Goal: Task Accomplishment & Management: Complete application form

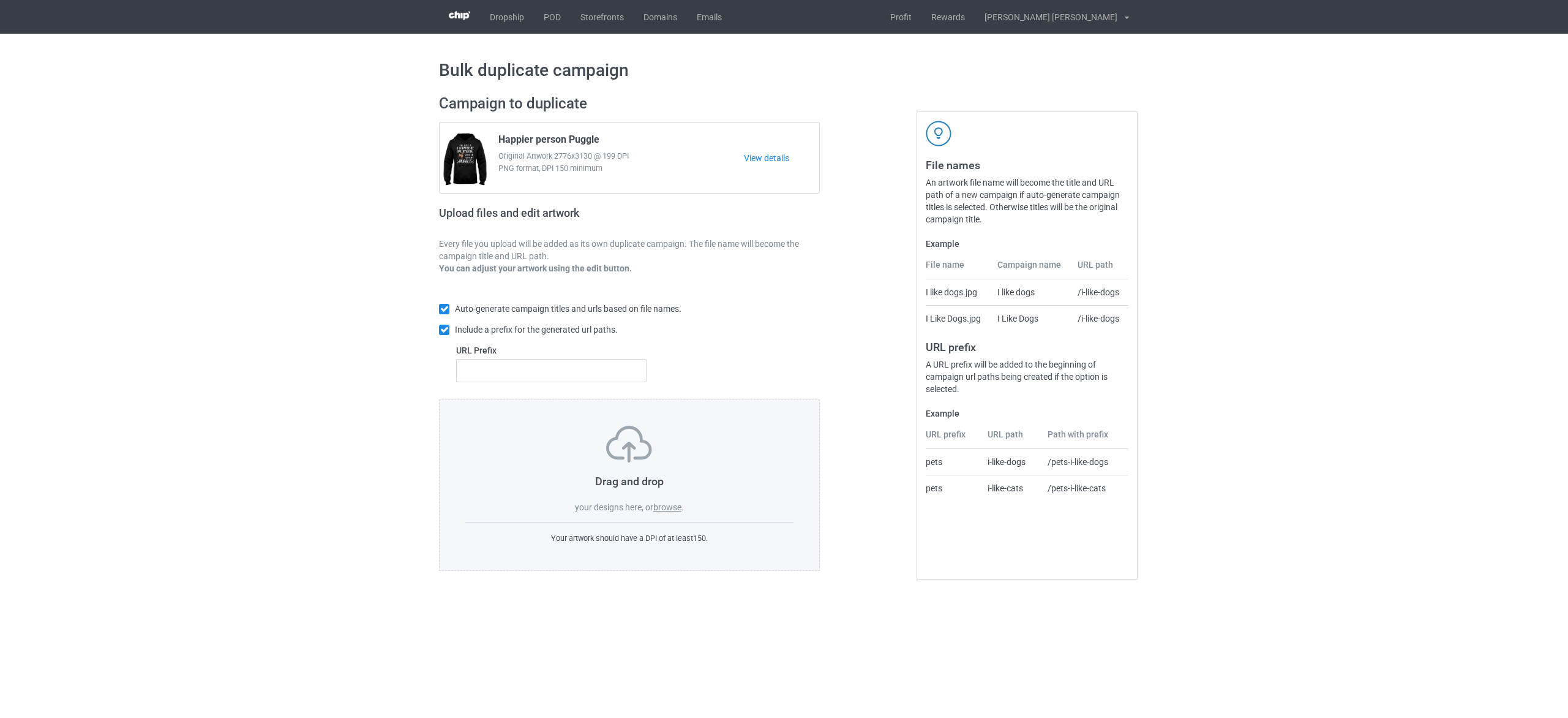
click at [671, 512] on label "browse" at bounding box center [667, 508] width 28 height 10
click at [0, 0] on input "browse" at bounding box center [0, 0] width 0 height 0
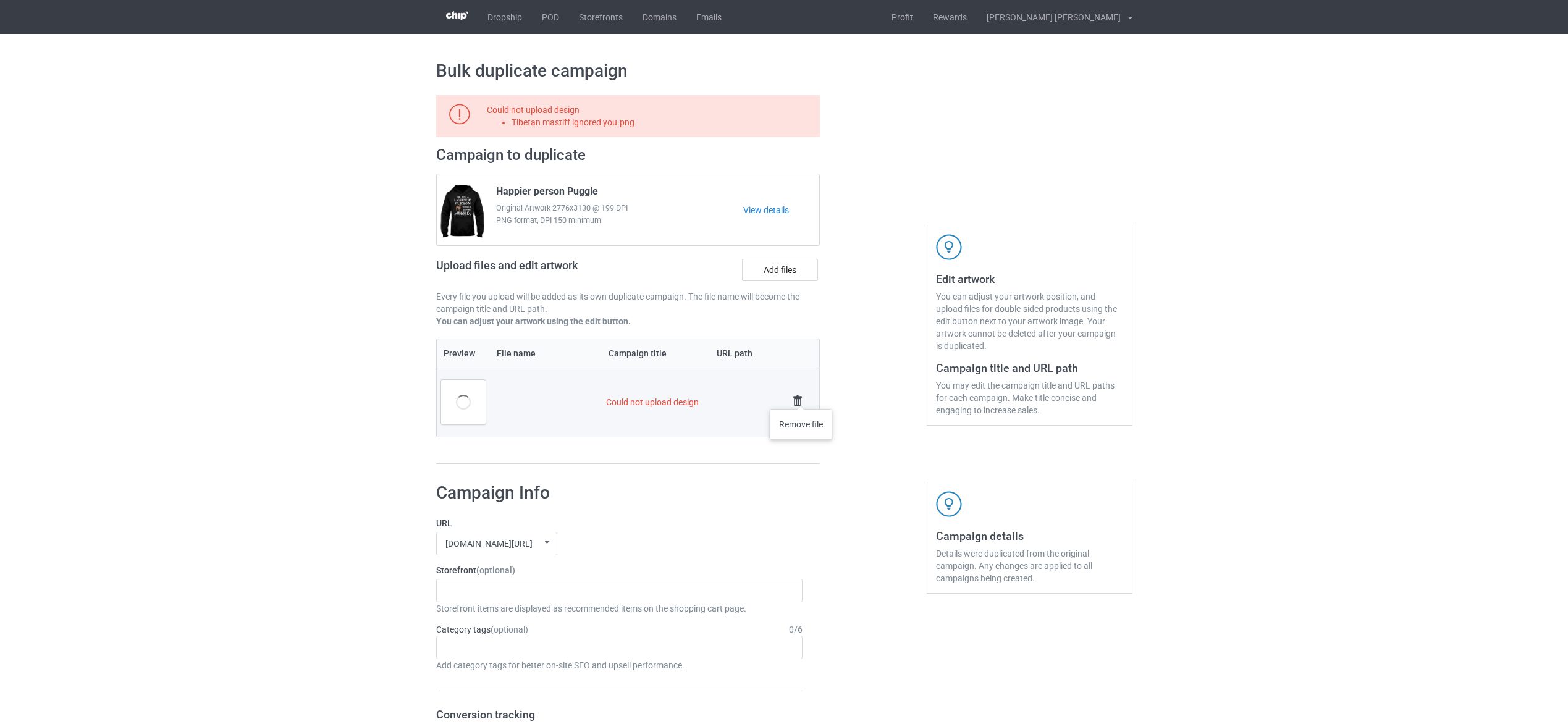
click at [801, 397] on img at bounding box center [797, 400] width 17 height 17
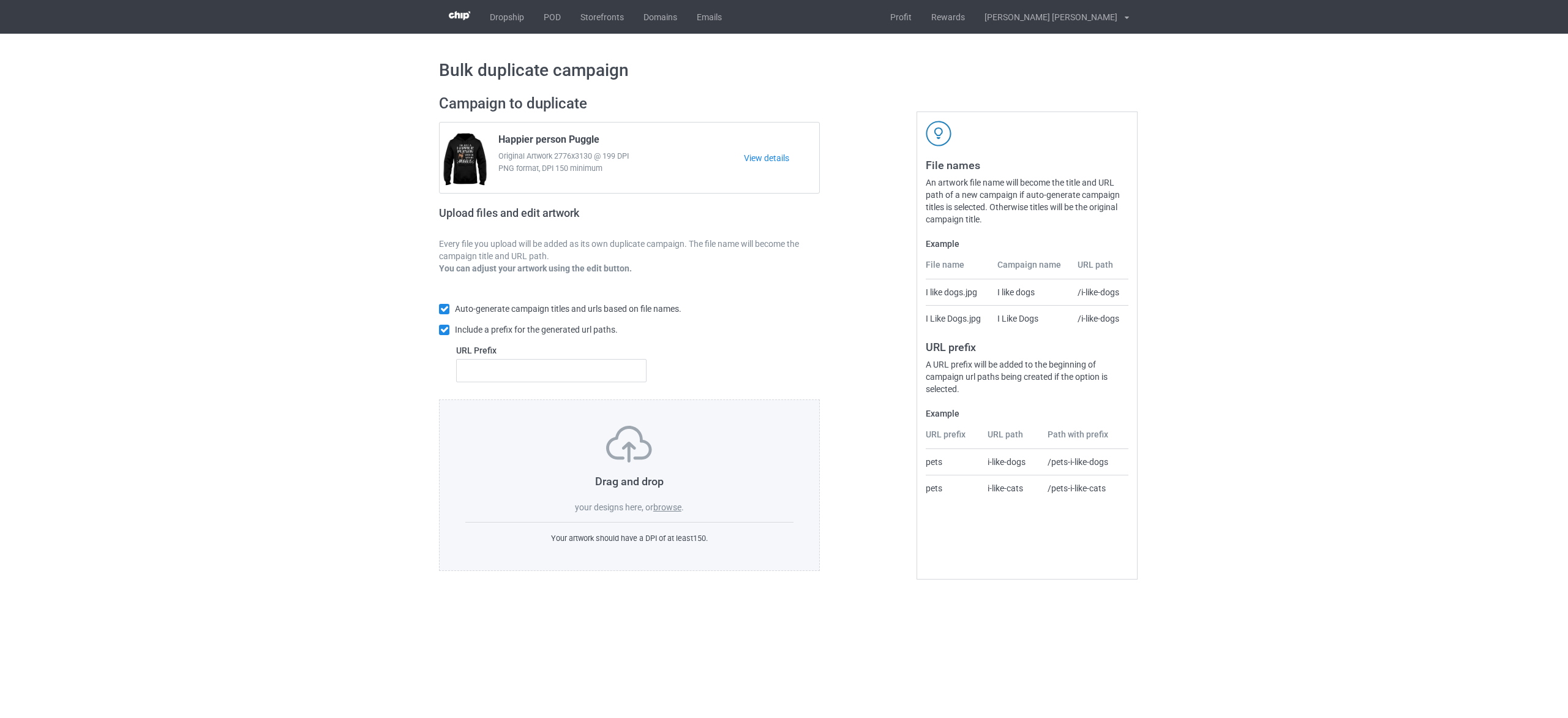
click at [666, 508] on label "browse" at bounding box center [667, 508] width 28 height 10
click at [0, 0] on input "browse" at bounding box center [0, 0] width 0 height 0
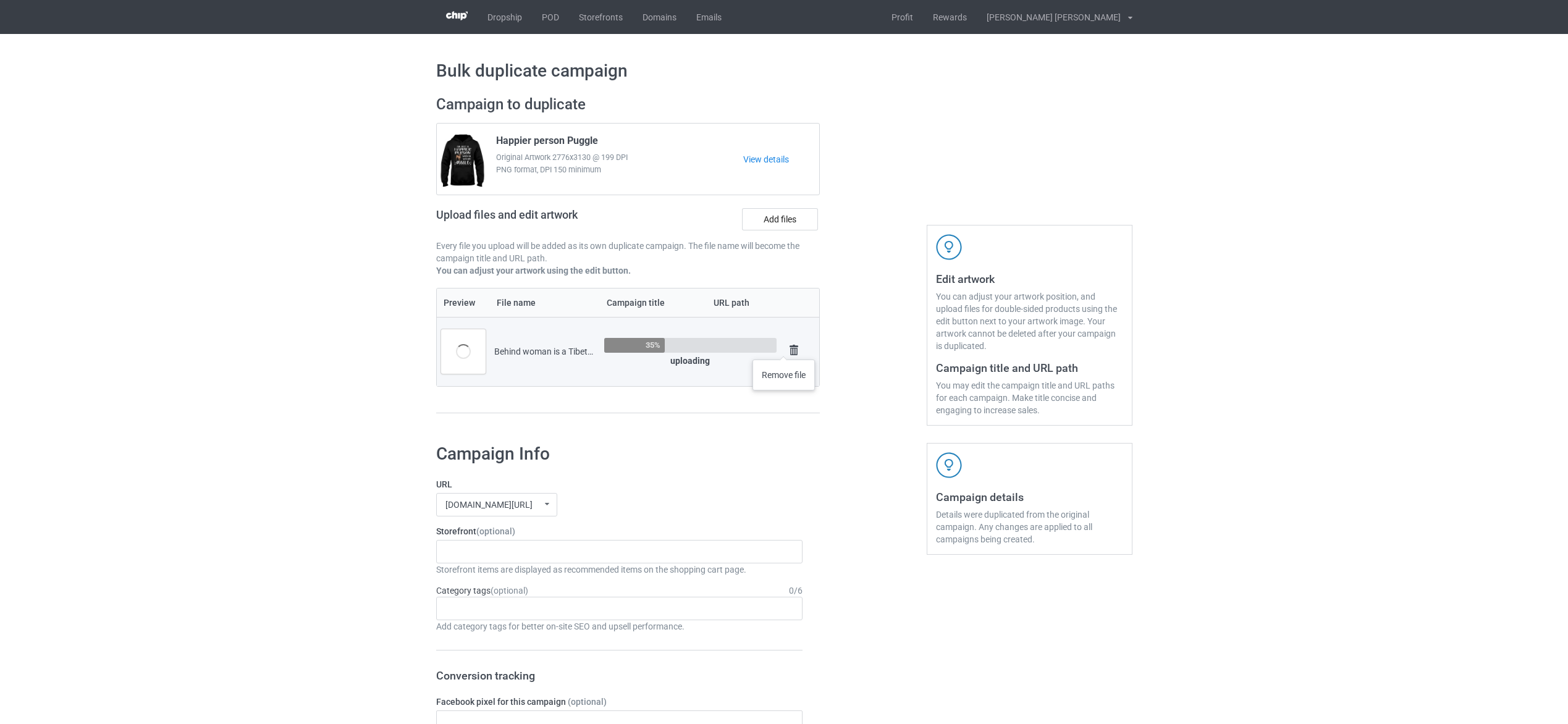
click at [789, 349] on img at bounding box center [794, 350] width 17 height 17
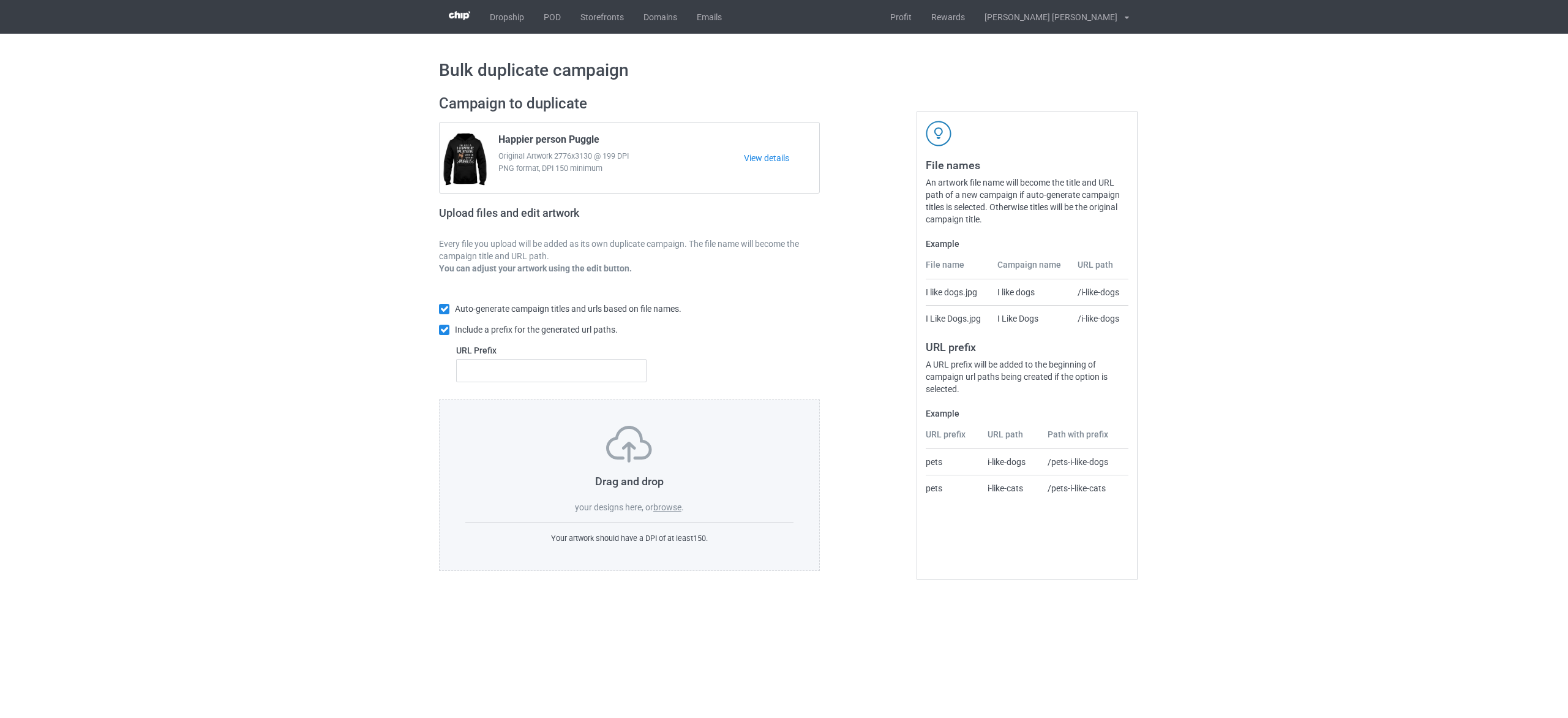
click at [679, 508] on label "browse" at bounding box center [667, 508] width 28 height 10
click at [0, 0] on input "browse" at bounding box center [0, 0] width 0 height 0
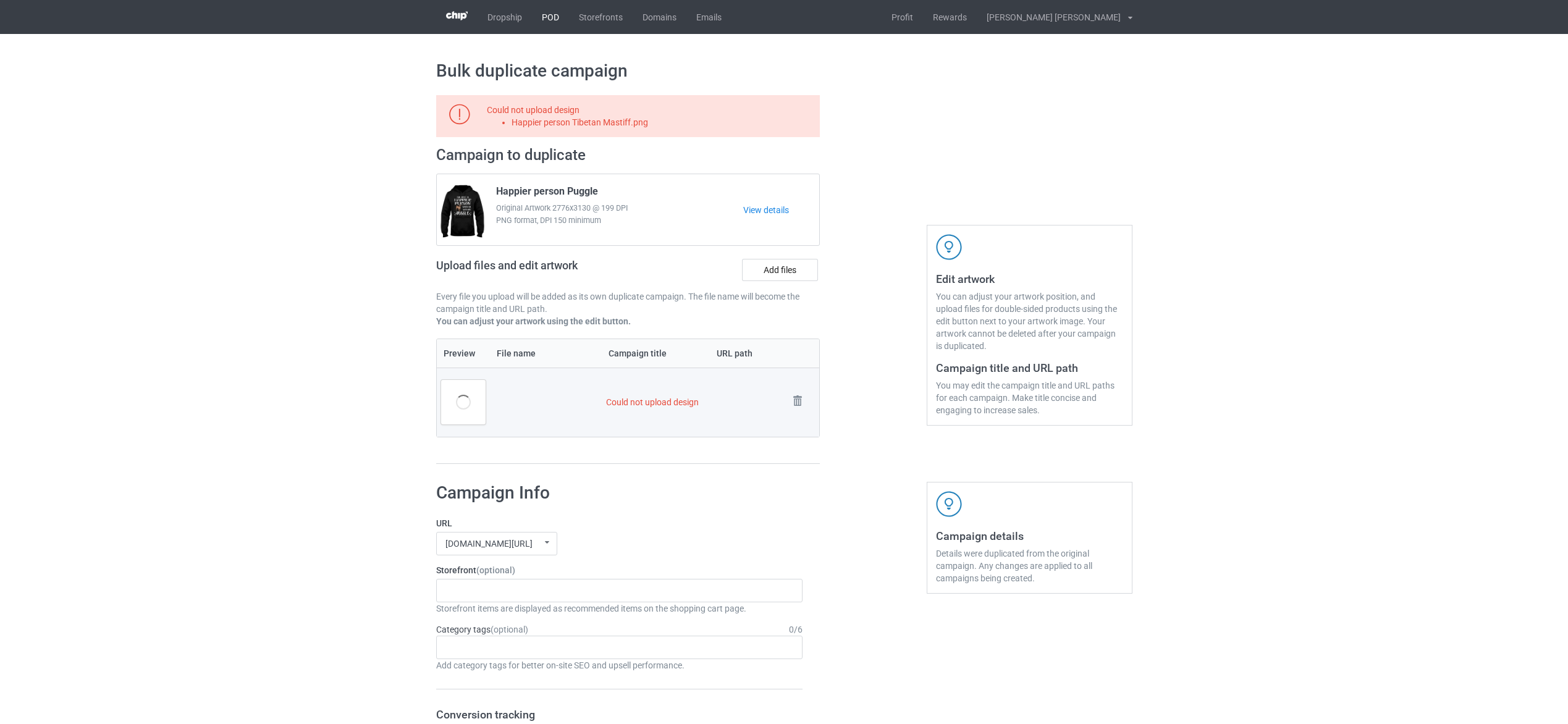
click at [553, 15] on link "POD" at bounding box center [550, 17] width 37 height 34
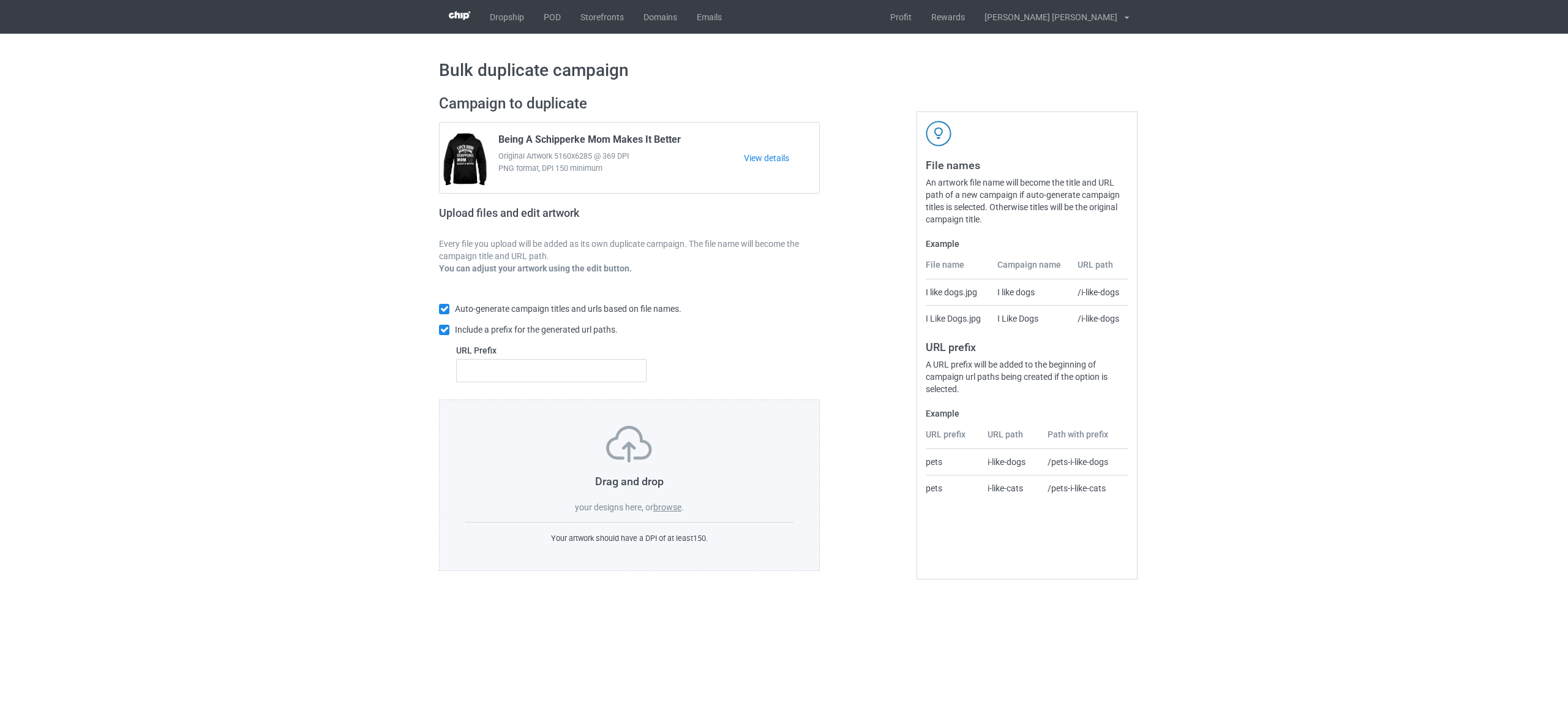
click at [674, 505] on label "browse" at bounding box center [667, 508] width 28 height 10
click at [0, 0] on input "browse" at bounding box center [0, 0] width 0 height 0
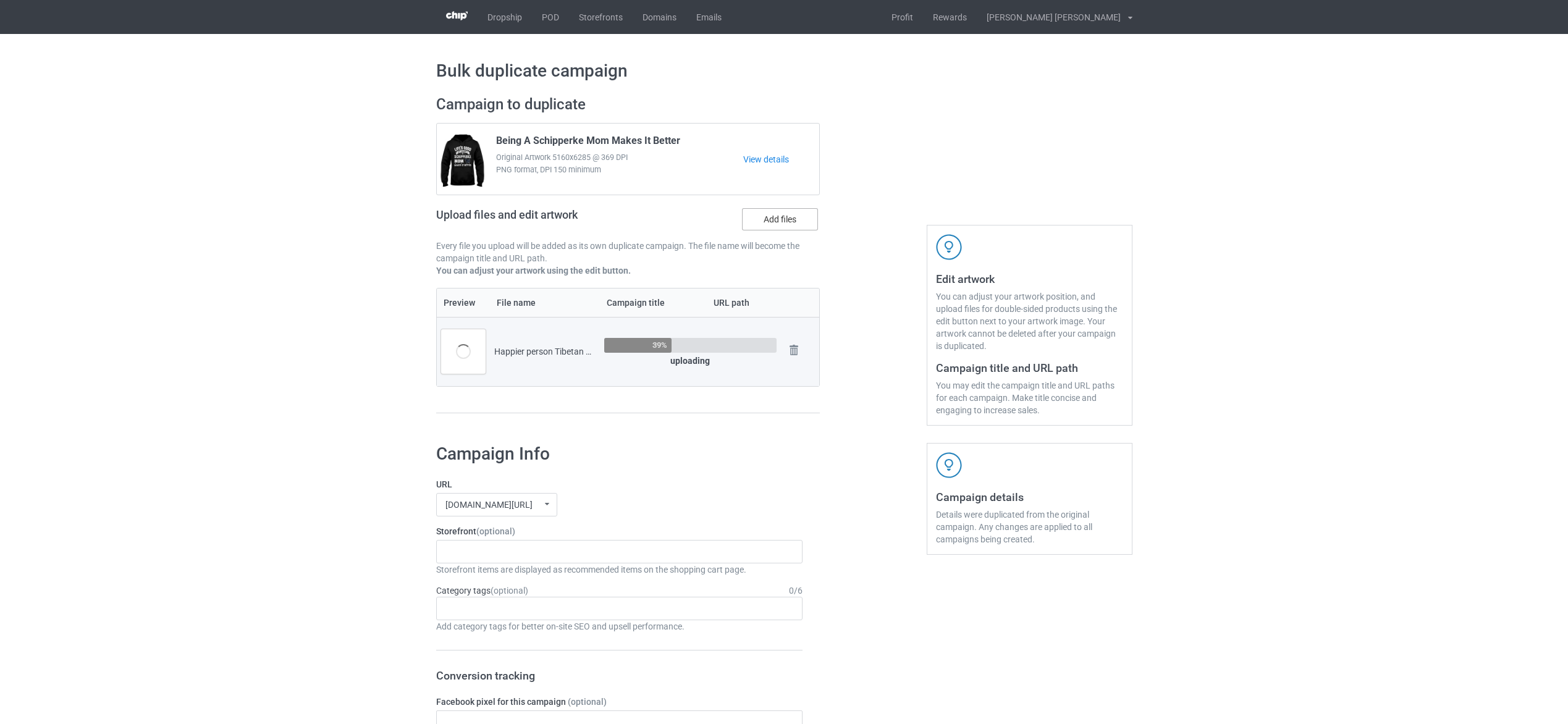
click at [757, 217] on label "Add files" at bounding box center [780, 219] width 76 height 22
click at [0, 0] on input "Add files" at bounding box center [0, 0] width 0 height 0
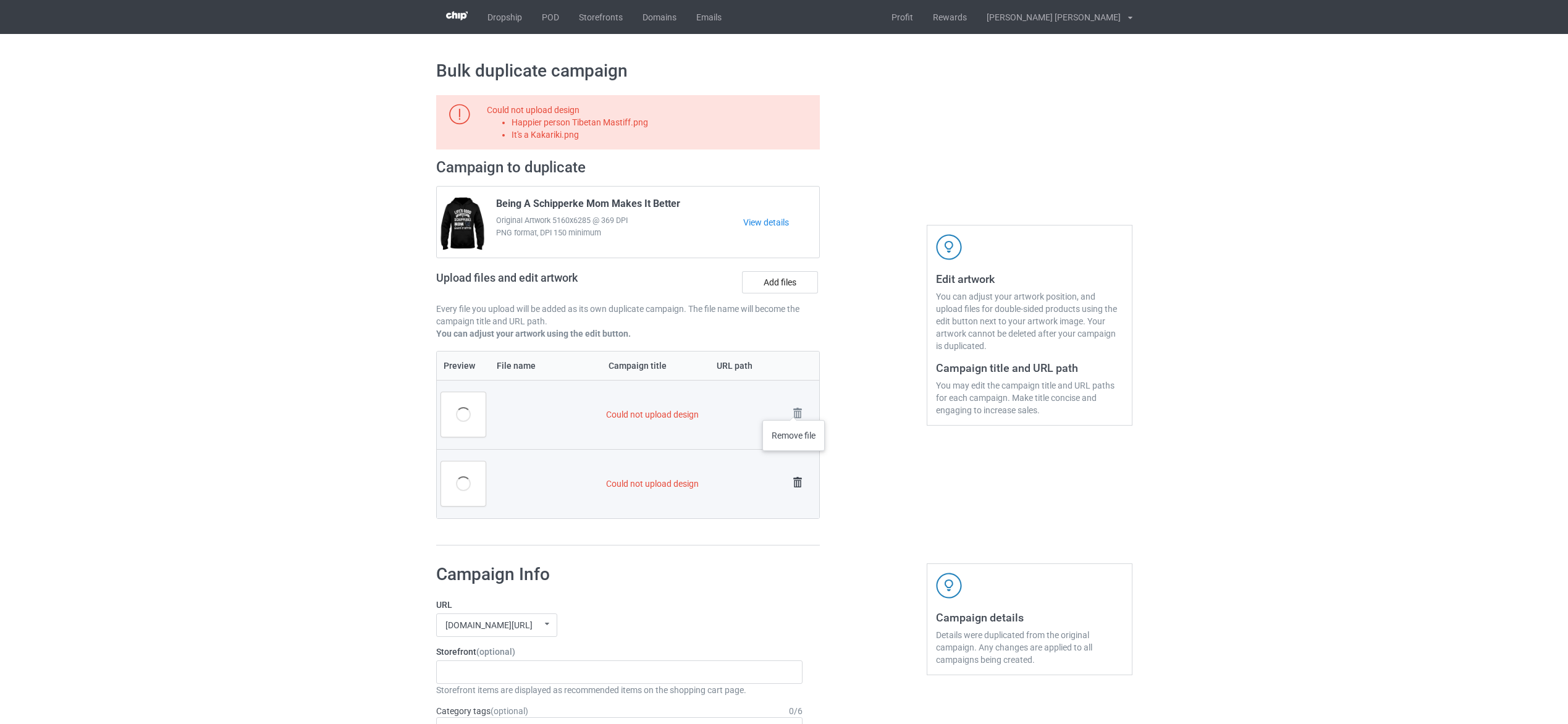
click at [0, 0] on img at bounding box center [0, 0] width 0 height 0
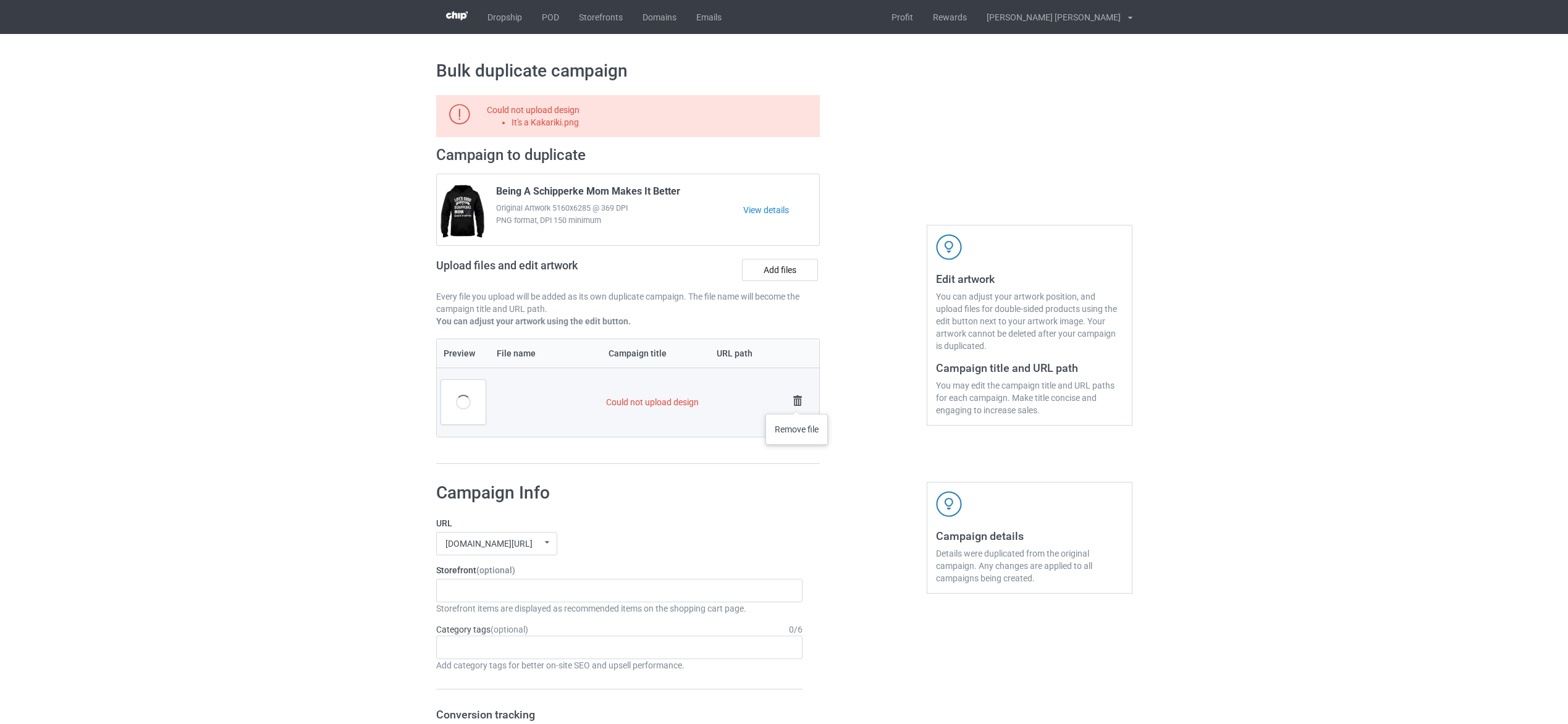
click at [797, 401] on img at bounding box center [797, 400] width 17 height 17
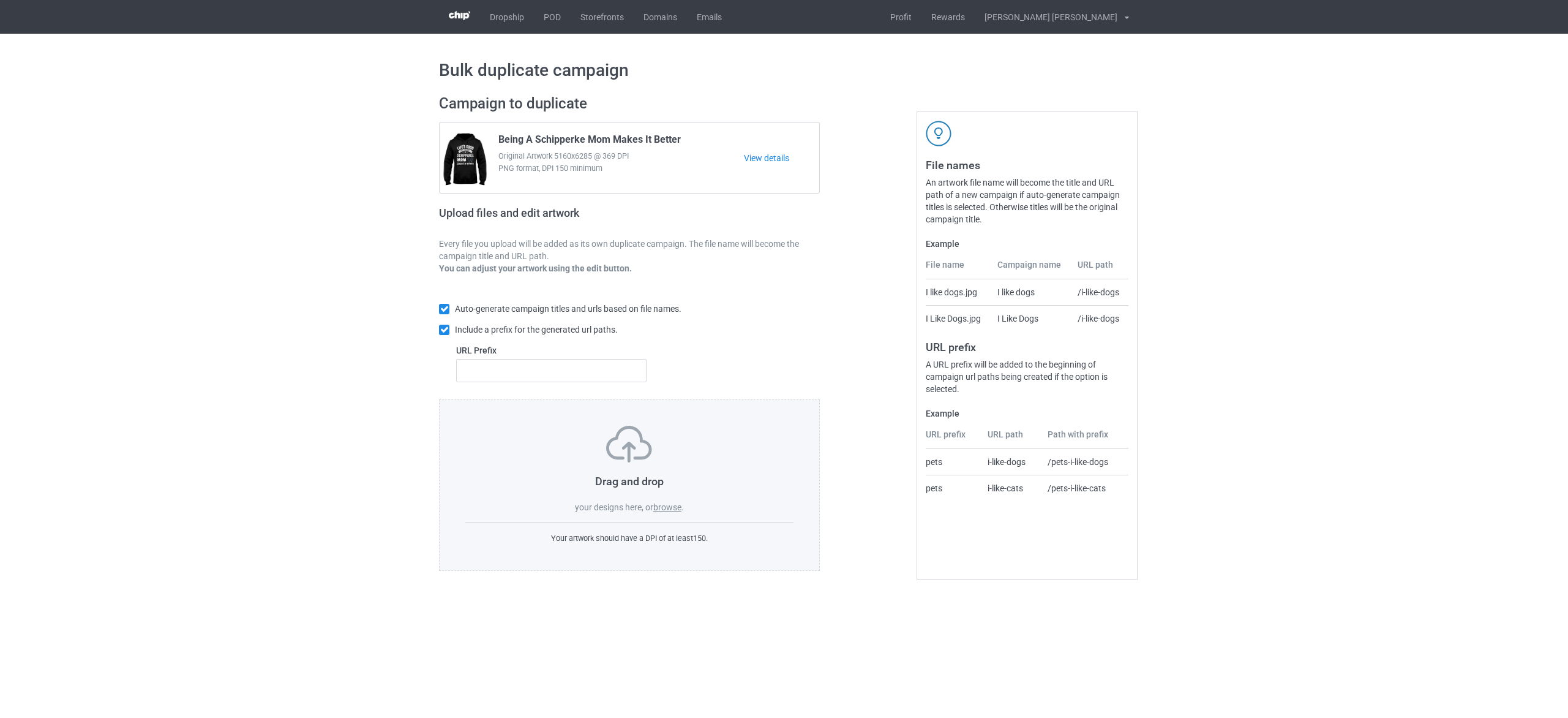
click at [666, 513] on label "browse" at bounding box center [667, 508] width 28 height 10
click at [0, 0] on input "browse" at bounding box center [0, 0] width 0 height 0
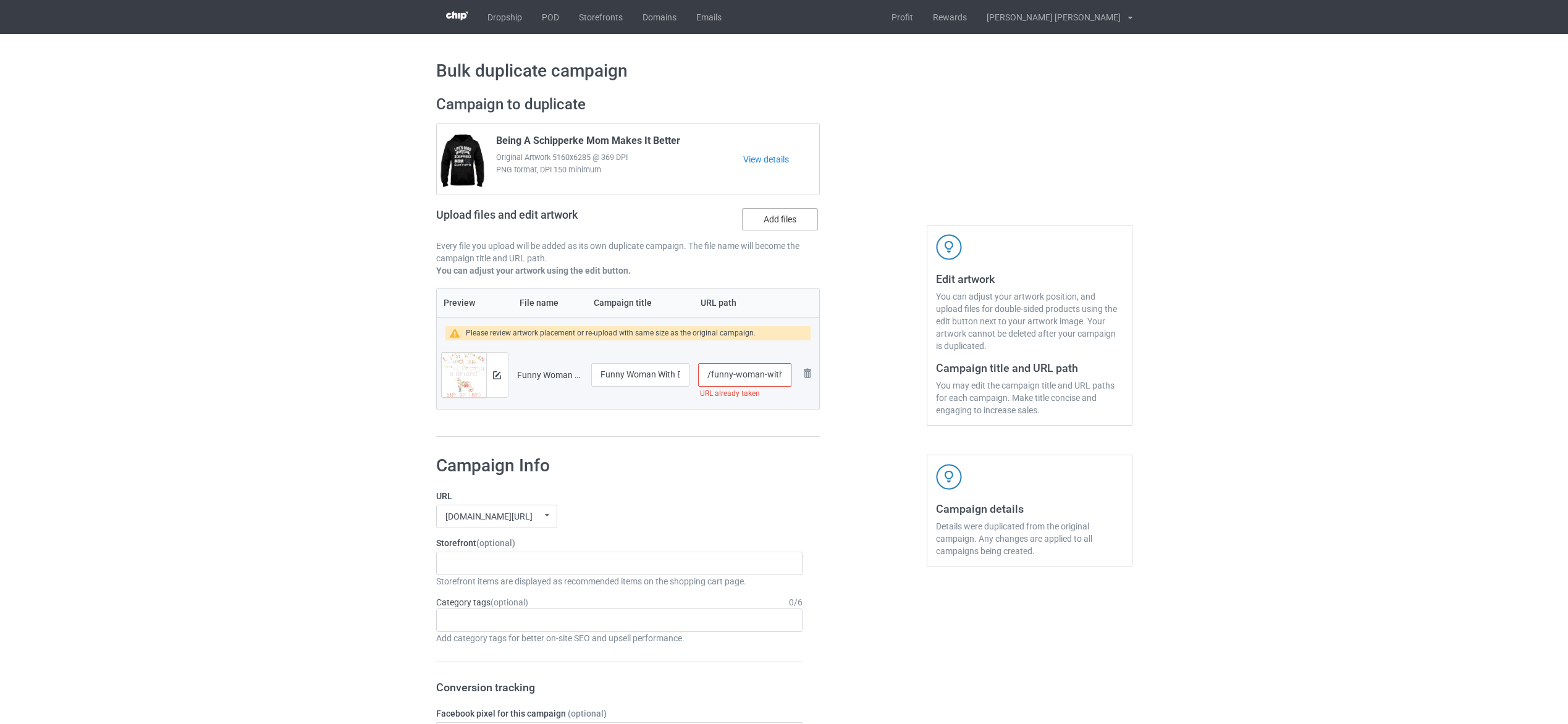
click at [795, 213] on label "Add files" at bounding box center [780, 219] width 76 height 22
click at [0, 0] on input "Add files" at bounding box center [0, 0] width 0 height 0
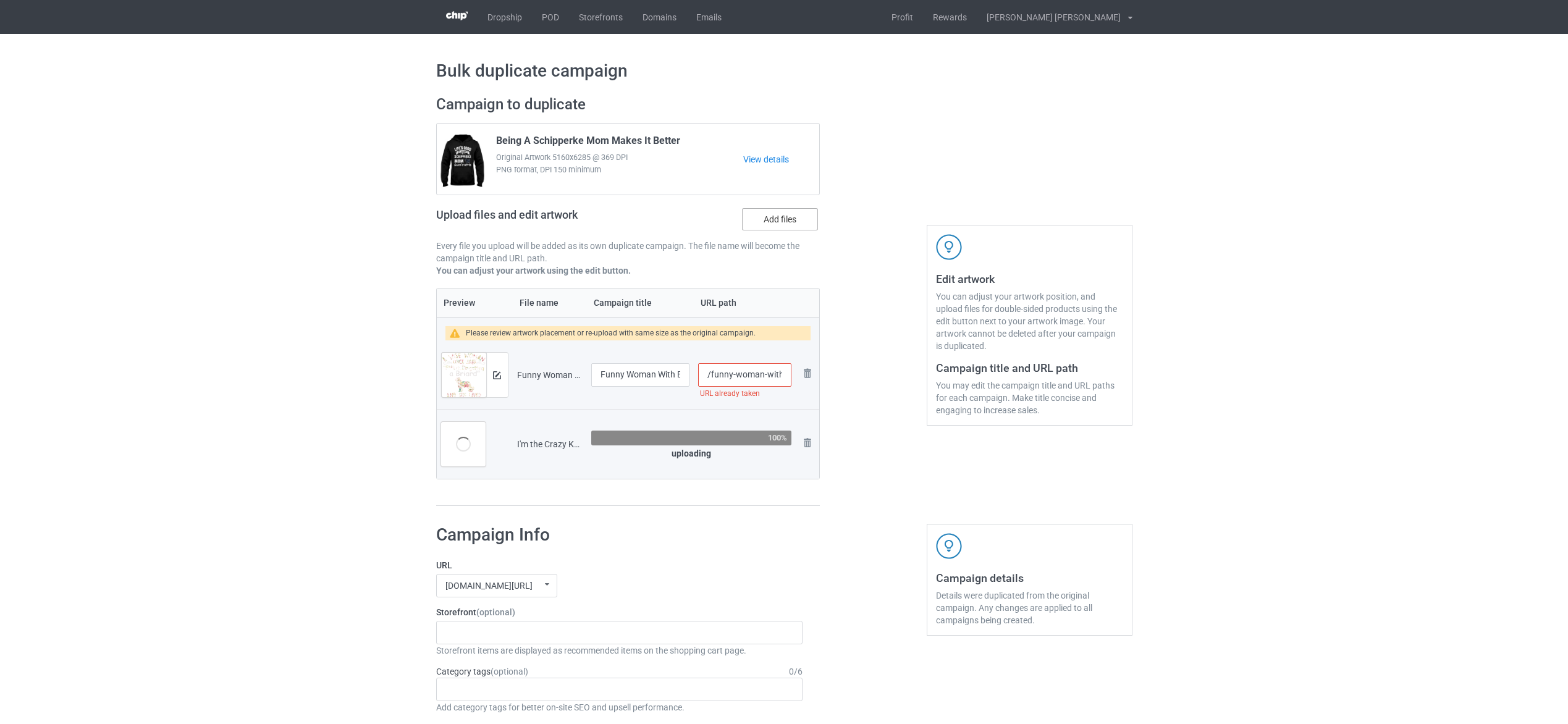
click at [786, 222] on label "Add files" at bounding box center [780, 219] width 76 height 22
click at [0, 0] on input "Add files" at bounding box center [0, 0] width 0 height 0
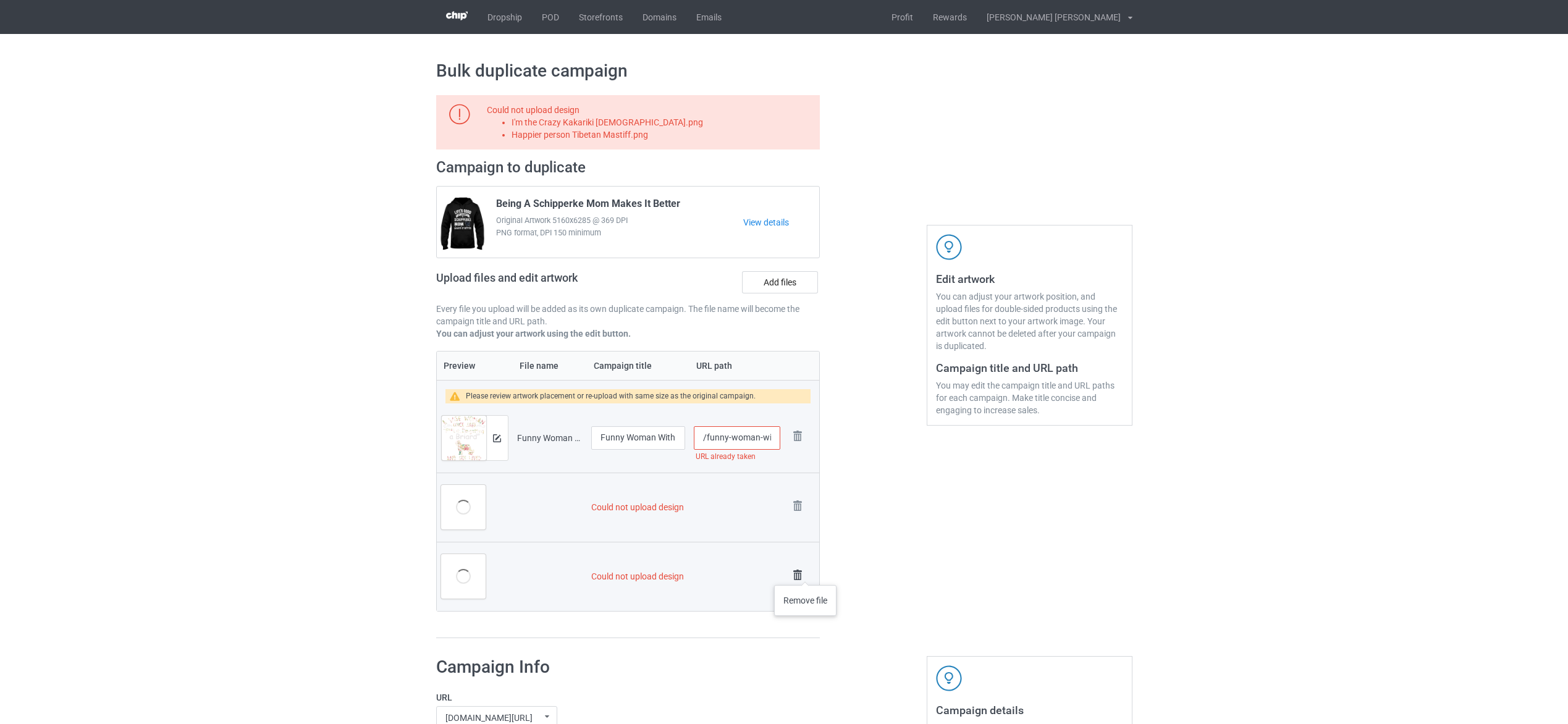
click at [805, 573] on img at bounding box center [797, 575] width 17 height 17
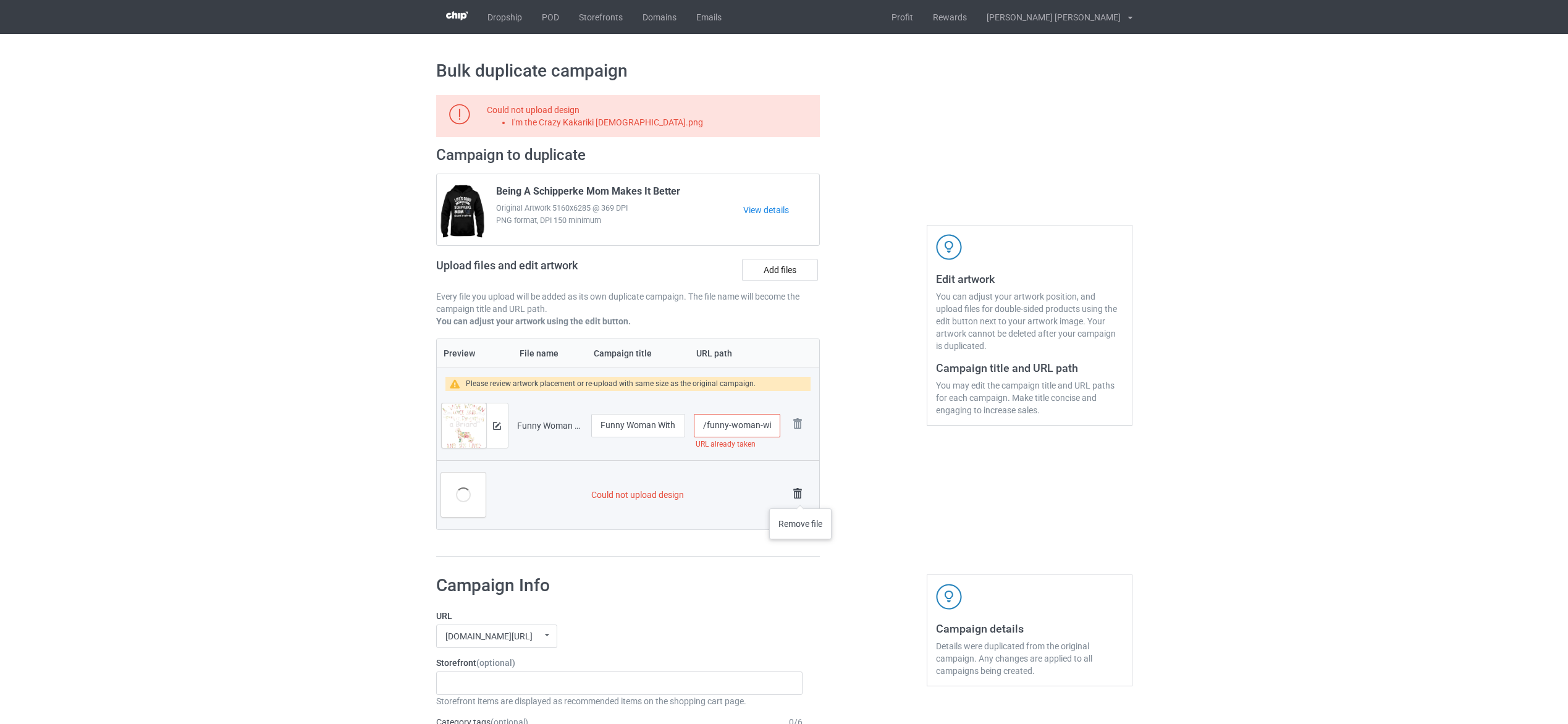
click at [801, 494] on img at bounding box center [797, 493] width 17 height 17
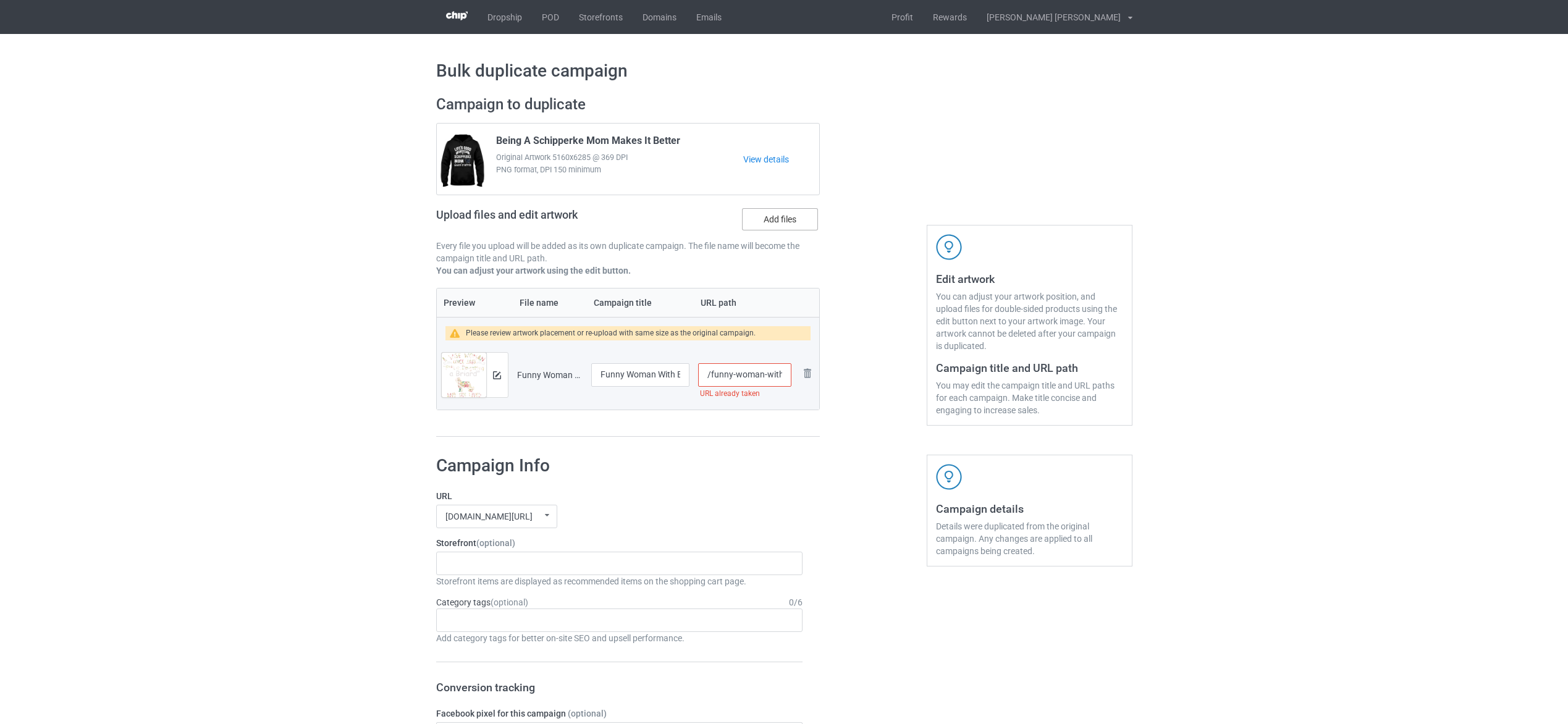
click at [773, 224] on label "Add files" at bounding box center [780, 219] width 76 height 22
click at [0, 0] on input "Add files" at bounding box center [0, 0] width 0 height 0
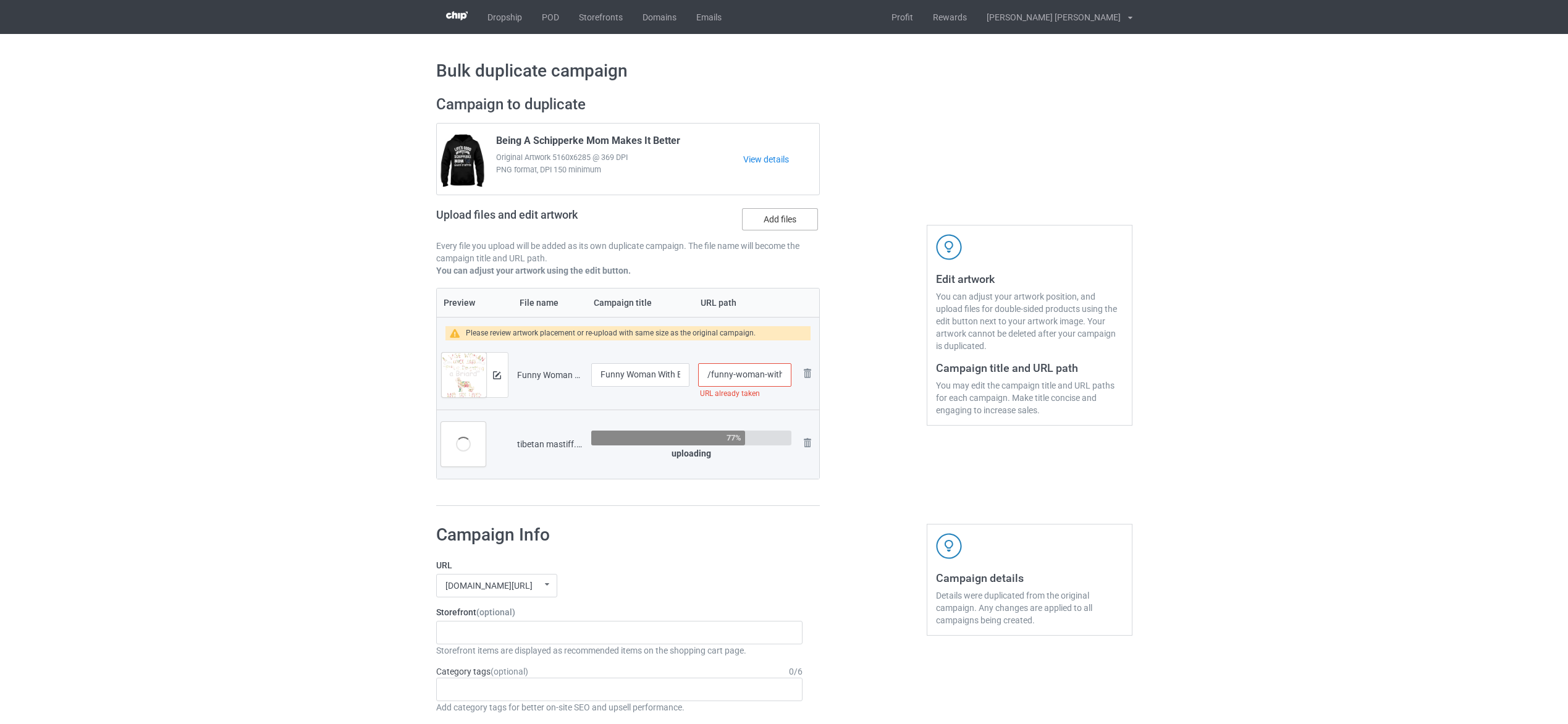
click at [778, 216] on label "Add files" at bounding box center [780, 219] width 76 height 22
click at [0, 0] on input "Add files" at bounding box center [0, 0] width 0 height 0
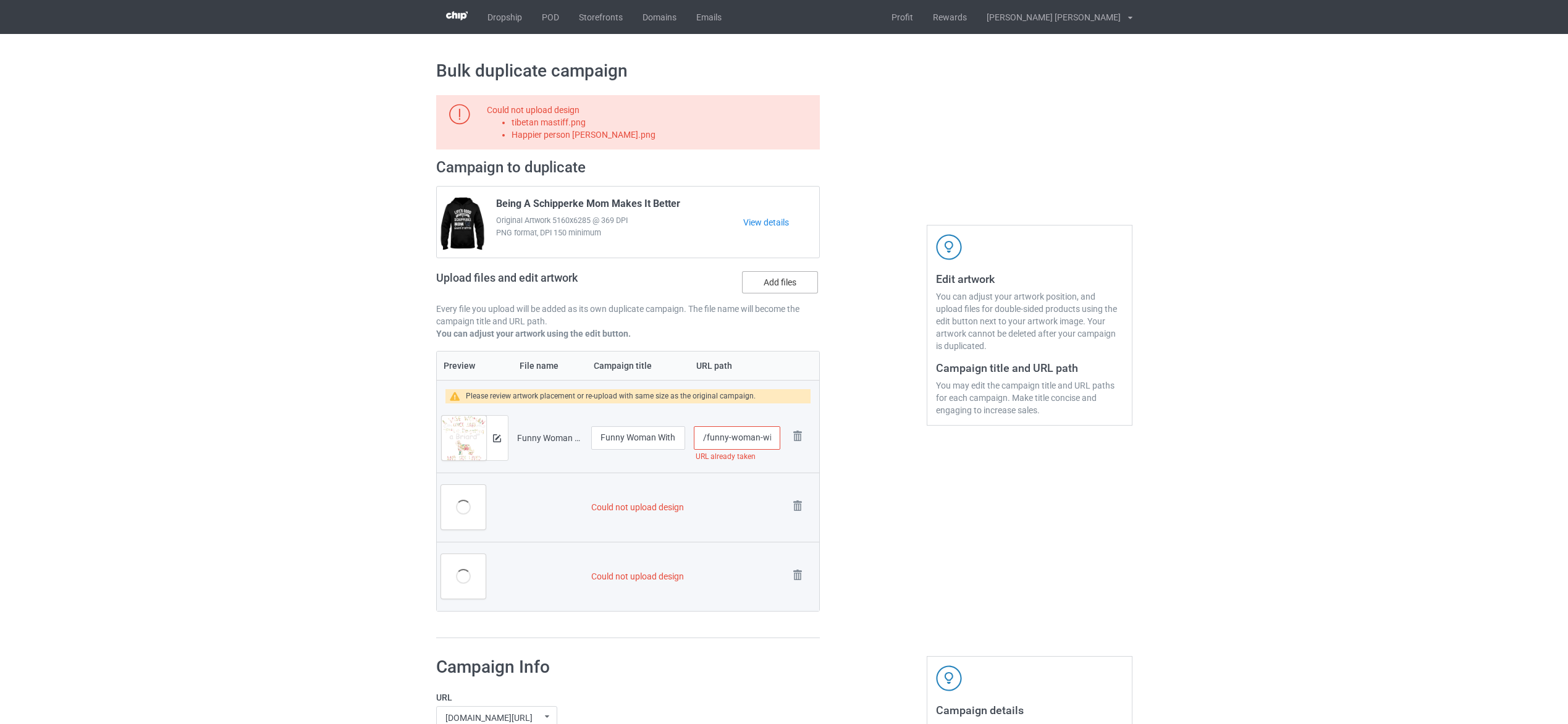
click at [777, 278] on label "Add files" at bounding box center [780, 282] width 76 height 22
click at [0, 0] on input "Add files" at bounding box center [0, 0] width 0 height 0
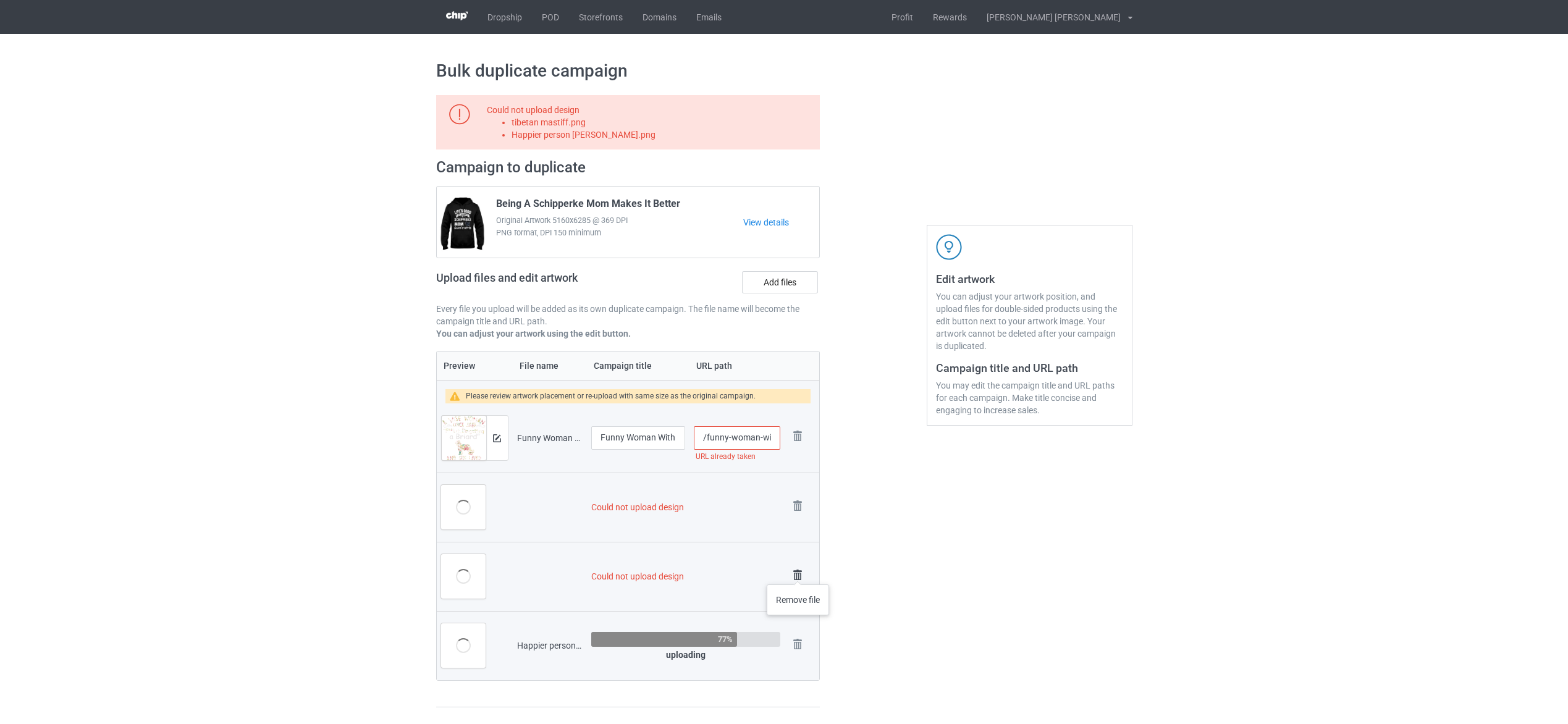
click at [798, 572] on img at bounding box center [797, 575] width 17 height 17
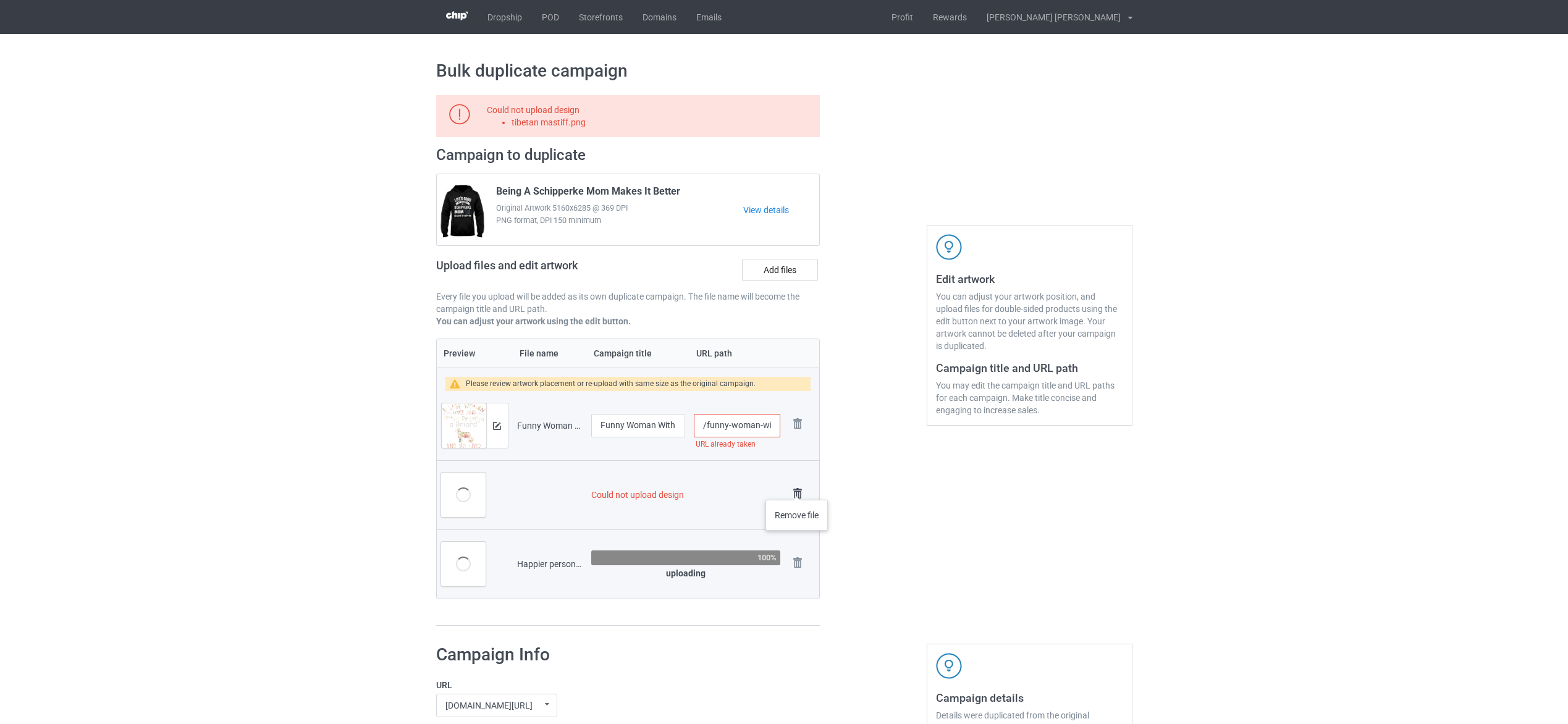
click at [797, 488] on img at bounding box center [797, 493] width 17 height 17
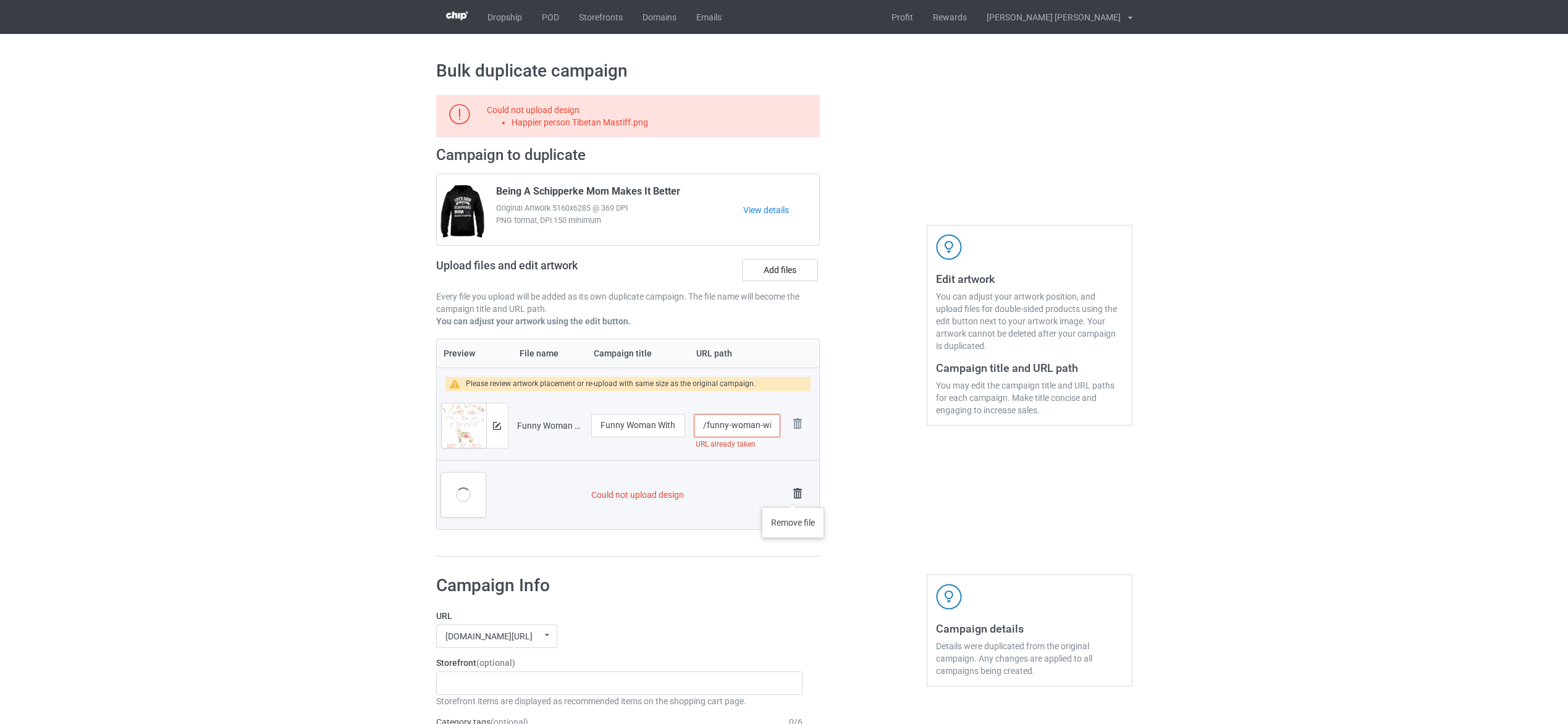
click at [795, 495] on img at bounding box center [797, 493] width 17 height 17
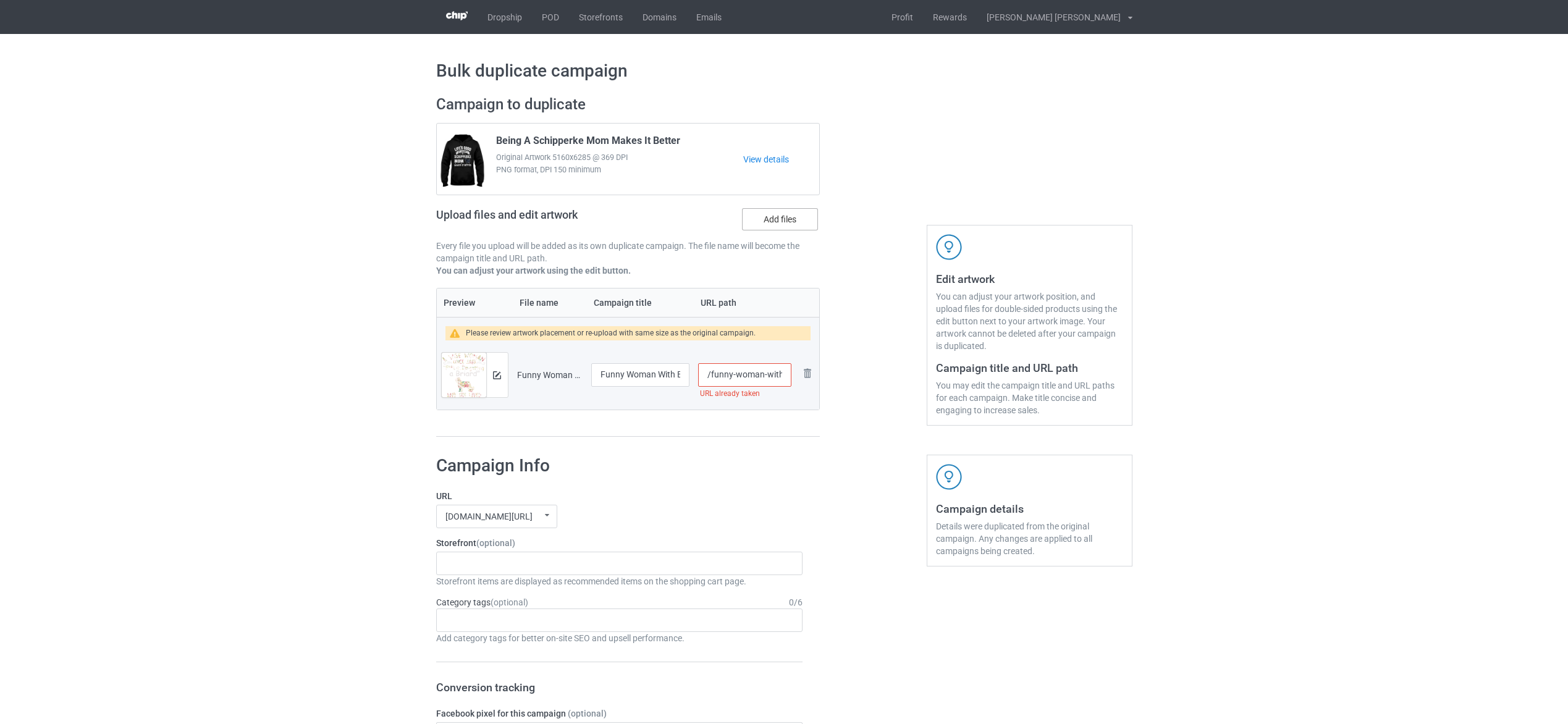
click at [764, 224] on label "Add files" at bounding box center [780, 219] width 76 height 22
click at [0, 0] on input "Add files" at bounding box center [0, 0] width 0 height 0
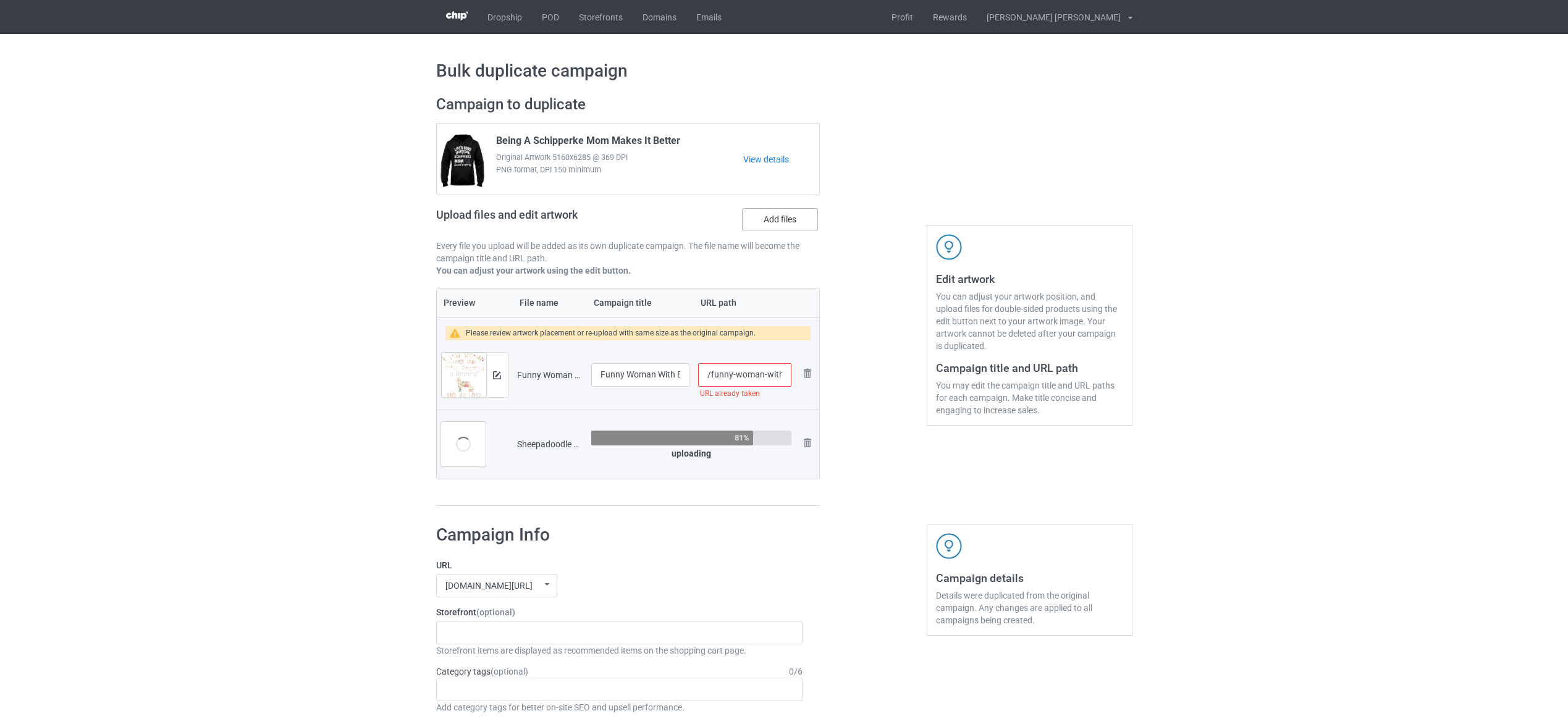
click at [778, 218] on label "Add files" at bounding box center [780, 219] width 76 height 22
click at [0, 0] on input "Add files" at bounding box center [0, 0] width 0 height 0
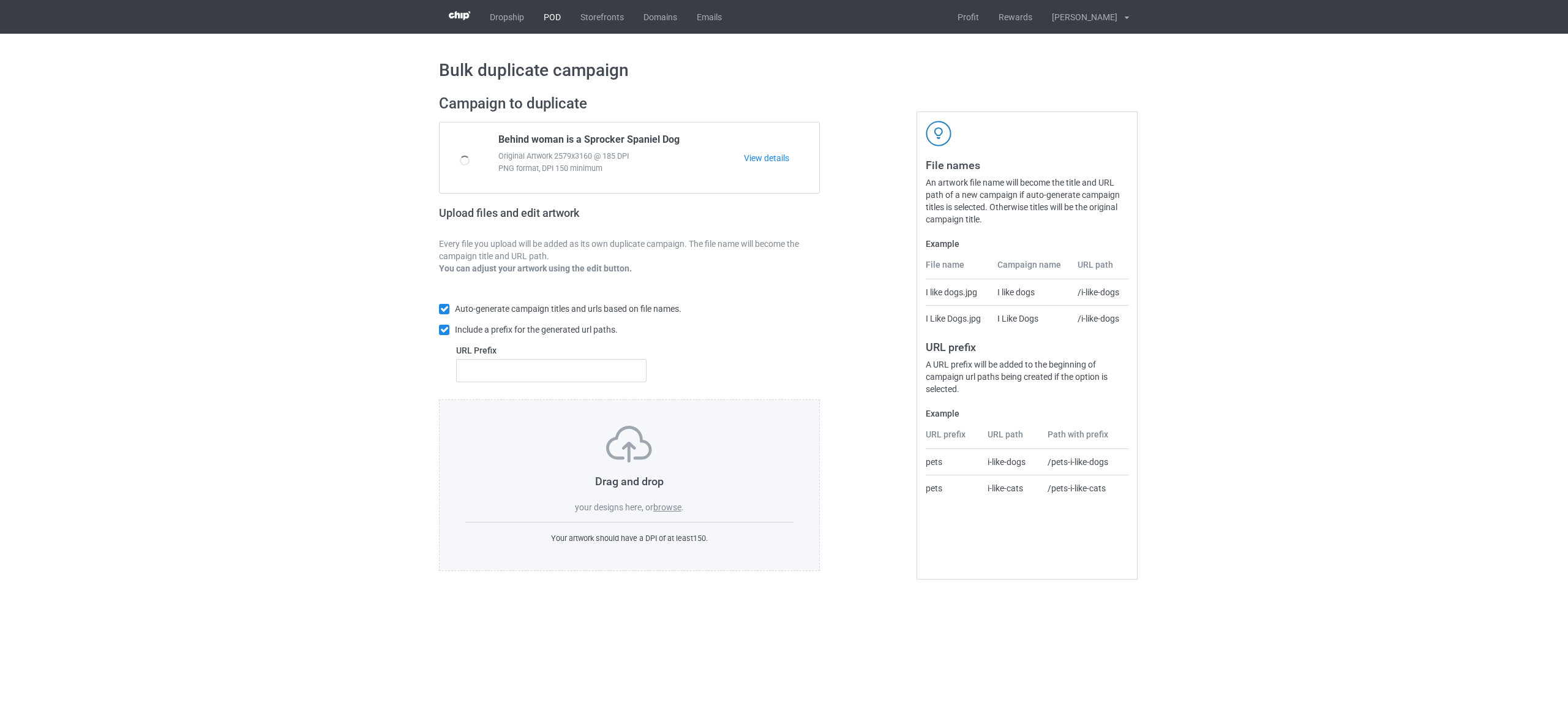
click at [548, 20] on link "POD" at bounding box center [552, 17] width 37 height 34
click at [676, 508] on label "browse" at bounding box center [667, 508] width 28 height 10
click at [0, 0] on input "browse" at bounding box center [0, 0] width 0 height 0
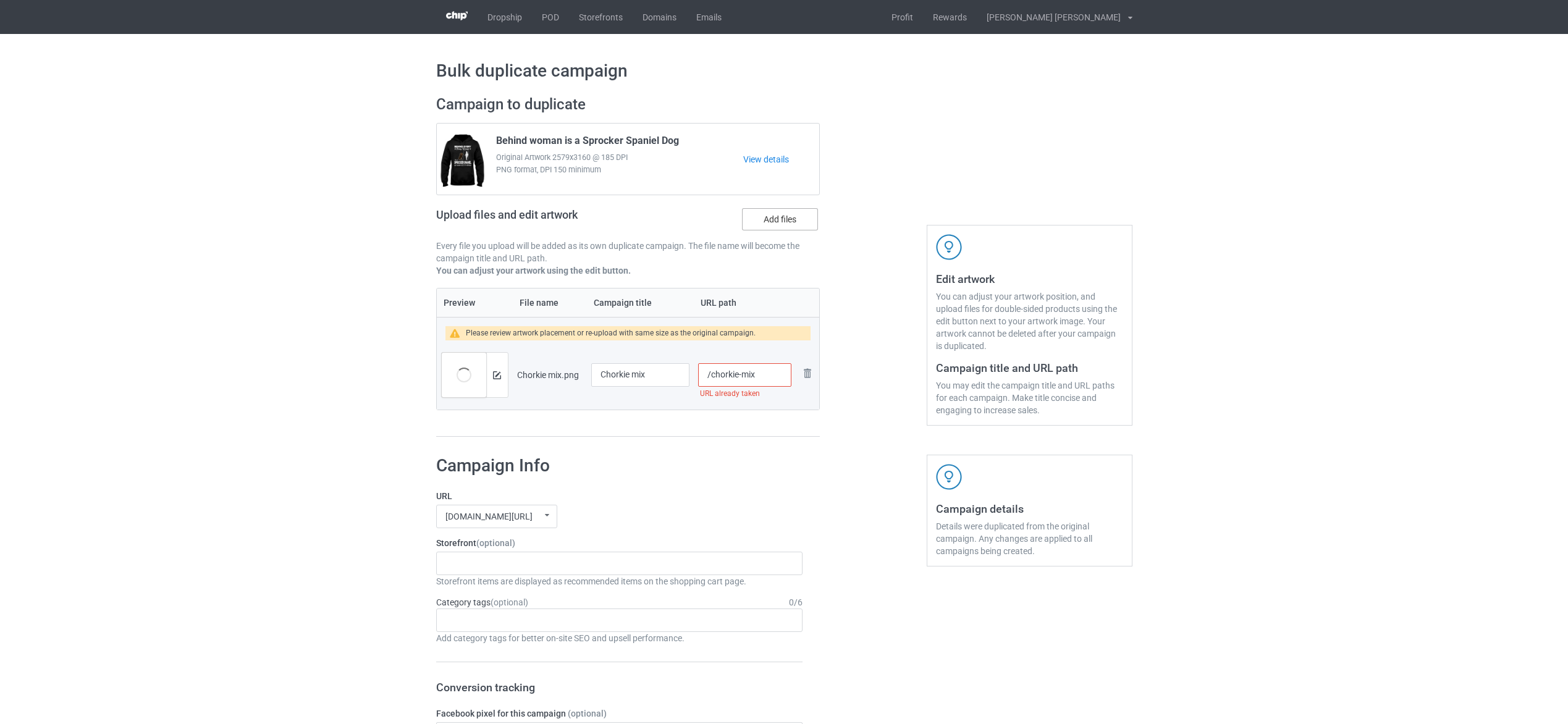
click at [767, 228] on label "Add files" at bounding box center [780, 219] width 76 height 22
click at [0, 0] on input "Add files" at bounding box center [0, 0] width 0 height 0
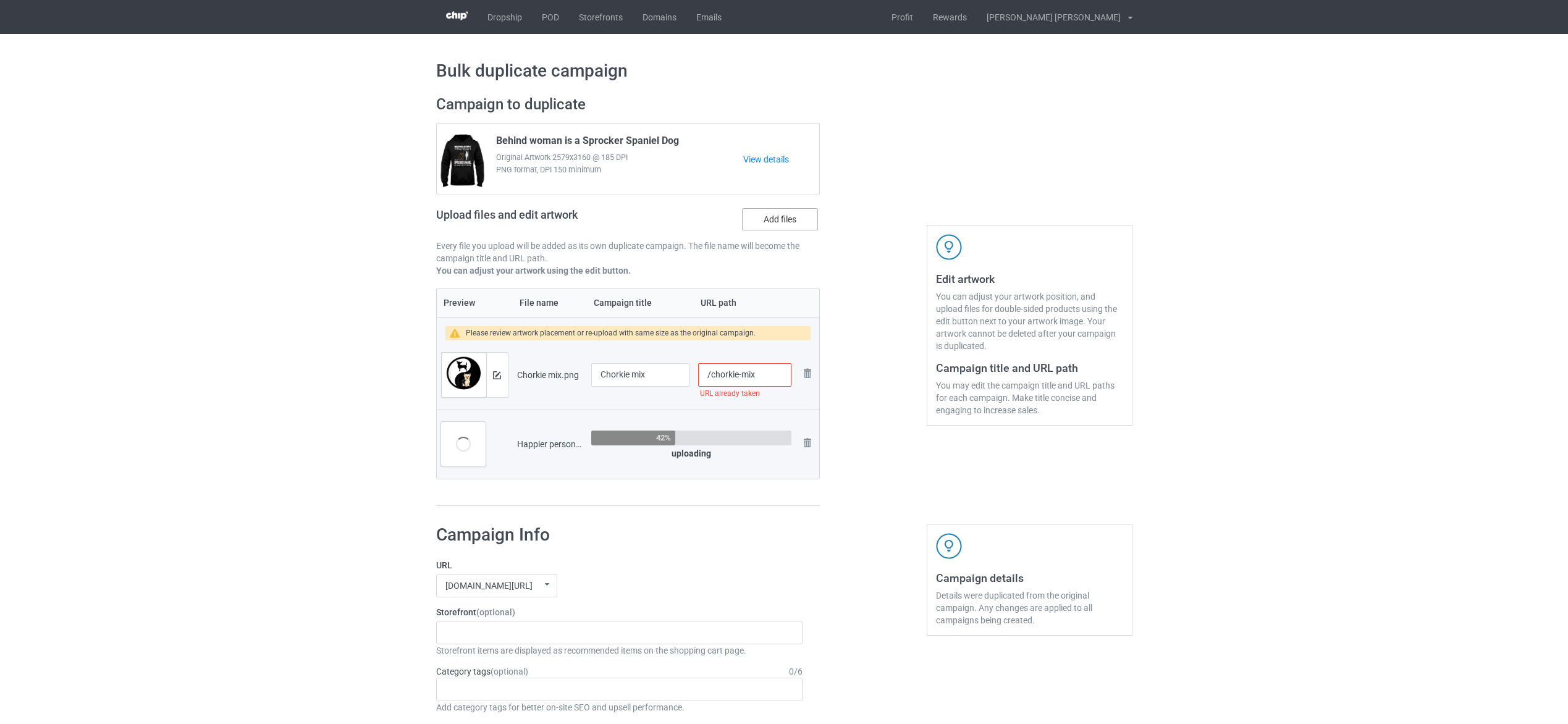
click at [786, 218] on label "Add files" at bounding box center [780, 219] width 76 height 22
click at [0, 0] on input "Add files" at bounding box center [0, 0] width 0 height 0
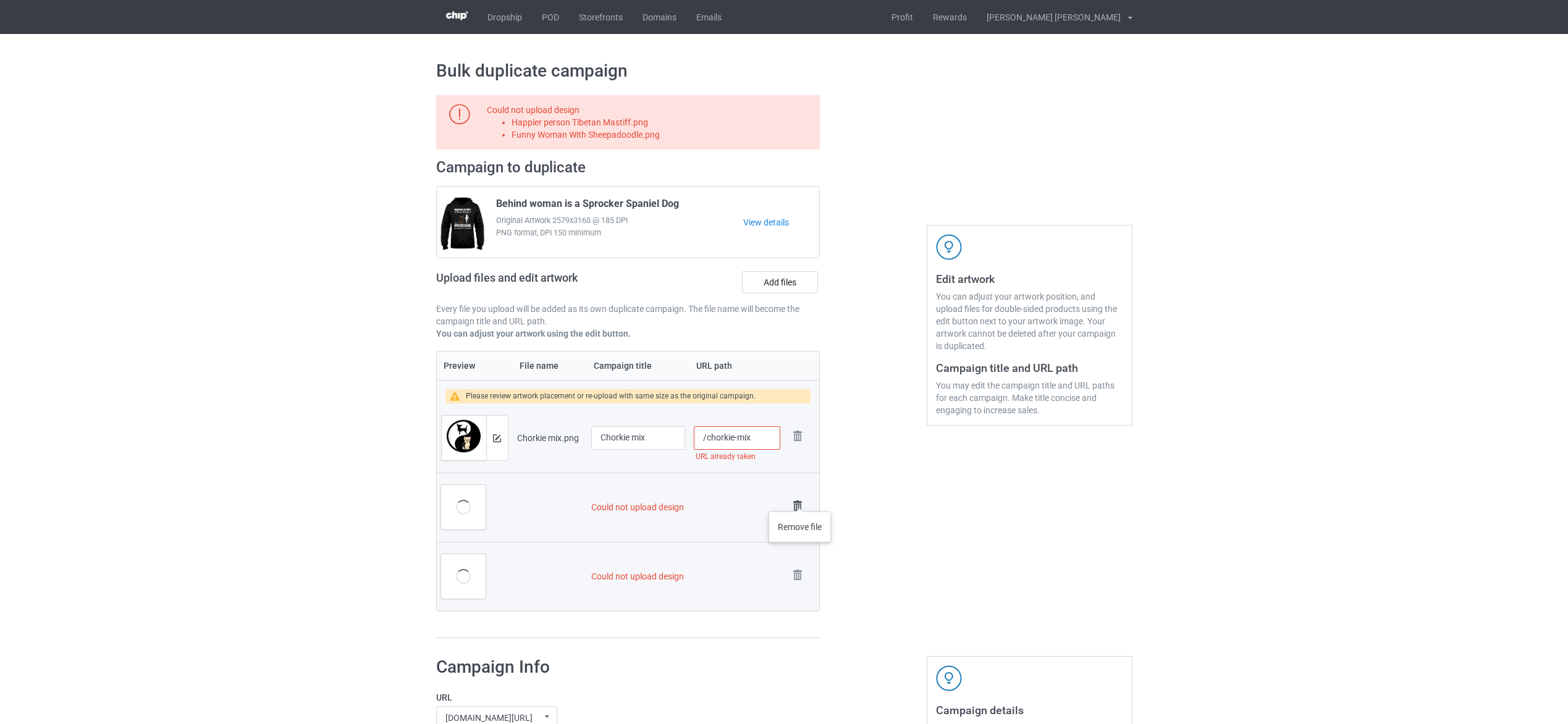
click at [800, 499] on img at bounding box center [797, 506] width 17 height 17
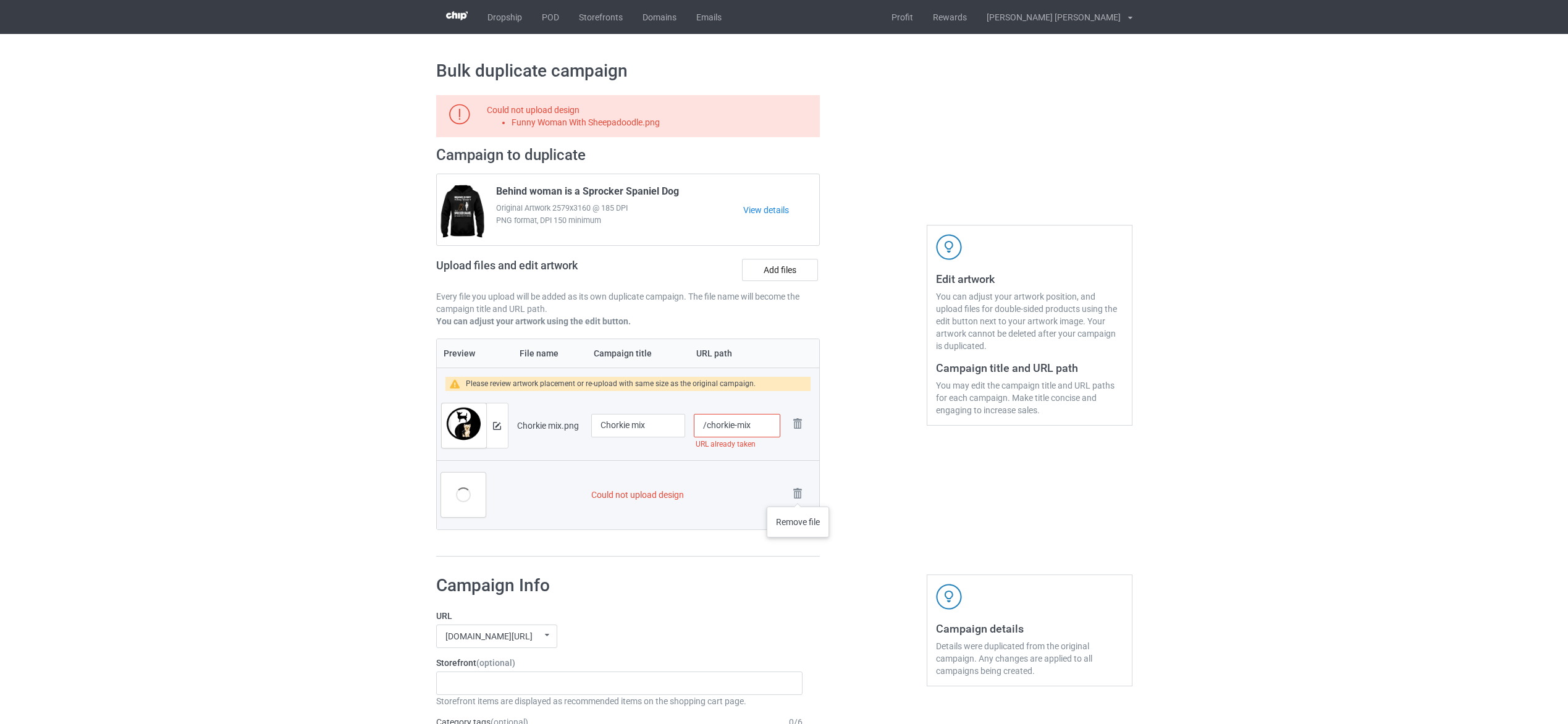
click at [0, 0] on img at bounding box center [0, 0] width 0 height 0
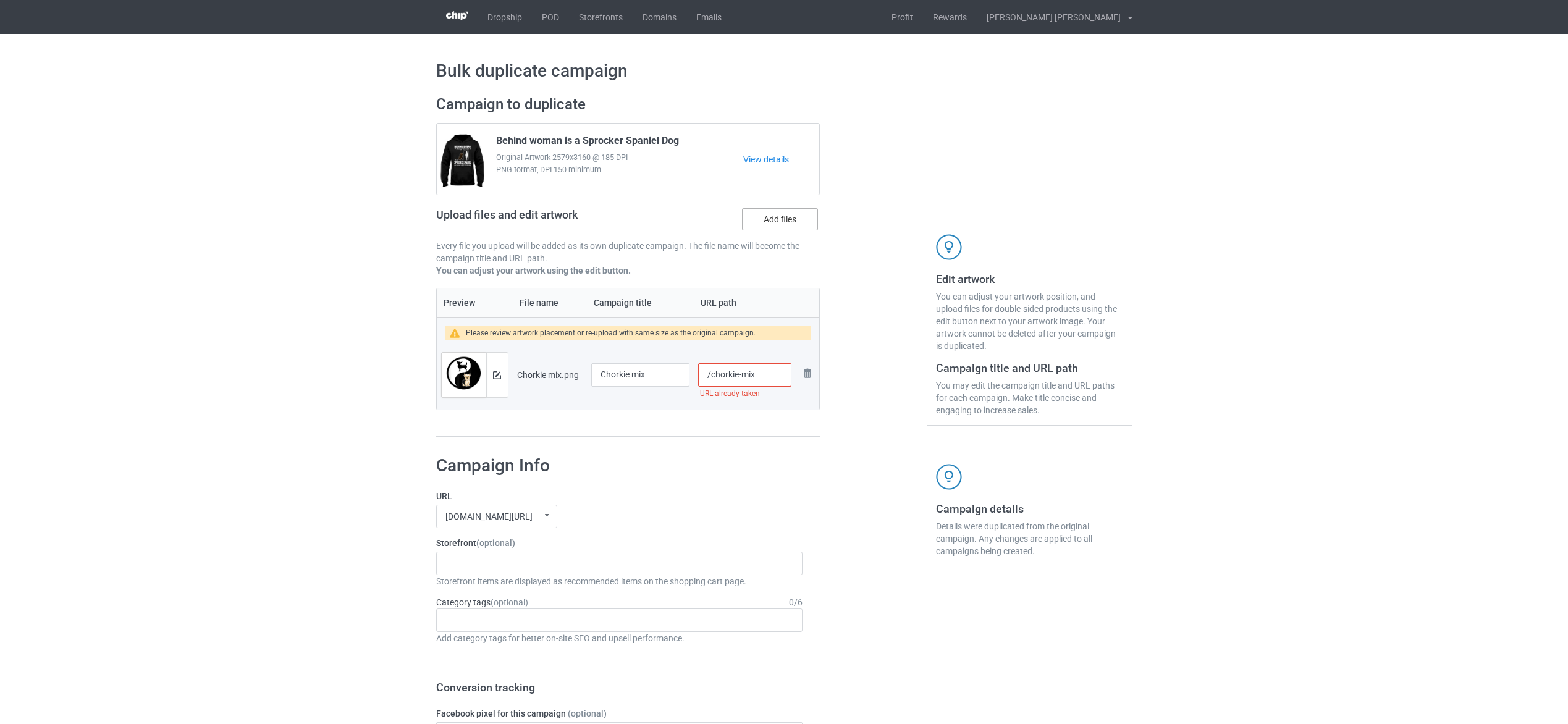
click at [800, 222] on label "Add files" at bounding box center [780, 219] width 76 height 22
click at [0, 0] on input "Add files" at bounding box center [0, 0] width 0 height 0
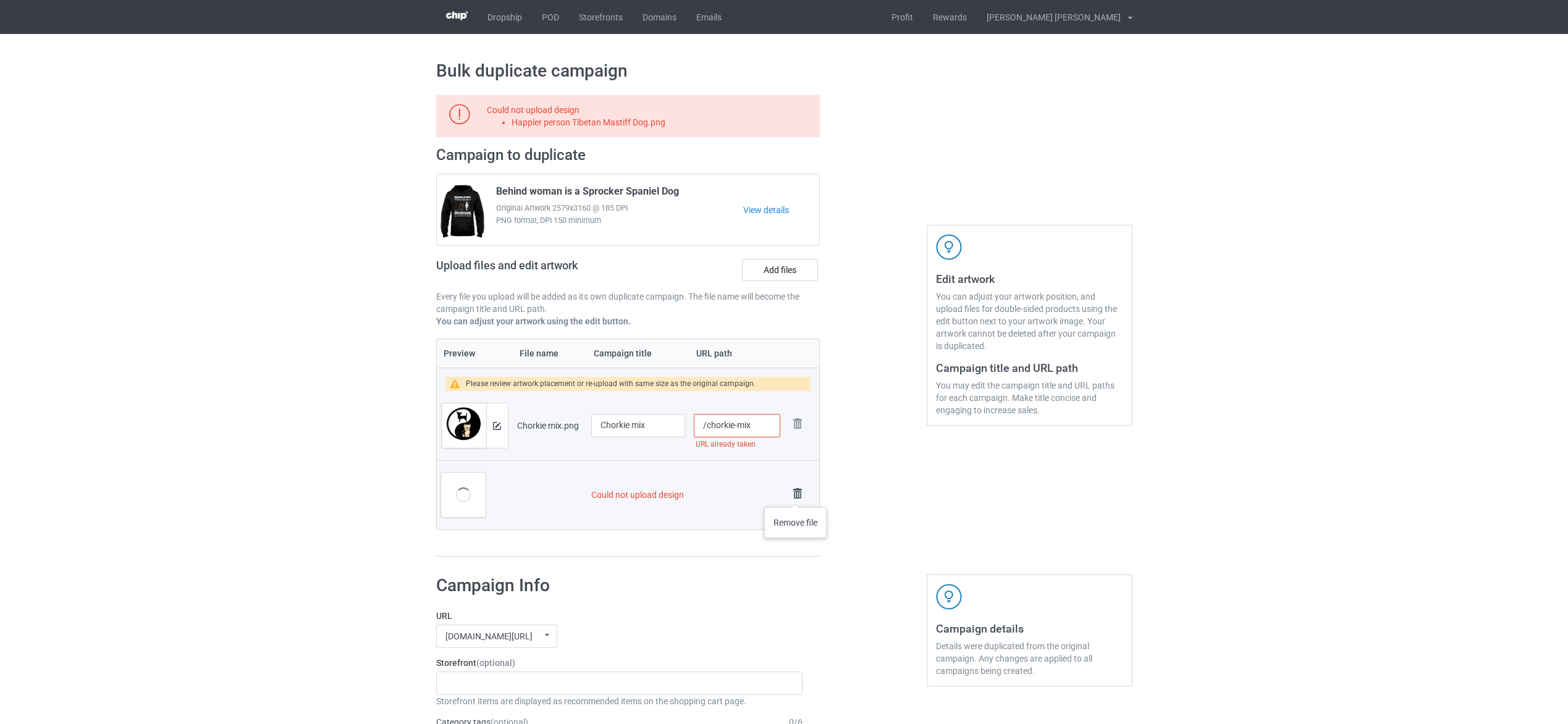
click at [796, 495] on img at bounding box center [797, 493] width 17 height 17
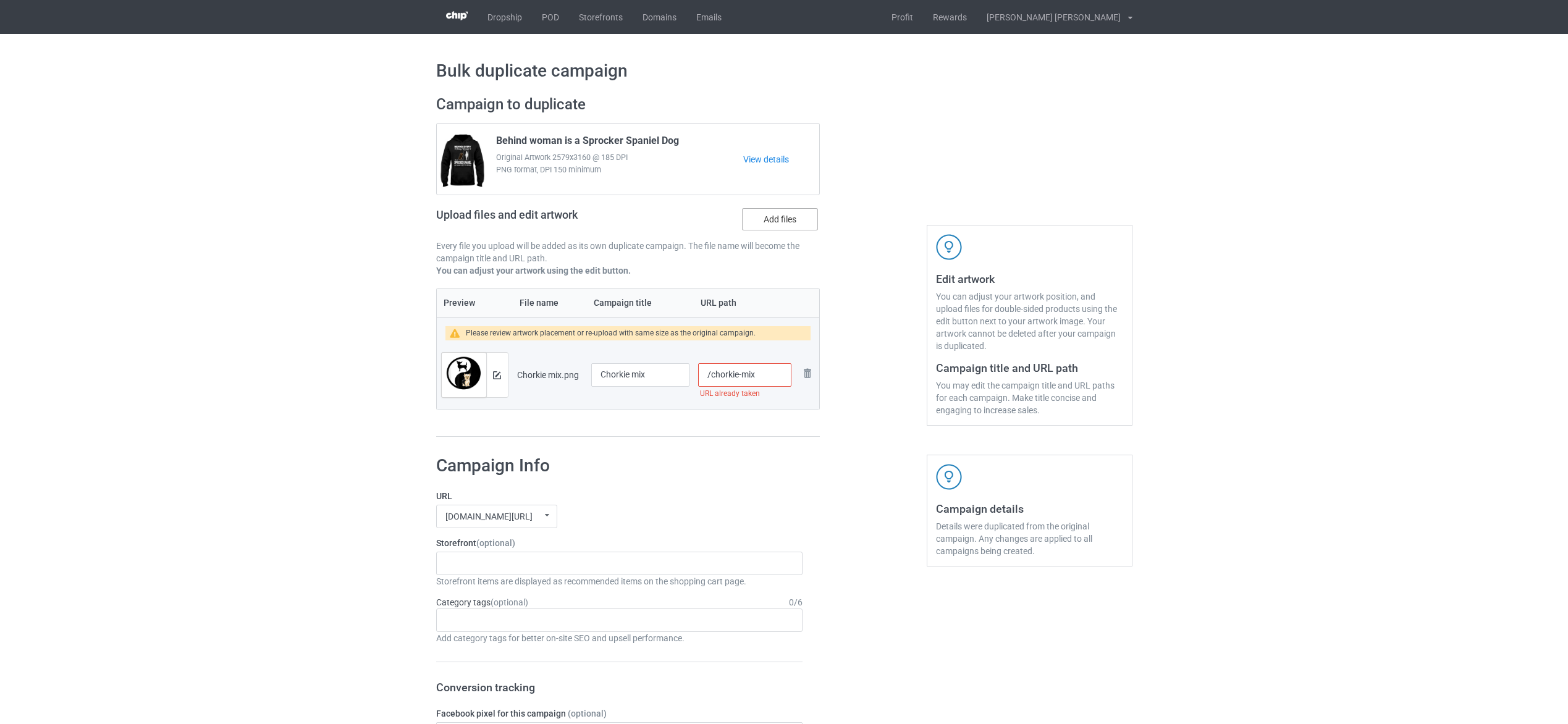
click at [779, 214] on label "Add files" at bounding box center [780, 219] width 76 height 22
click at [0, 0] on input "Add files" at bounding box center [0, 0] width 0 height 0
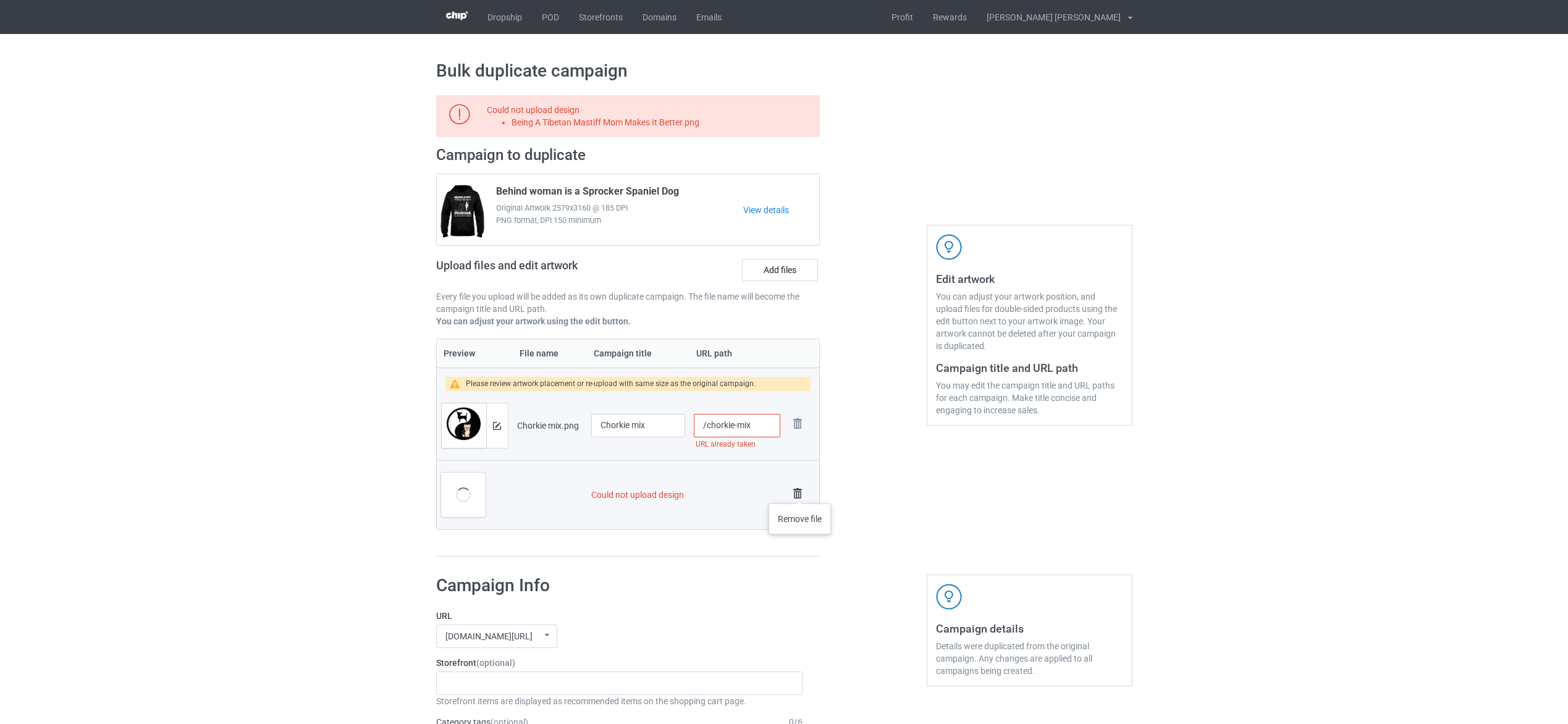
click at [800, 491] on img at bounding box center [797, 493] width 17 height 17
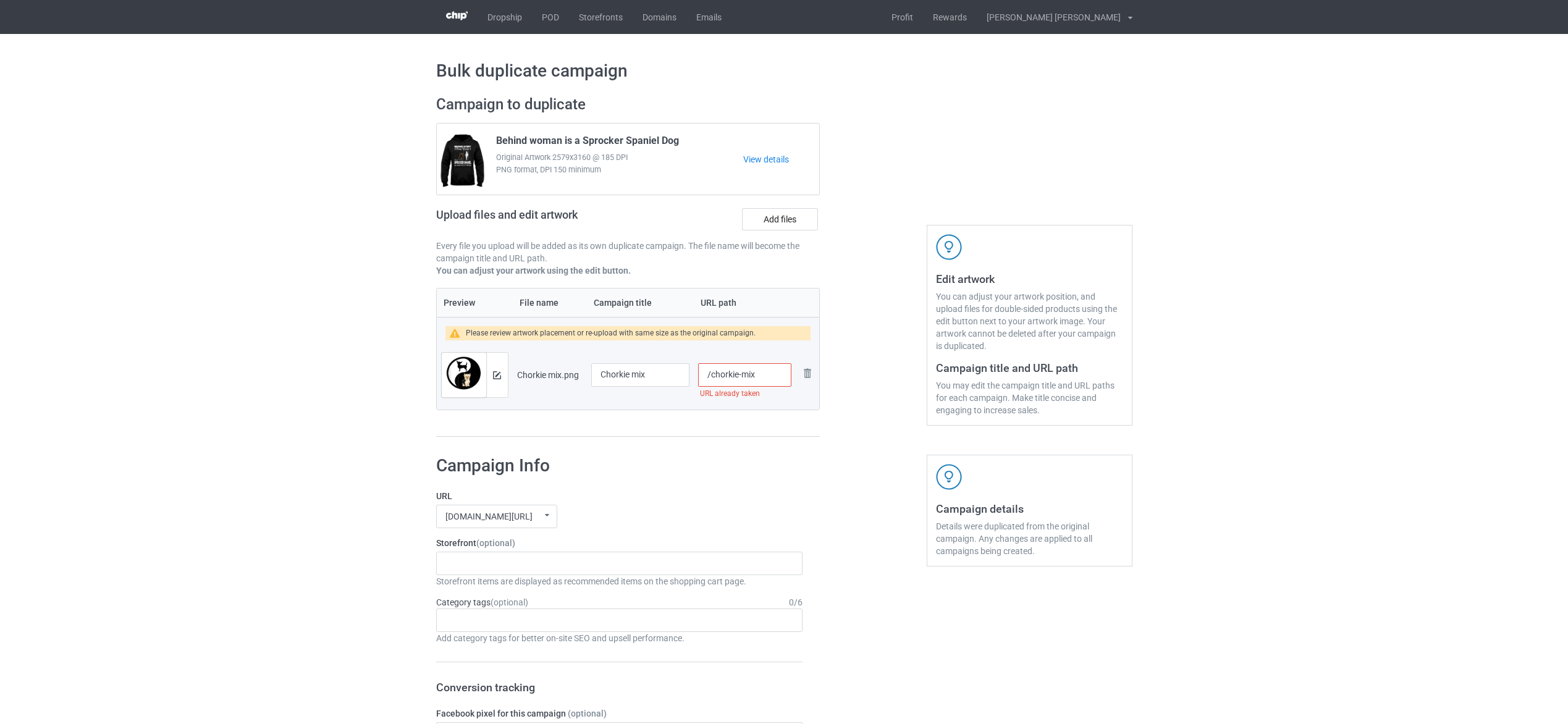
click at [770, 370] on input "/chorkie-mix" at bounding box center [744, 375] width 92 height 23
click at [743, 375] on input "/chorkie-mix" at bounding box center [744, 375] width 92 height 23
type input "/chorkie-dog-mix"
click at [752, 400] on div "URL already taken" at bounding box center [744, 394] width 92 height 14
click at [800, 215] on label "Add files" at bounding box center [780, 219] width 76 height 22
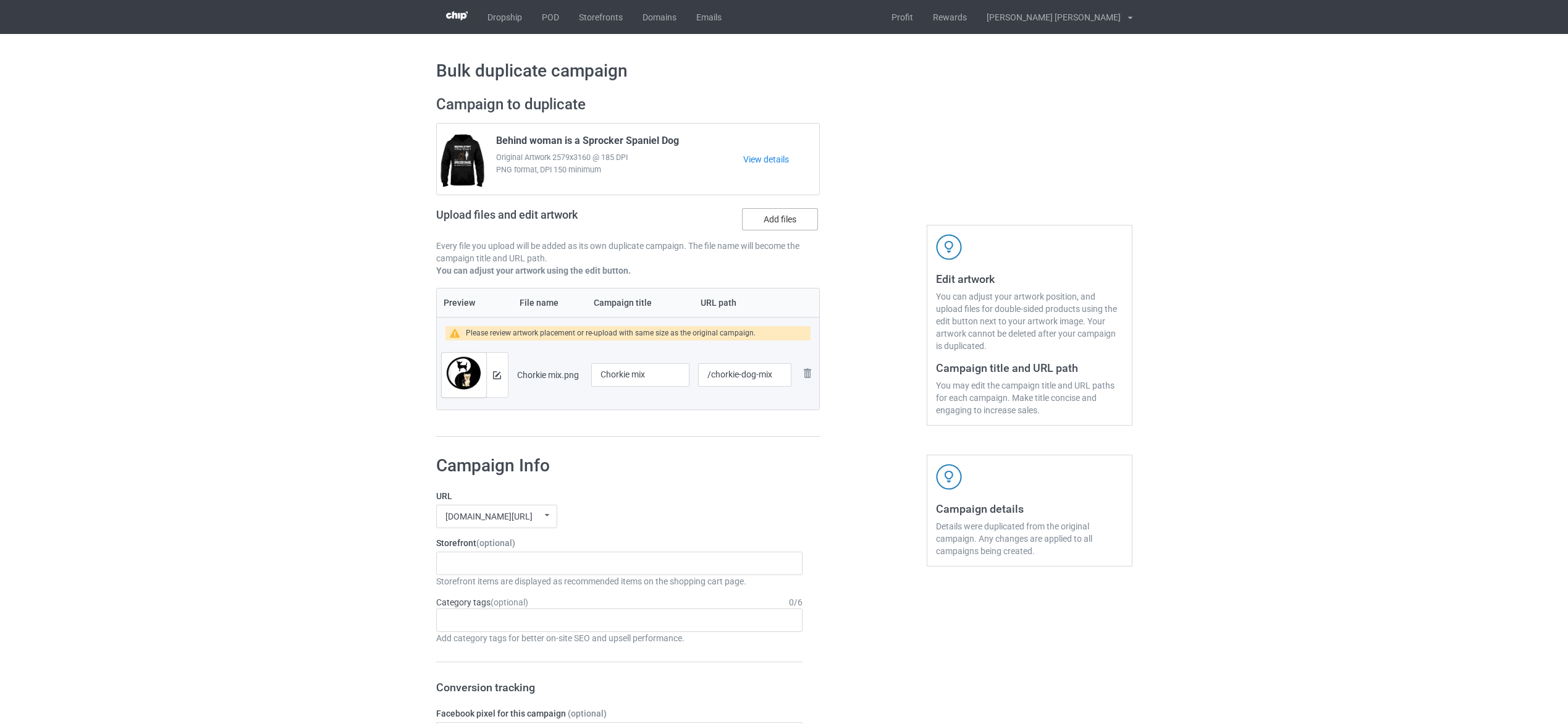
click at [0, 0] on input "Add files" at bounding box center [0, 0] width 0 height 0
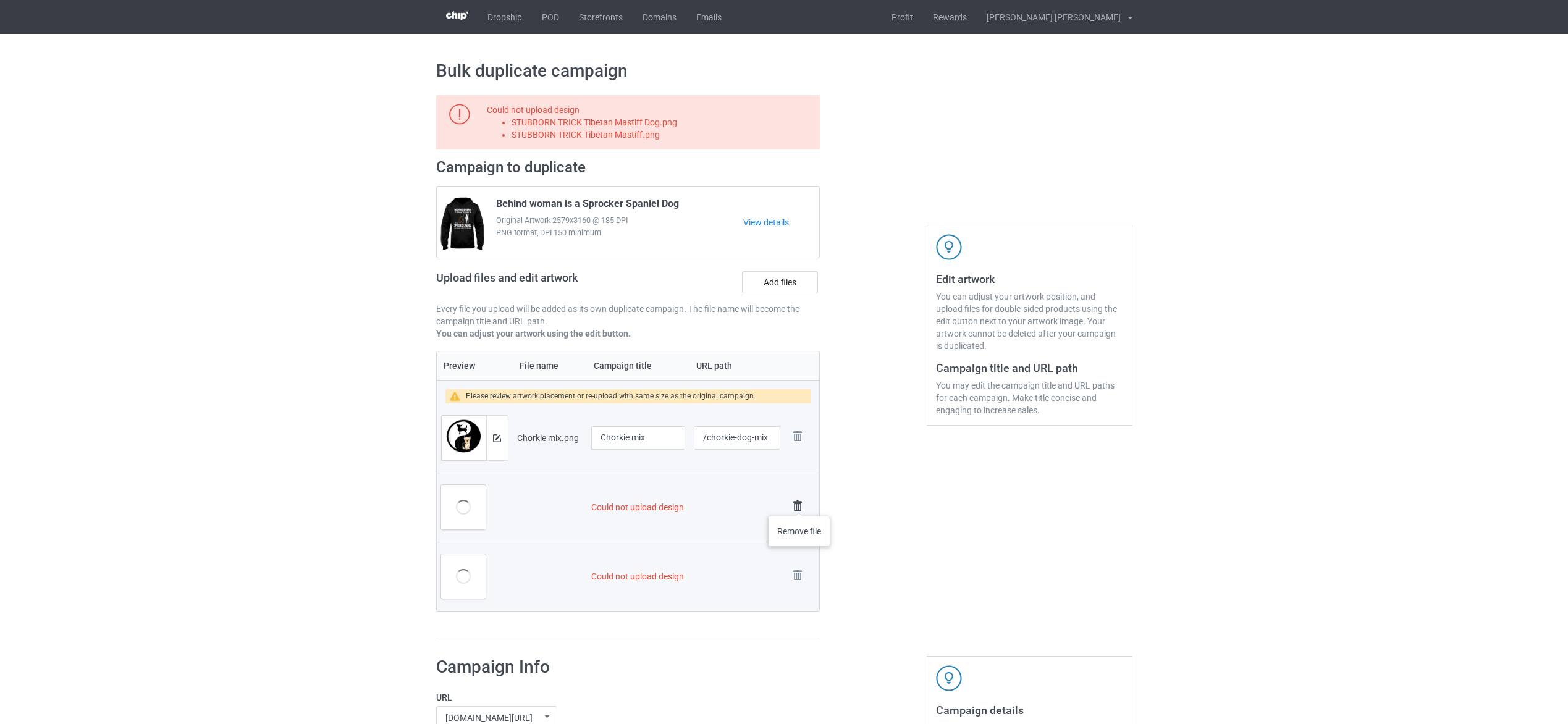
click at [799, 503] on img at bounding box center [797, 506] width 17 height 17
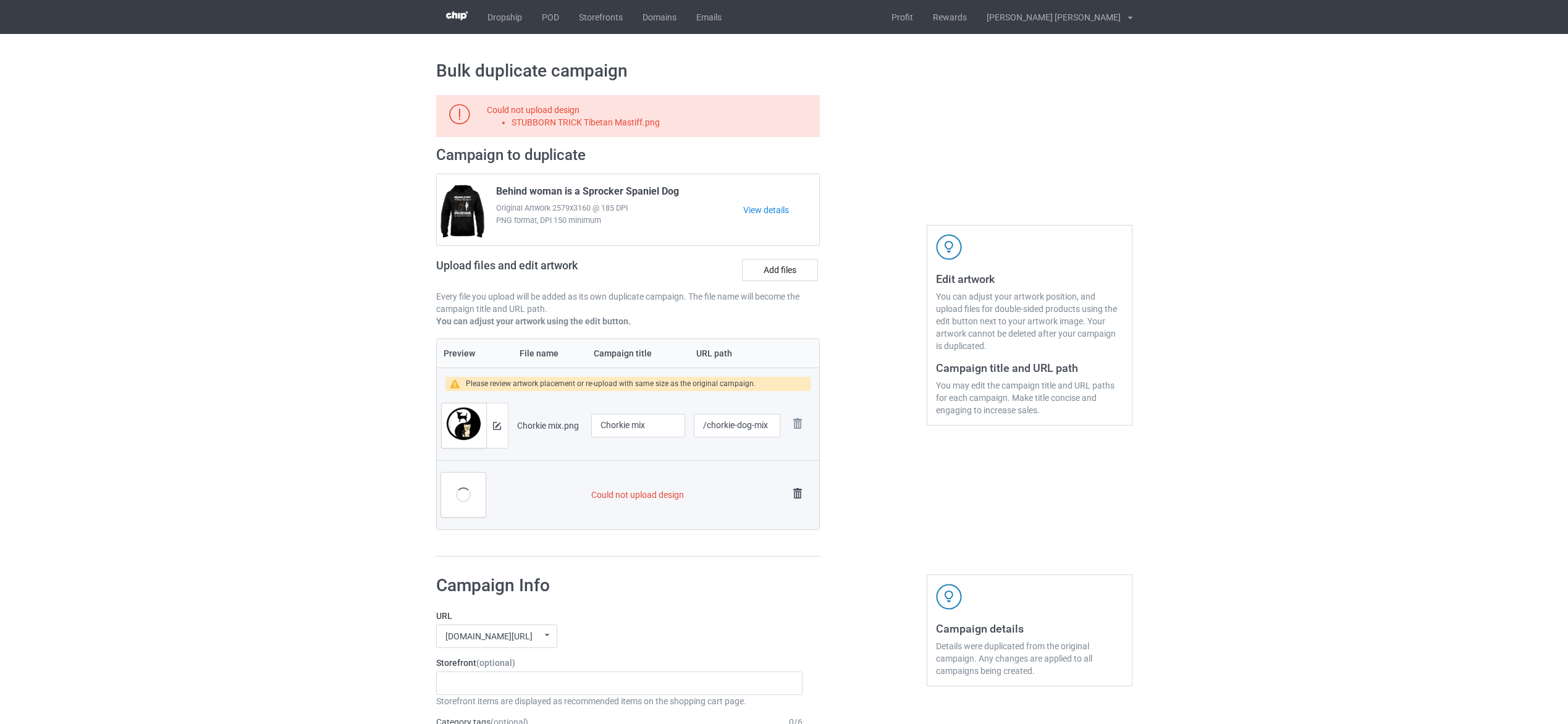
click at [797, 485] on img at bounding box center [797, 493] width 17 height 17
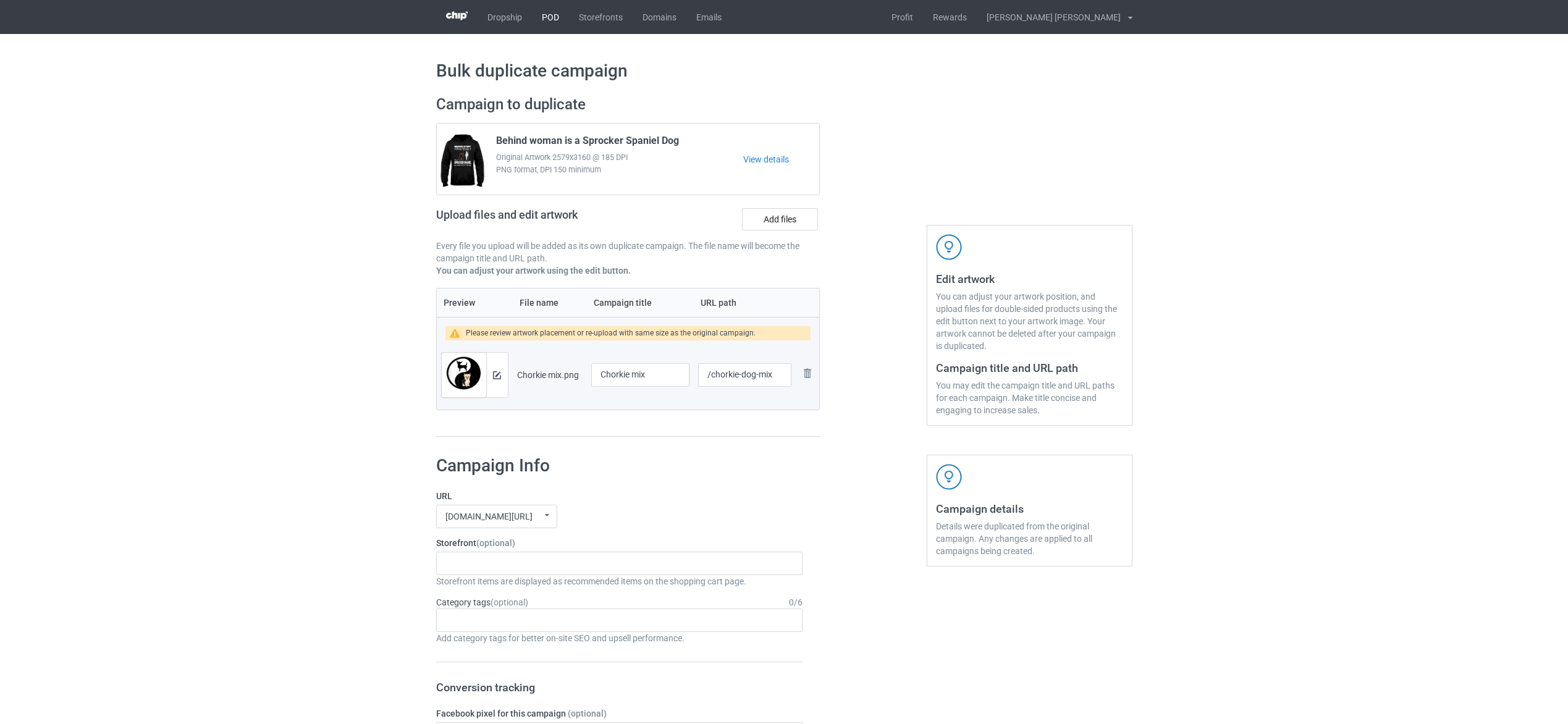
click at [543, 12] on link "POD" at bounding box center [550, 17] width 37 height 34
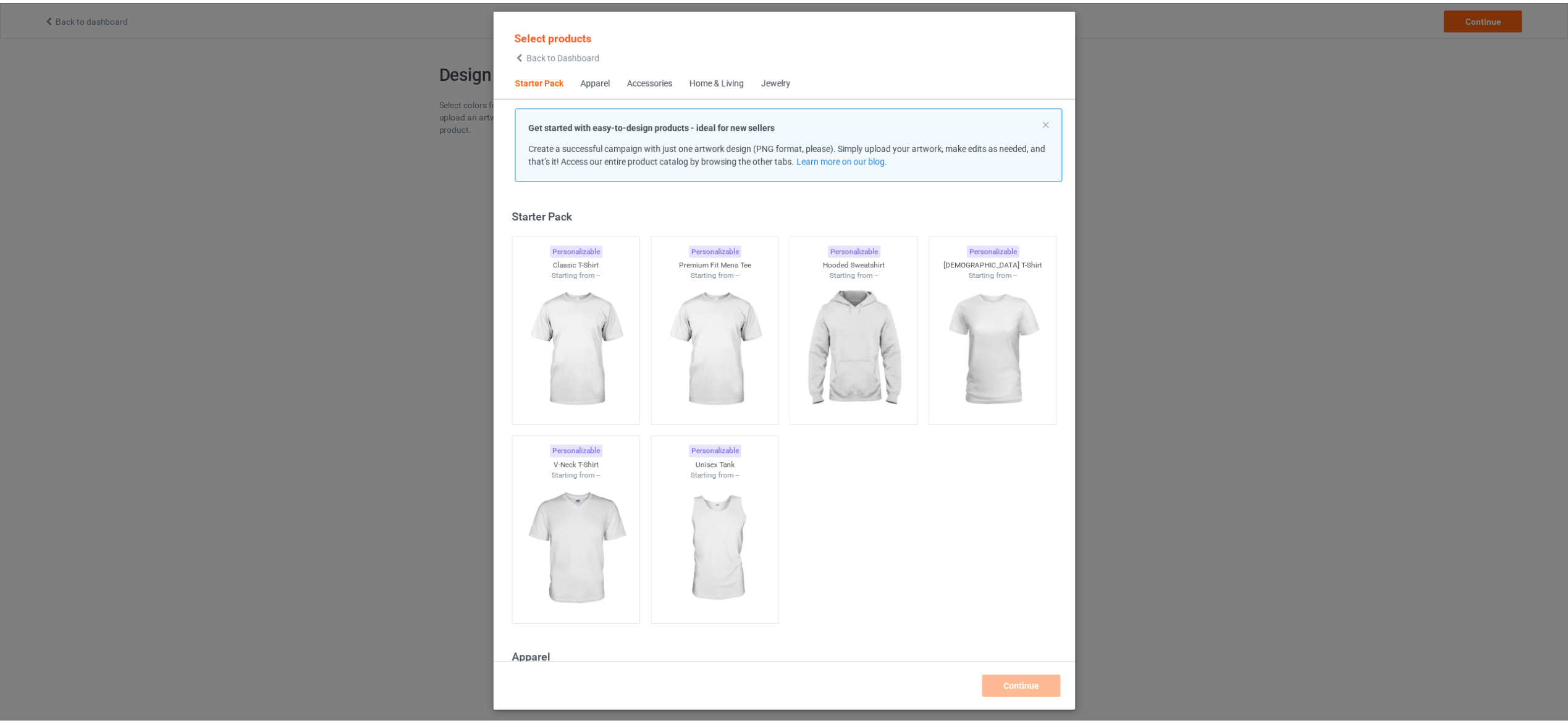
scroll to position [16, 0]
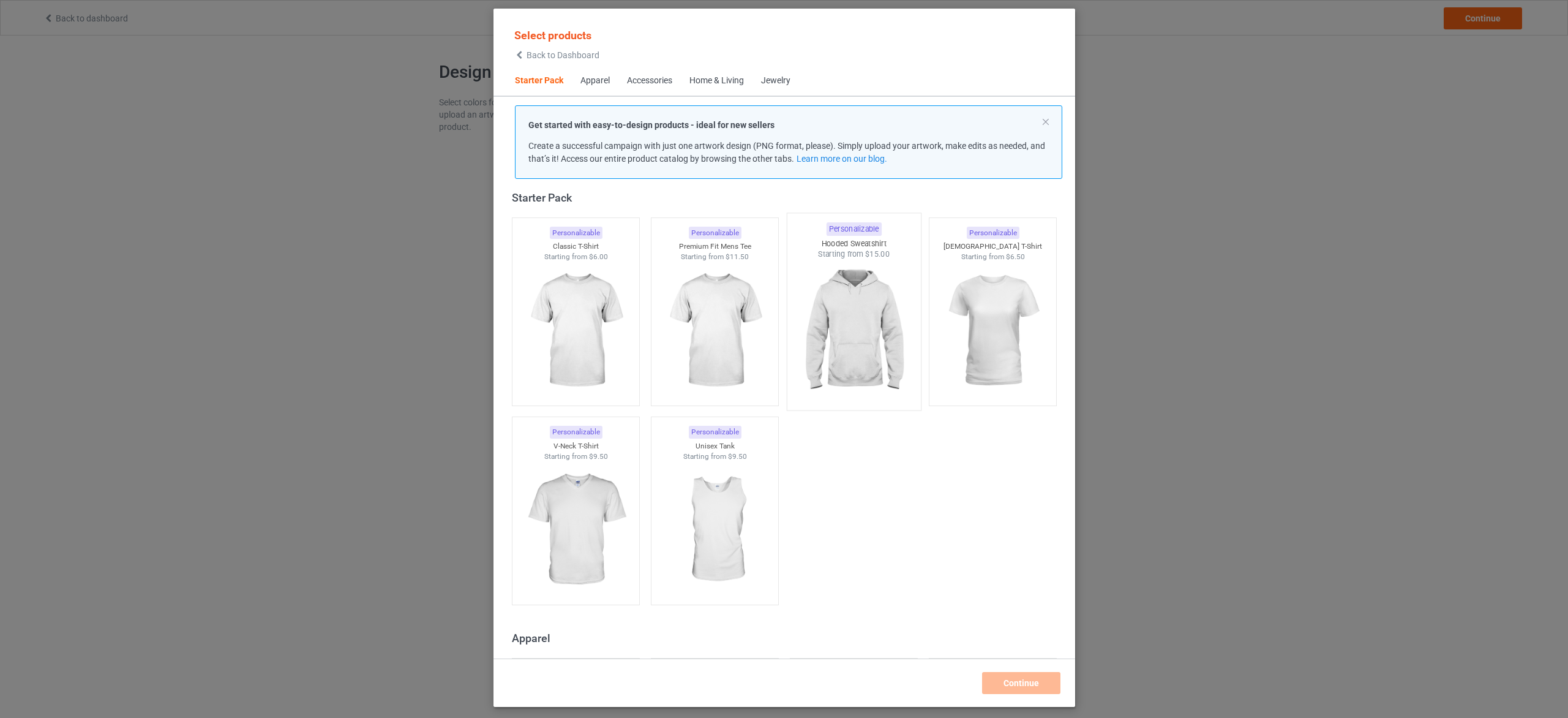
click at [844, 361] on img at bounding box center [854, 332] width 115 height 144
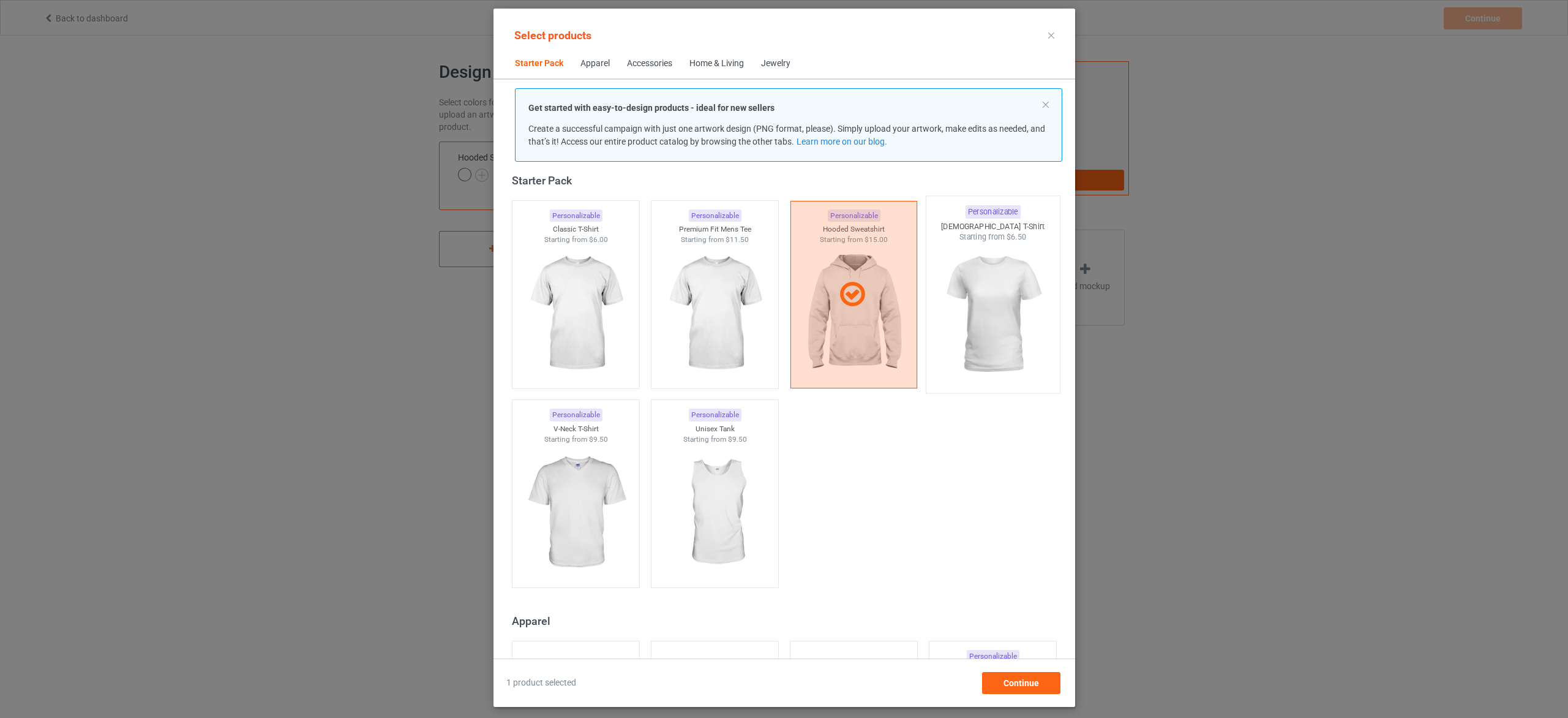
click at [978, 329] on img at bounding box center [993, 314] width 115 height 144
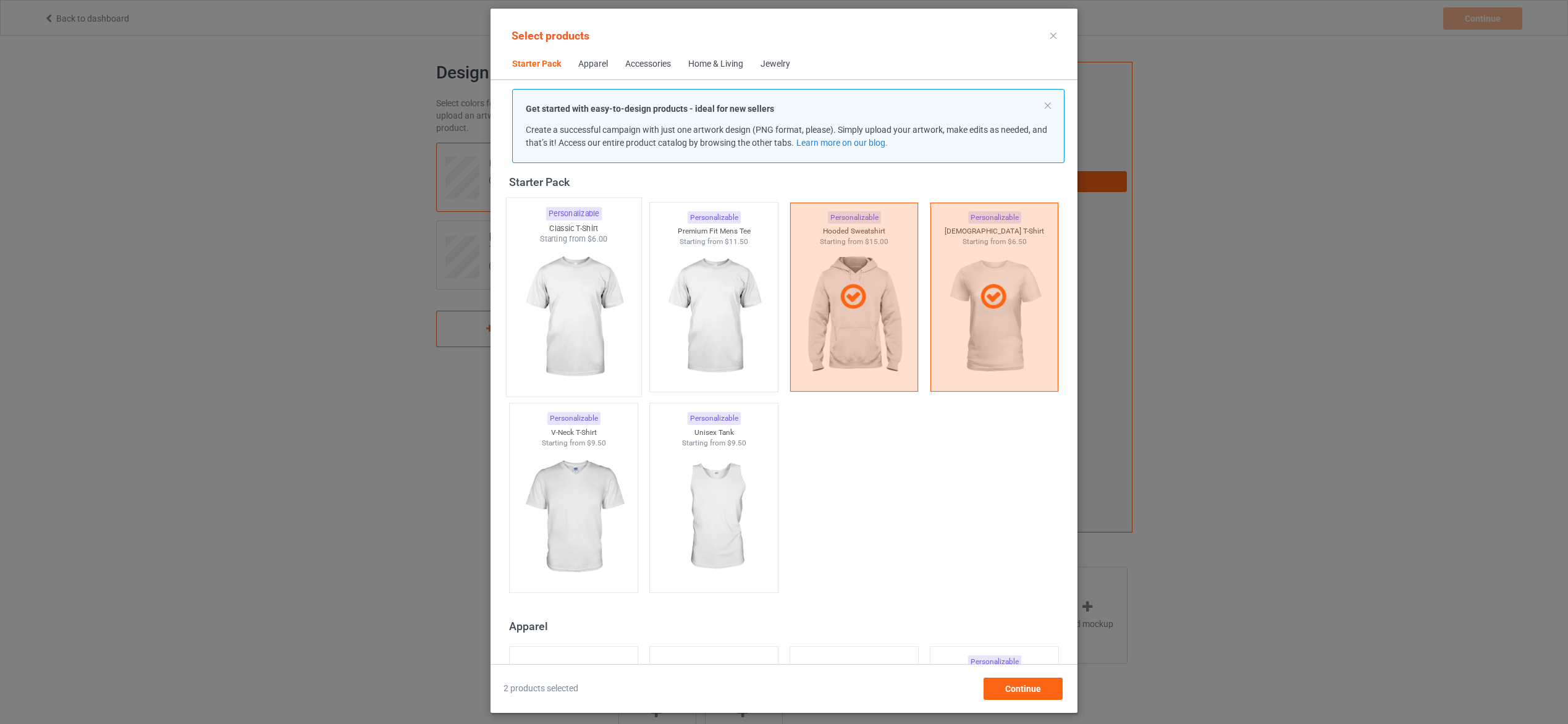
click at [573, 330] on img at bounding box center [573, 317] width 117 height 145
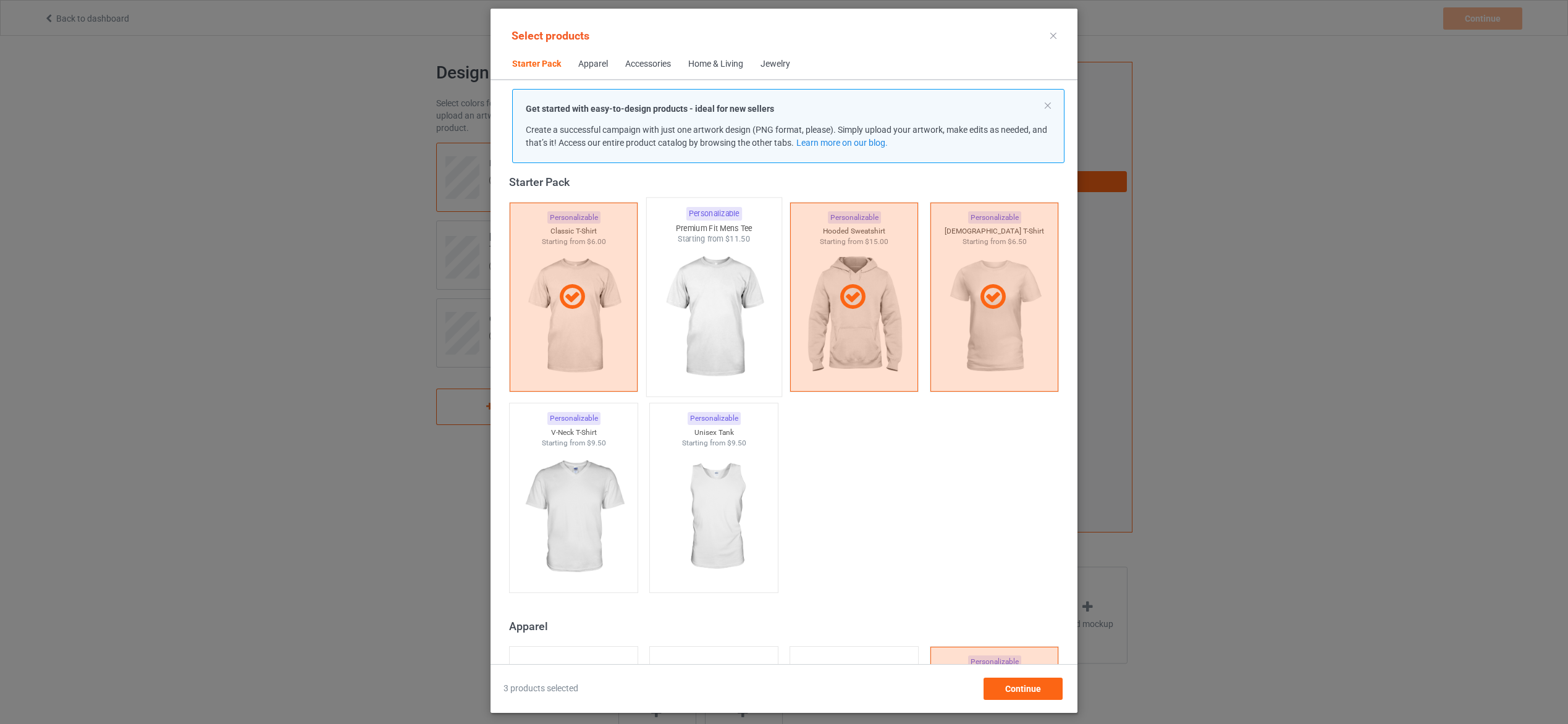
click at [696, 291] on img at bounding box center [714, 317] width 117 height 145
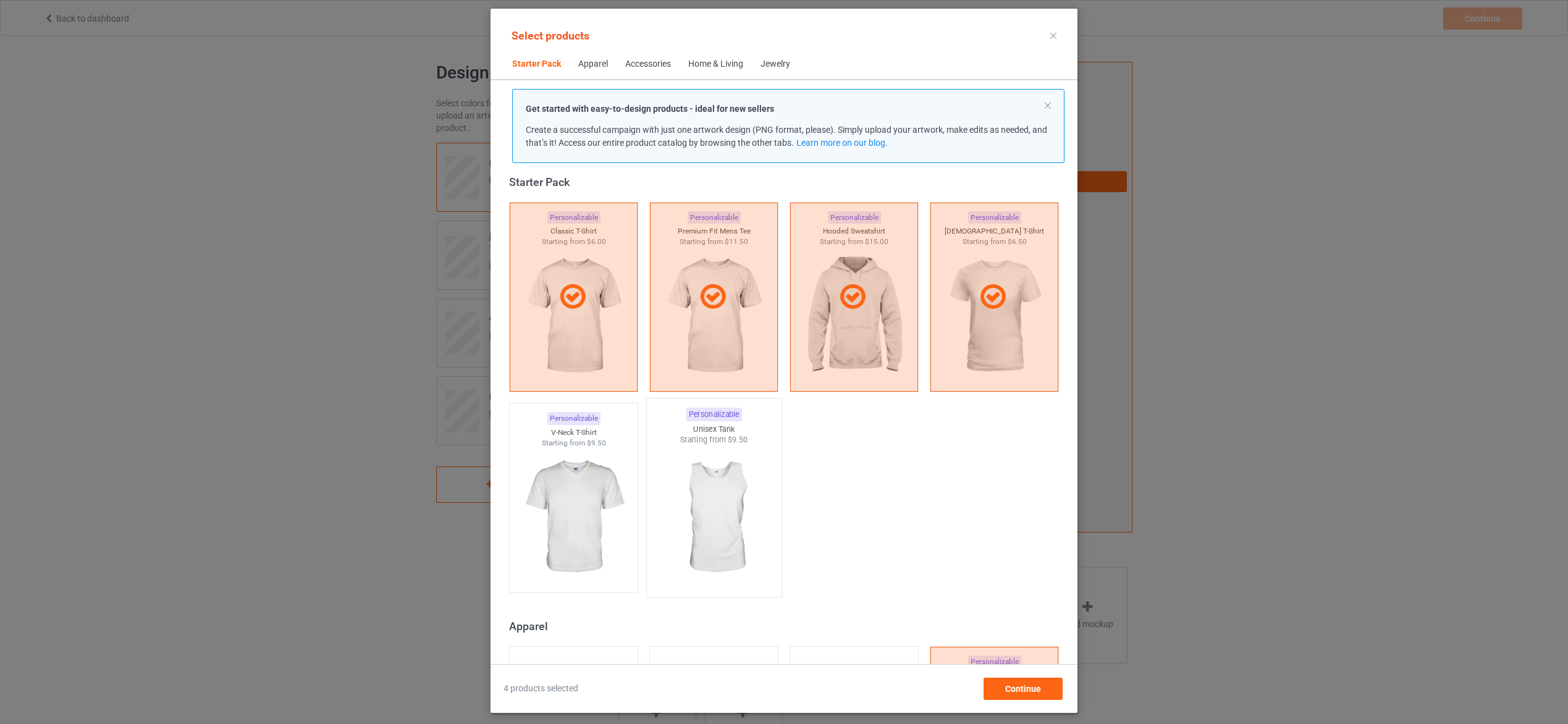
click at [699, 508] on img at bounding box center [714, 518] width 117 height 145
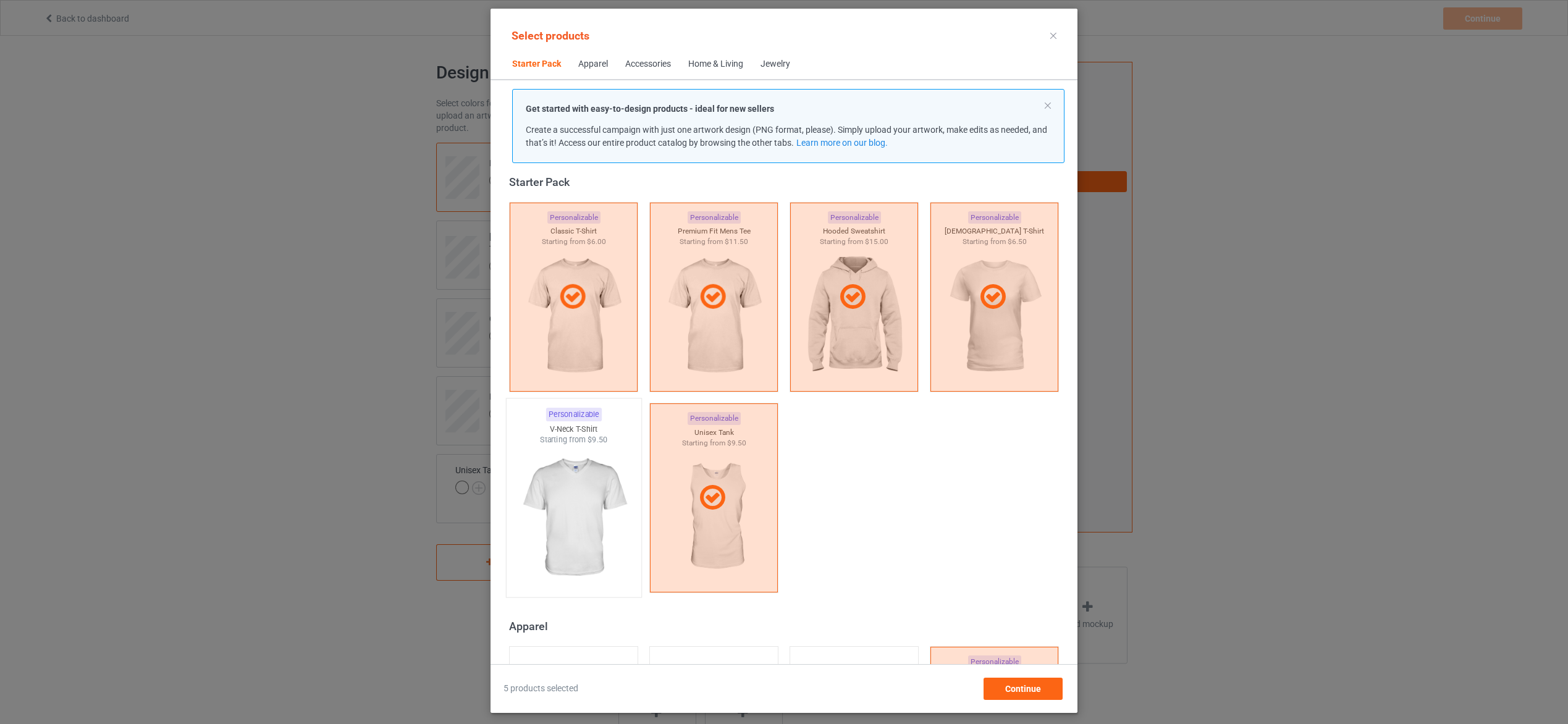
click at [566, 517] on img at bounding box center [573, 518] width 117 height 145
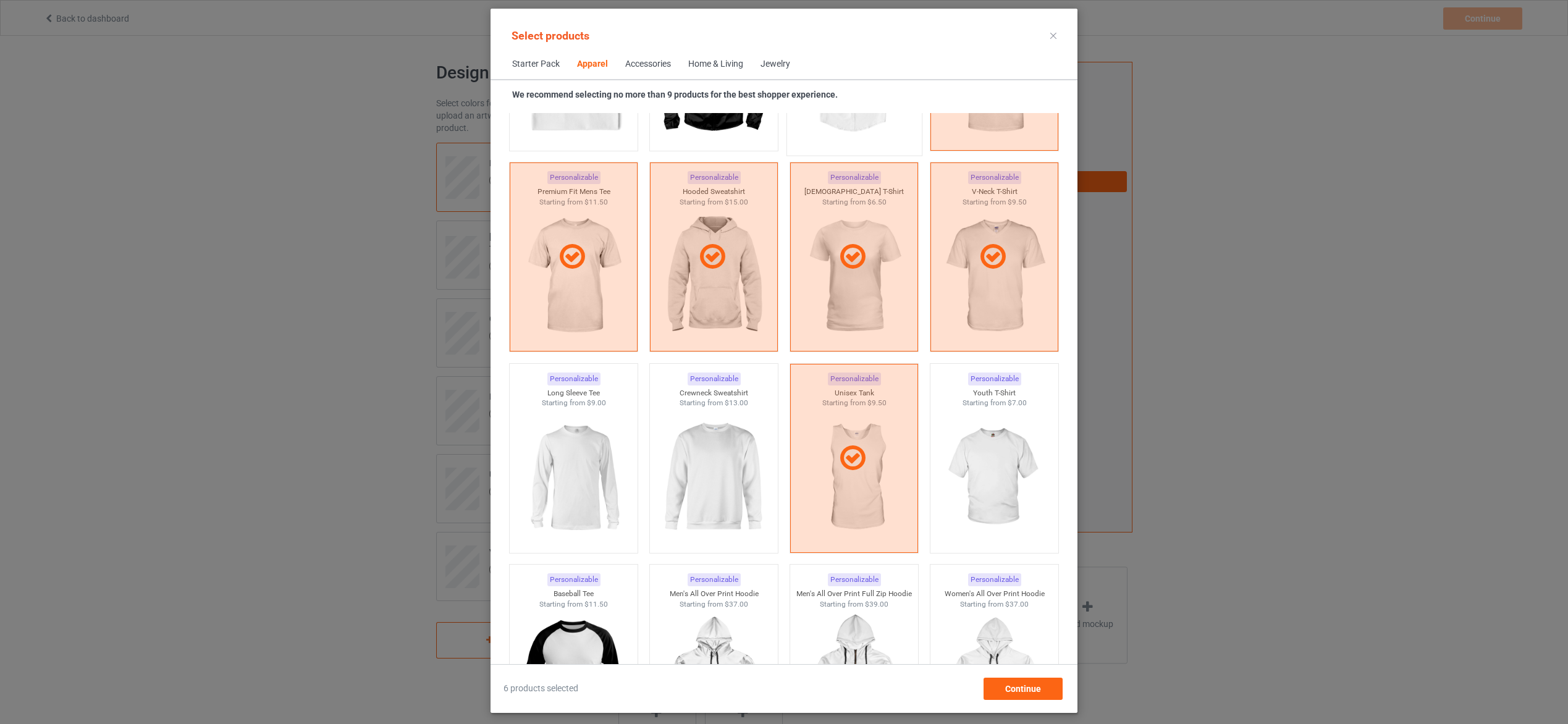
scroll to position [665, 0]
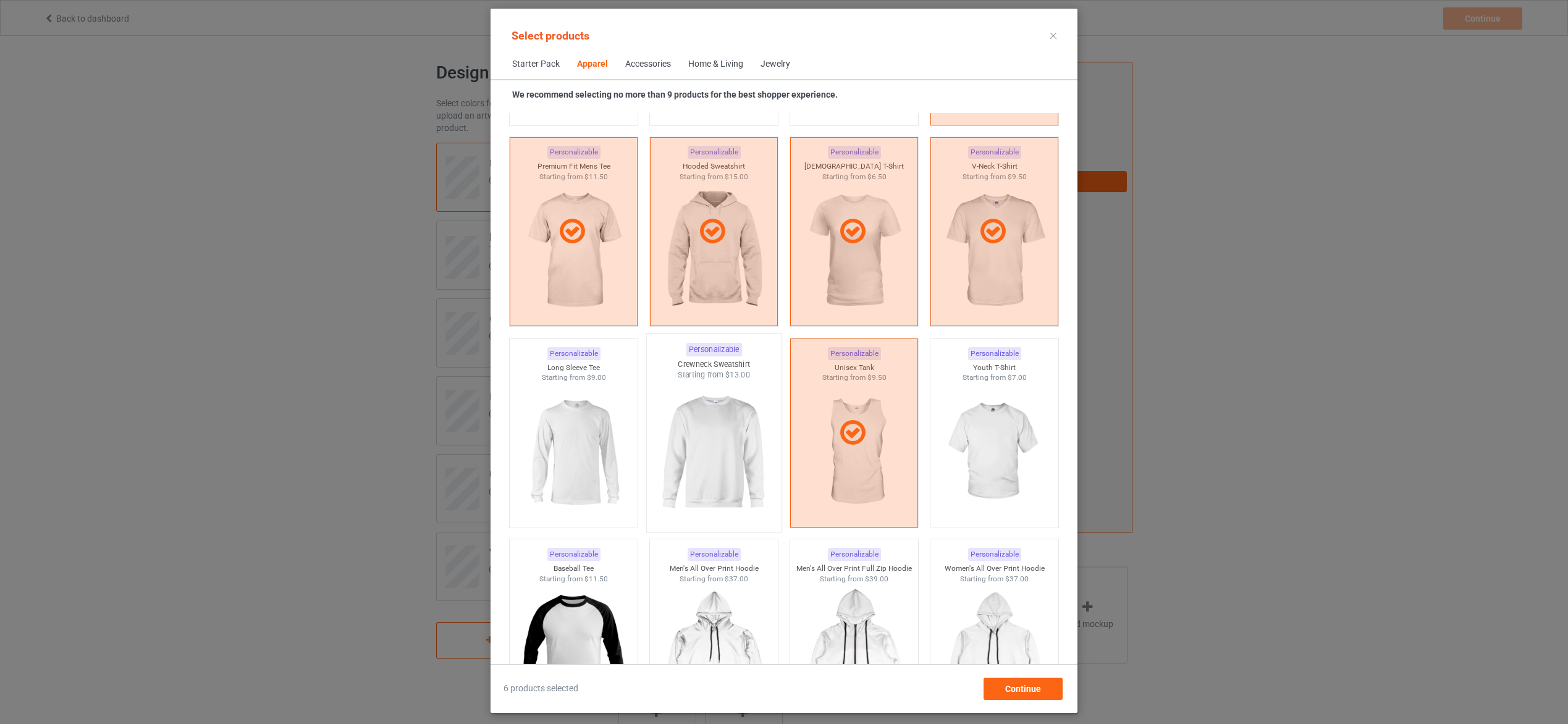
click at [692, 469] on img at bounding box center [714, 453] width 117 height 145
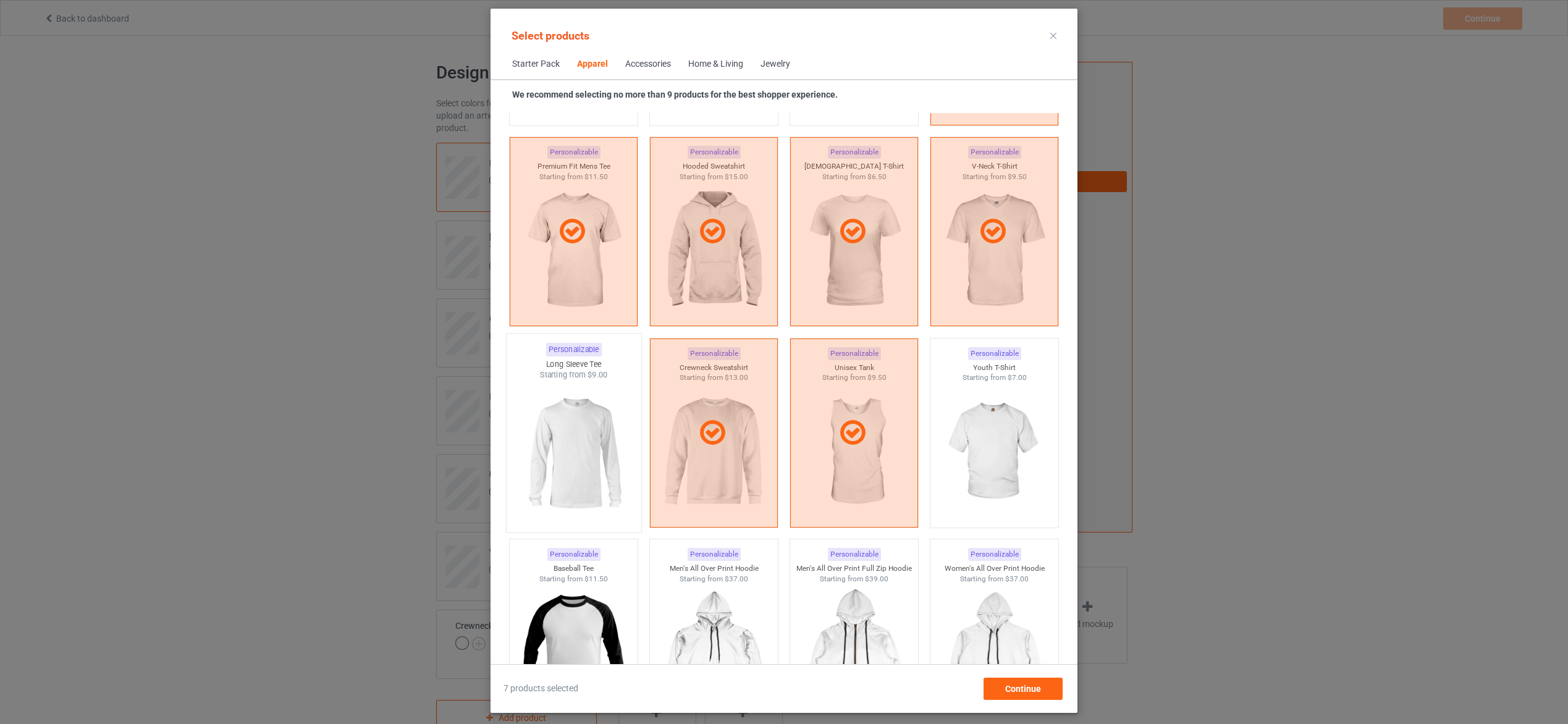
click at [591, 464] on img at bounding box center [573, 453] width 117 height 145
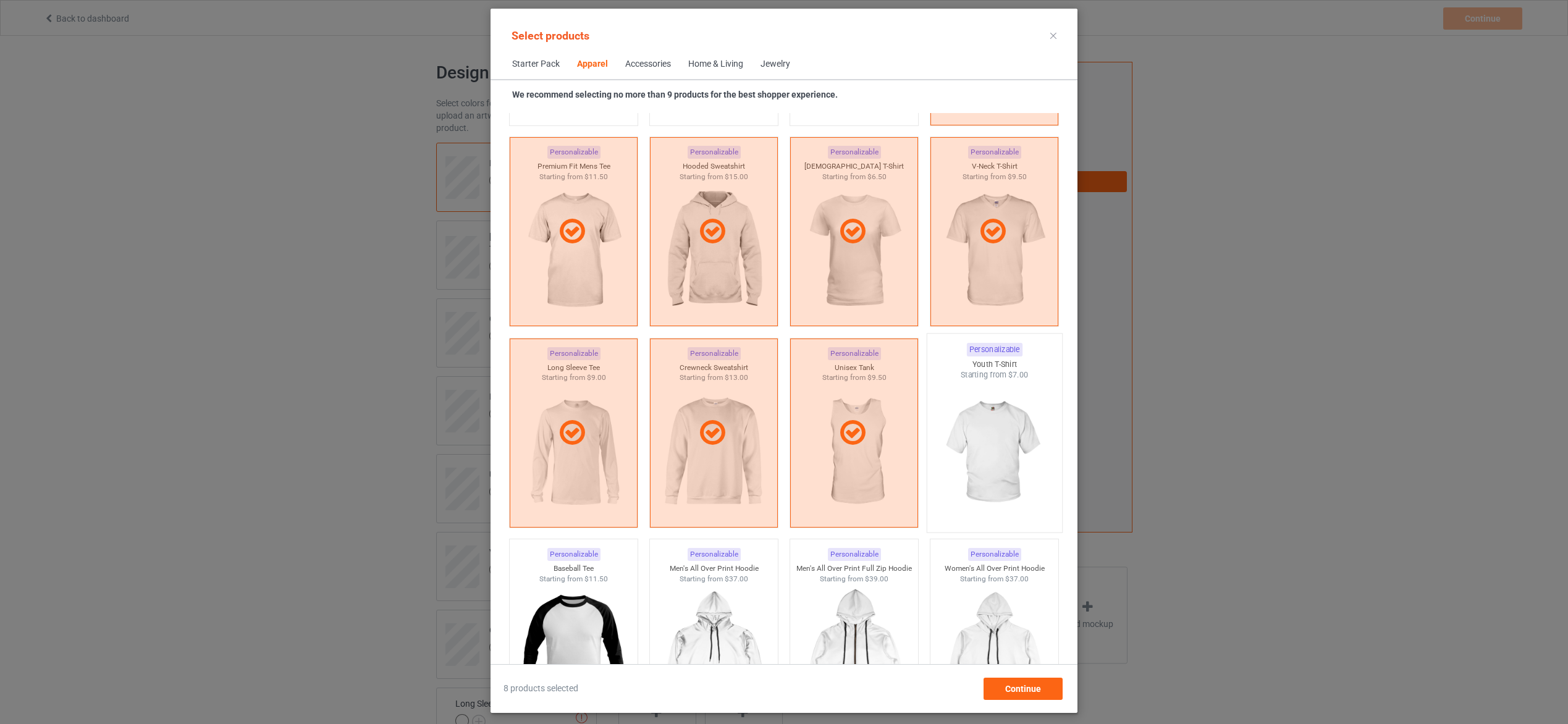
click at [955, 457] on img at bounding box center [995, 453] width 117 height 145
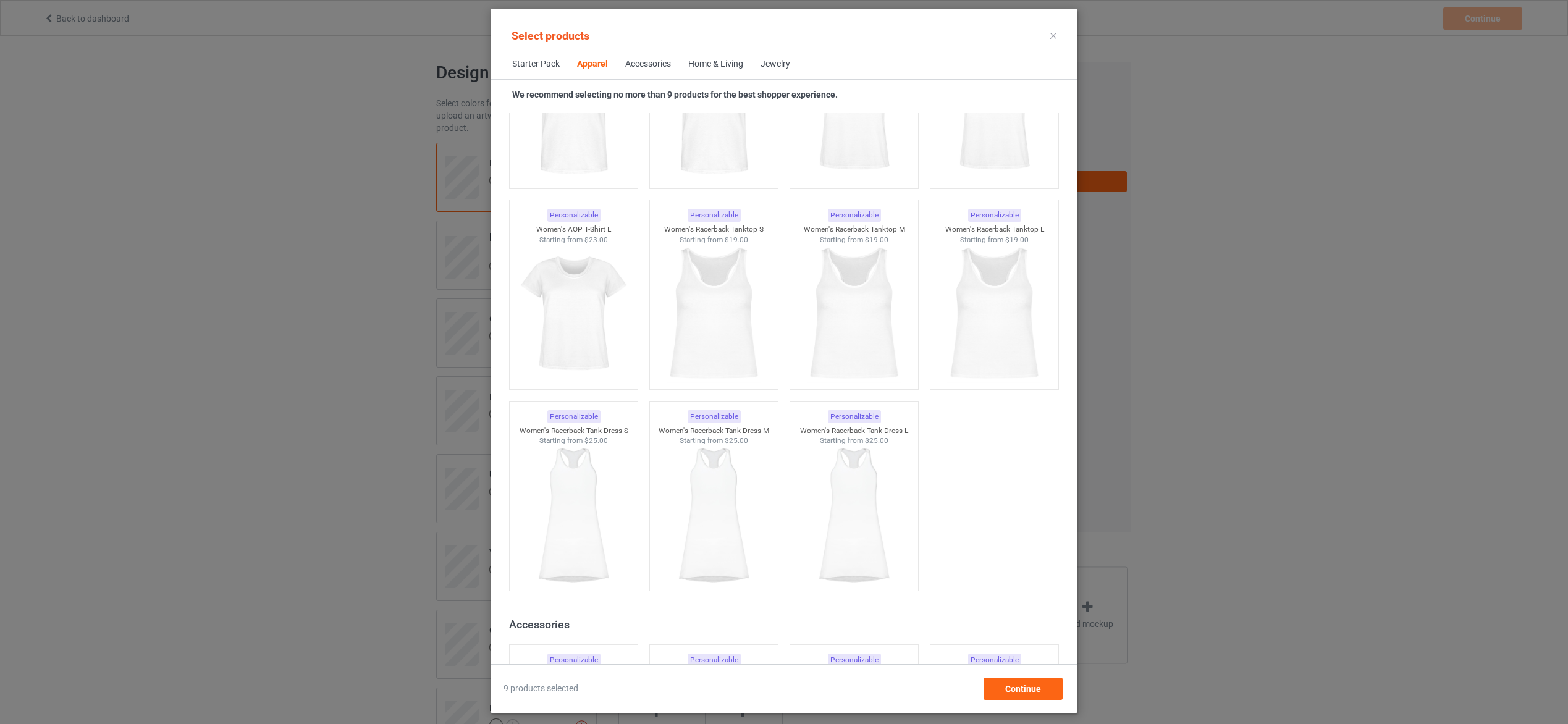
scroll to position [2240, 0]
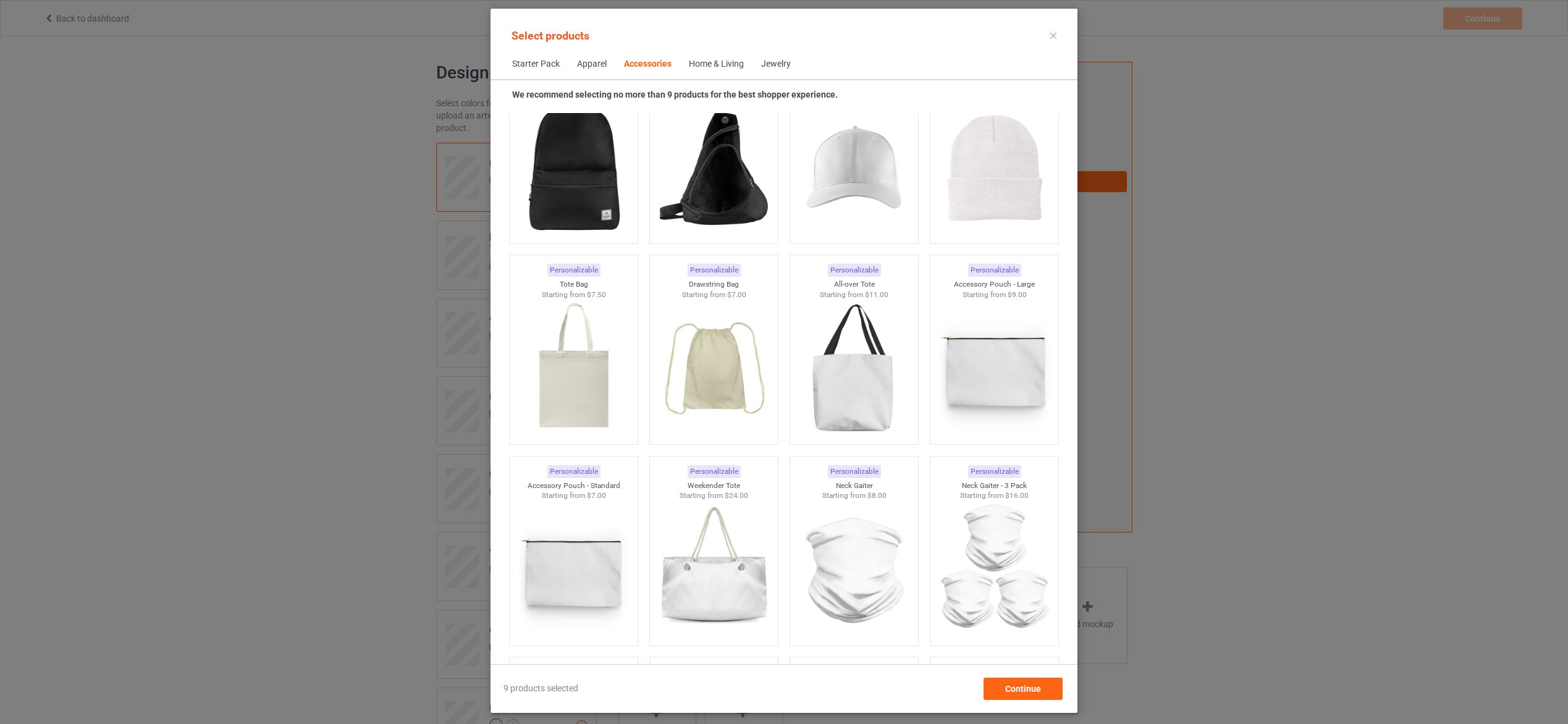
scroll to position [3630, 0]
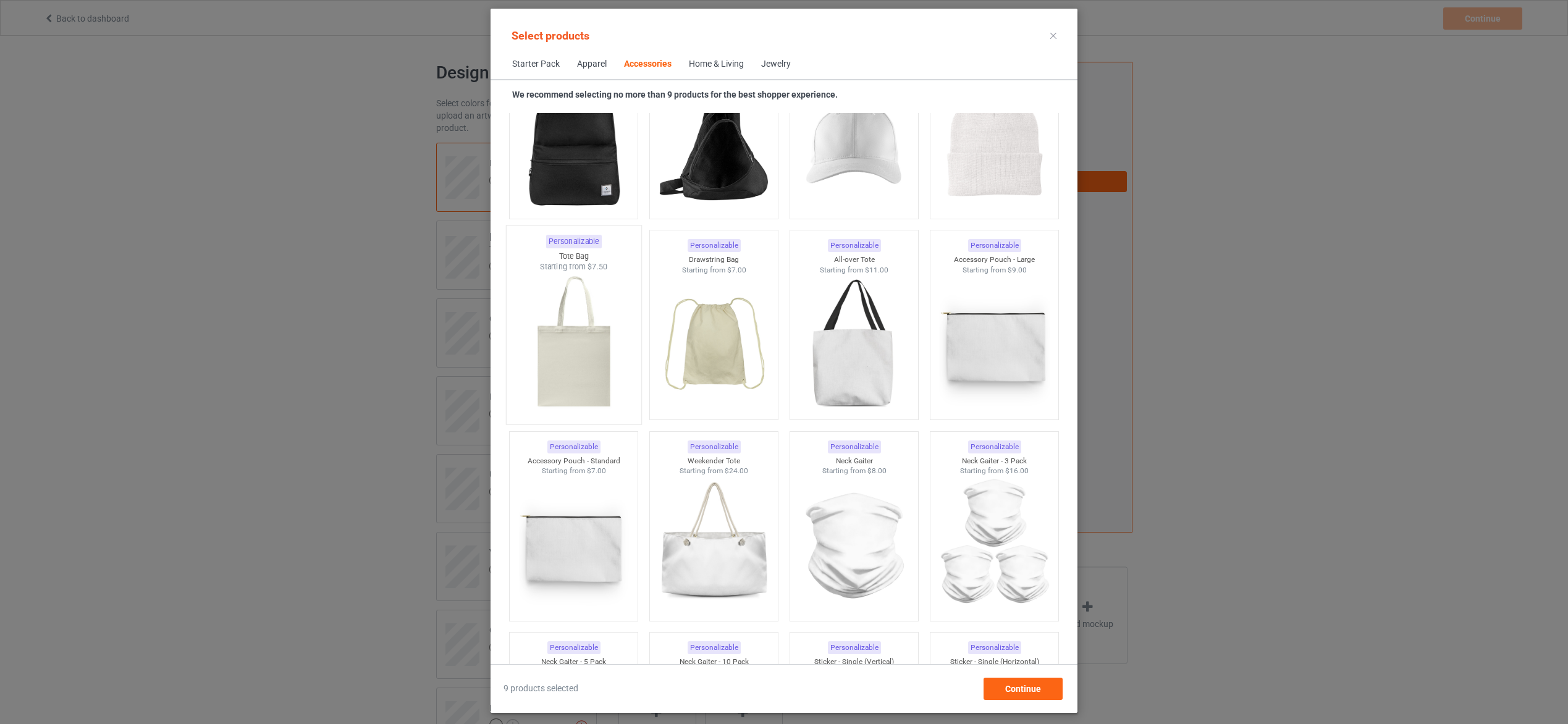
click at [568, 370] on img at bounding box center [573, 345] width 117 height 145
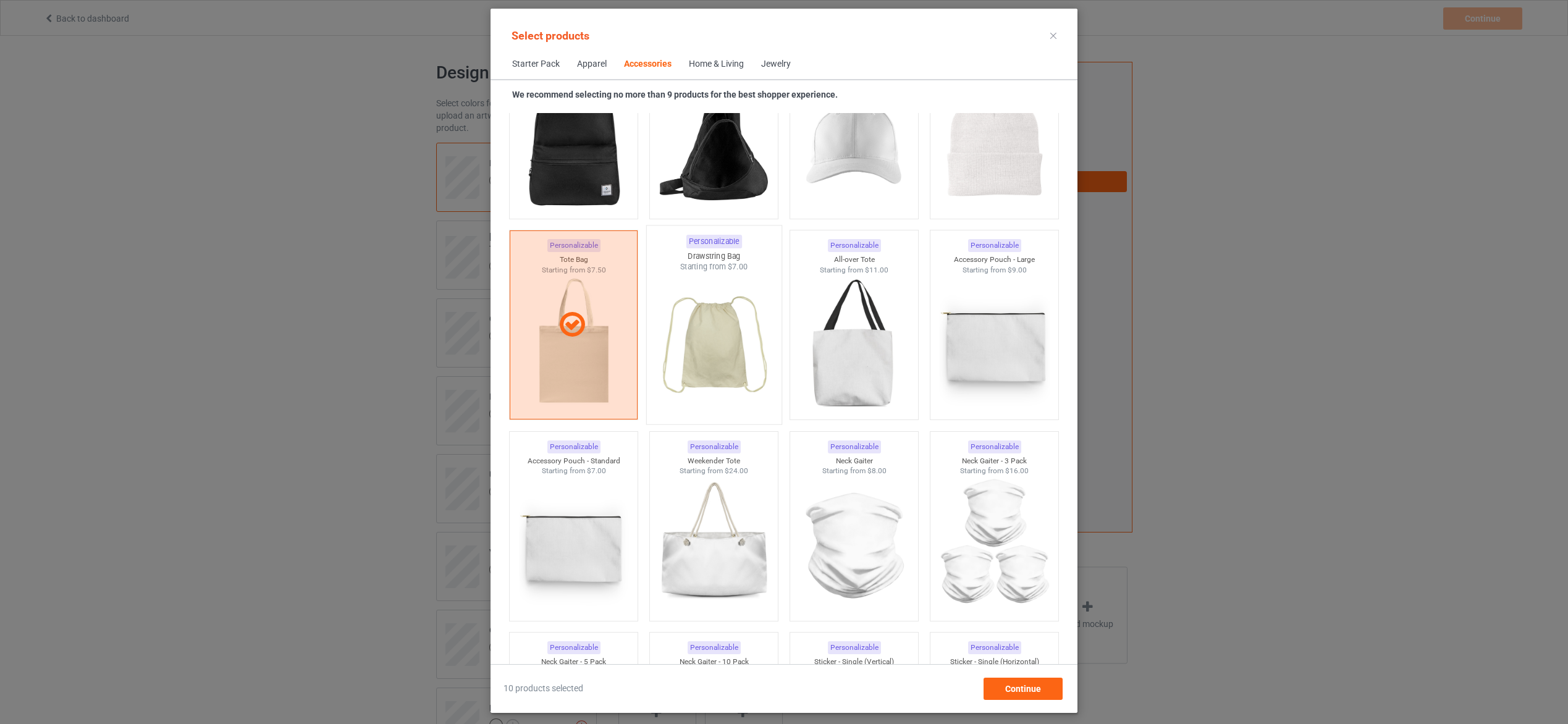
click at [701, 349] on img at bounding box center [714, 345] width 117 height 145
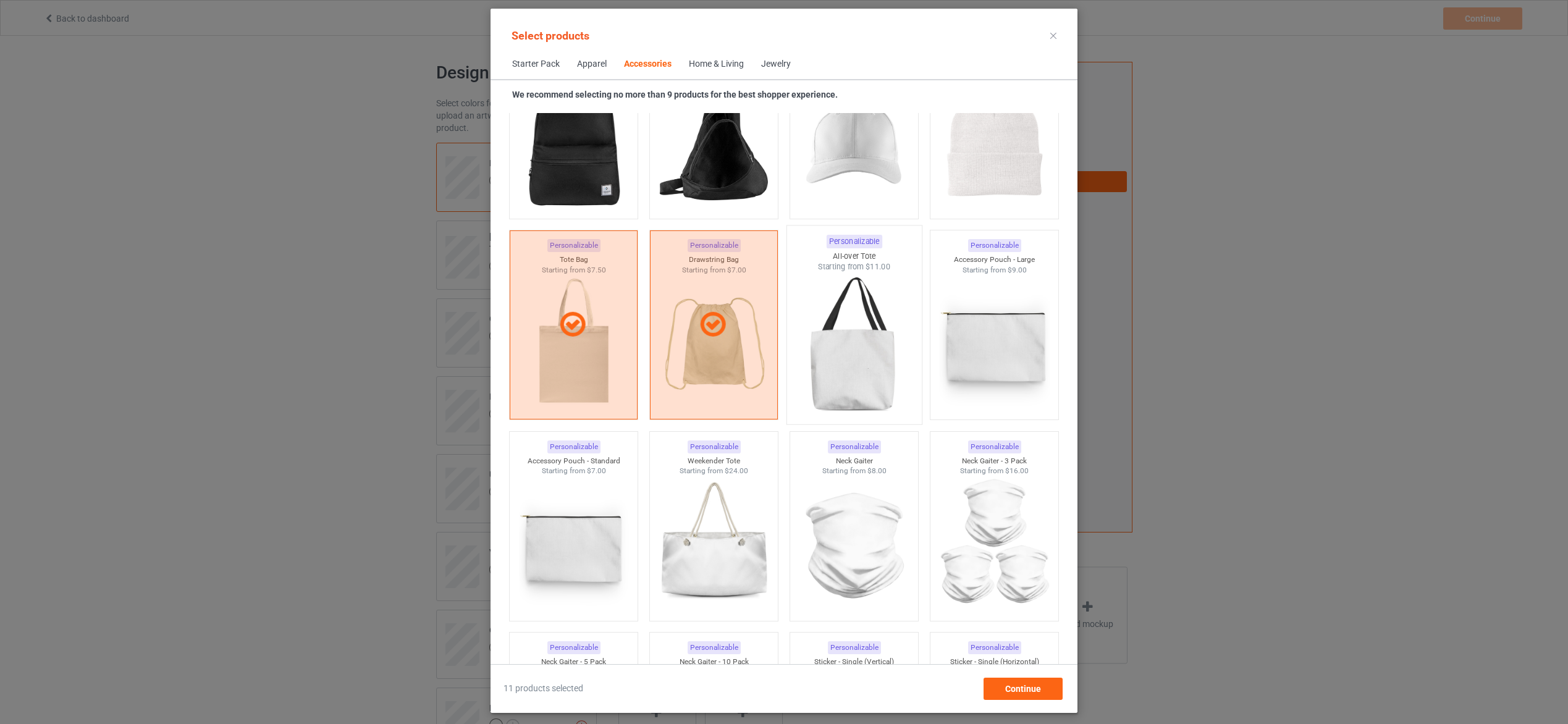
click at [877, 349] on img at bounding box center [854, 345] width 117 height 145
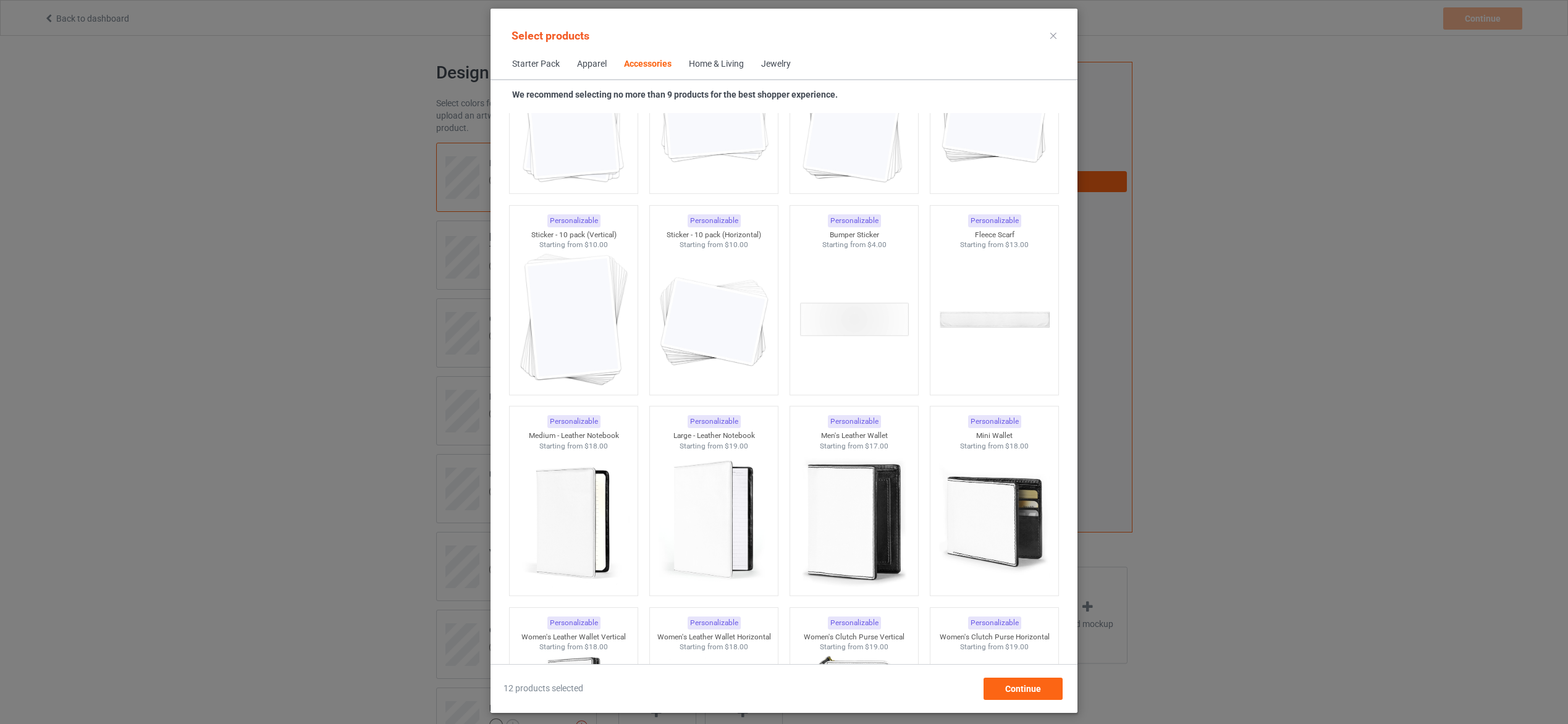
scroll to position [4742, 0]
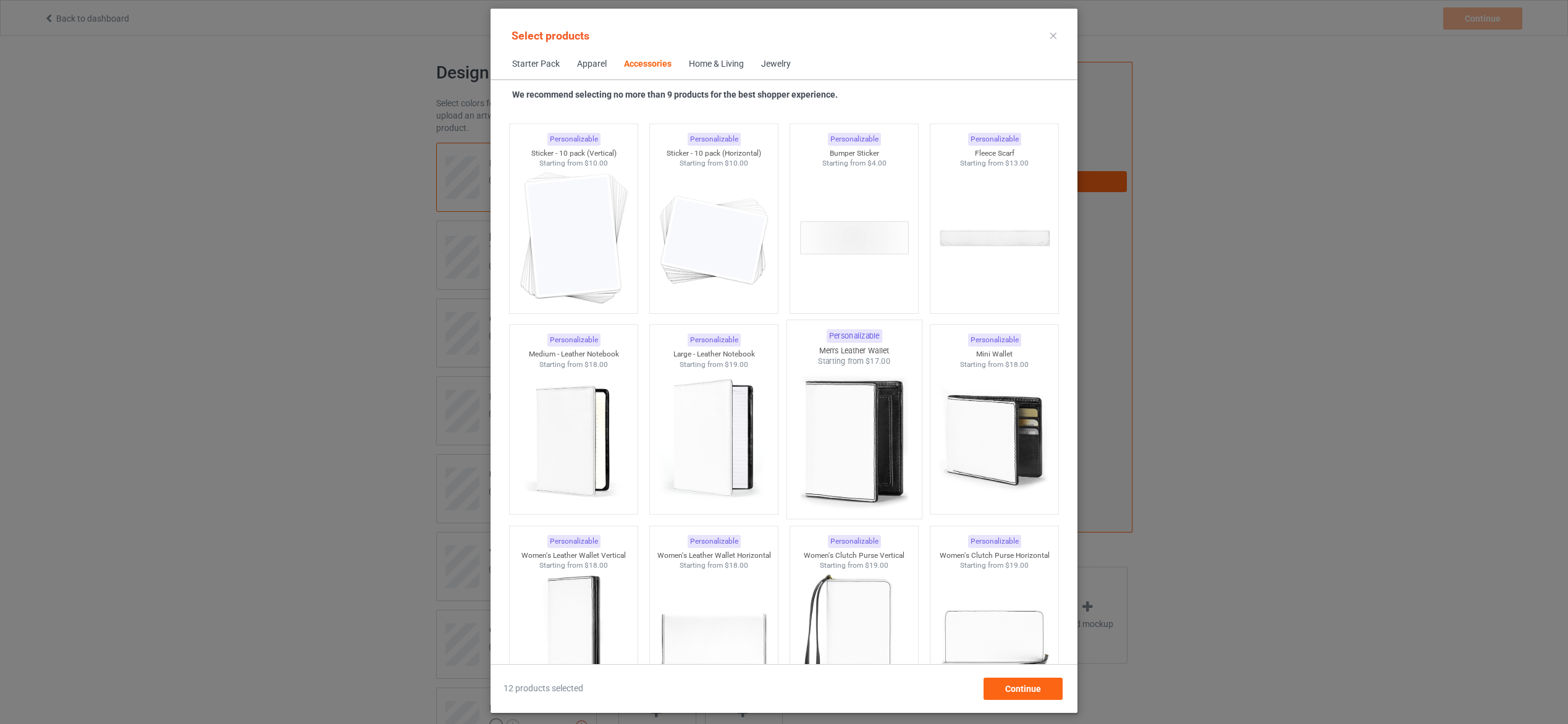
click at [843, 449] on img at bounding box center [854, 439] width 117 height 145
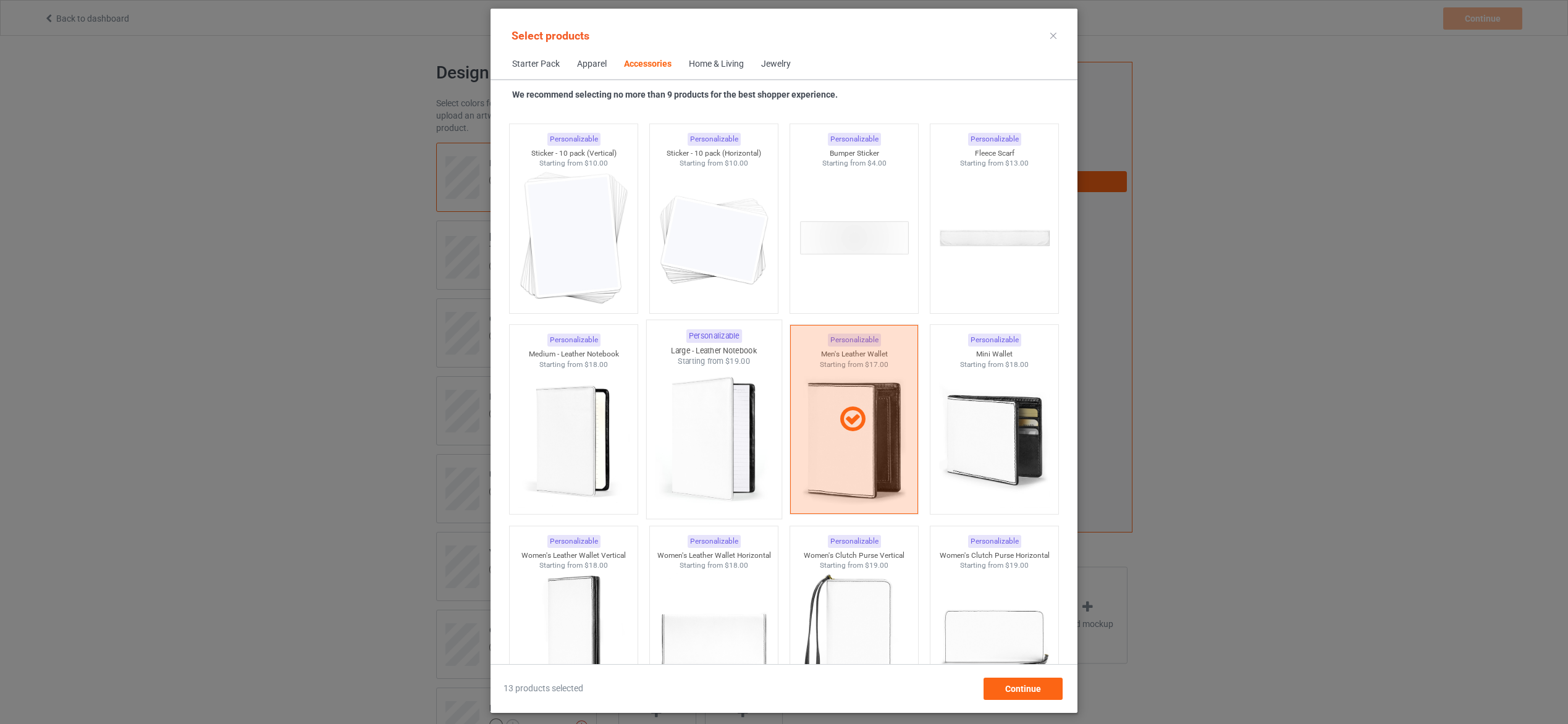
click at [713, 447] on img at bounding box center [714, 439] width 117 height 145
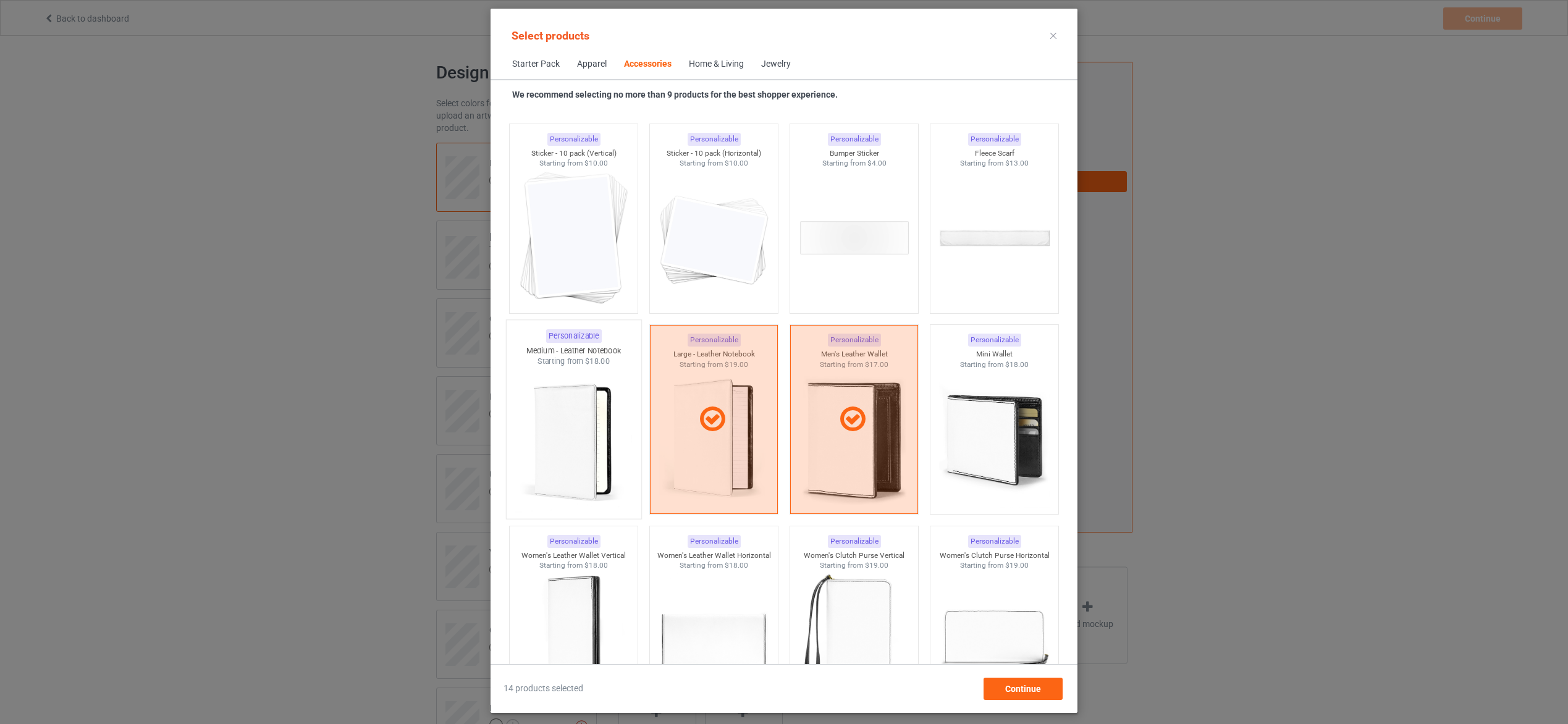
click at [543, 432] on img at bounding box center [573, 439] width 117 height 145
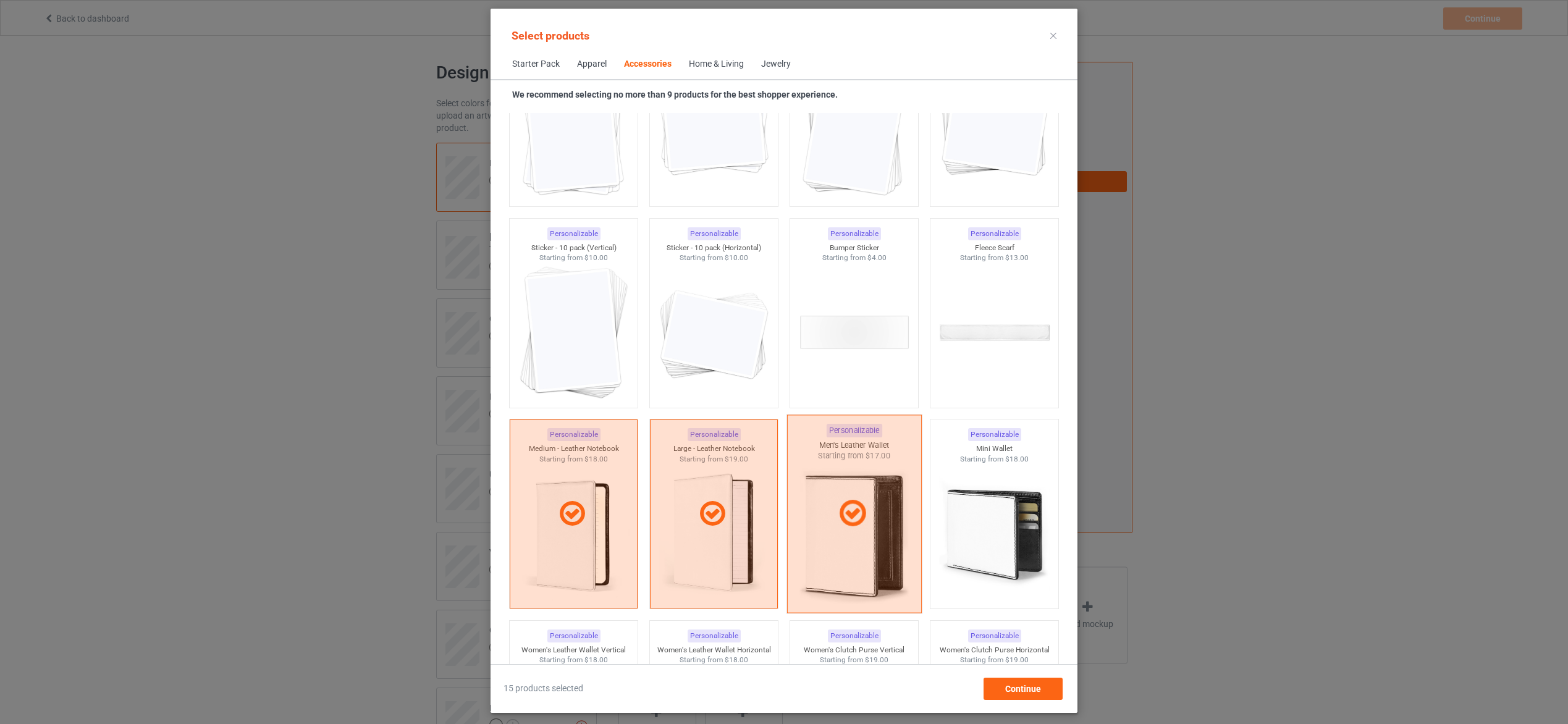
scroll to position [4557, 0]
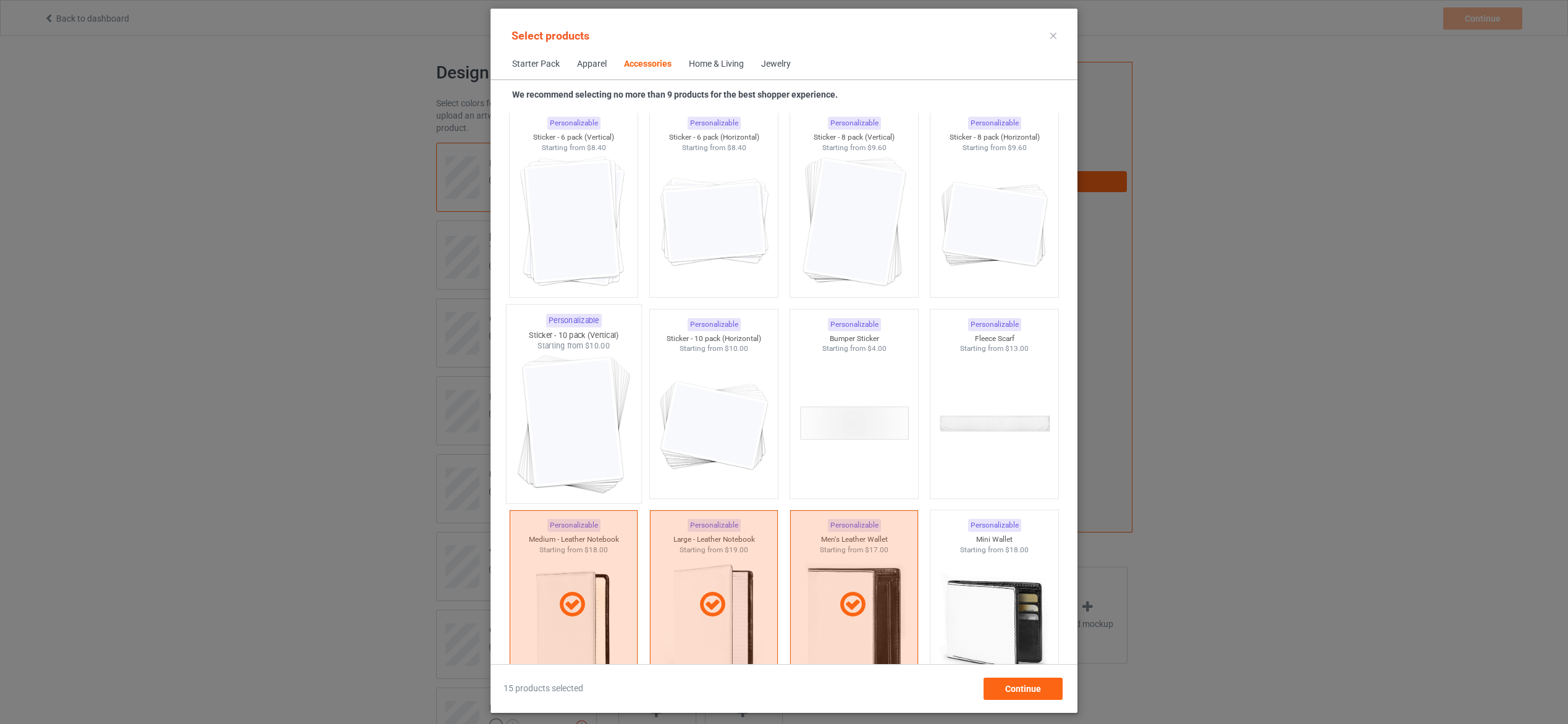
click at [592, 416] on img at bounding box center [573, 424] width 117 height 145
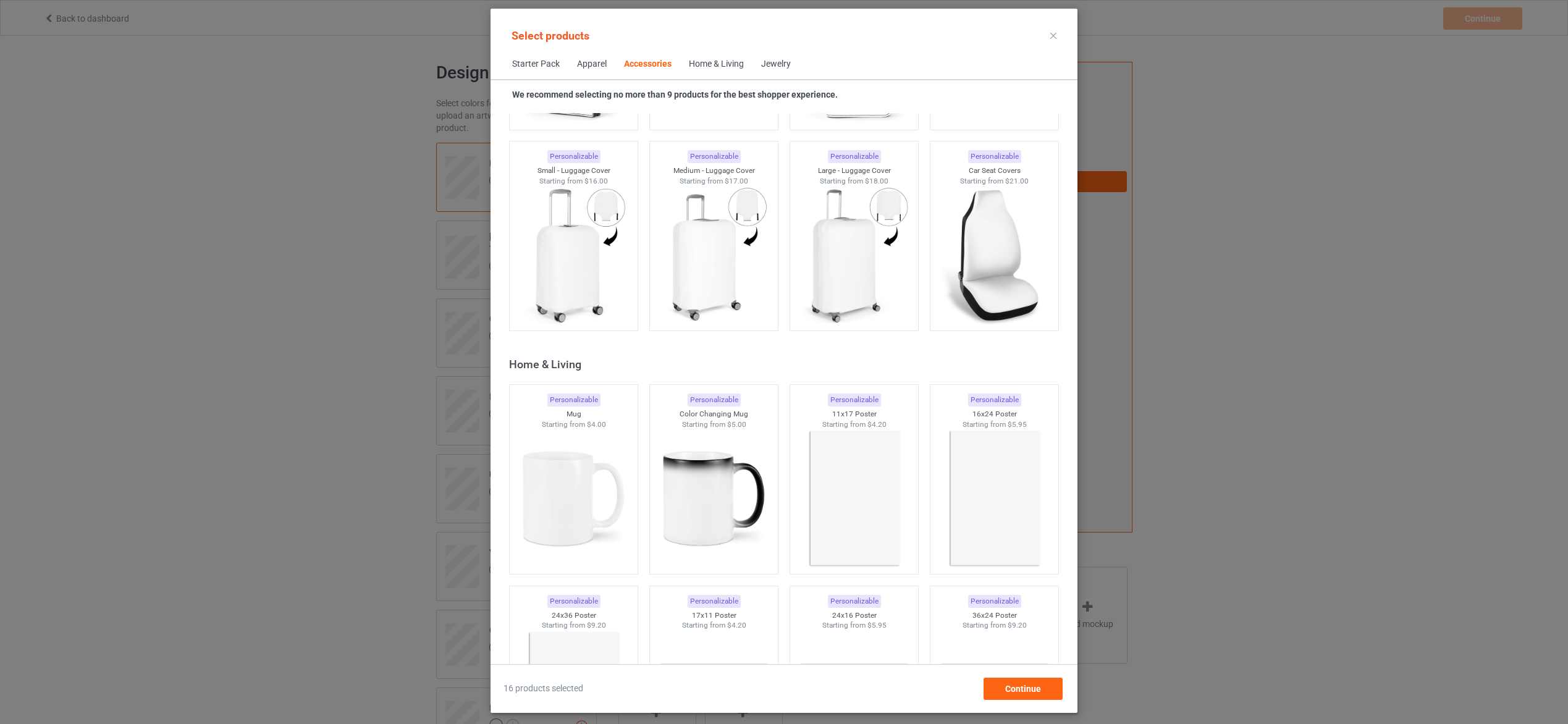
scroll to position [5391, 0]
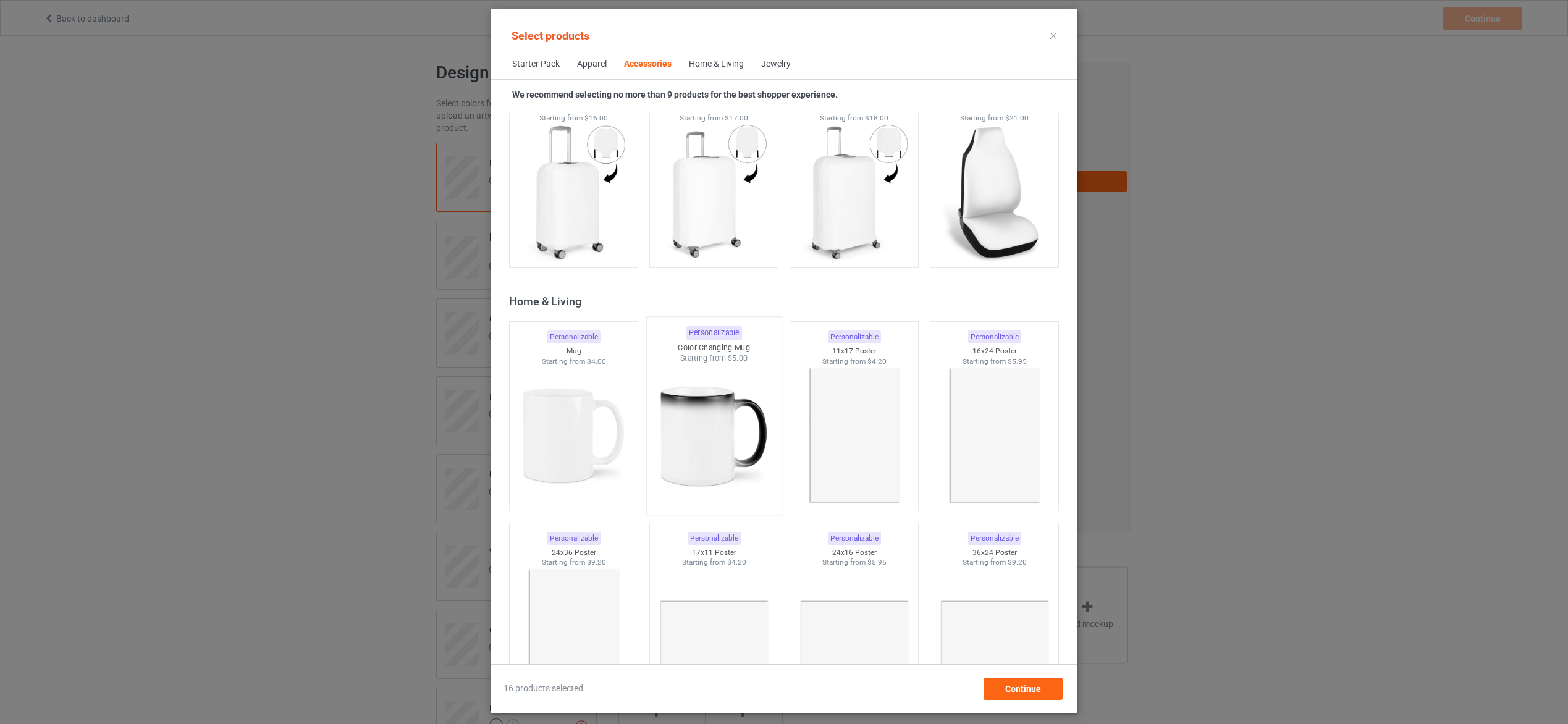
click at [704, 439] on img at bounding box center [714, 436] width 117 height 145
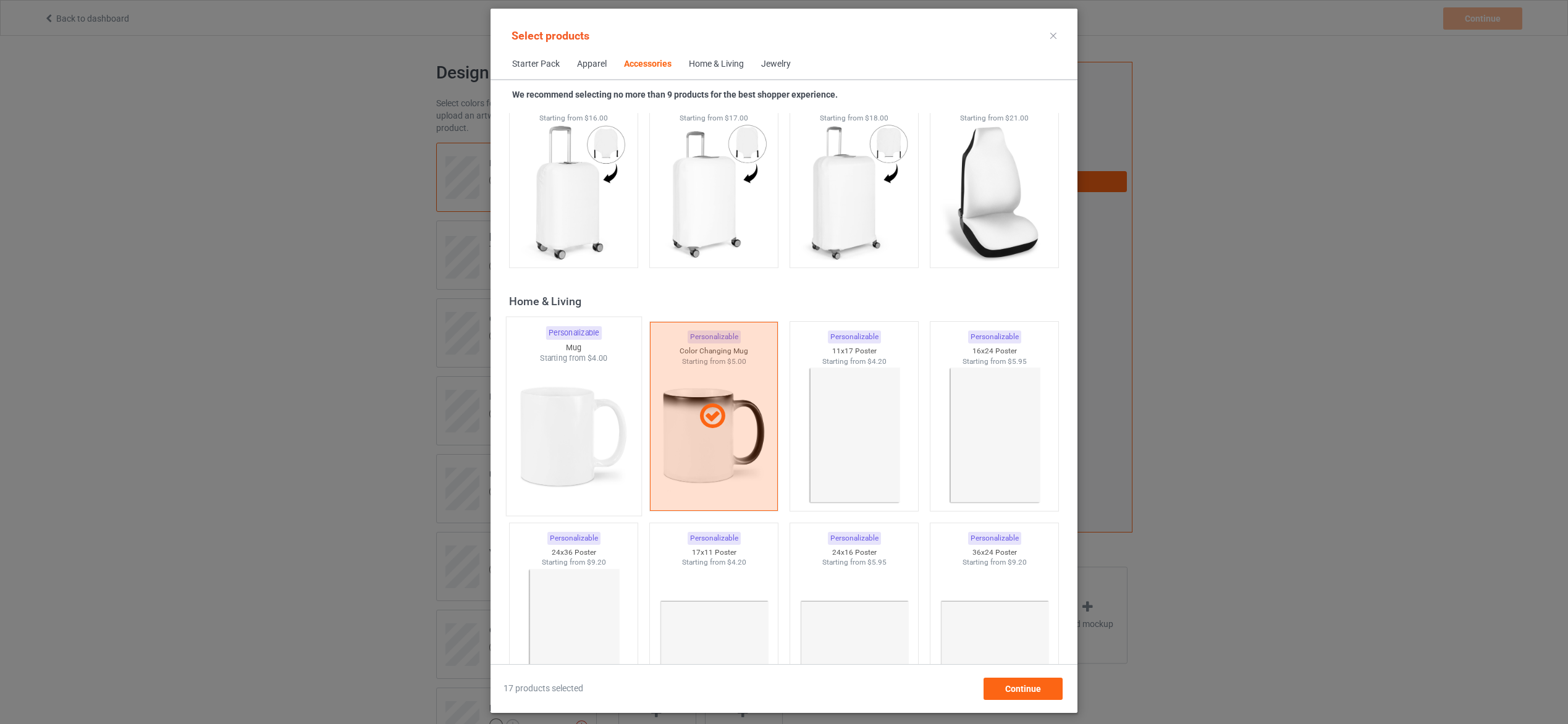
click at [592, 445] on img at bounding box center [573, 436] width 117 height 145
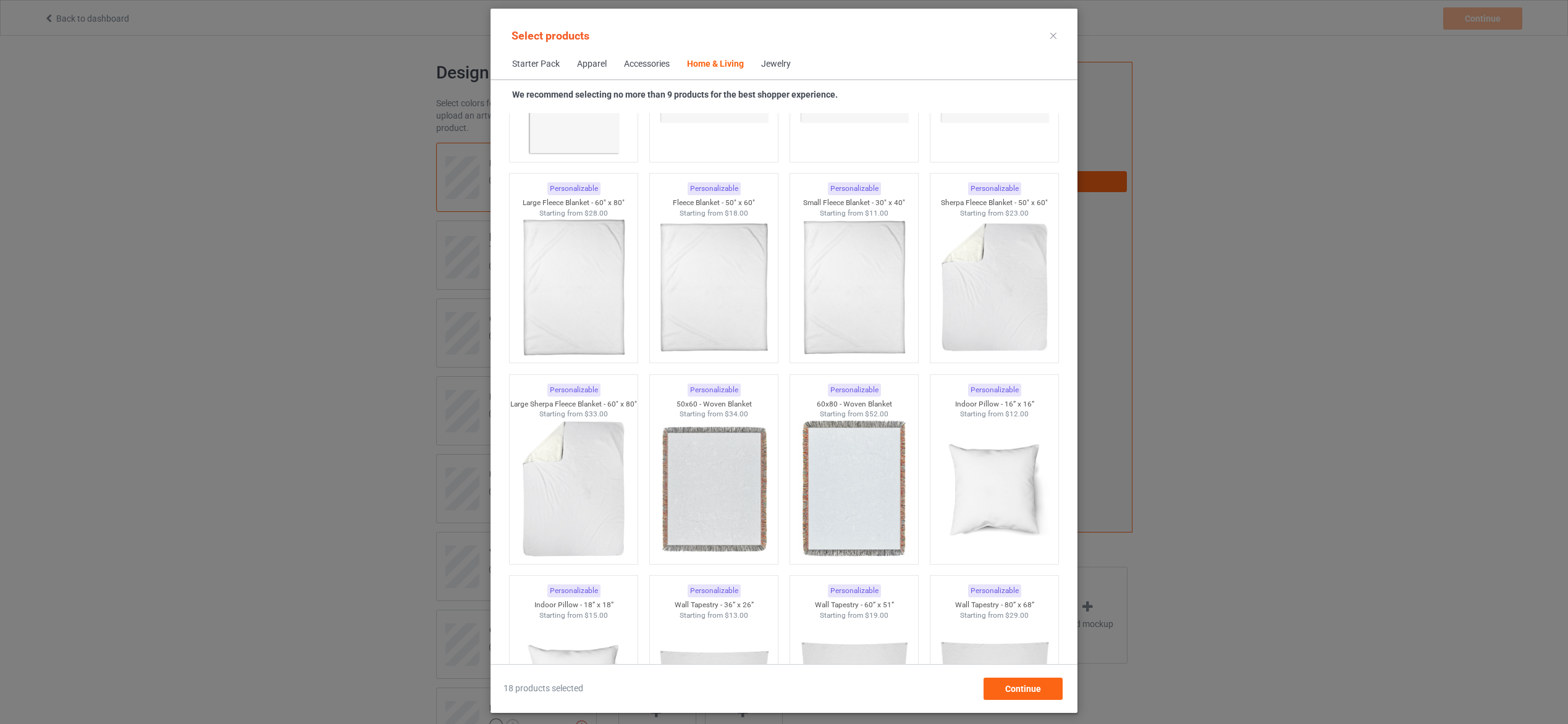
scroll to position [6039, 0]
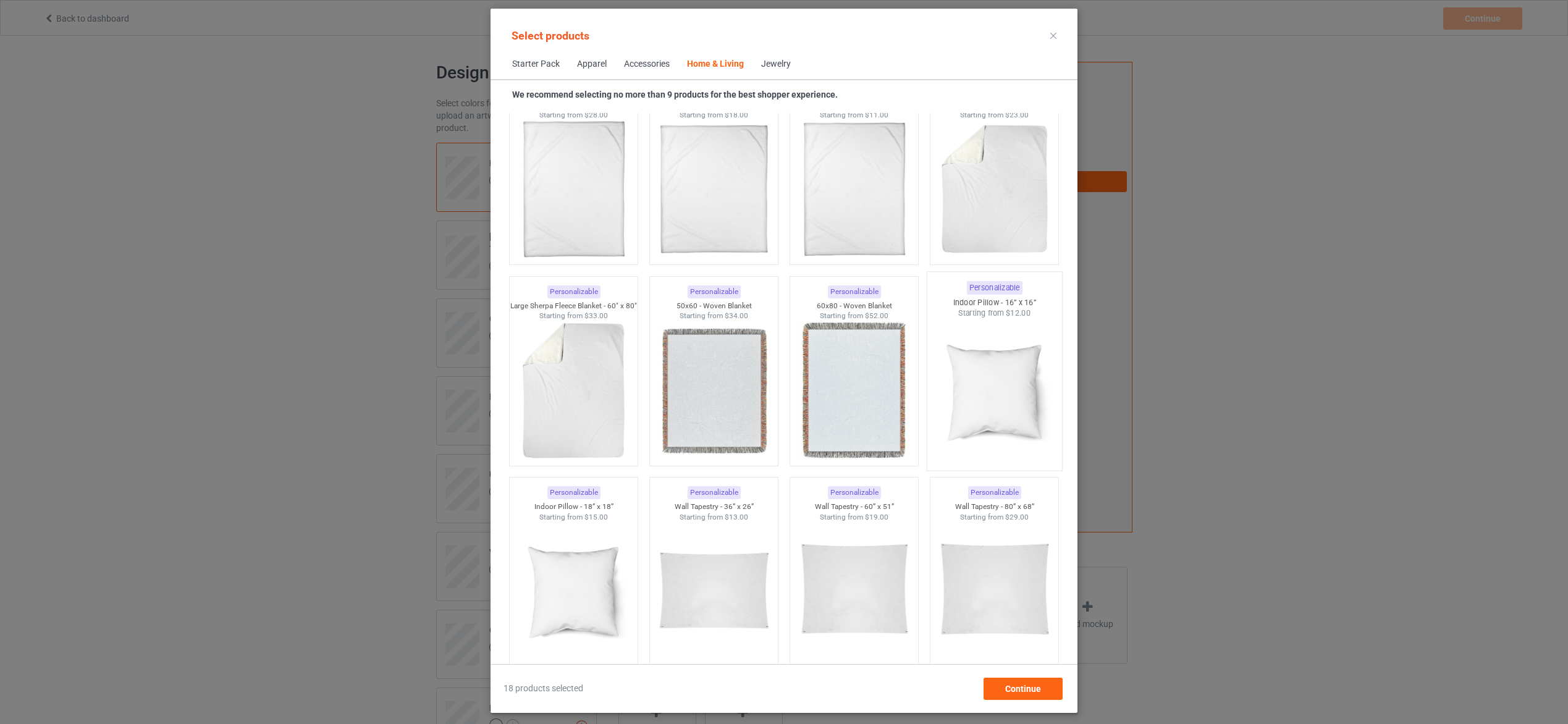
click at [965, 394] on img at bounding box center [995, 391] width 117 height 145
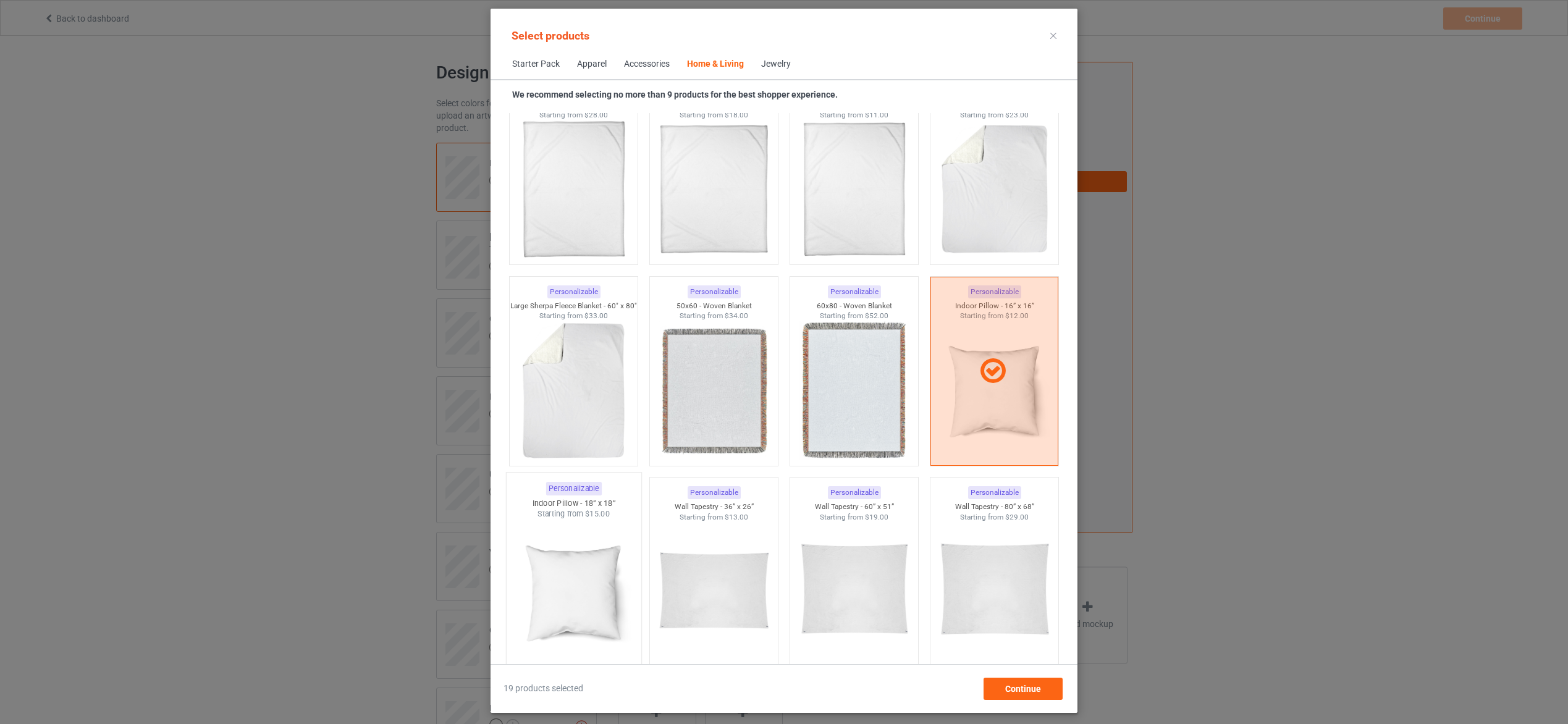
click at [587, 578] on img at bounding box center [573, 592] width 117 height 145
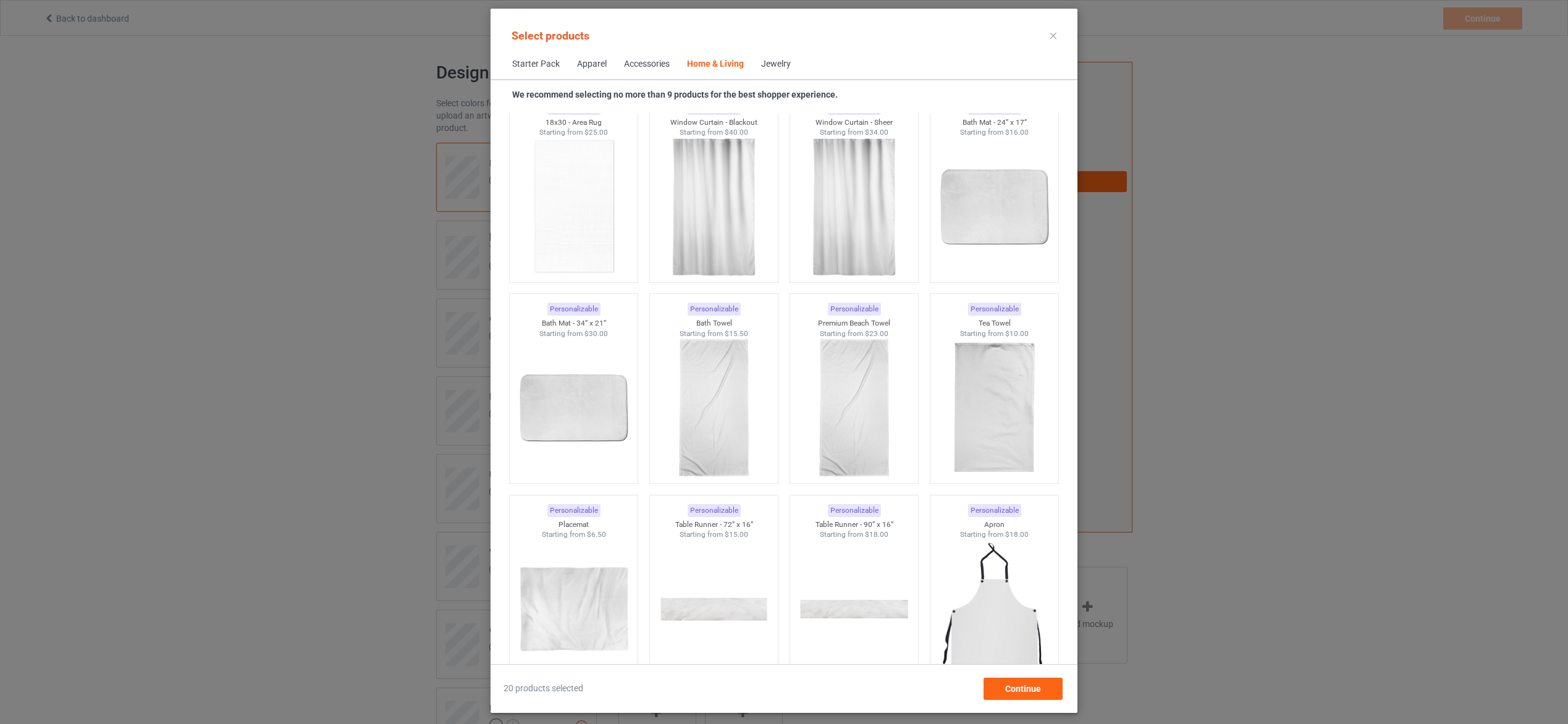
scroll to position [7708, 0]
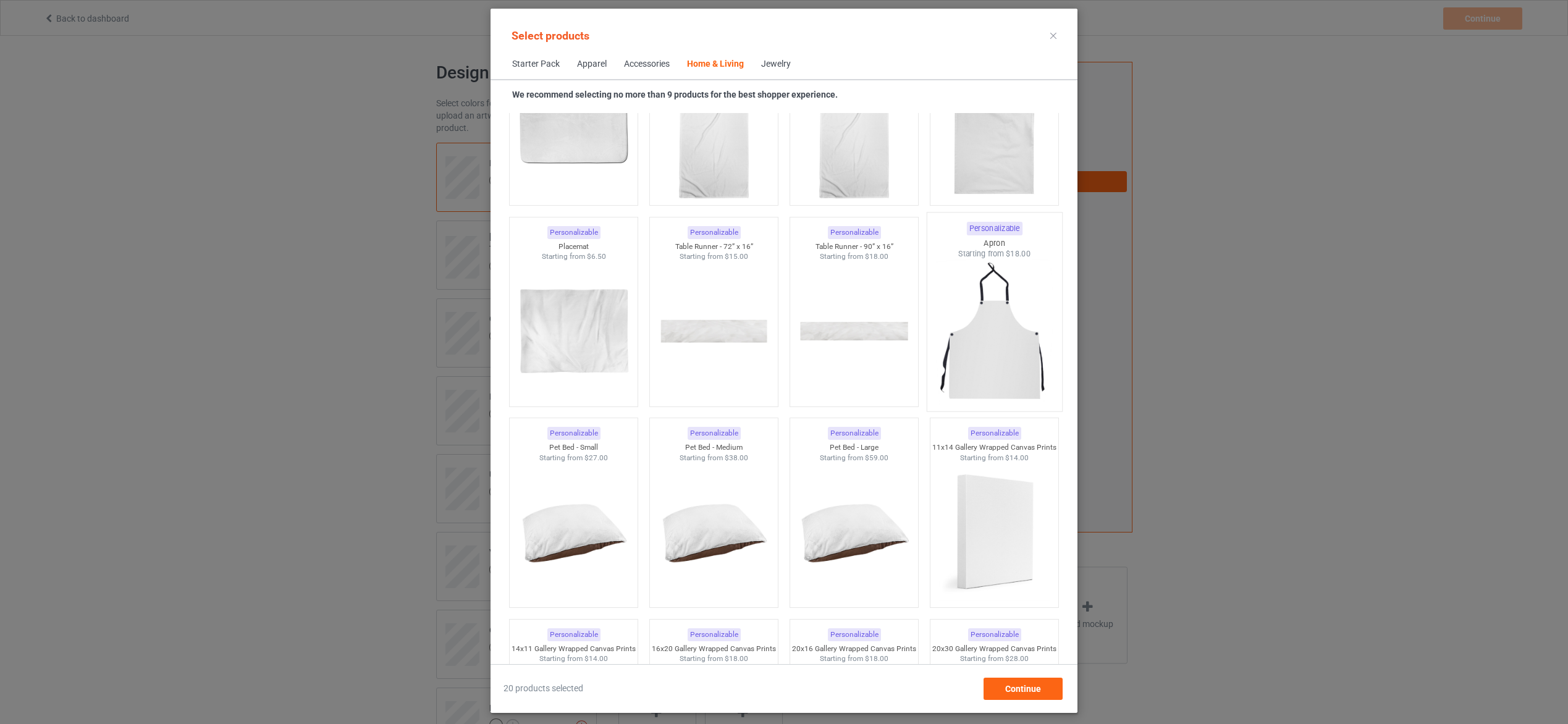
click at [1004, 374] on img at bounding box center [995, 332] width 117 height 145
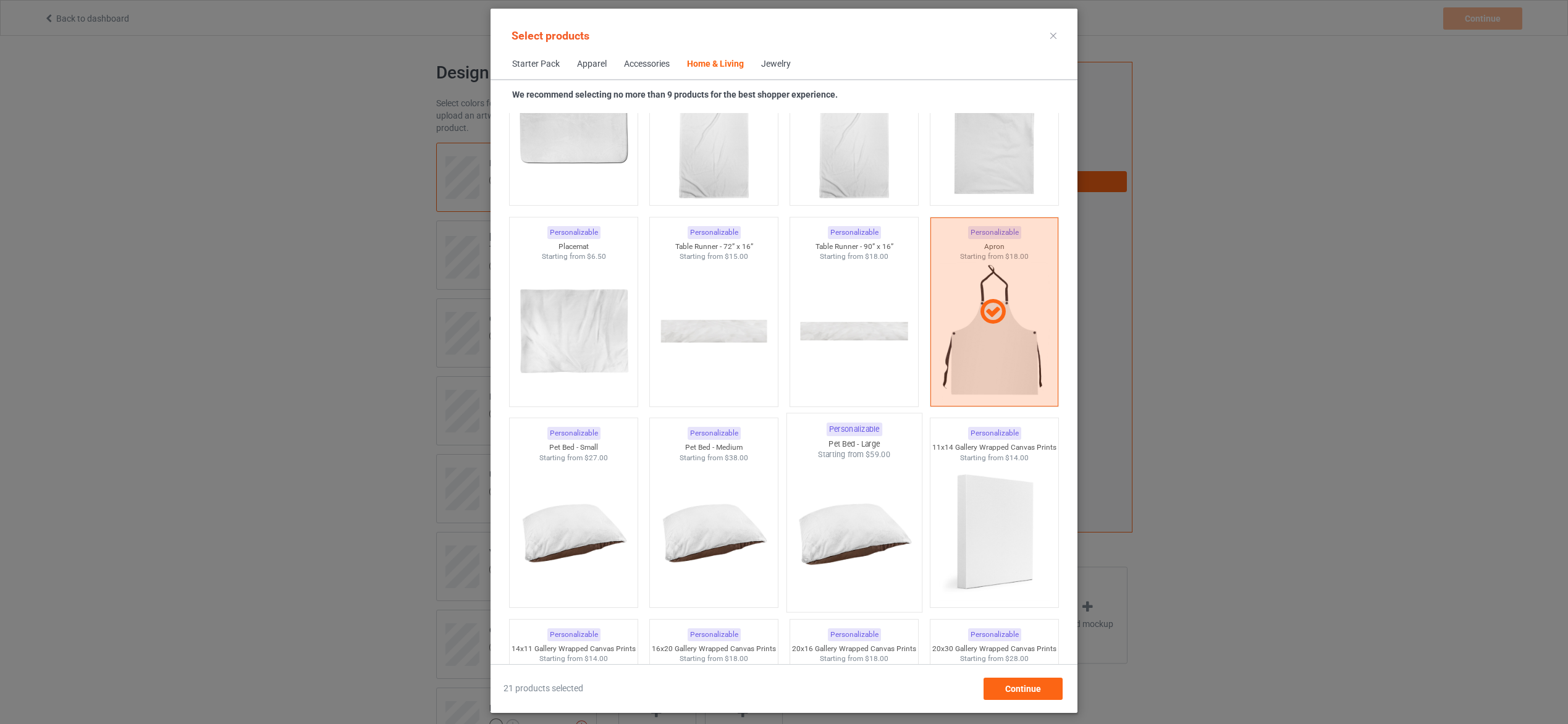
scroll to position [7986, 0]
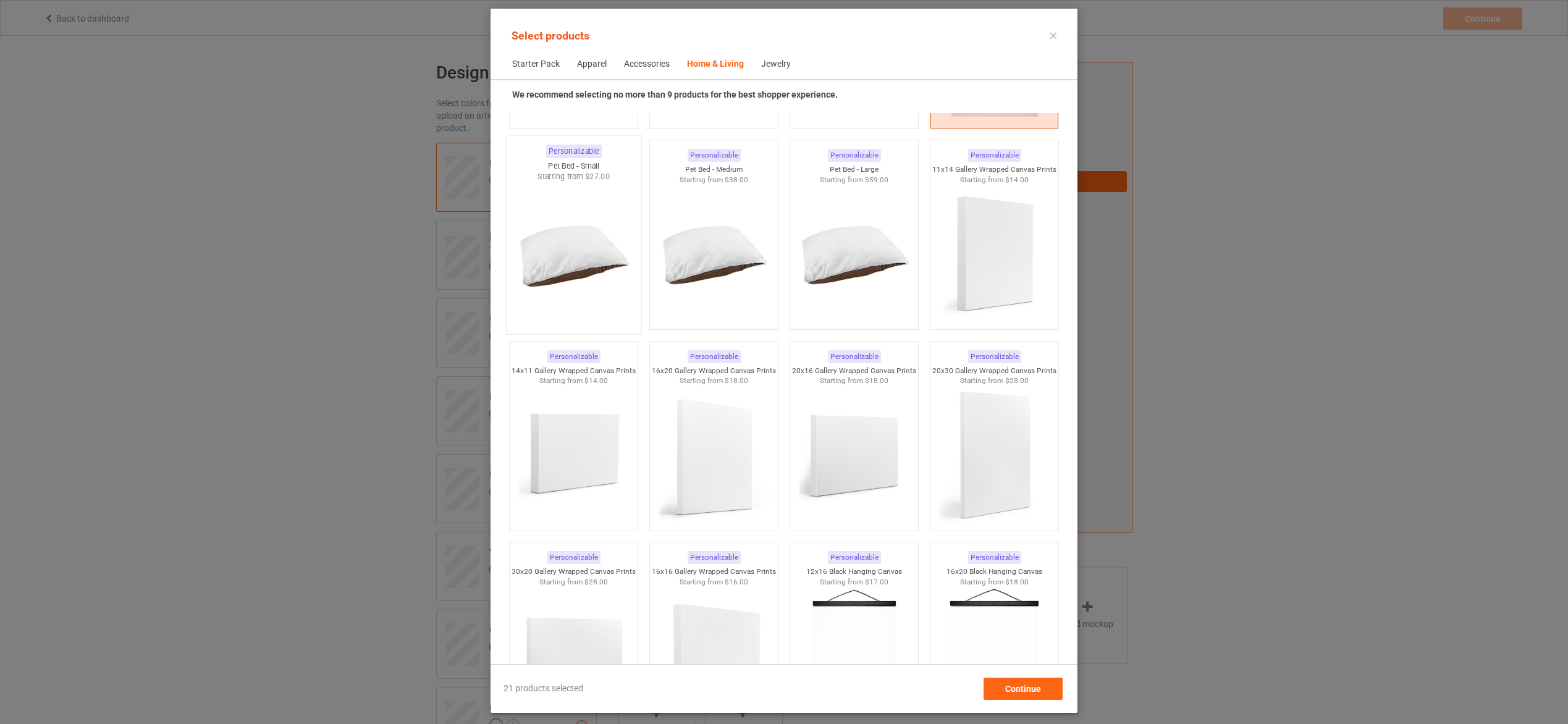
click at [569, 241] on img at bounding box center [573, 255] width 117 height 145
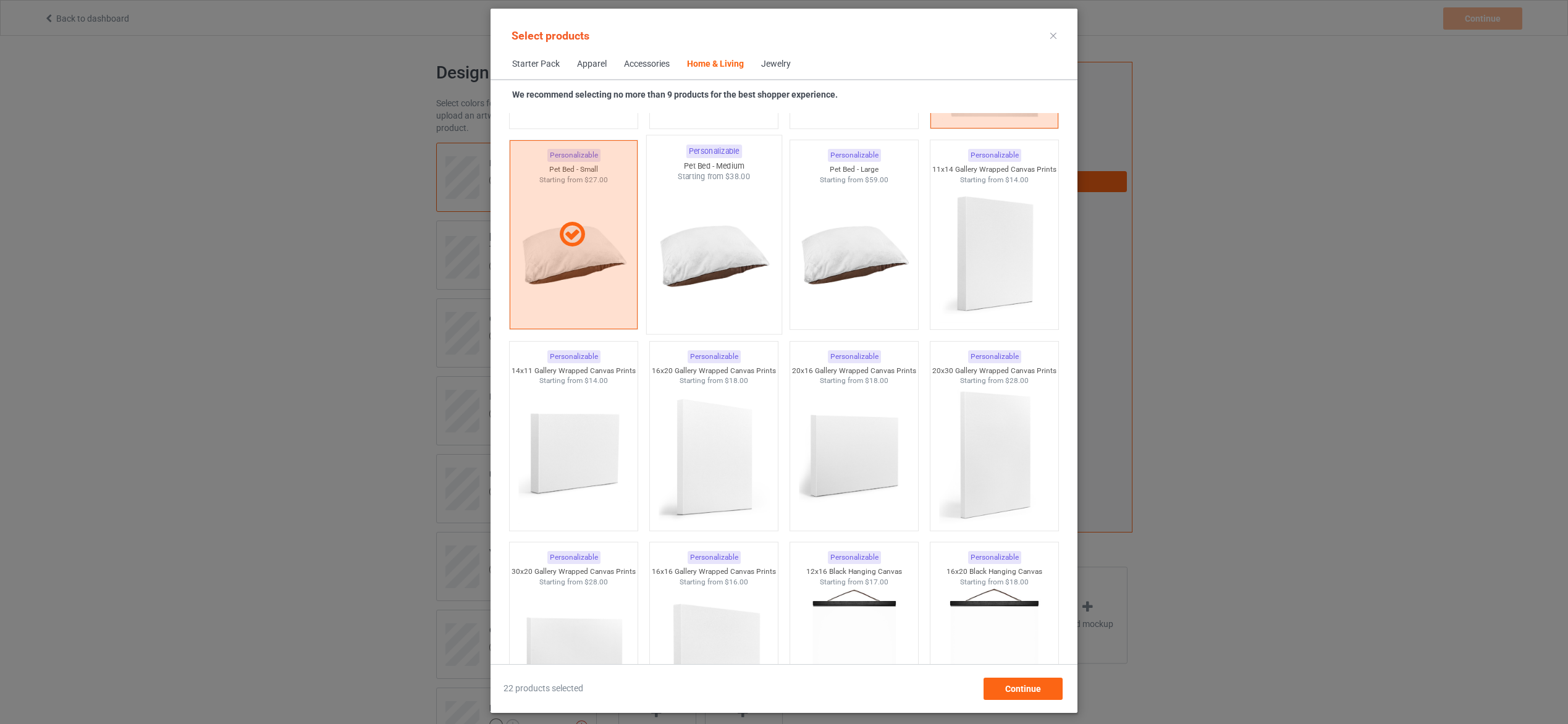
click at [702, 241] on img at bounding box center [714, 255] width 117 height 145
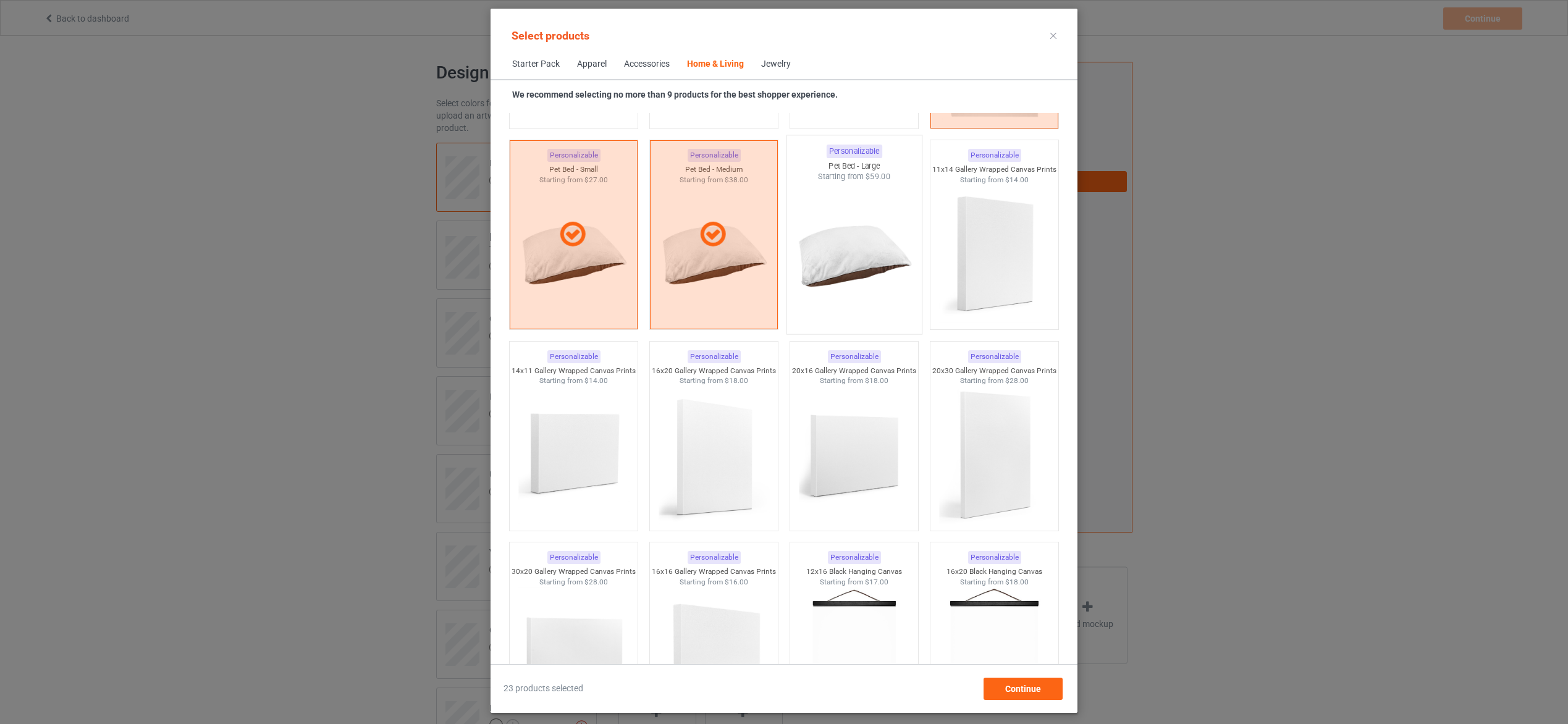
click at [847, 243] on img at bounding box center [854, 255] width 117 height 145
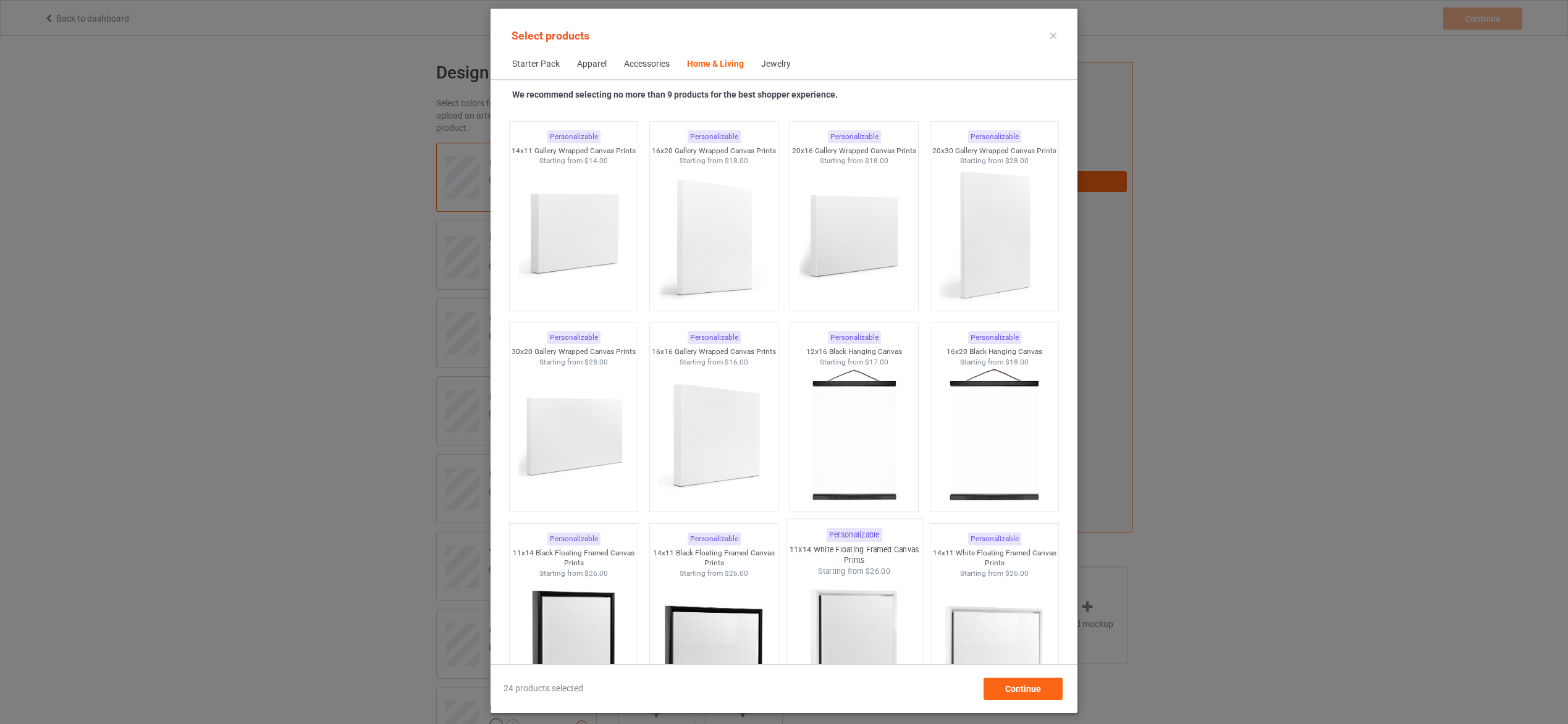
scroll to position [8264, 0]
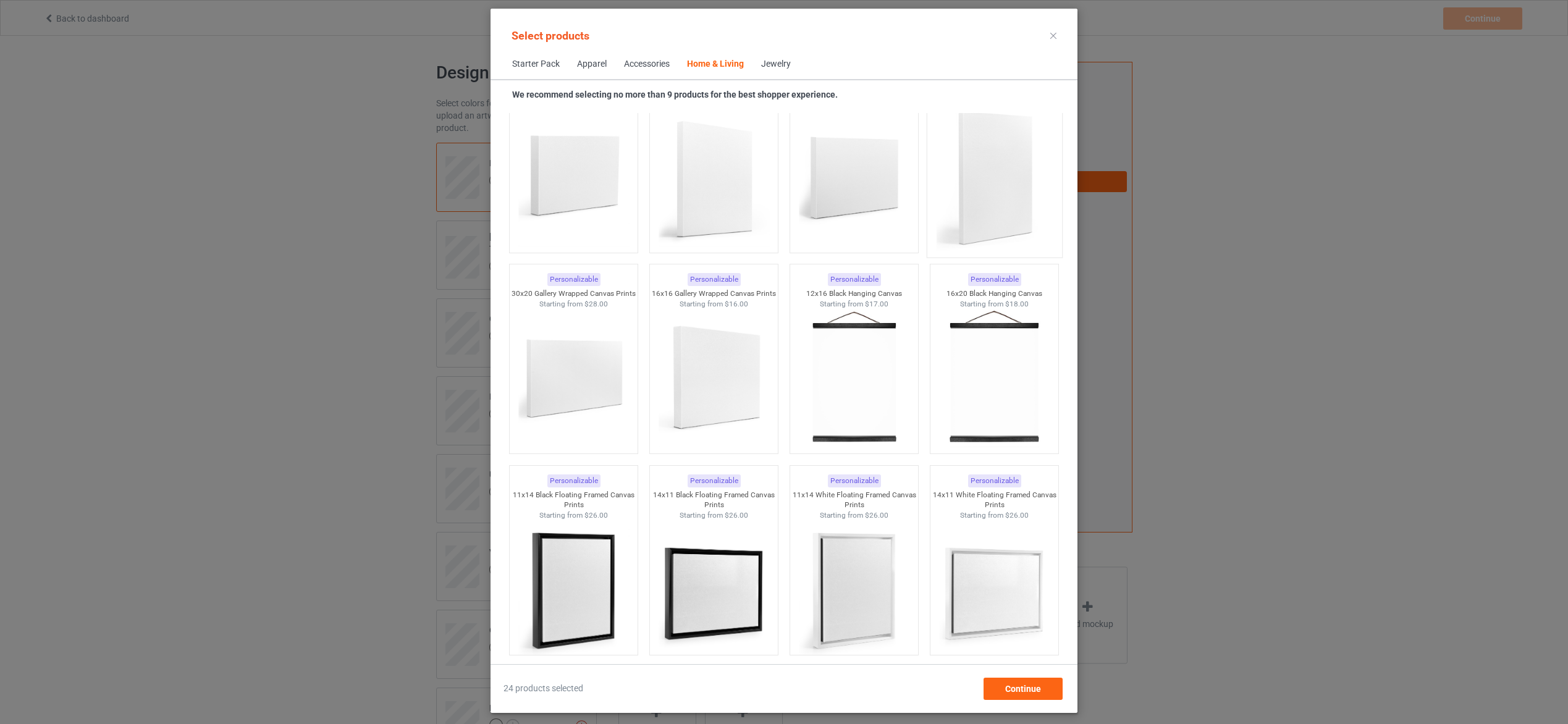
click at [973, 186] on img at bounding box center [995, 178] width 117 height 145
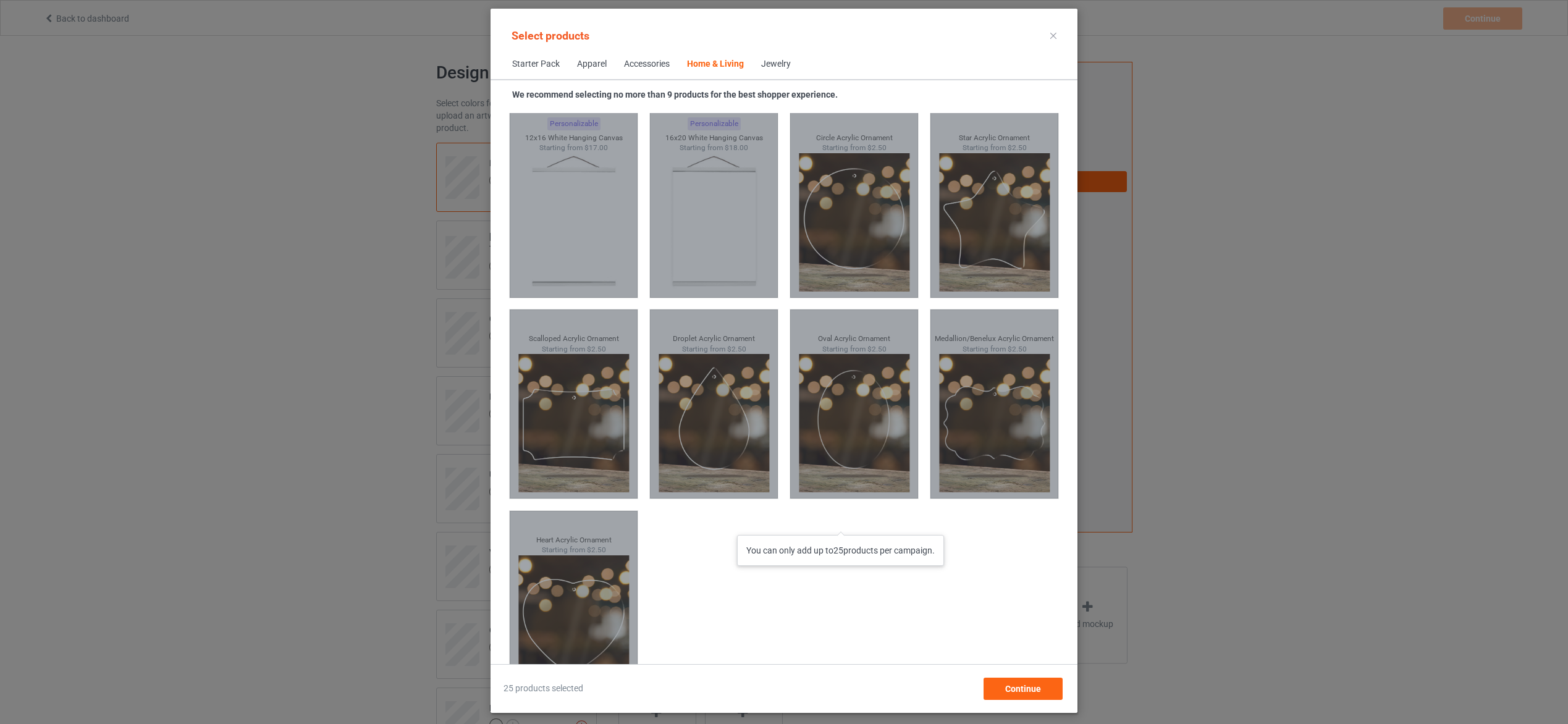
scroll to position [13087, 0]
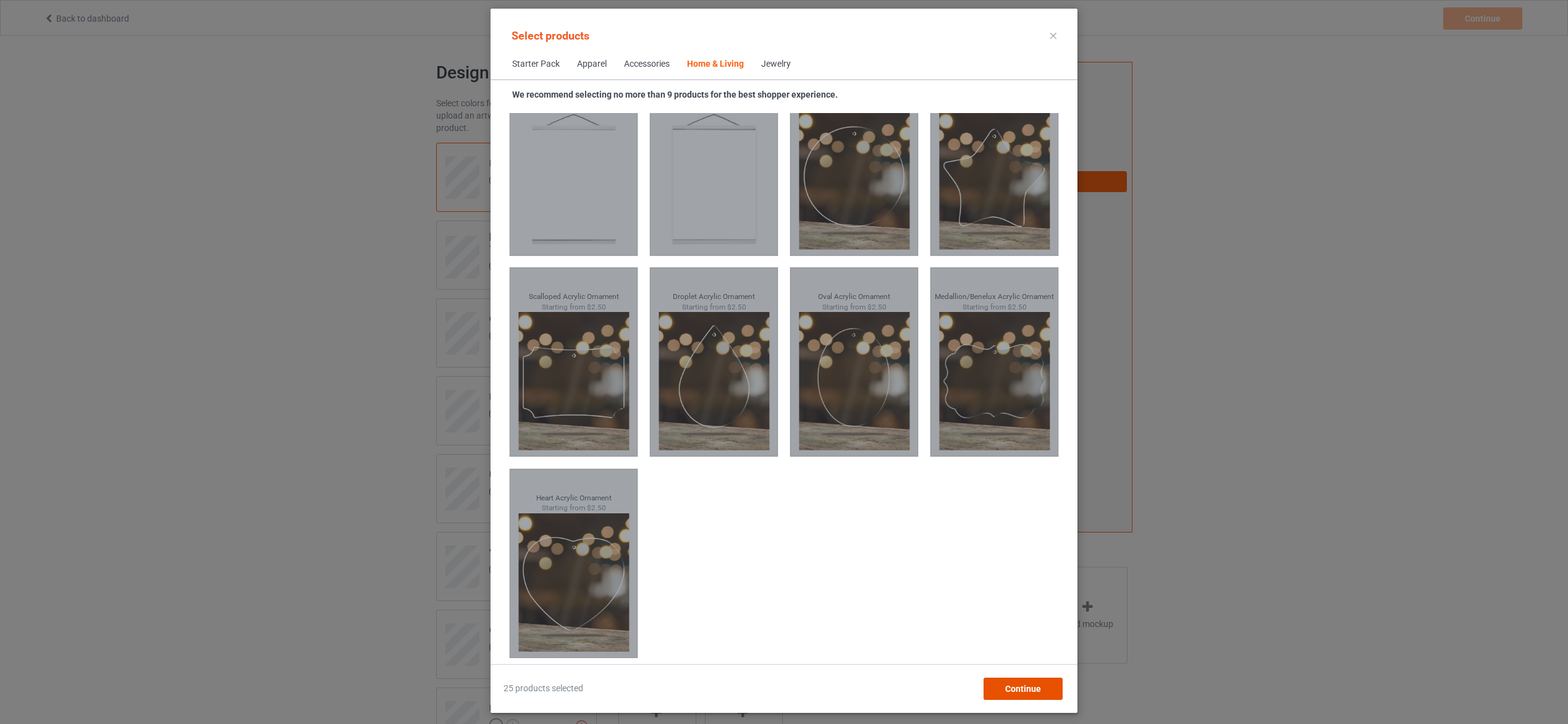
click at [1015, 685] on span "Continue" at bounding box center [1023, 689] width 36 height 10
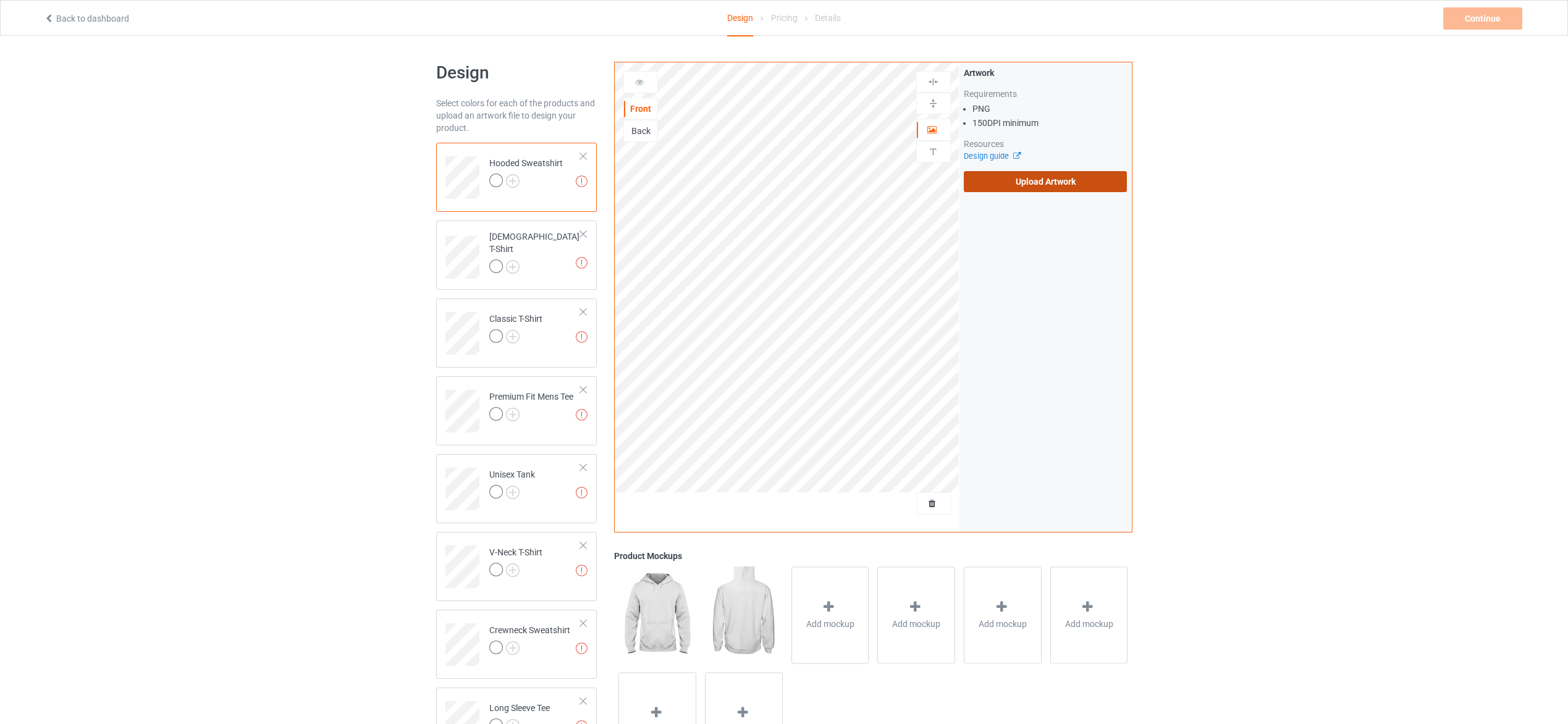
click at [1019, 180] on label "Upload Artwork" at bounding box center [1045, 181] width 164 height 21
click at [0, 0] on input "Upload Artwork" at bounding box center [0, 0] width 0 height 0
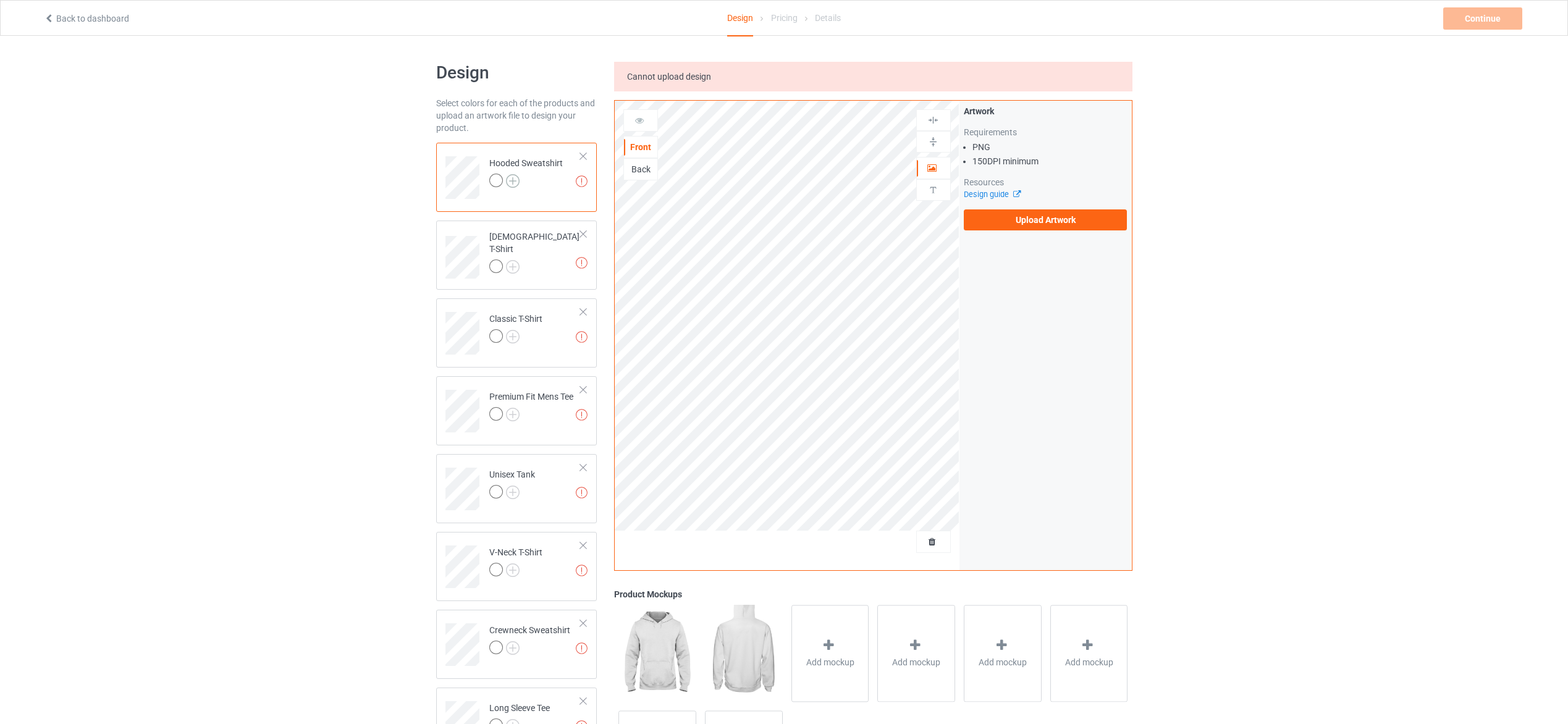
click at [512, 181] on img at bounding box center [513, 181] width 13 height 13
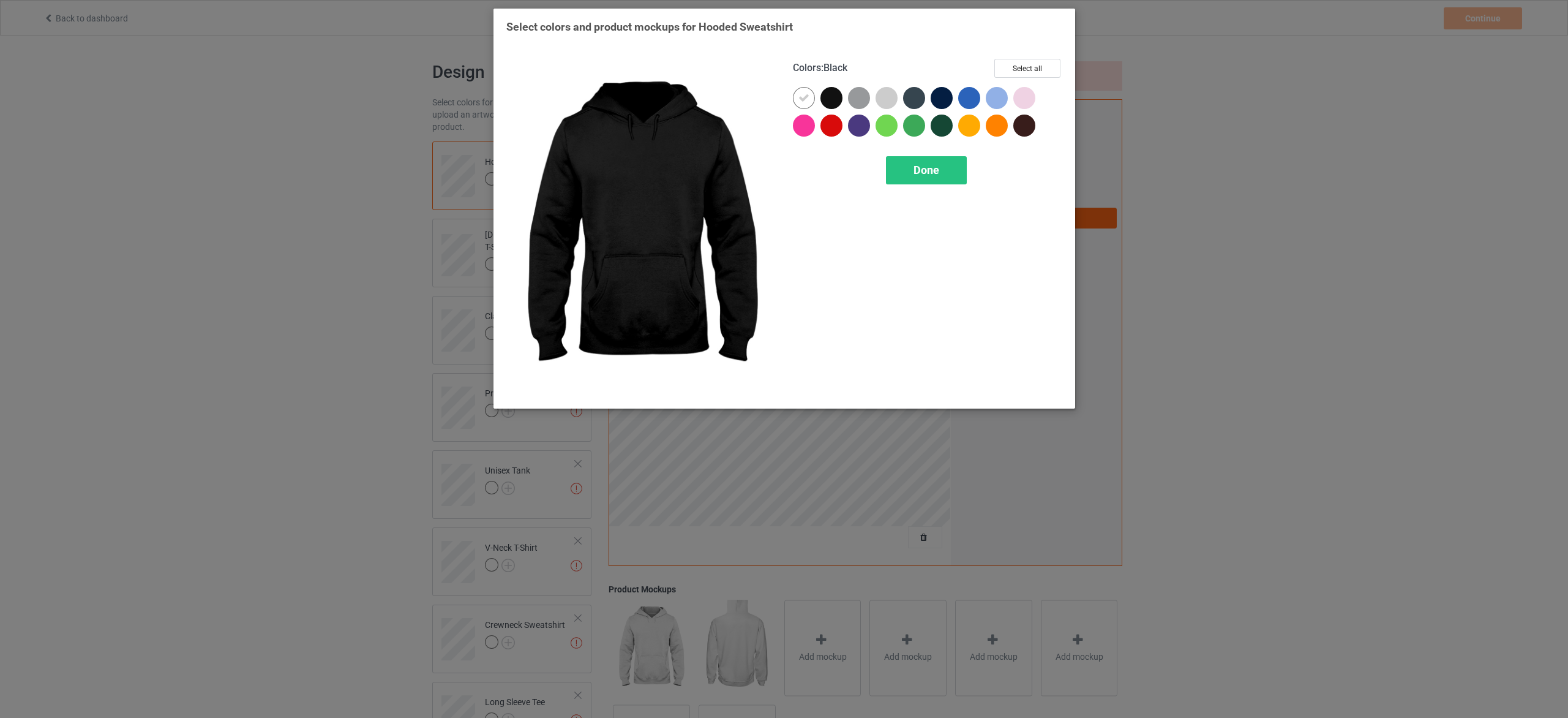
click at [826, 99] on div at bounding box center [831, 97] width 22 height 22
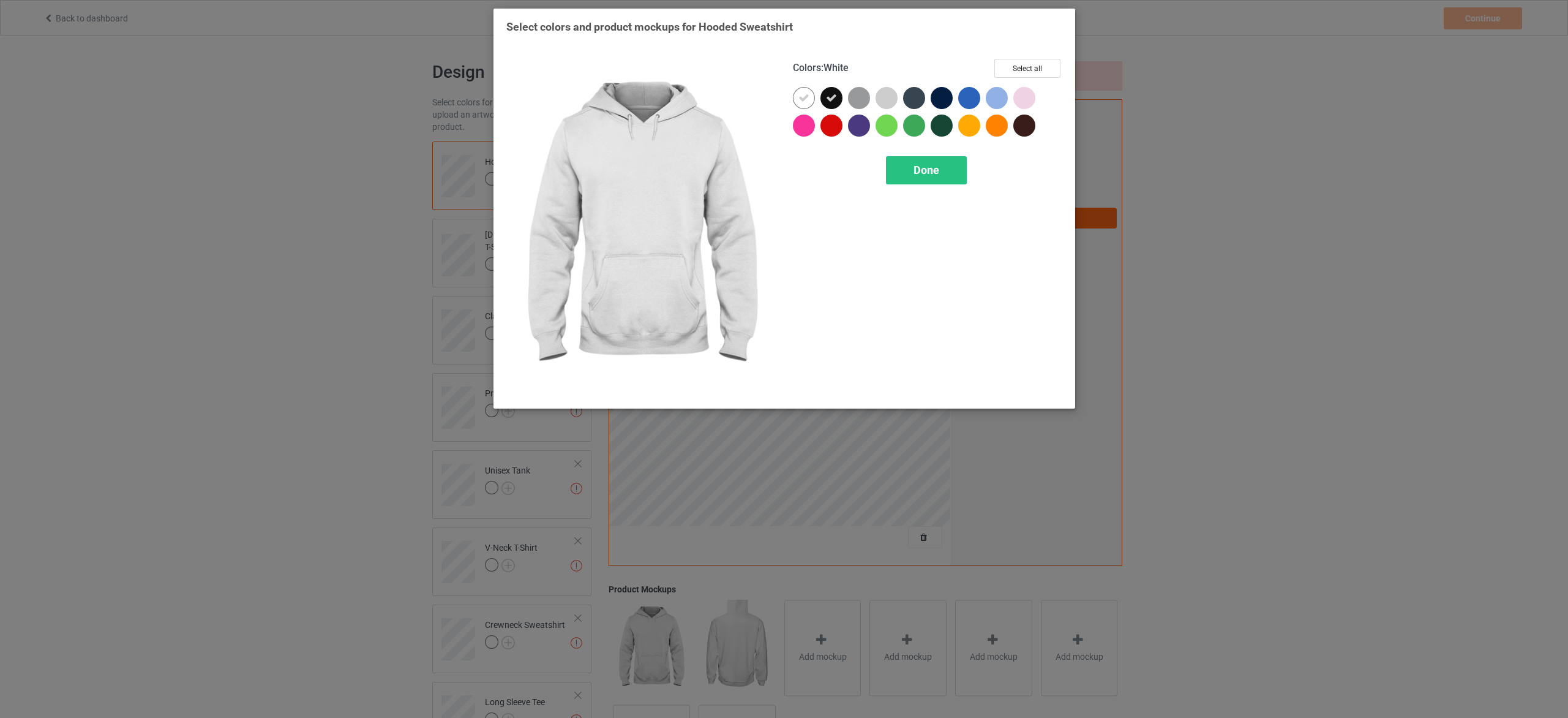
click at [810, 96] on div at bounding box center [803, 97] width 22 height 22
click at [1034, 64] on button "Select all" at bounding box center [1028, 68] width 66 height 19
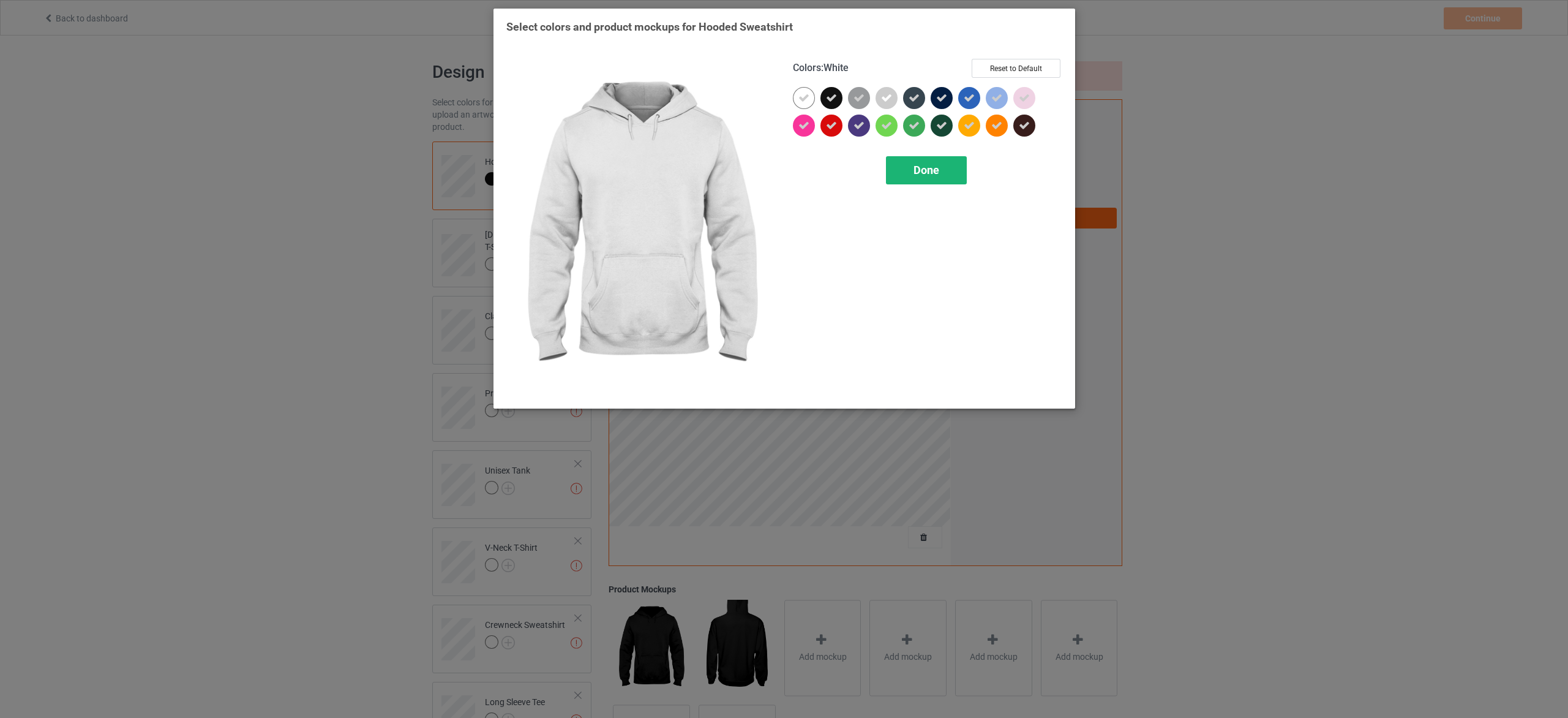
click at [959, 173] on div "Done" at bounding box center [925, 170] width 81 height 28
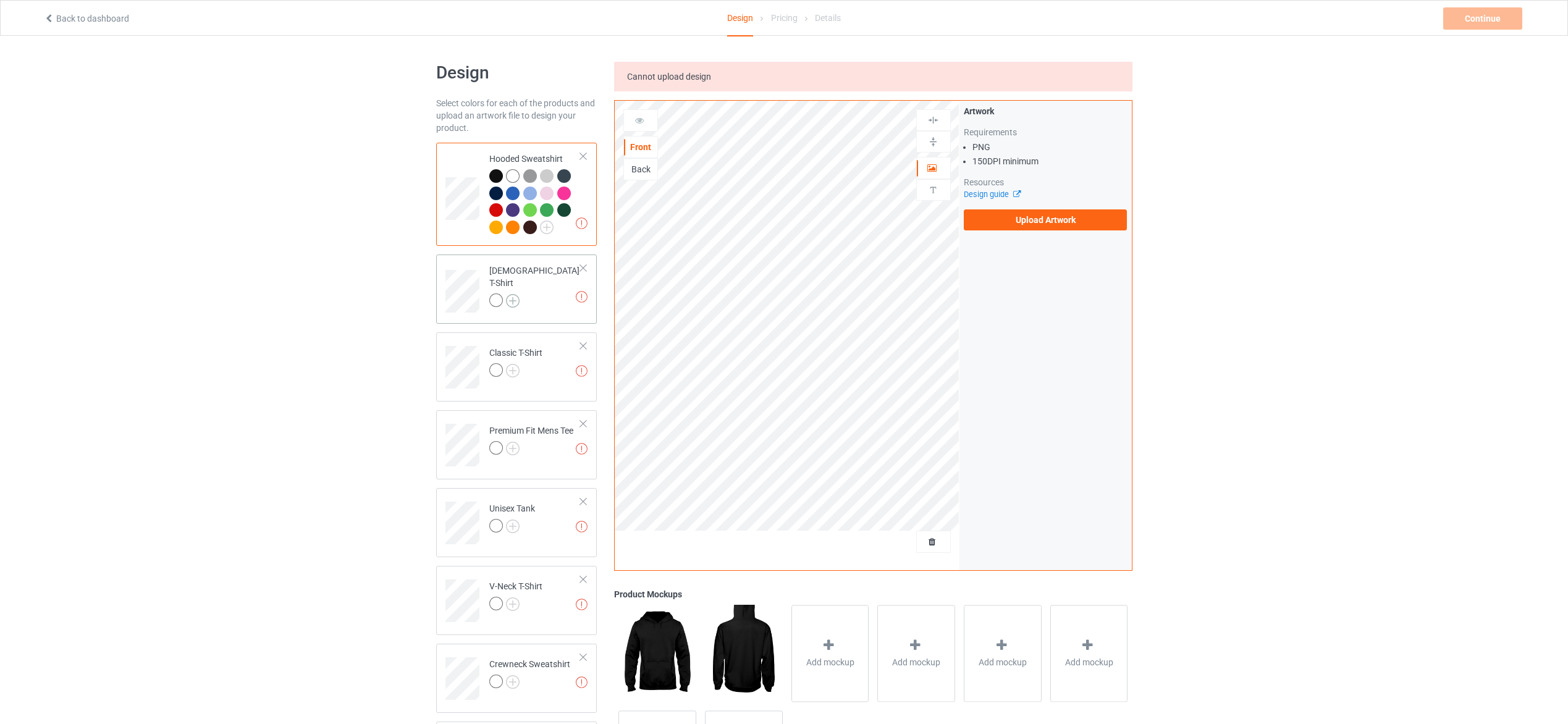
click at [514, 294] on img at bounding box center [513, 300] width 13 height 13
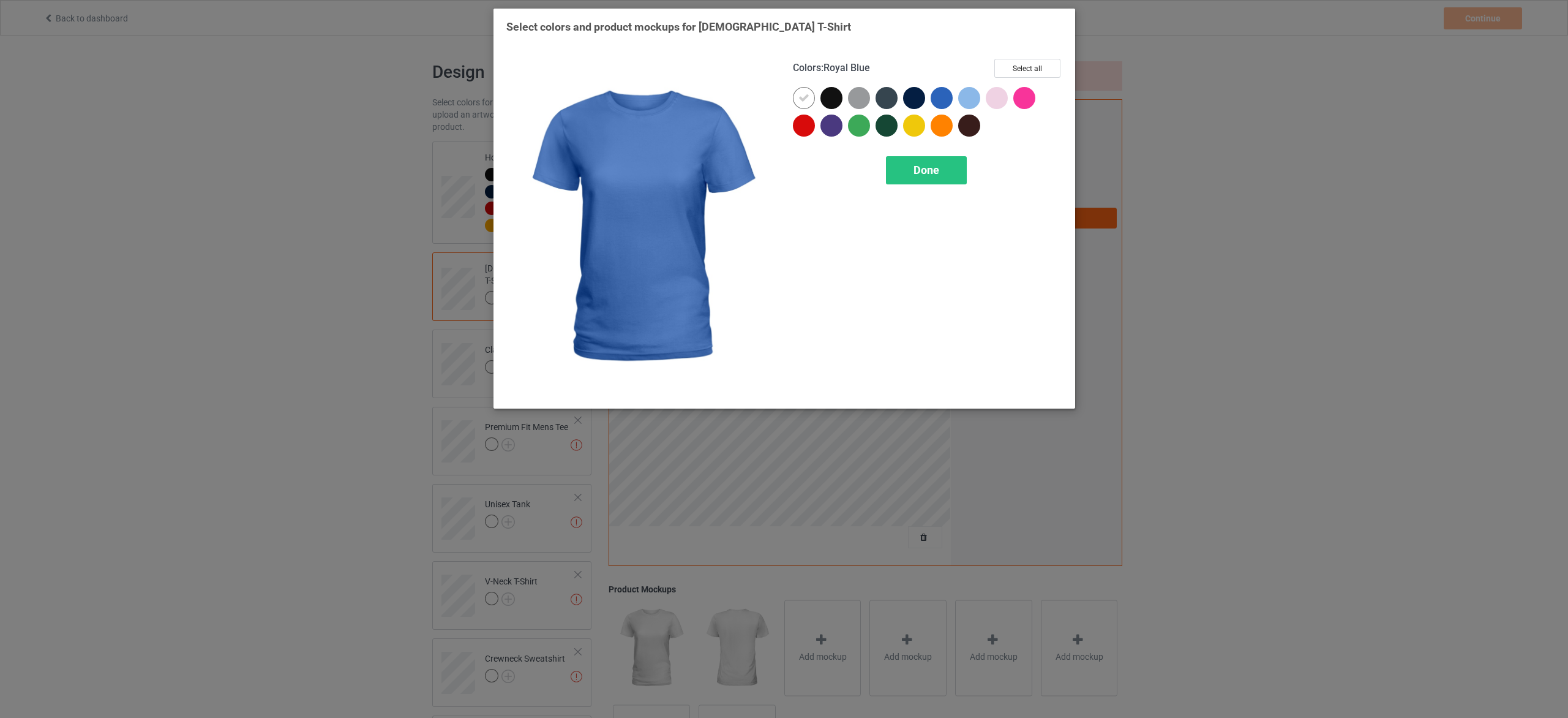
click at [945, 103] on div at bounding box center [941, 97] width 22 height 22
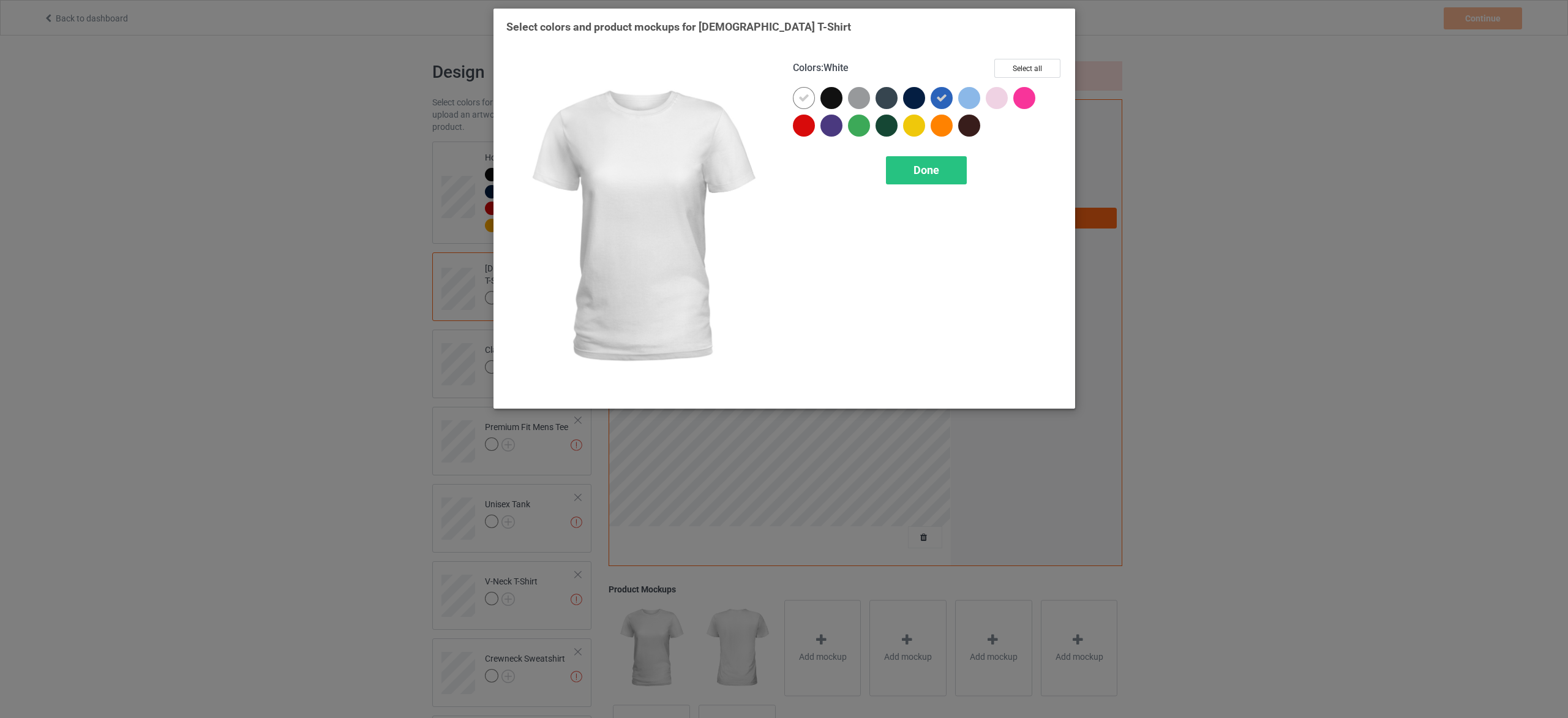
click at [804, 97] on icon at bounding box center [803, 97] width 11 height 11
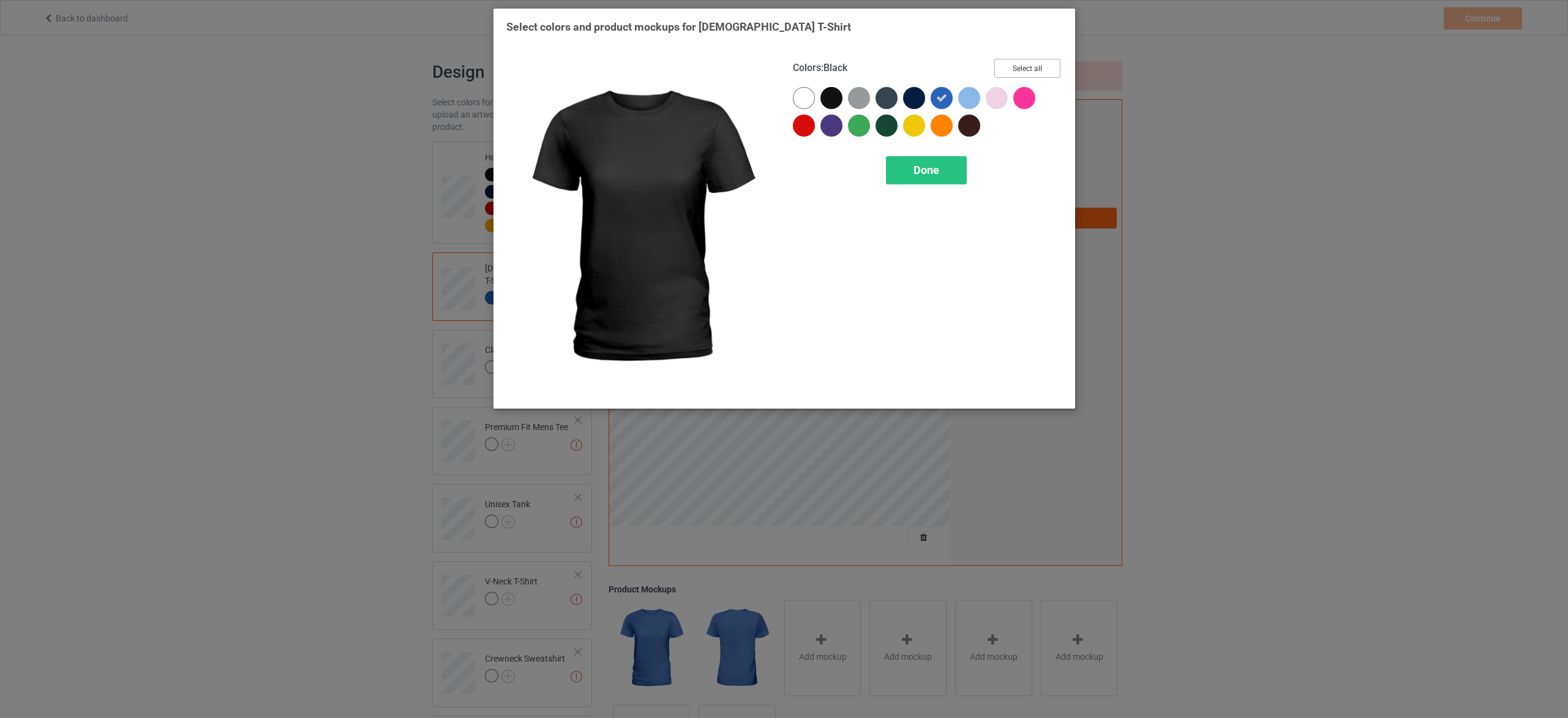
click at [1029, 65] on button "Select all" at bounding box center [1028, 68] width 66 height 19
click at [962, 169] on div "Done" at bounding box center [925, 170] width 81 height 28
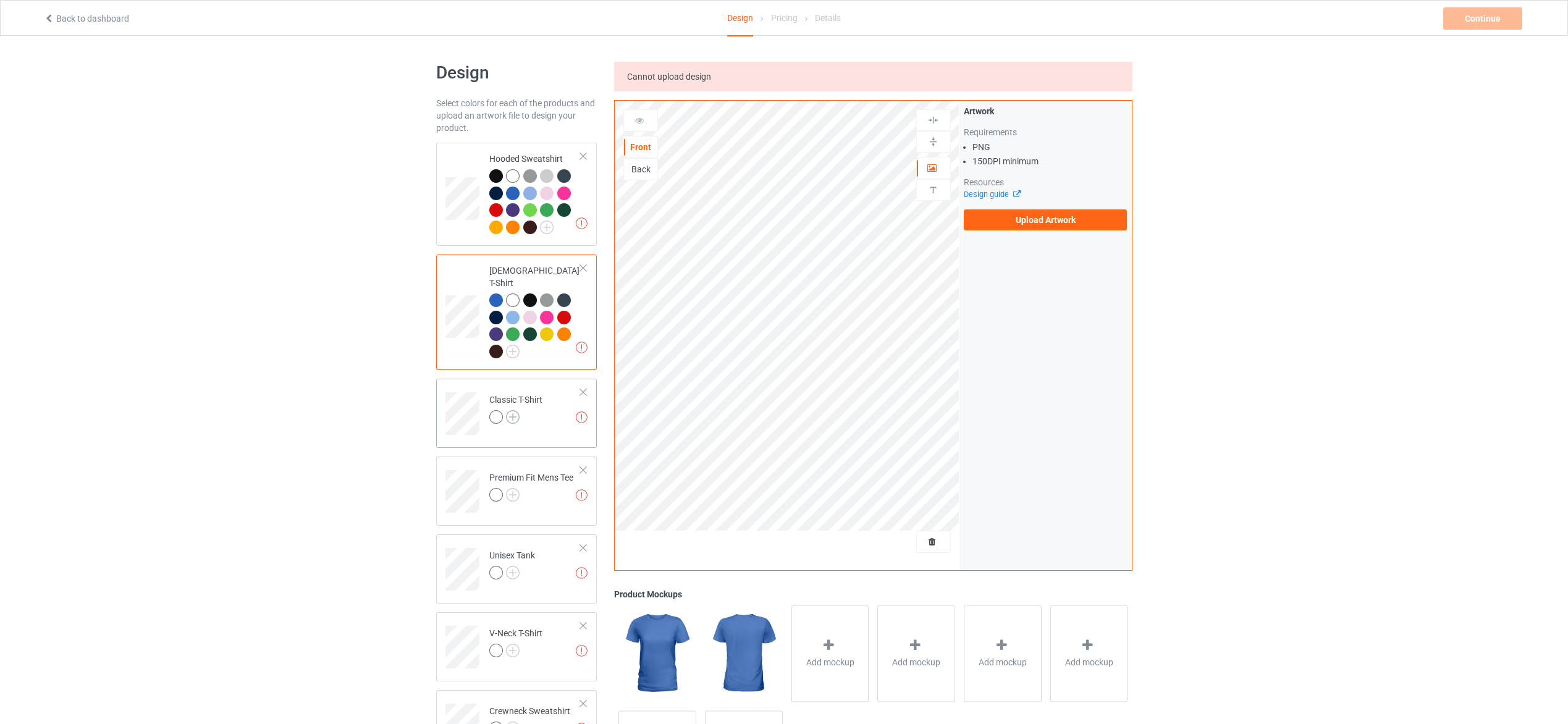
click at [508, 410] on img at bounding box center [513, 417] width 13 height 13
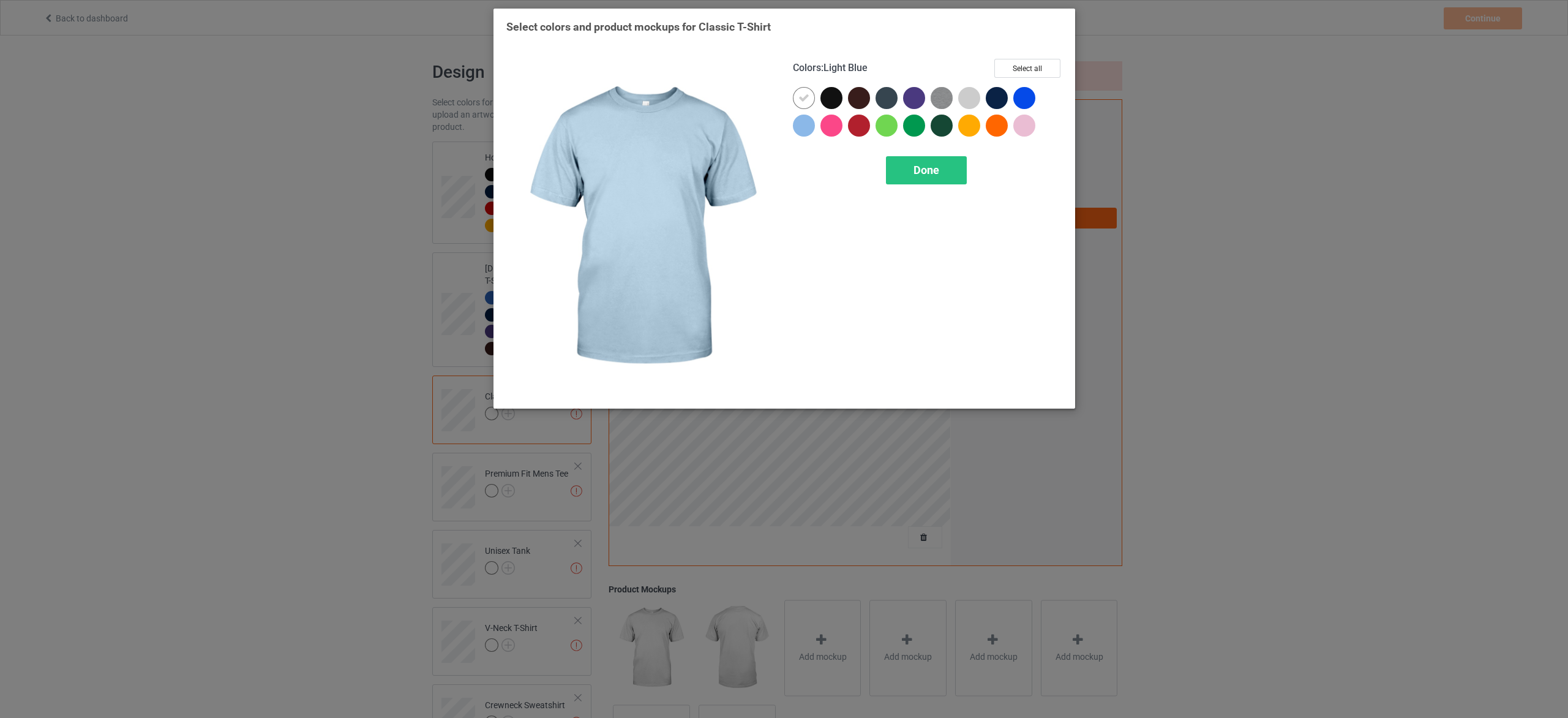
click at [803, 130] on div at bounding box center [803, 125] width 22 height 22
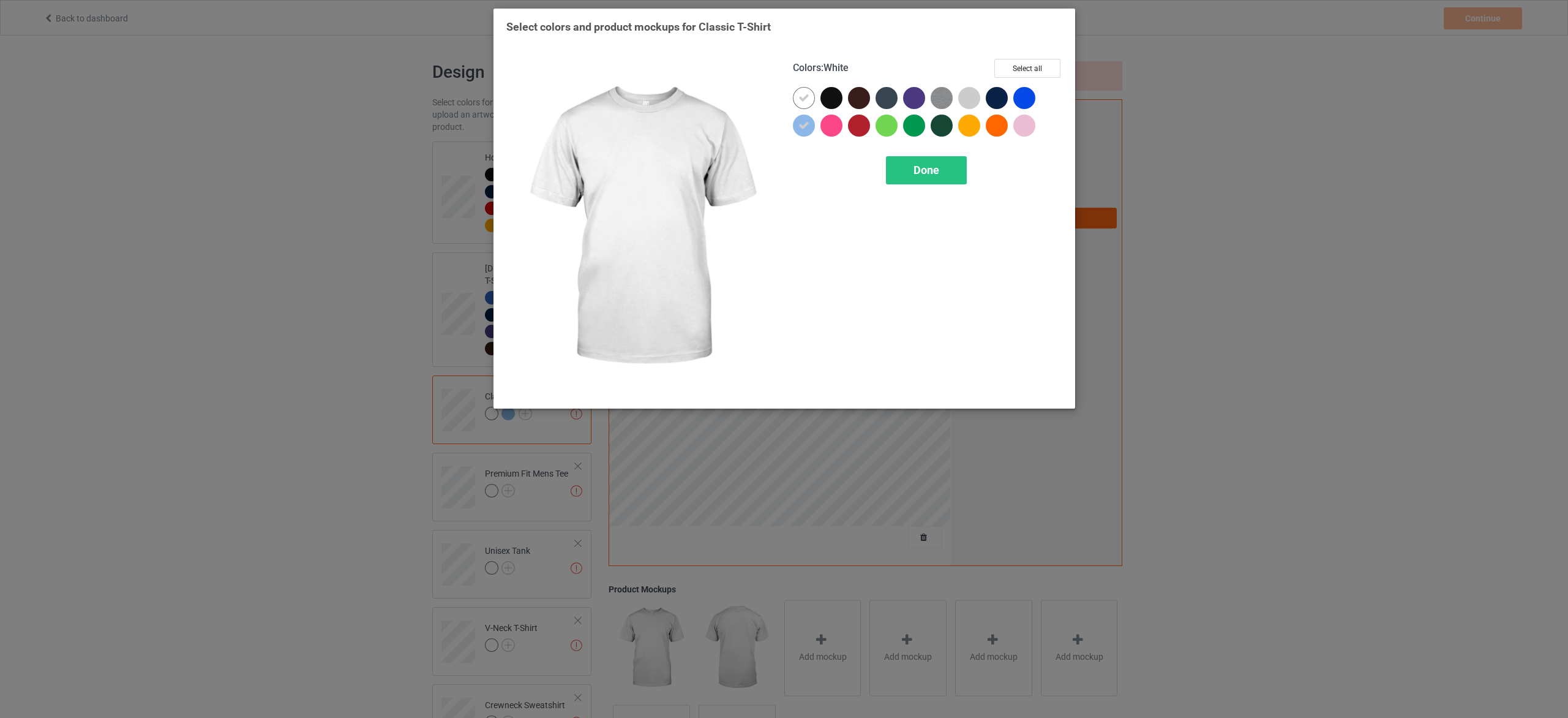
click at [807, 101] on icon at bounding box center [803, 97] width 11 height 11
click at [1025, 65] on button "Select all" at bounding box center [1028, 68] width 66 height 19
click at [913, 172] on span "Done" at bounding box center [925, 170] width 26 height 13
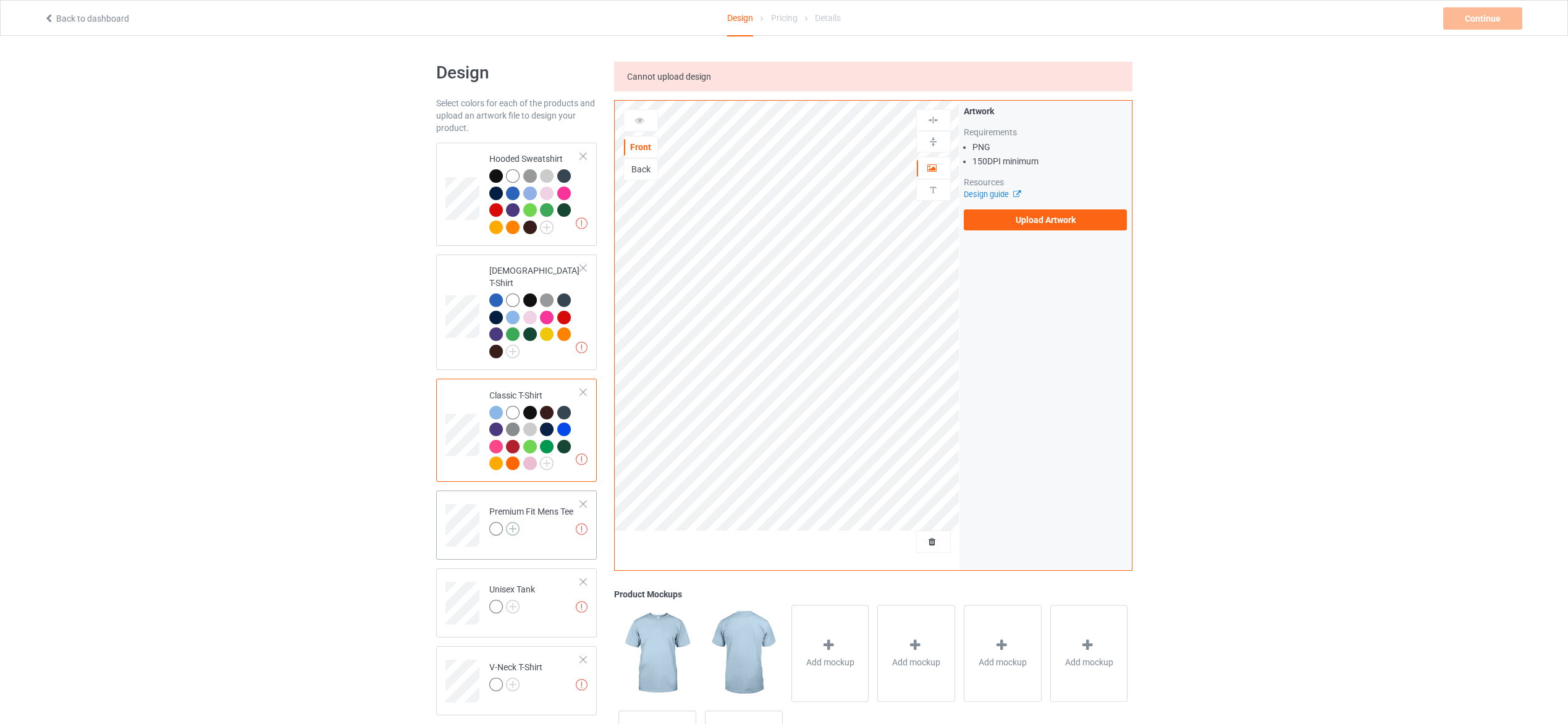
click at [509, 522] on img at bounding box center [513, 528] width 13 height 13
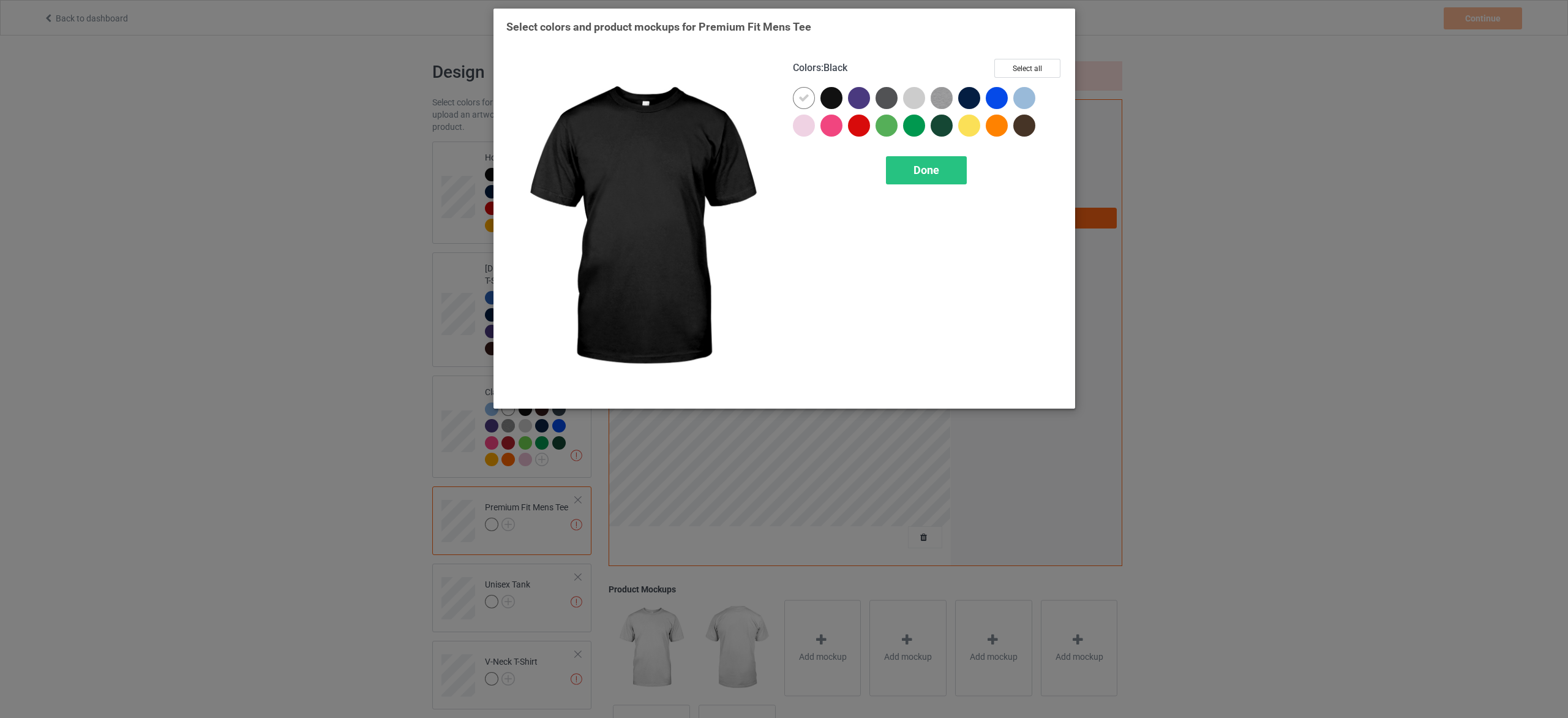
click at [830, 104] on div at bounding box center [831, 97] width 22 height 22
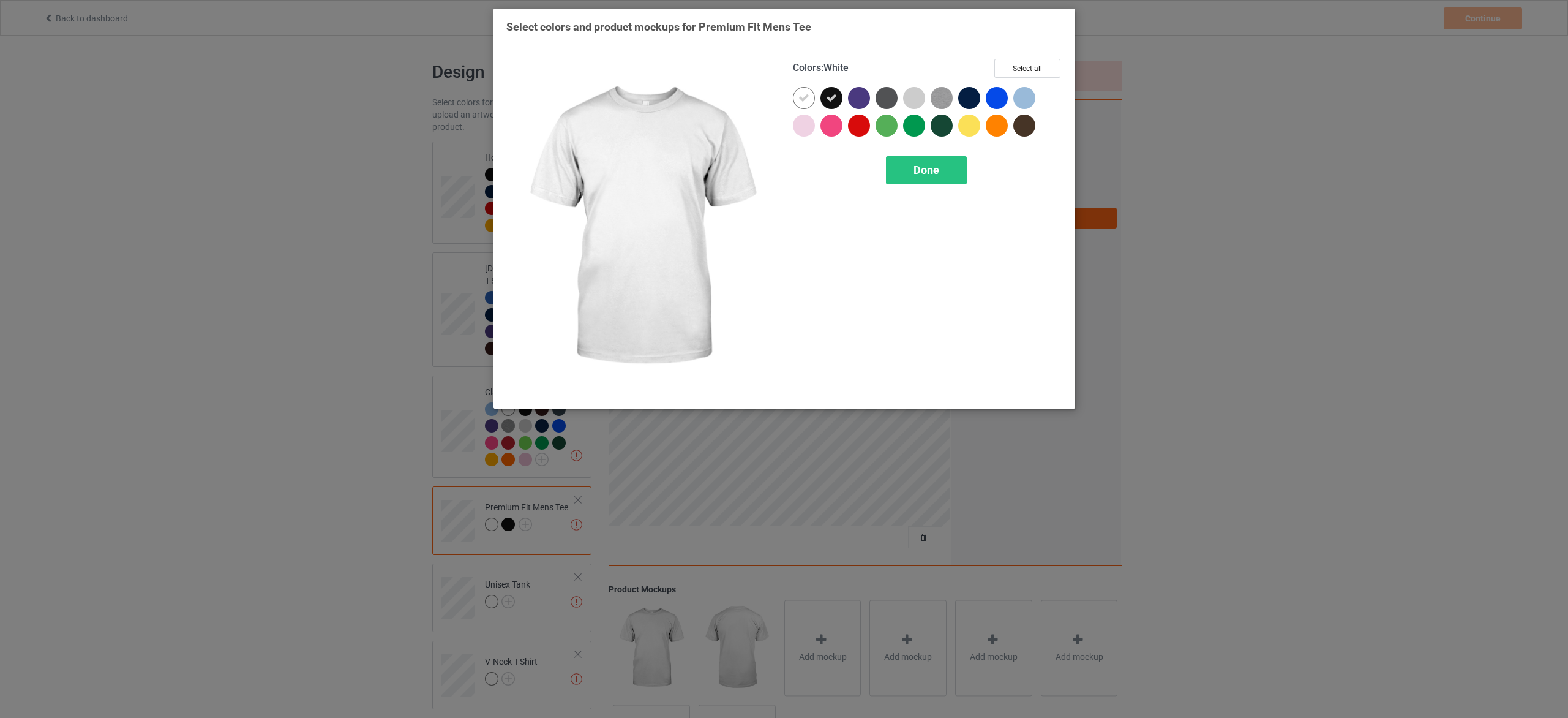
click at [796, 94] on div at bounding box center [803, 97] width 22 height 22
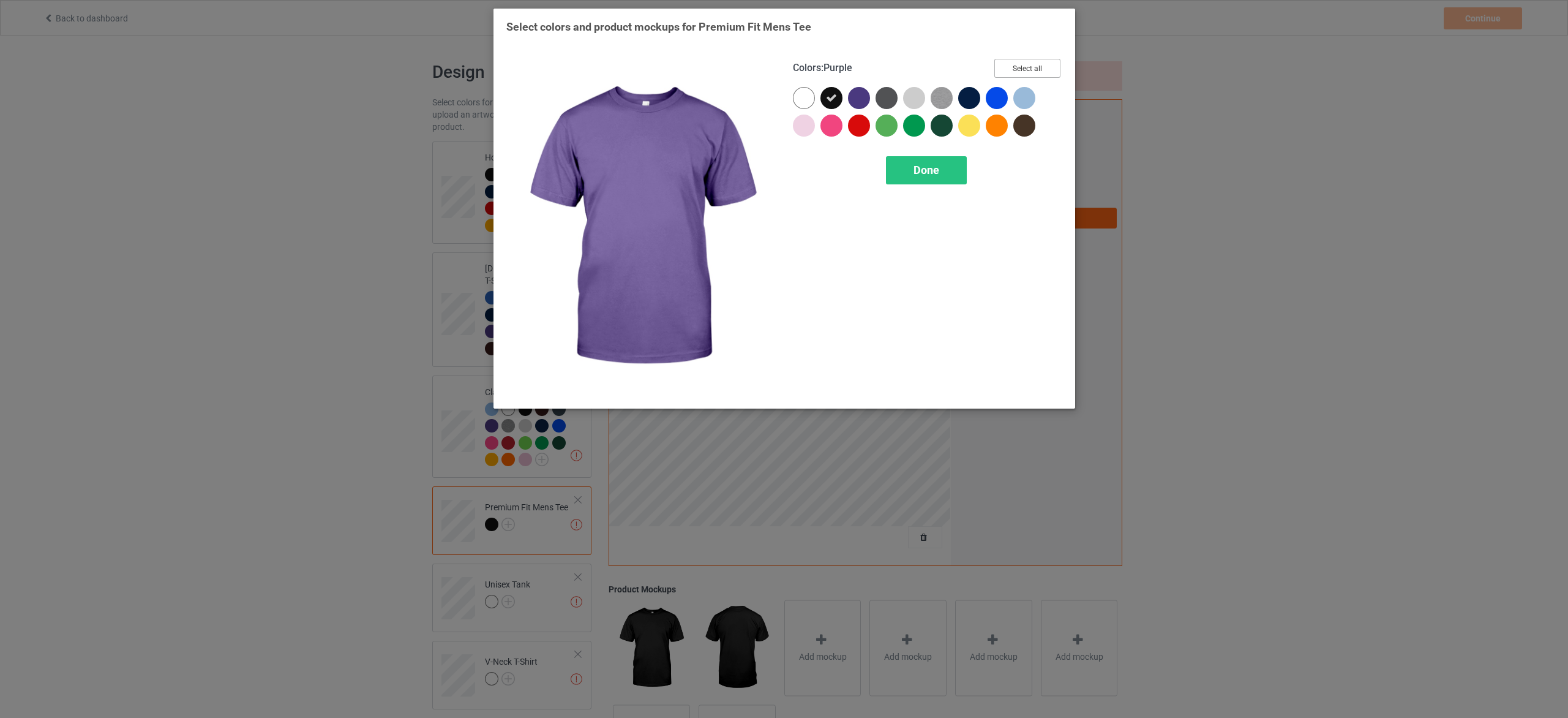
click at [1021, 71] on button "Select all" at bounding box center [1028, 68] width 66 height 19
click at [964, 170] on div "Done" at bounding box center [925, 170] width 81 height 28
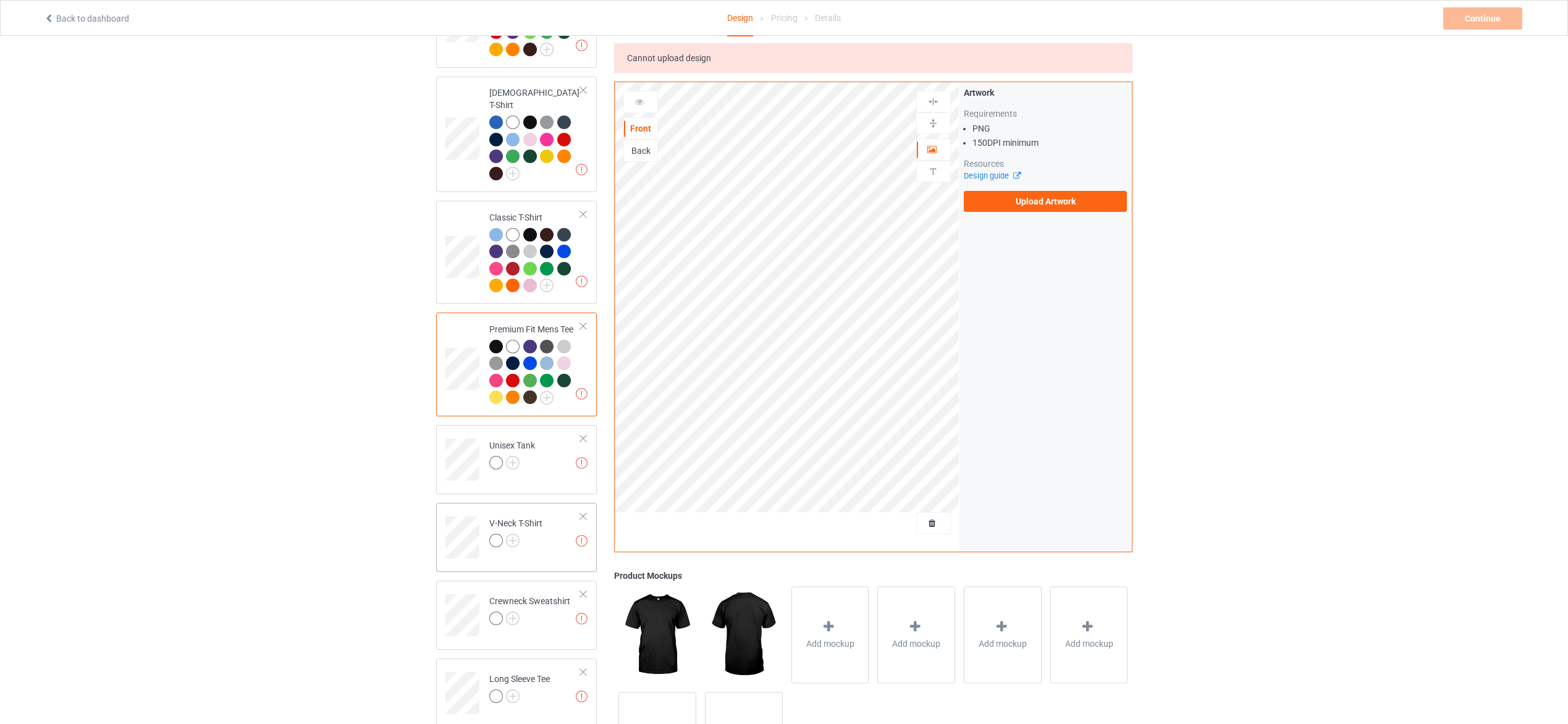
scroll to position [186, 0]
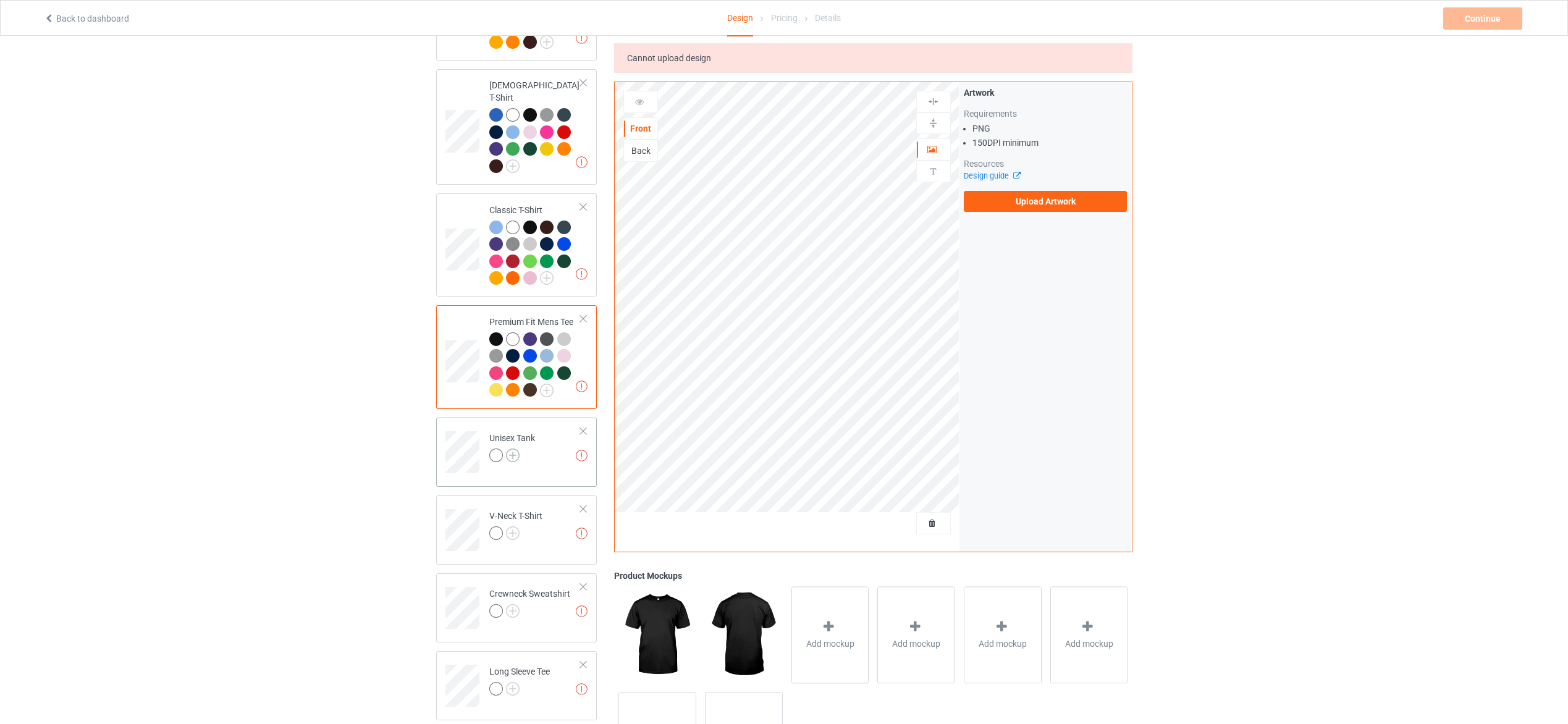
click at [516, 449] on img at bounding box center [513, 455] width 13 height 13
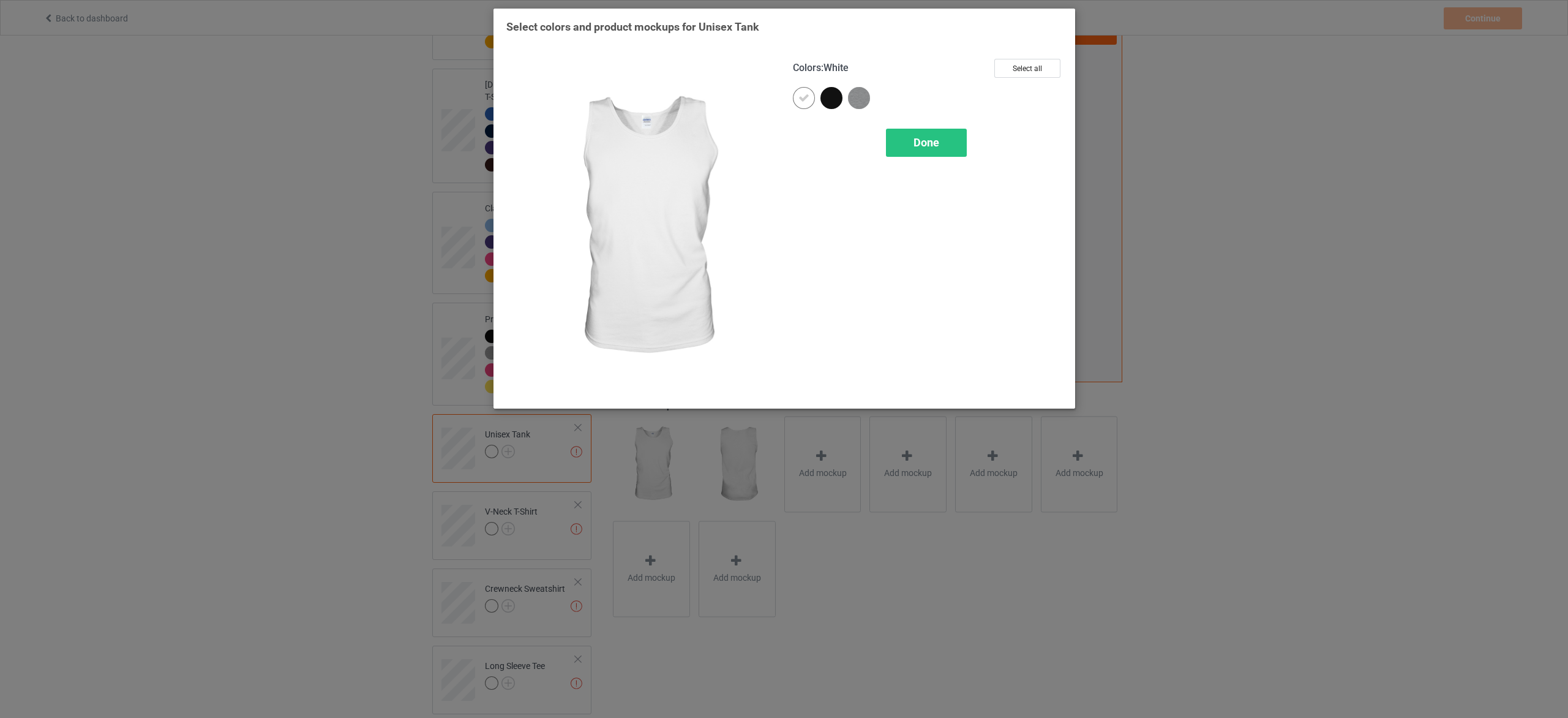
click at [803, 99] on icon at bounding box center [803, 97] width 11 height 11
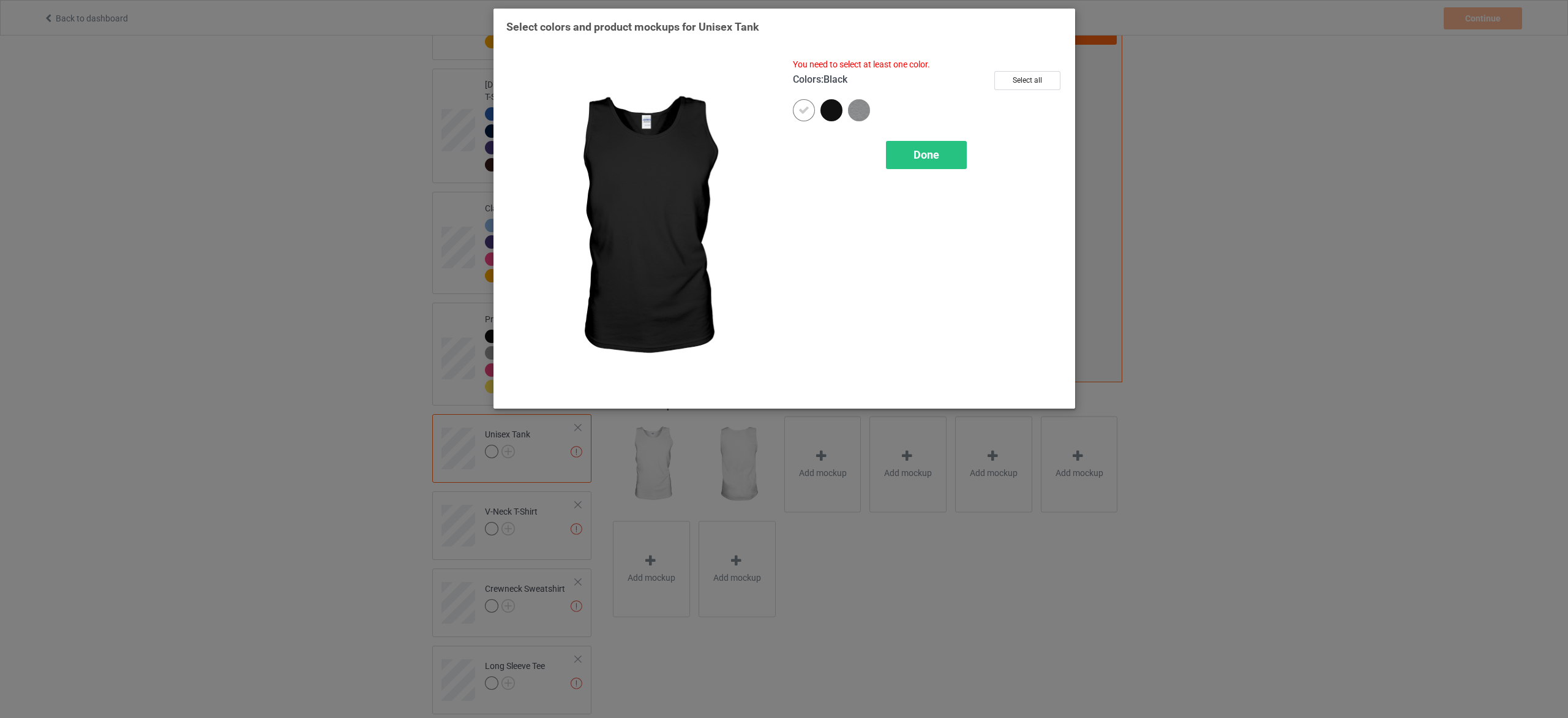
click at [833, 111] on div at bounding box center [831, 110] width 22 height 22
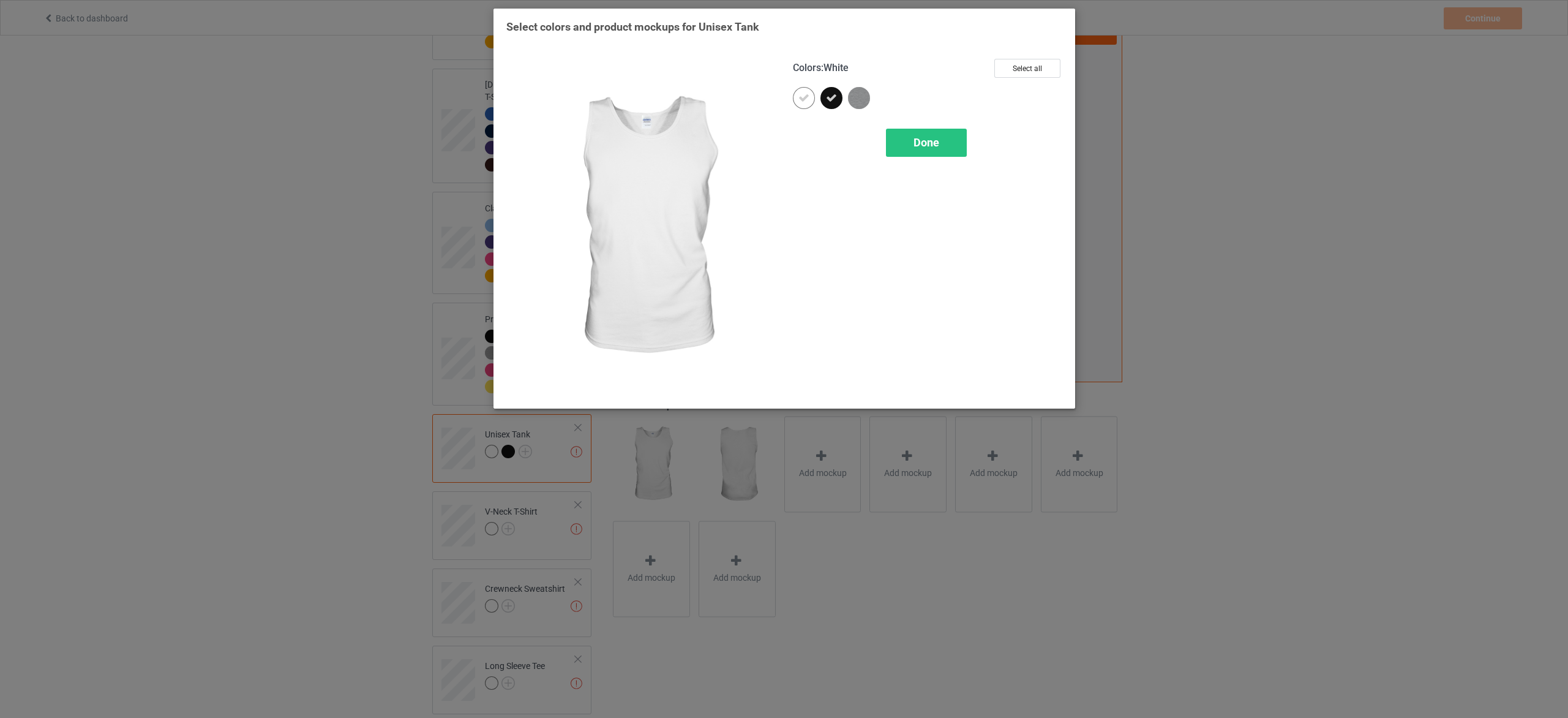
click at [798, 102] on div at bounding box center [803, 97] width 22 height 22
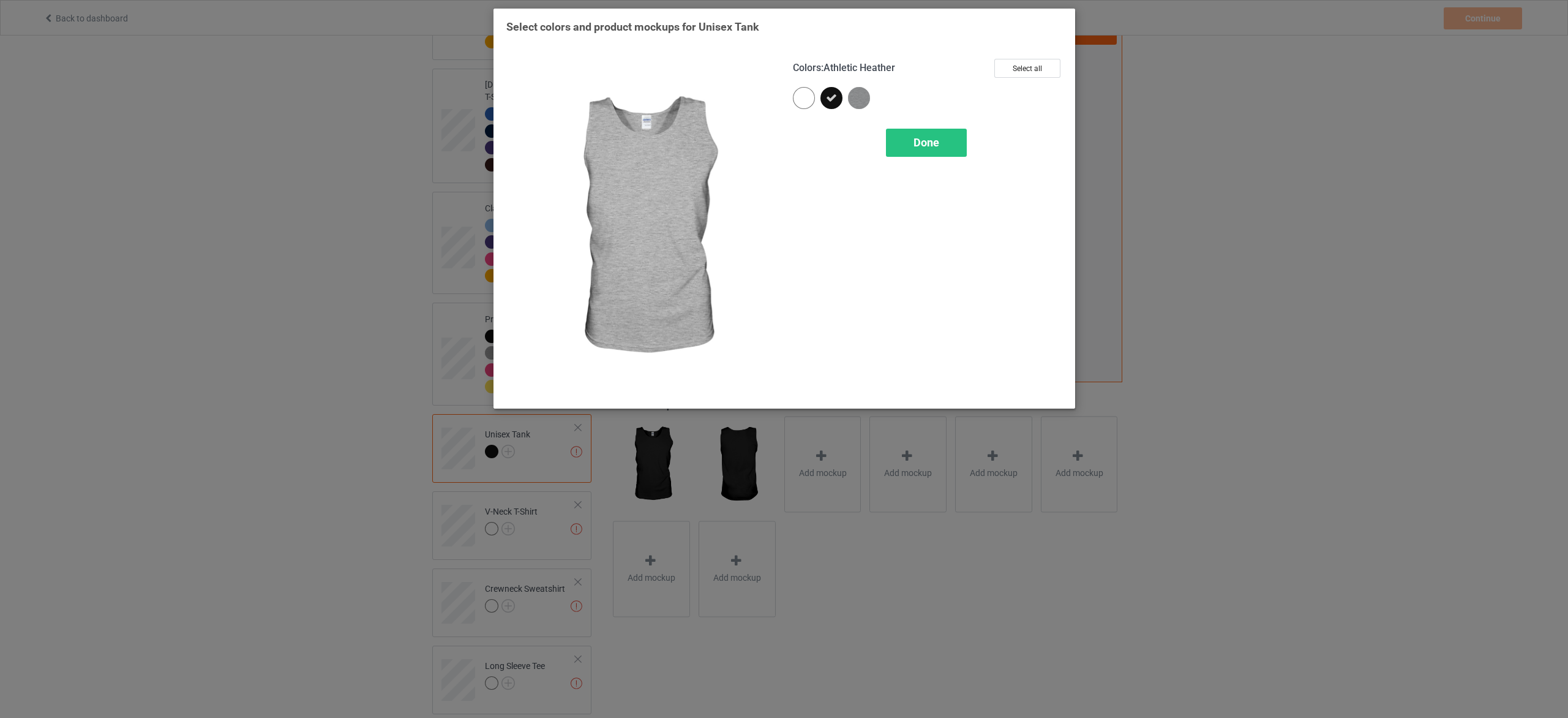
click at [861, 102] on img at bounding box center [859, 97] width 22 height 22
click at [930, 144] on span "Done" at bounding box center [925, 143] width 26 height 13
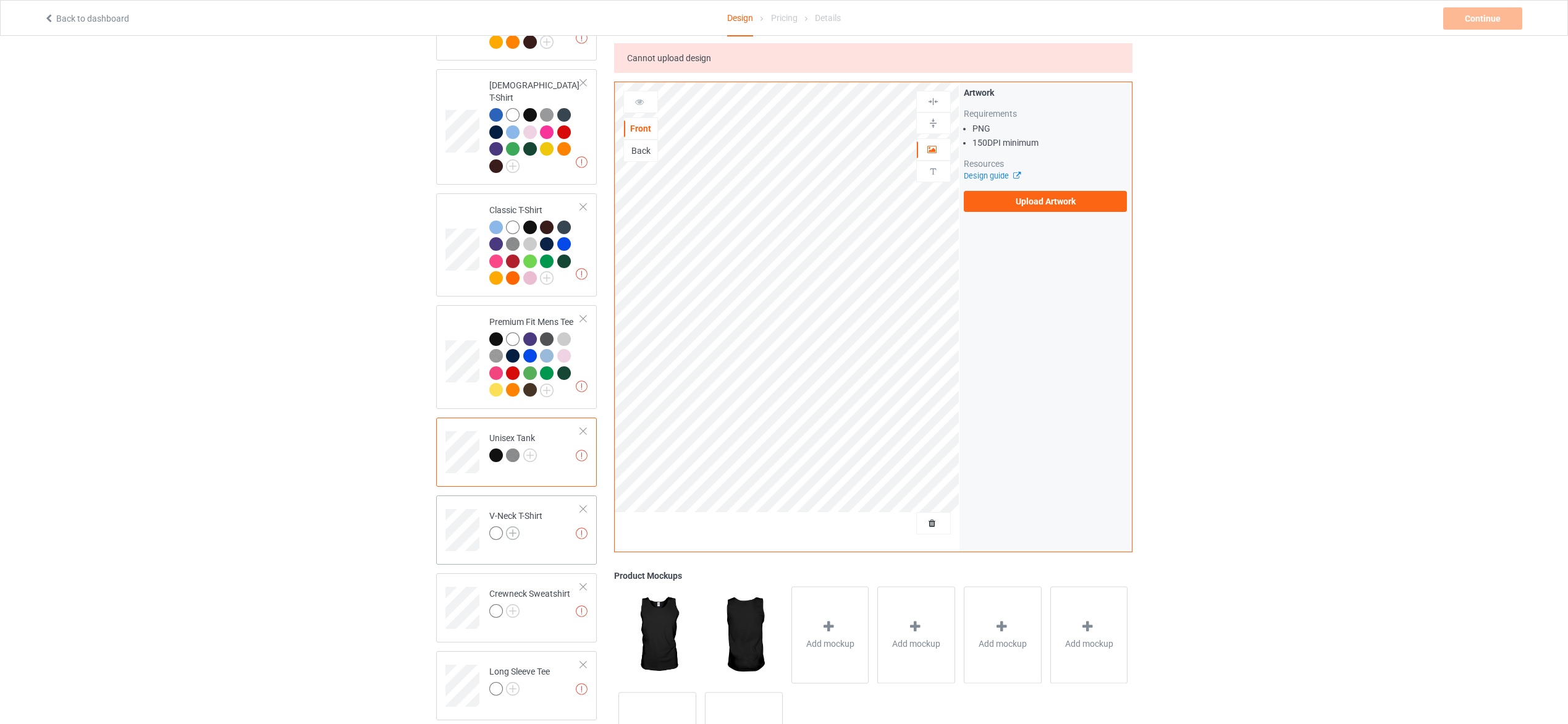
click at [514, 527] on img at bounding box center [513, 533] width 13 height 13
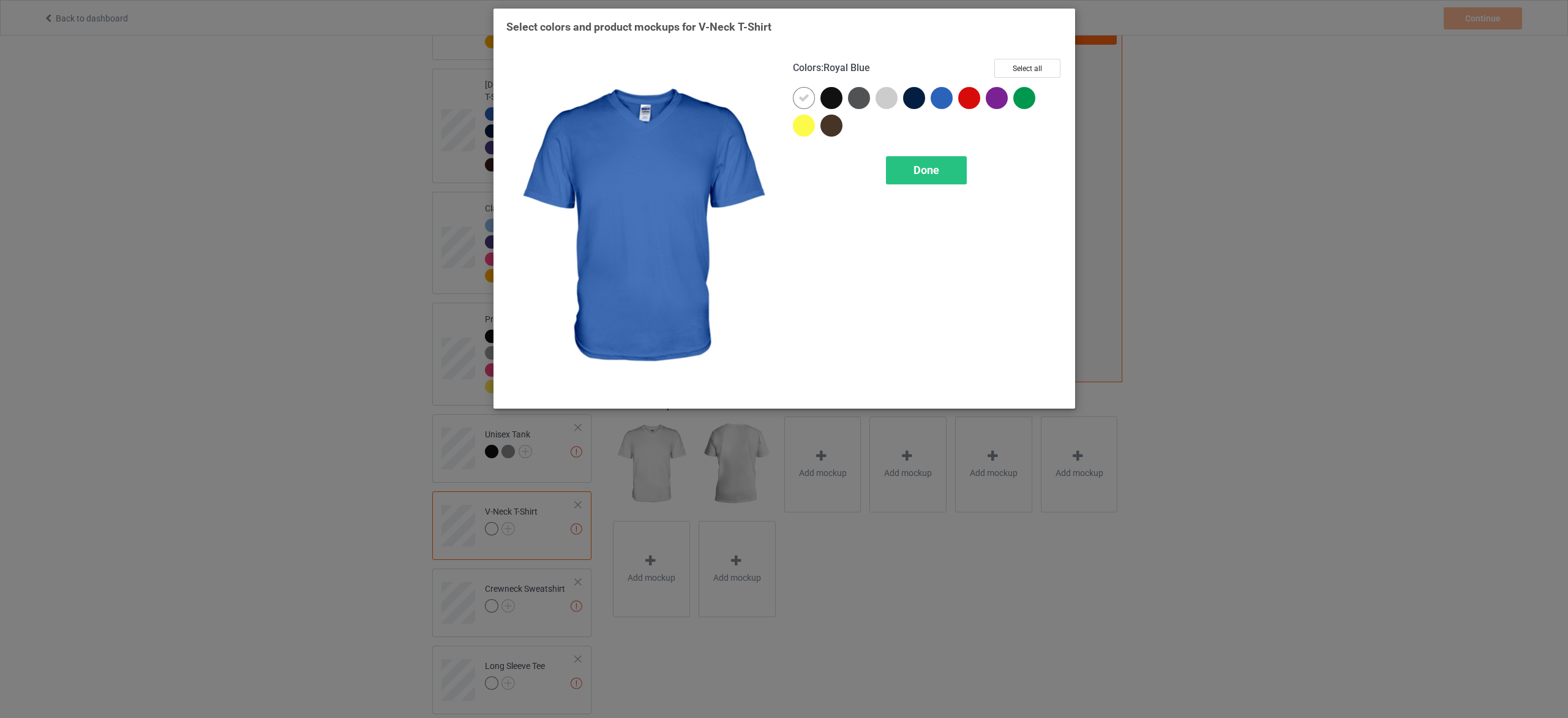
click at [941, 101] on div at bounding box center [941, 97] width 22 height 22
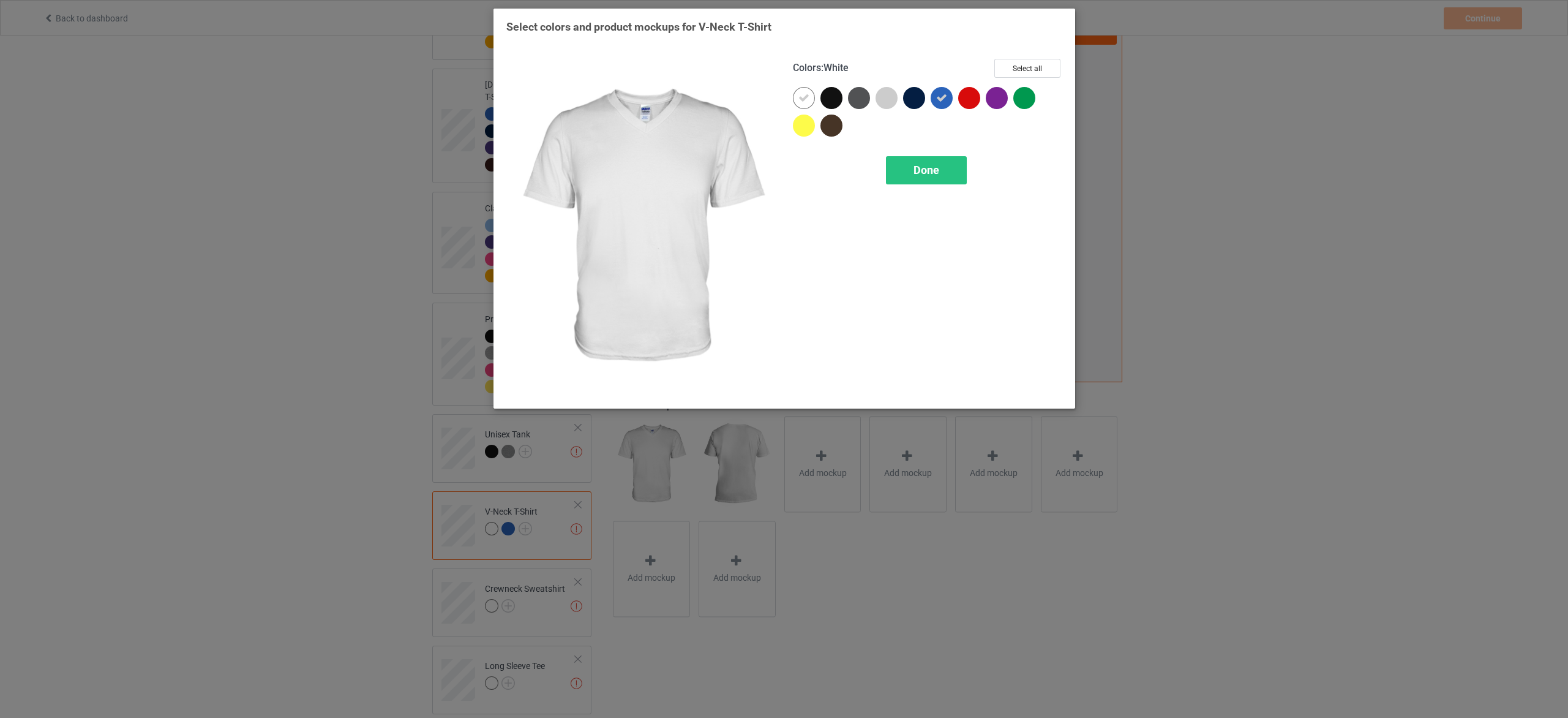
click at [804, 97] on icon at bounding box center [803, 97] width 11 height 11
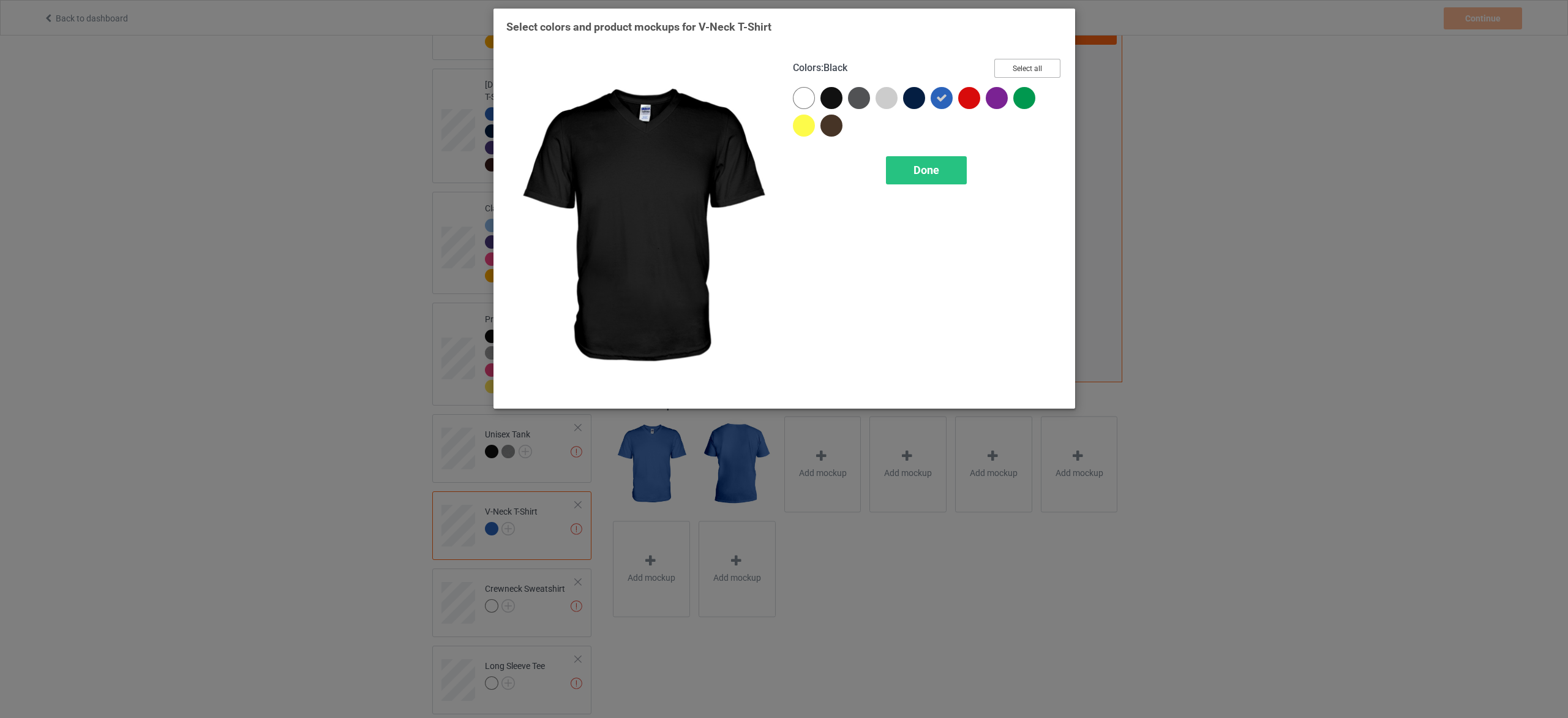
click at [1047, 64] on button "Select all" at bounding box center [1028, 68] width 66 height 19
click at [950, 175] on div "Done" at bounding box center [925, 170] width 81 height 28
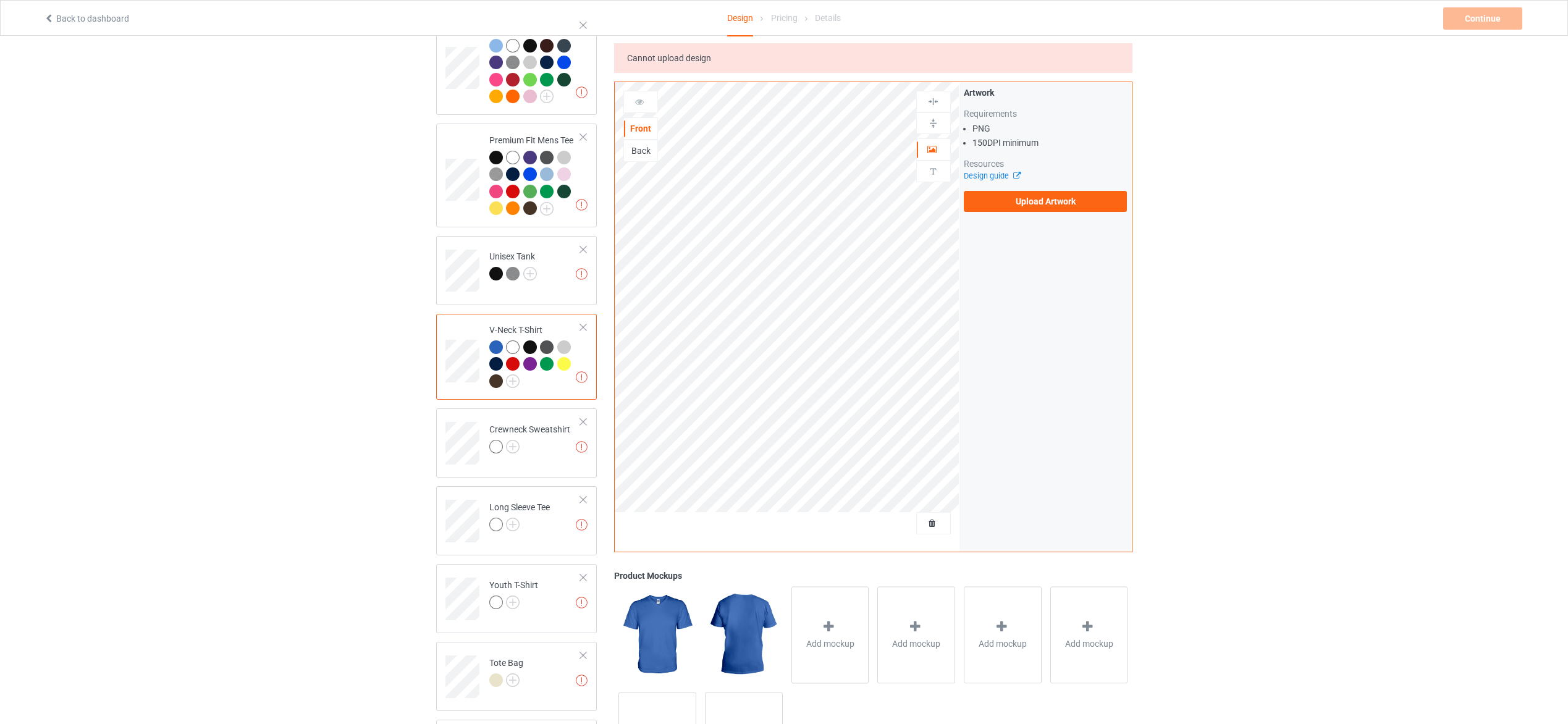
scroll to position [370, 0]
click at [517, 436] on img at bounding box center [513, 443] width 13 height 13
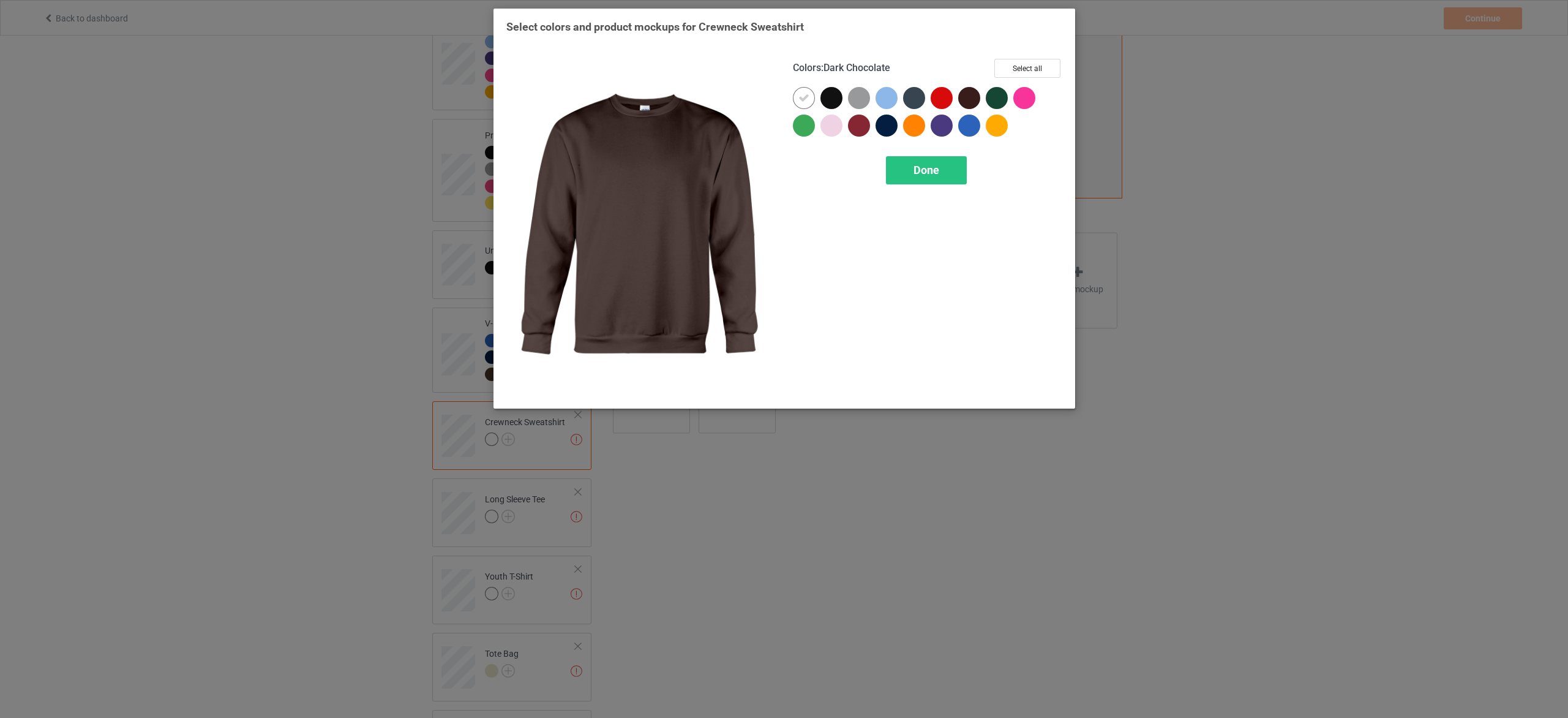
click at [989, 101] on div at bounding box center [996, 97] width 22 height 22
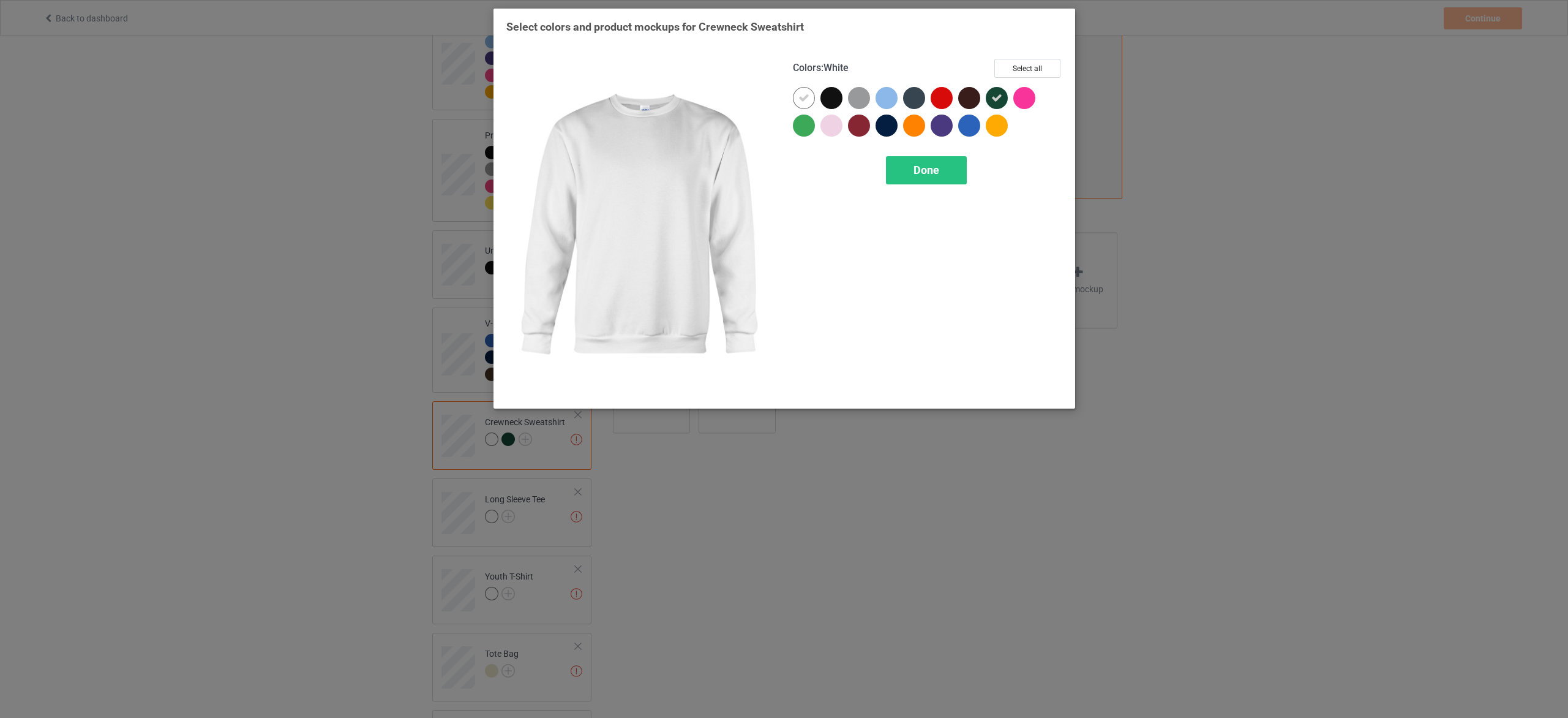
click at [807, 97] on icon at bounding box center [803, 97] width 11 height 11
click at [1032, 68] on button "Select all" at bounding box center [1028, 68] width 66 height 19
click at [949, 170] on div "Done" at bounding box center [925, 170] width 81 height 28
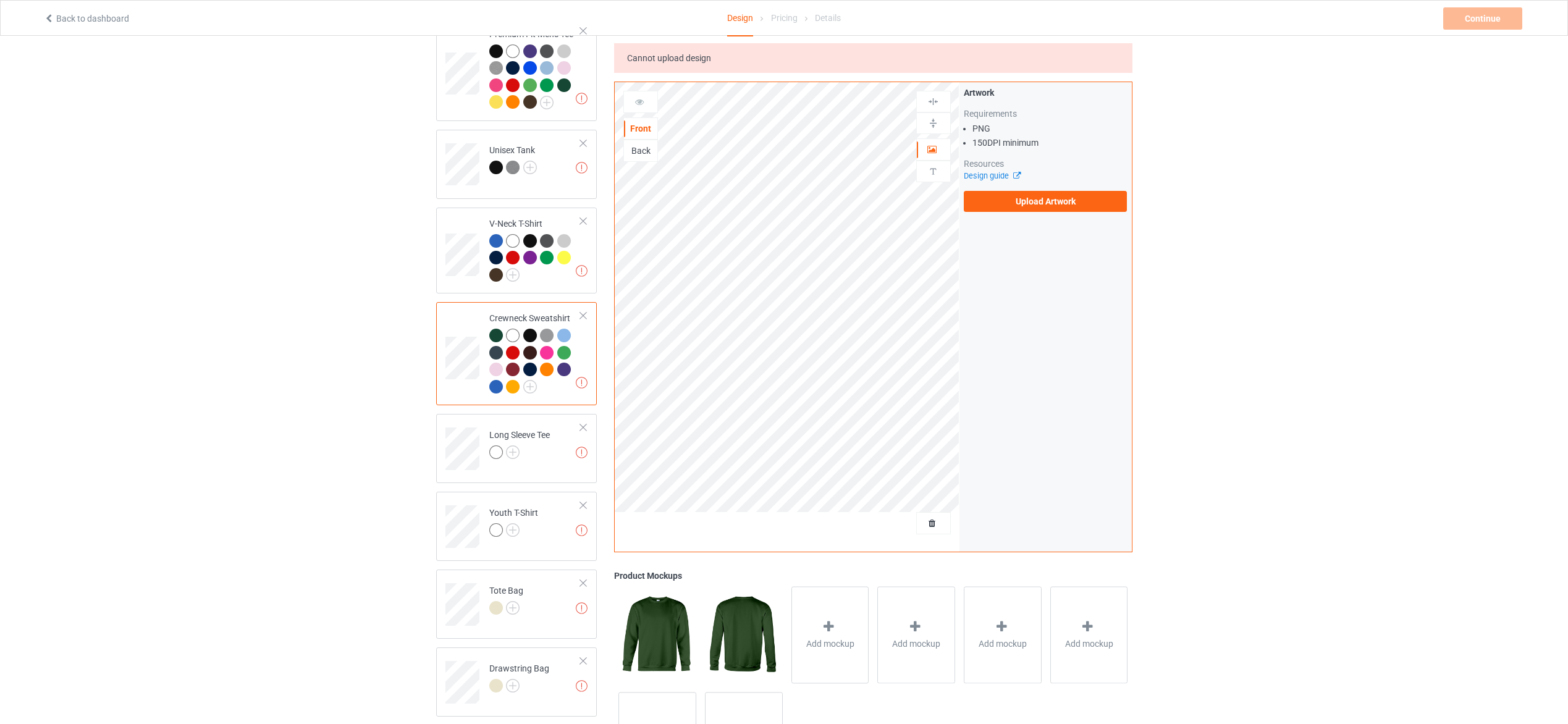
scroll to position [556, 0]
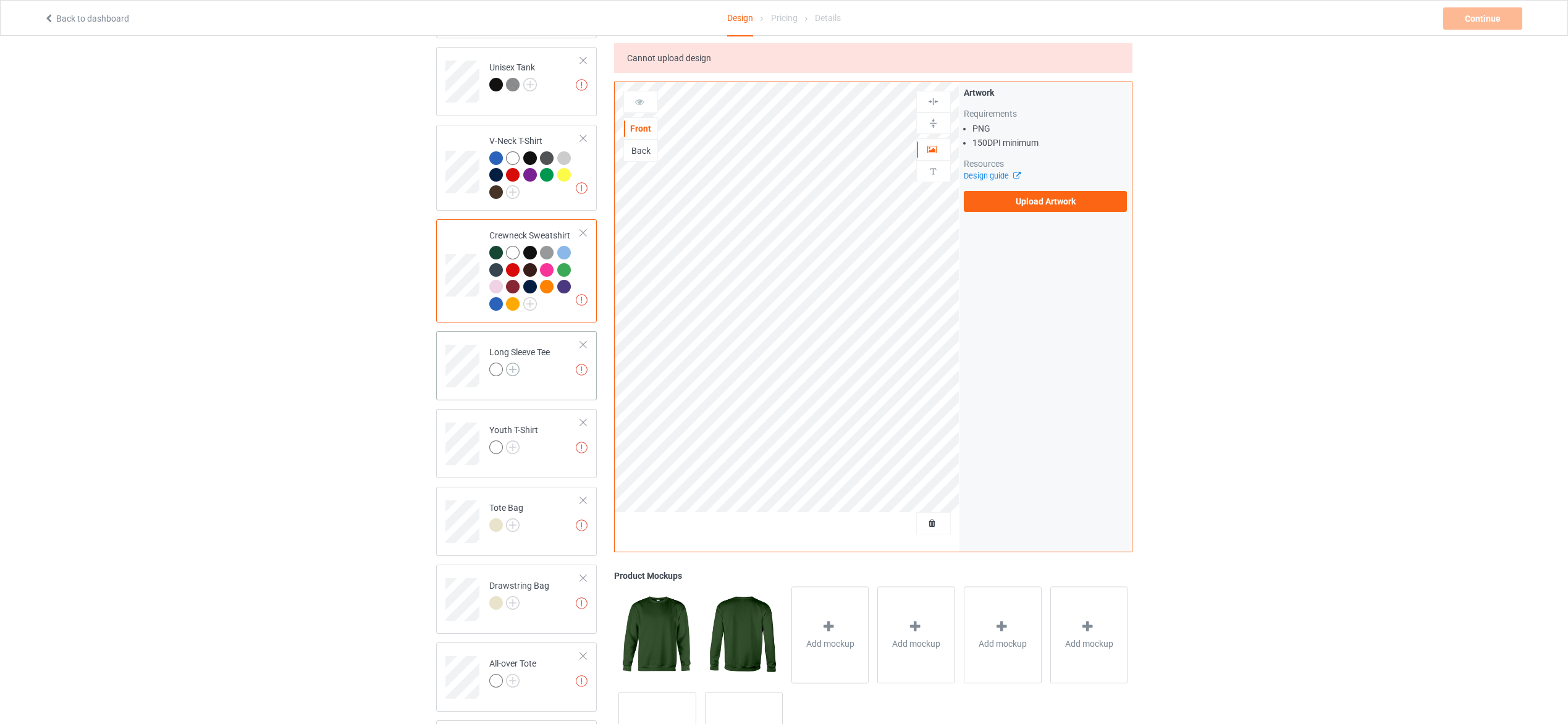
click at [514, 364] on img at bounding box center [513, 369] width 13 height 13
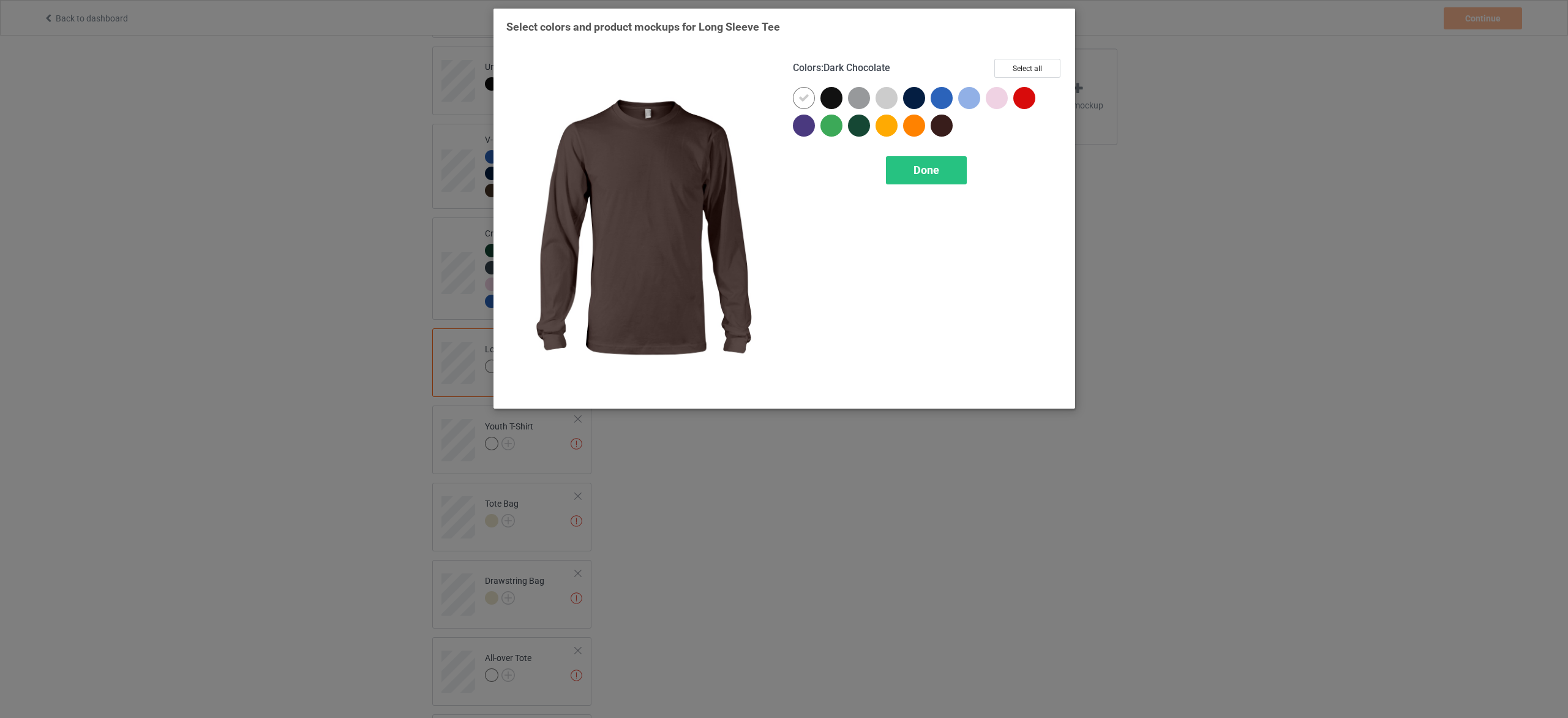
click at [946, 120] on div at bounding box center [941, 125] width 22 height 22
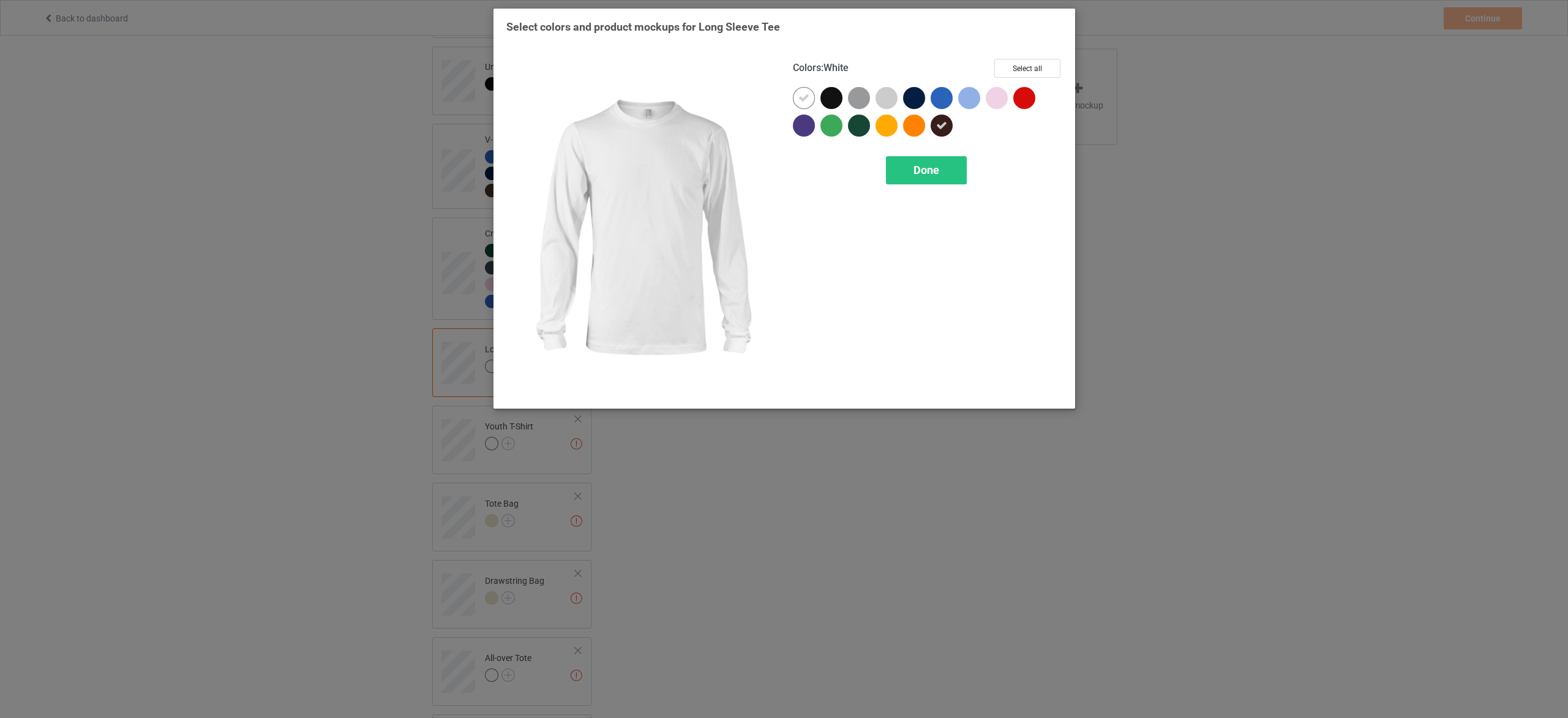
click at [817, 94] on div at bounding box center [806, 100] width 27 height 27
click at [1010, 62] on button "Select all" at bounding box center [1028, 68] width 66 height 19
click at [906, 168] on div "Done" at bounding box center [925, 170] width 81 height 28
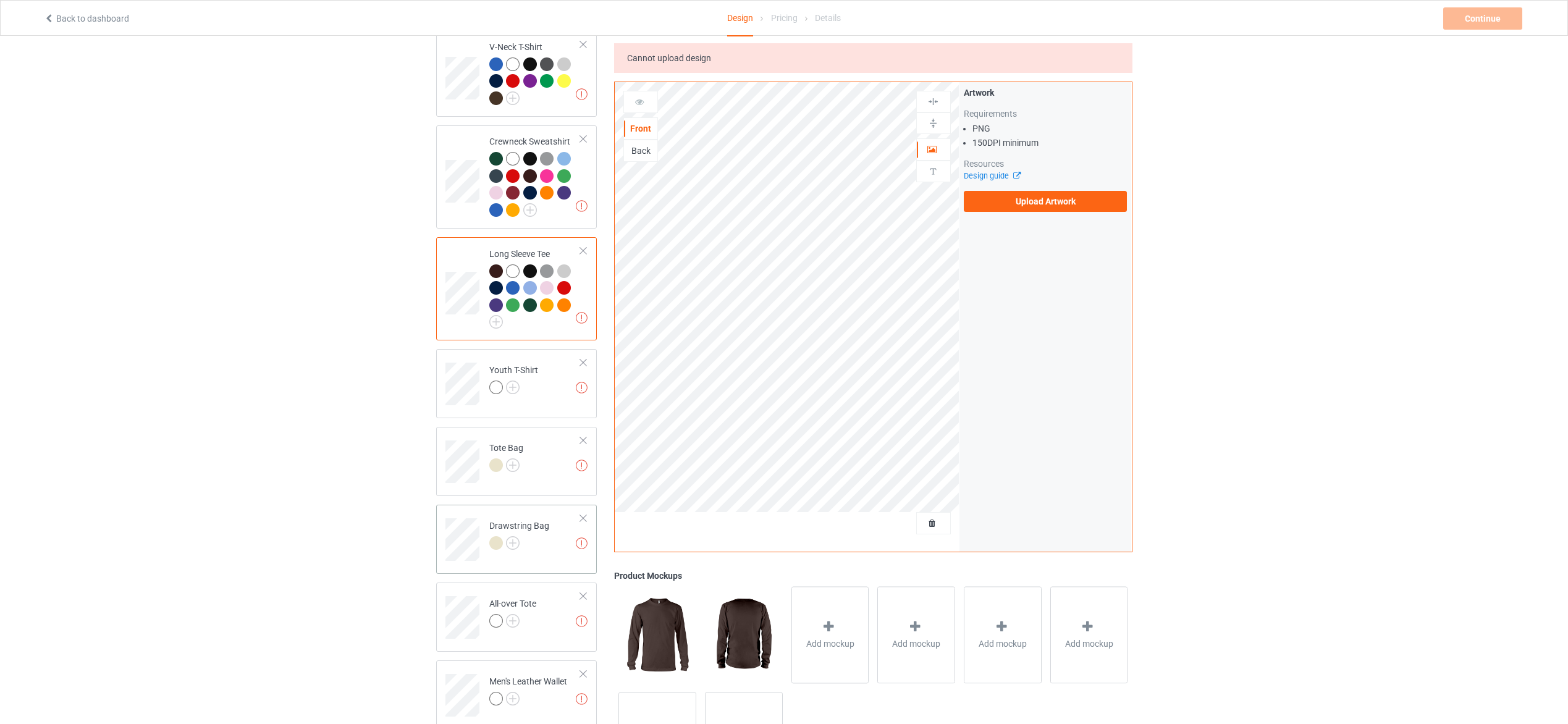
scroll to position [741, 0]
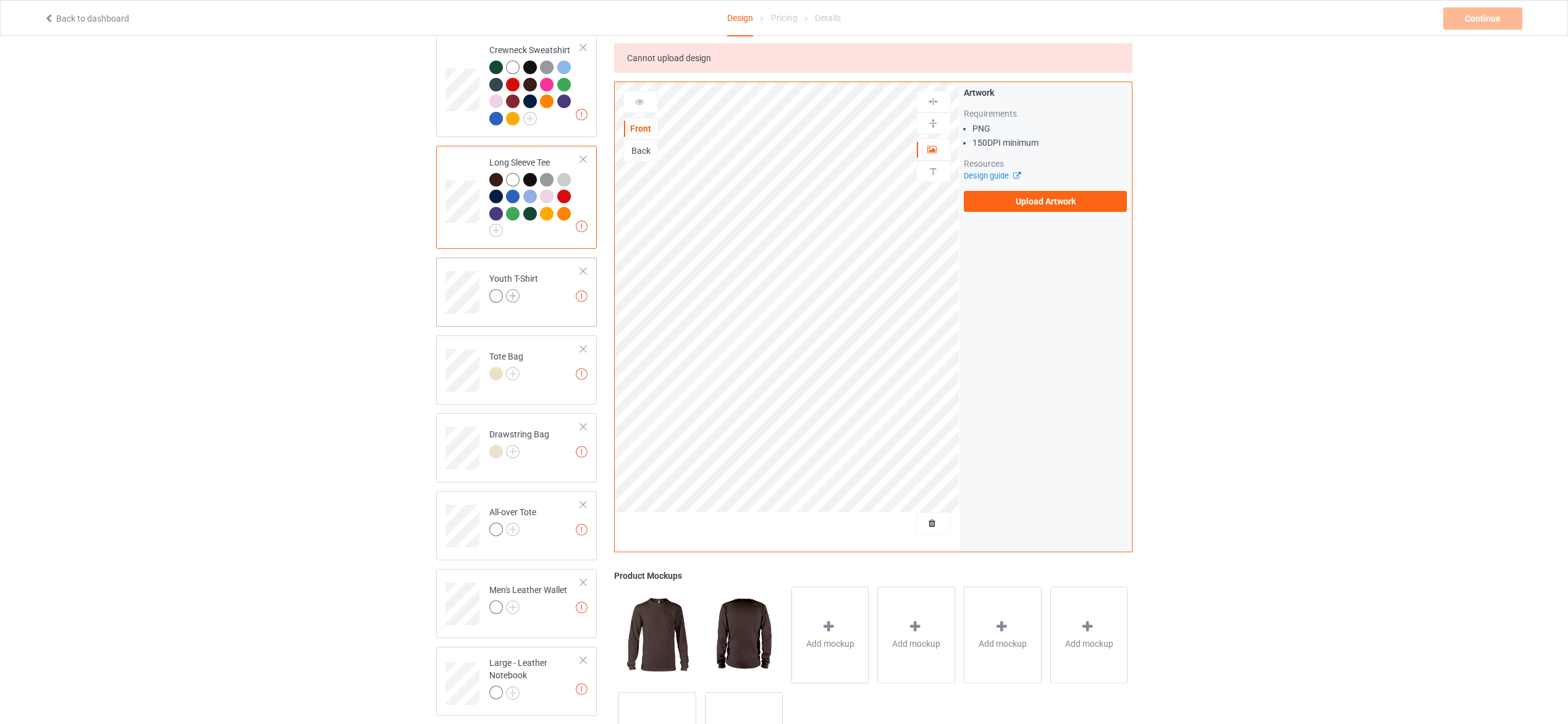
click at [509, 289] on img at bounding box center [513, 295] width 13 height 13
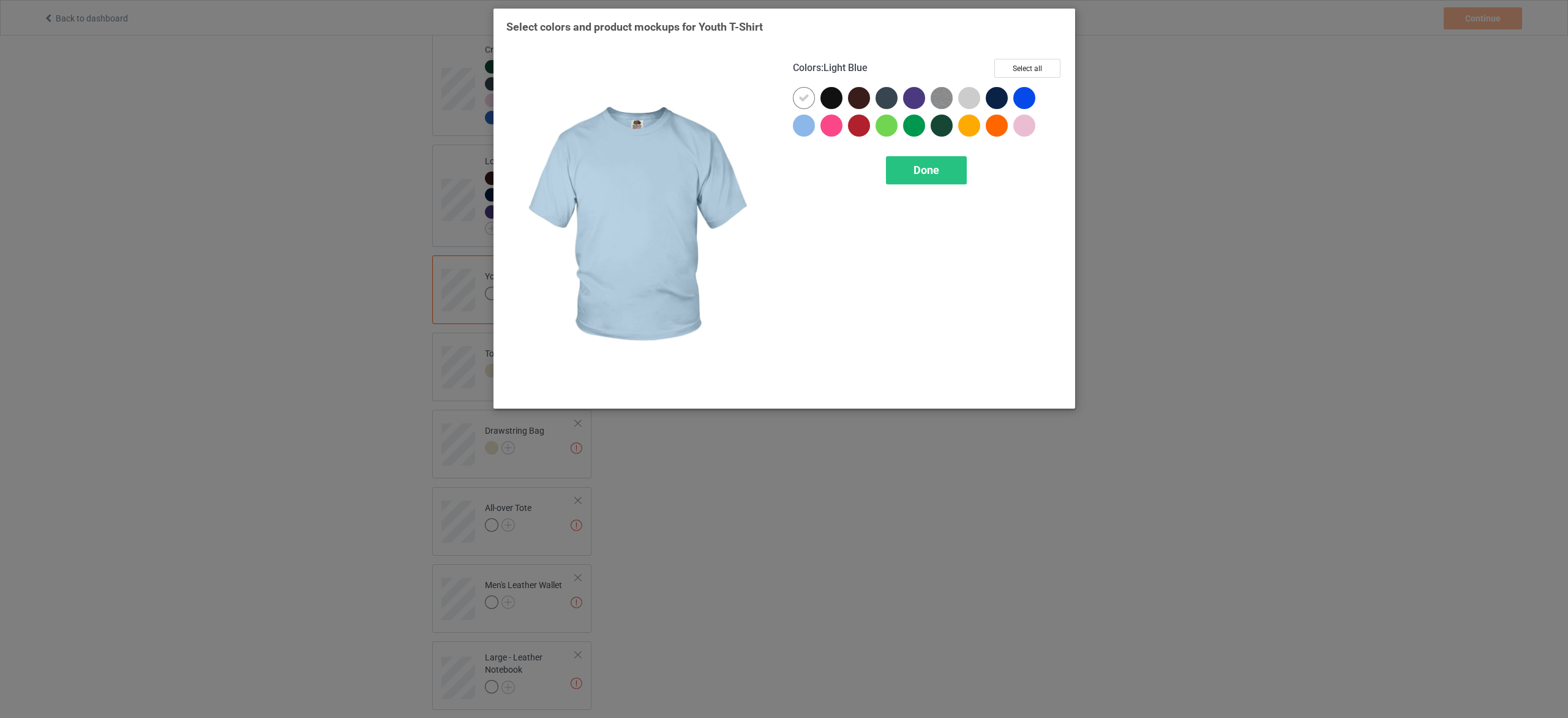
click at [810, 125] on div at bounding box center [803, 125] width 22 height 22
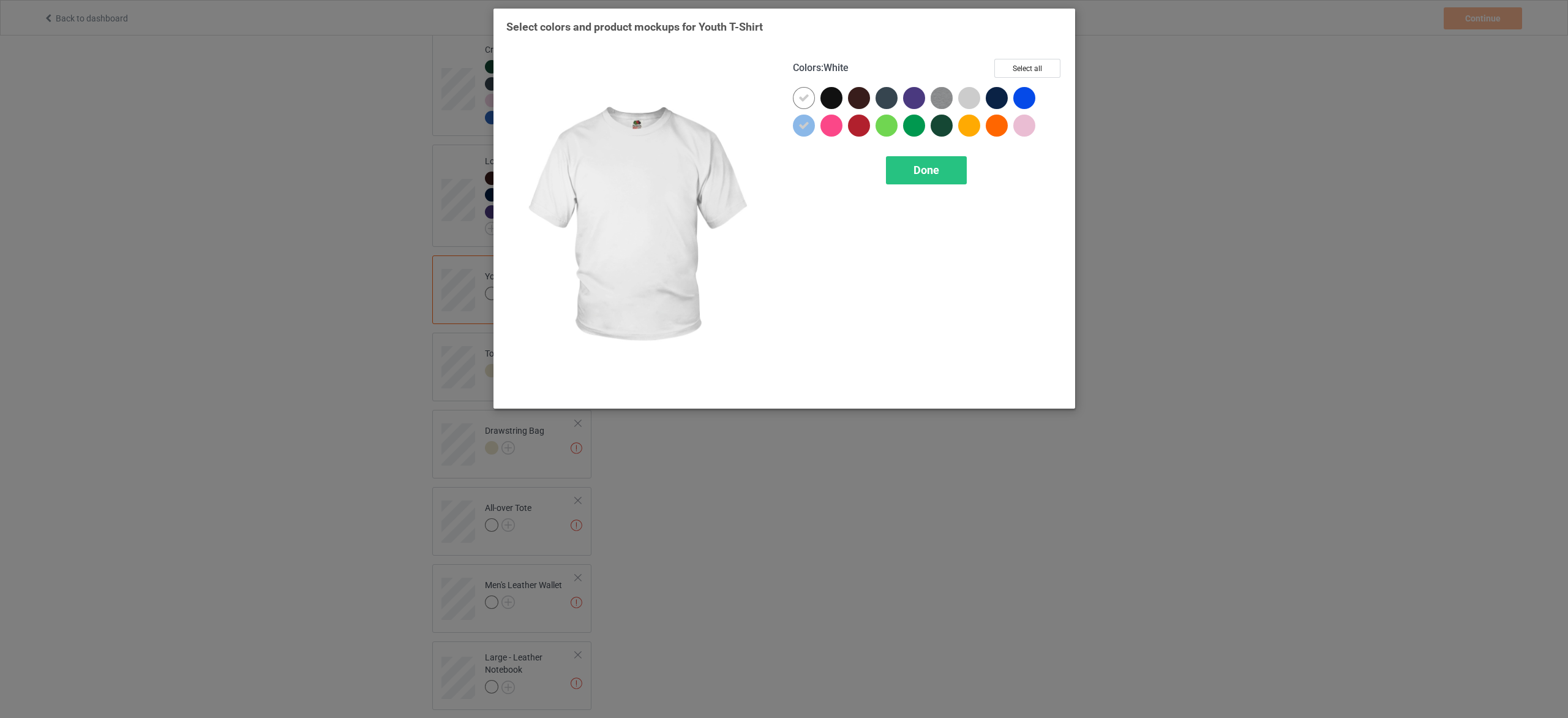
click at [805, 101] on icon at bounding box center [803, 97] width 11 height 11
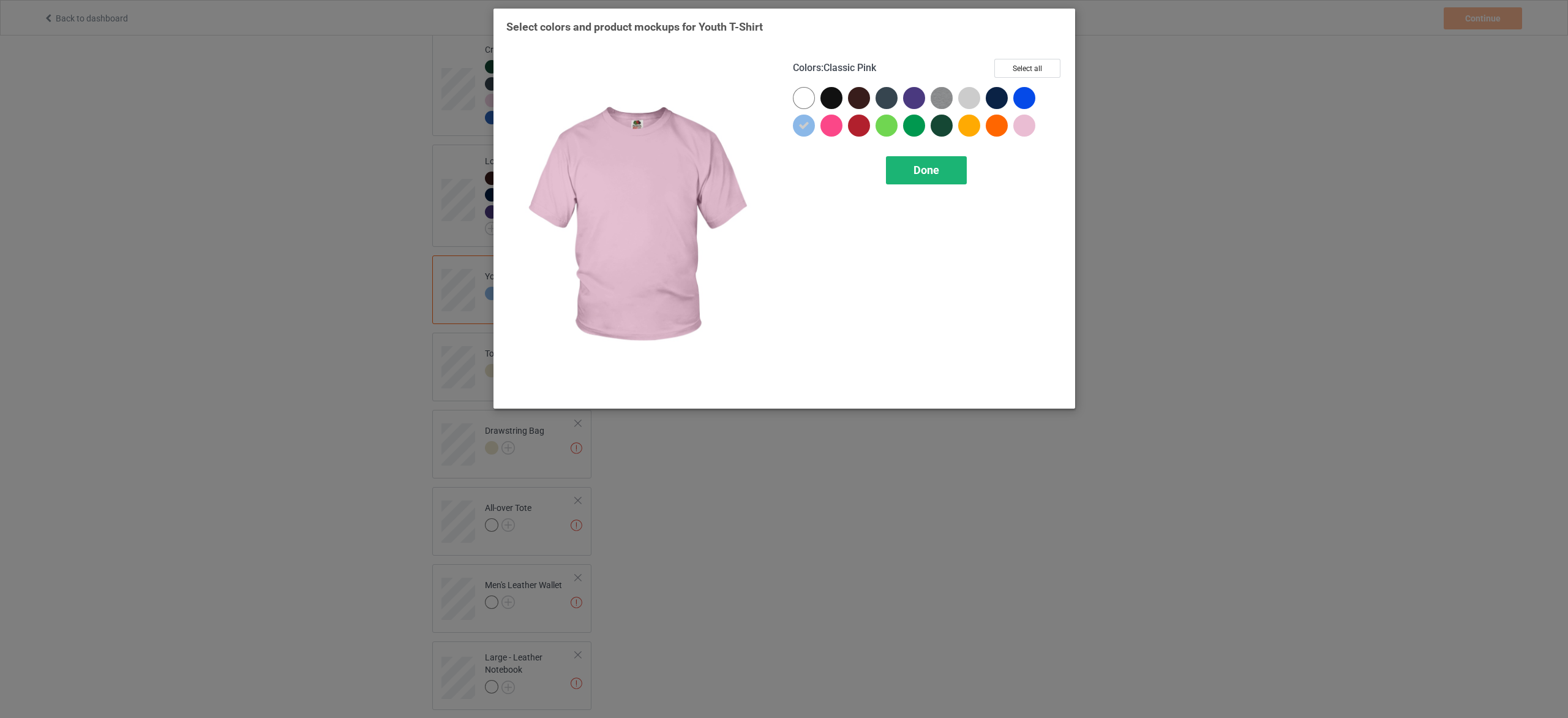
click at [933, 172] on span "Done" at bounding box center [925, 170] width 26 height 13
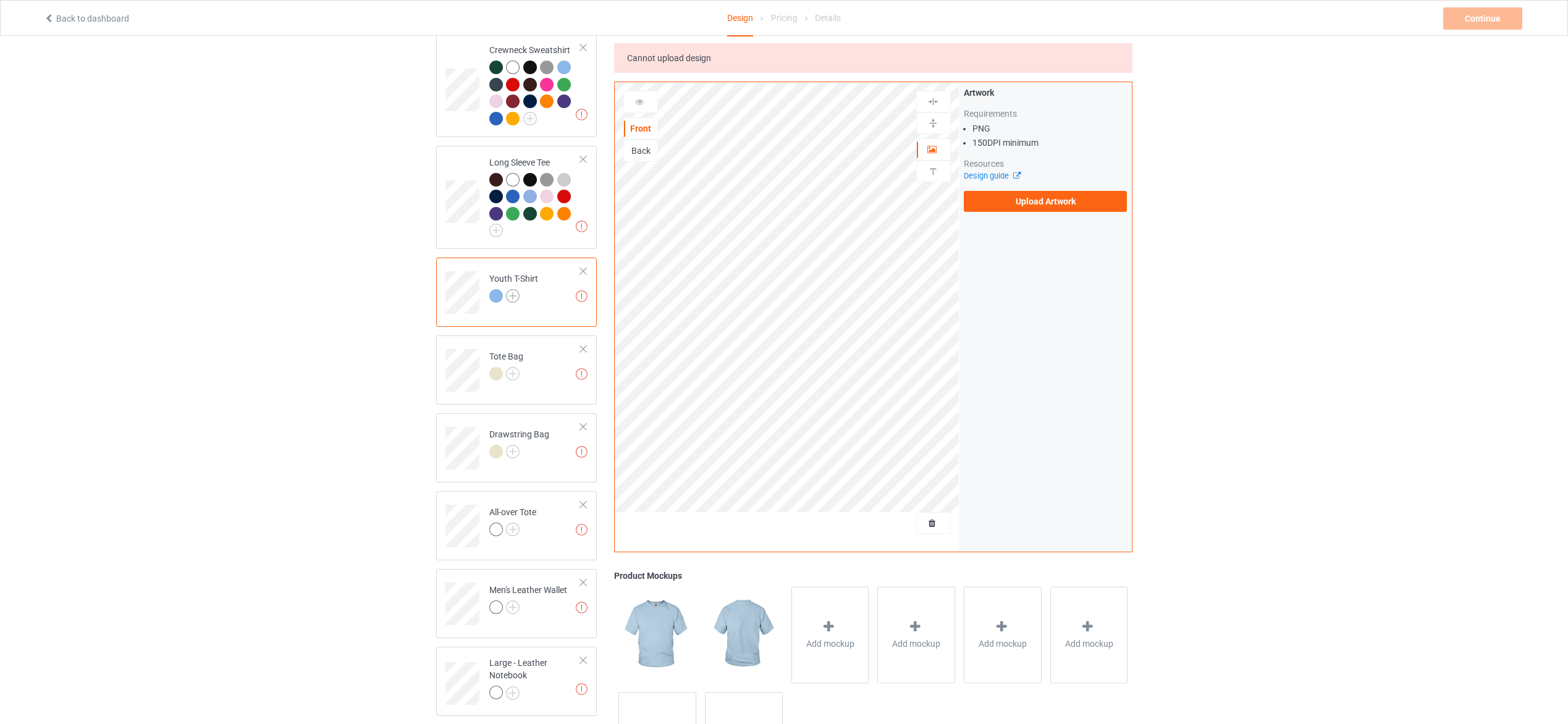
click at [507, 289] on img at bounding box center [513, 295] width 13 height 13
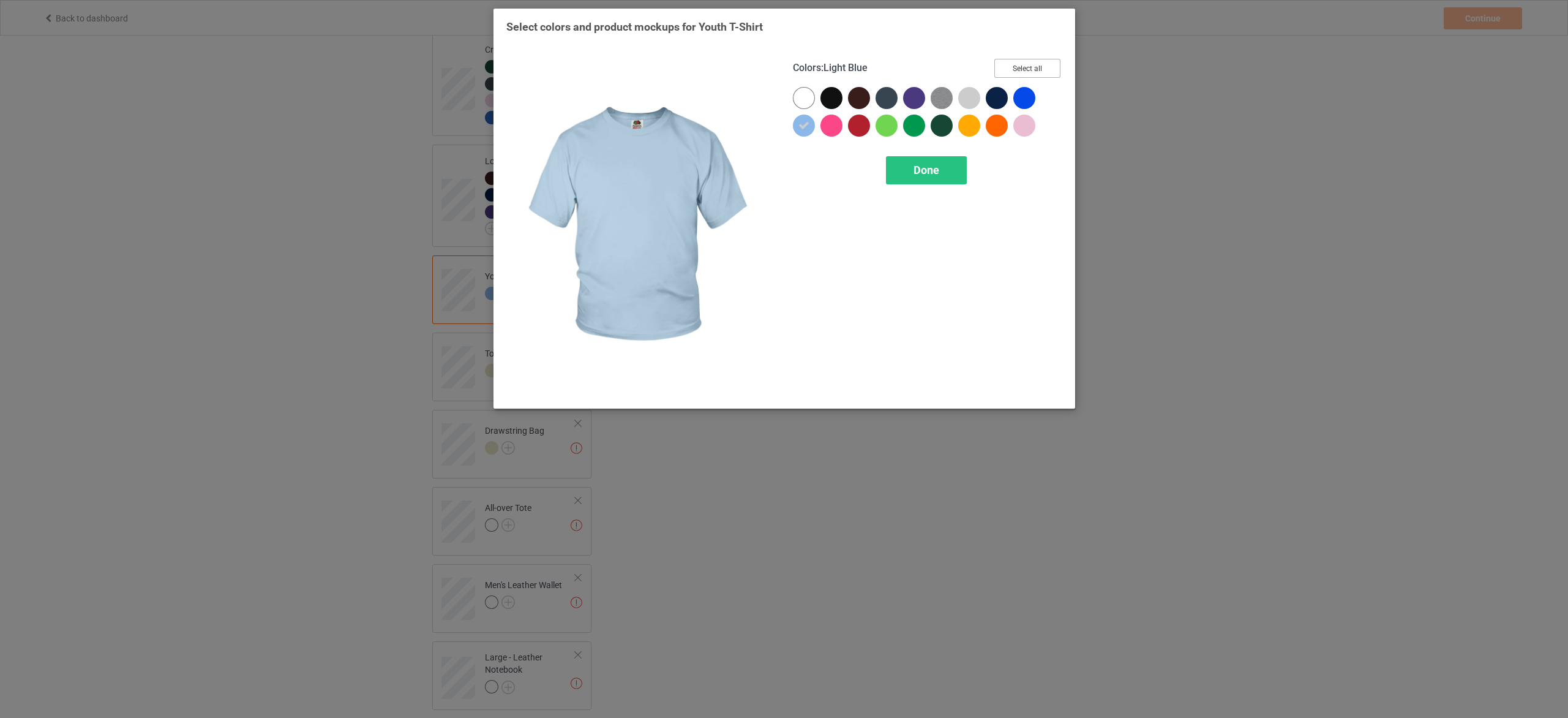
click at [1028, 68] on button "Select all" at bounding box center [1028, 68] width 66 height 19
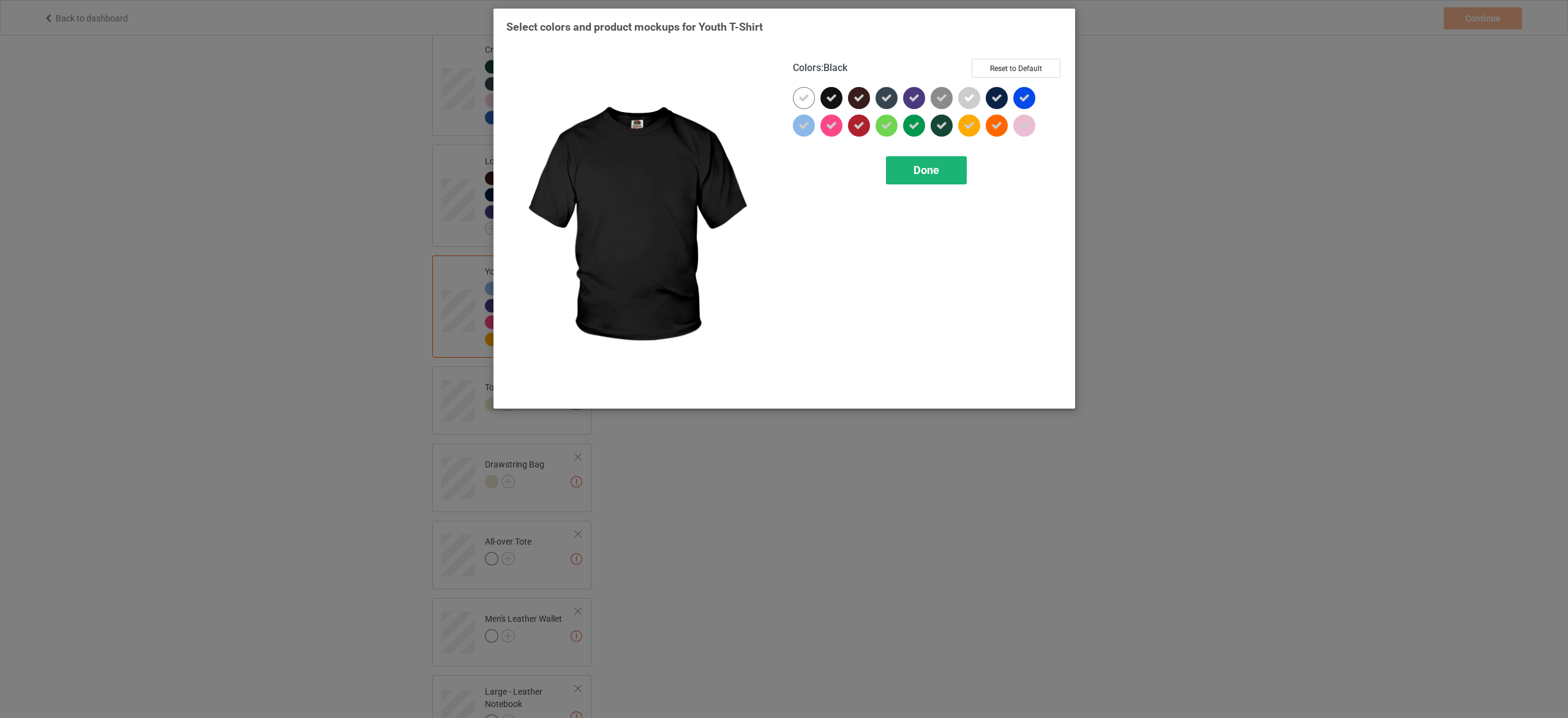
click at [911, 169] on div "Done" at bounding box center [925, 170] width 81 height 28
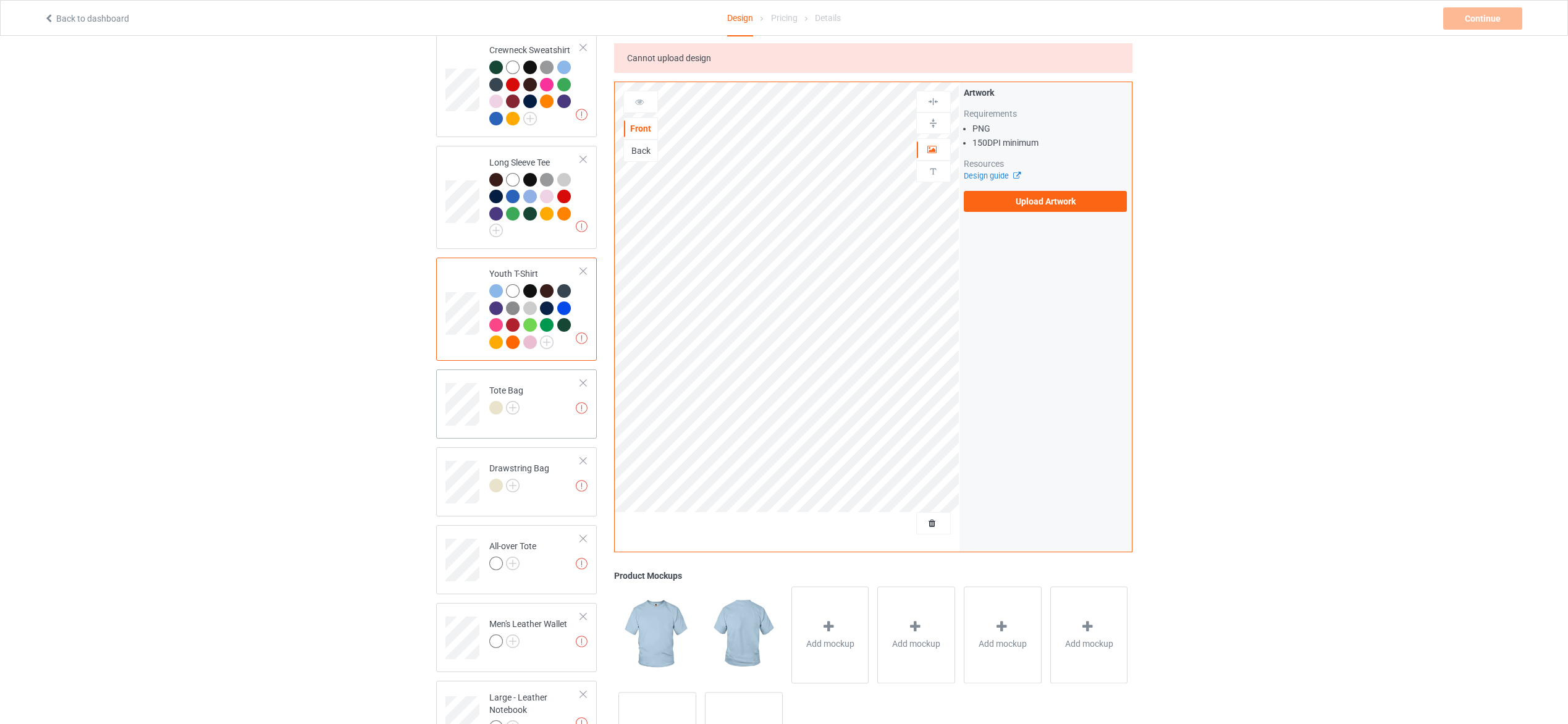
click at [509, 392] on div "Tote Bag" at bounding box center [506, 399] width 34 height 30
click at [518, 401] on img at bounding box center [513, 408] width 13 height 13
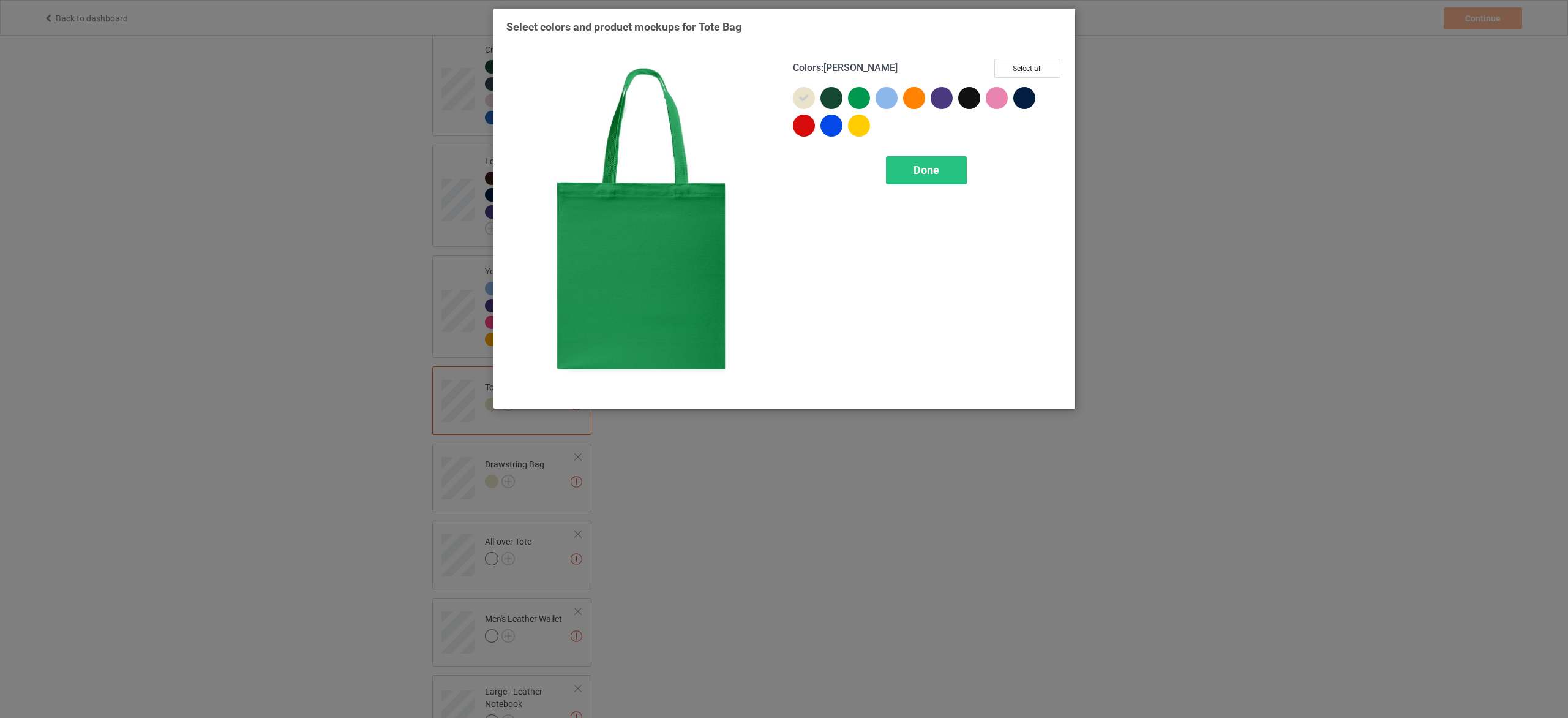
click at [859, 101] on div at bounding box center [859, 97] width 22 height 22
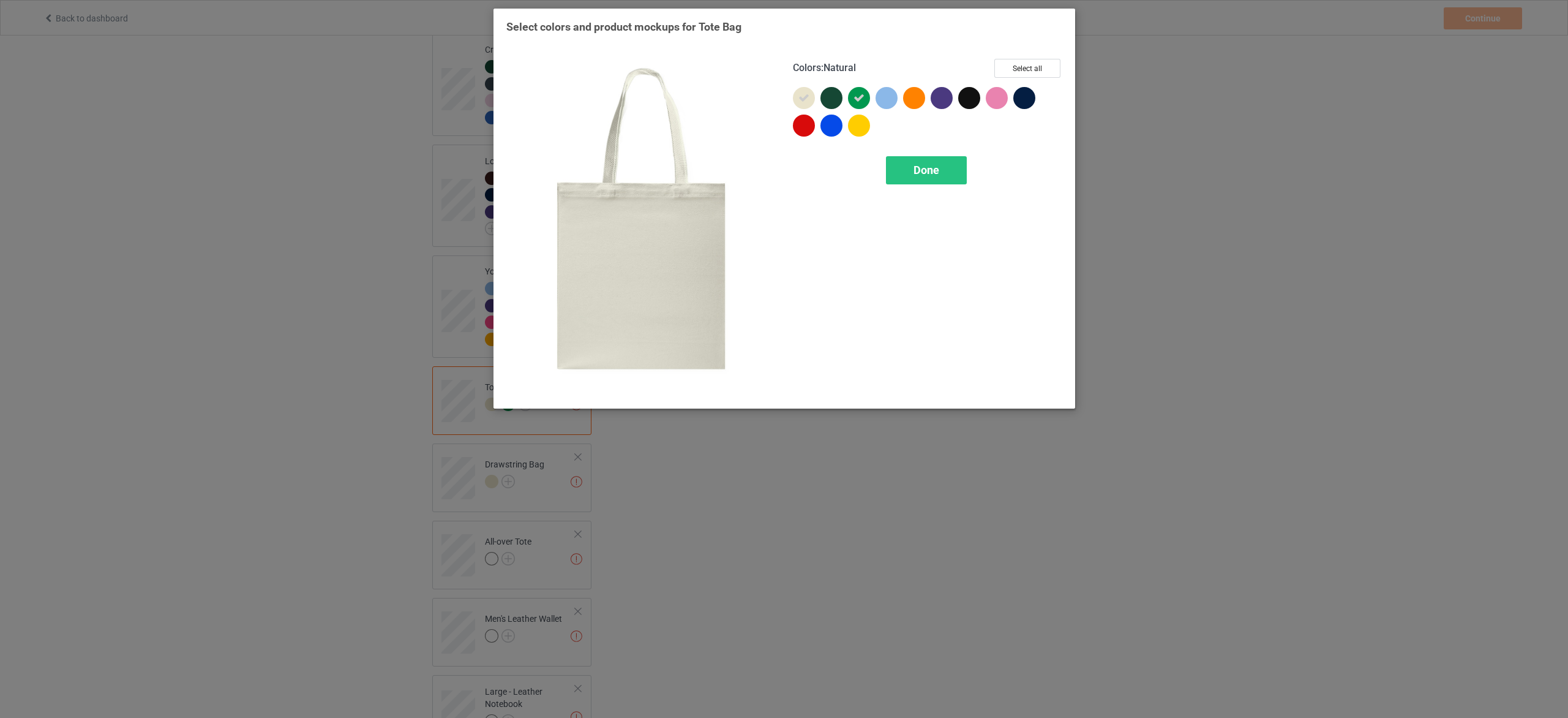
click at [803, 100] on icon at bounding box center [803, 97] width 11 height 11
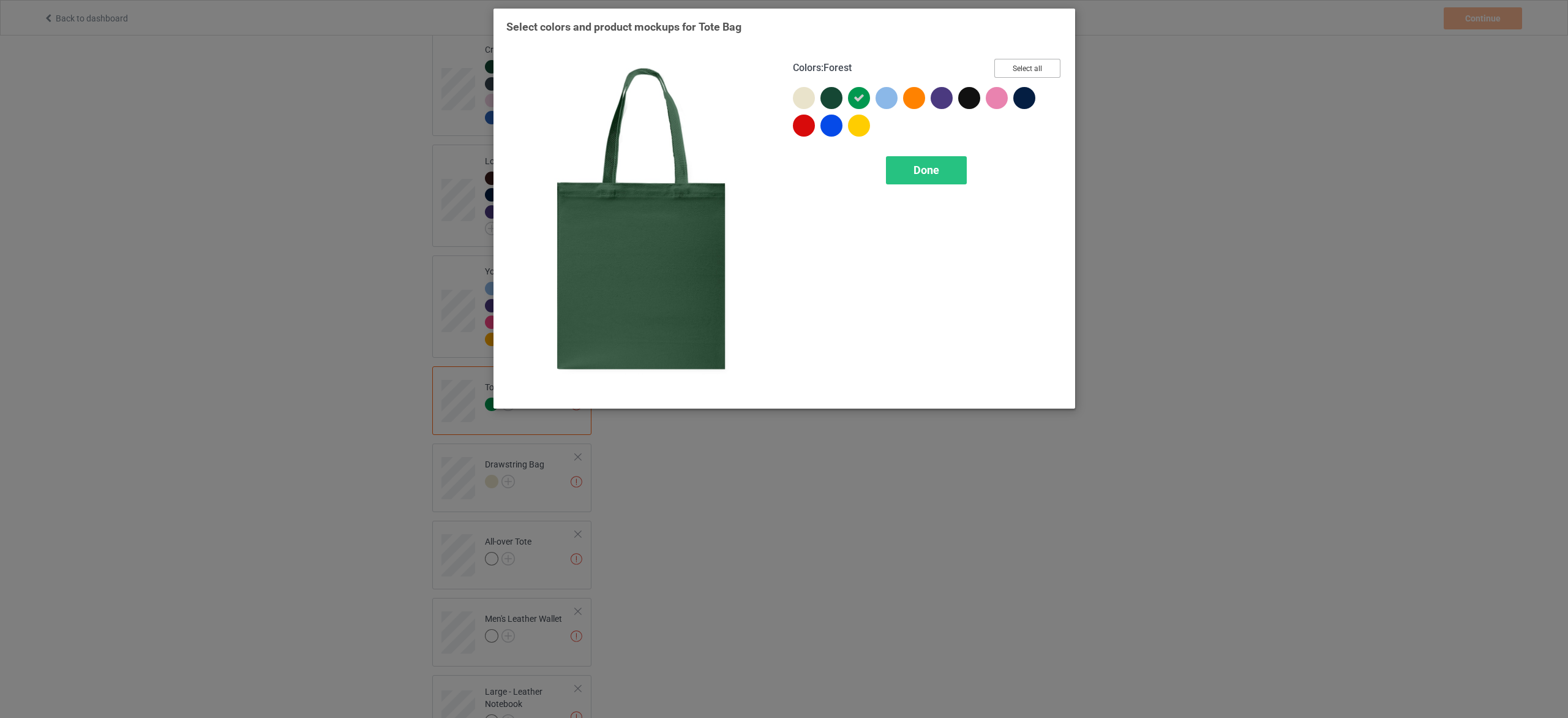
click at [1037, 66] on button "Select all" at bounding box center [1028, 68] width 66 height 19
click at [957, 172] on div "Done" at bounding box center [925, 170] width 81 height 28
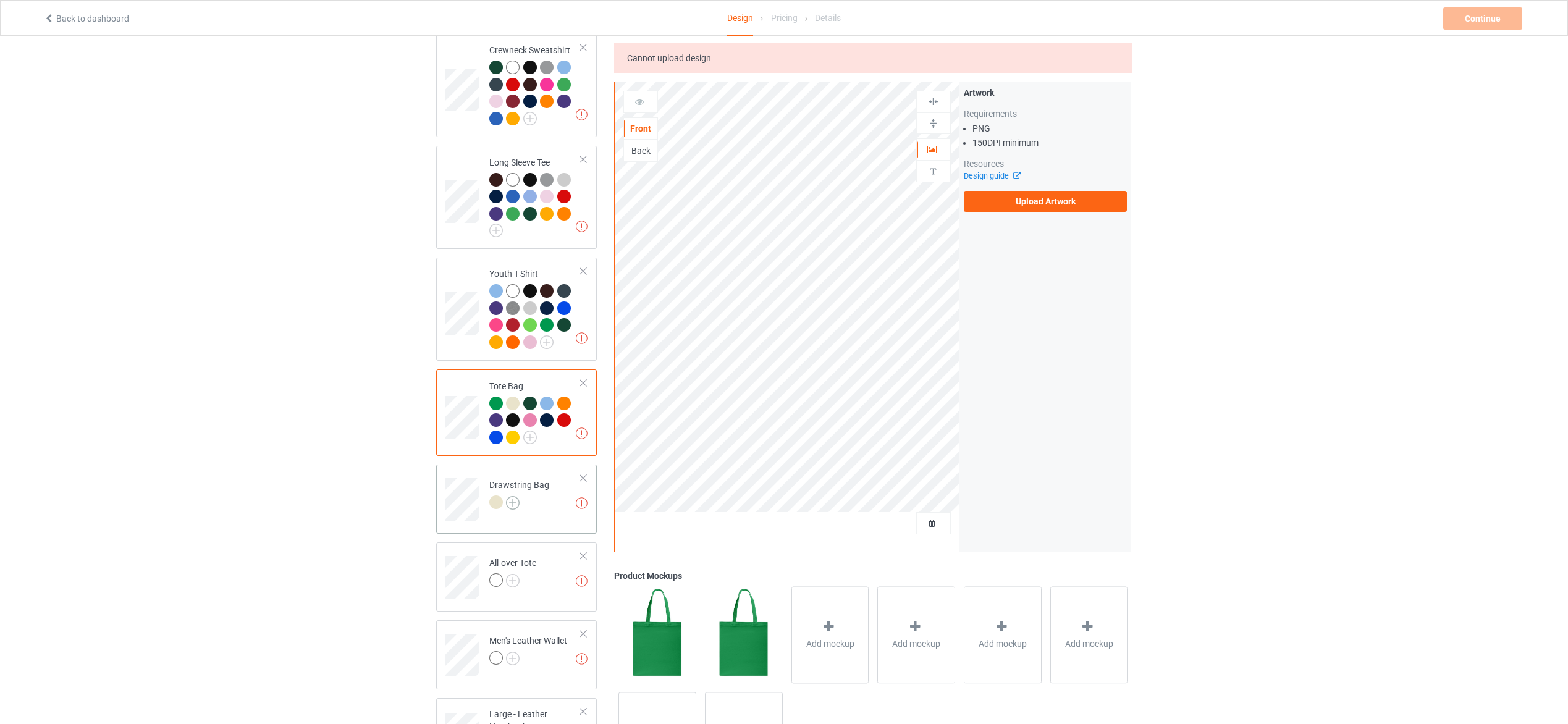
click at [513, 496] on img at bounding box center [513, 503] width 13 height 13
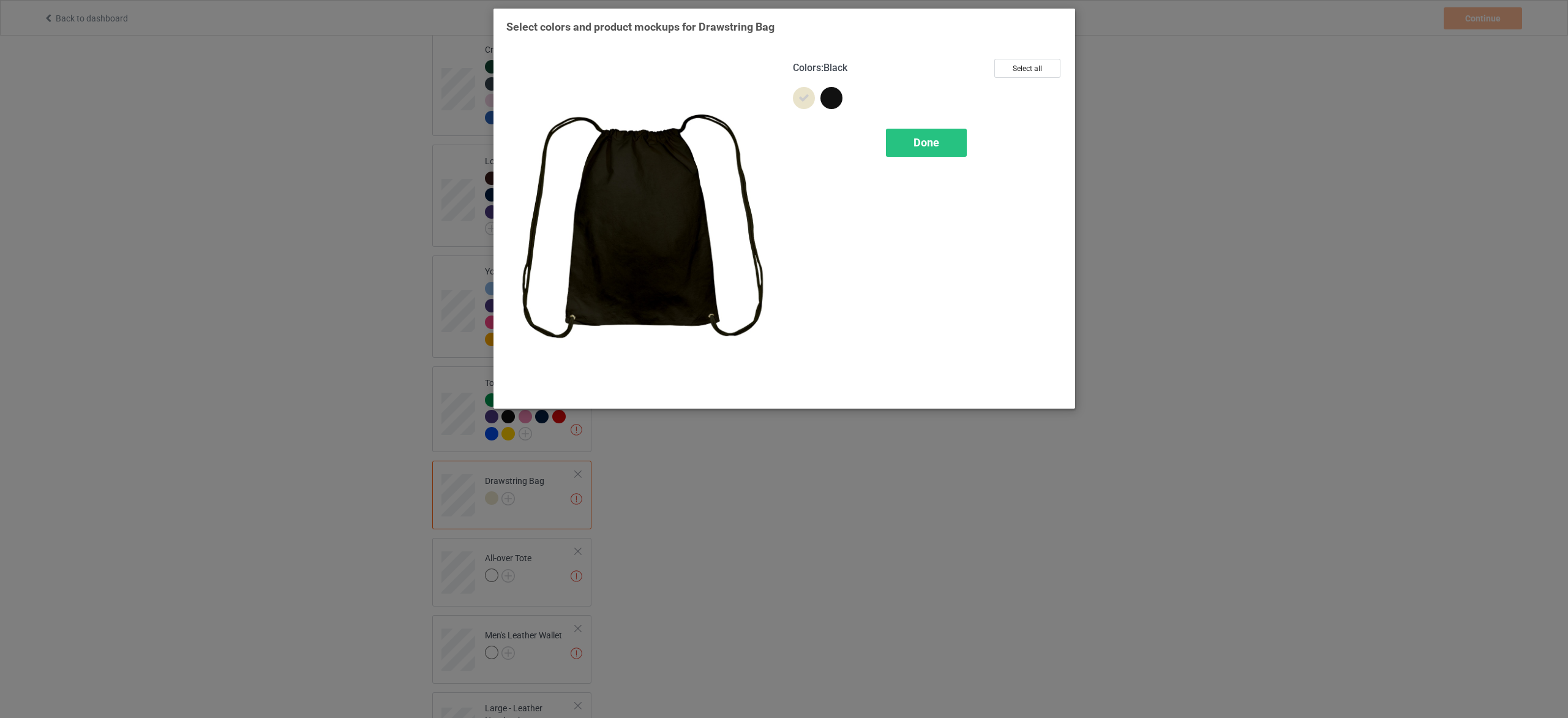
click at [833, 97] on div at bounding box center [831, 97] width 22 height 22
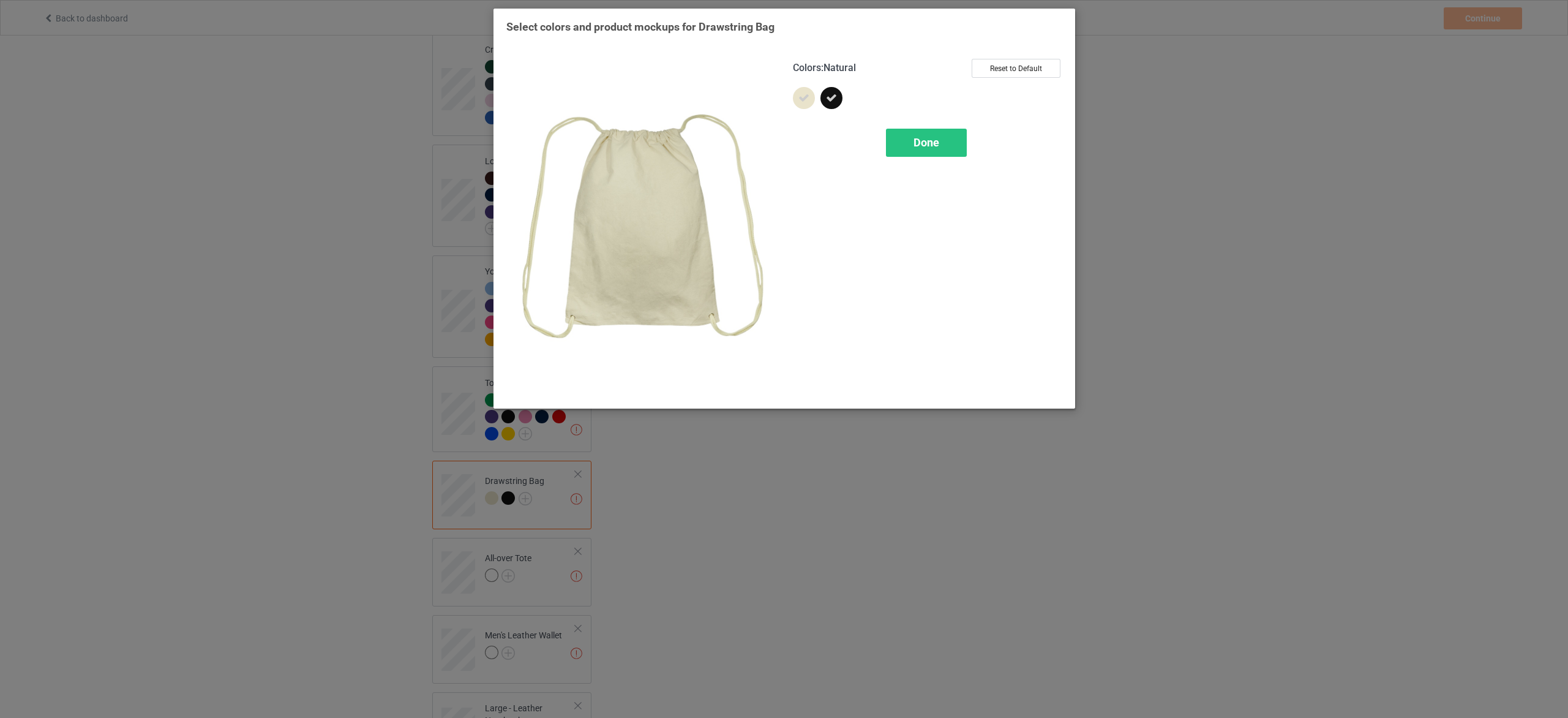
click at [803, 98] on icon at bounding box center [803, 97] width 11 height 11
click at [803, 98] on div at bounding box center [803, 97] width 22 height 22
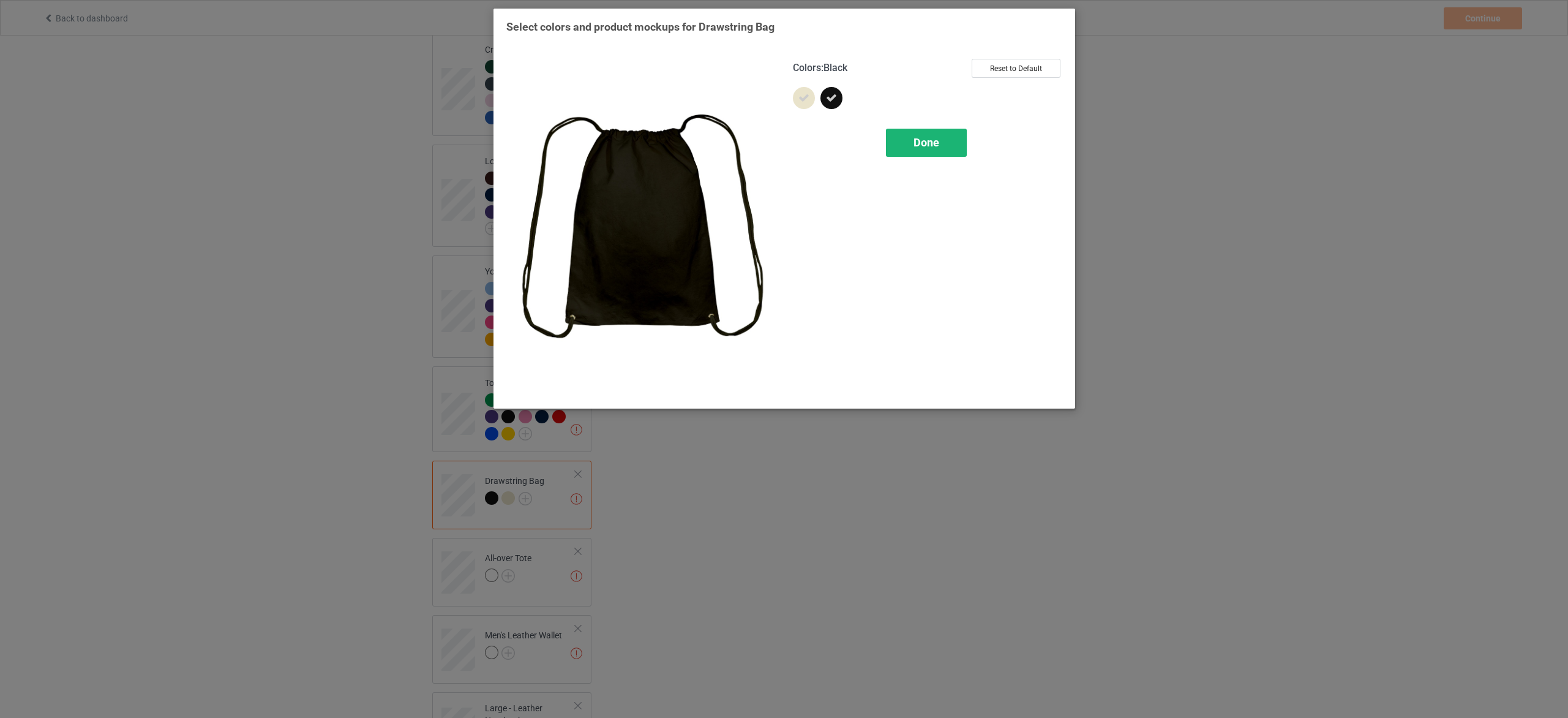
click at [939, 145] on div "Done" at bounding box center [925, 143] width 81 height 28
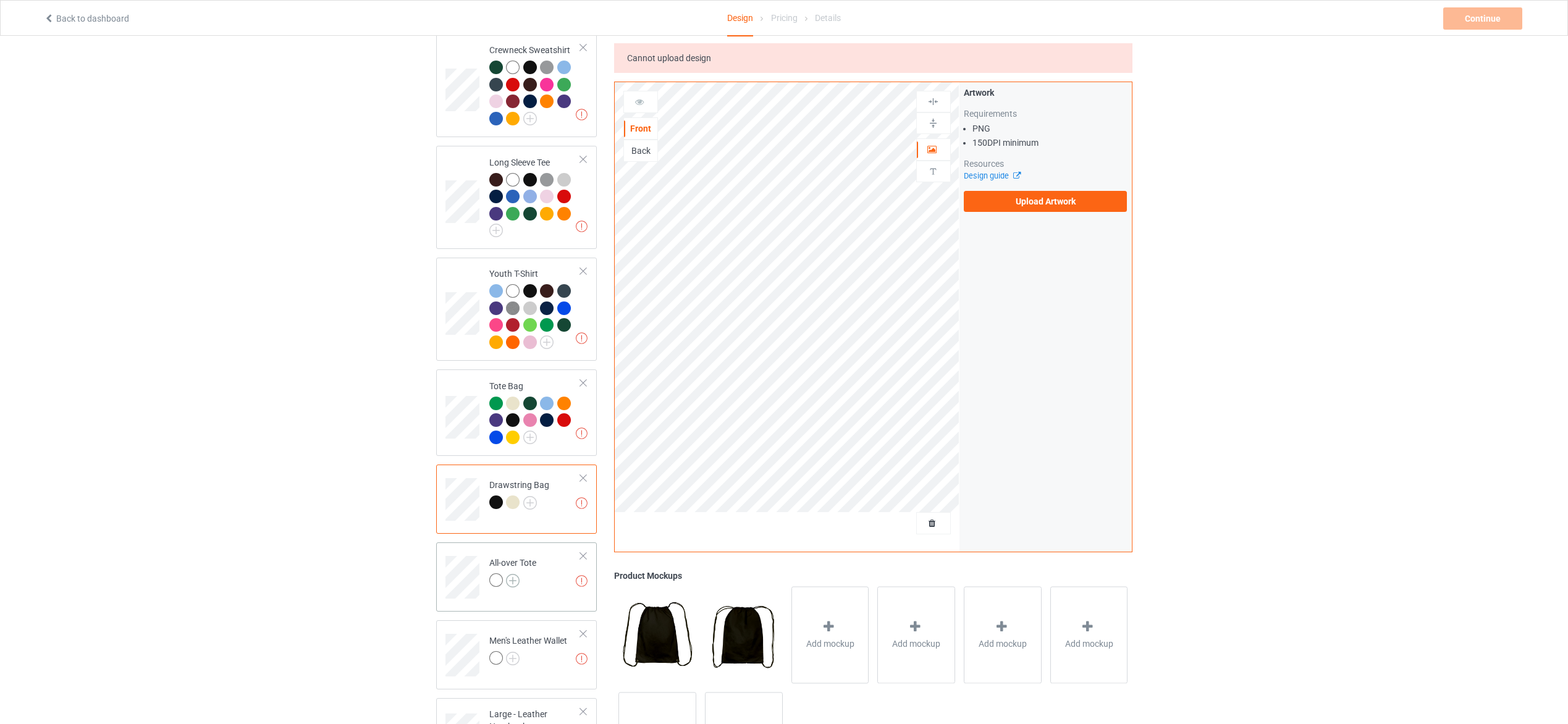
click at [516, 574] on img at bounding box center [513, 581] width 13 height 13
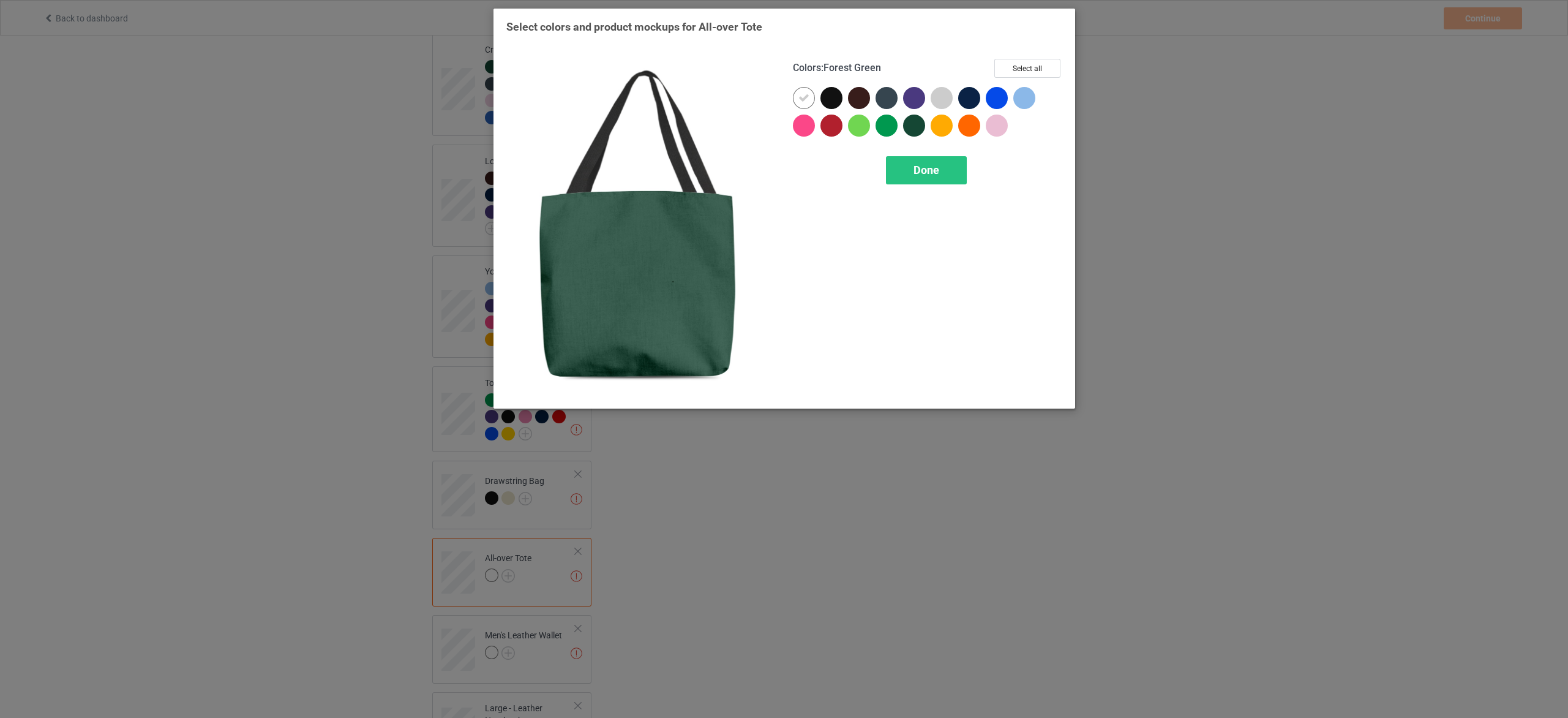
click at [913, 131] on div at bounding box center [914, 125] width 22 height 22
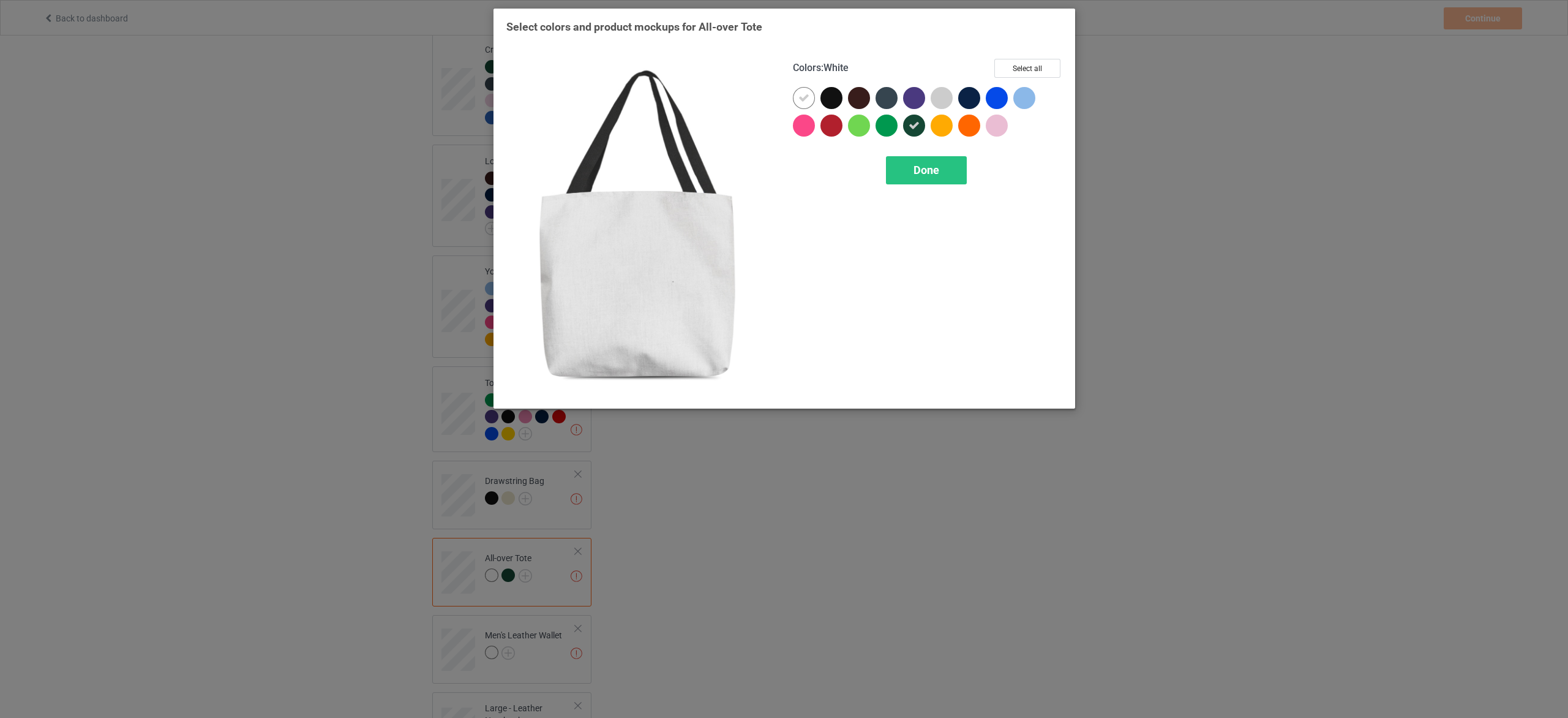
click at [797, 99] on div at bounding box center [803, 97] width 22 height 22
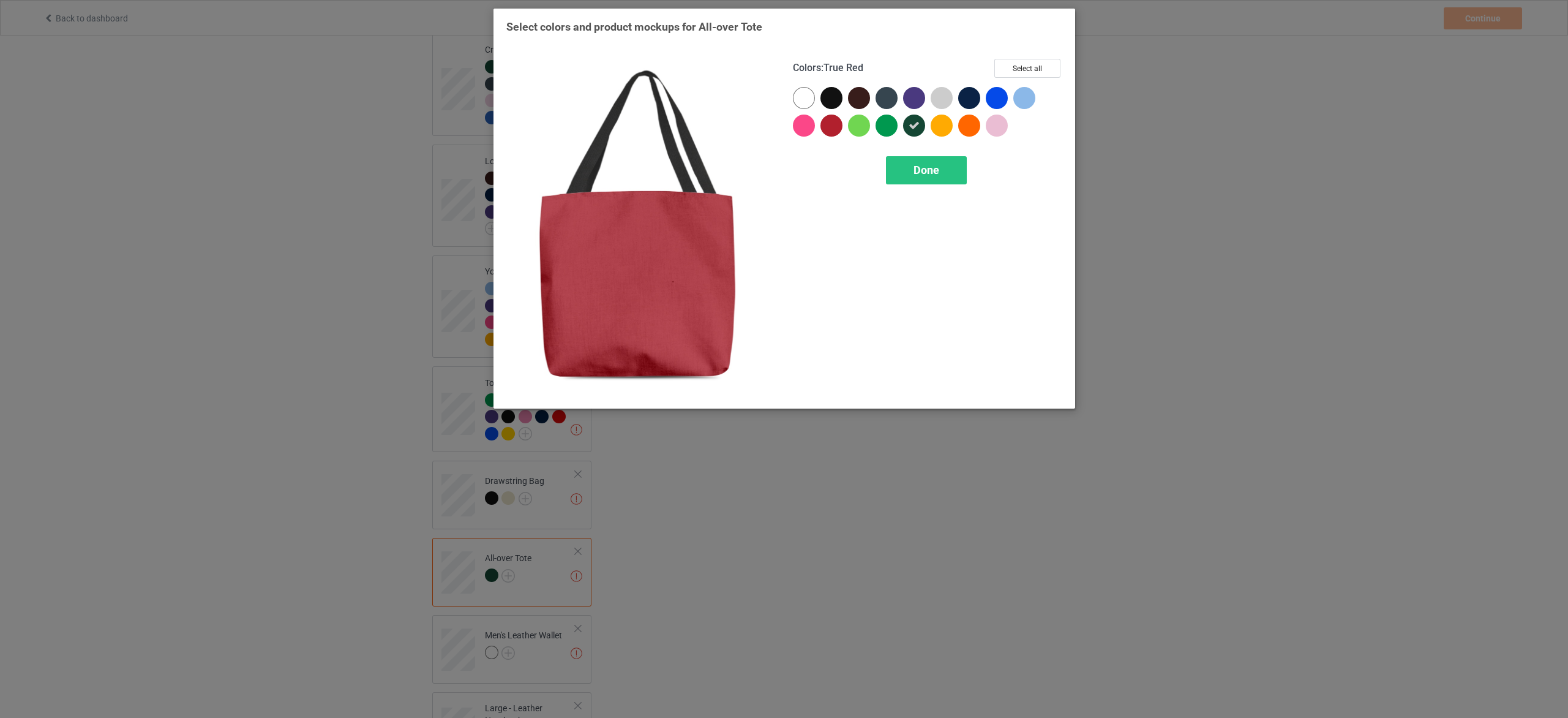
click at [831, 122] on div at bounding box center [831, 125] width 22 height 22
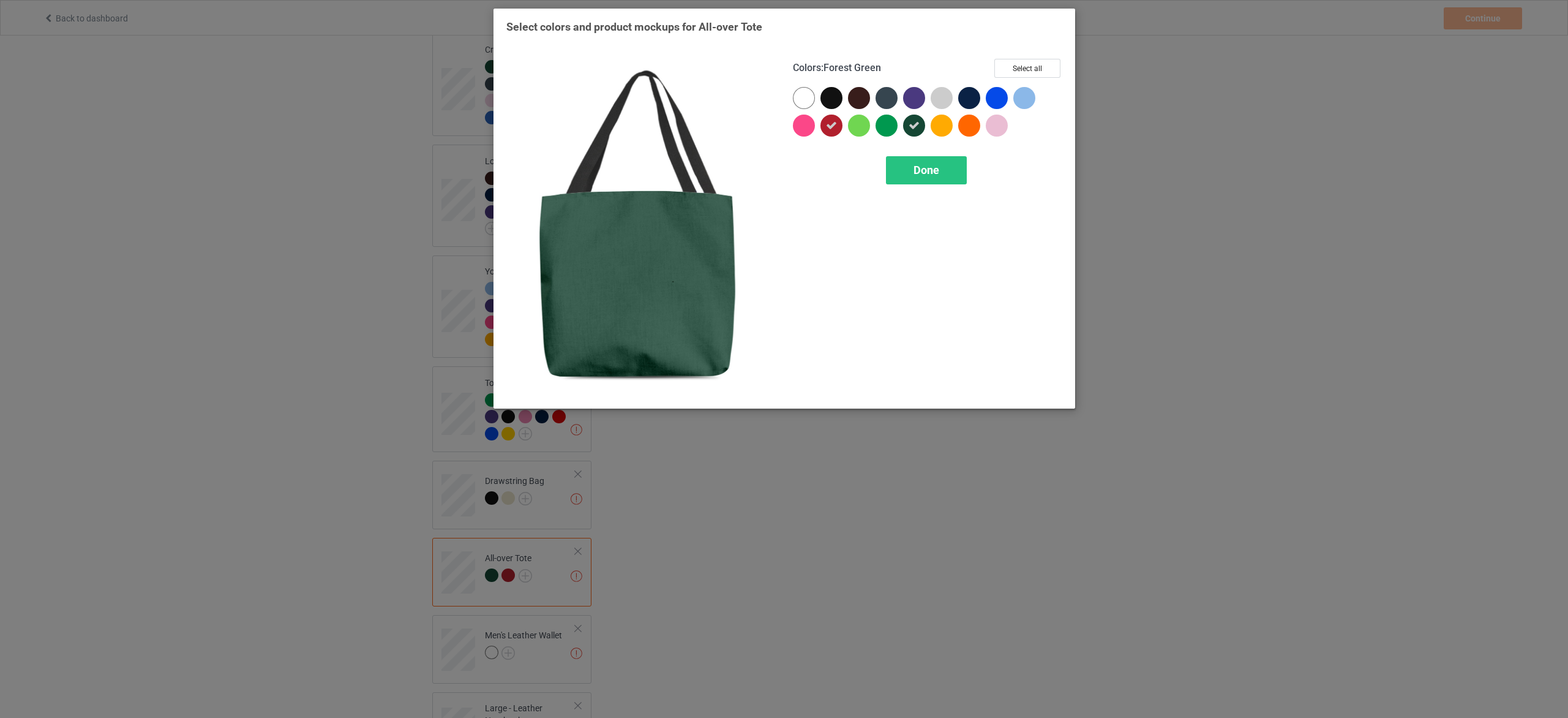
click at [907, 127] on div at bounding box center [914, 125] width 22 height 22
click at [1032, 59] on button "Select all" at bounding box center [1028, 68] width 66 height 19
click at [943, 173] on div "Done" at bounding box center [925, 170] width 81 height 28
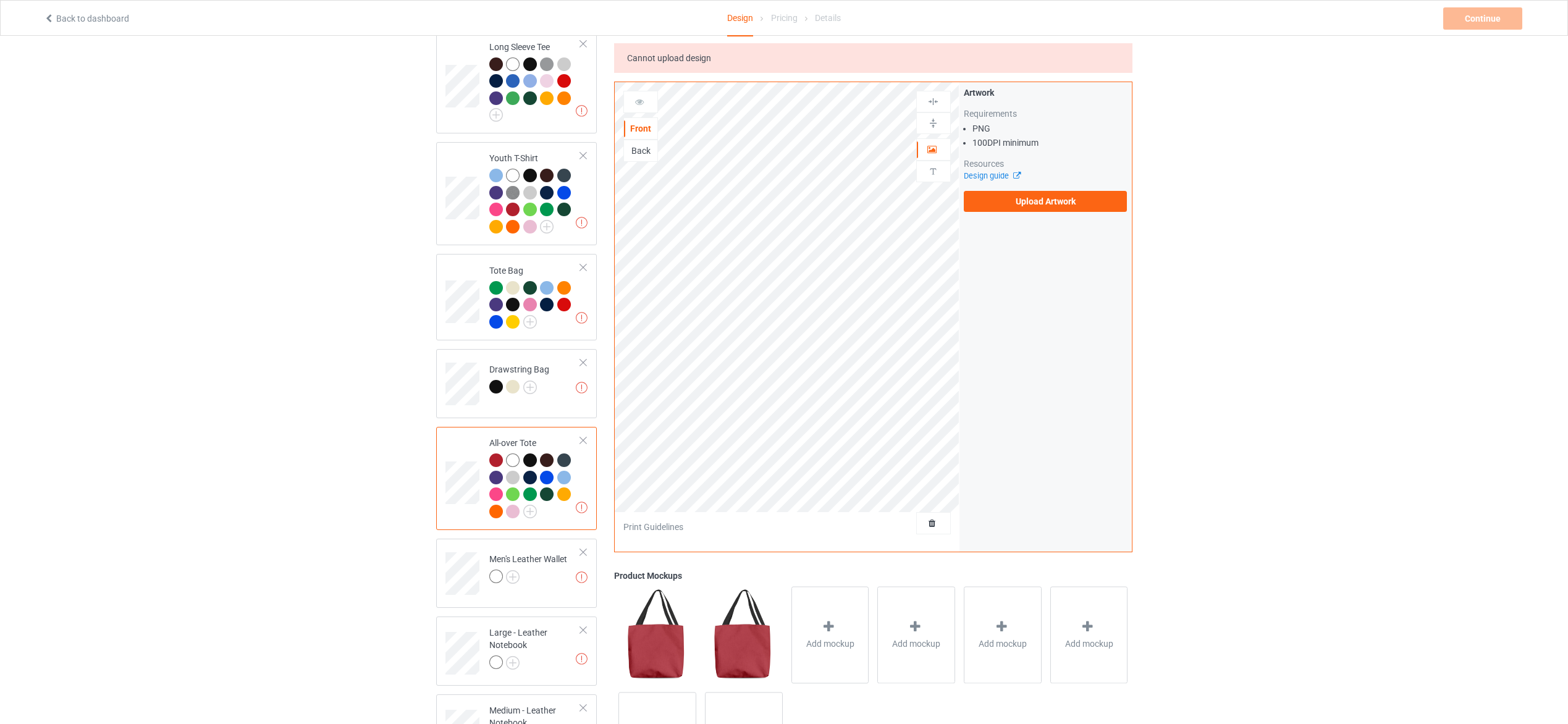
scroll to position [927, 0]
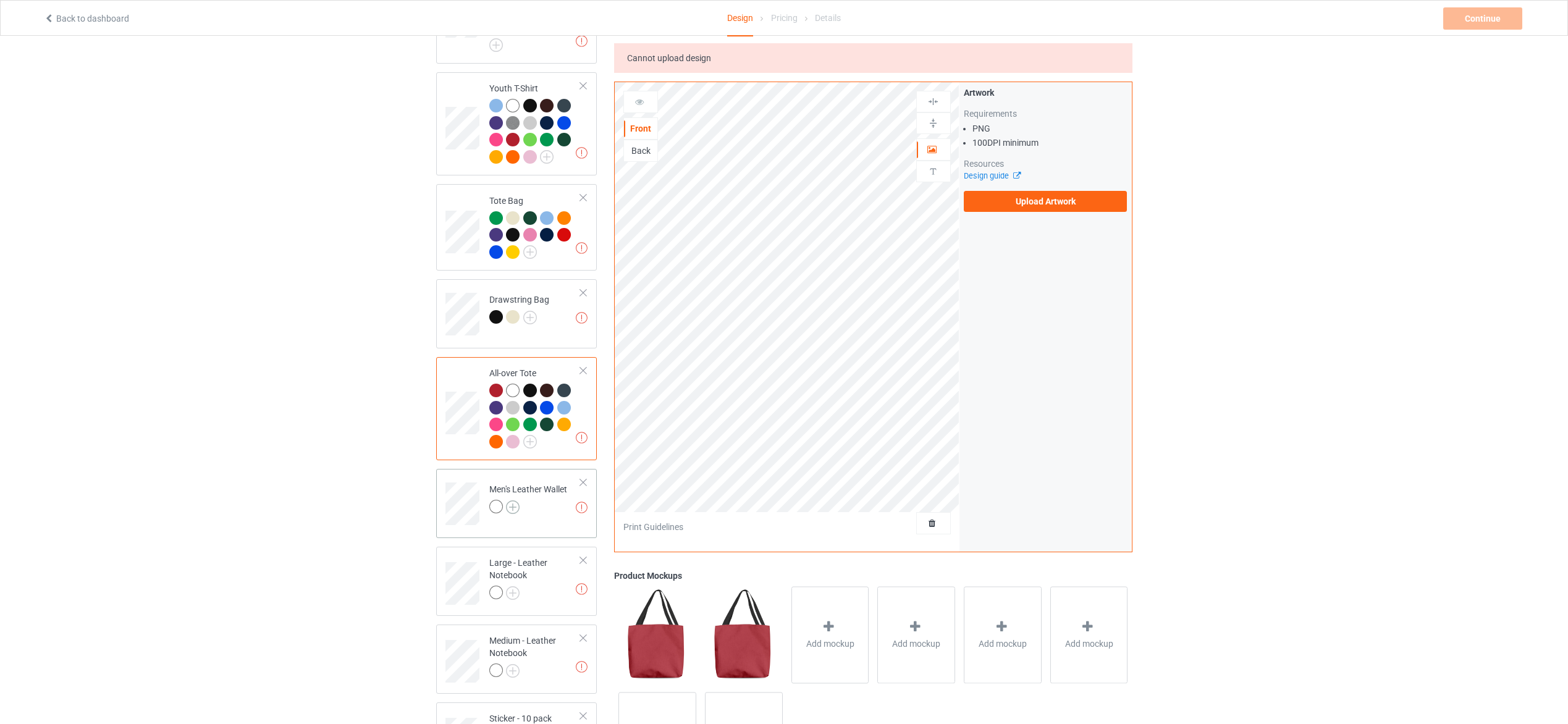
click at [514, 500] on img at bounding box center [513, 507] width 13 height 13
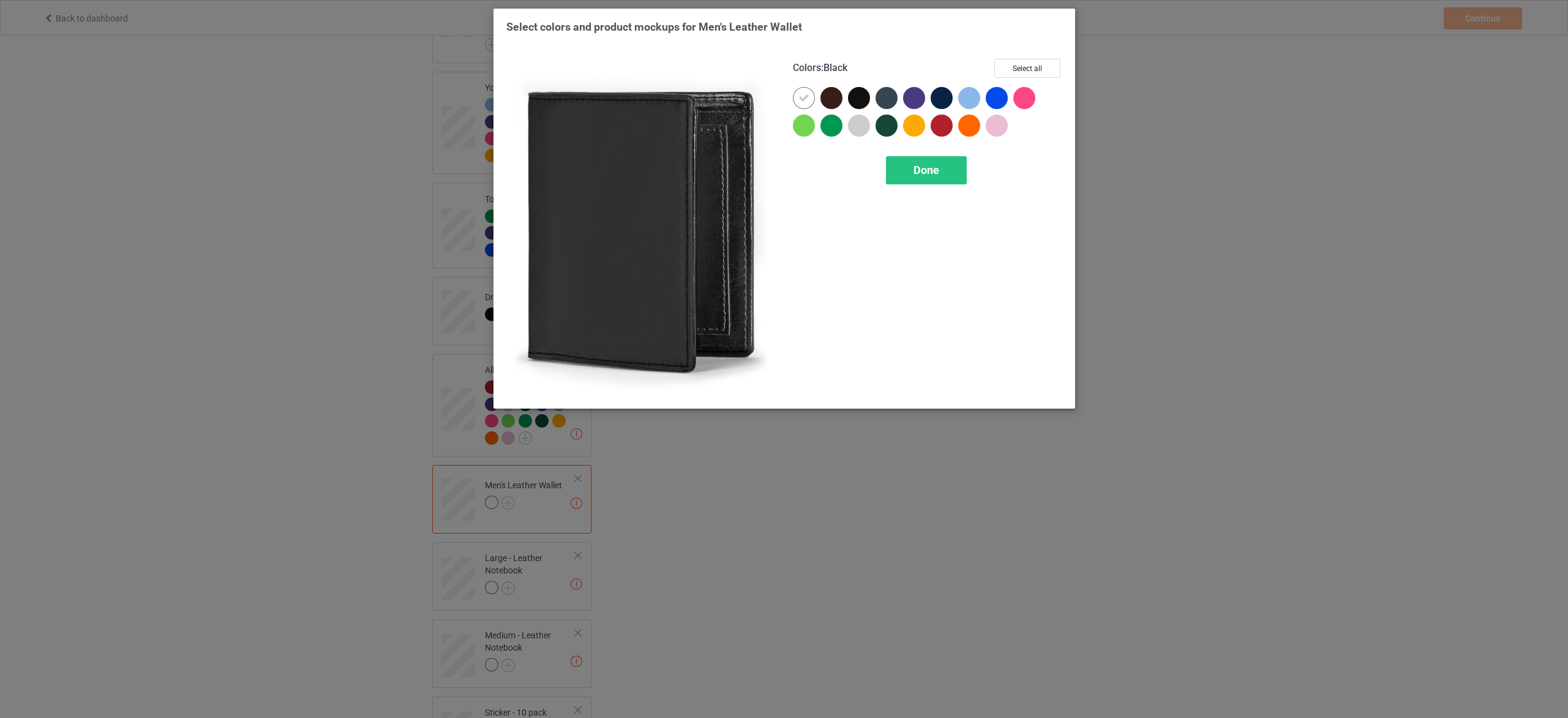
click at [853, 94] on div at bounding box center [859, 97] width 22 height 22
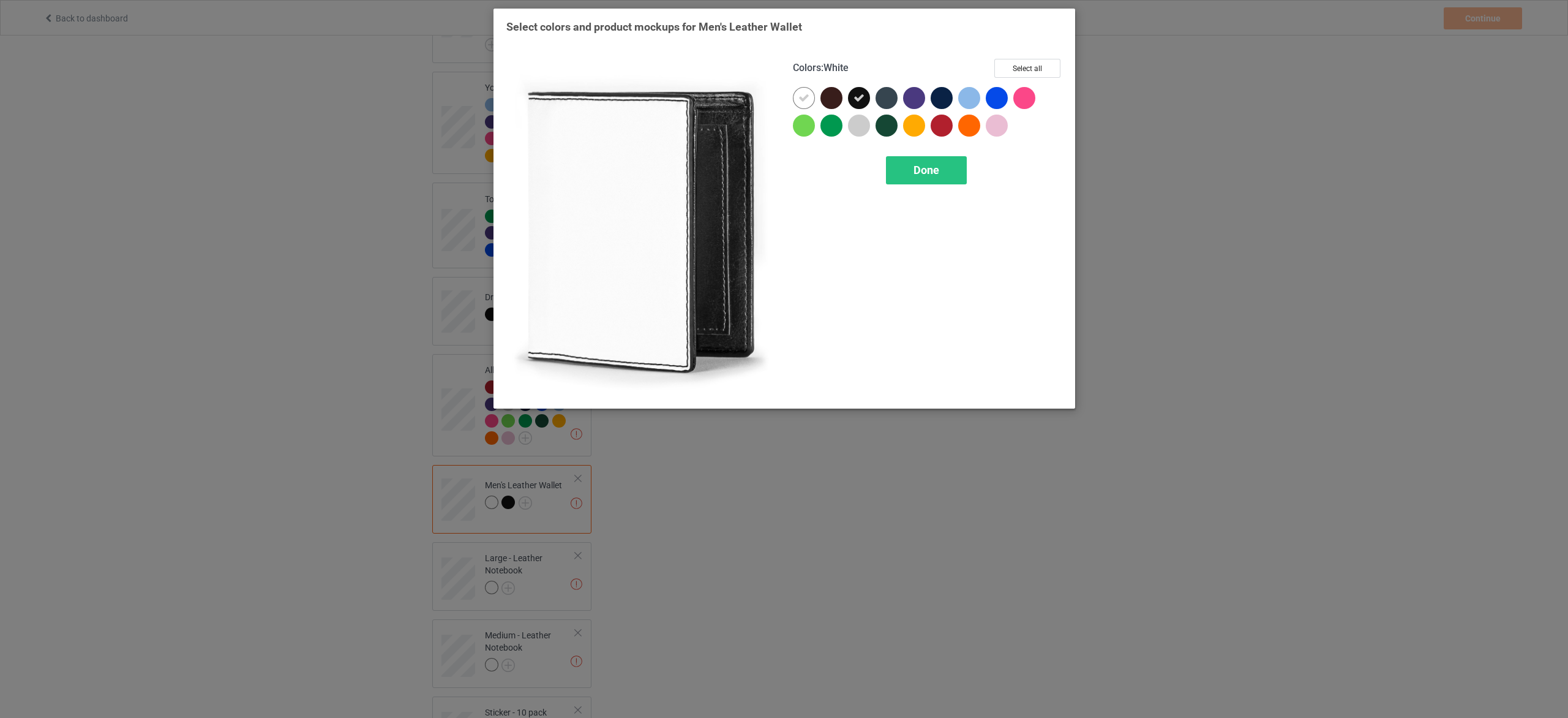
click at [797, 101] on div at bounding box center [803, 97] width 22 height 22
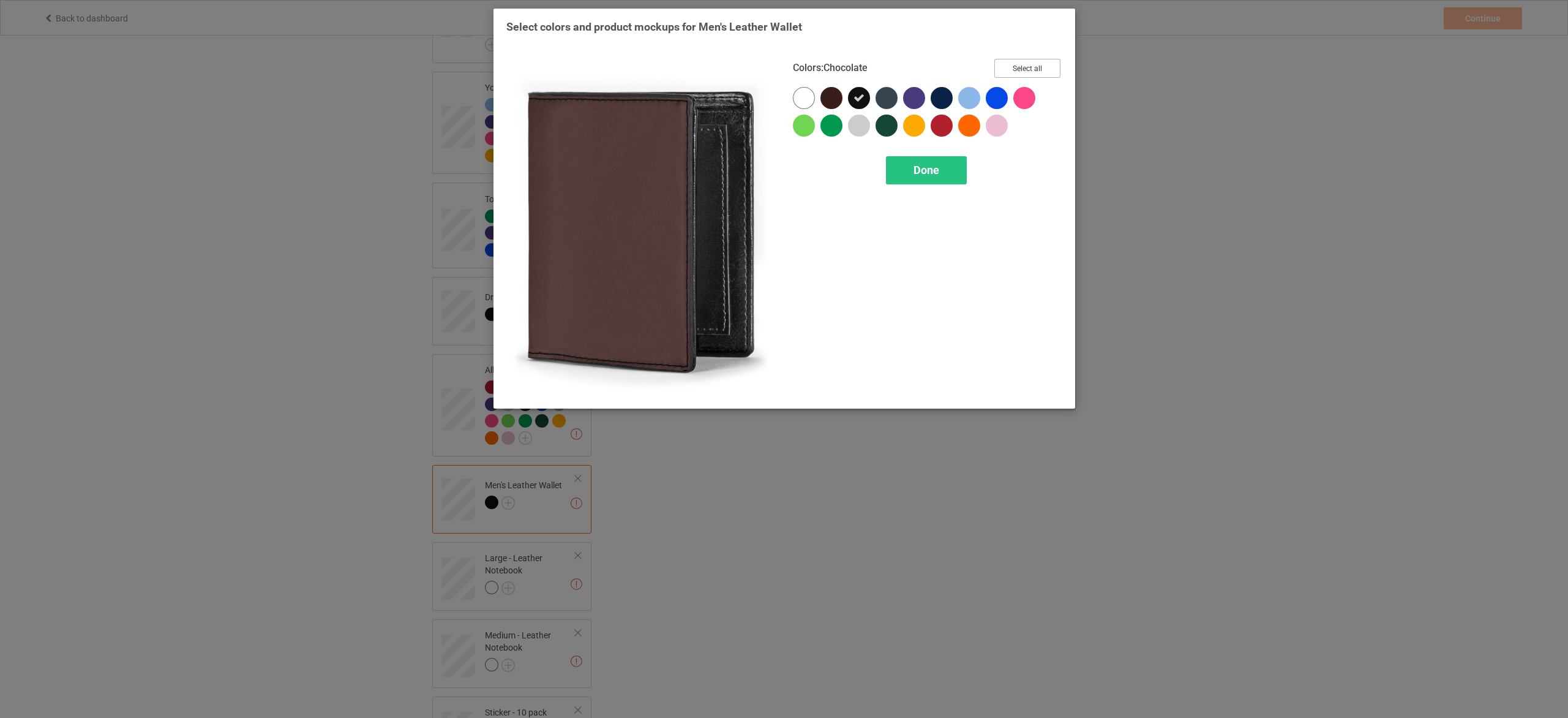
click at [1051, 62] on button "Select all" at bounding box center [1028, 68] width 66 height 19
click at [924, 169] on span "Done" at bounding box center [925, 170] width 26 height 13
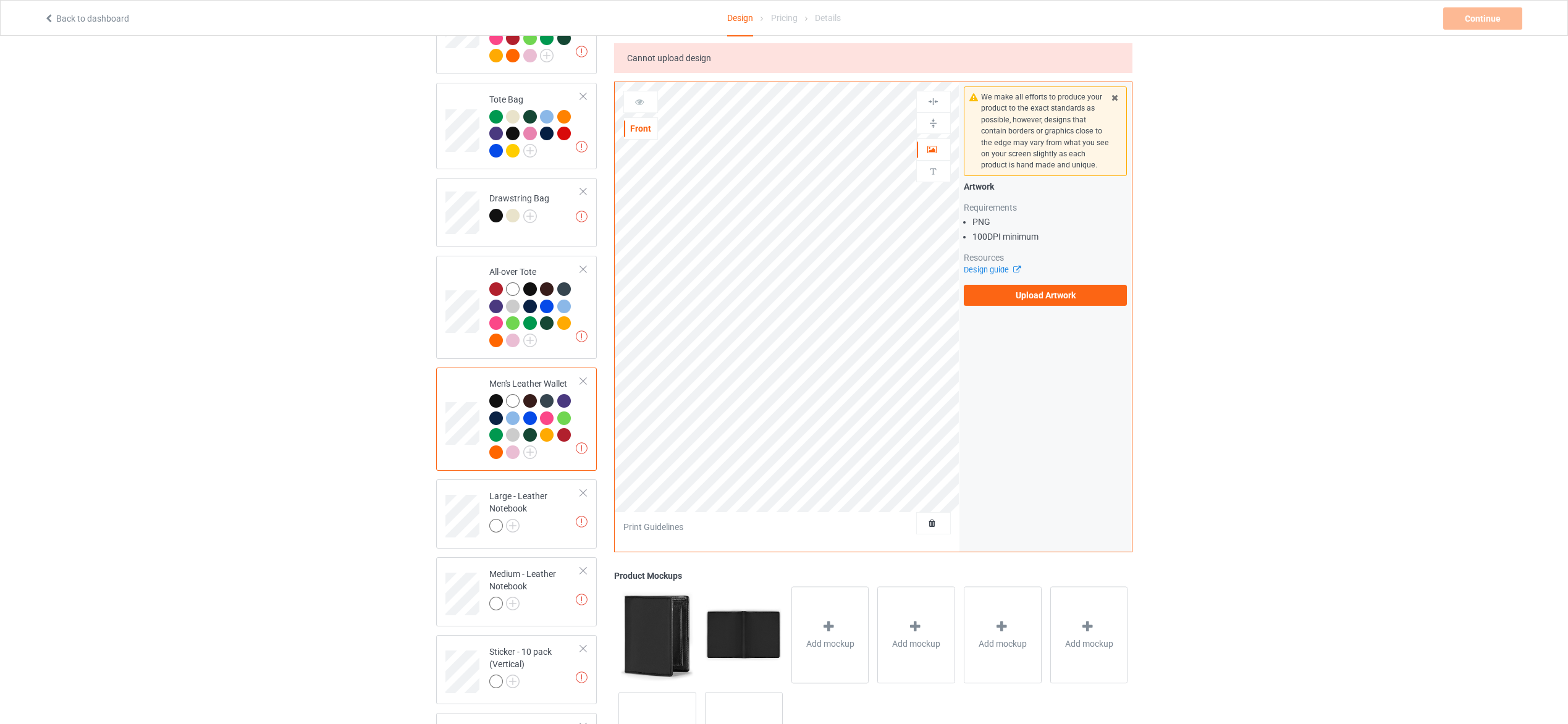
scroll to position [1205, 0]
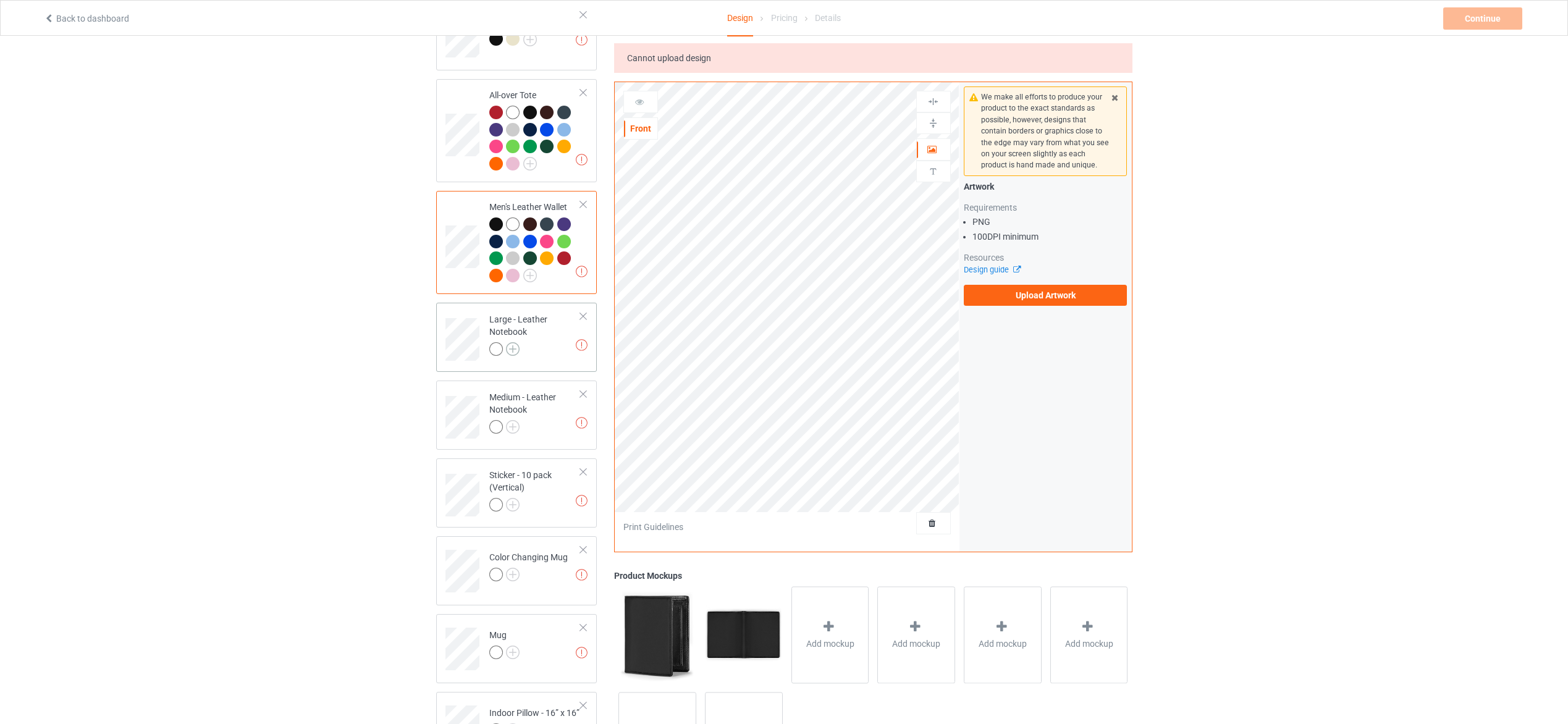
click at [512, 346] on img at bounding box center [513, 349] width 13 height 13
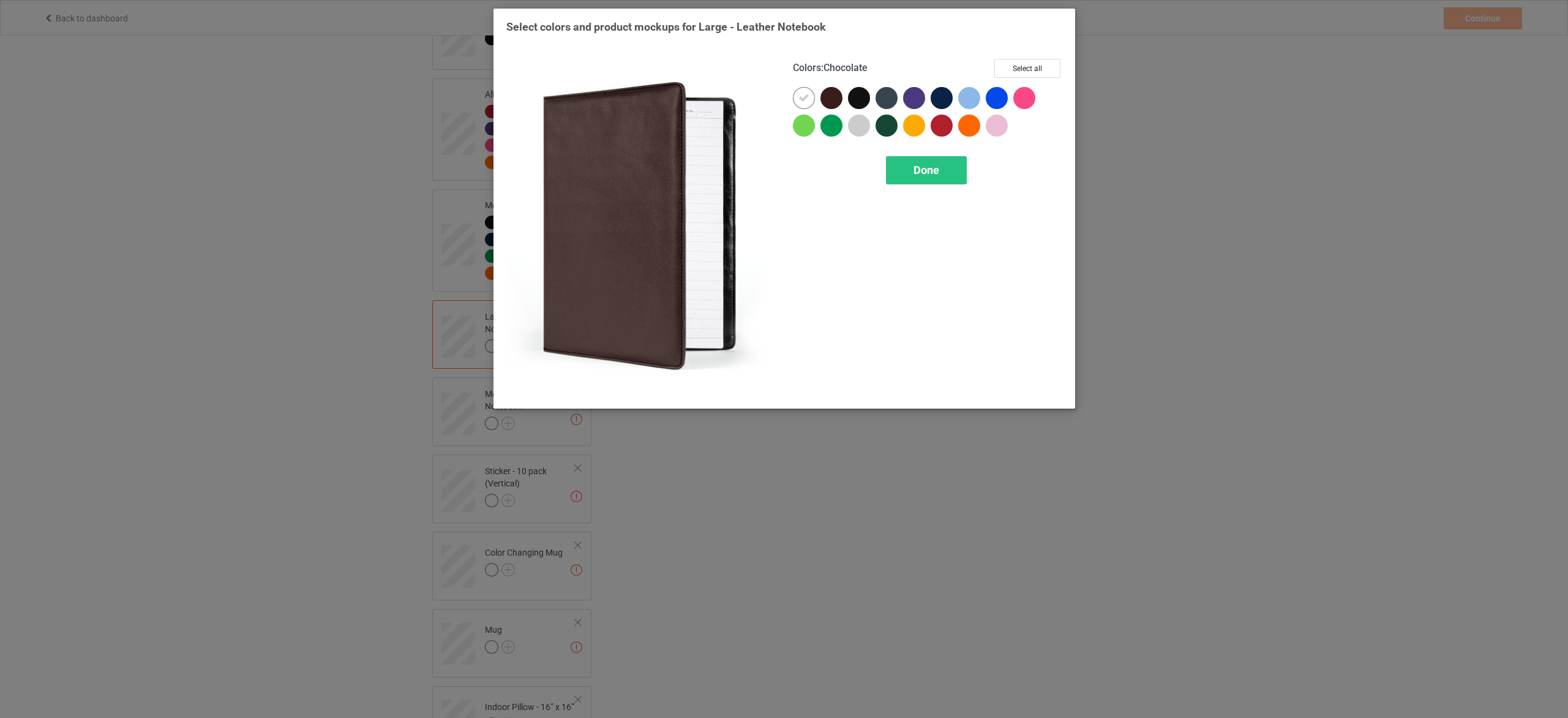
click at [829, 98] on div at bounding box center [831, 97] width 22 height 22
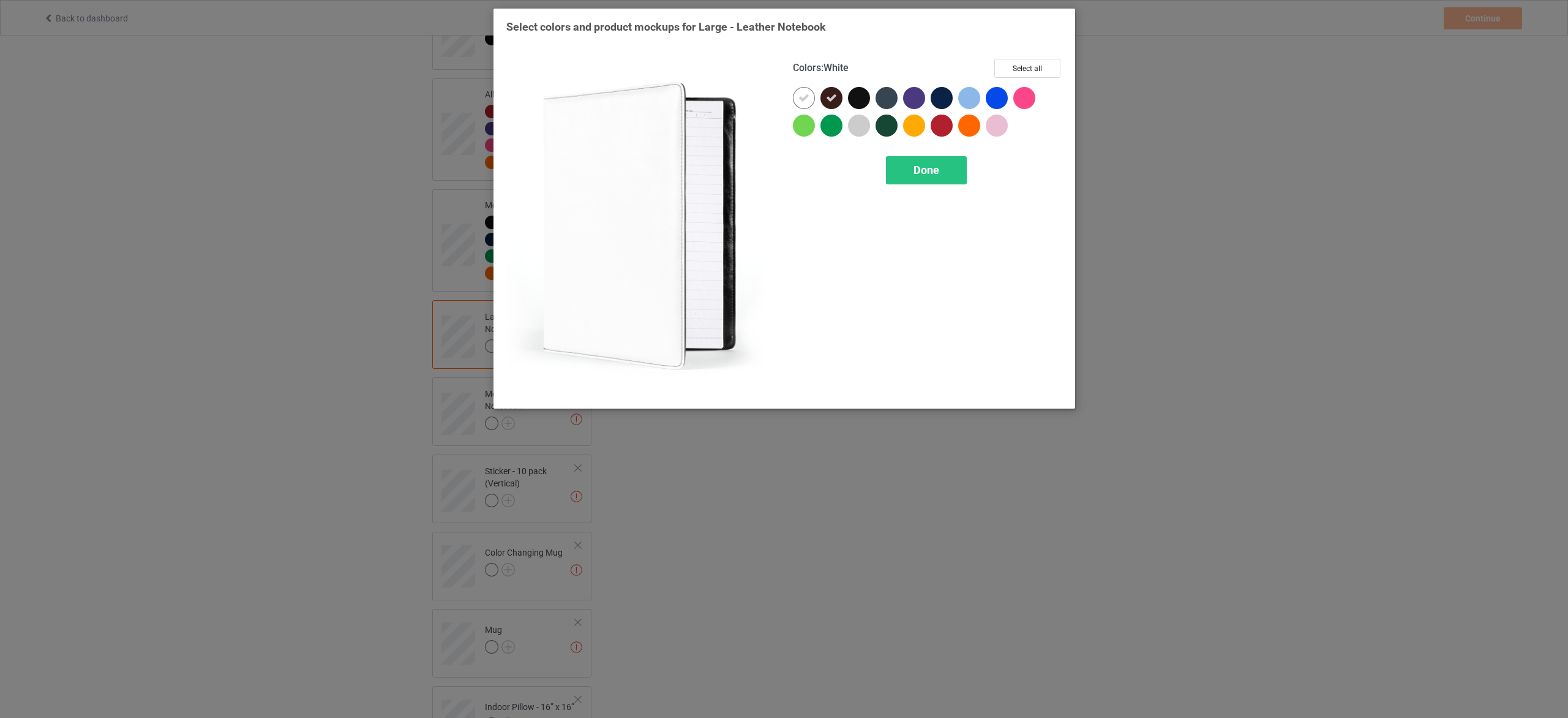
click at [798, 97] on div at bounding box center [803, 97] width 22 height 22
click at [1049, 64] on button "Select all" at bounding box center [1028, 68] width 66 height 19
click at [949, 179] on div "Done" at bounding box center [925, 170] width 81 height 28
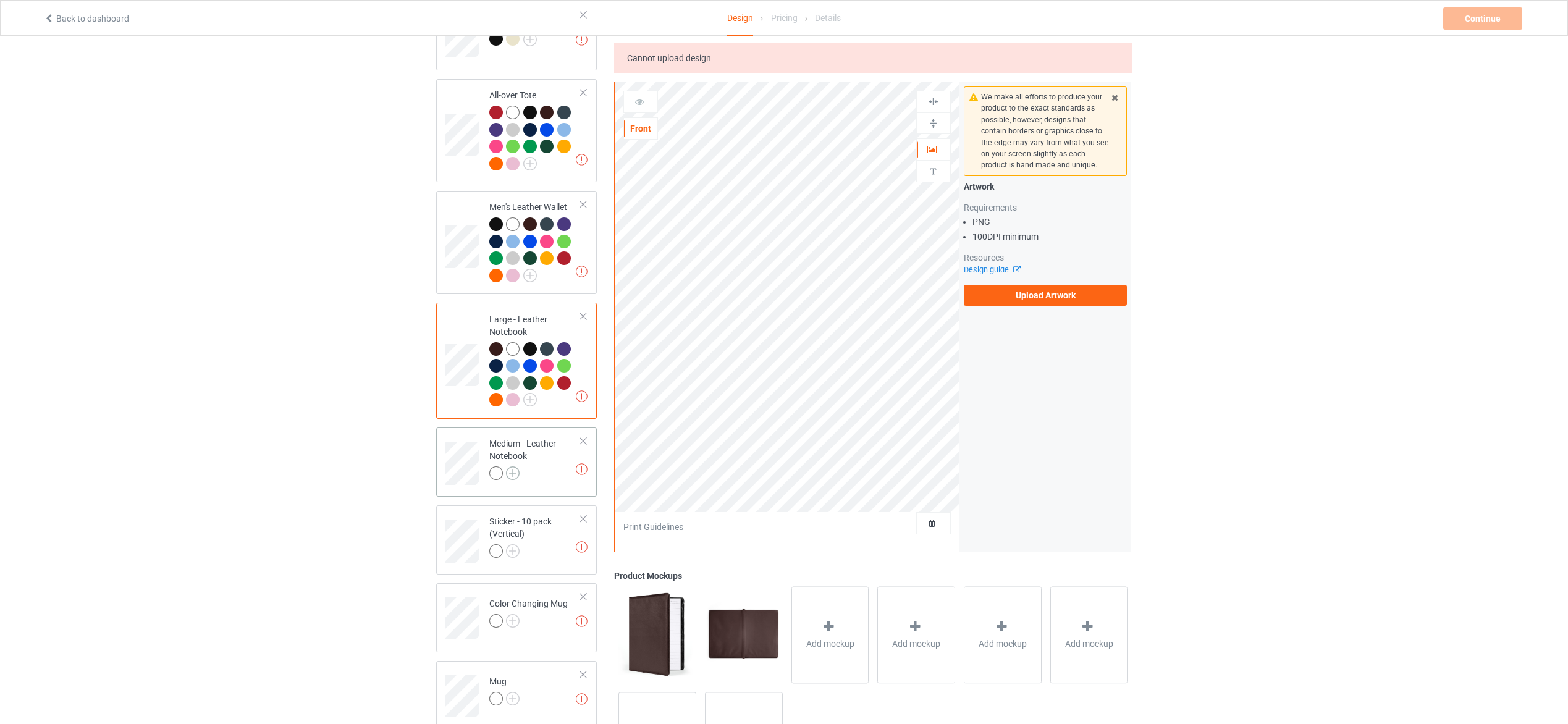
click at [512, 467] on img at bounding box center [513, 473] width 13 height 13
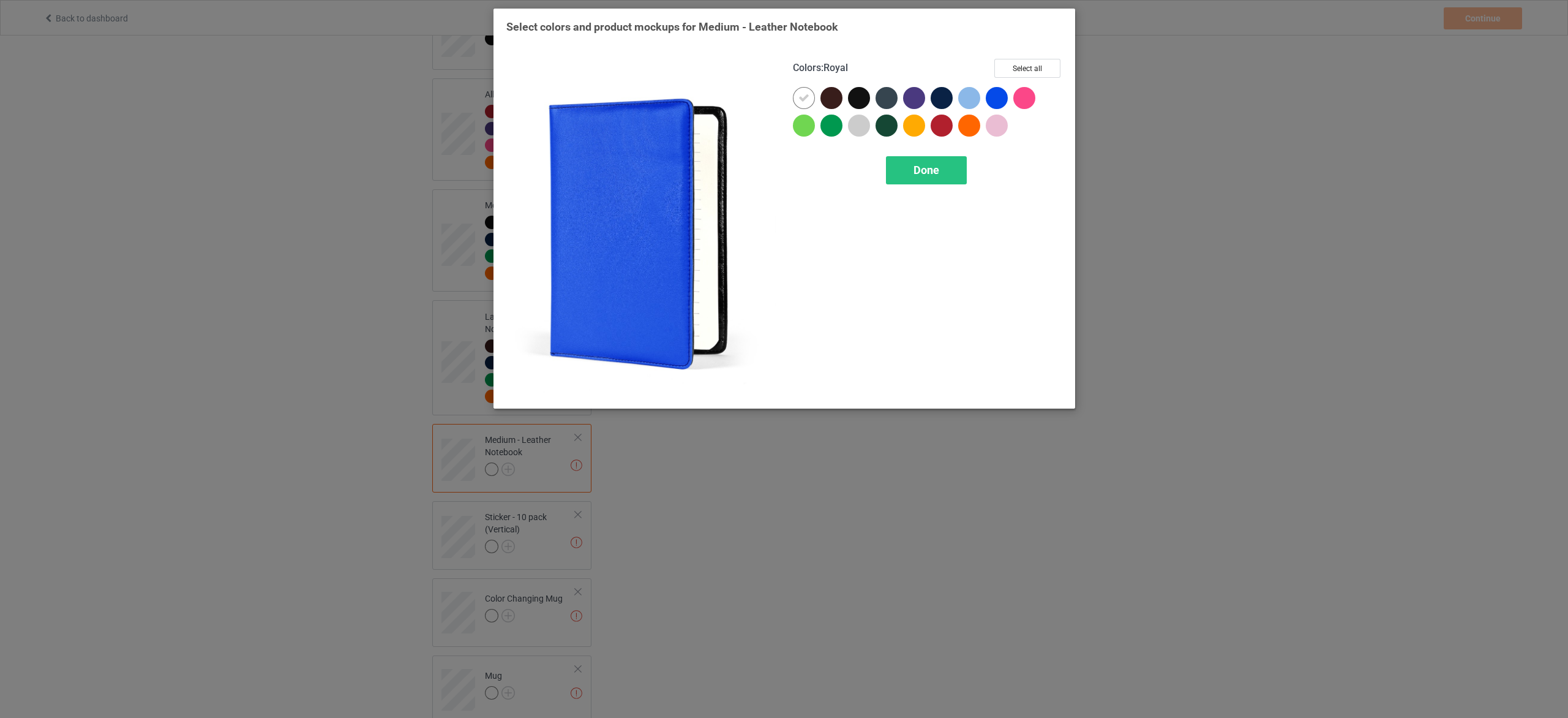
click at [999, 97] on div at bounding box center [996, 97] width 22 height 22
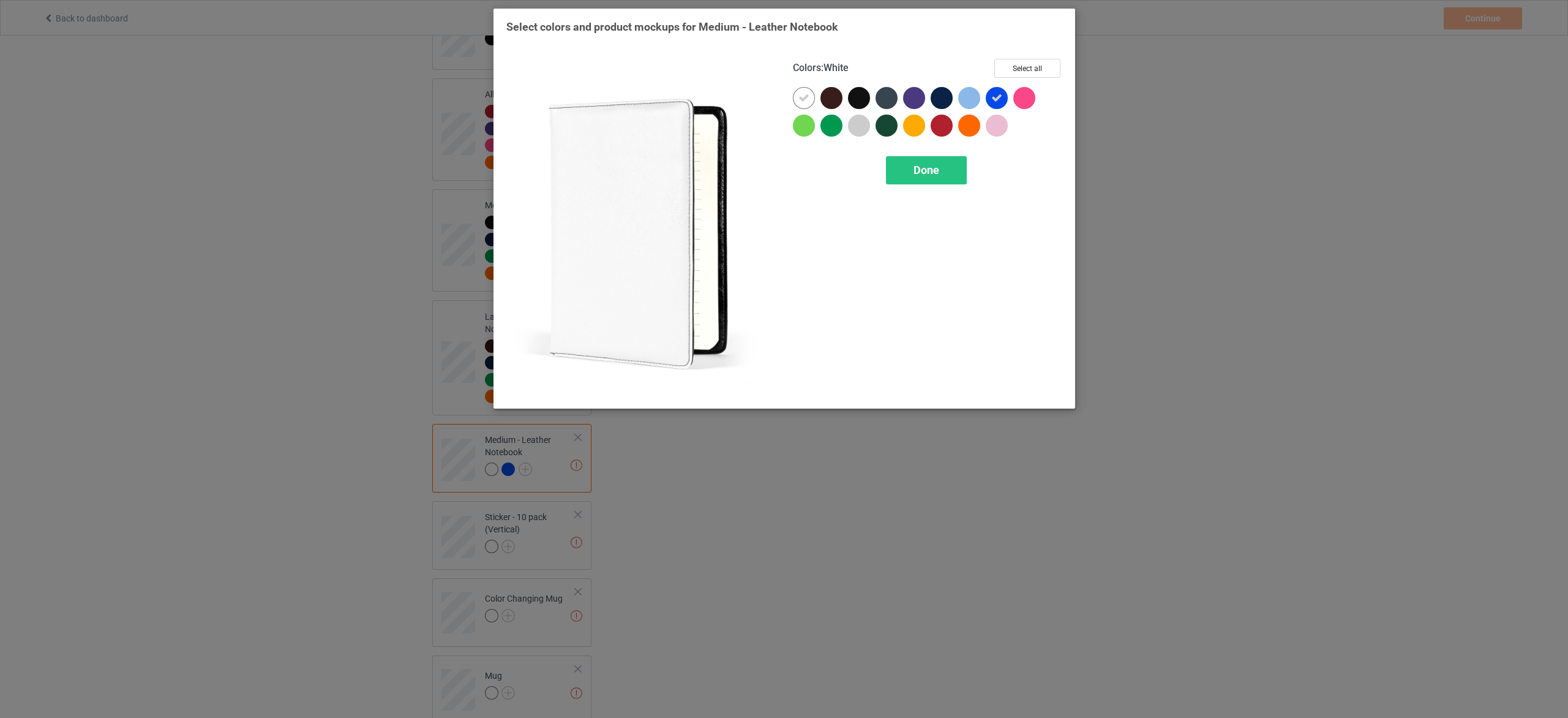
click at [808, 94] on icon at bounding box center [803, 97] width 11 height 11
click at [1047, 65] on button "Select all" at bounding box center [1028, 68] width 66 height 19
click at [935, 171] on span "Done" at bounding box center [925, 170] width 26 height 13
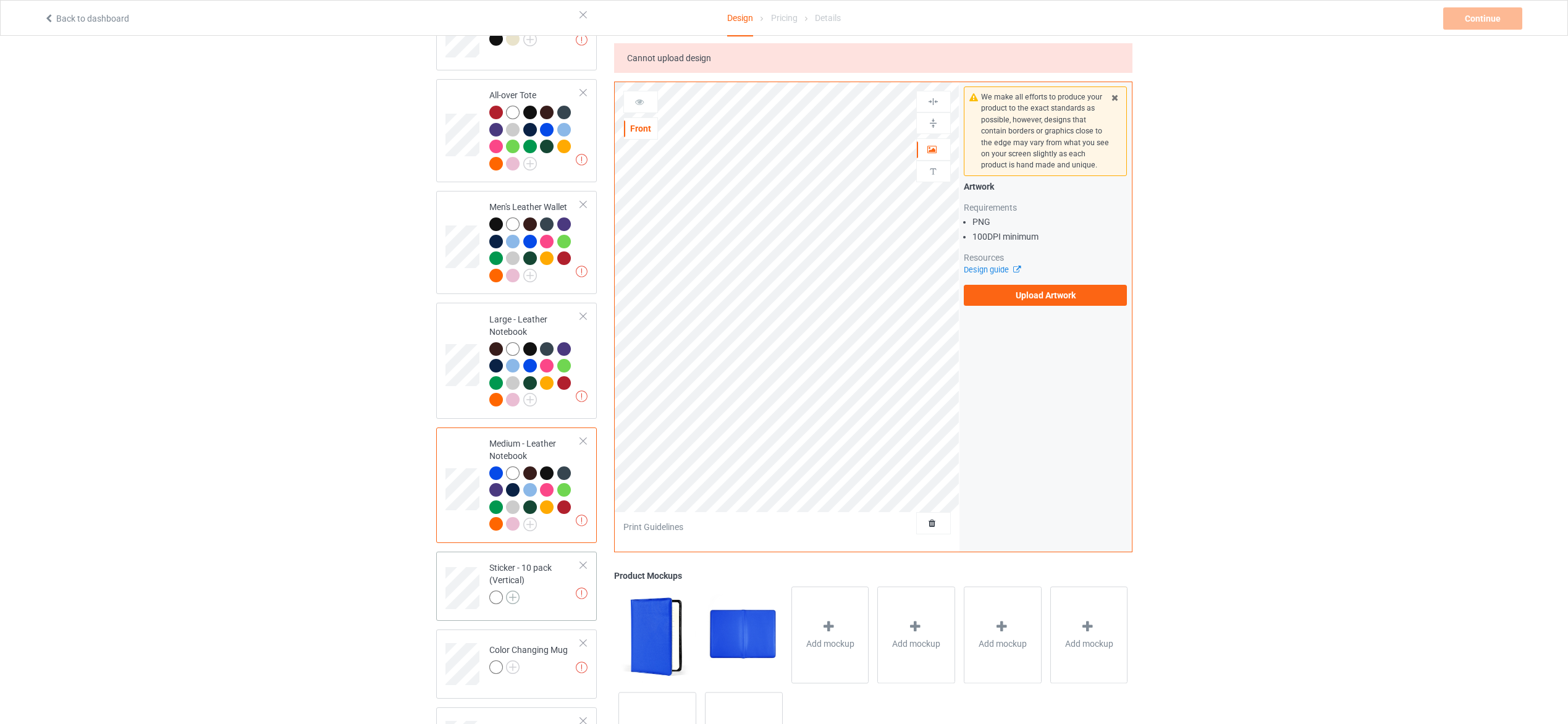
click at [514, 593] on img at bounding box center [513, 598] width 13 height 13
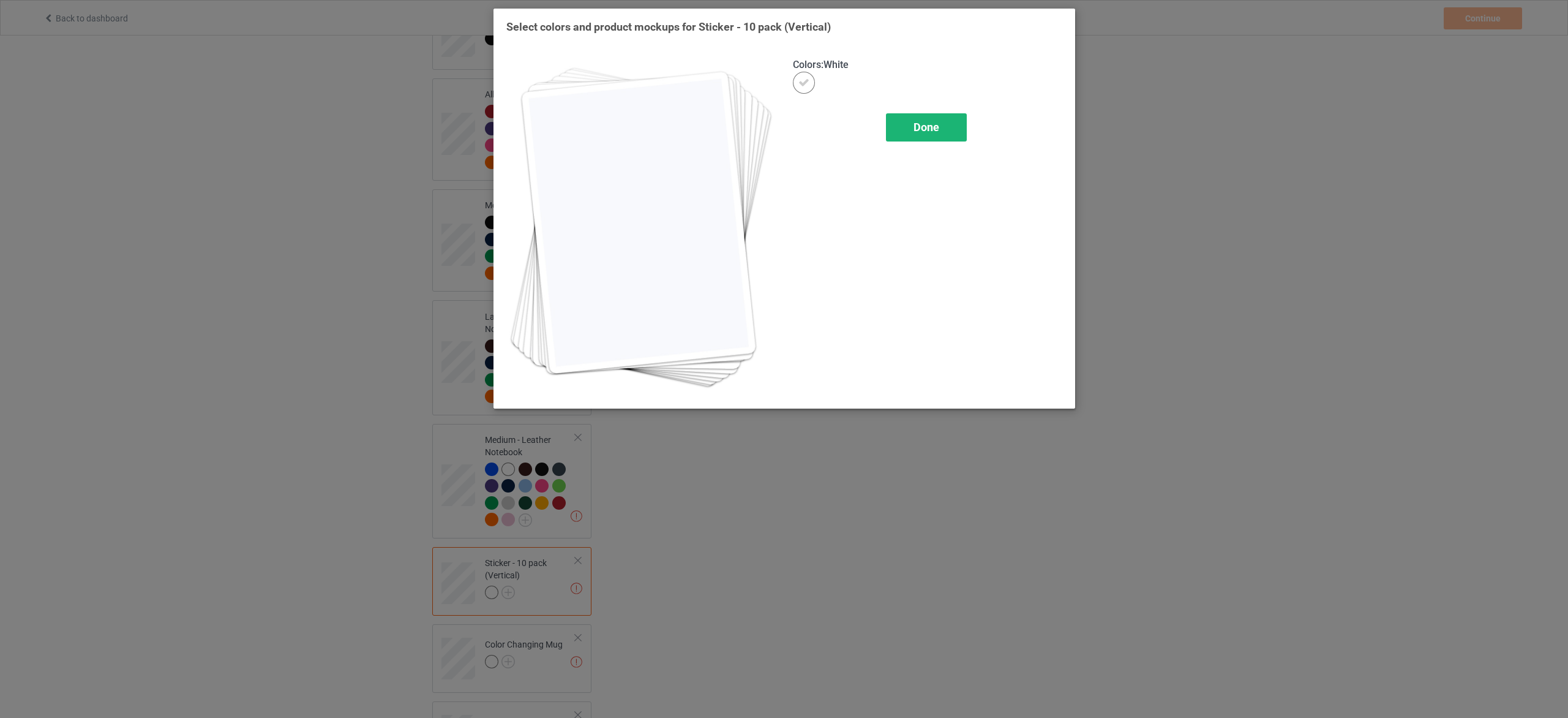
click at [921, 129] on span "Done" at bounding box center [925, 127] width 26 height 13
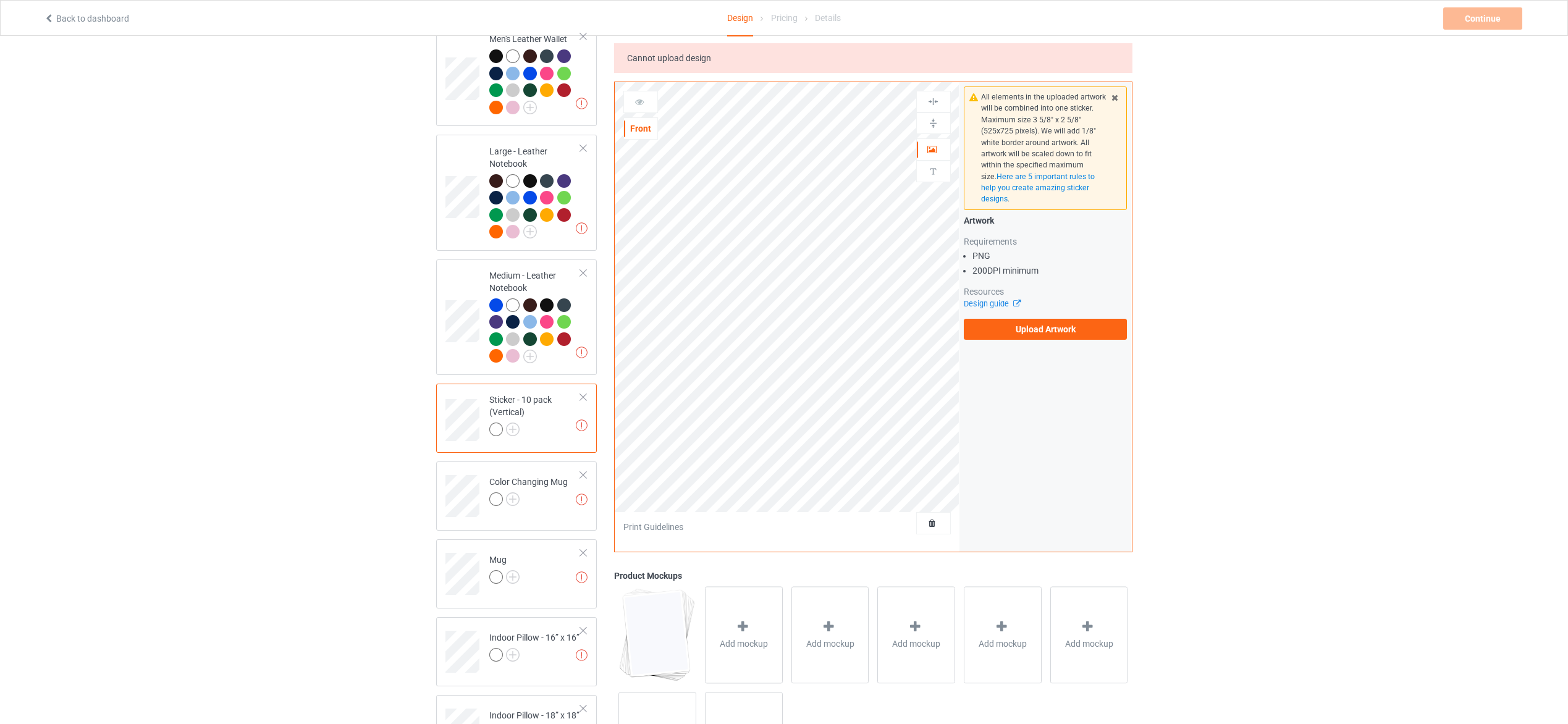
scroll to position [1390, 0]
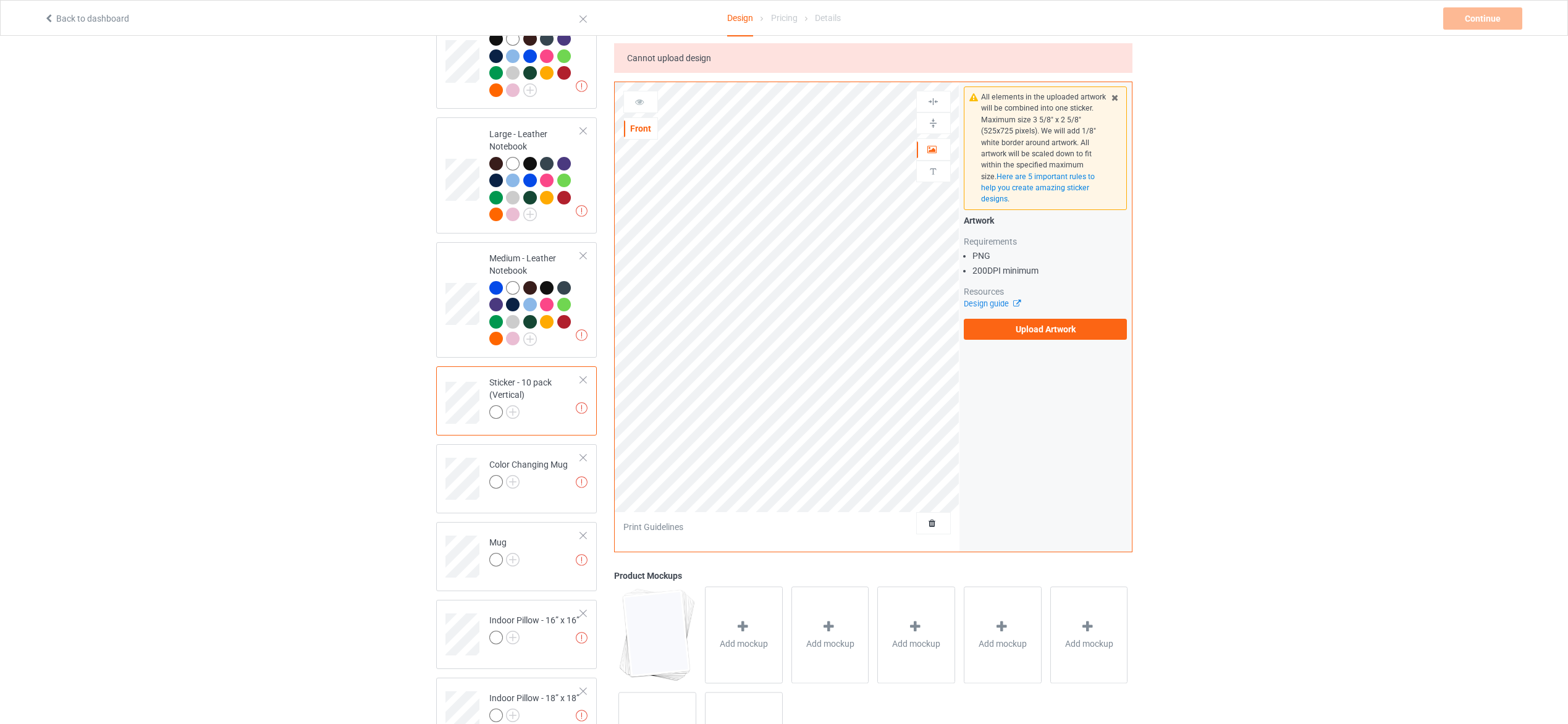
click at [588, 375] on div at bounding box center [583, 379] width 8 height 8
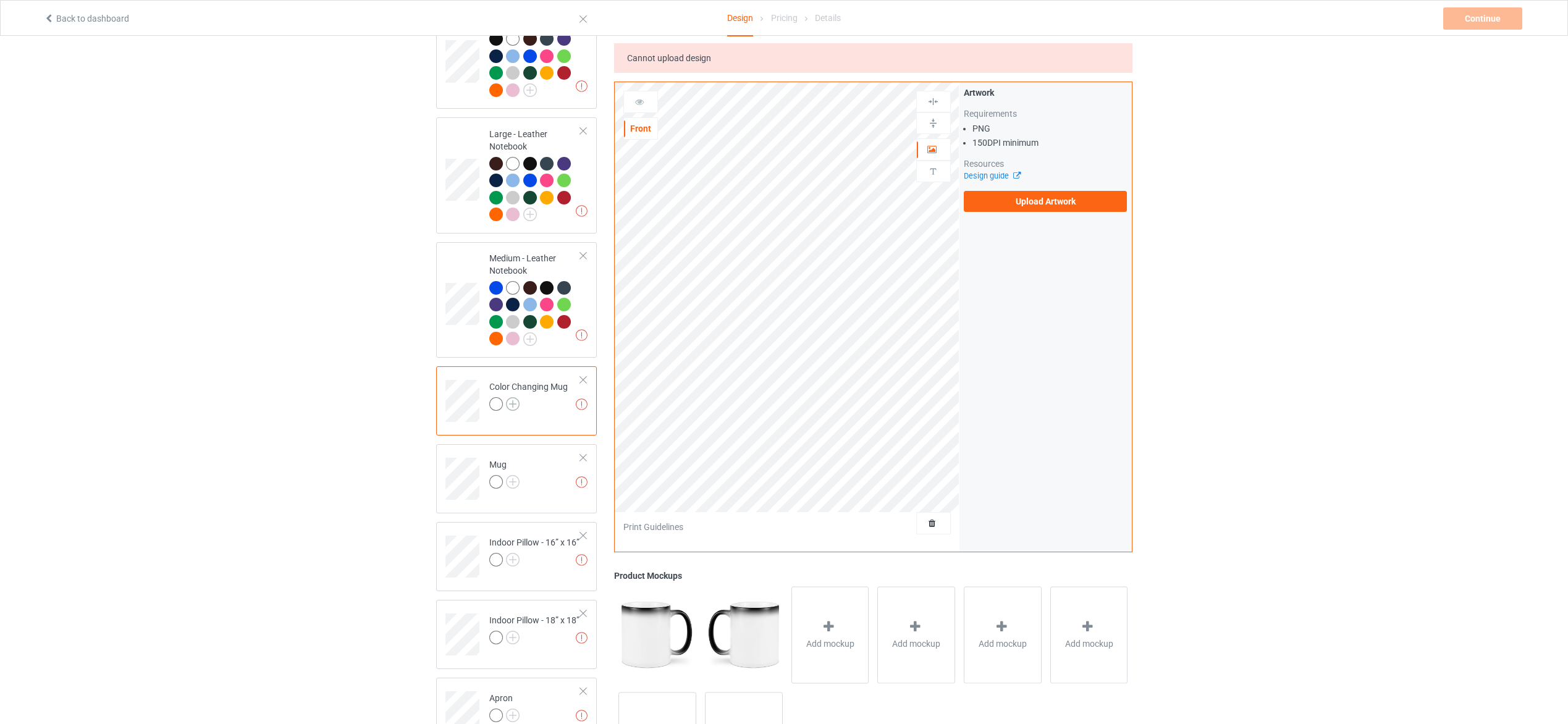
click at [509, 399] on img at bounding box center [513, 404] width 13 height 13
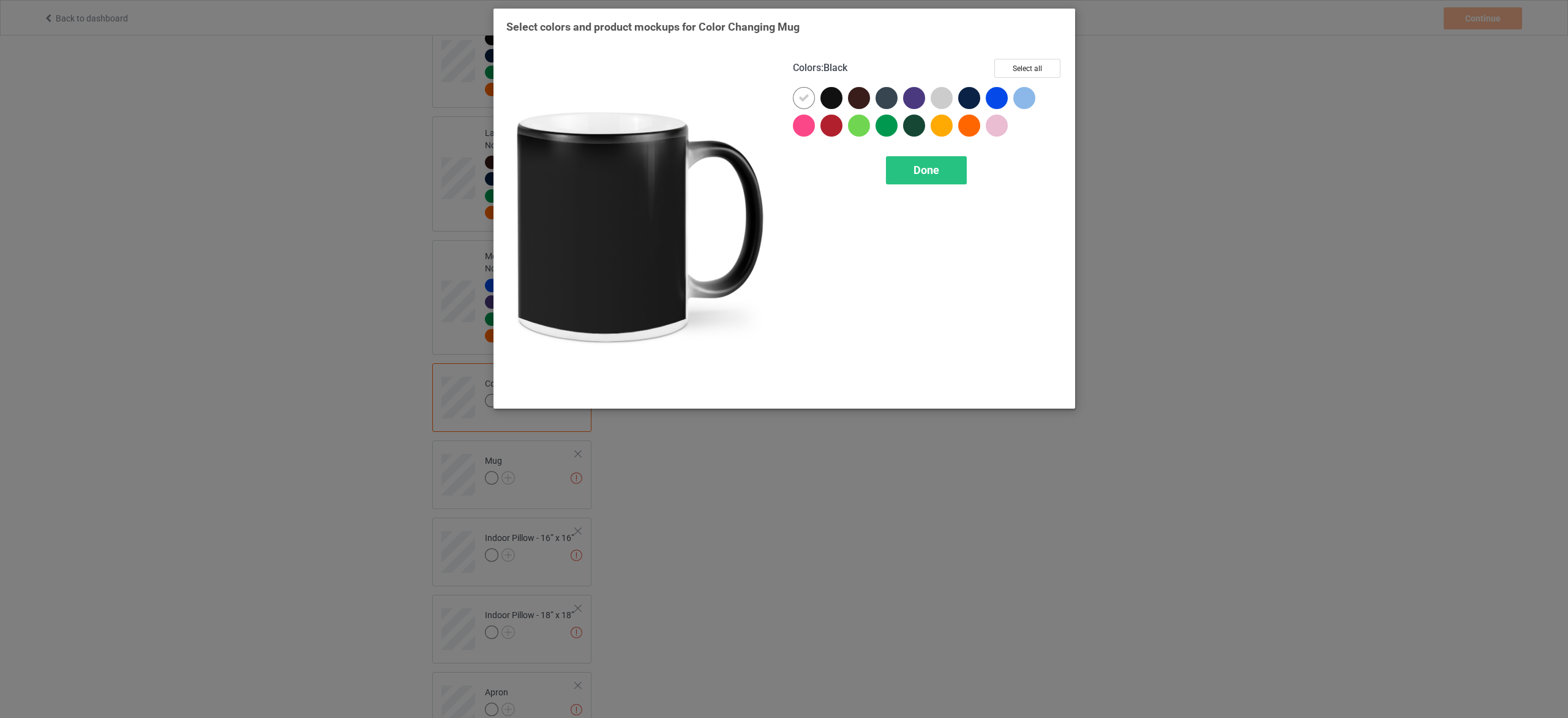
click at [828, 94] on div at bounding box center [831, 97] width 22 height 22
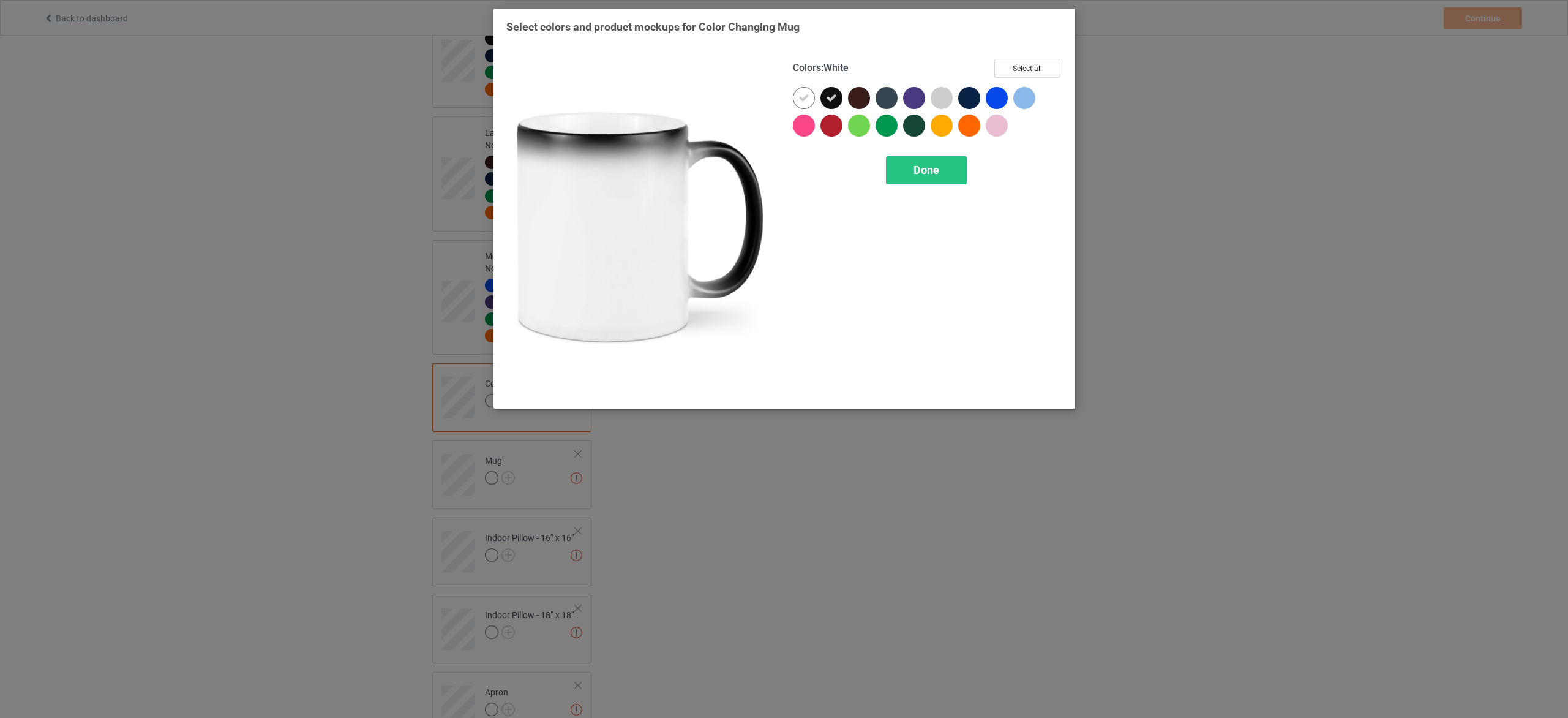
click at [805, 96] on icon at bounding box center [803, 97] width 11 height 11
click at [1049, 68] on button "Select all" at bounding box center [1028, 68] width 66 height 19
click at [925, 175] on span "Done" at bounding box center [925, 170] width 26 height 13
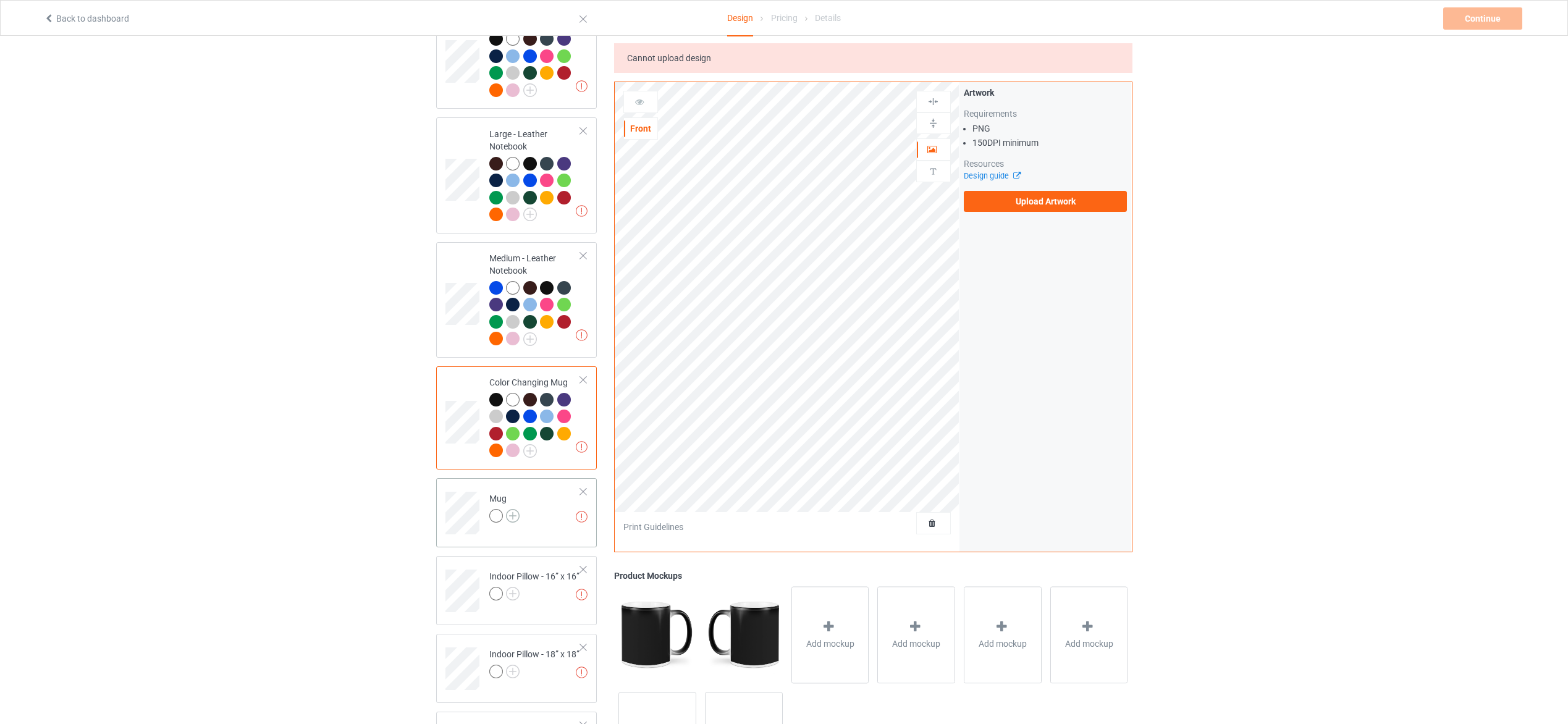
click at [509, 509] on img at bounding box center [513, 516] width 13 height 13
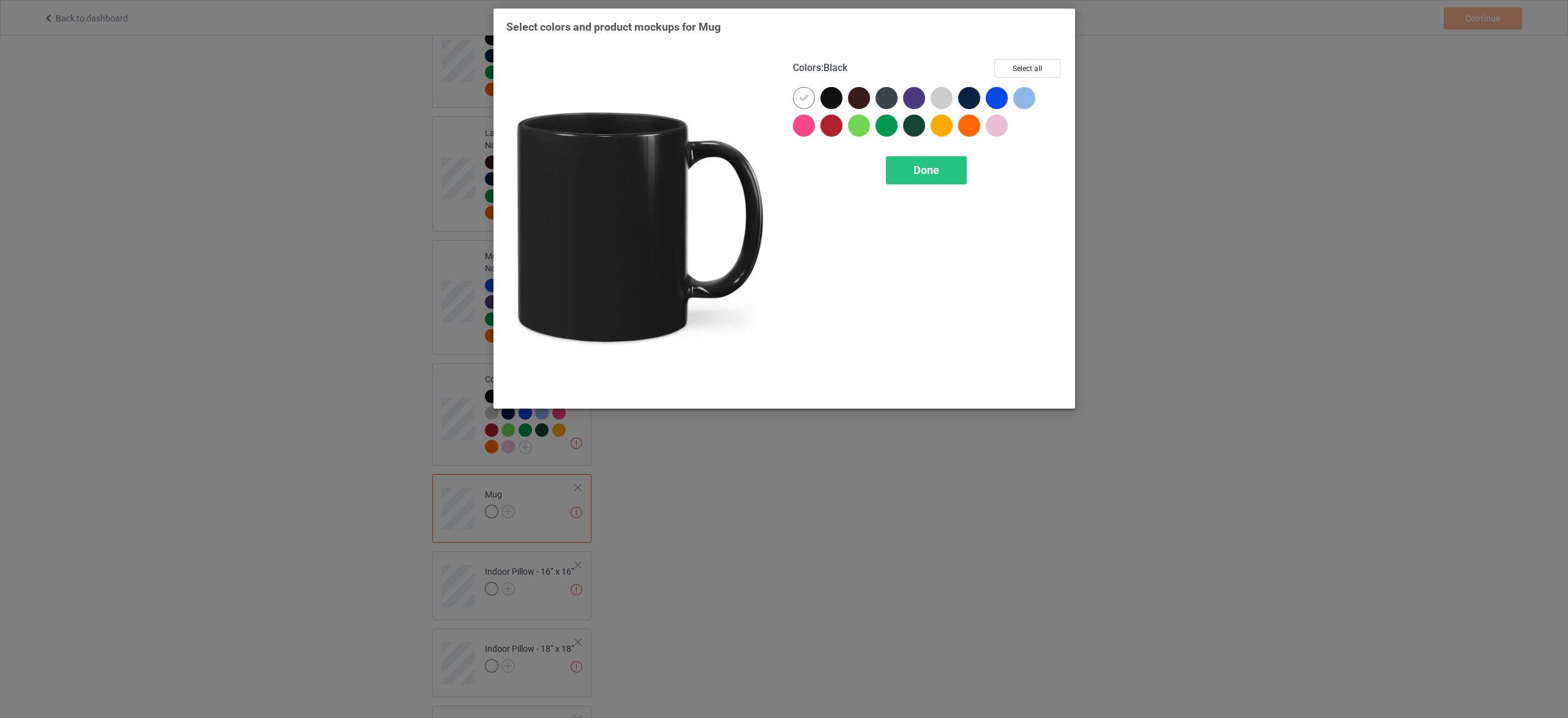
click at [829, 97] on div at bounding box center [831, 97] width 22 height 22
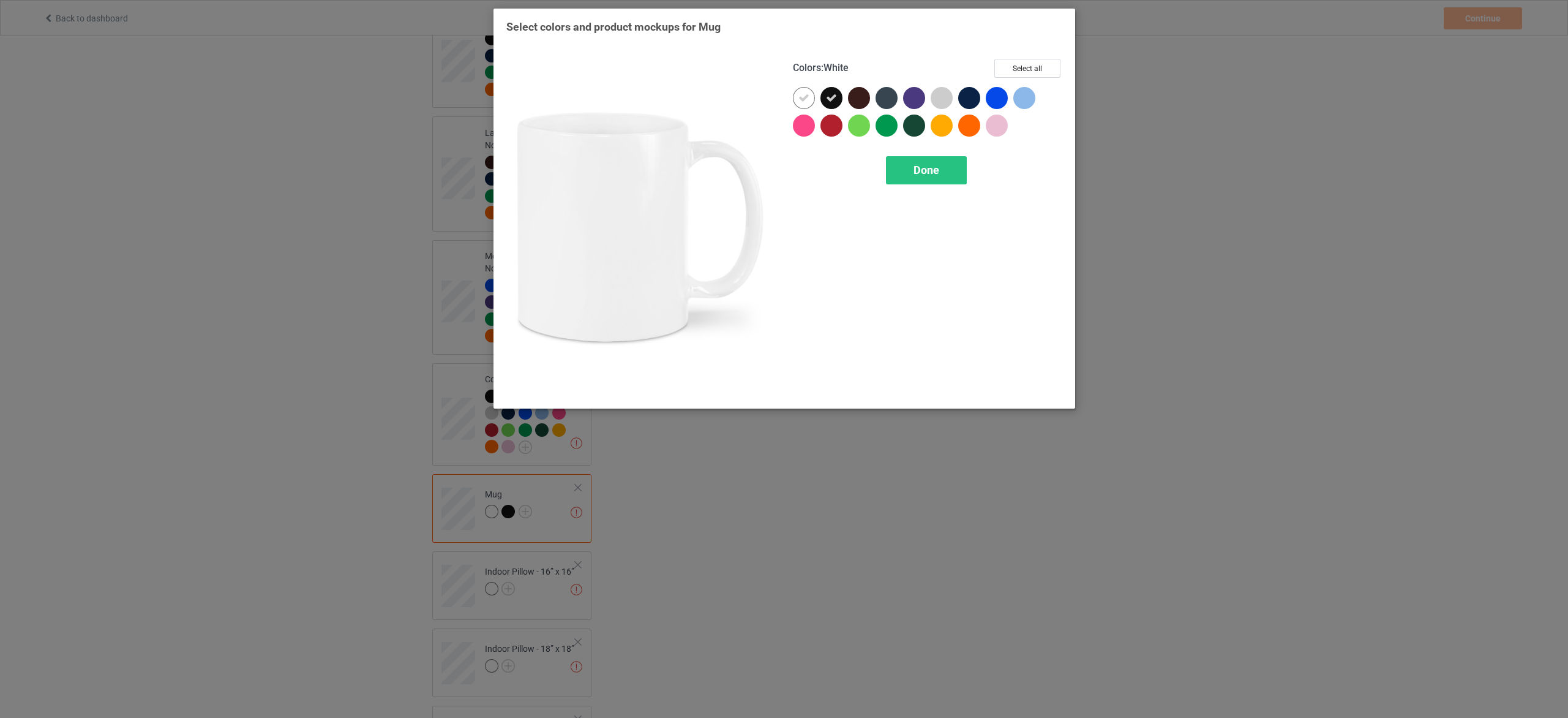
click at [808, 91] on div at bounding box center [803, 97] width 22 height 22
click at [1040, 61] on button "Select all" at bounding box center [1028, 68] width 66 height 19
click at [902, 172] on div "Done" at bounding box center [925, 170] width 81 height 28
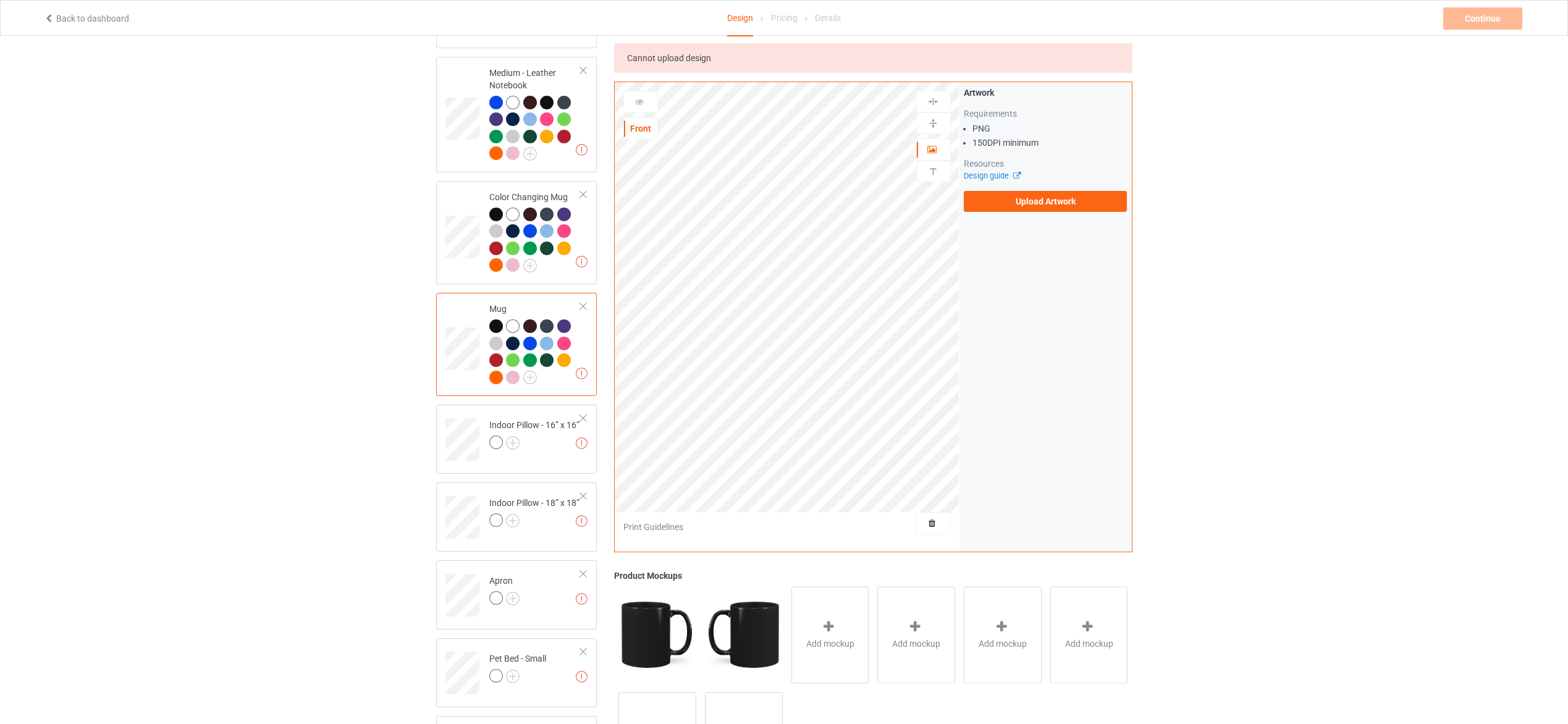
scroll to position [1668, 0]
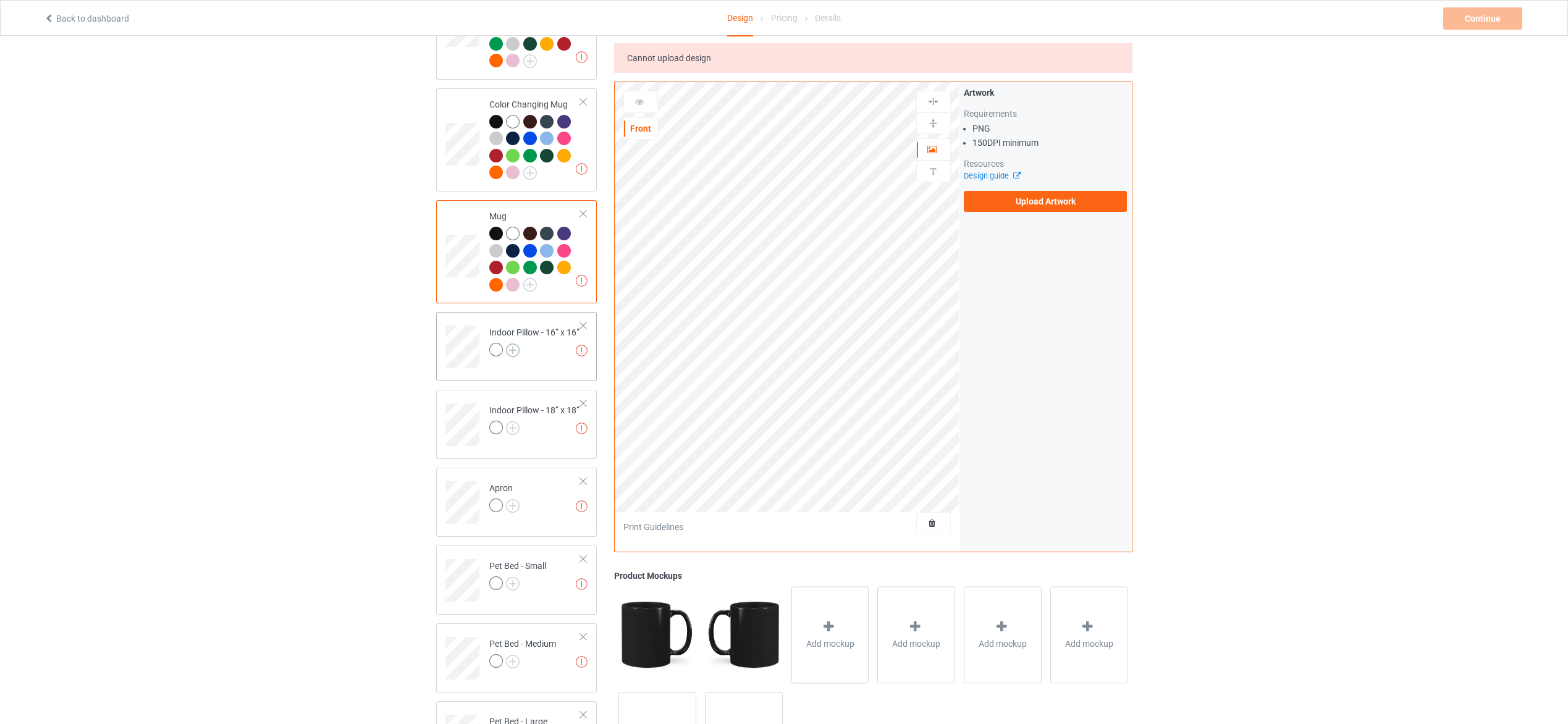
click at [508, 347] on img at bounding box center [513, 350] width 13 height 13
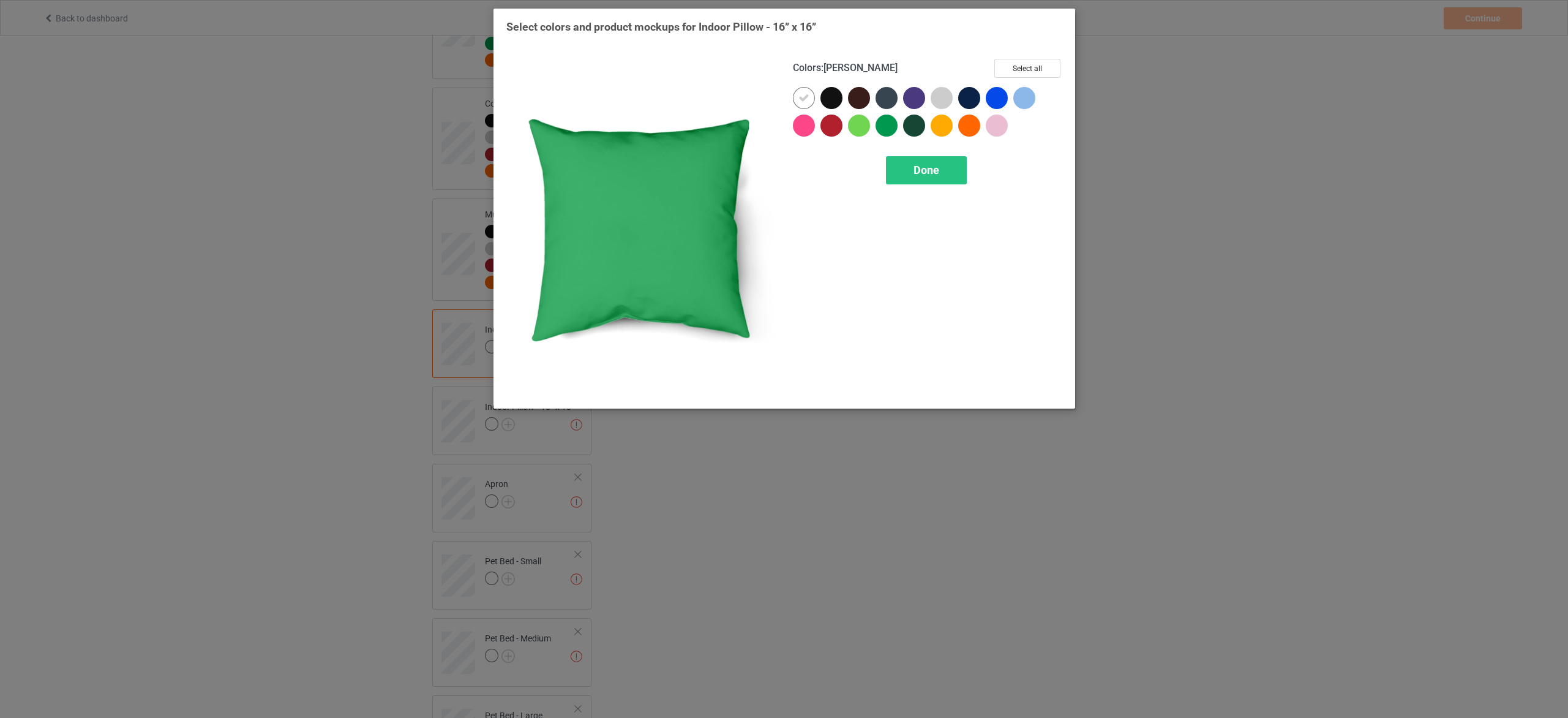
click at [891, 122] on div at bounding box center [887, 125] width 22 height 22
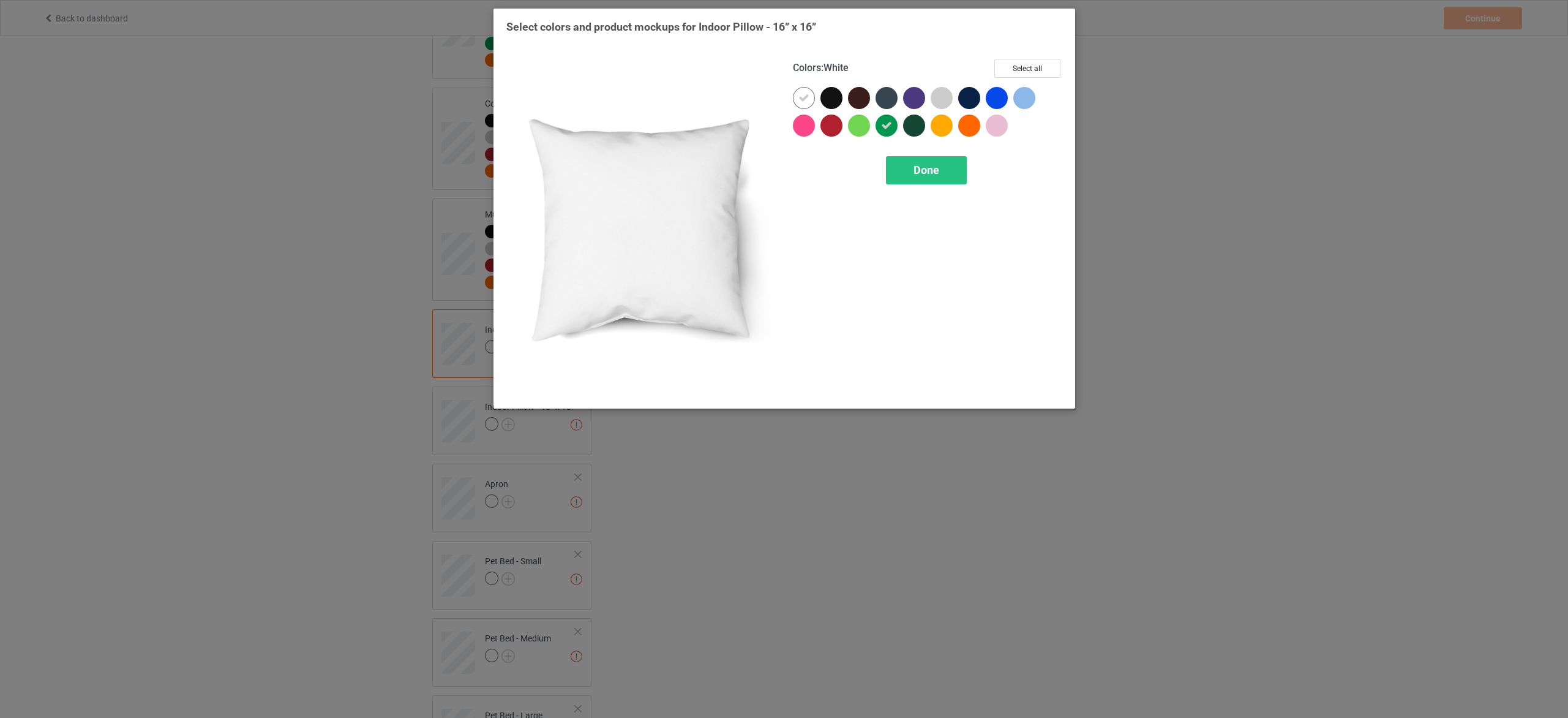
click at [798, 96] on div at bounding box center [803, 97] width 22 height 22
click at [1041, 70] on button "Select all" at bounding box center [1028, 68] width 66 height 19
click at [949, 177] on div "Done" at bounding box center [925, 170] width 81 height 28
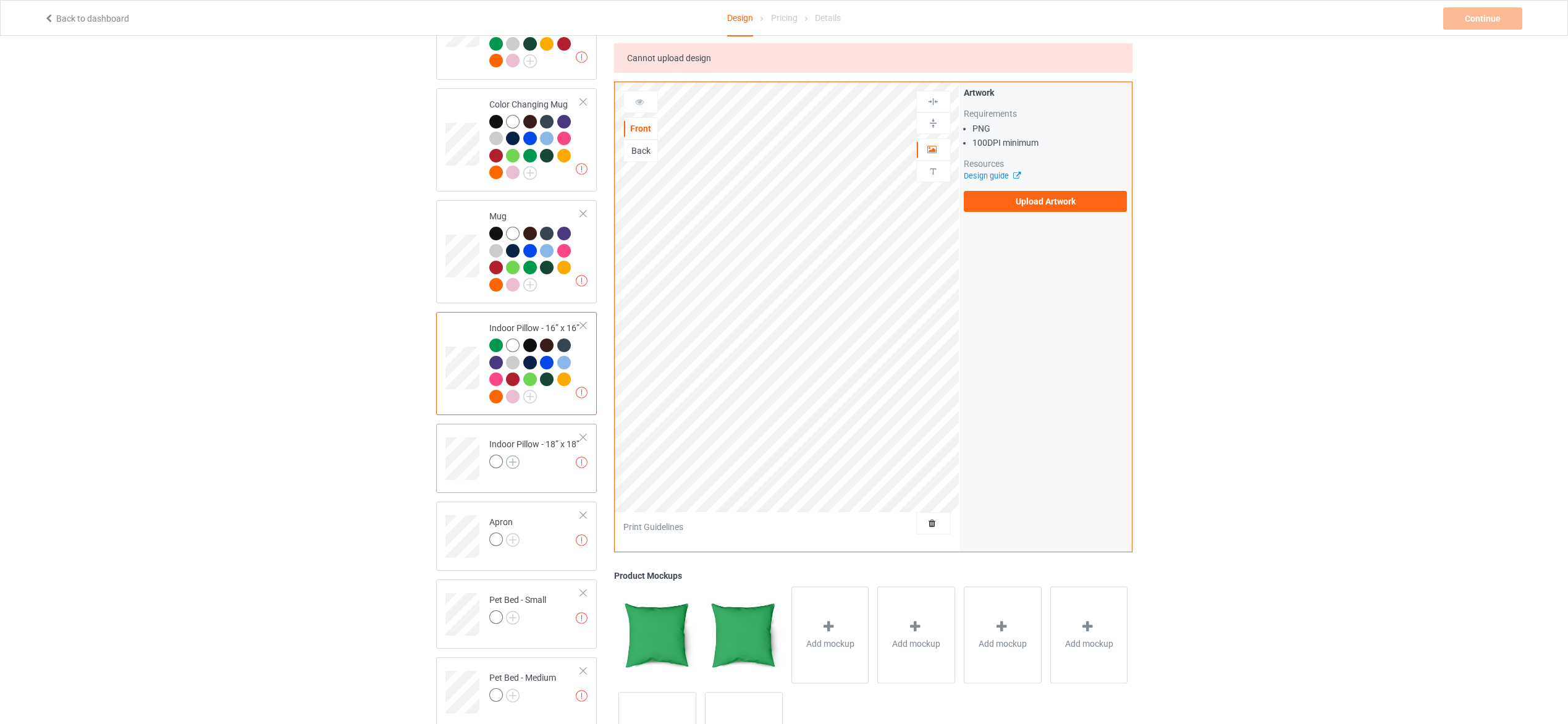
click at [514, 456] on img at bounding box center [513, 462] width 13 height 13
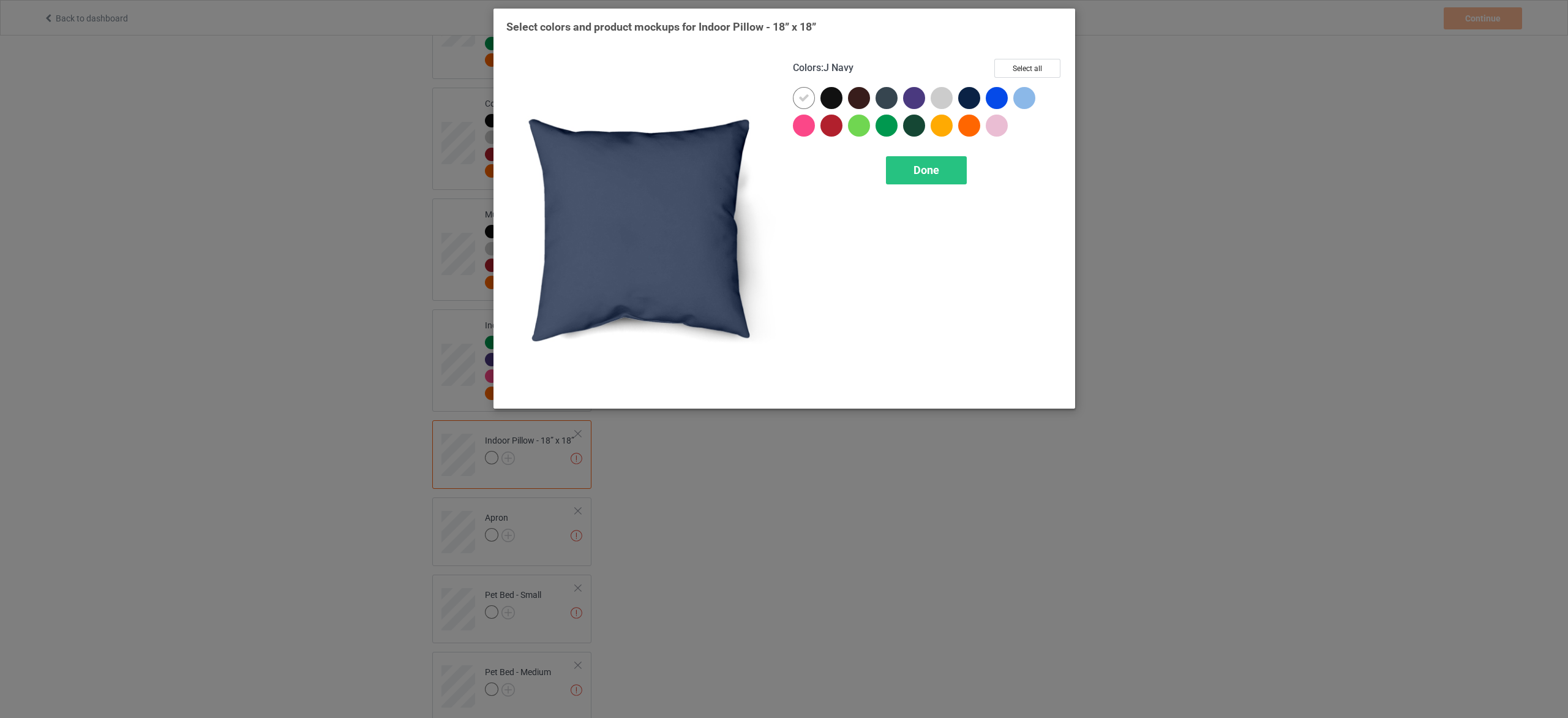
click at [974, 97] on div at bounding box center [969, 97] width 22 height 22
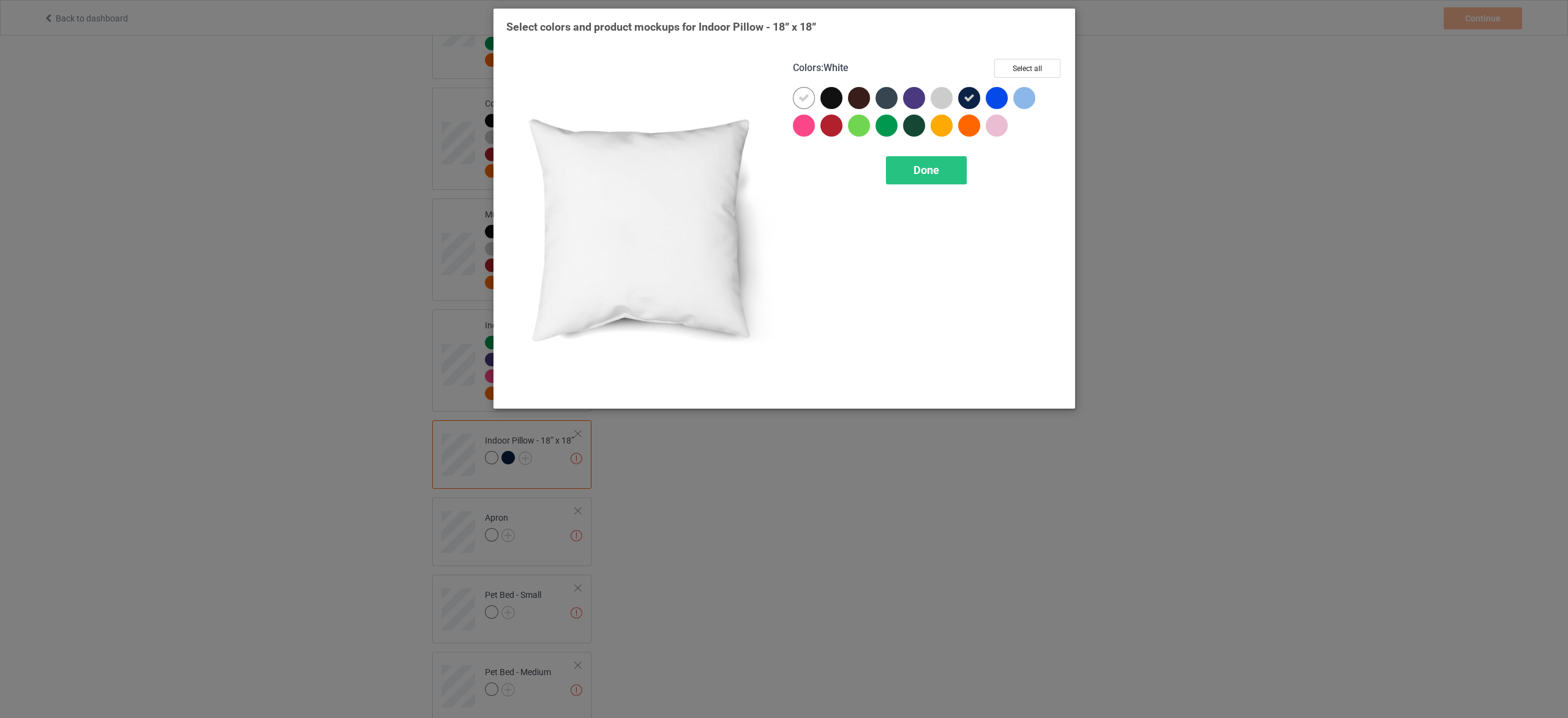
click at [806, 94] on icon at bounding box center [803, 97] width 11 height 11
click at [1022, 60] on button "Select all" at bounding box center [1028, 68] width 66 height 19
click at [929, 175] on span "Done" at bounding box center [925, 170] width 26 height 13
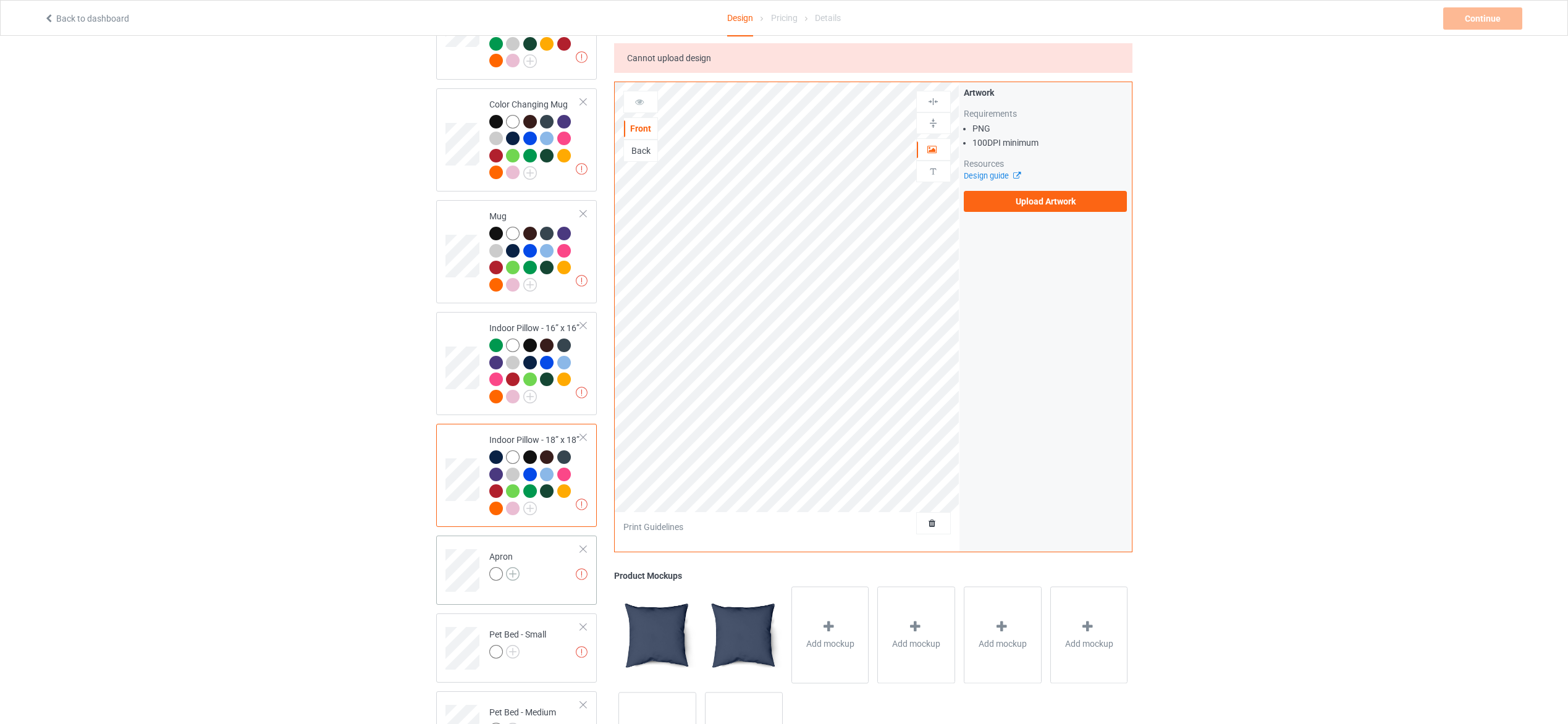
click at [515, 572] on img at bounding box center [513, 574] width 13 height 13
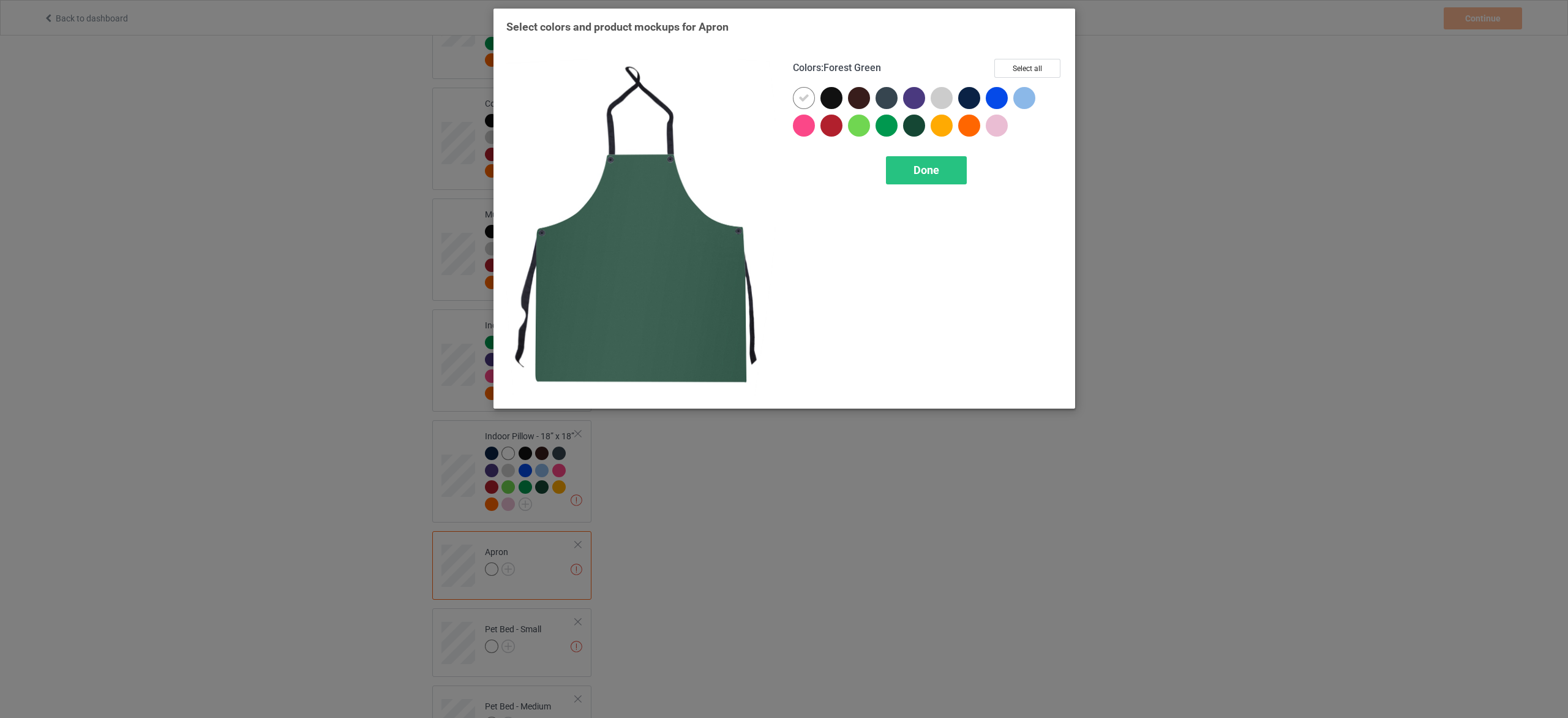
click at [911, 118] on div at bounding box center [914, 125] width 22 height 22
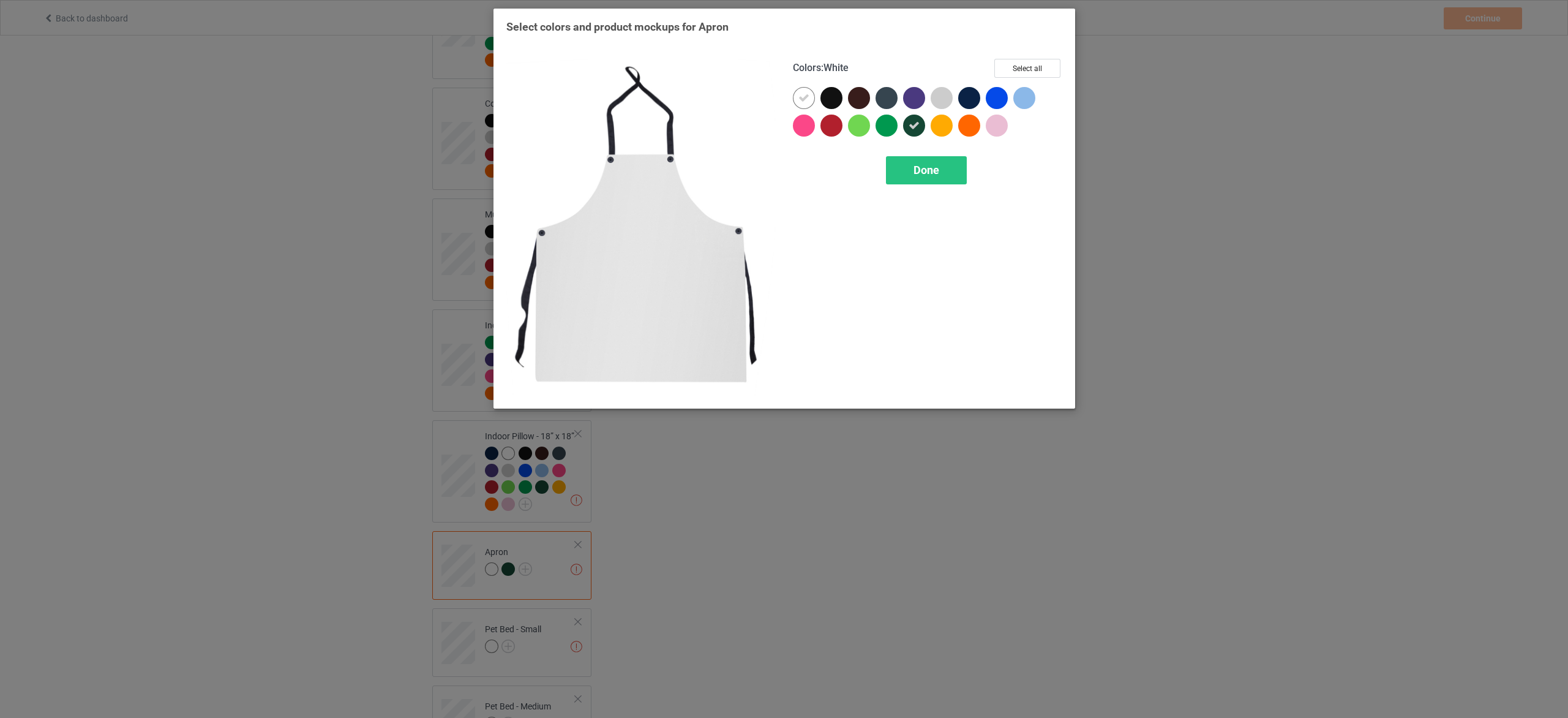
click at [805, 99] on icon at bounding box center [803, 97] width 11 height 11
click at [1046, 69] on button "Select all" at bounding box center [1028, 68] width 66 height 19
click at [935, 168] on span "Done" at bounding box center [925, 170] width 26 height 13
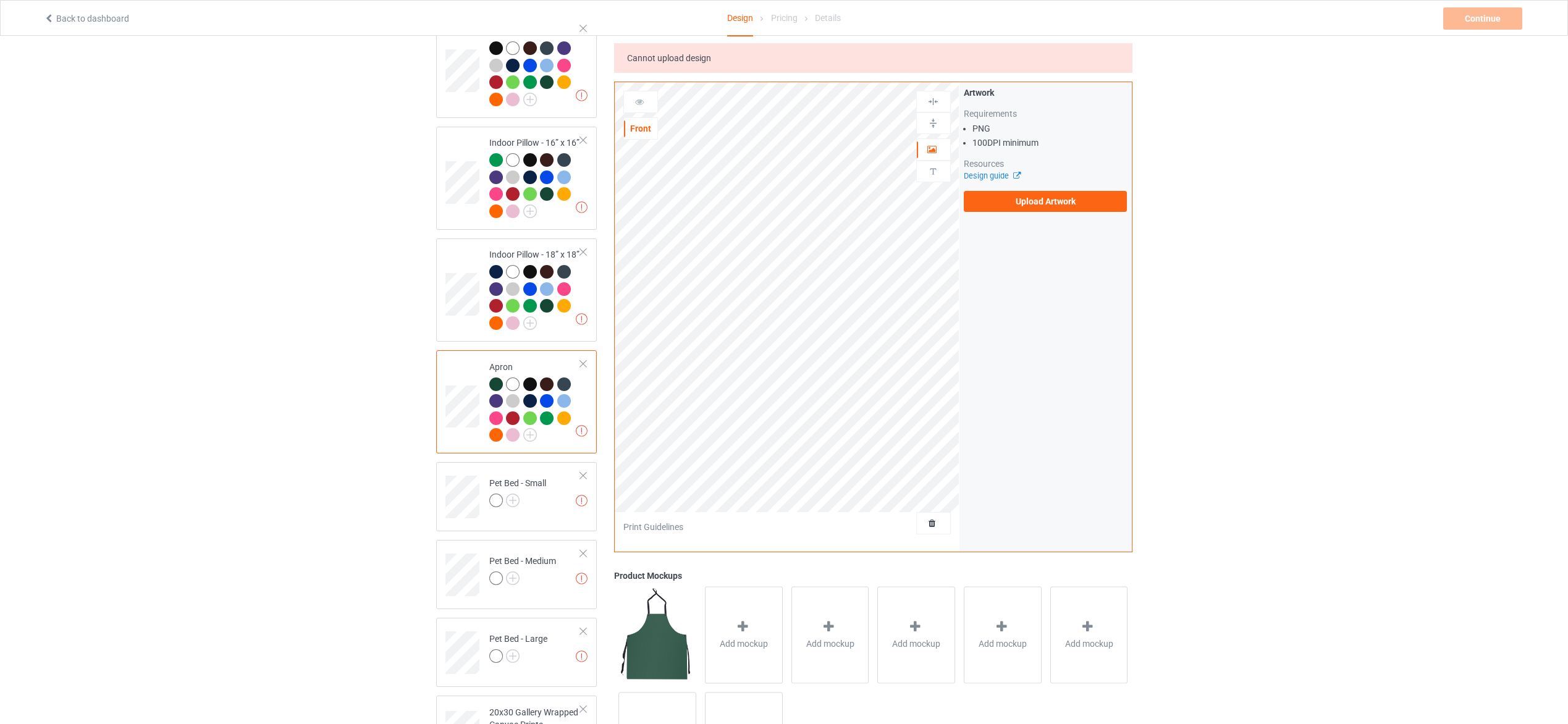
scroll to position [1946, 0]
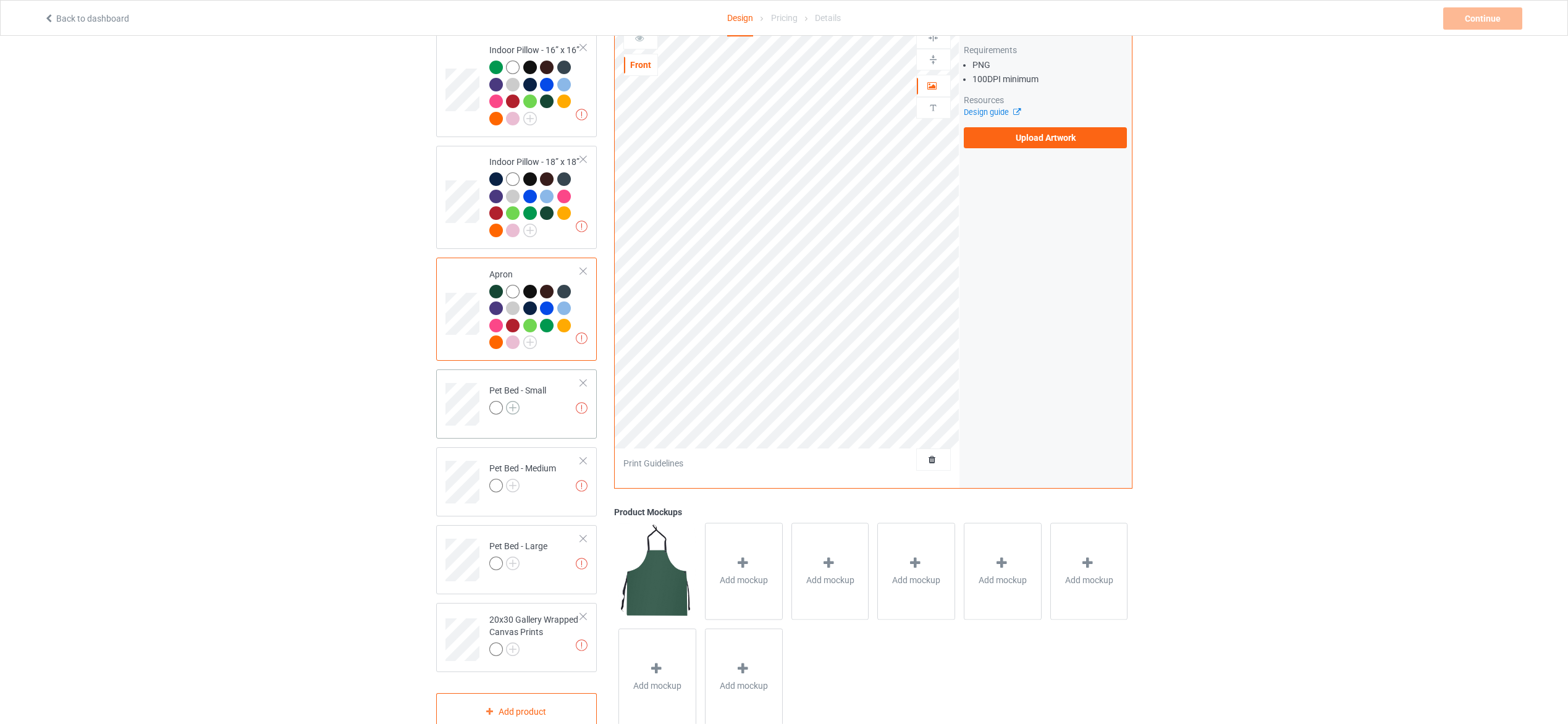
click at [511, 409] on img at bounding box center [513, 408] width 13 height 13
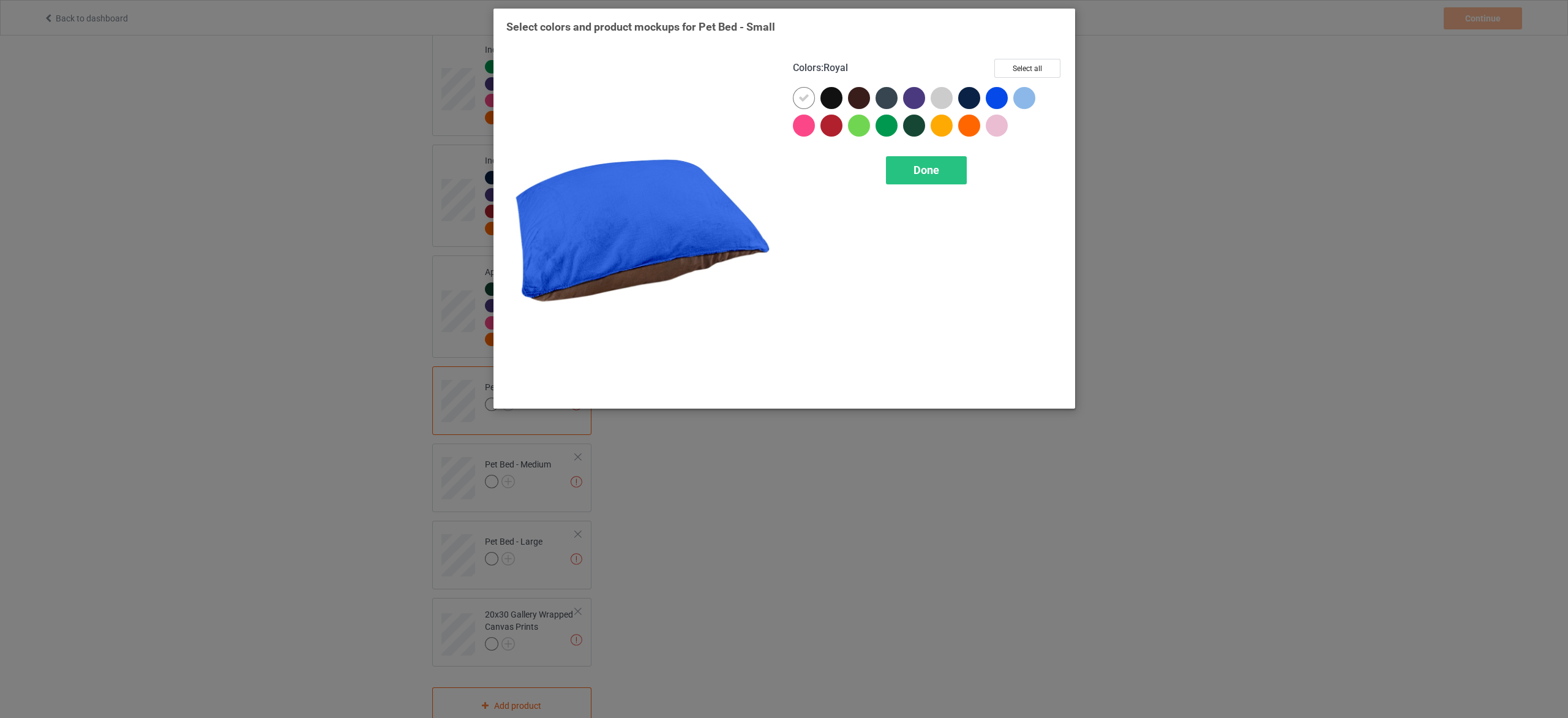
click at [997, 93] on div at bounding box center [996, 97] width 22 height 22
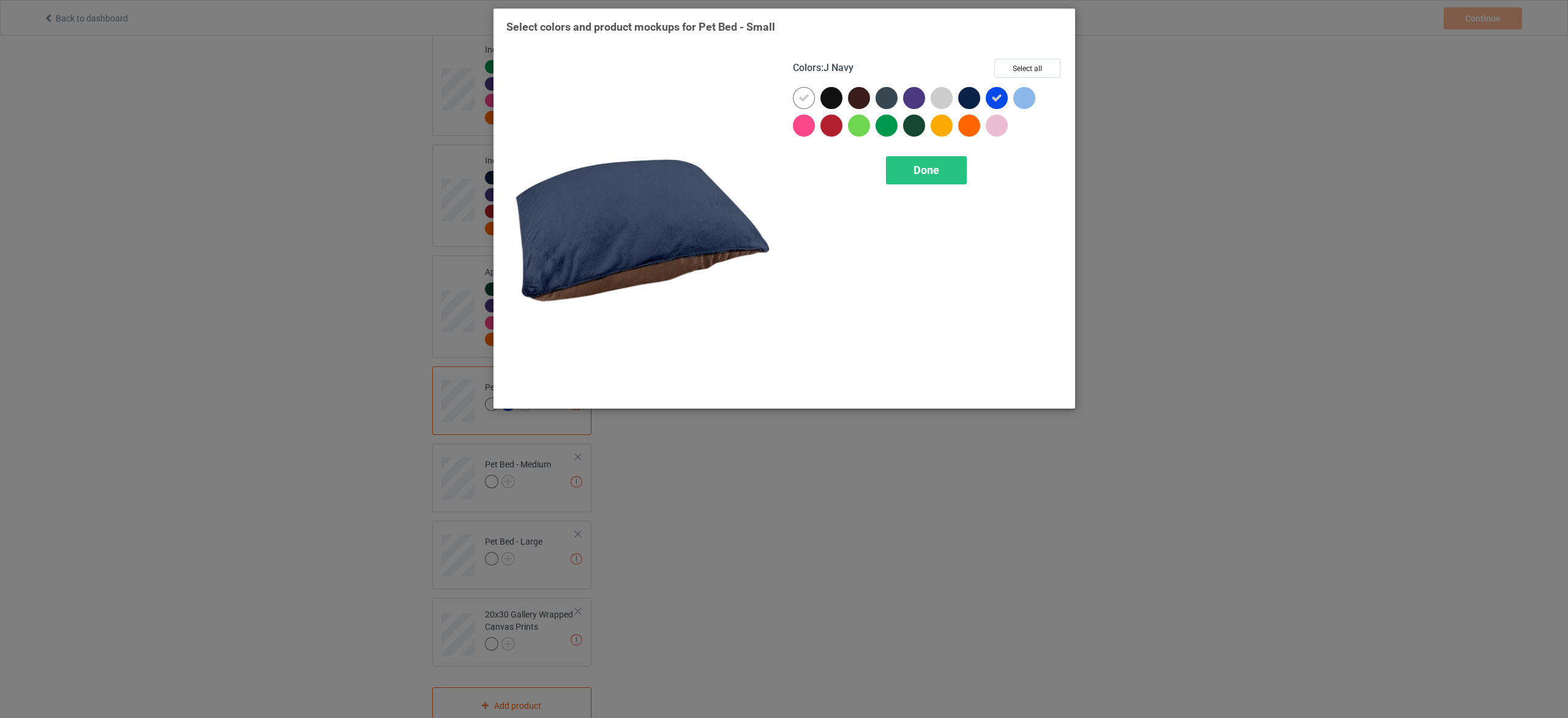
click at [968, 99] on div at bounding box center [969, 97] width 22 height 22
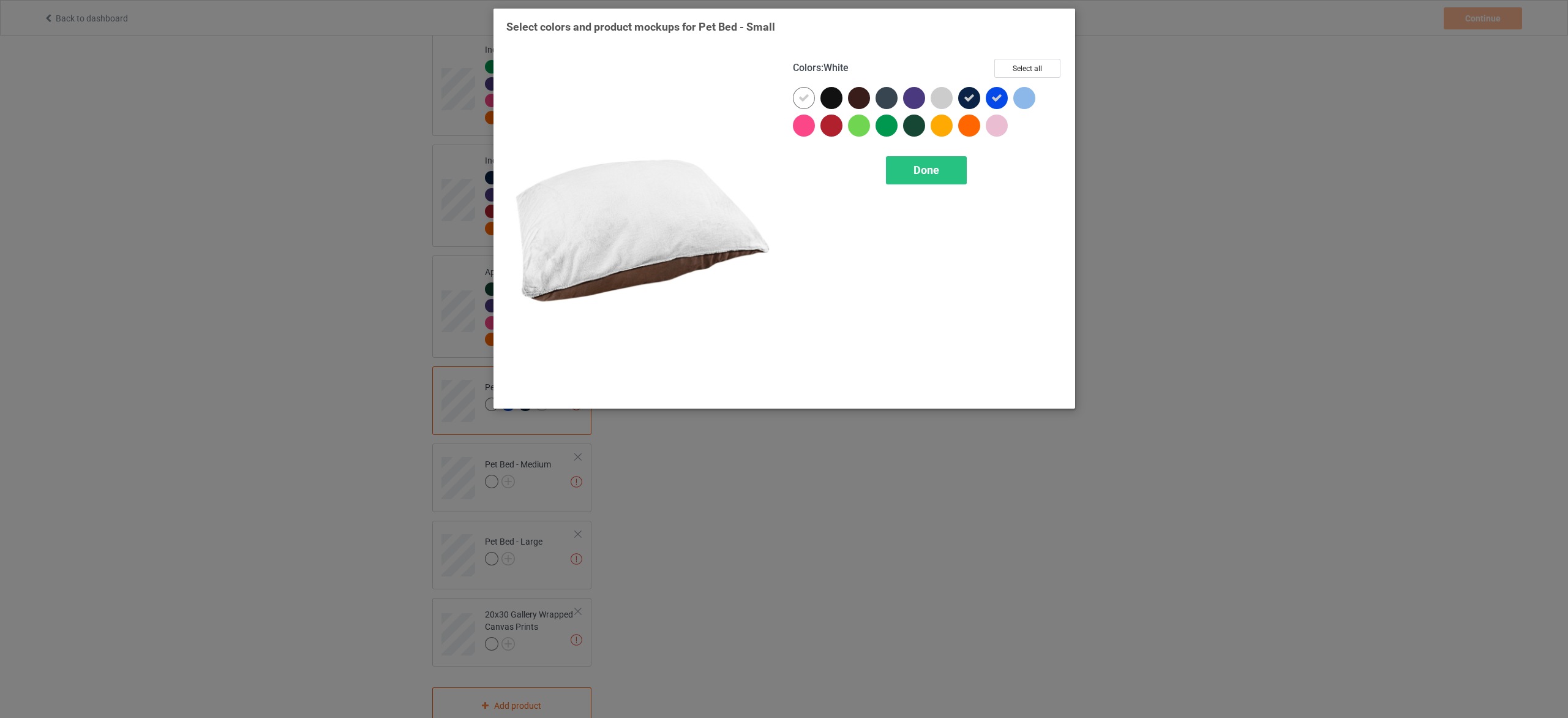
click at [805, 95] on icon at bounding box center [803, 97] width 11 height 11
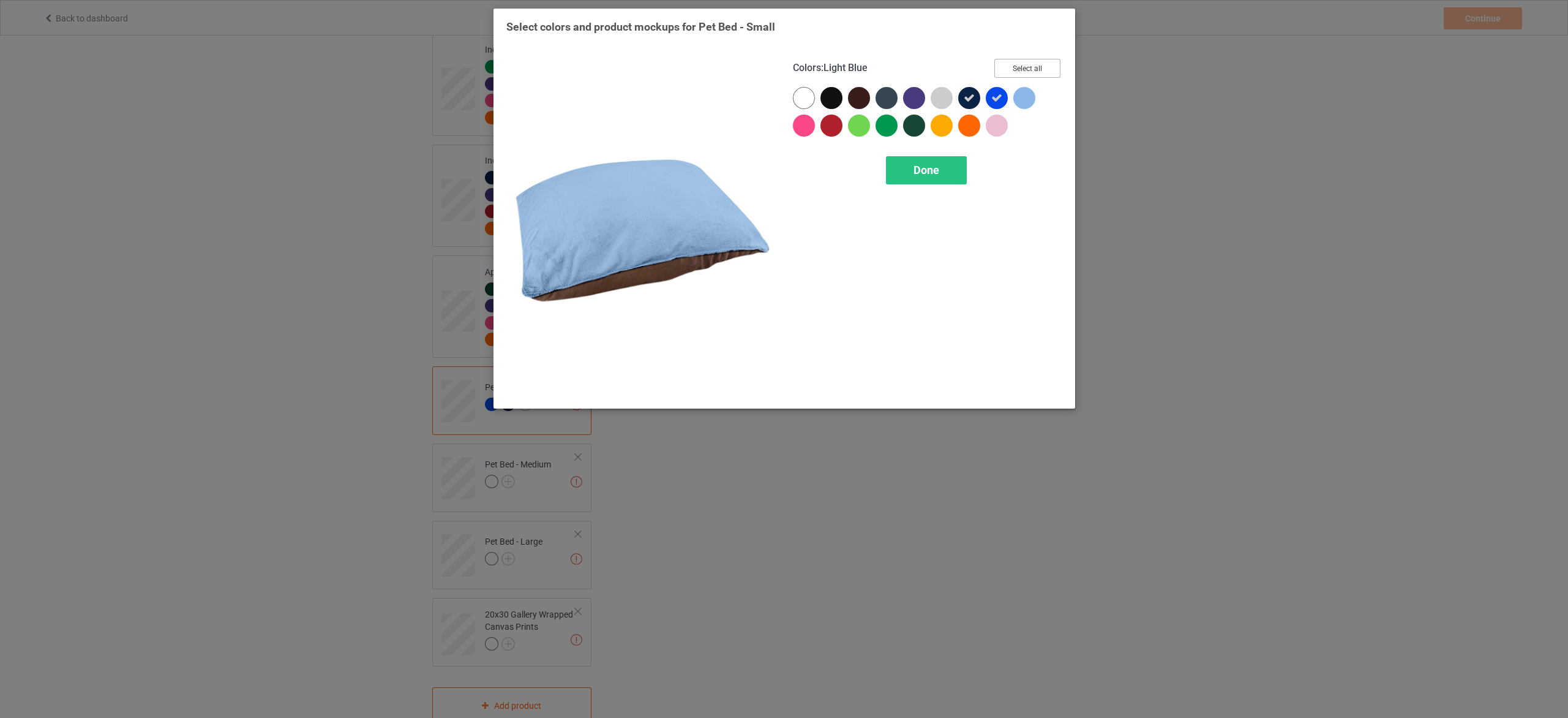
click at [1053, 66] on button "Select all" at bounding box center [1028, 68] width 66 height 19
click at [935, 178] on div "Done" at bounding box center [925, 170] width 81 height 28
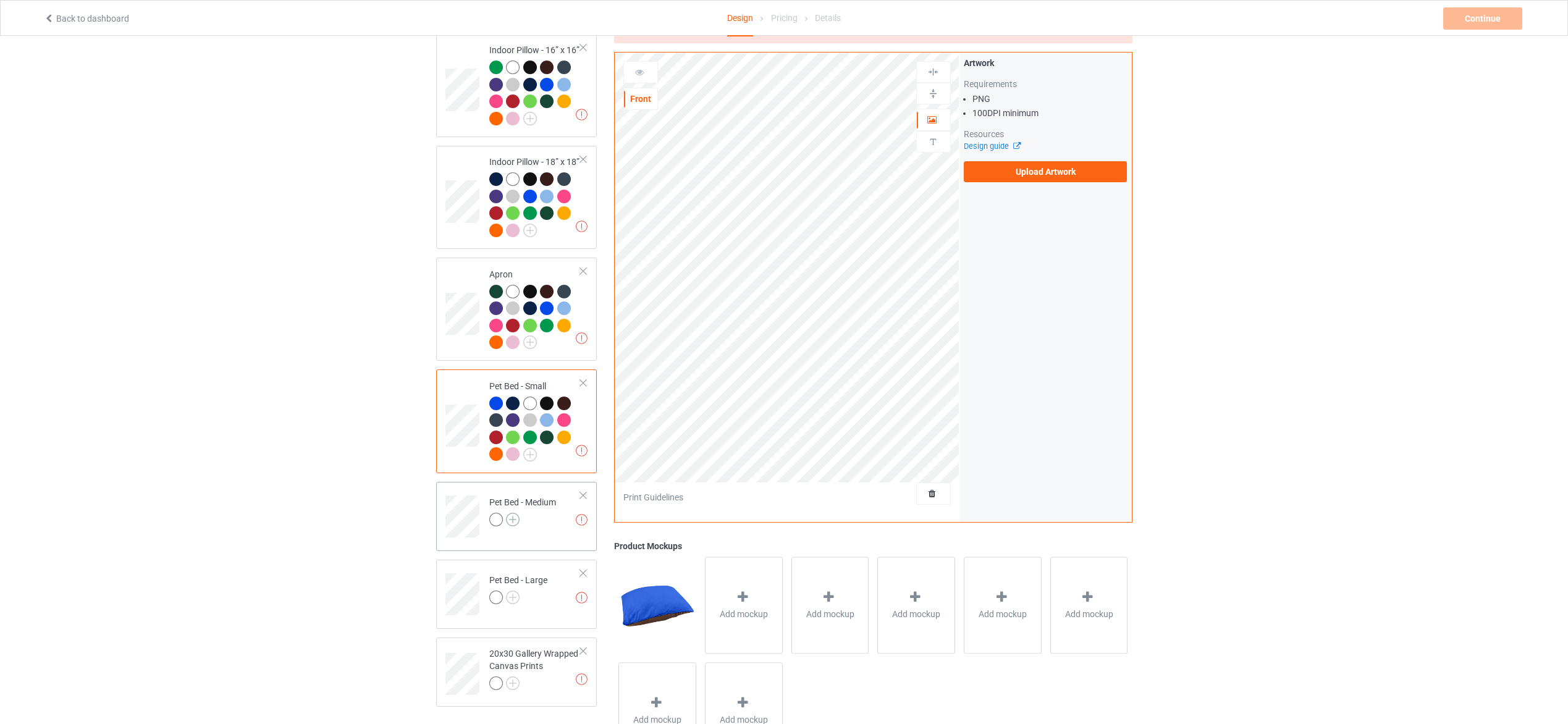
click at [515, 518] on img at bounding box center [513, 519] width 13 height 13
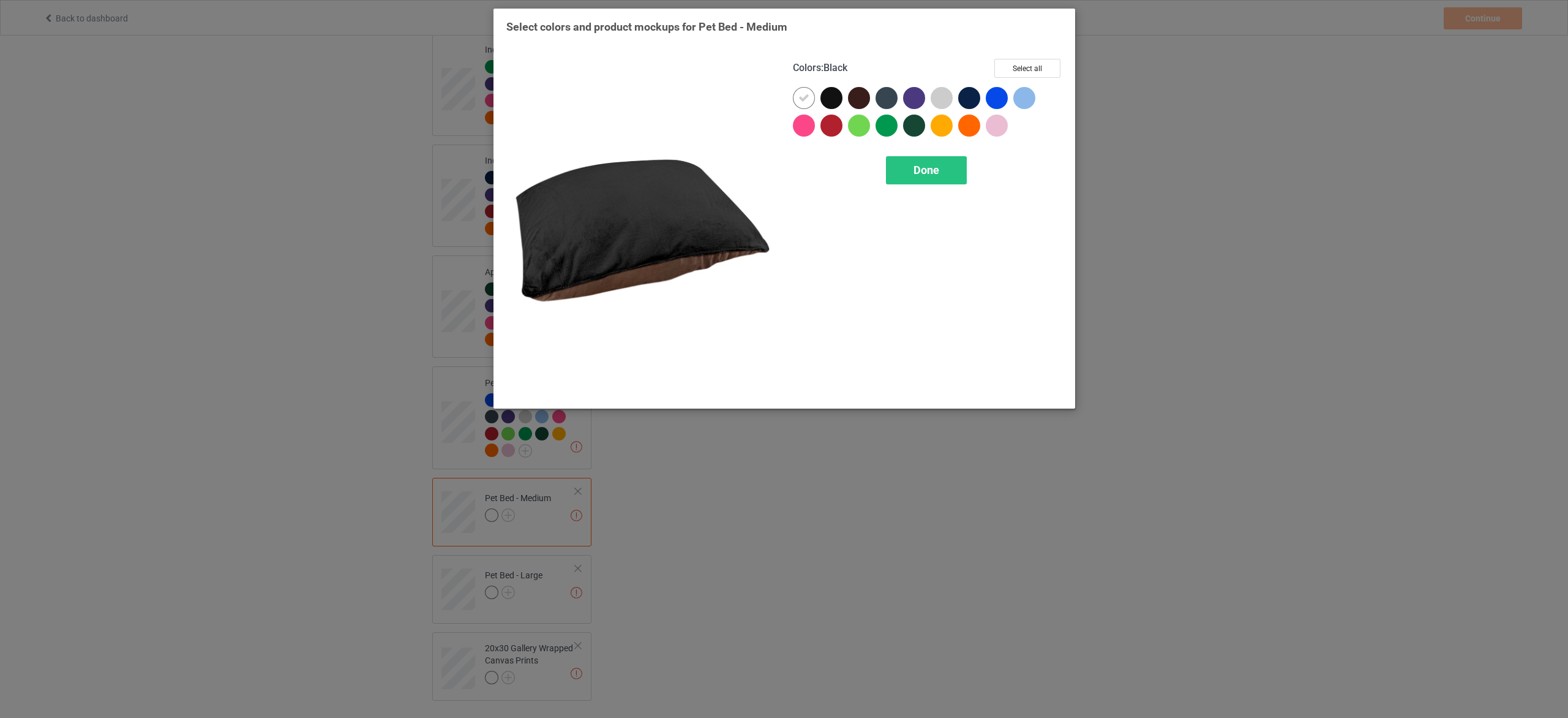
click at [831, 99] on div at bounding box center [831, 97] width 22 height 22
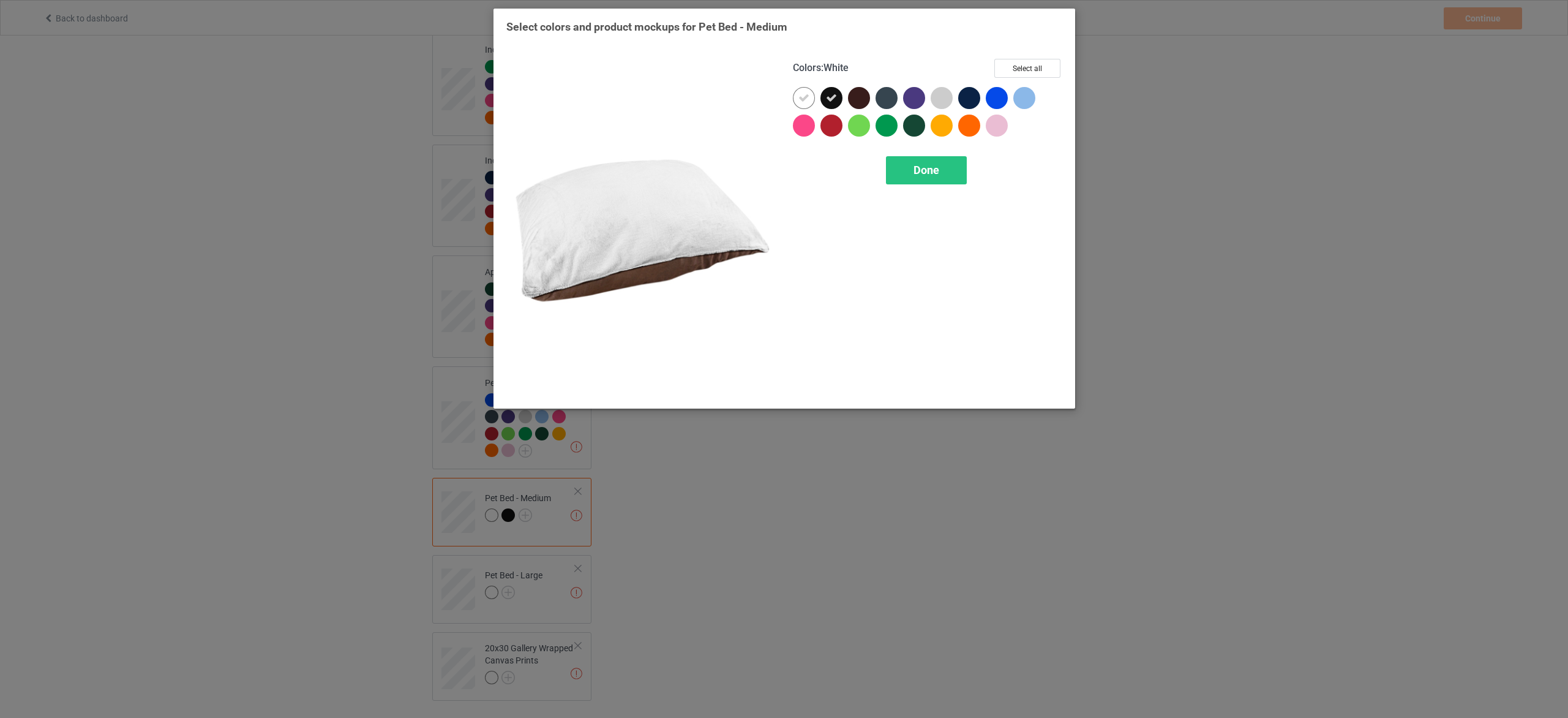
click at [804, 99] on icon at bounding box center [803, 97] width 11 height 11
click at [1049, 65] on button "Select all" at bounding box center [1028, 68] width 66 height 19
click at [935, 177] on div "Done" at bounding box center [925, 170] width 81 height 28
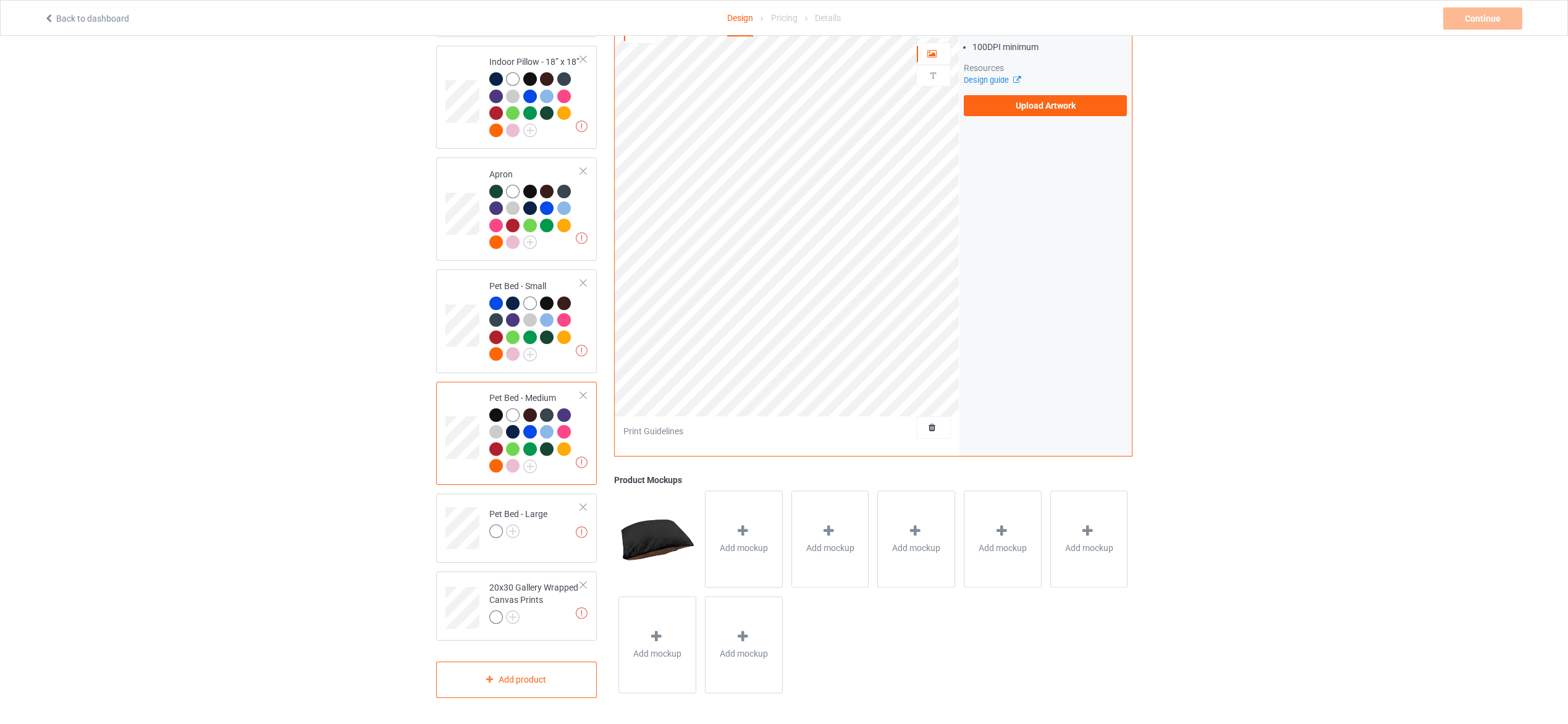
scroll to position [2046, 0]
click at [512, 527] on img at bounding box center [513, 531] width 13 height 13
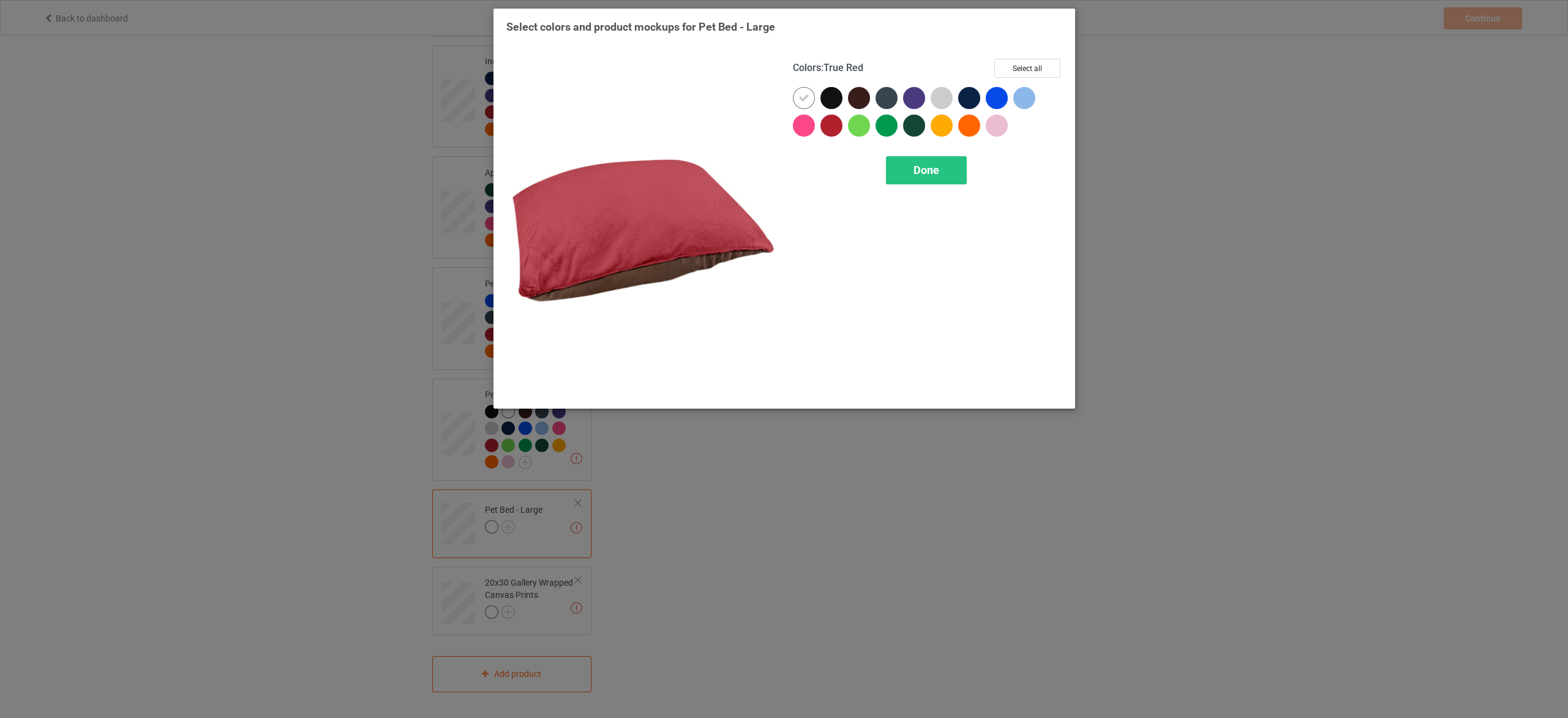
click at [835, 131] on div at bounding box center [831, 125] width 22 height 22
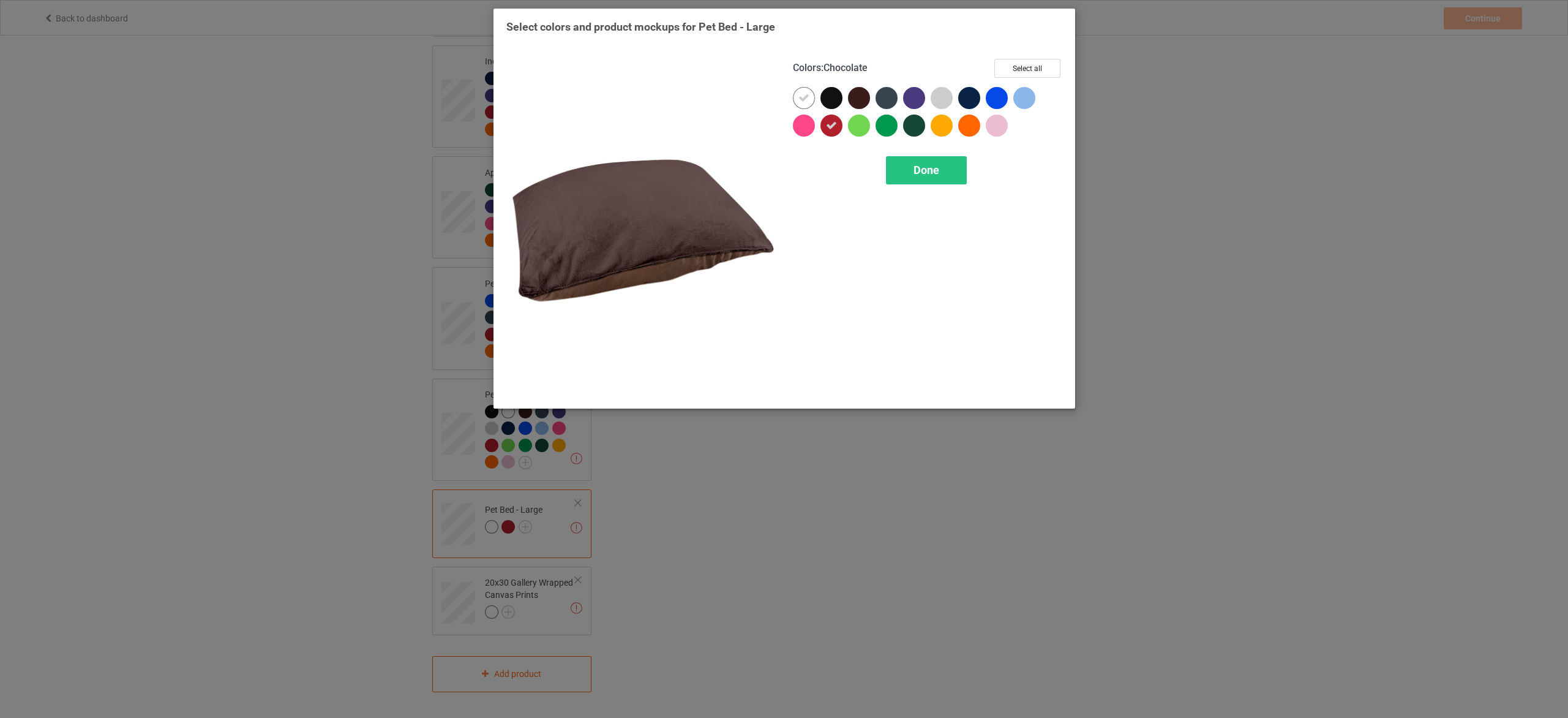
click at [866, 94] on div at bounding box center [859, 97] width 22 height 22
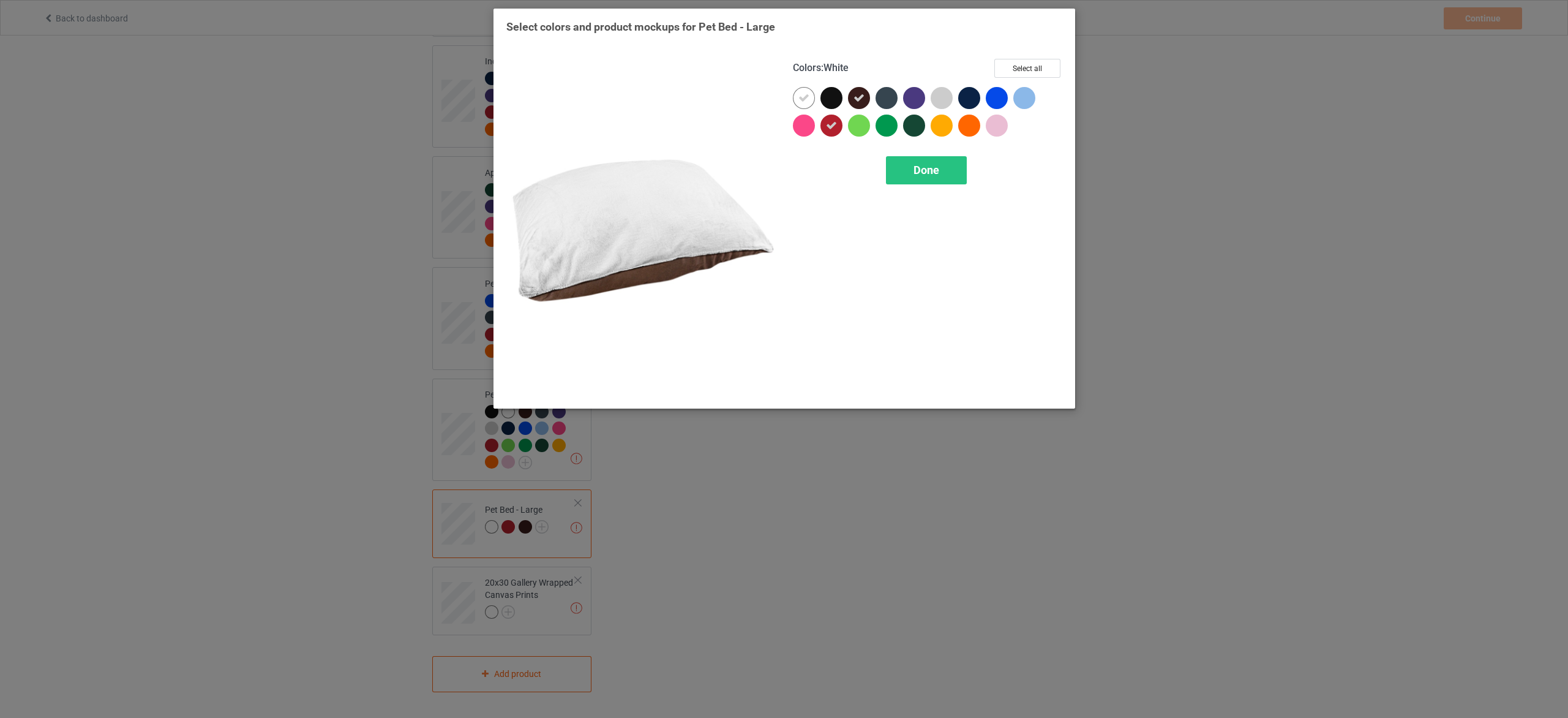
click at [807, 93] on icon at bounding box center [803, 97] width 11 height 11
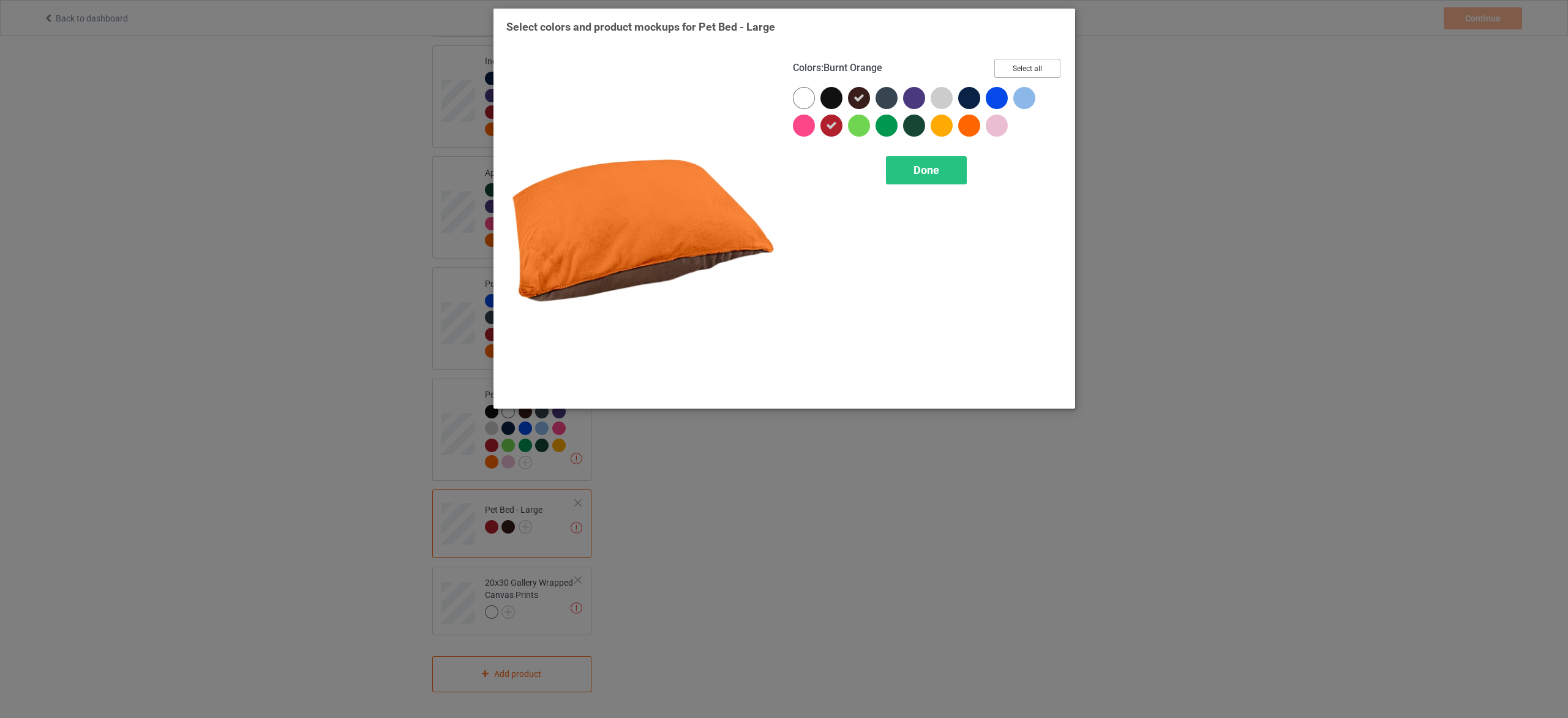
click at [1043, 65] on button "Select all" at bounding box center [1028, 68] width 66 height 19
click at [937, 171] on span "Done" at bounding box center [925, 170] width 26 height 13
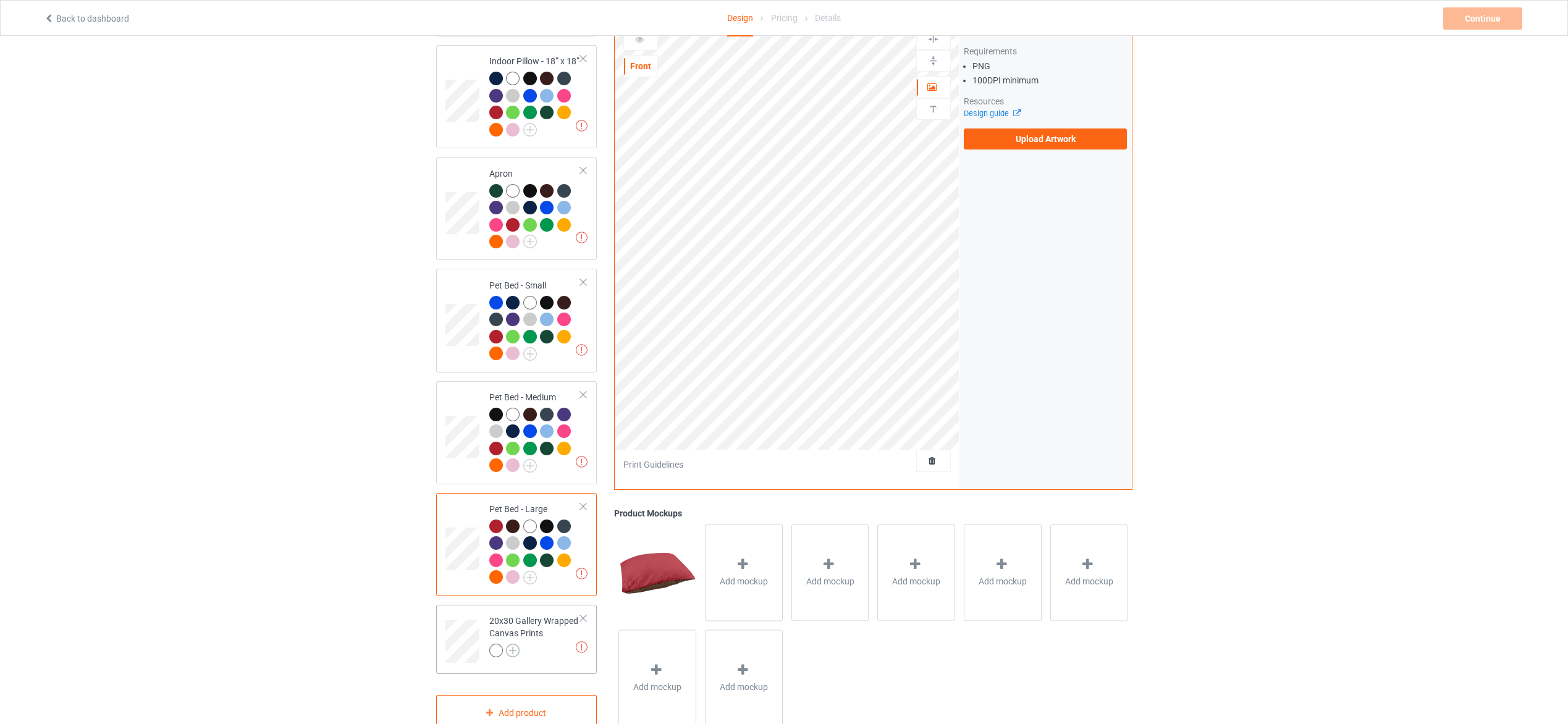
click at [514, 647] on img at bounding box center [513, 651] width 13 height 13
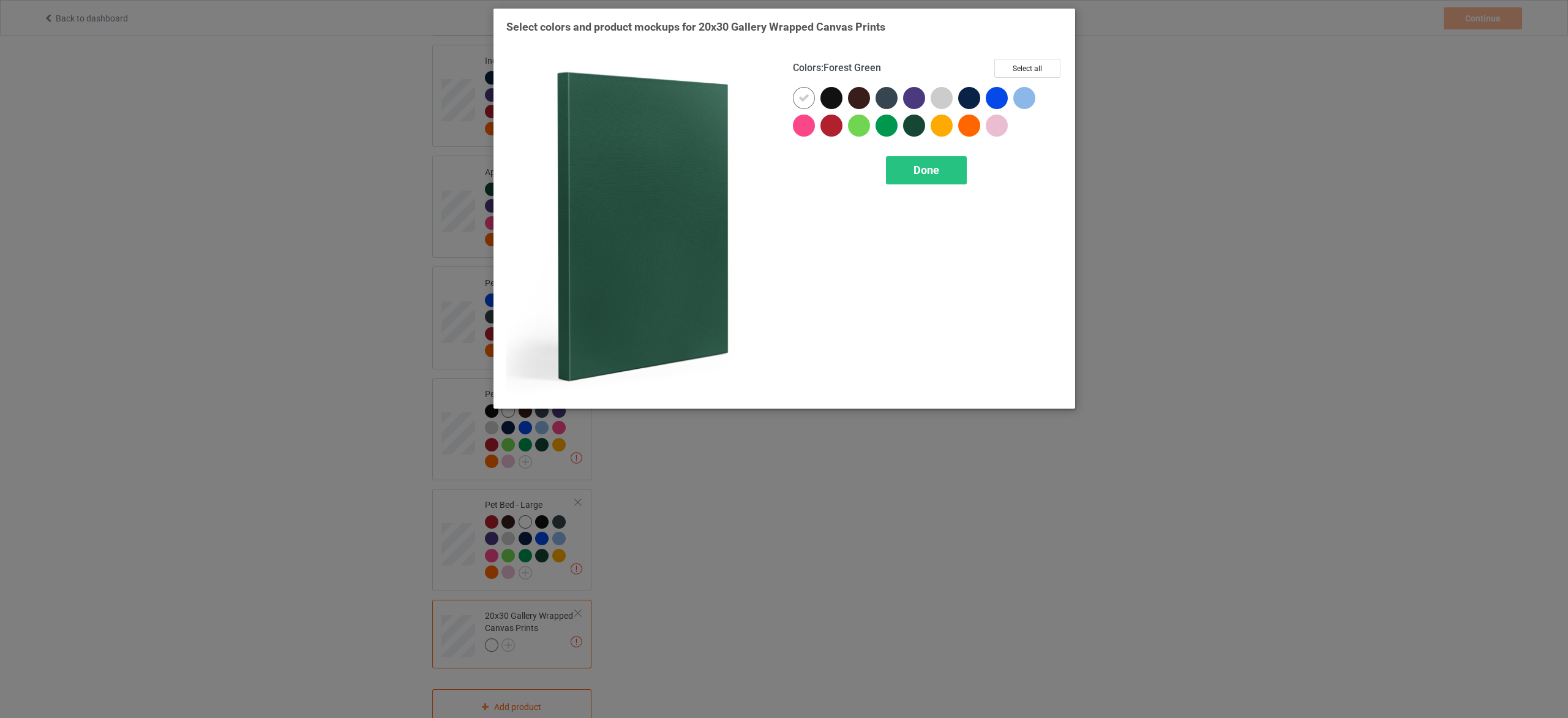
click at [910, 130] on div at bounding box center [914, 125] width 22 height 22
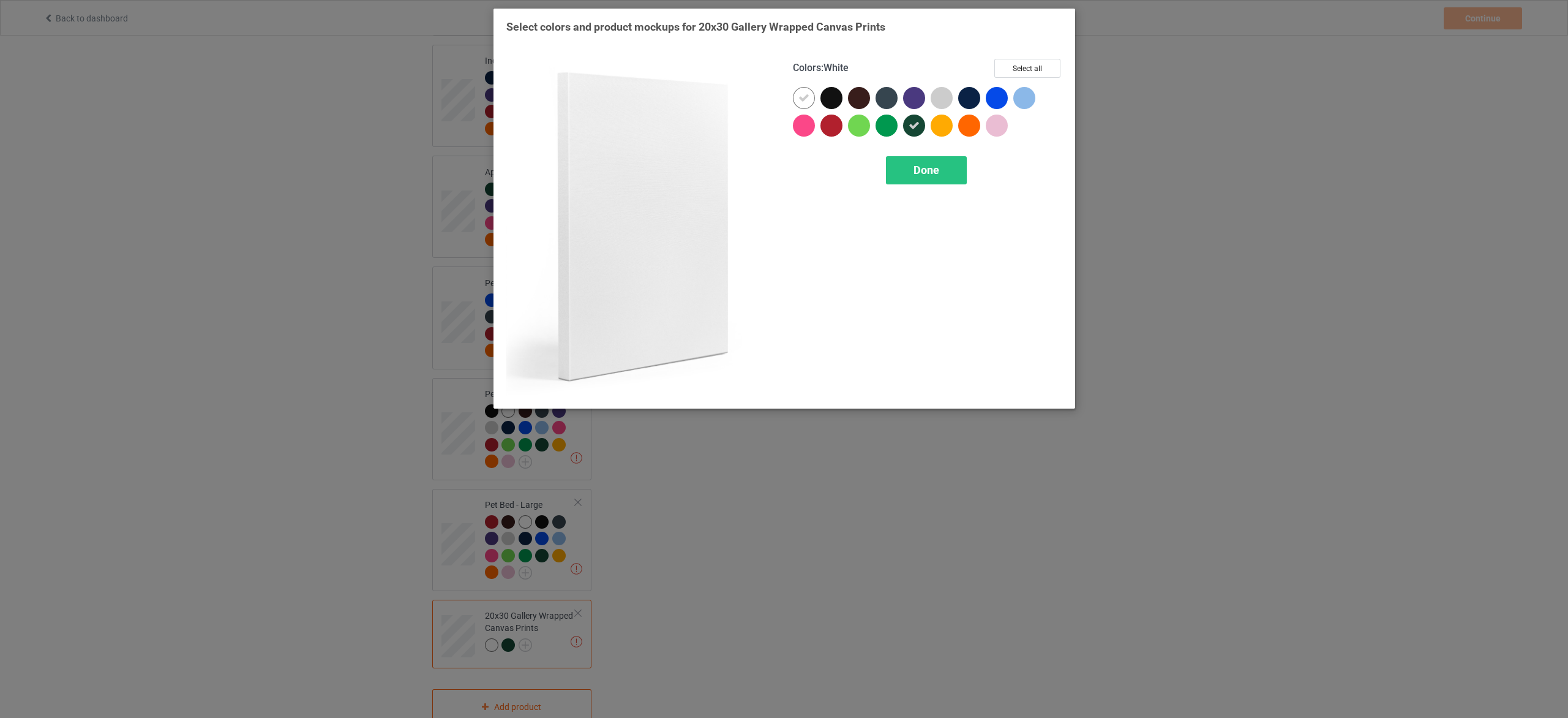
click at [803, 101] on icon at bounding box center [803, 97] width 11 height 11
click at [1028, 57] on div "Colors : White Select all Done" at bounding box center [927, 227] width 286 height 354
click at [1030, 64] on button "Select all" at bounding box center [1028, 68] width 66 height 19
click at [936, 170] on span "Done" at bounding box center [925, 170] width 26 height 13
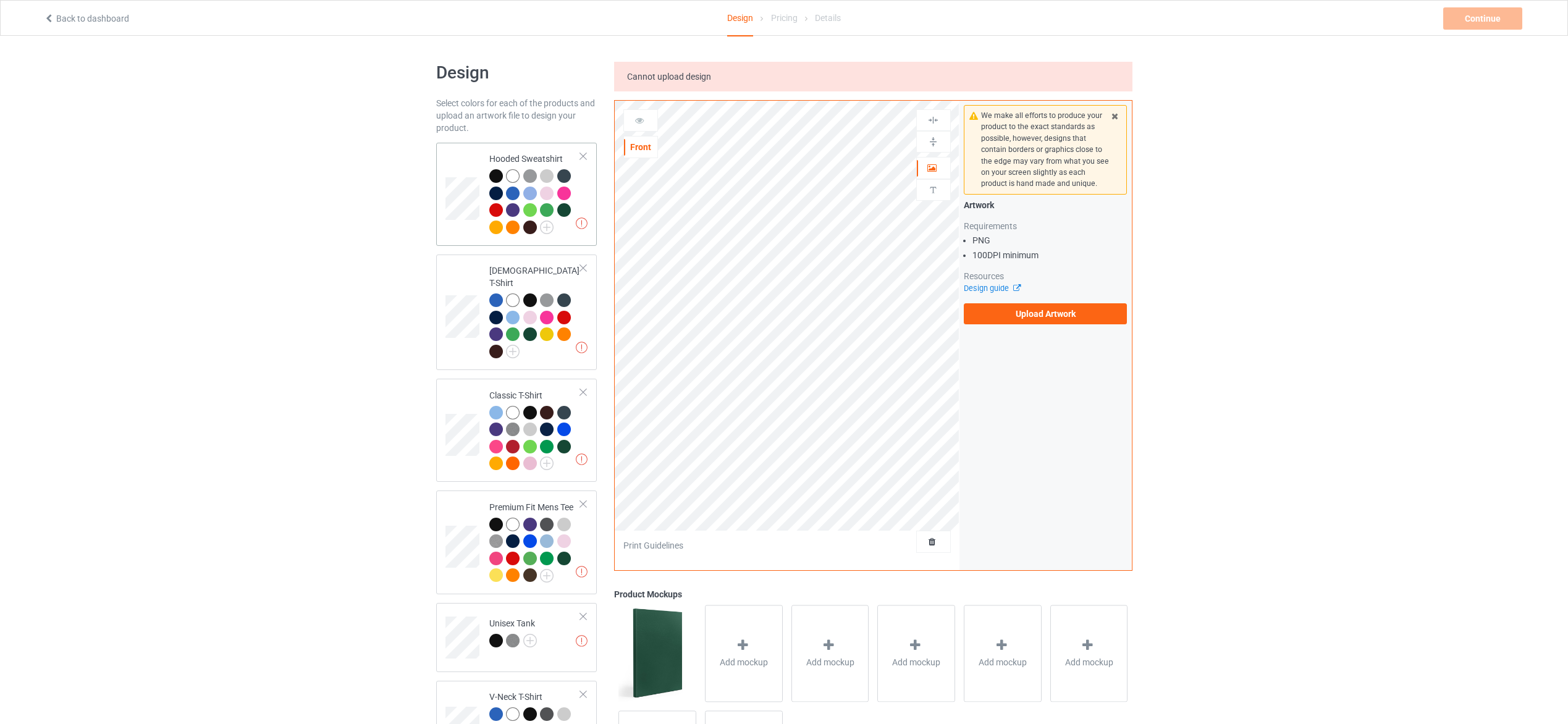
click at [567, 229] on div at bounding box center [535, 203] width 92 height 68
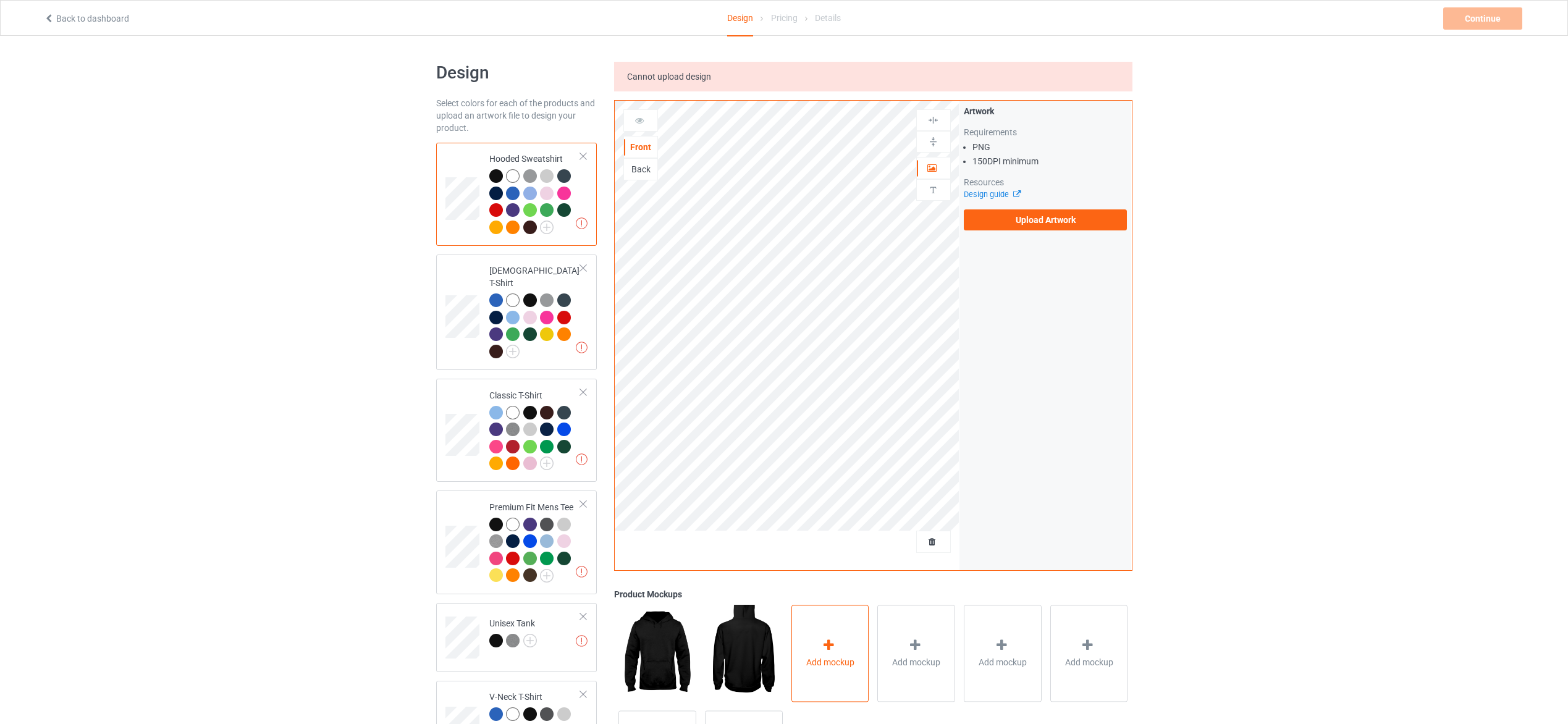
click at [827, 634] on div "Add mockup" at bounding box center [831, 653] width 78 height 97
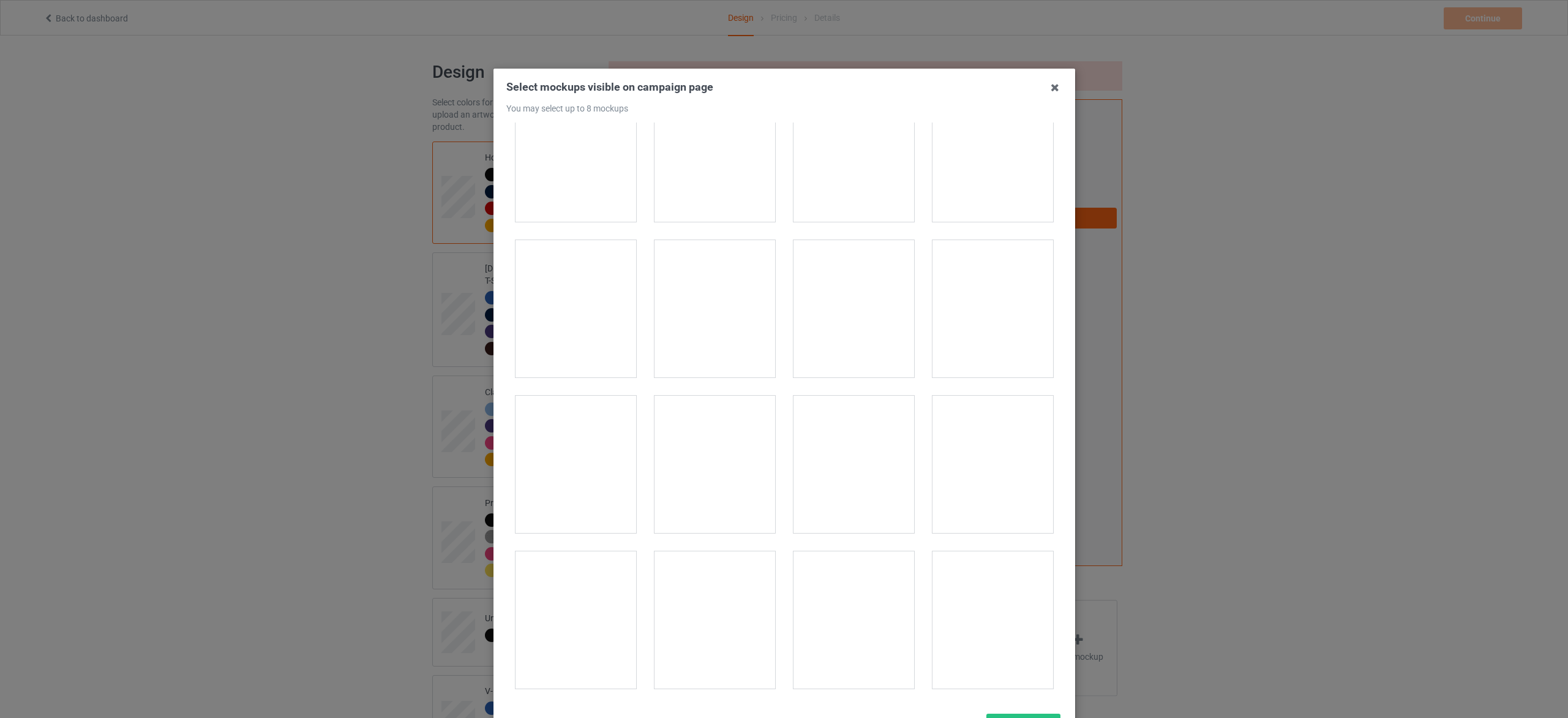
scroll to position [735, 0]
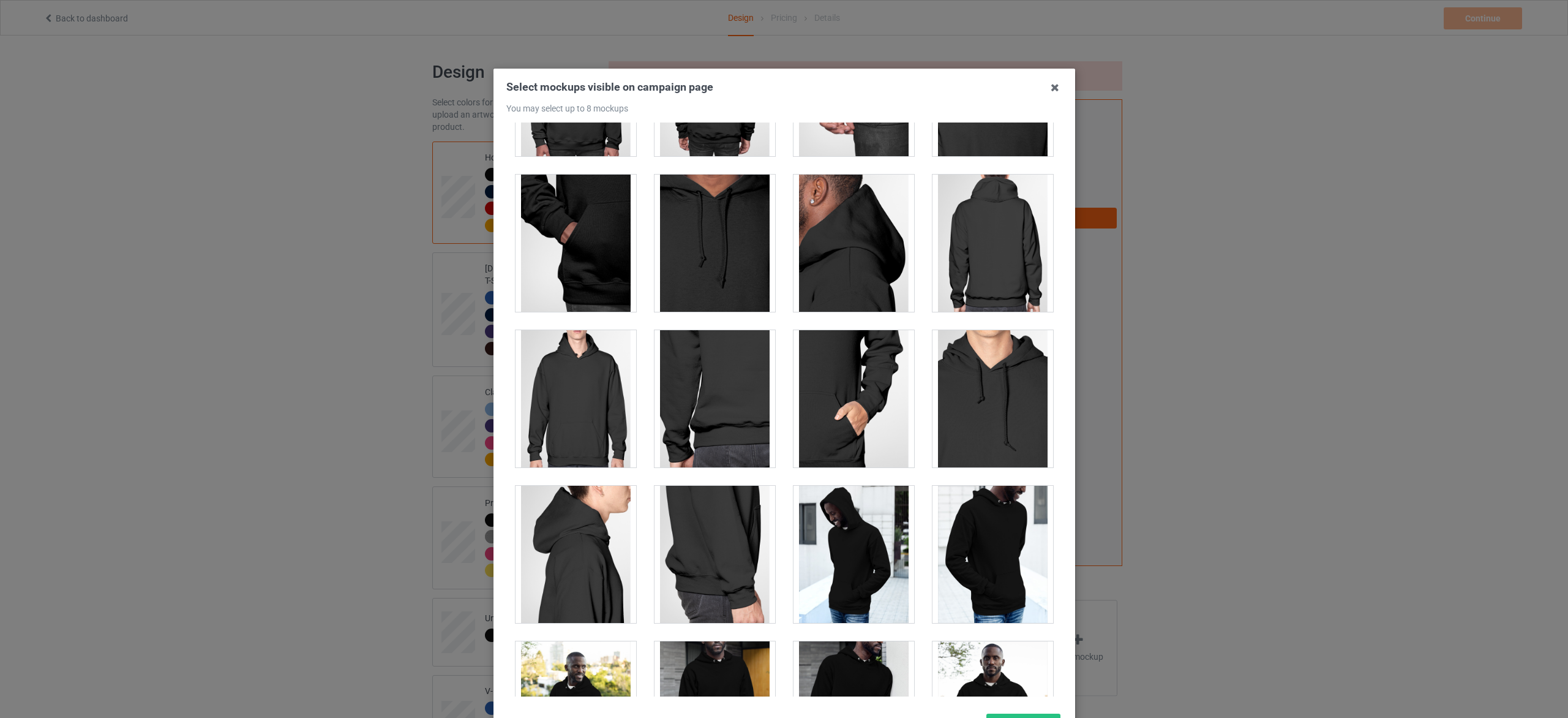
click at [582, 388] on div at bounding box center [576, 399] width 120 height 137
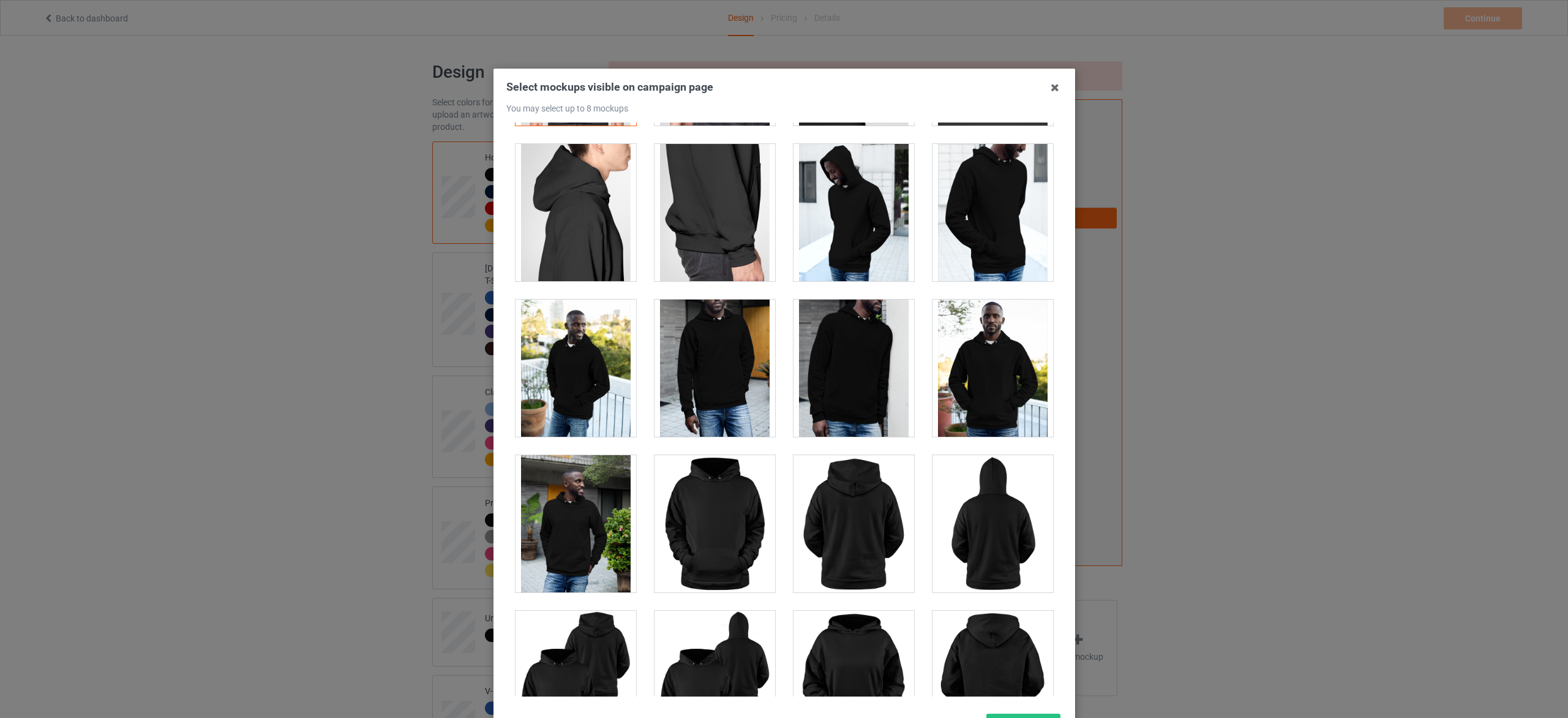
scroll to position [1195, 0]
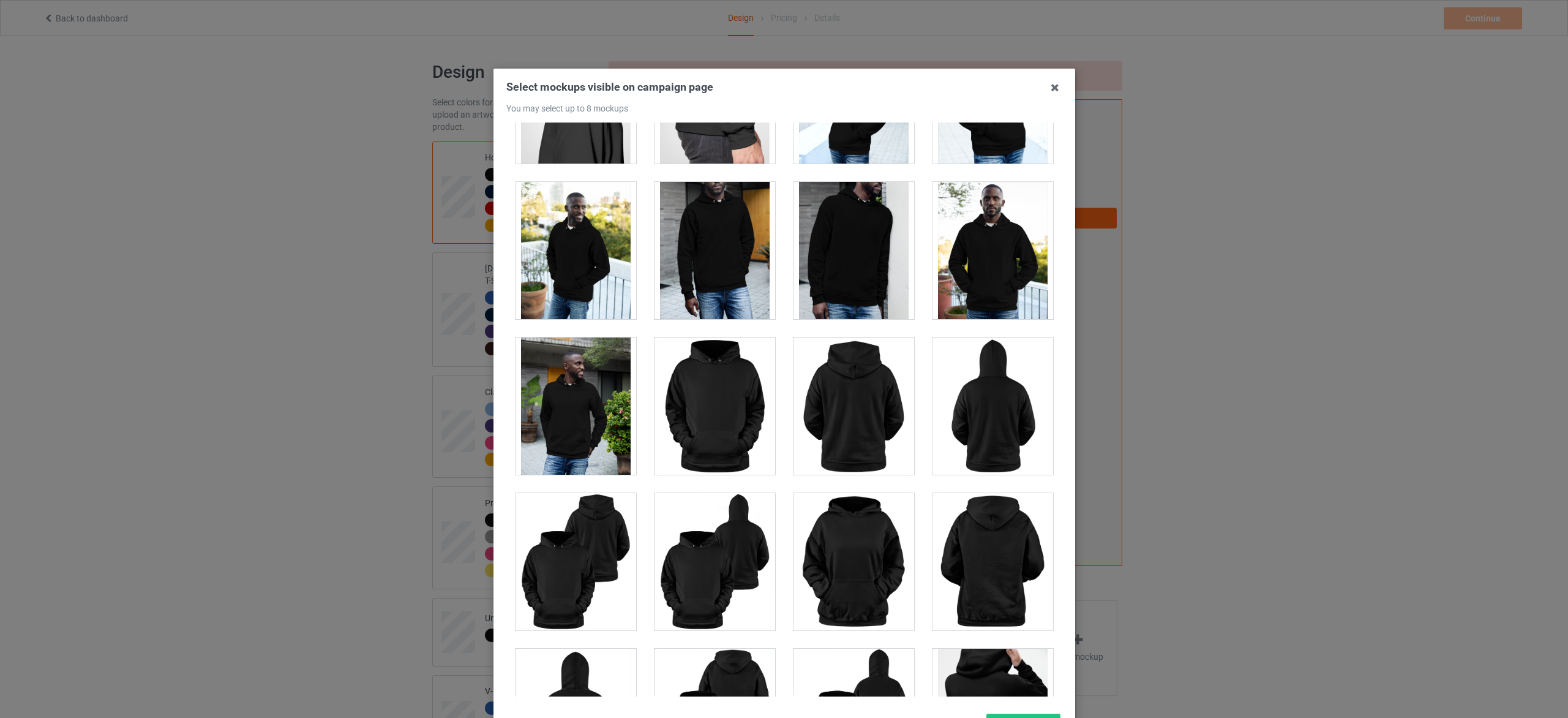
click at [708, 410] on div at bounding box center [715, 406] width 120 height 137
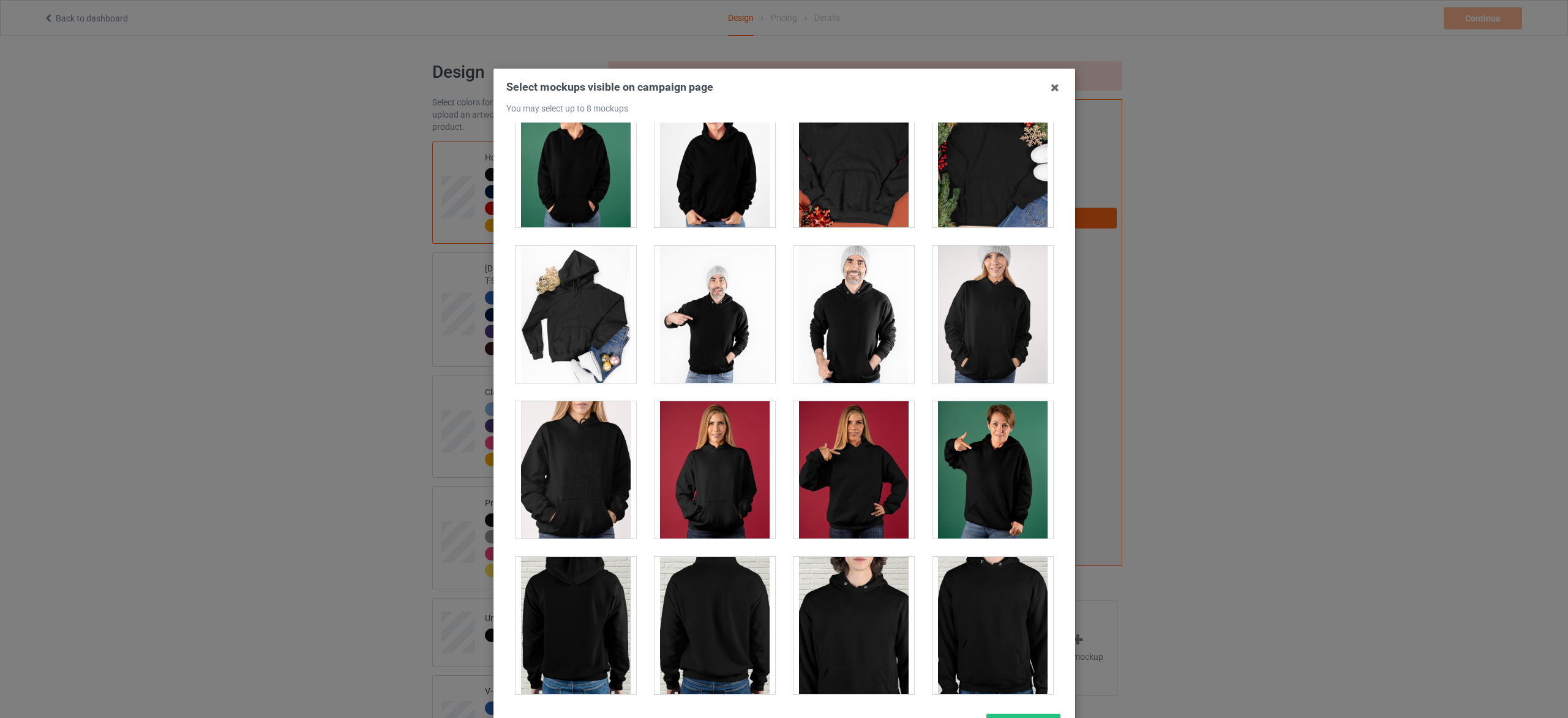
scroll to position [2573, 0]
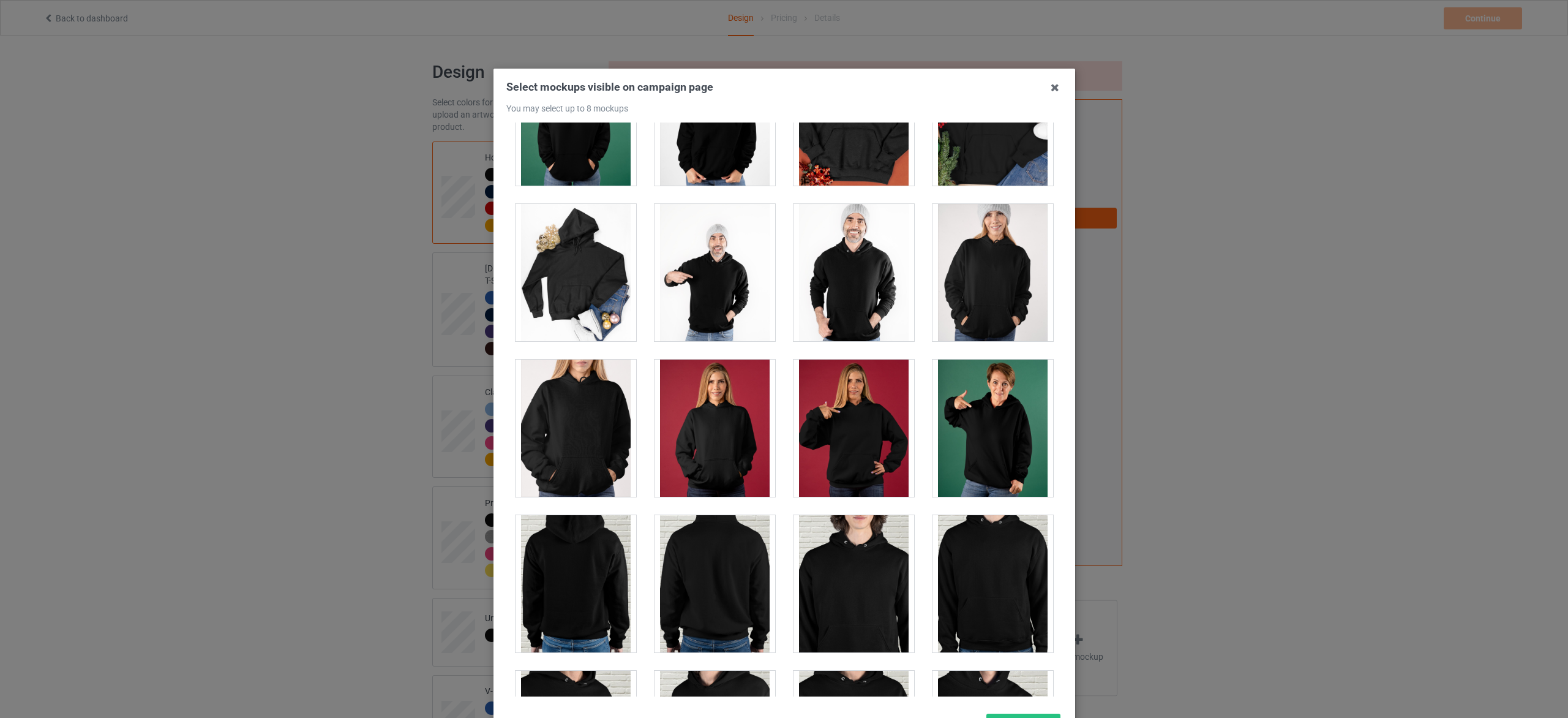
click at [976, 429] on div at bounding box center [993, 428] width 120 height 137
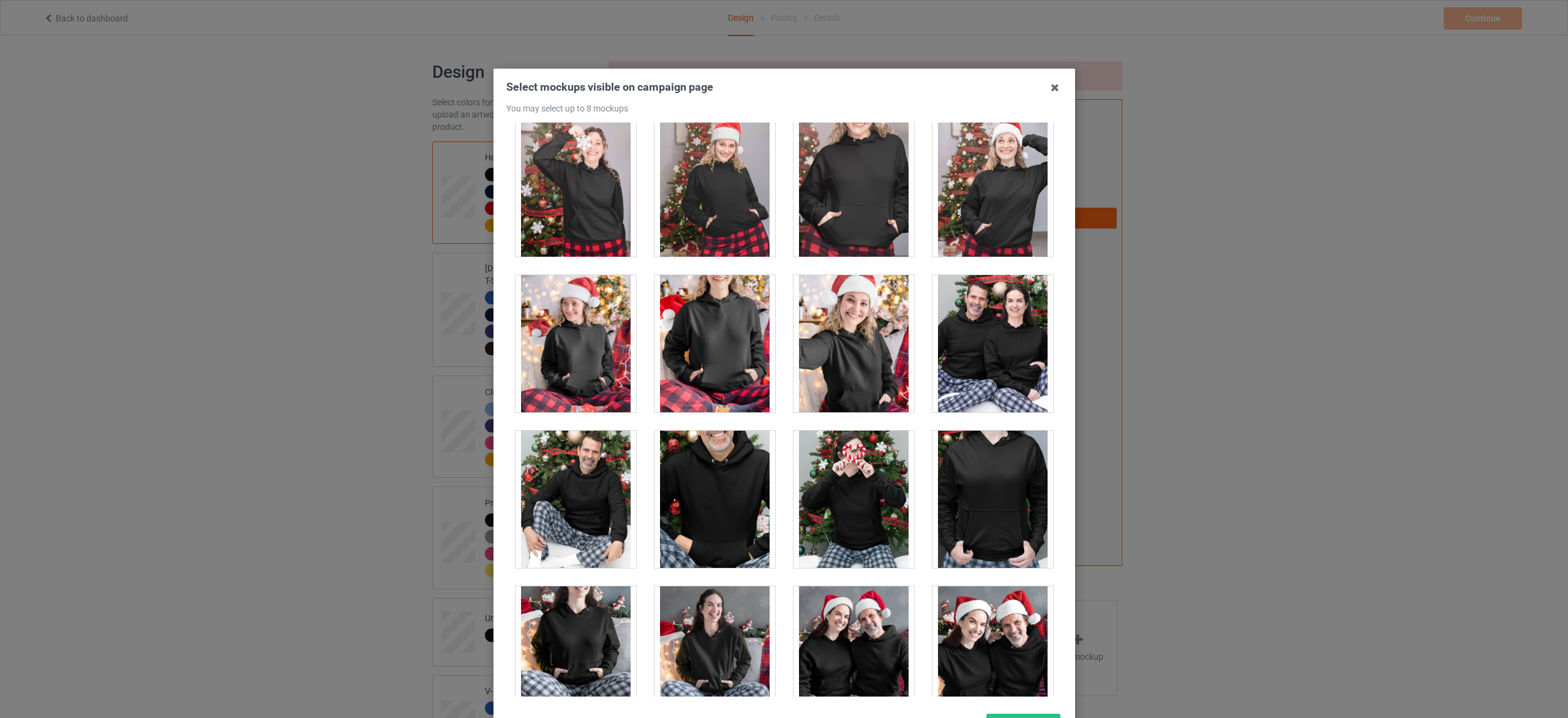
scroll to position [7904, 0]
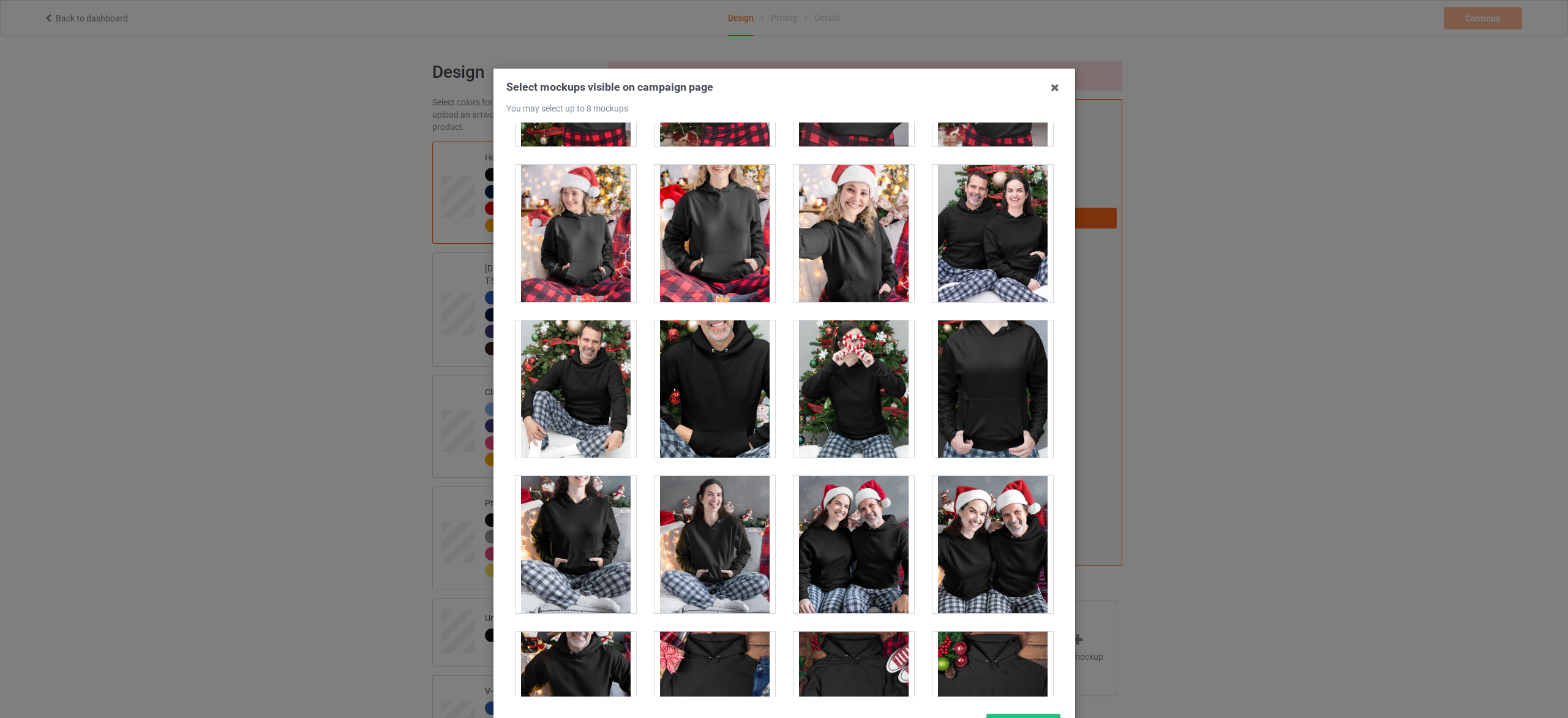
click at [963, 396] on div at bounding box center [993, 389] width 120 height 137
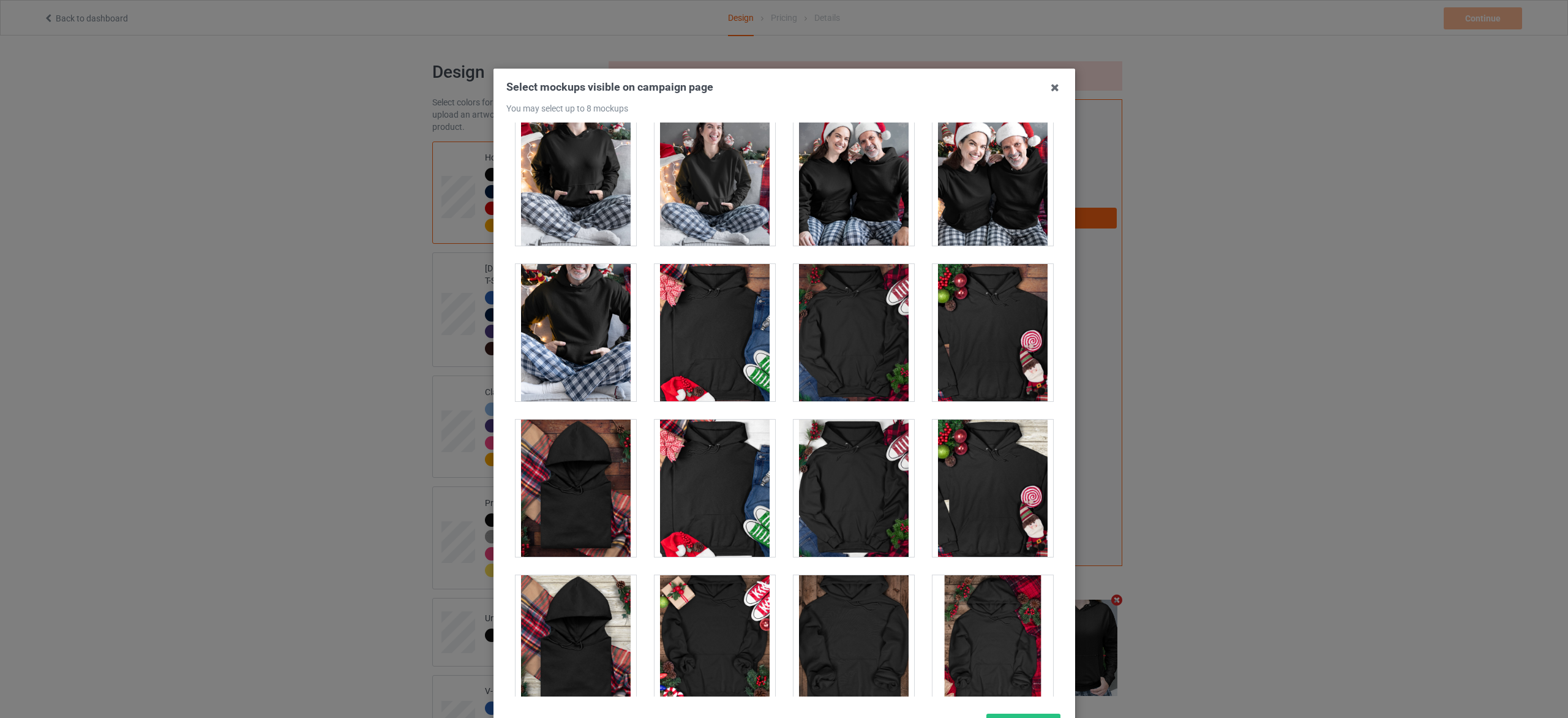
scroll to position [8363, 0]
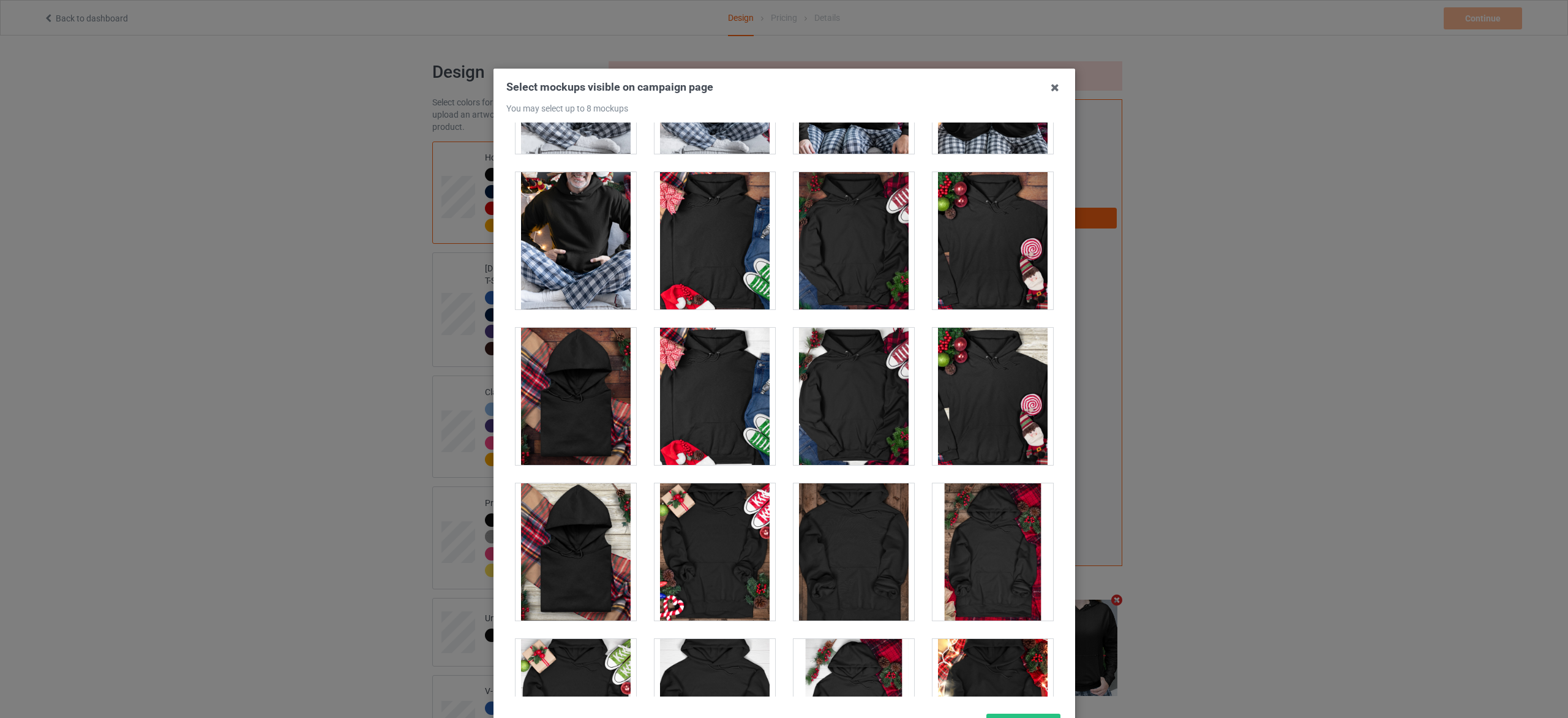
click at [714, 410] on div at bounding box center [715, 396] width 120 height 137
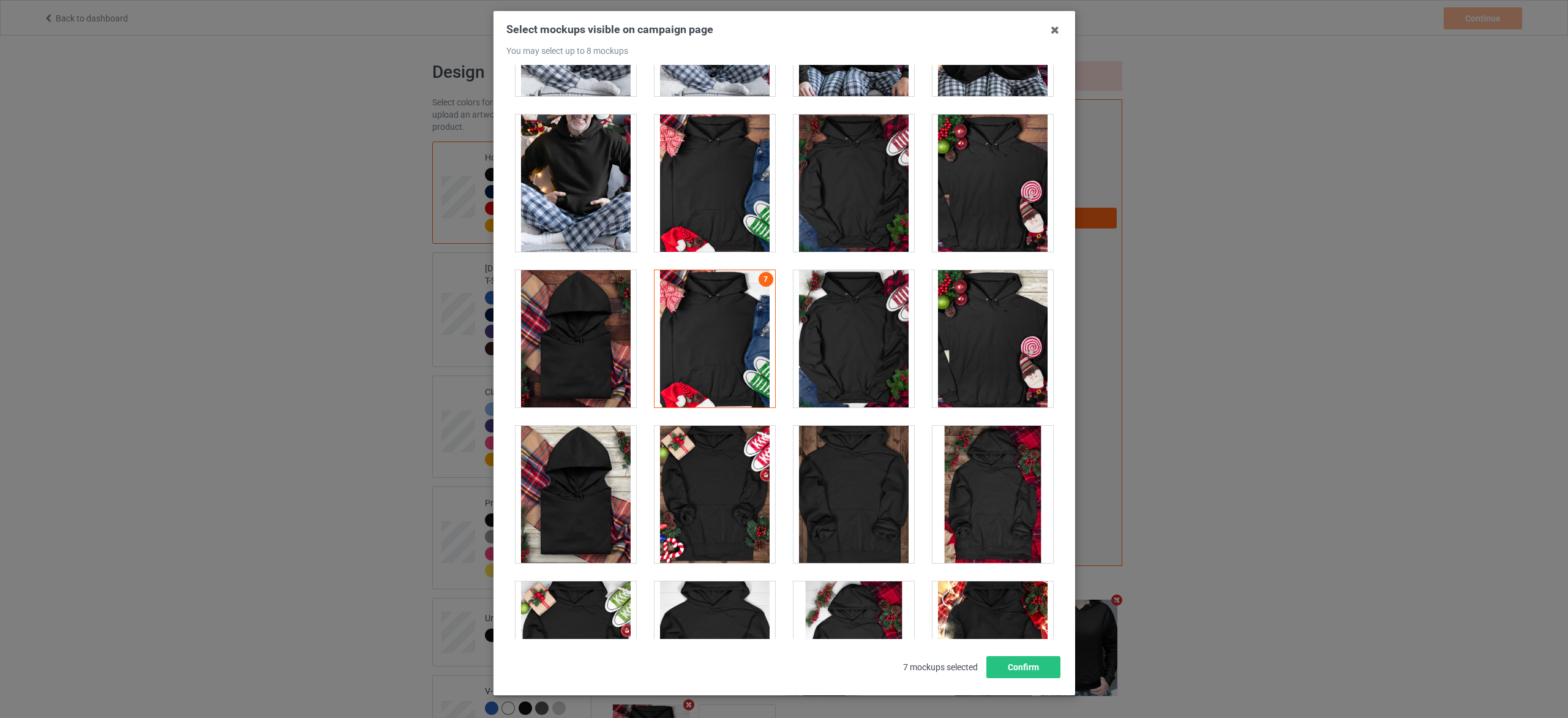
scroll to position [103, 0]
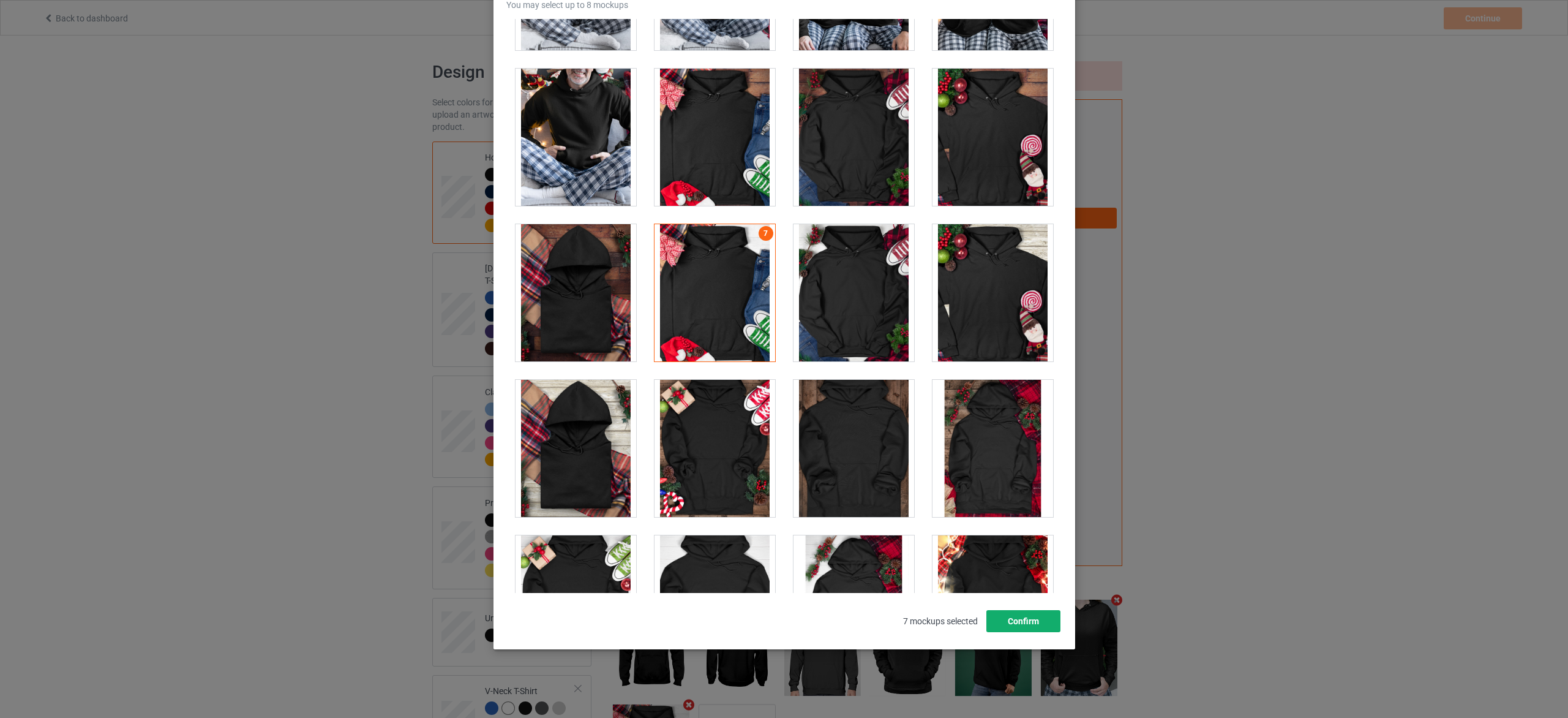
click at [1015, 626] on button "Confirm" at bounding box center [1023, 621] width 74 height 22
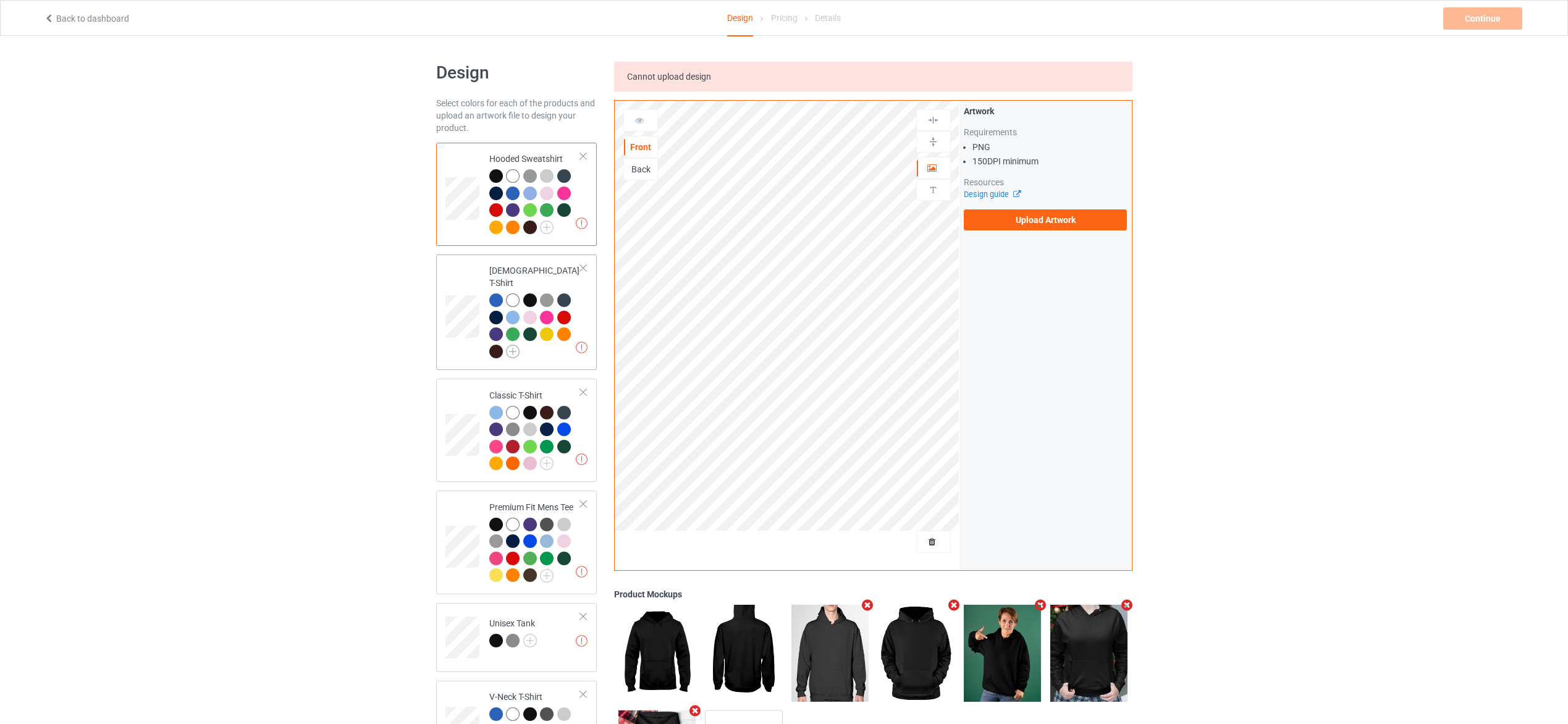
click at [514, 345] on img at bounding box center [513, 351] width 13 height 13
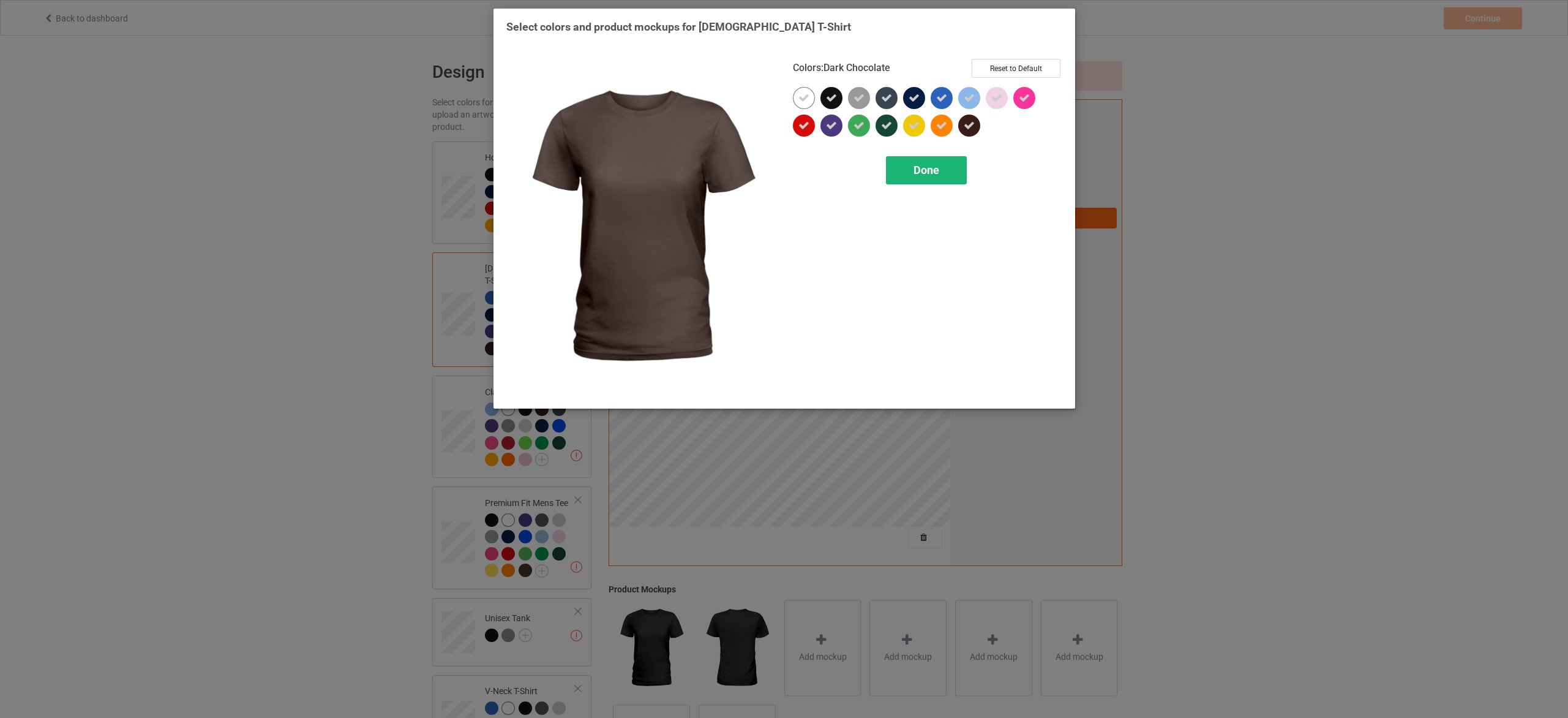
click at [921, 180] on div "Done" at bounding box center [925, 170] width 81 height 28
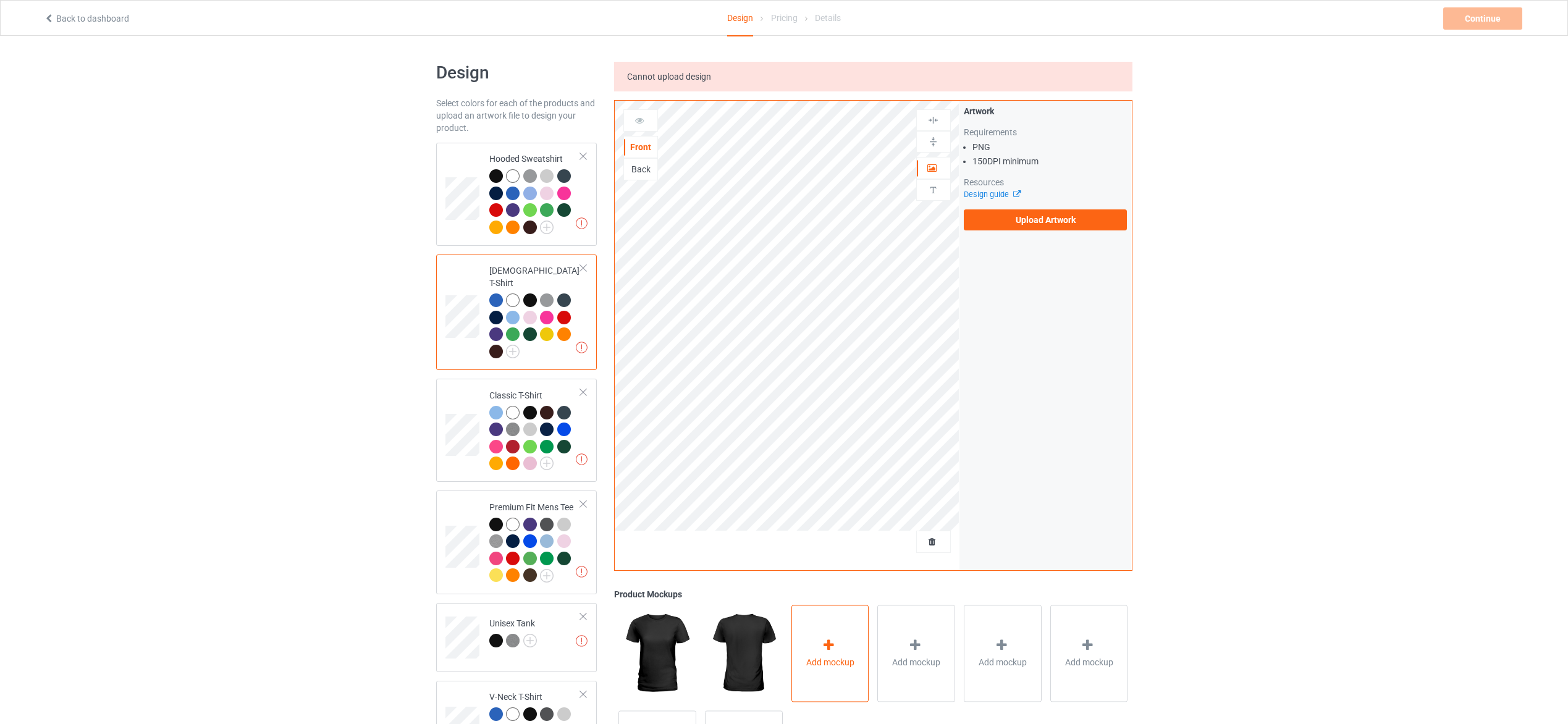
click at [831, 637] on div "Add mockup" at bounding box center [831, 653] width 78 height 97
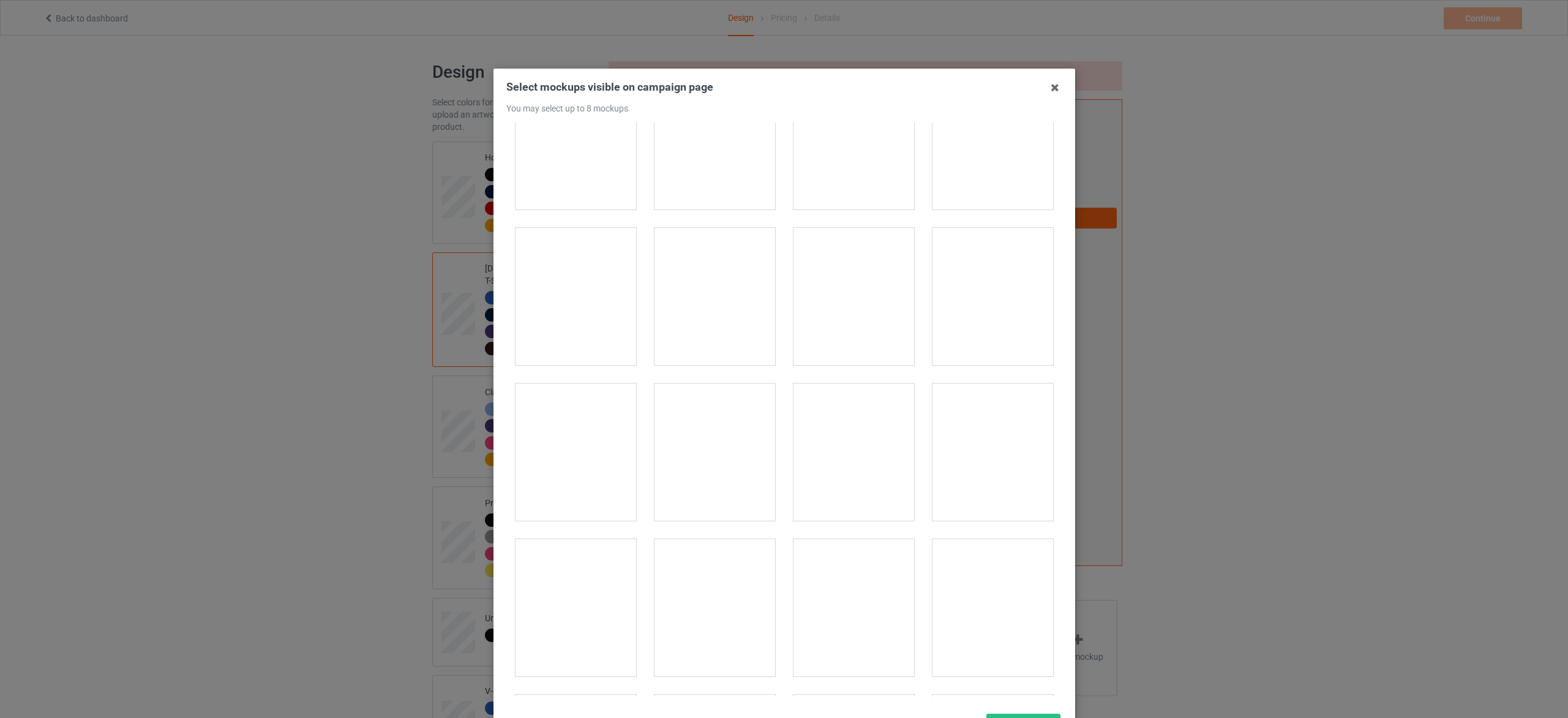
scroll to position [1103, 0]
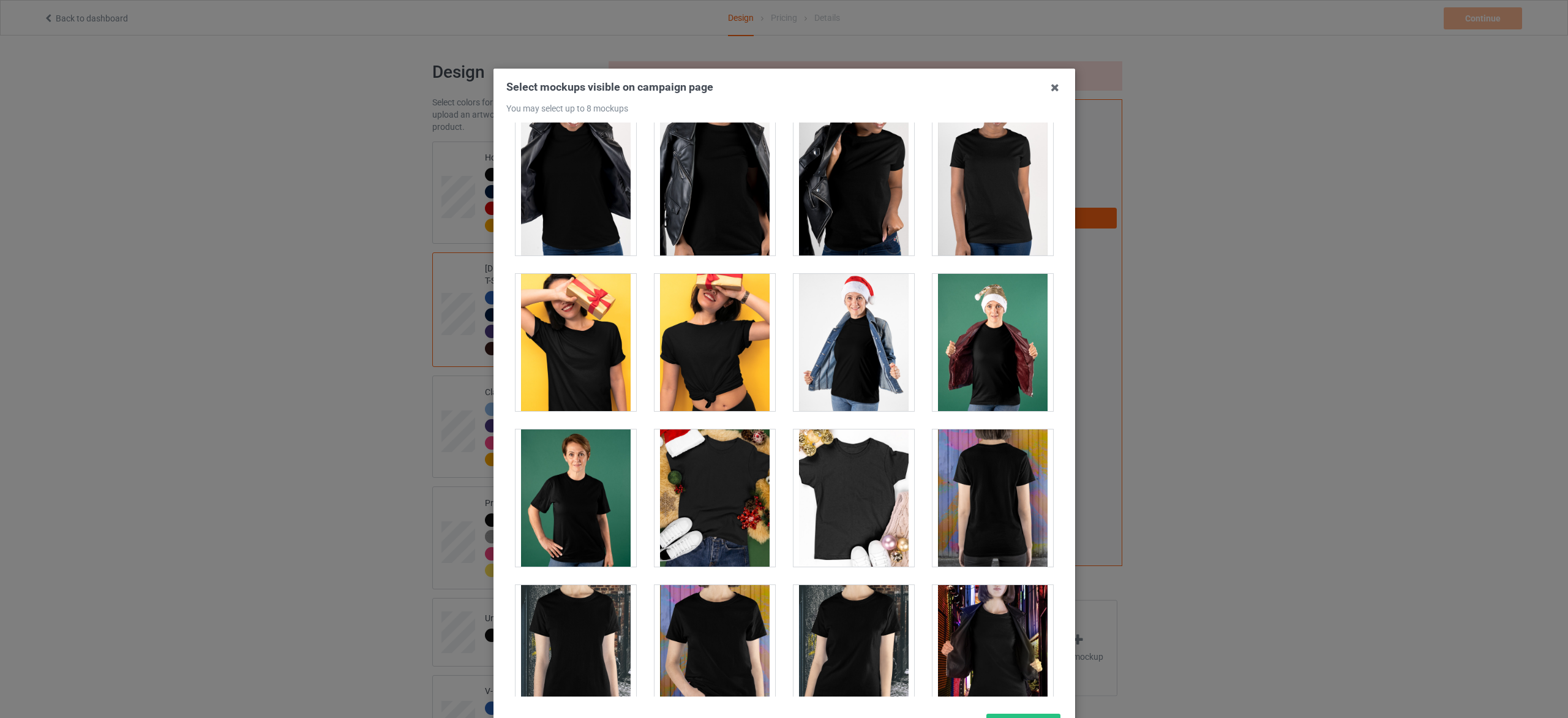
click at [857, 375] on div at bounding box center [854, 342] width 120 height 137
click at [685, 516] on div at bounding box center [715, 498] width 120 height 137
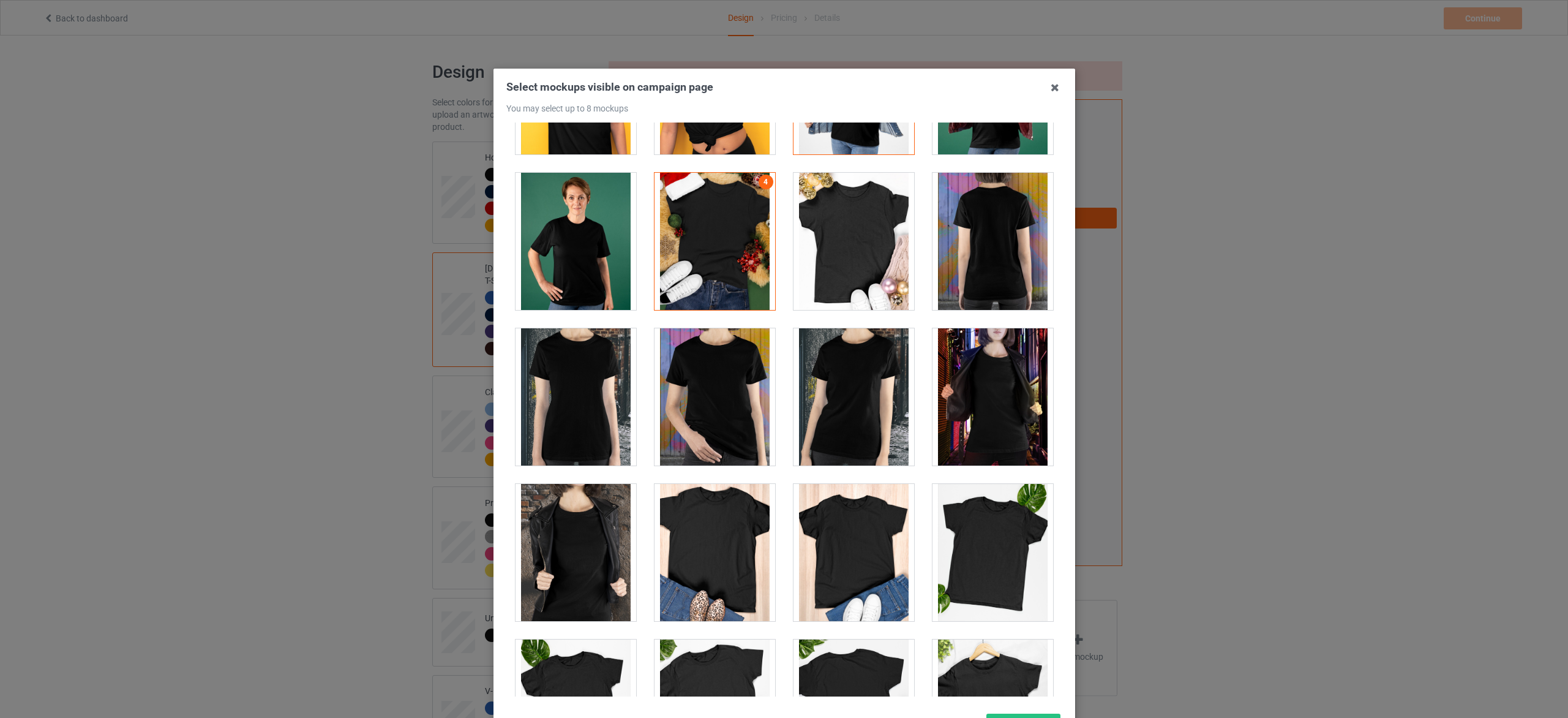
scroll to position [1471, 0]
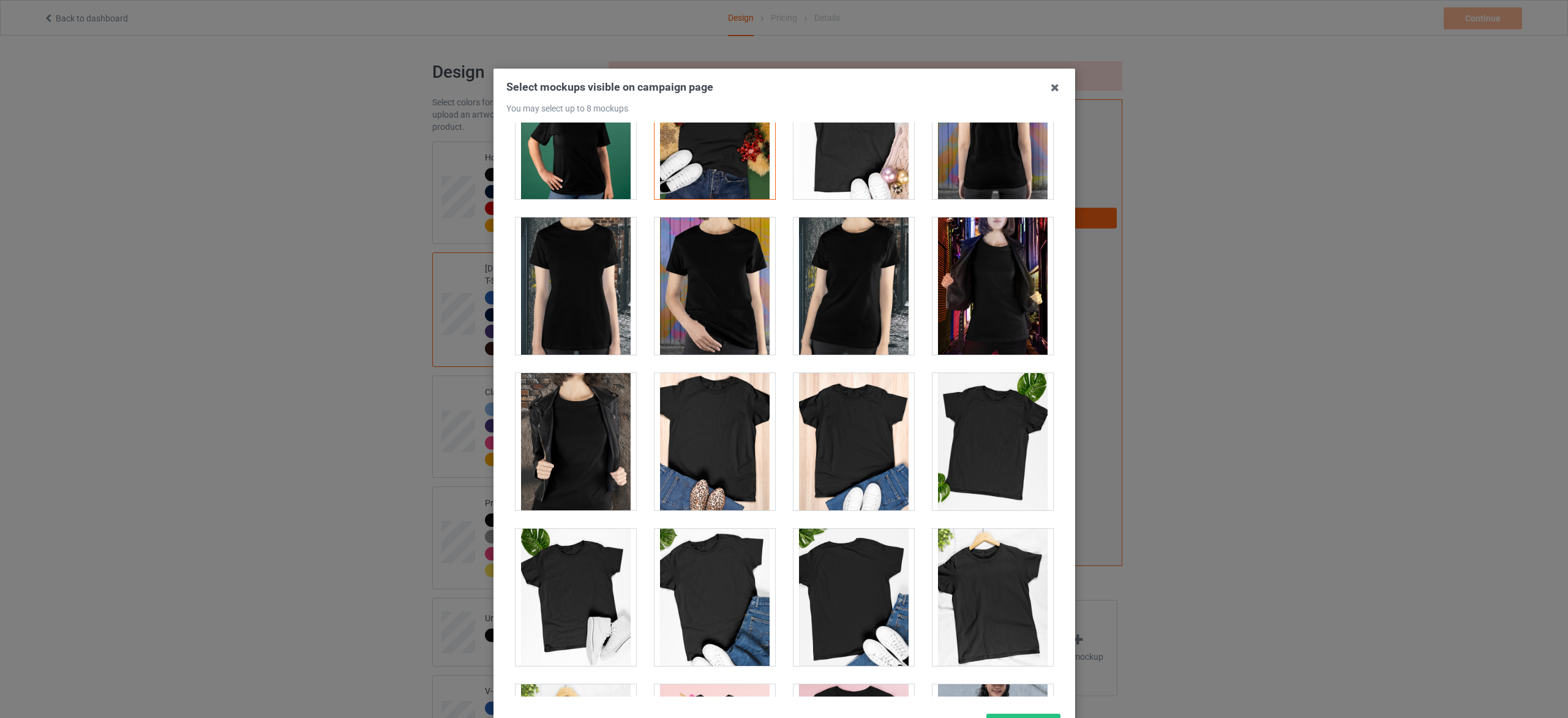
click at [725, 475] on div at bounding box center [715, 442] width 120 height 137
click at [859, 573] on div at bounding box center [854, 598] width 120 height 137
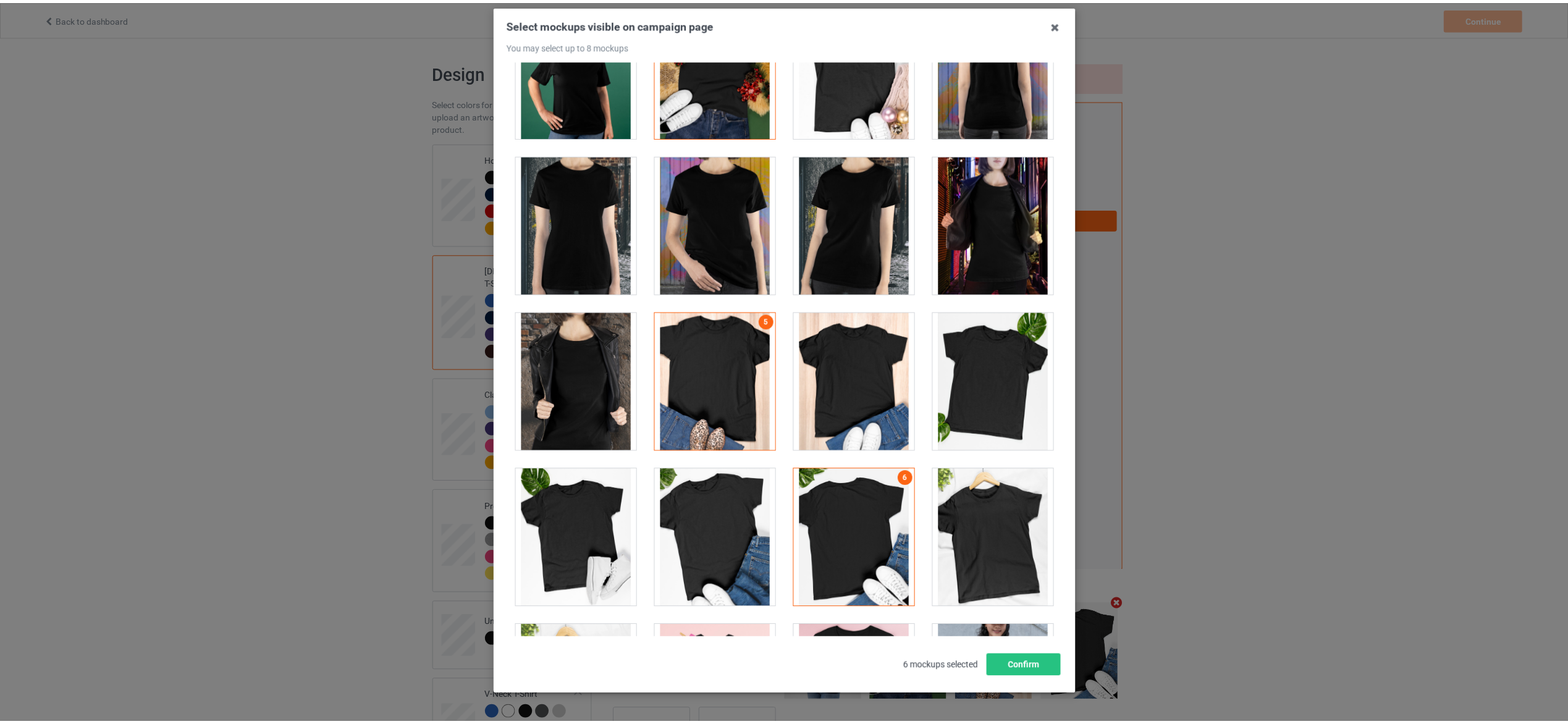
scroll to position [92, 0]
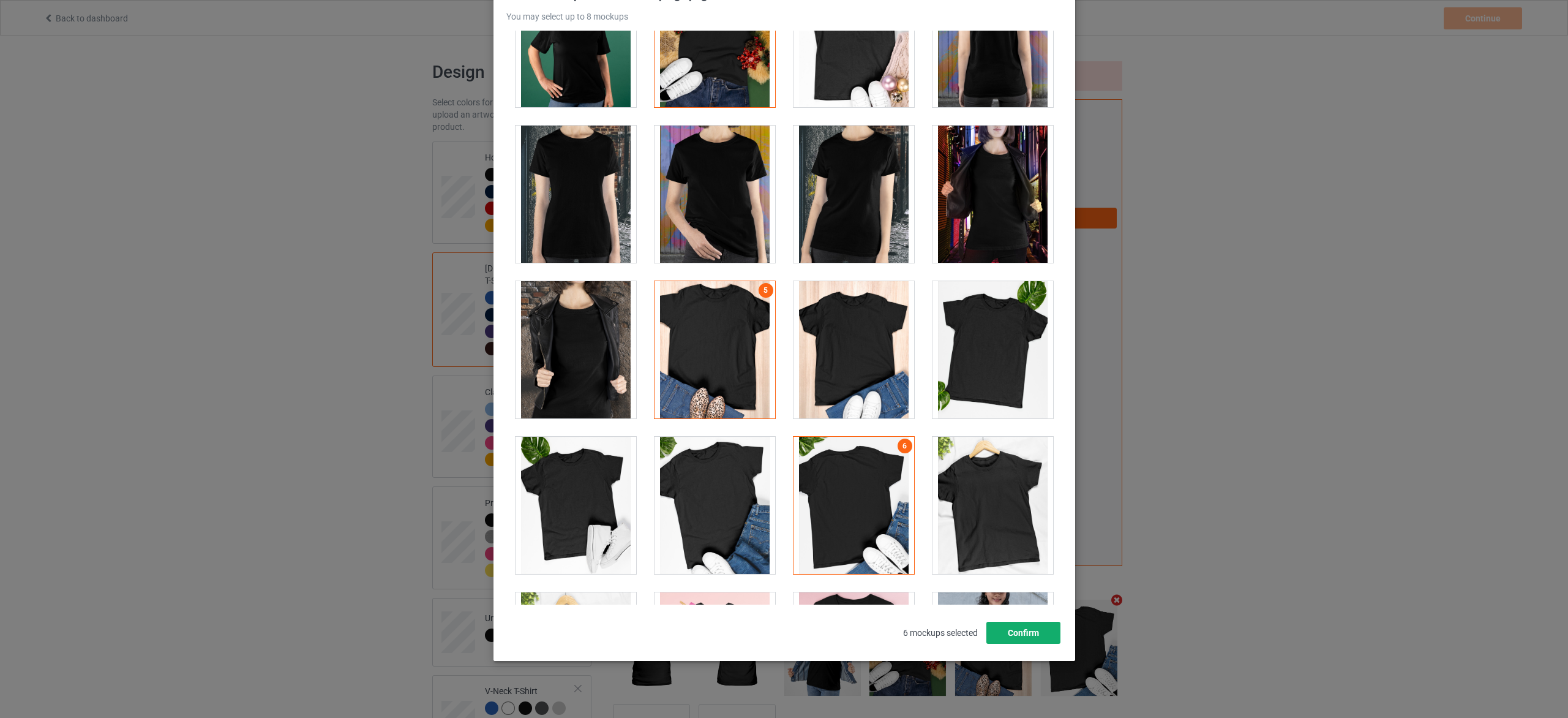
click at [1033, 636] on button "Confirm" at bounding box center [1023, 633] width 74 height 22
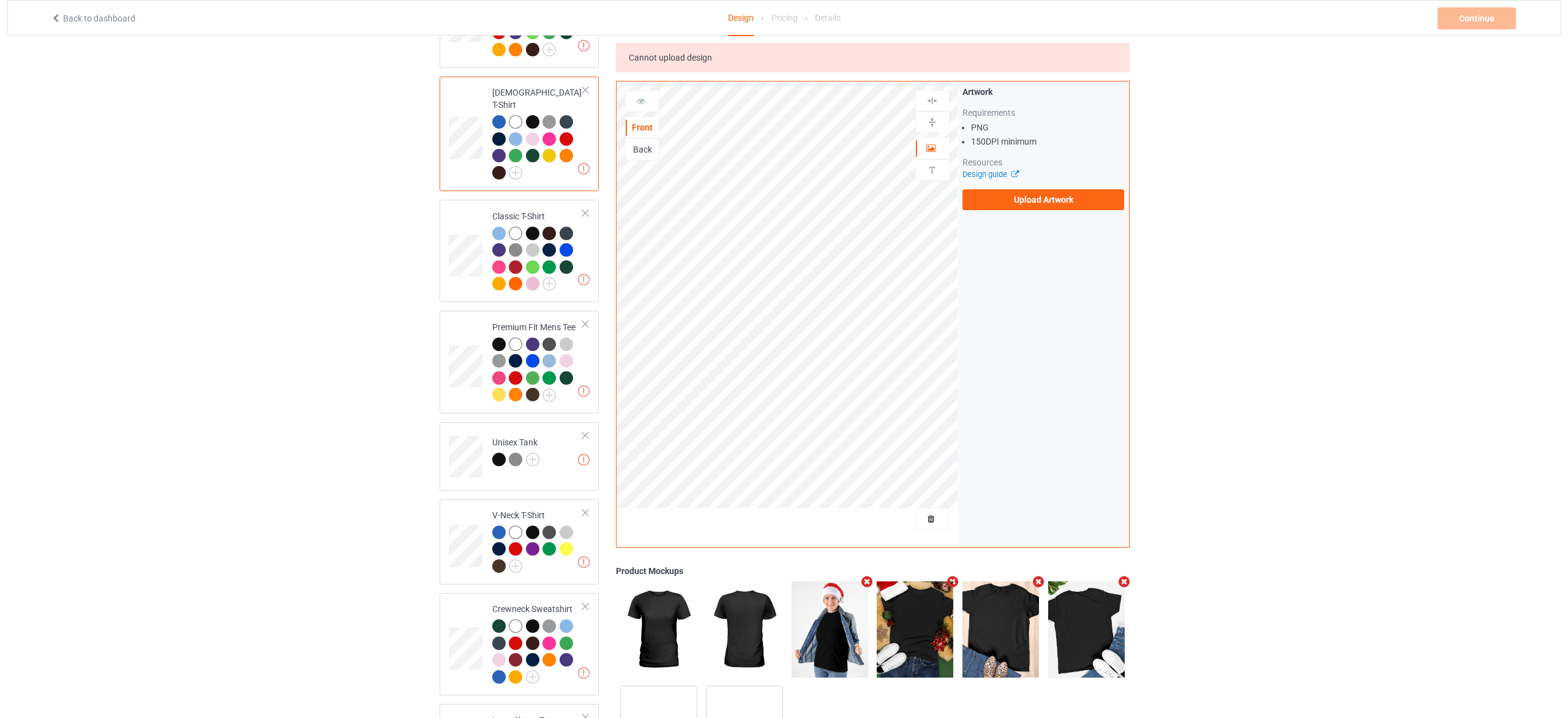
scroll to position [184, 0]
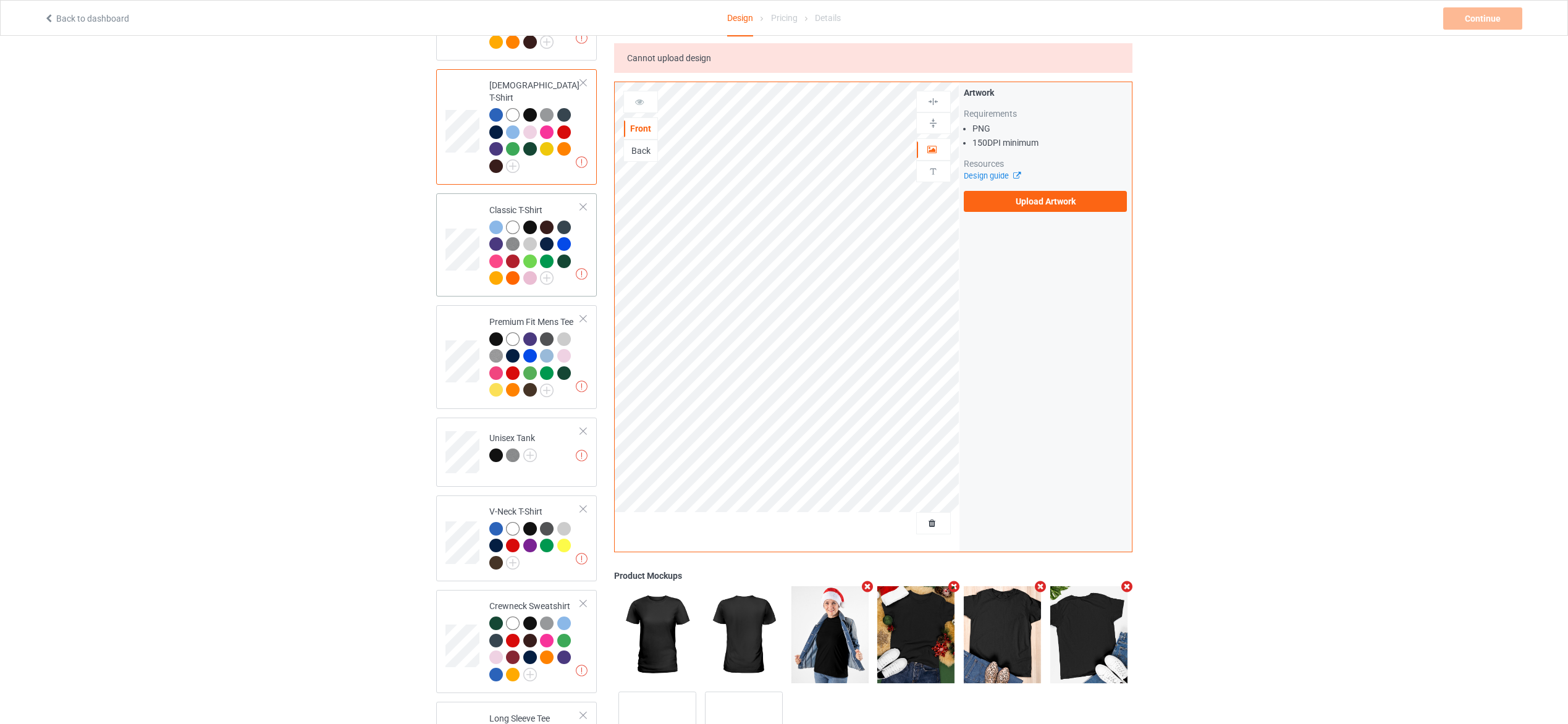
click at [583, 226] on td "Missing artworks Classic T-Shirt" at bounding box center [535, 245] width 106 height 93
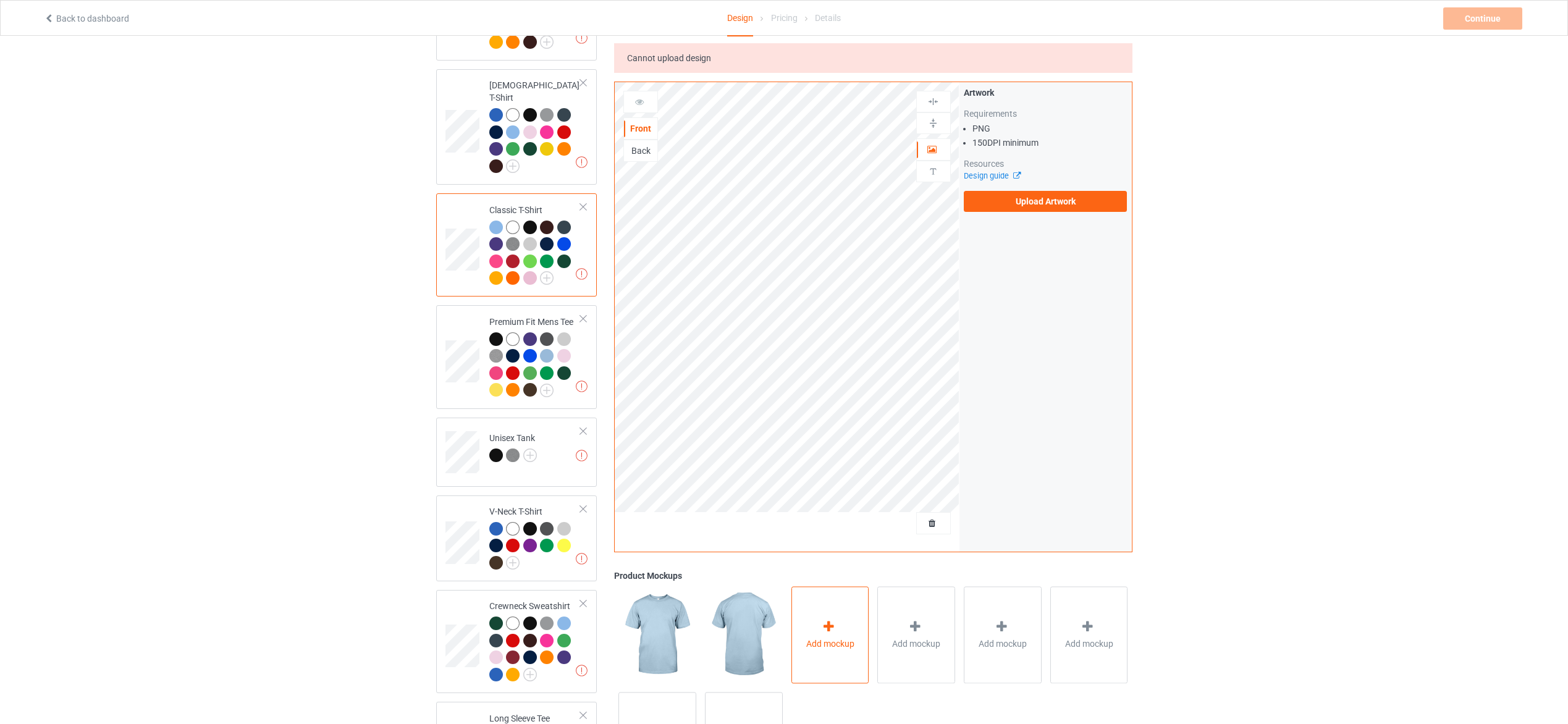
click at [850, 657] on div "Add mockup" at bounding box center [831, 635] width 78 height 97
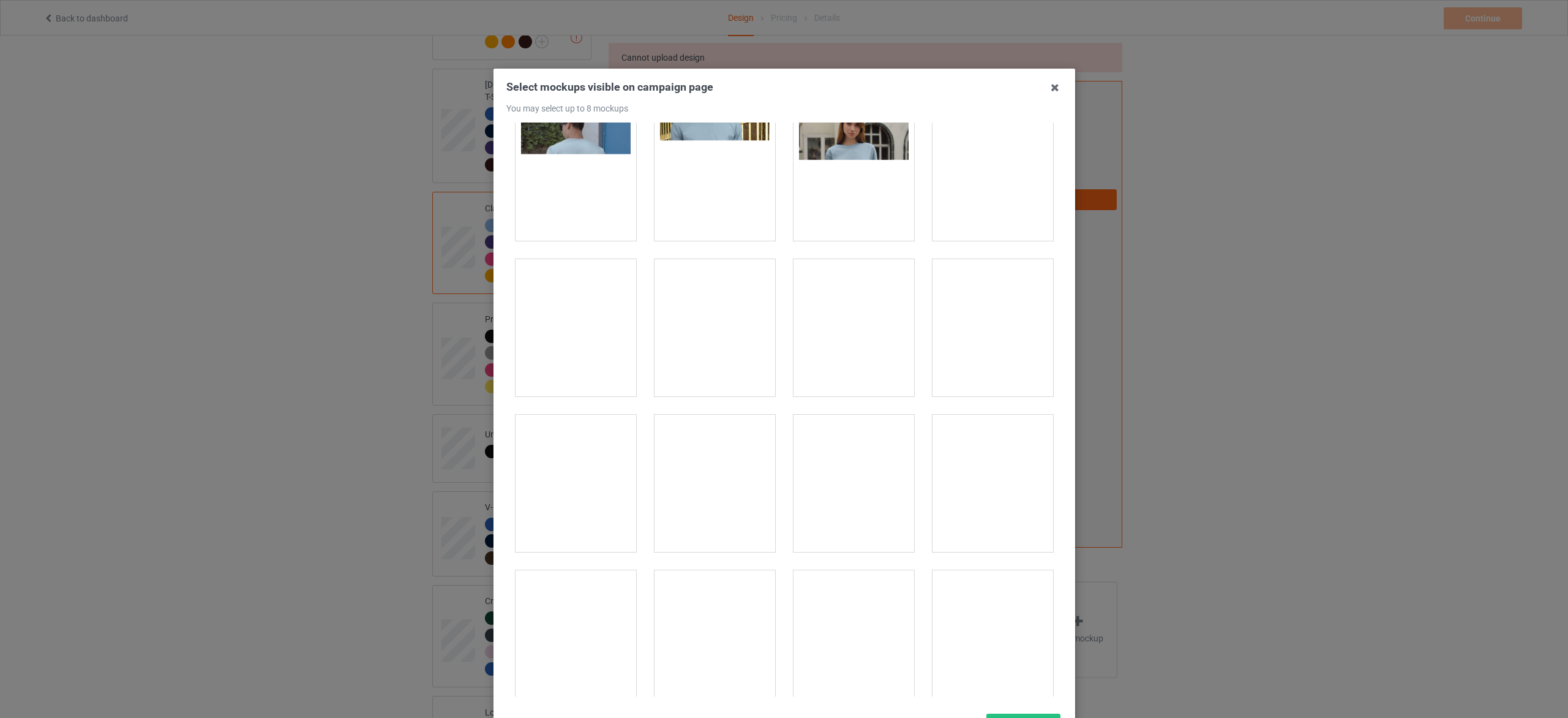
scroll to position [367, 0]
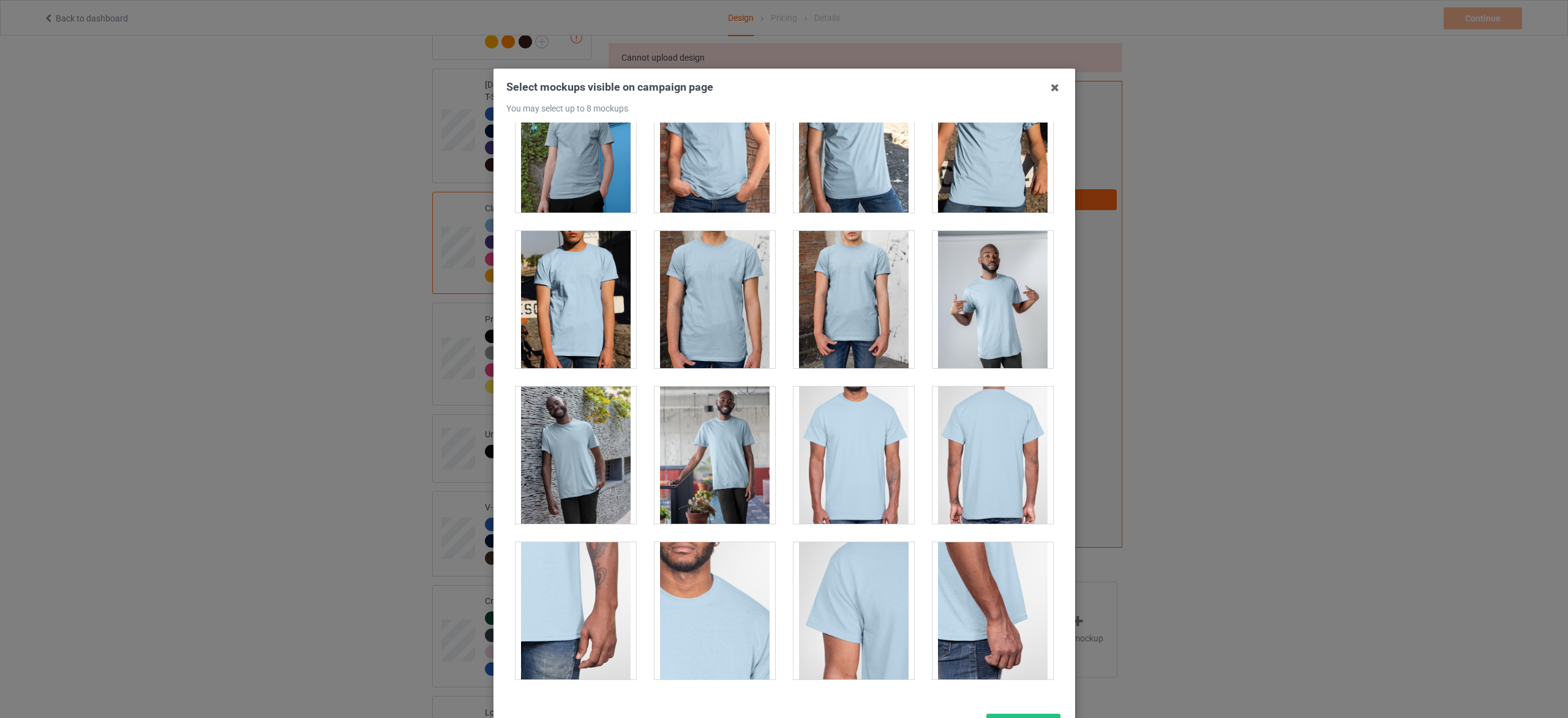
click at [856, 489] on div at bounding box center [854, 455] width 120 height 137
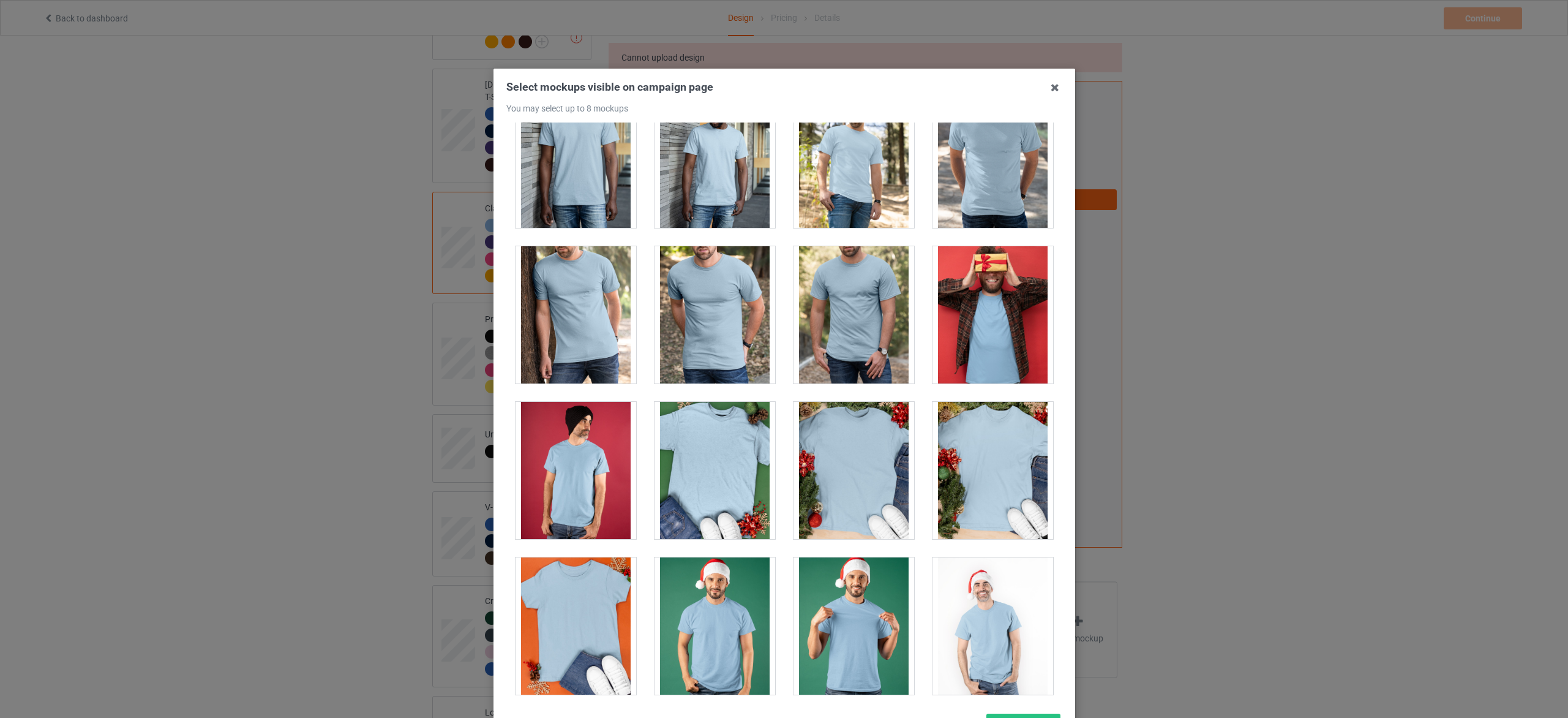
scroll to position [1471, 0]
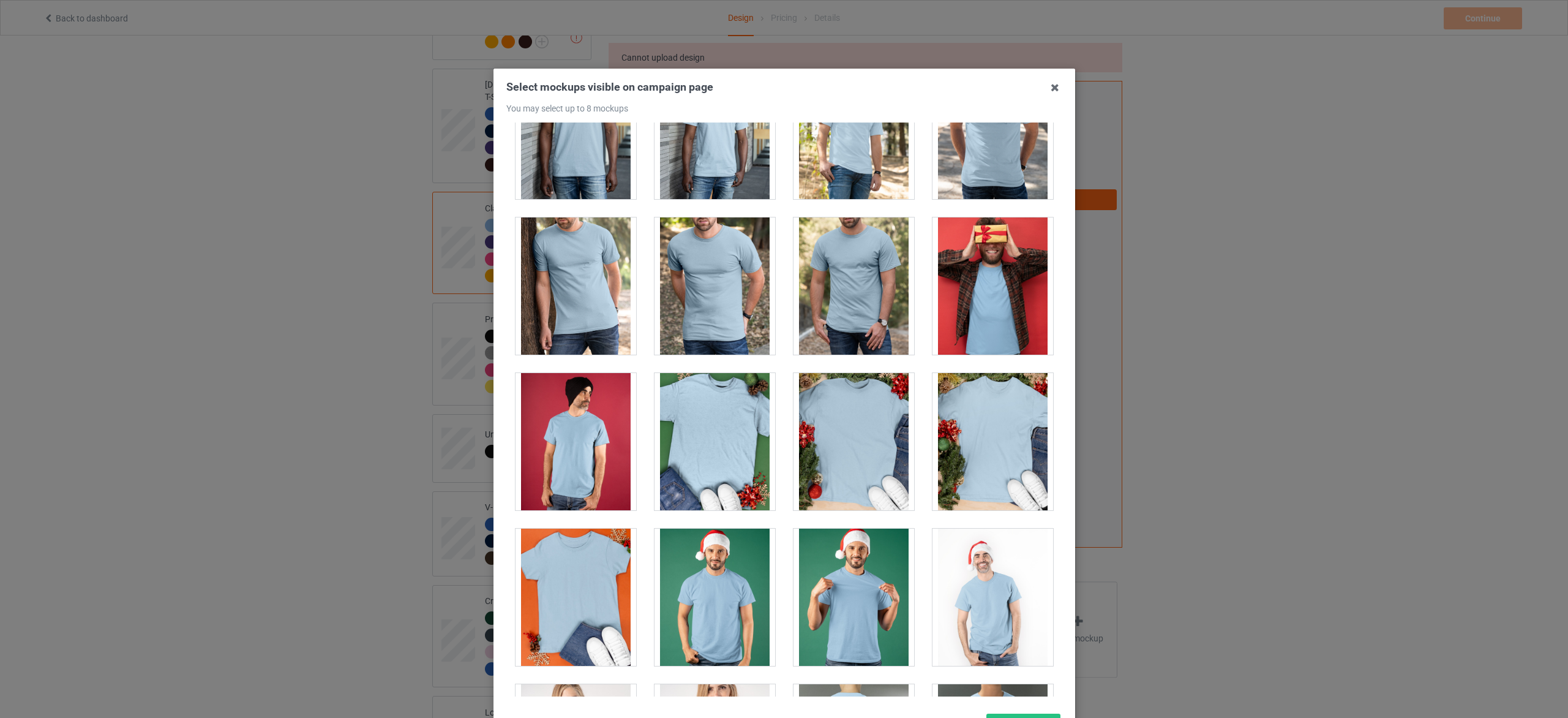
click at [976, 472] on div at bounding box center [993, 442] width 120 height 137
click at [861, 635] on div at bounding box center [854, 598] width 120 height 137
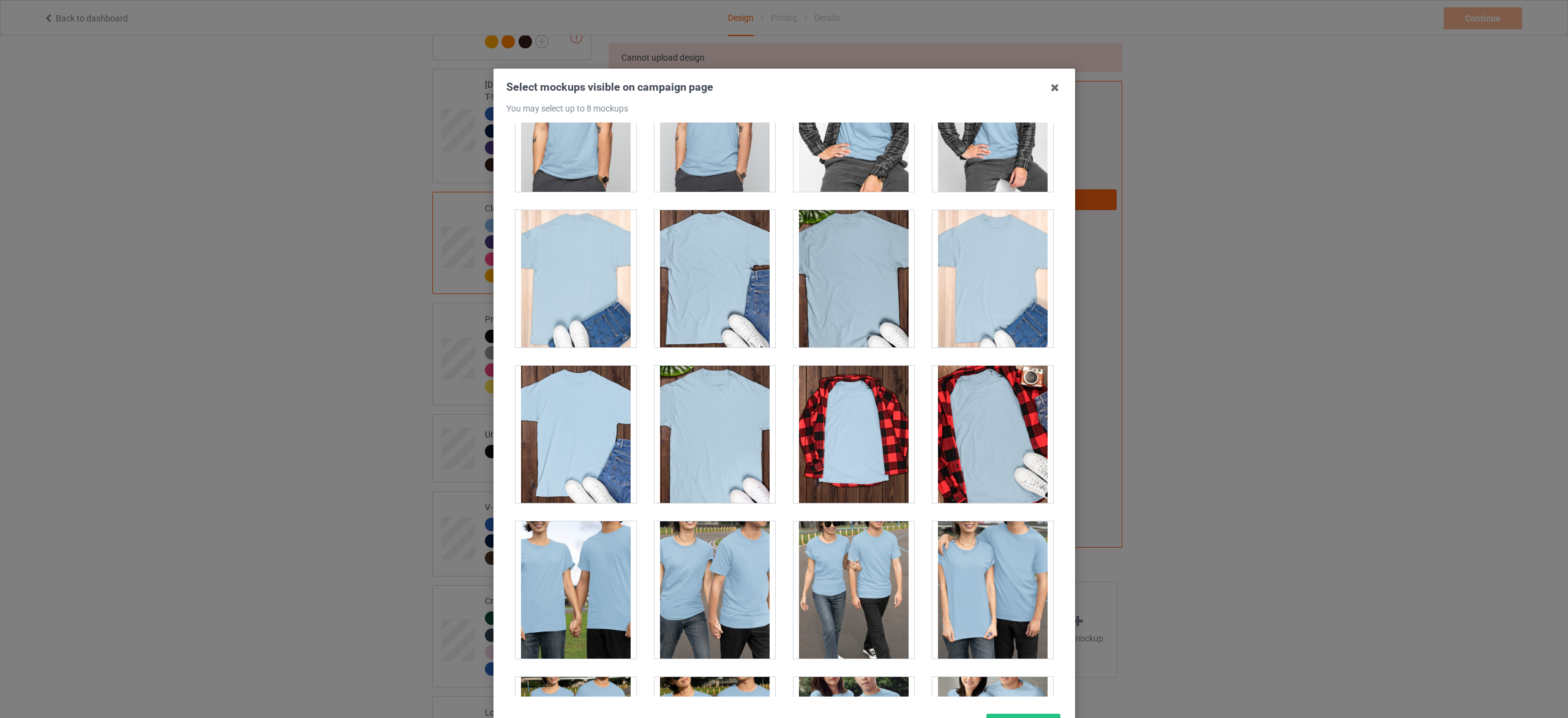
scroll to position [3768, 0]
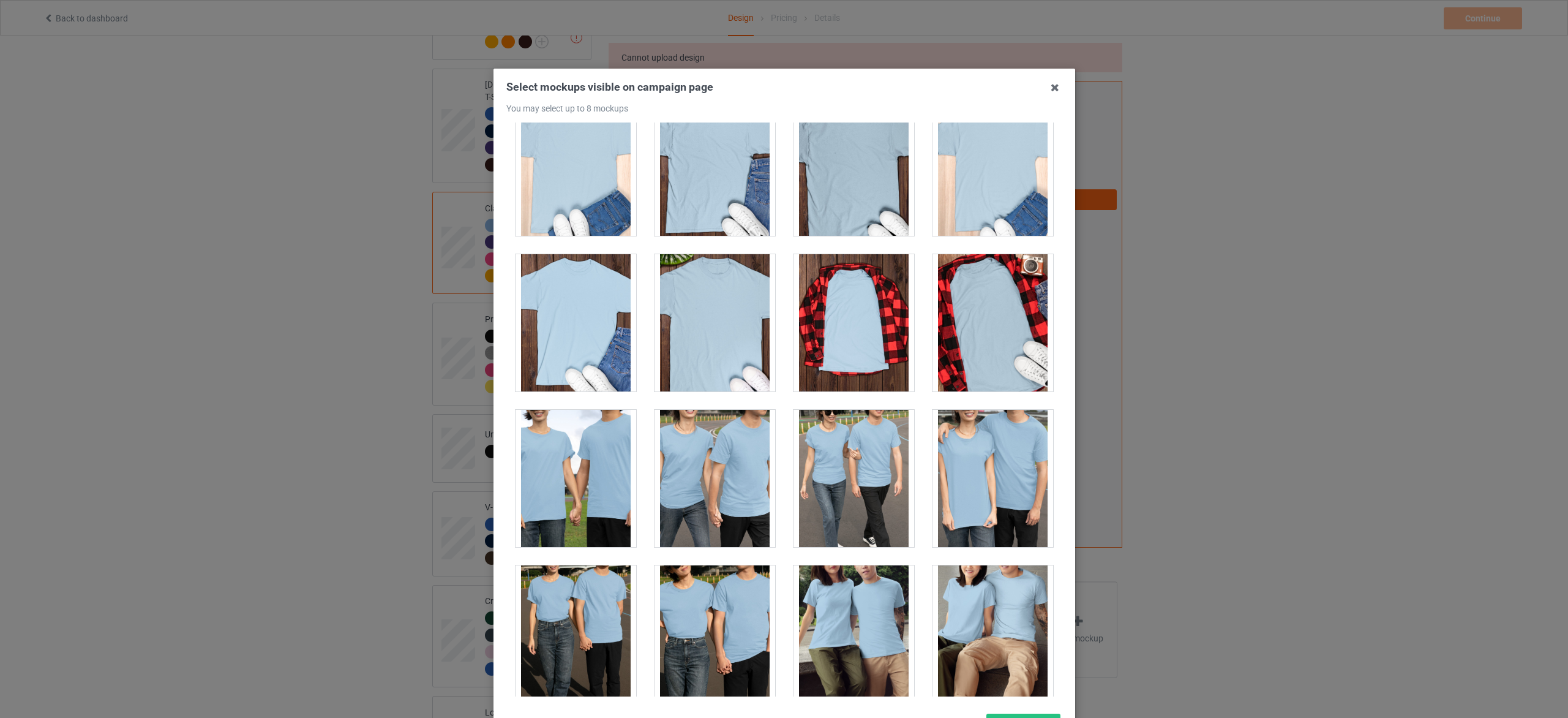
click at [991, 365] on div at bounding box center [993, 323] width 120 height 137
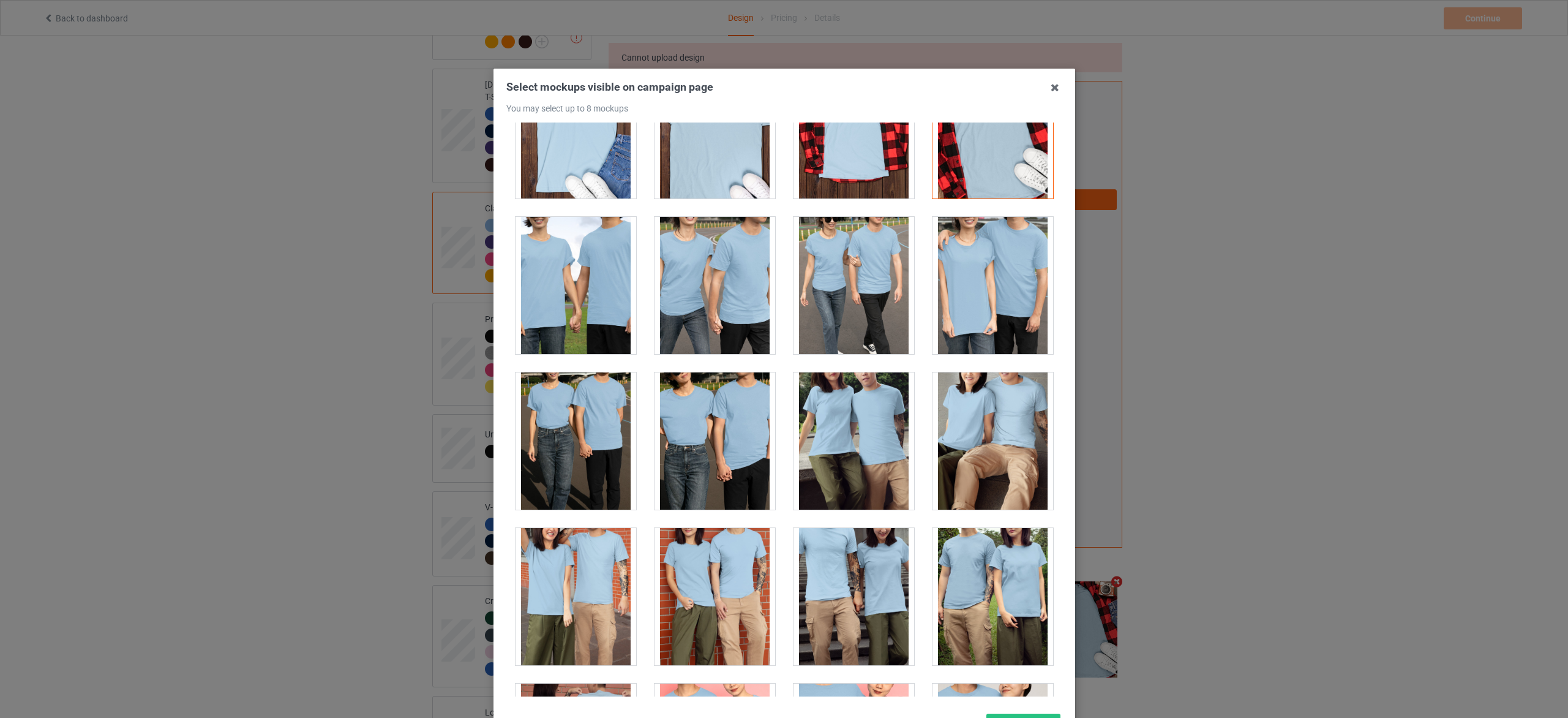
scroll to position [4044, 0]
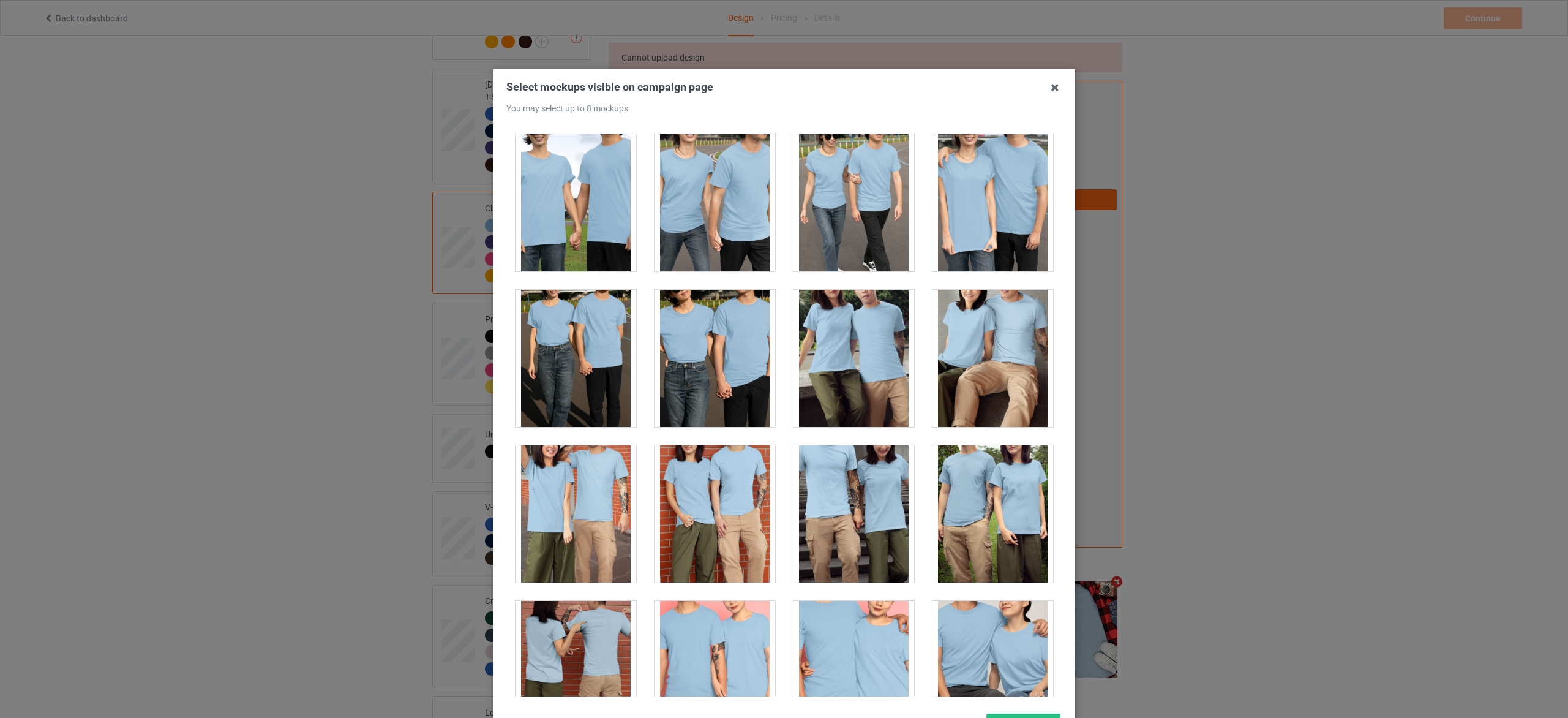
click at [974, 360] on div at bounding box center [993, 358] width 120 height 137
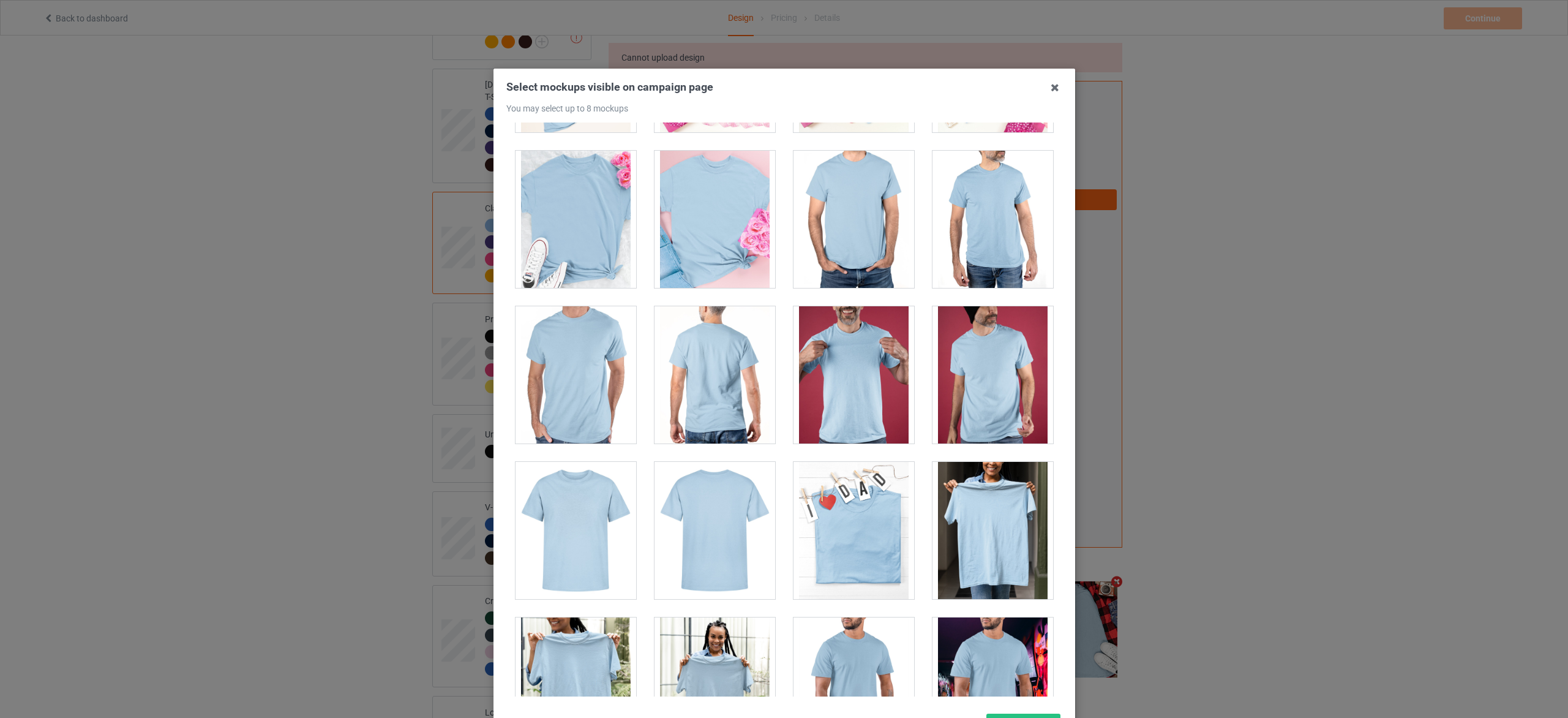
scroll to position [5238, 0]
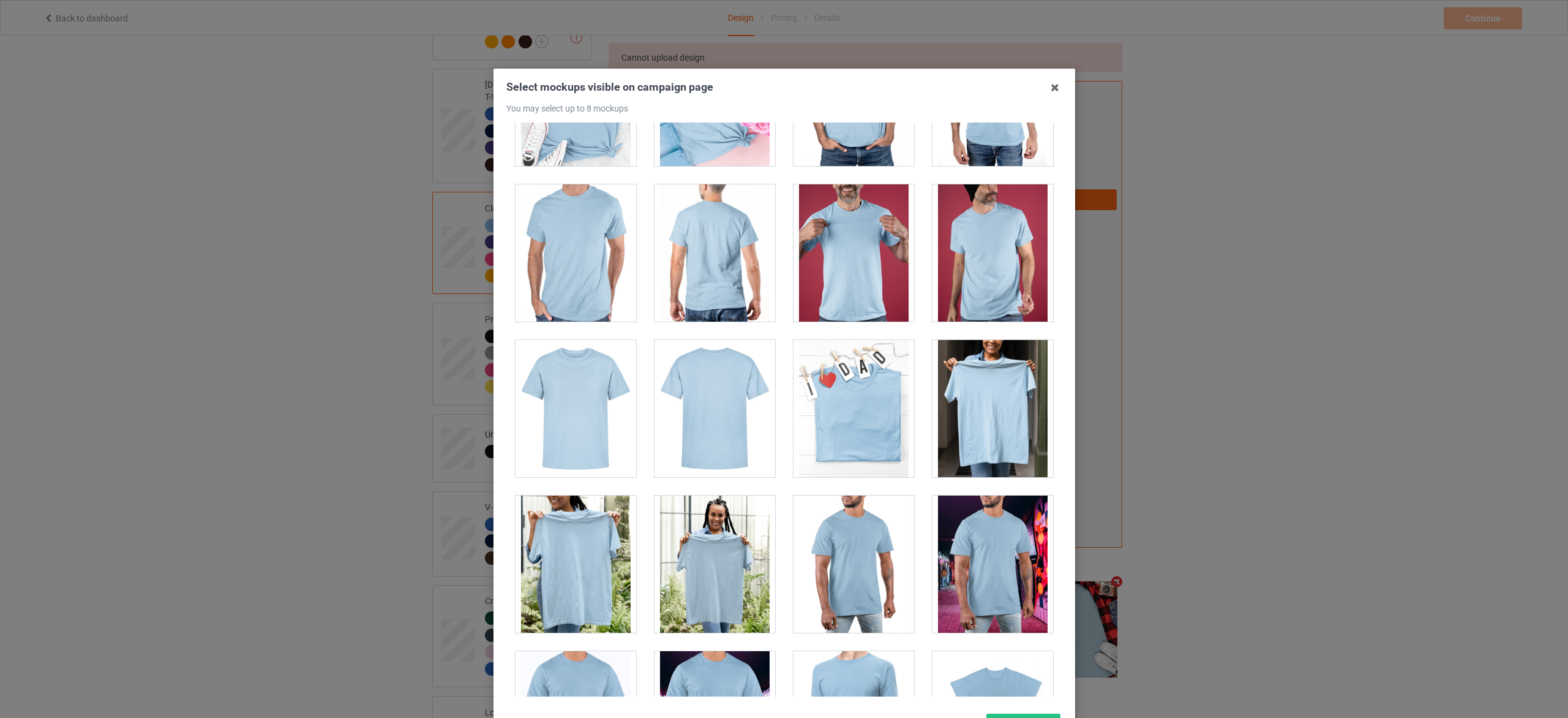
click at [586, 429] on div at bounding box center [576, 409] width 120 height 137
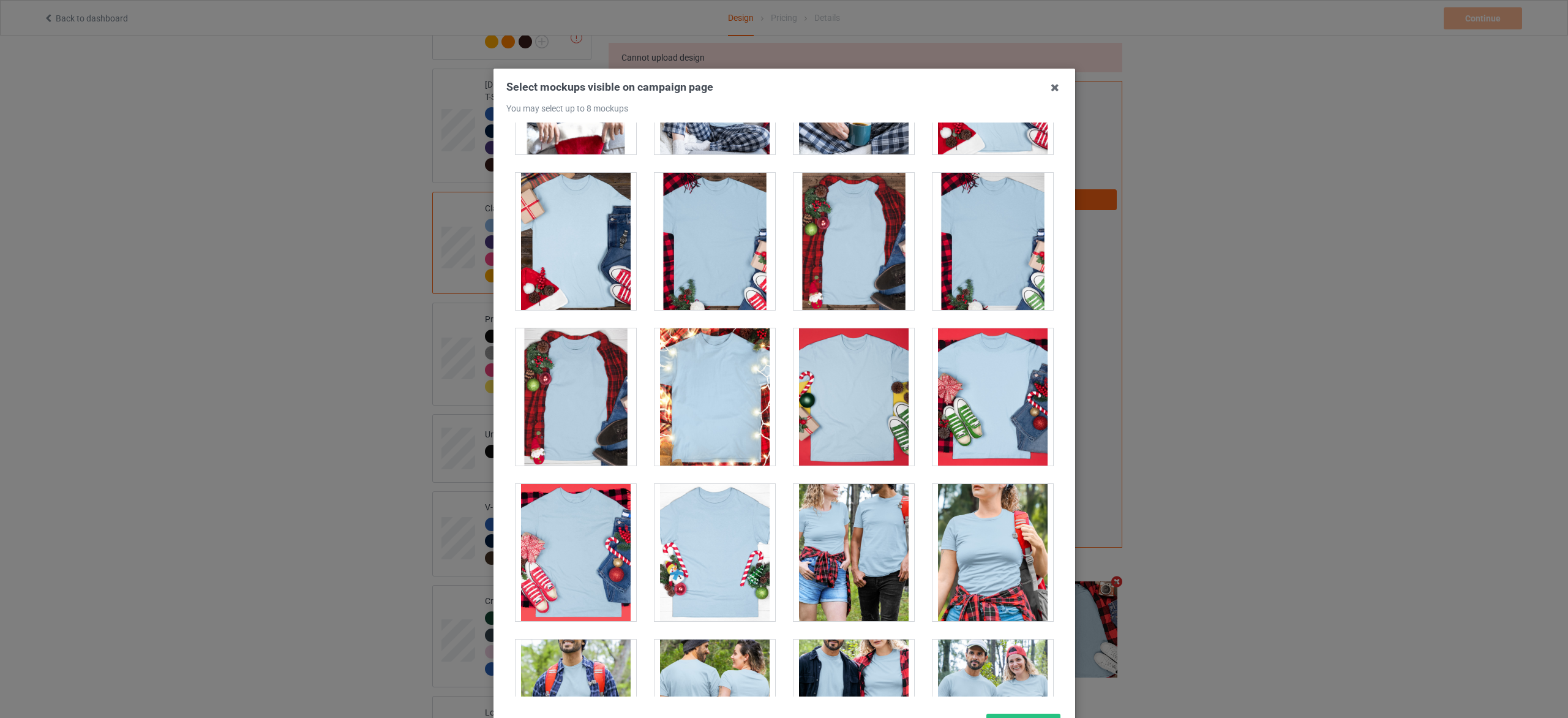
scroll to position [13326, 0]
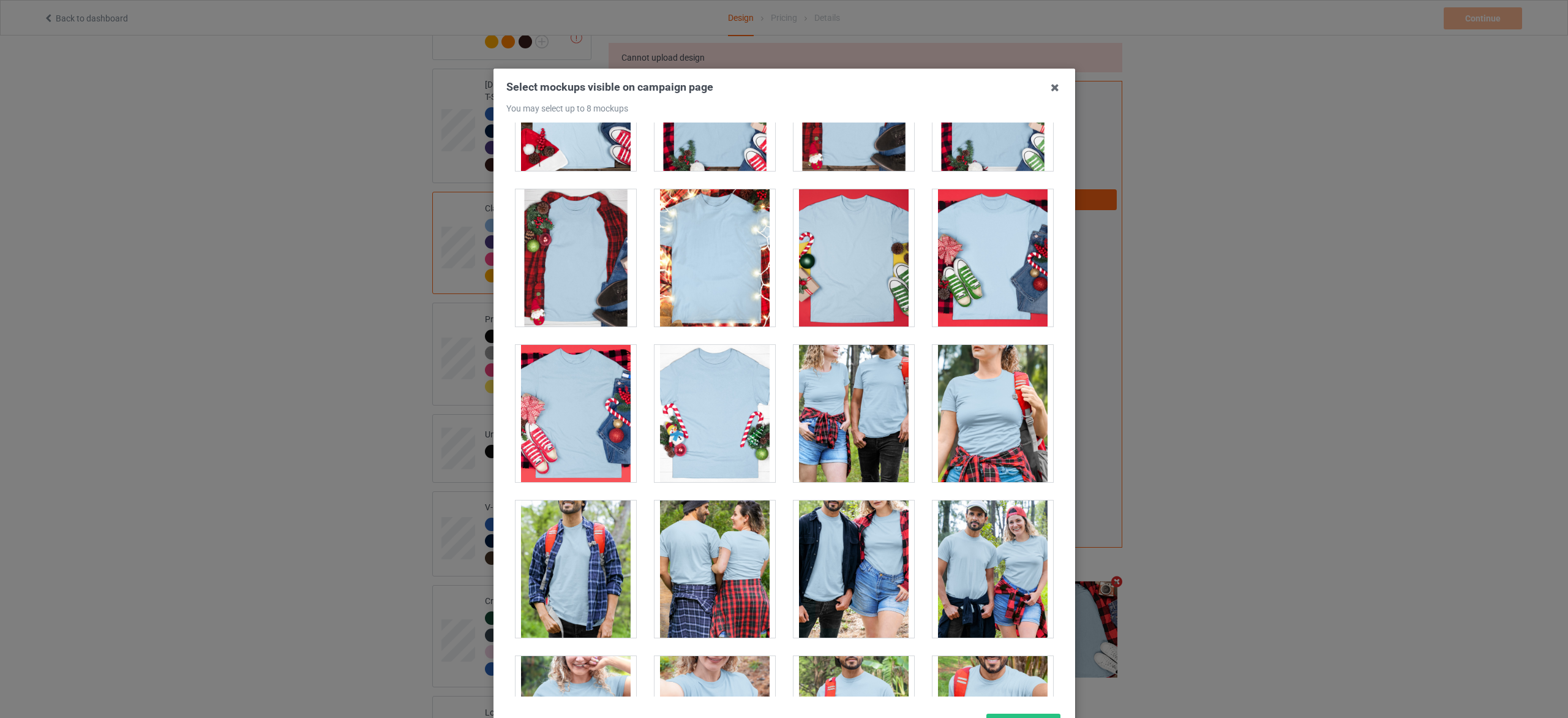
click at [725, 449] on div at bounding box center [715, 413] width 120 height 137
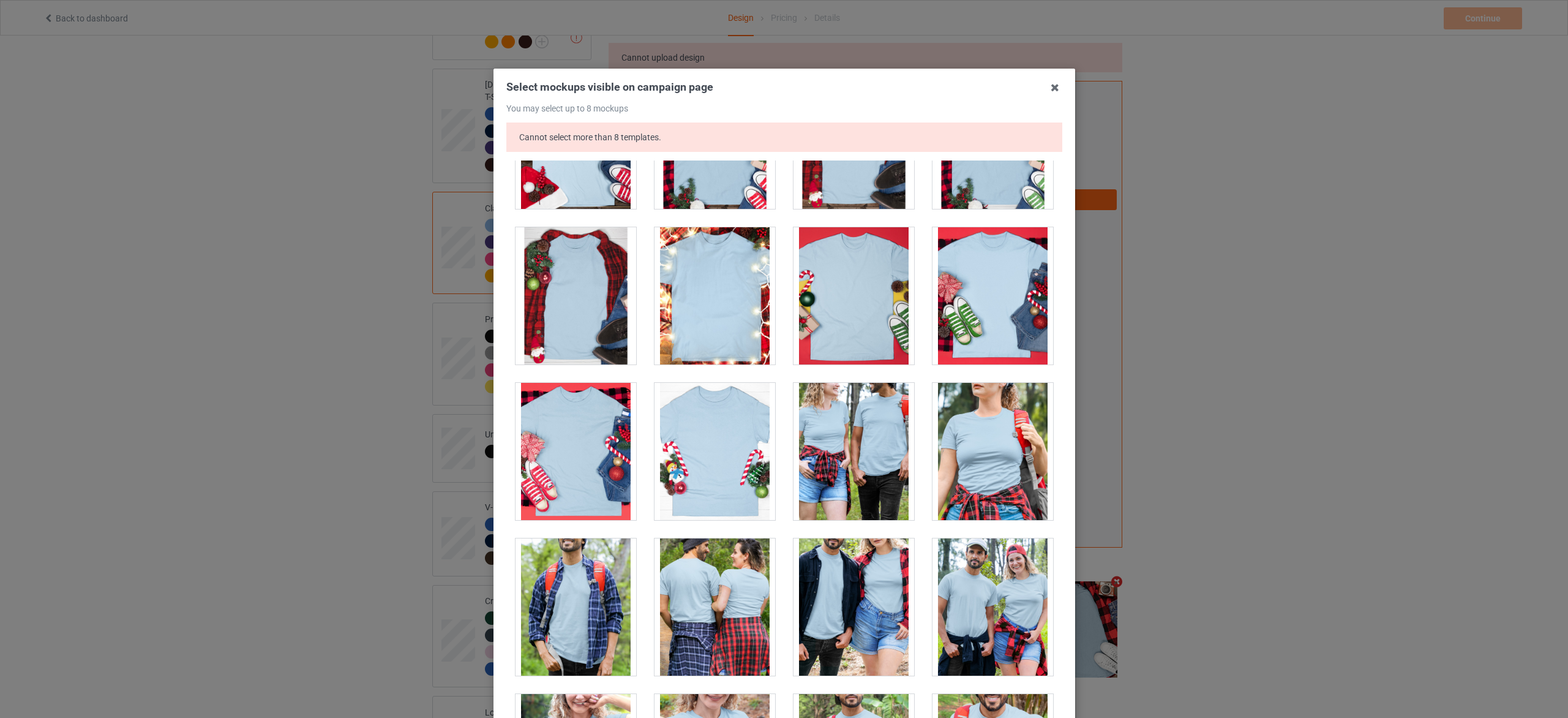
click at [704, 476] on div at bounding box center [715, 451] width 120 height 137
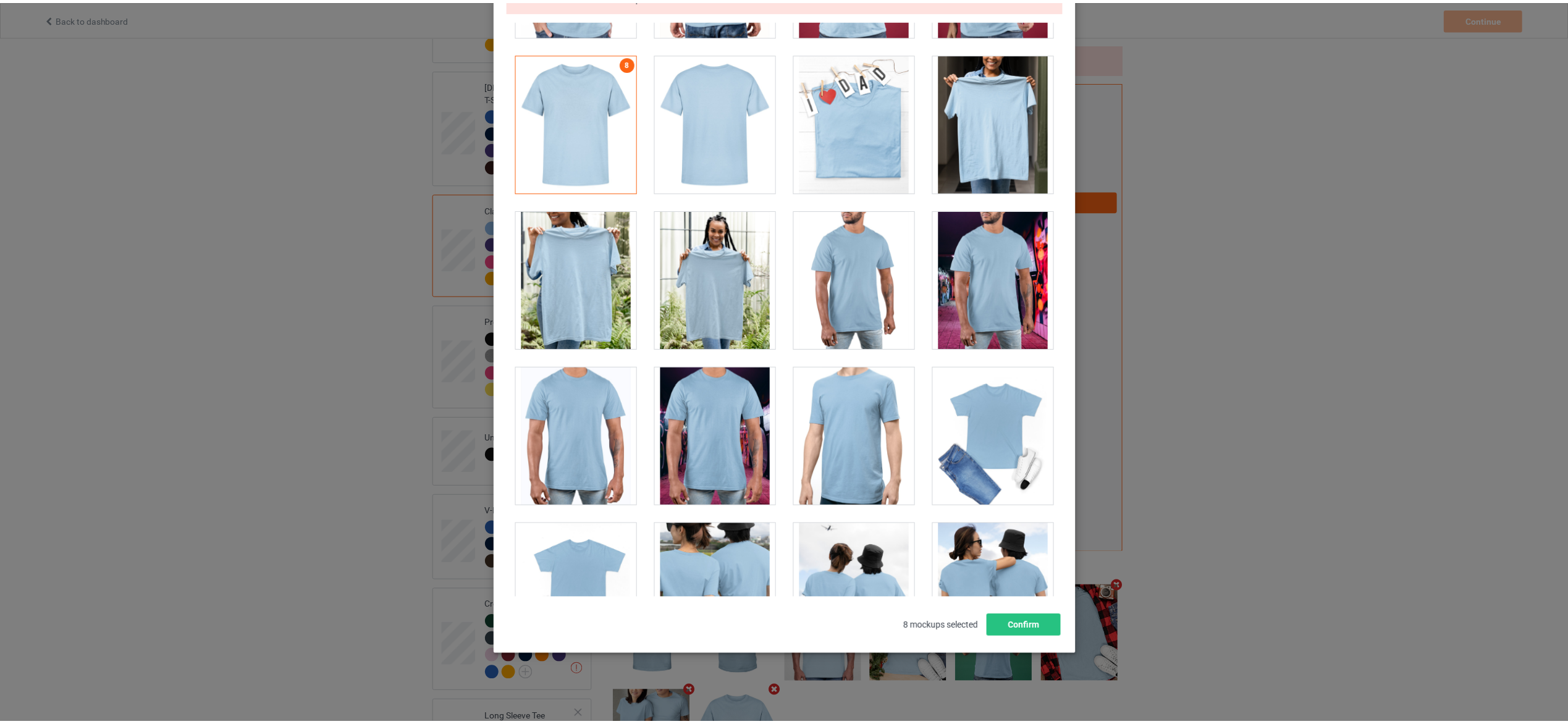
scroll to position [142, 0]
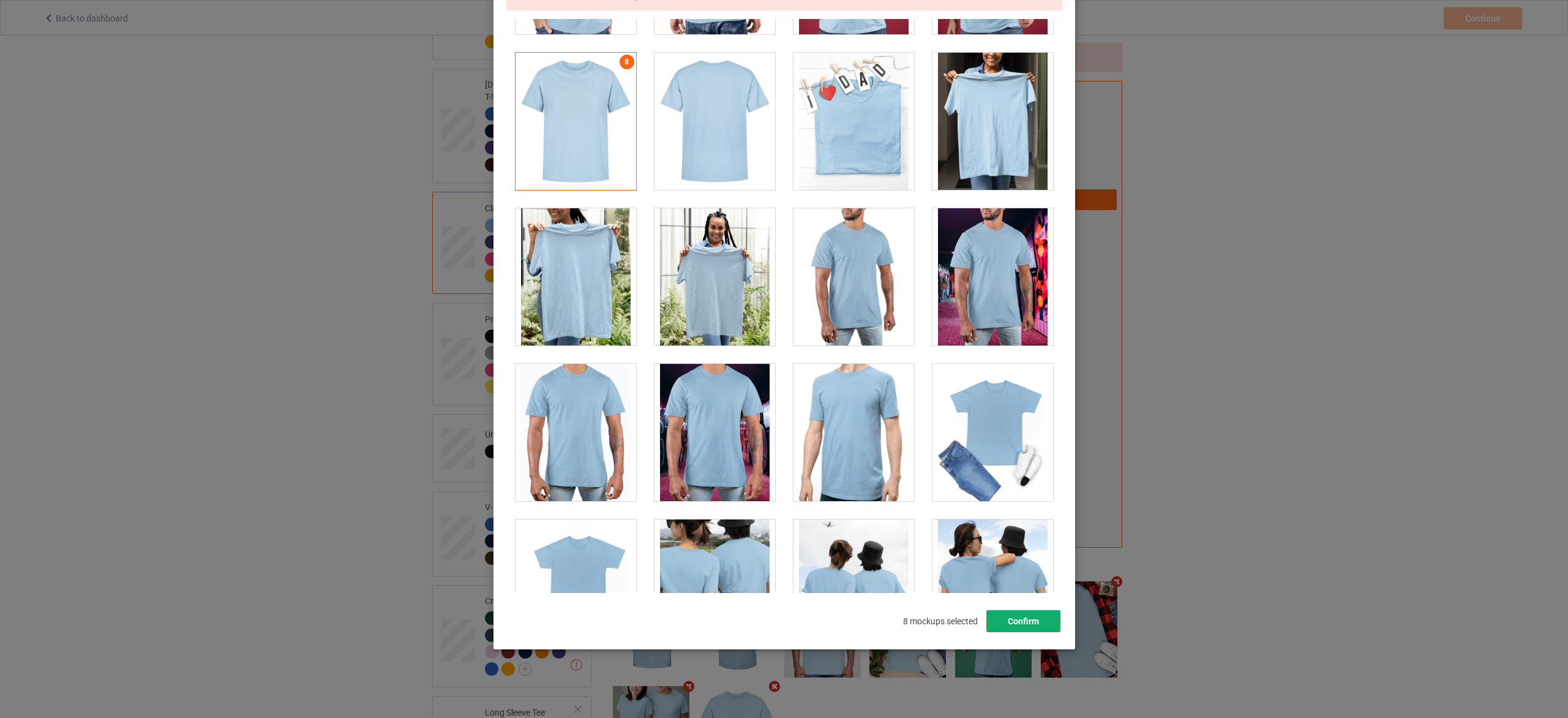
click at [1046, 617] on button "Confirm" at bounding box center [1023, 621] width 74 height 22
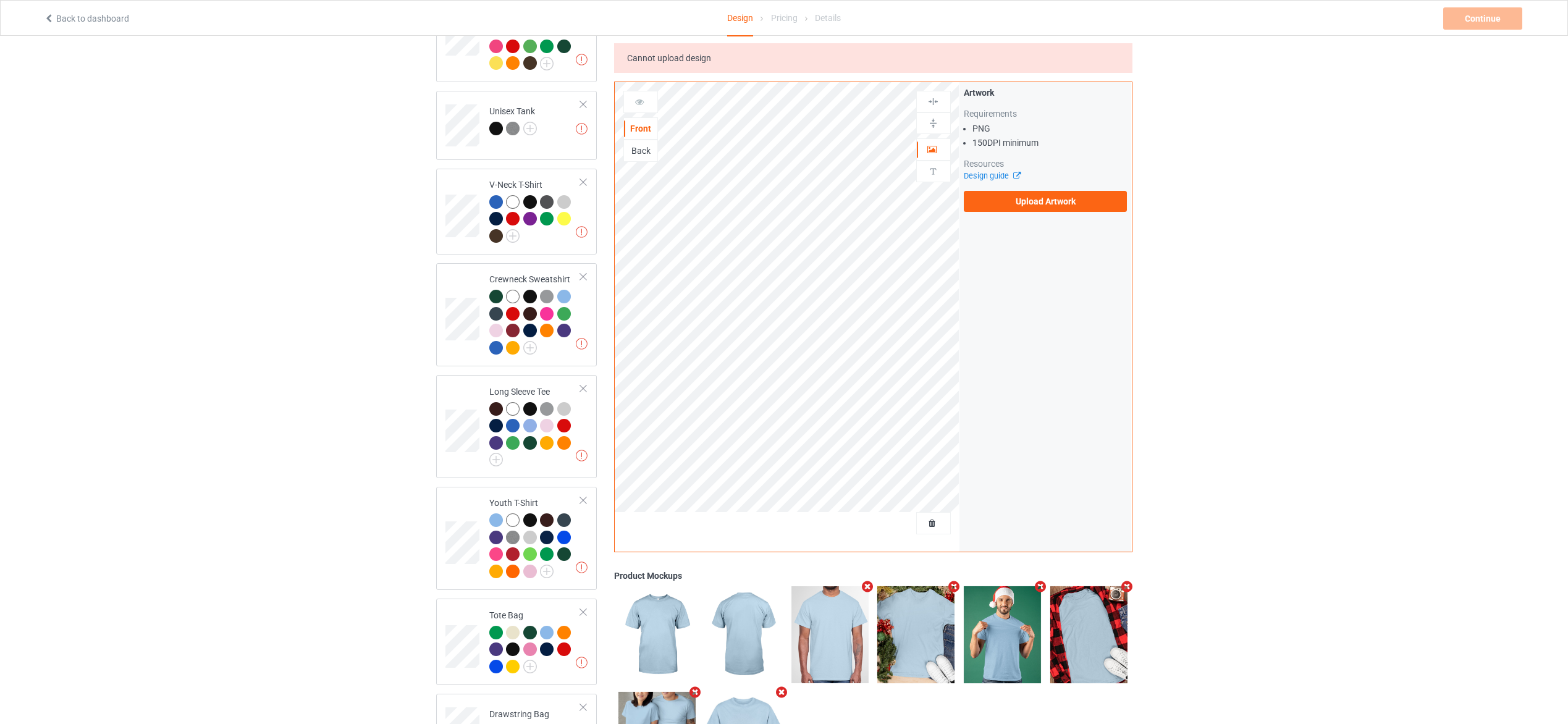
scroll to position [556, 0]
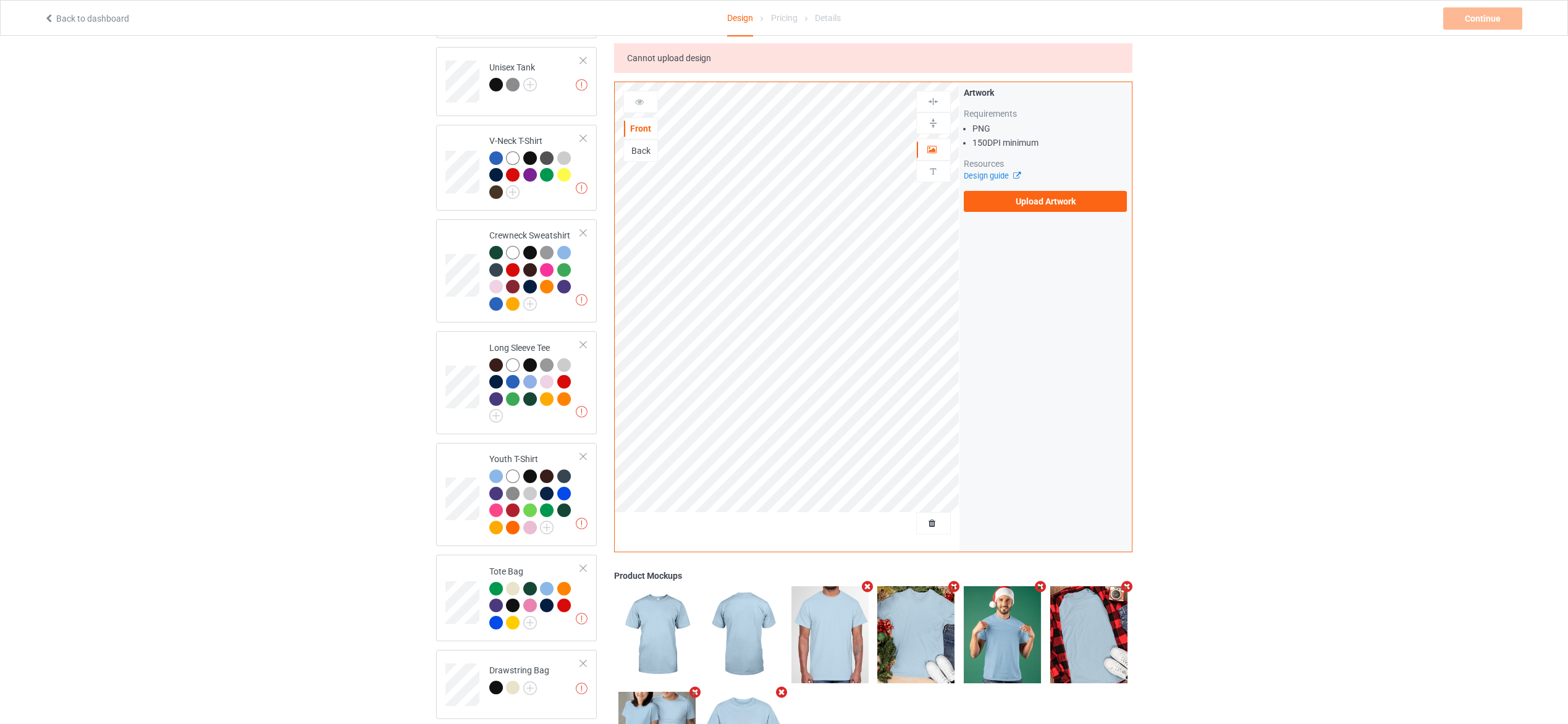
click at [1124, 590] on icon "Remove mockup" at bounding box center [1126, 587] width 16 height 13
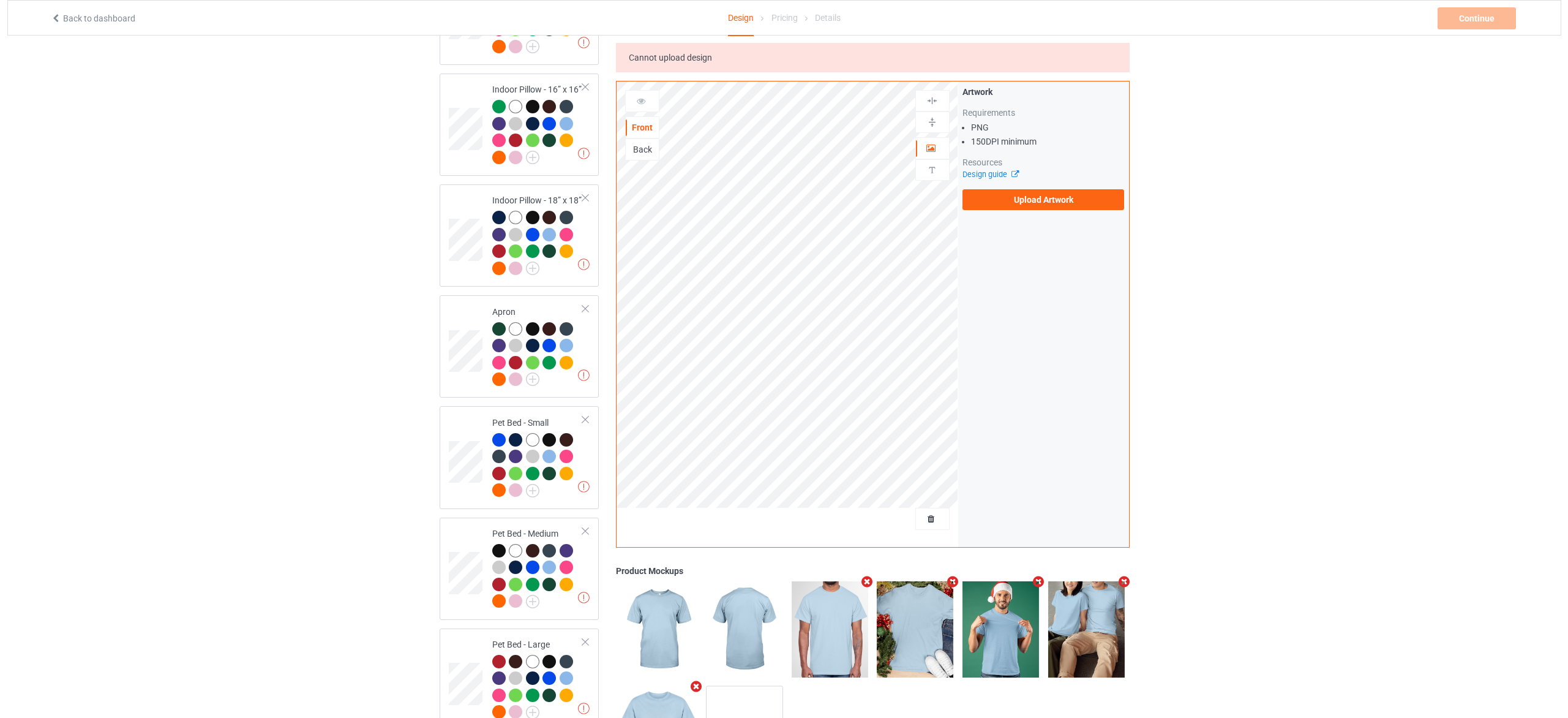
scroll to position [1930, 0]
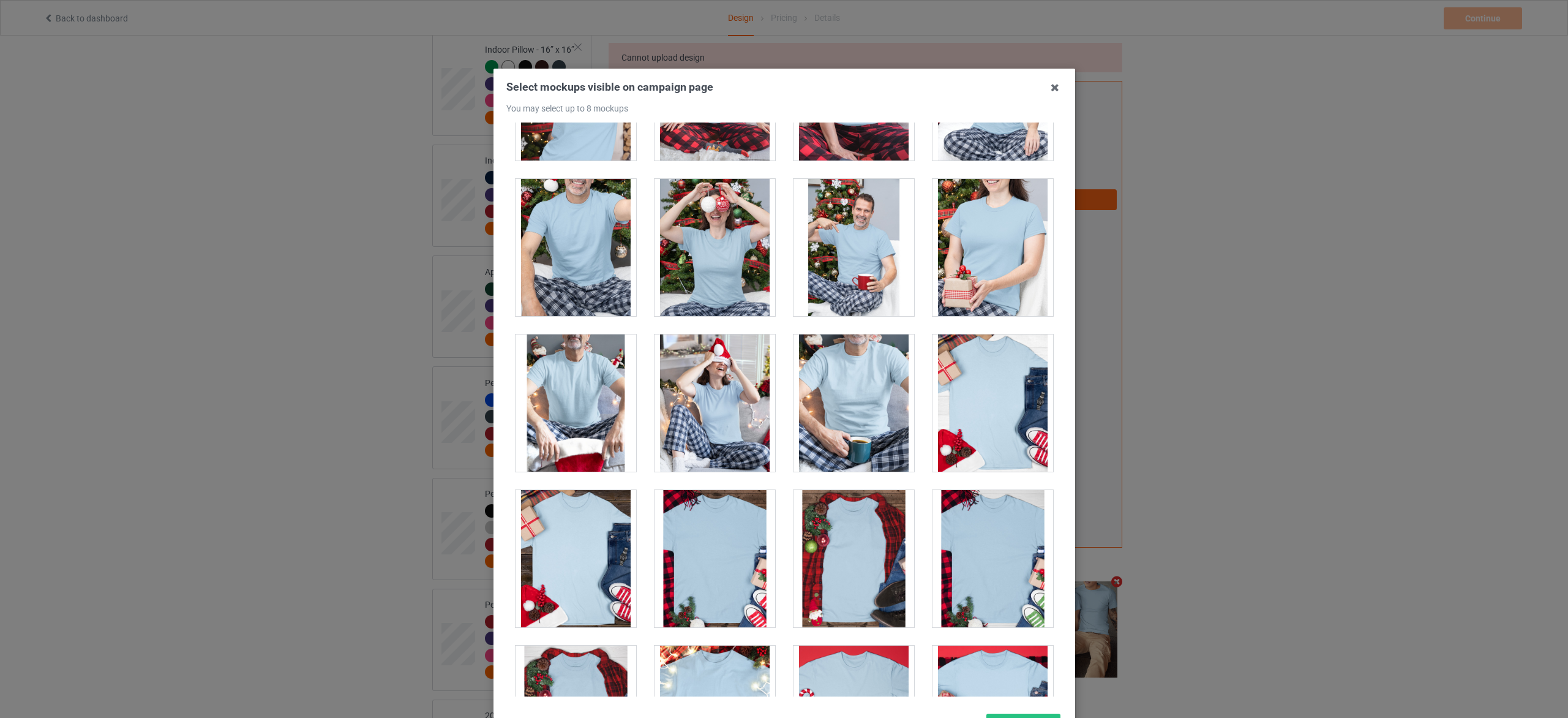
scroll to position [13233, 0]
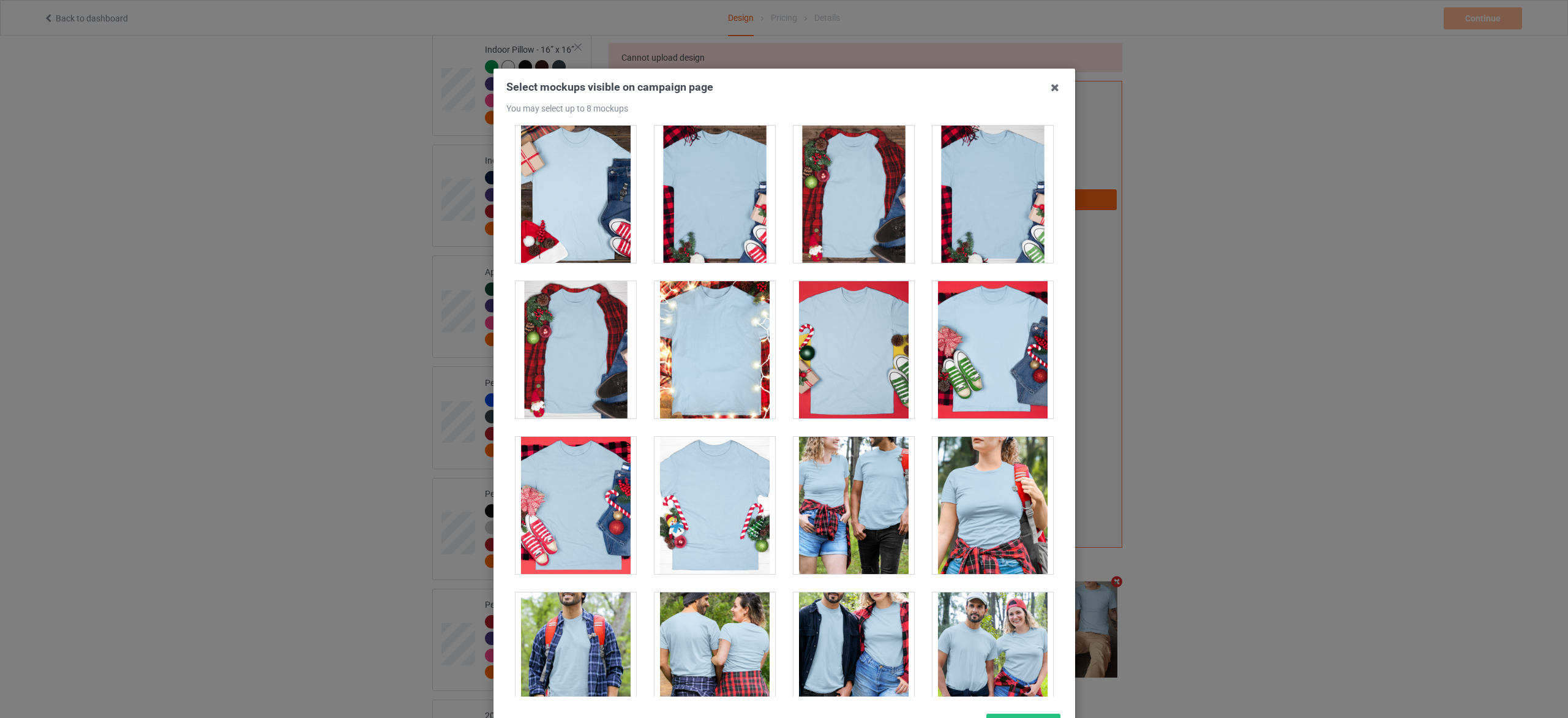
click at [736, 357] on div at bounding box center [715, 350] width 120 height 137
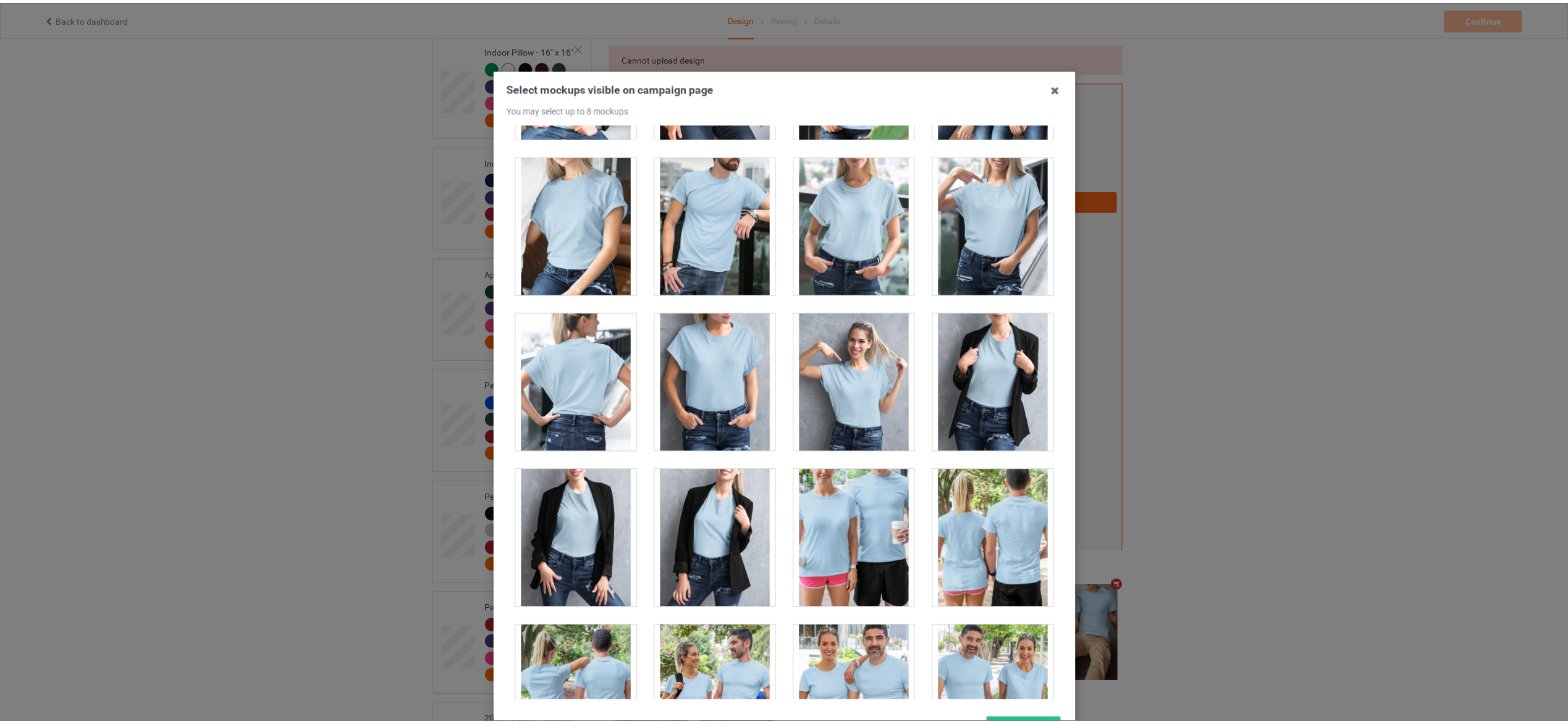
scroll to position [104, 0]
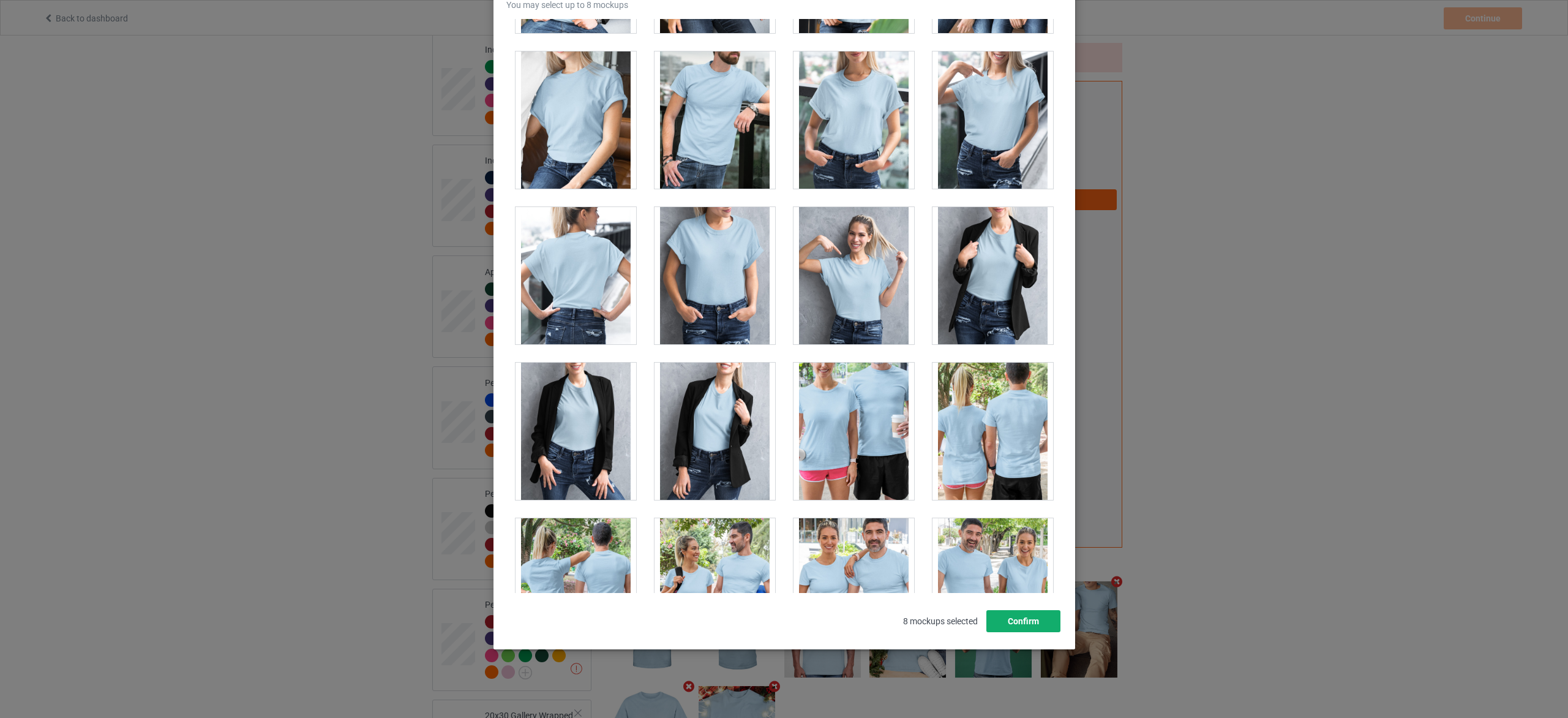
click at [1001, 616] on button "Confirm" at bounding box center [1023, 621] width 74 height 22
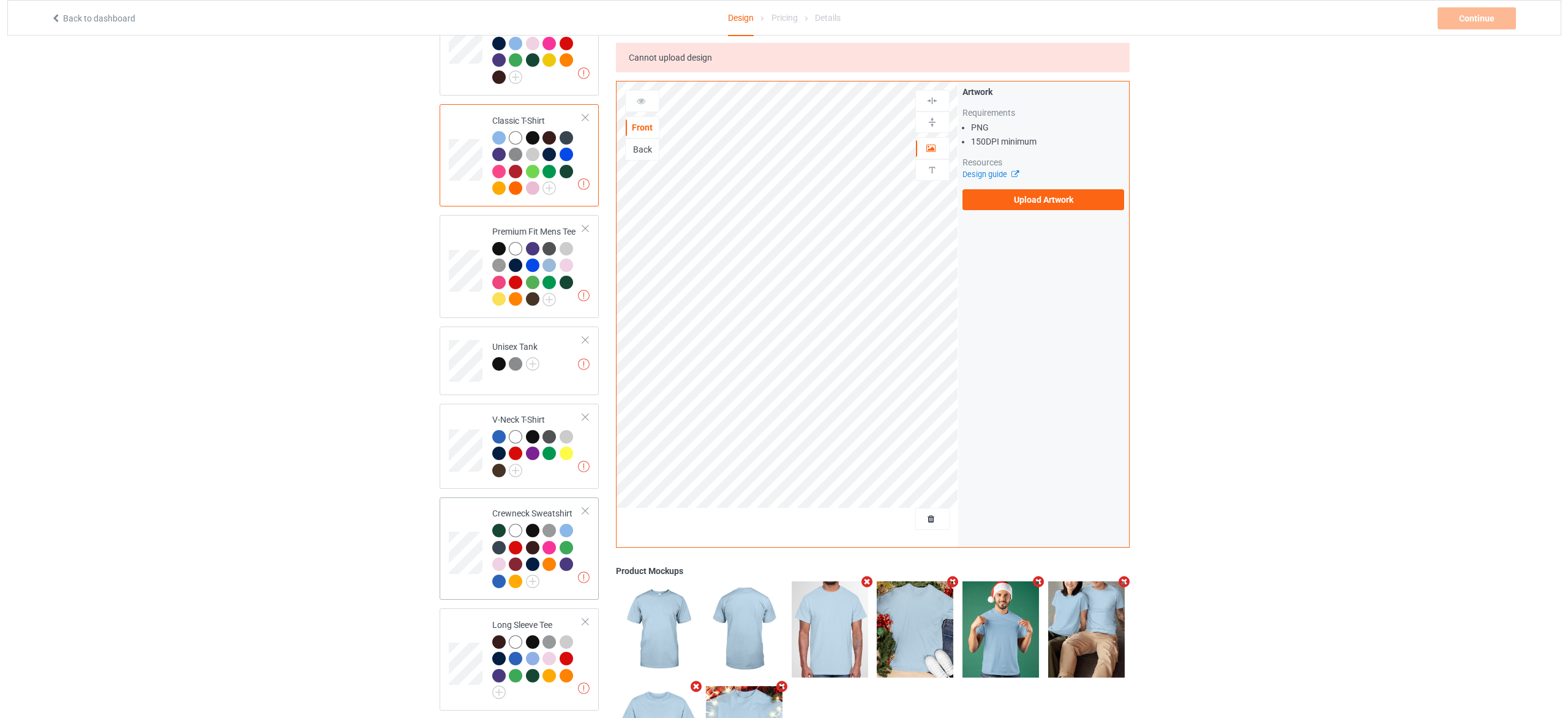
scroll to position [181, 0]
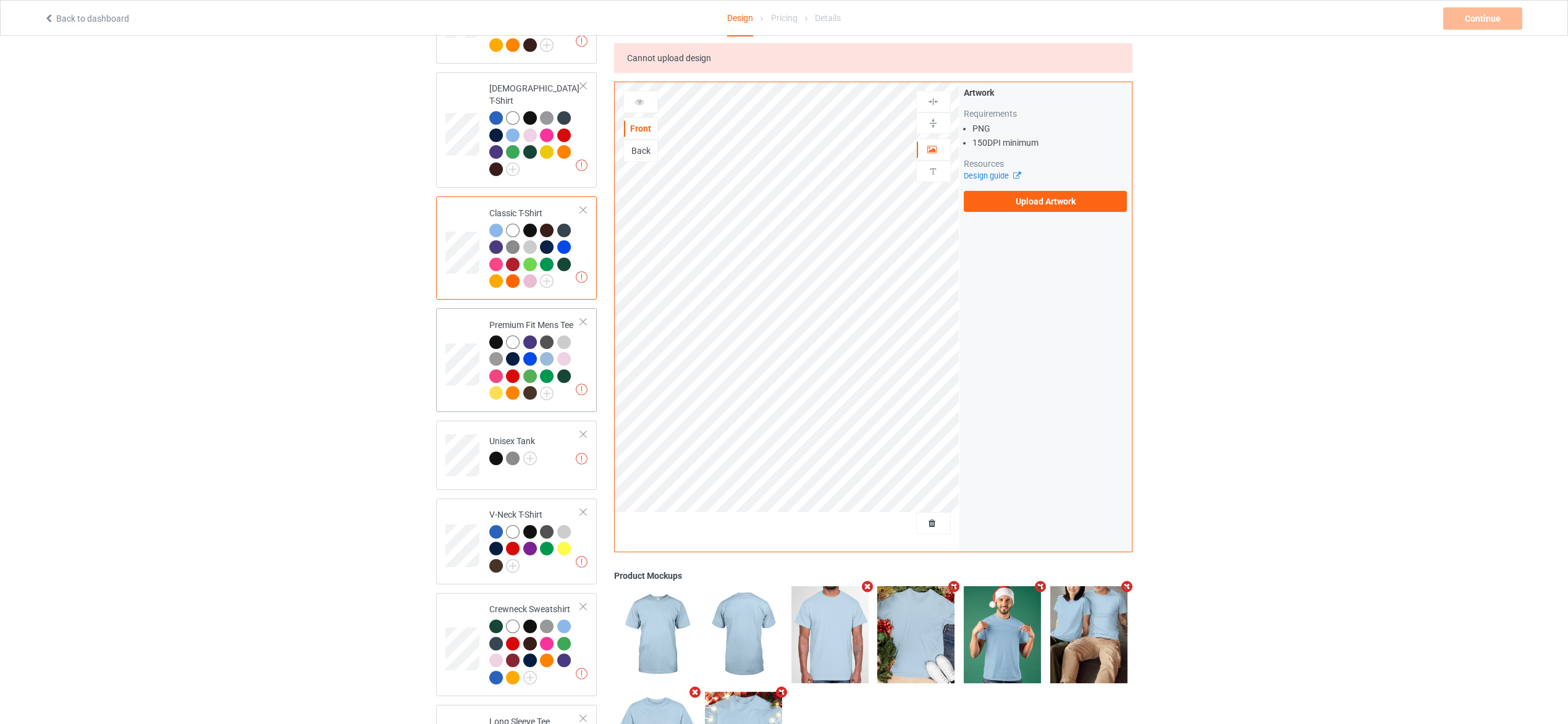
click at [563, 384] on div at bounding box center [535, 369] width 92 height 68
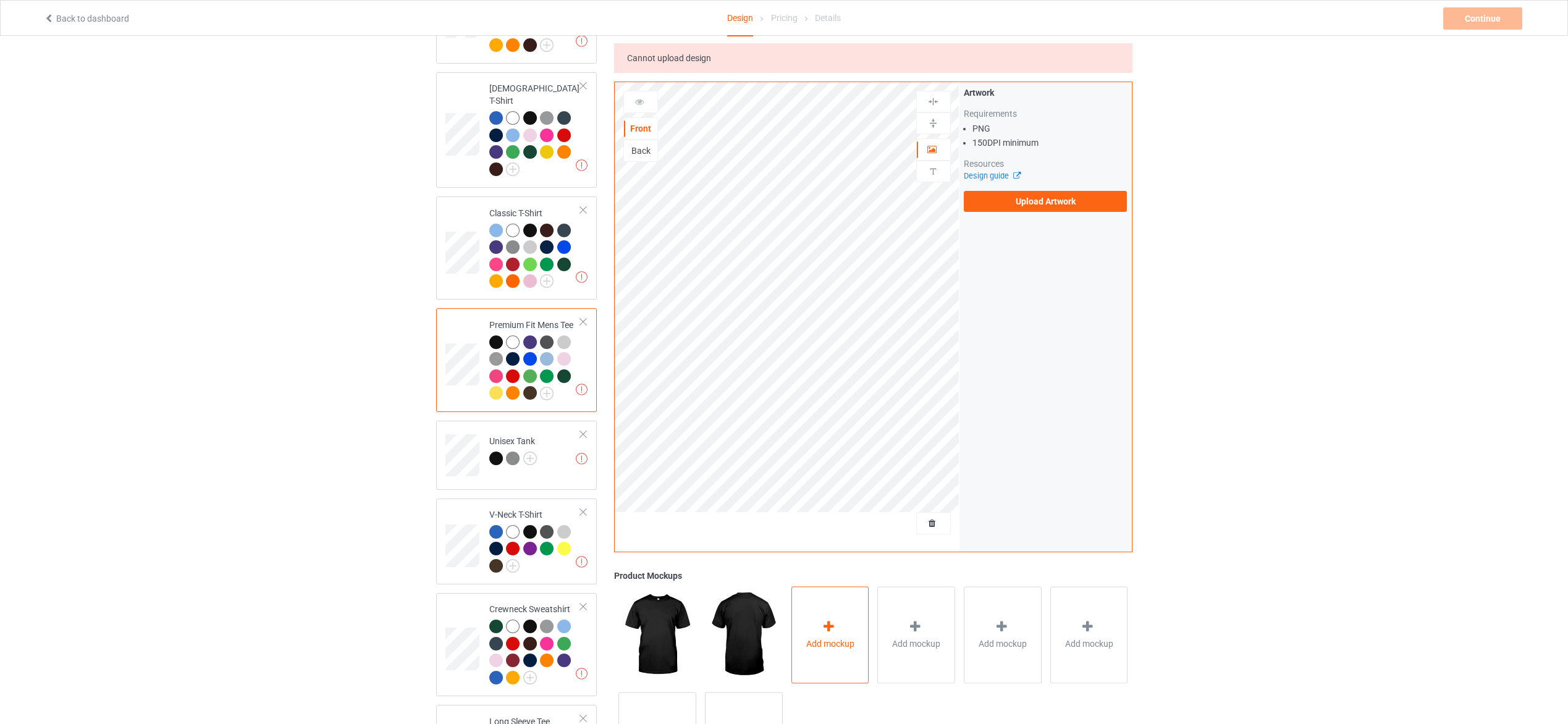
click at [822, 629] on icon at bounding box center [829, 627] width 16 height 13
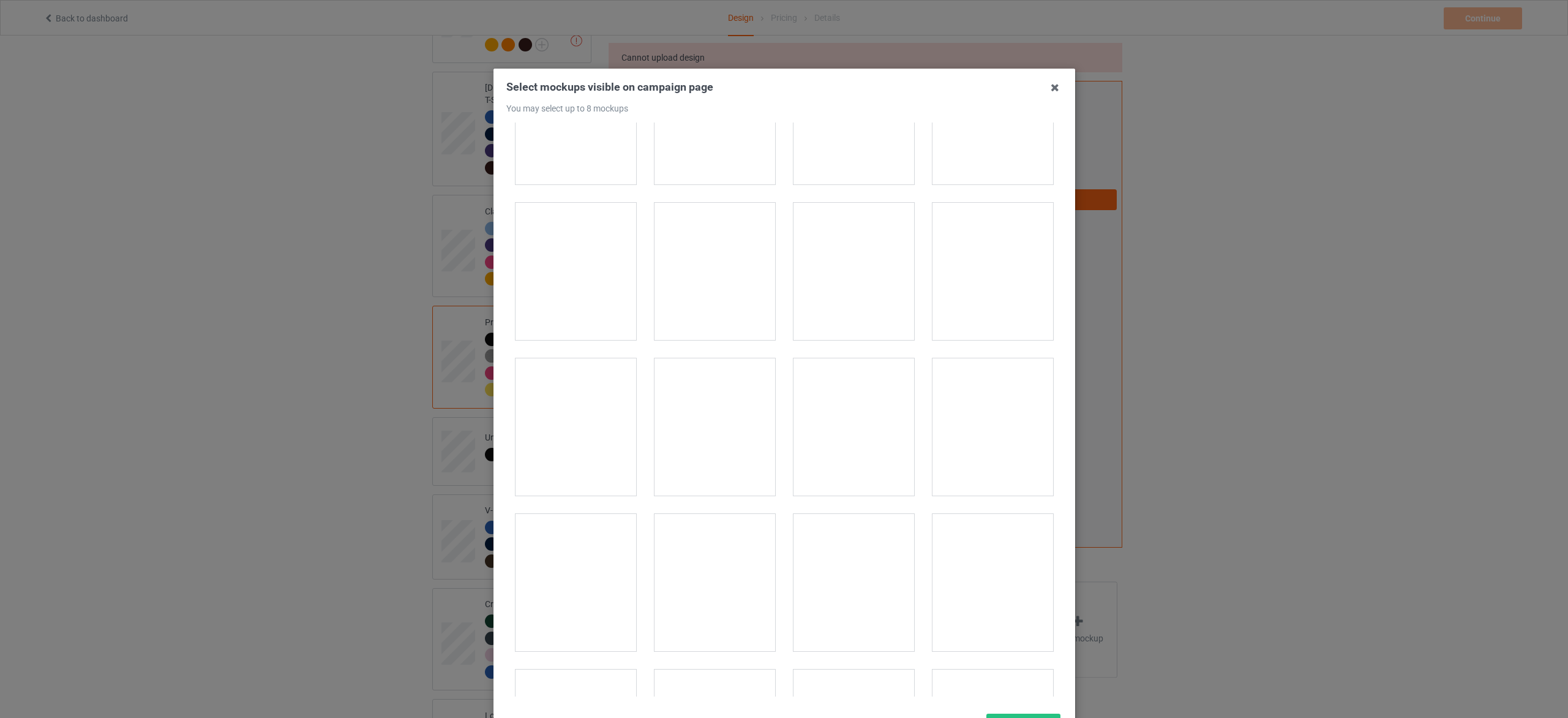
scroll to position [367, 0]
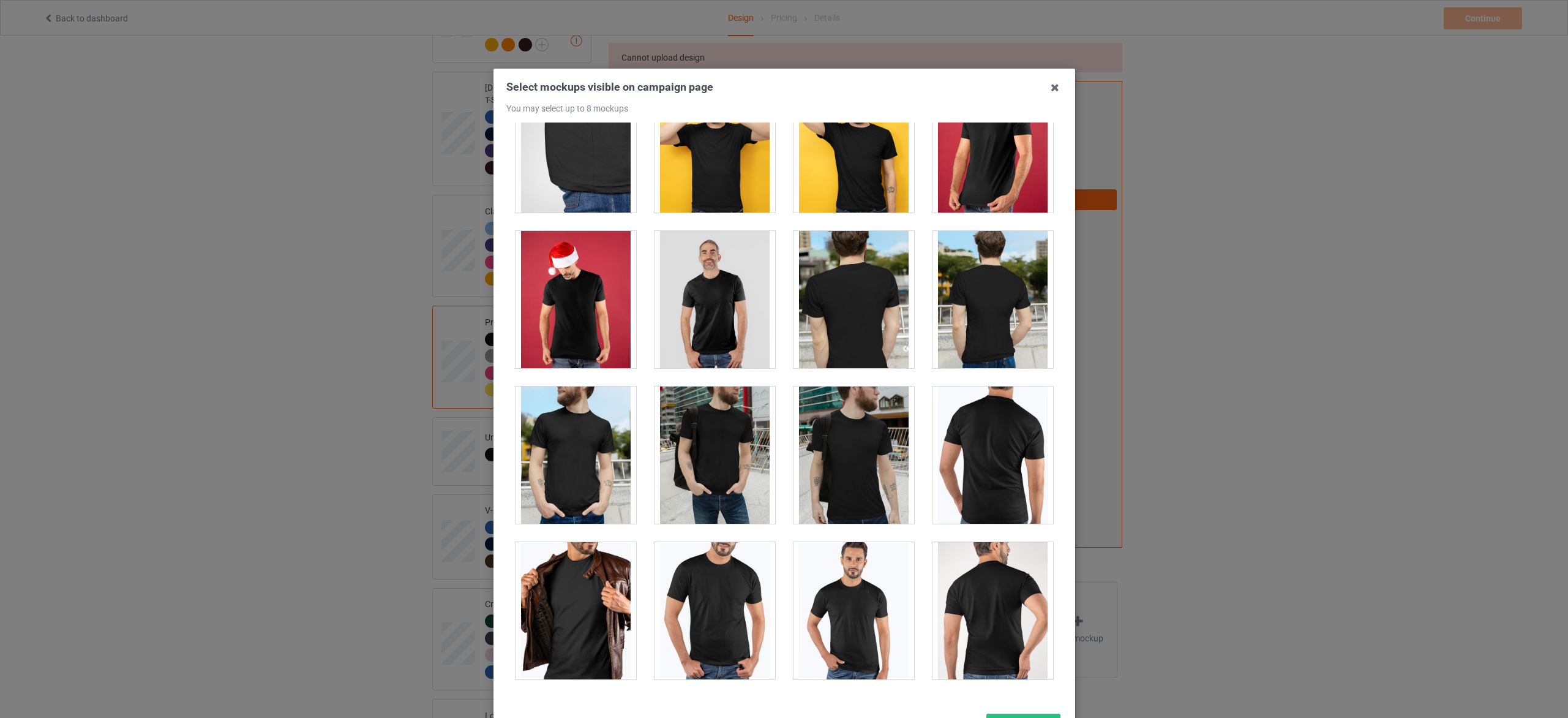
click at [563, 300] on div at bounding box center [576, 300] width 120 height 137
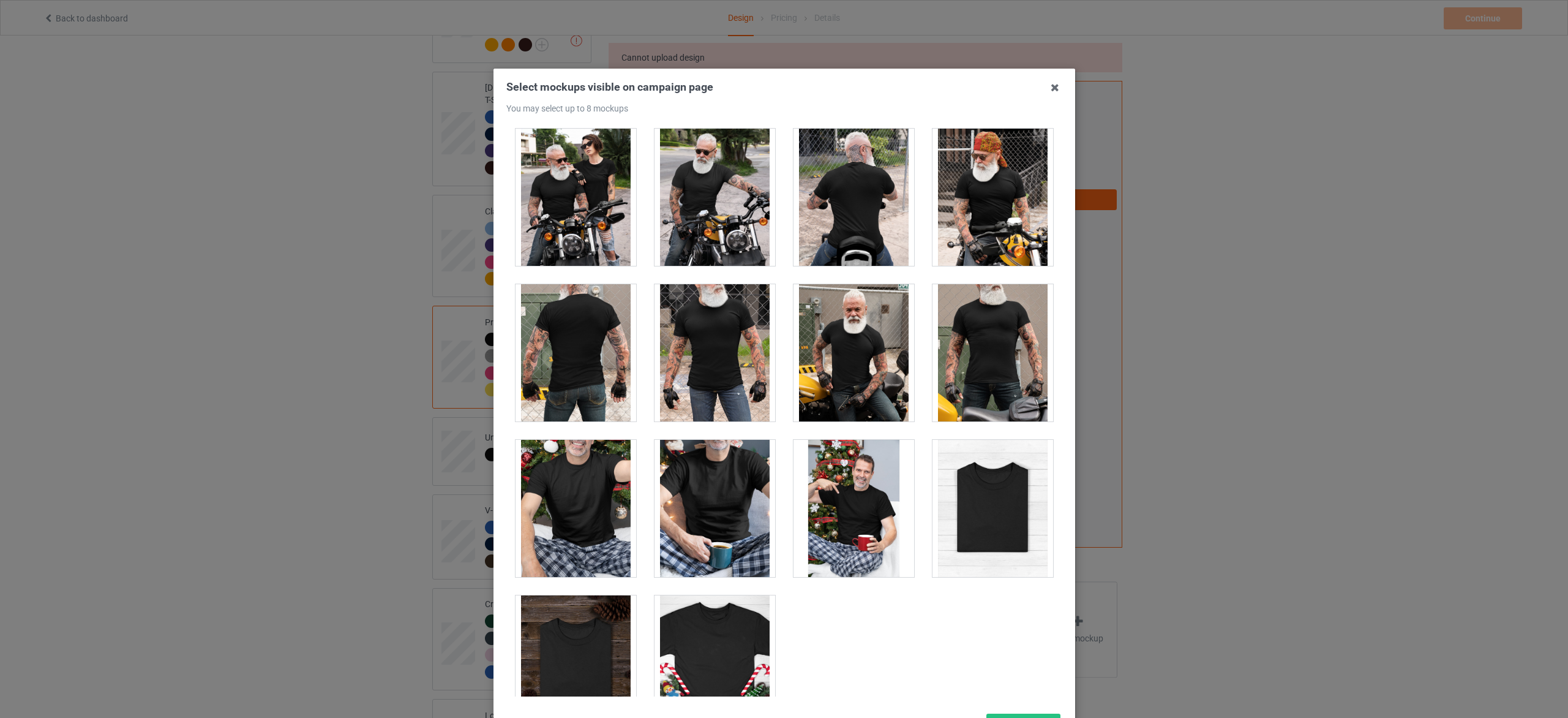
scroll to position [3627, 0]
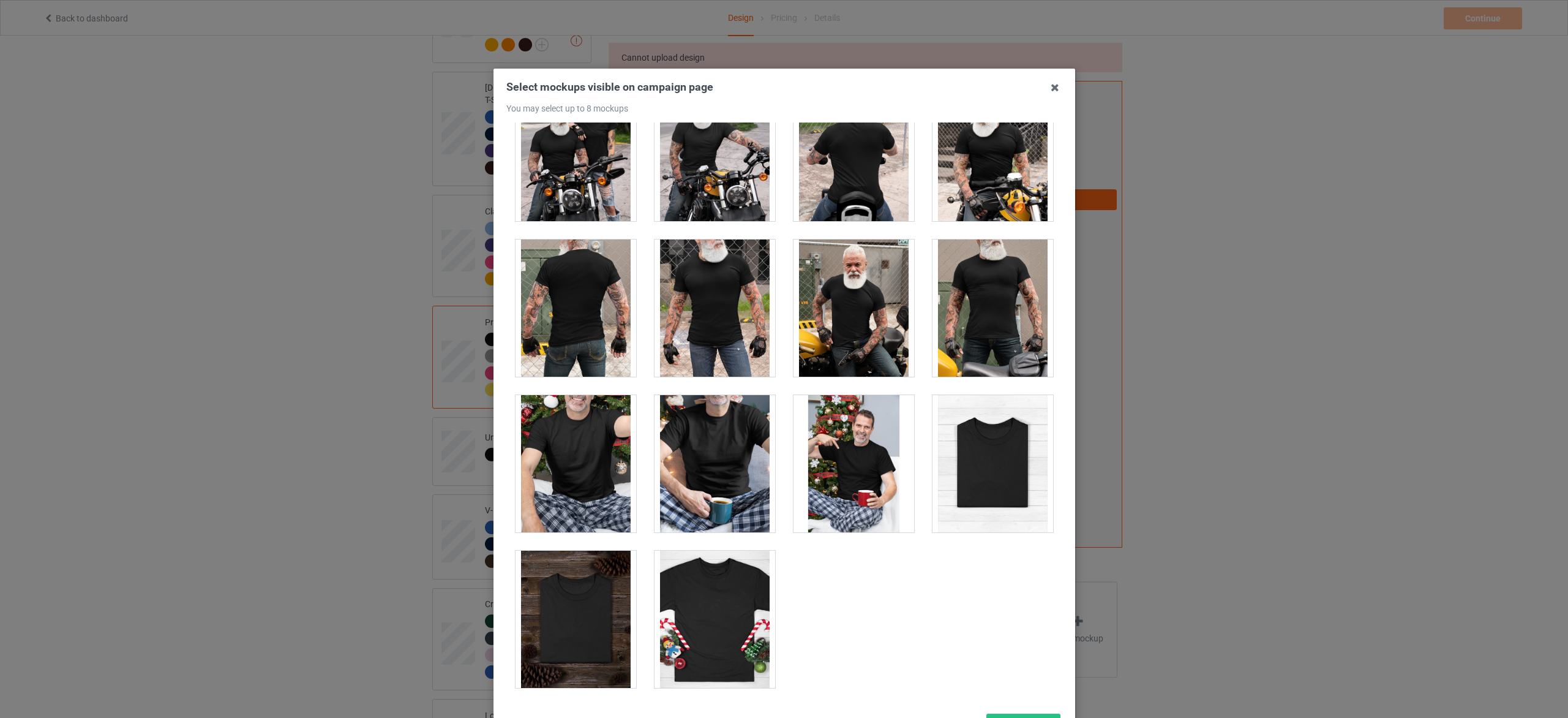
click at [709, 626] on div at bounding box center [715, 619] width 120 height 137
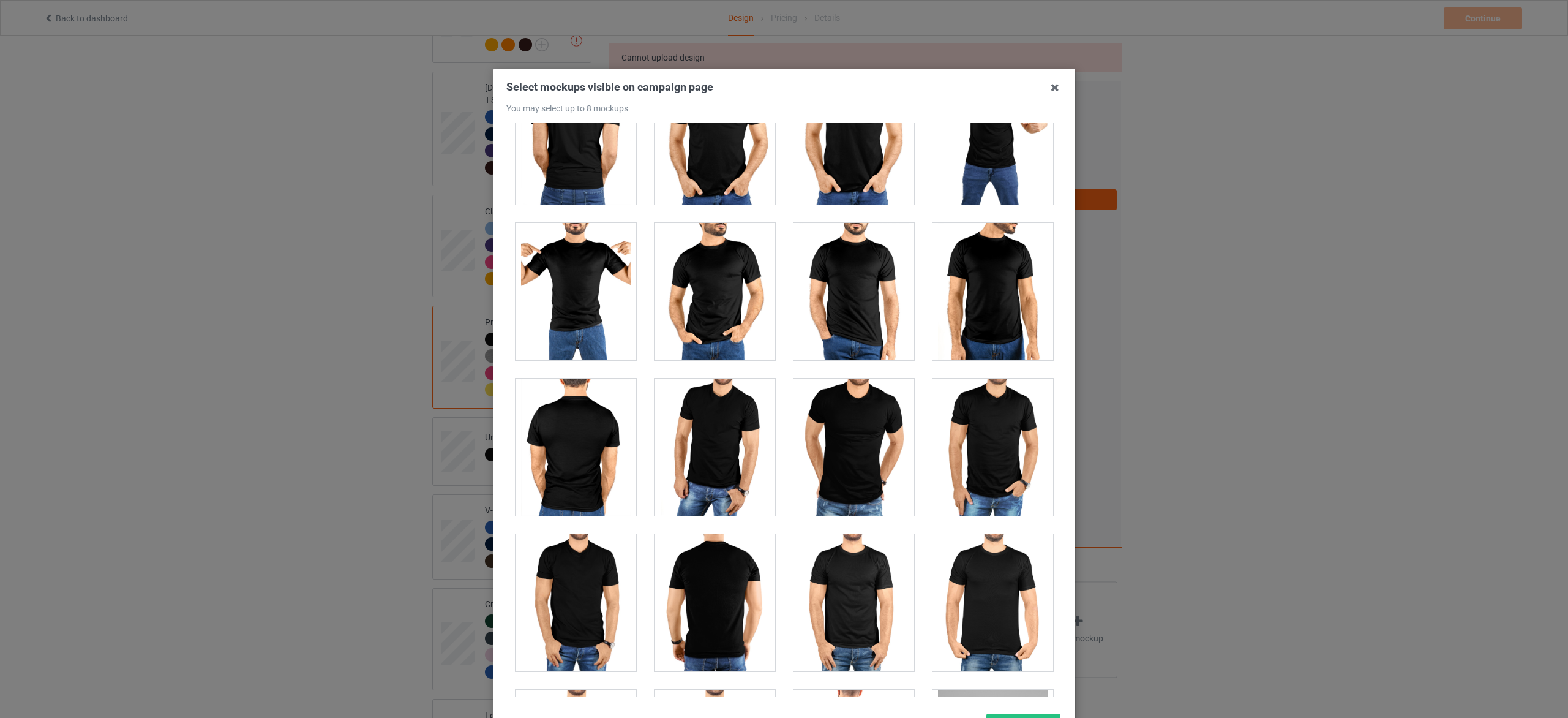
scroll to position [2708, 0]
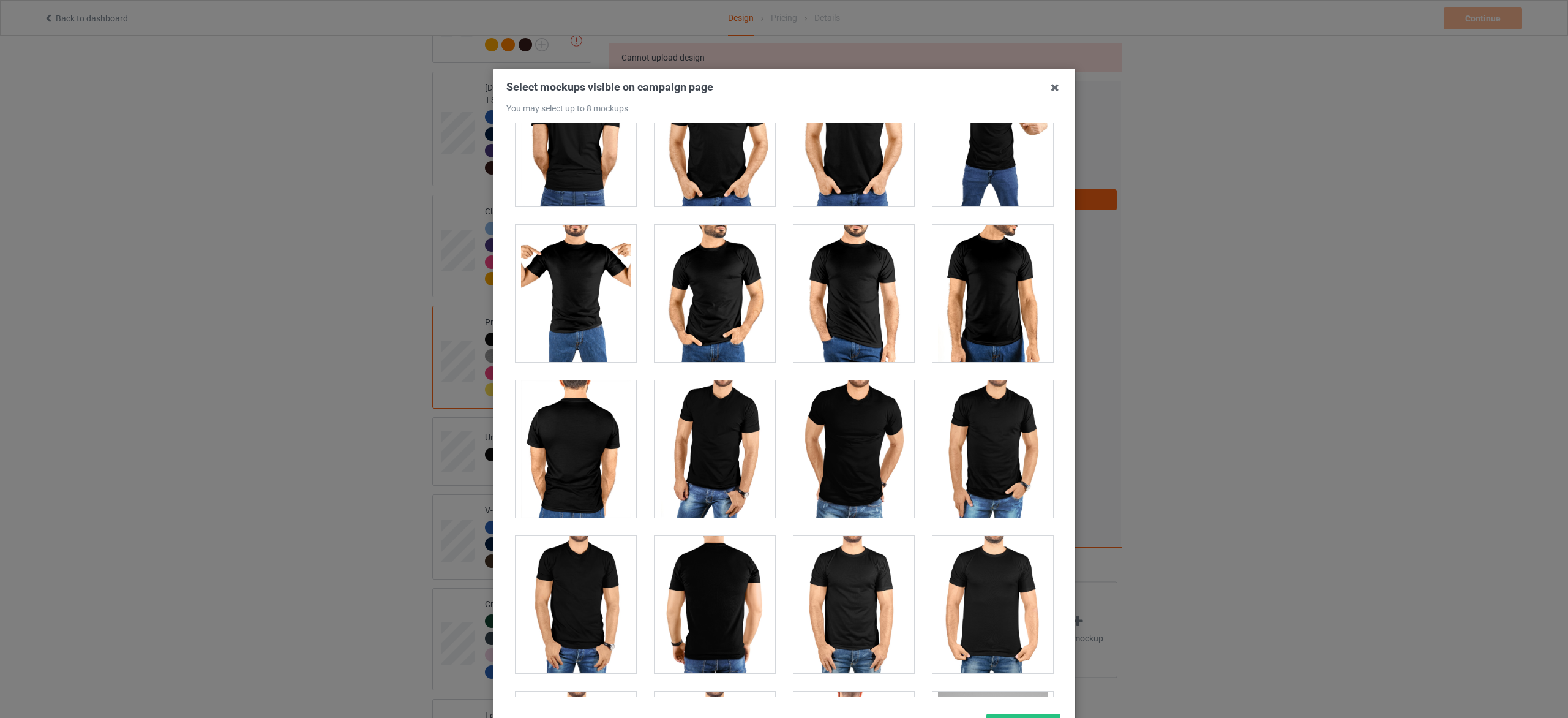
click at [845, 469] on div at bounding box center [854, 449] width 120 height 137
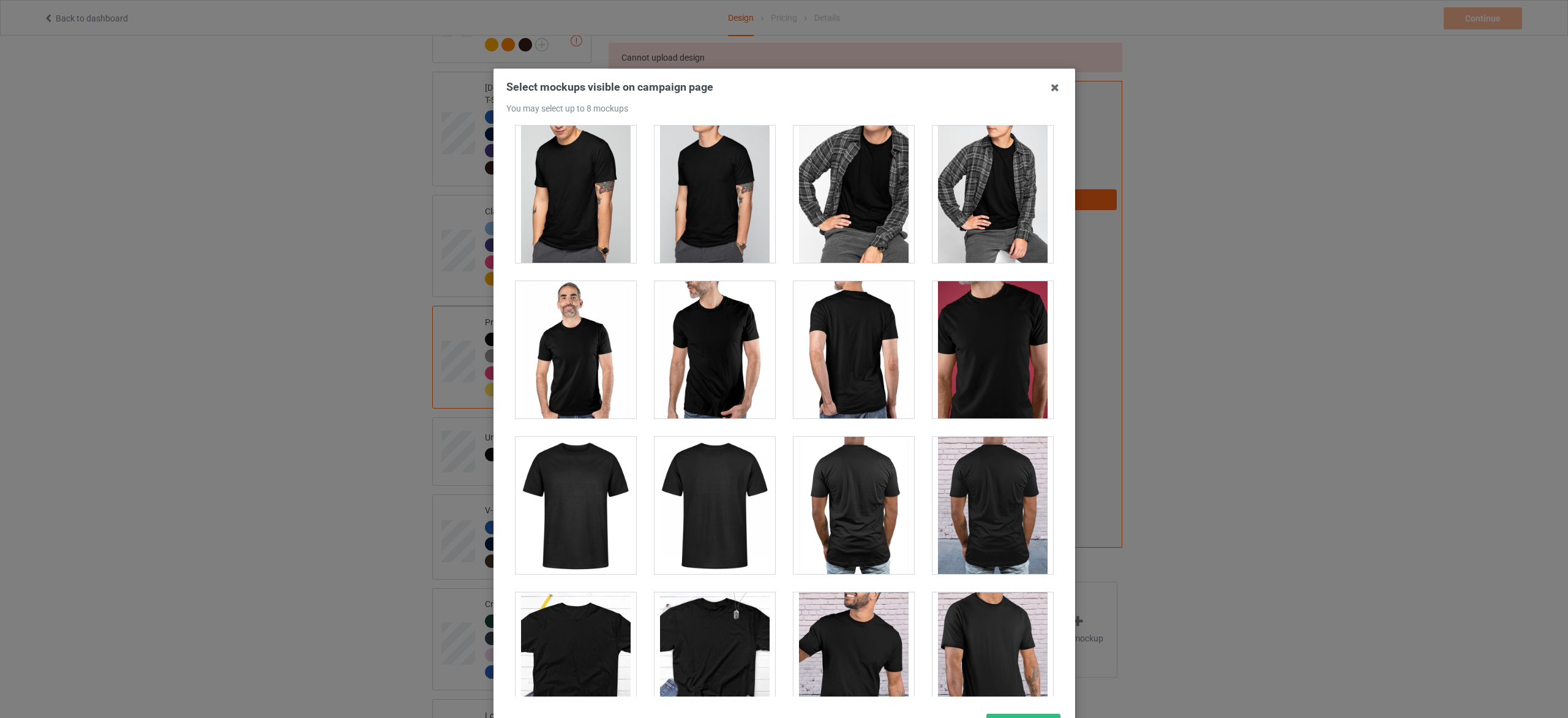
scroll to position [1330, 0]
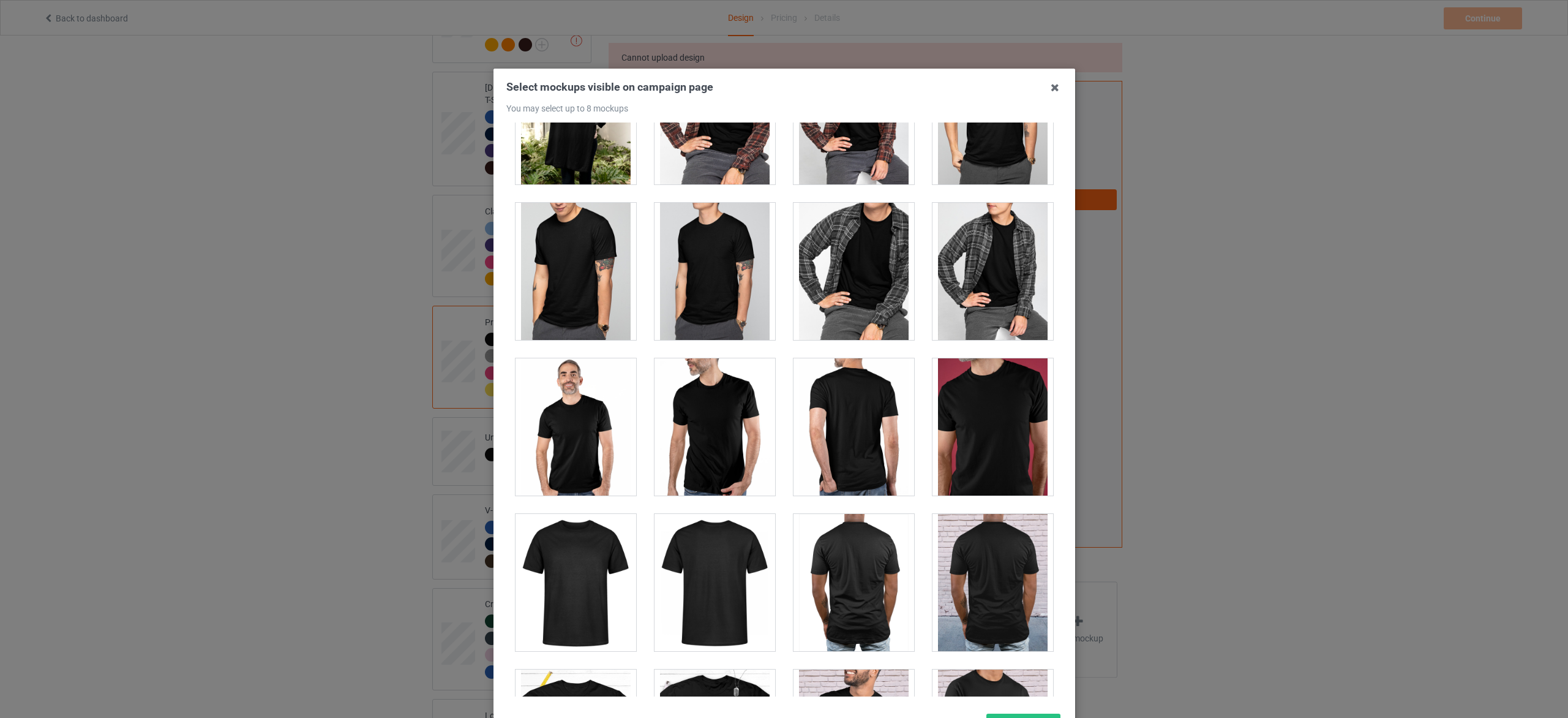
click at [598, 588] on div at bounding box center [576, 583] width 120 height 137
click at [862, 291] on div at bounding box center [854, 272] width 120 height 137
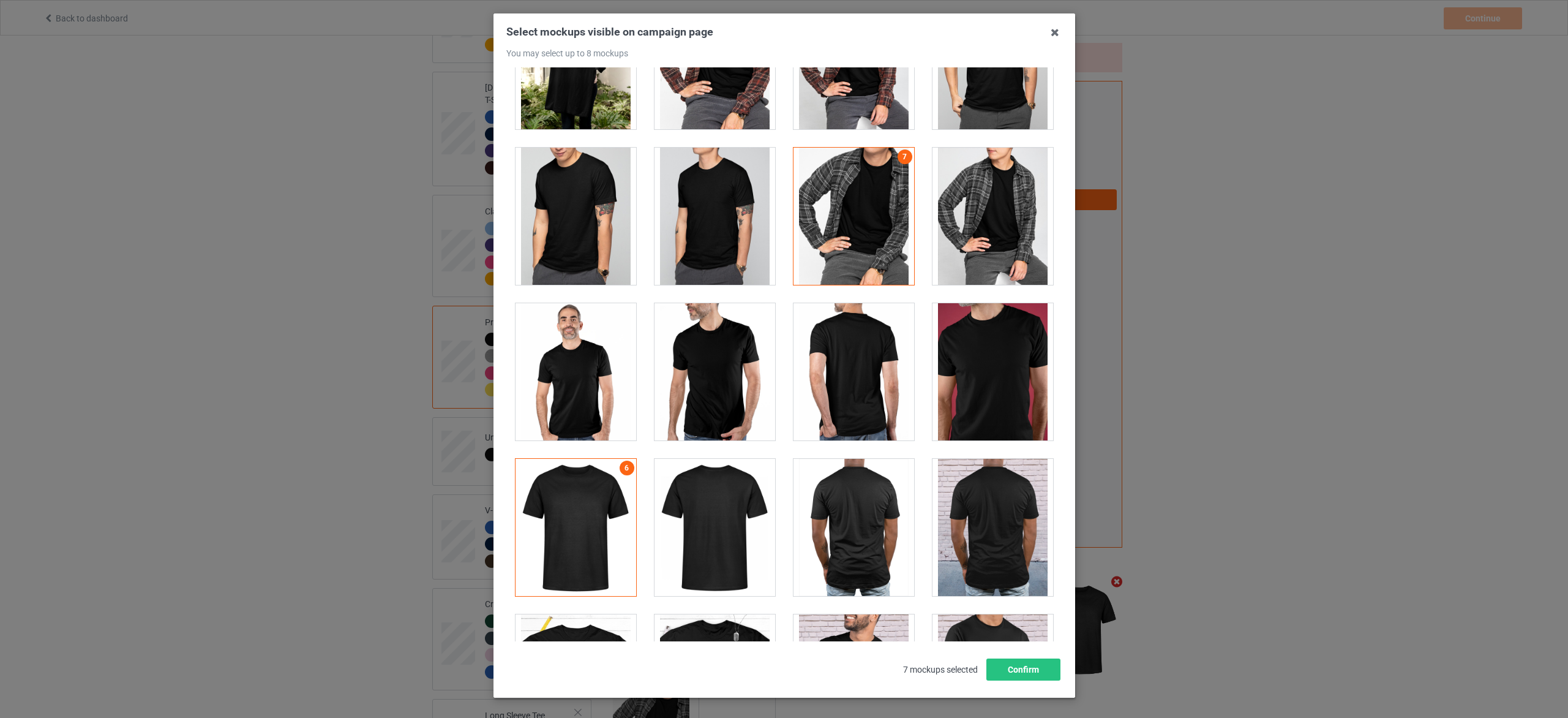
scroll to position [103, 0]
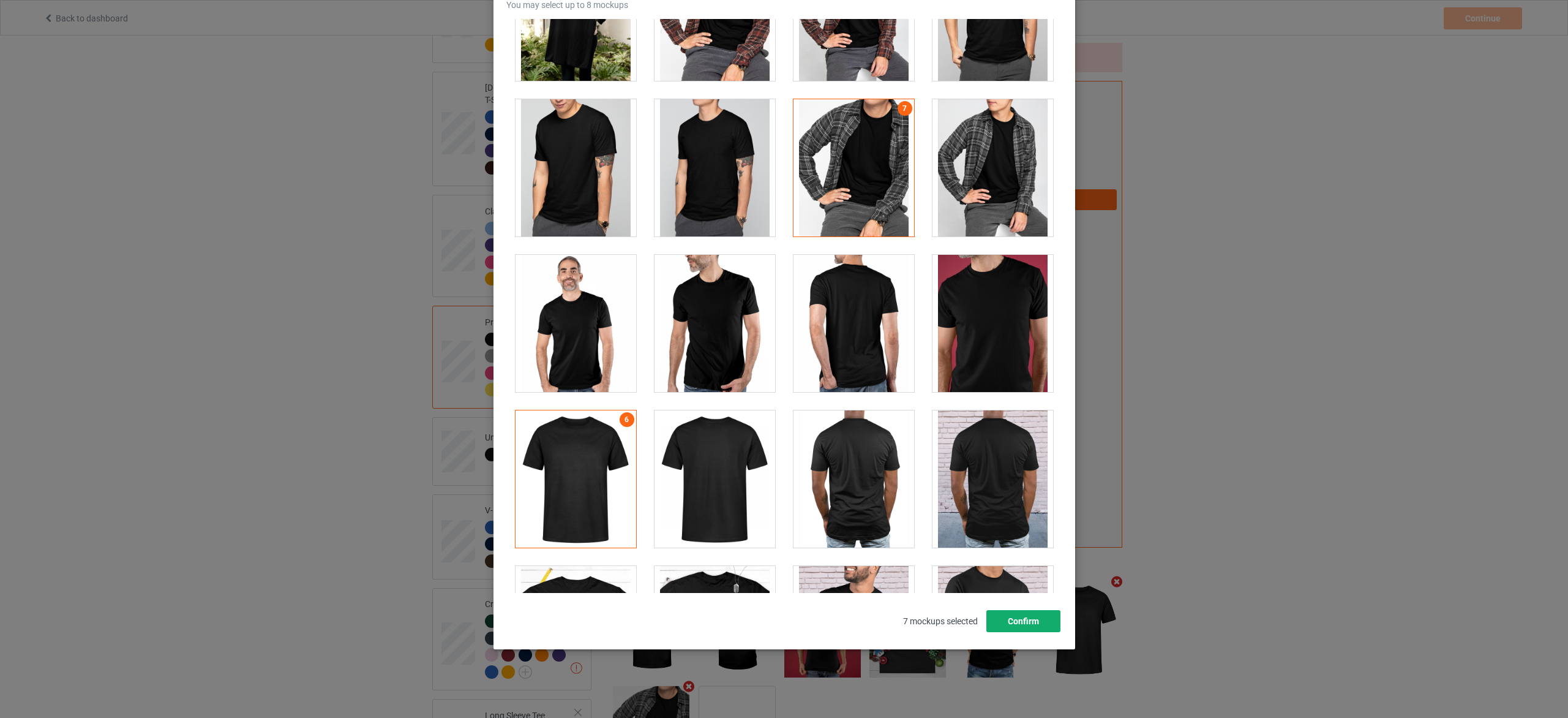
click at [1013, 610] on button "Confirm" at bounding box center [1023, 621] width 74 height 22
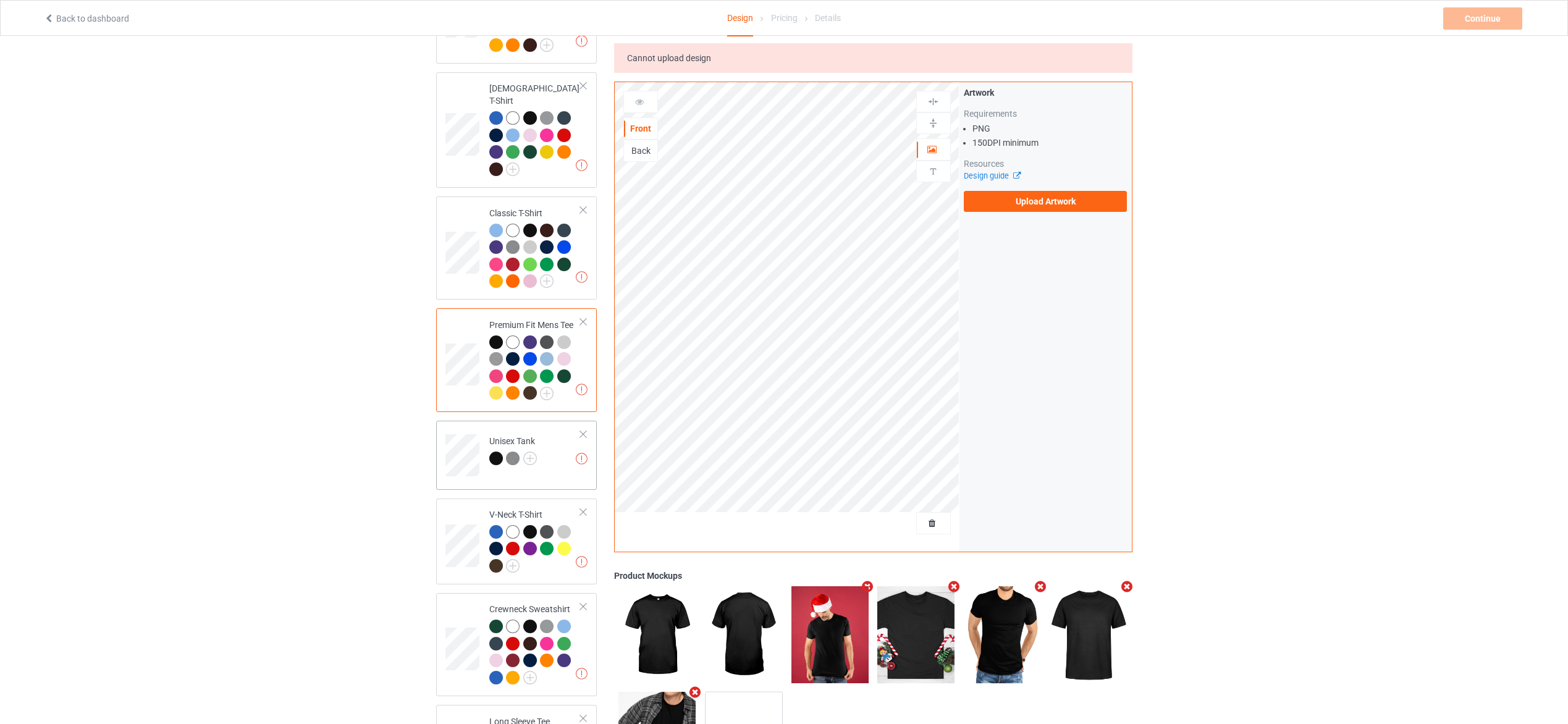
click at [555, 451] on td "Missing artworks Unisex Tank" at bounding box center [535, 451] width 106 height 52
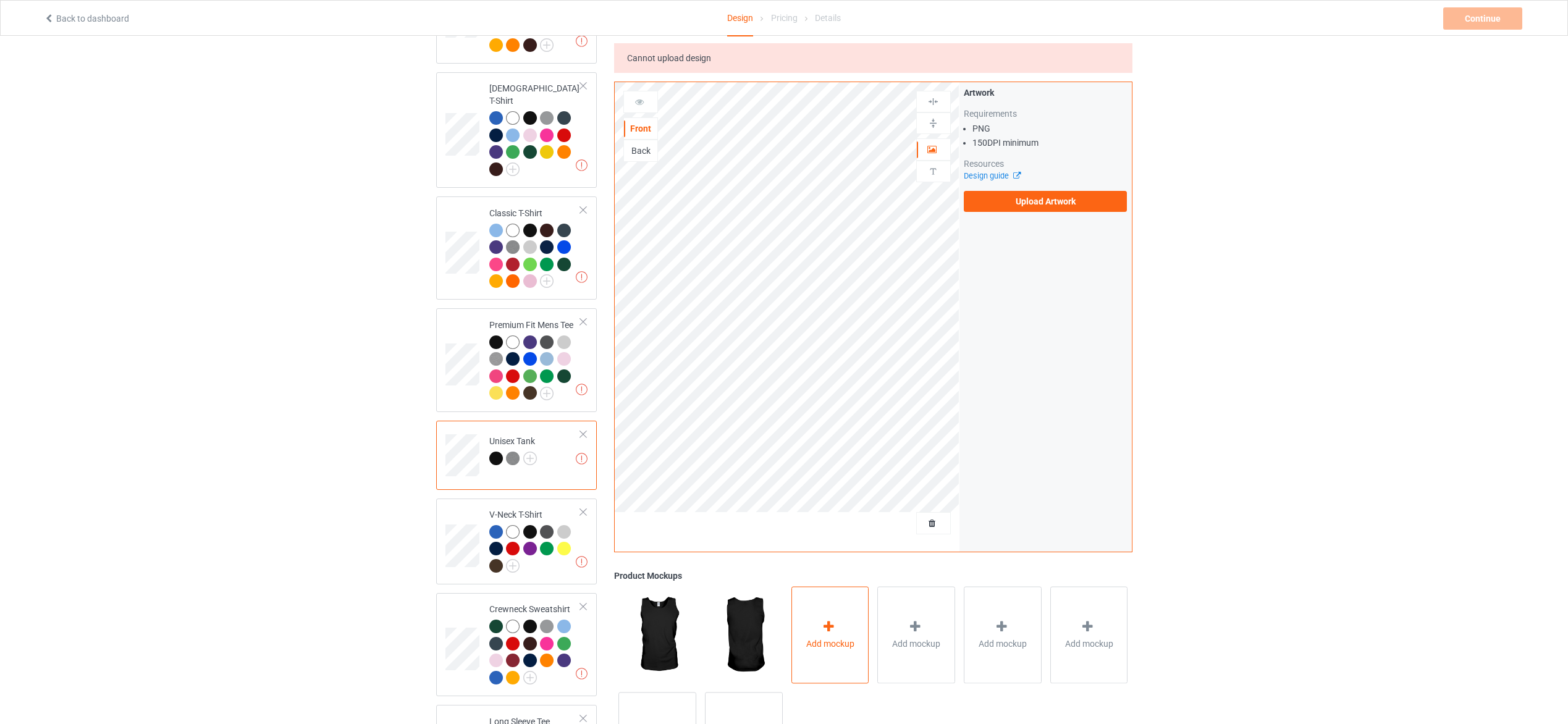
click at [841, 627] on div "Add mockup" at bounding box center [831, 635] width 78 height 97
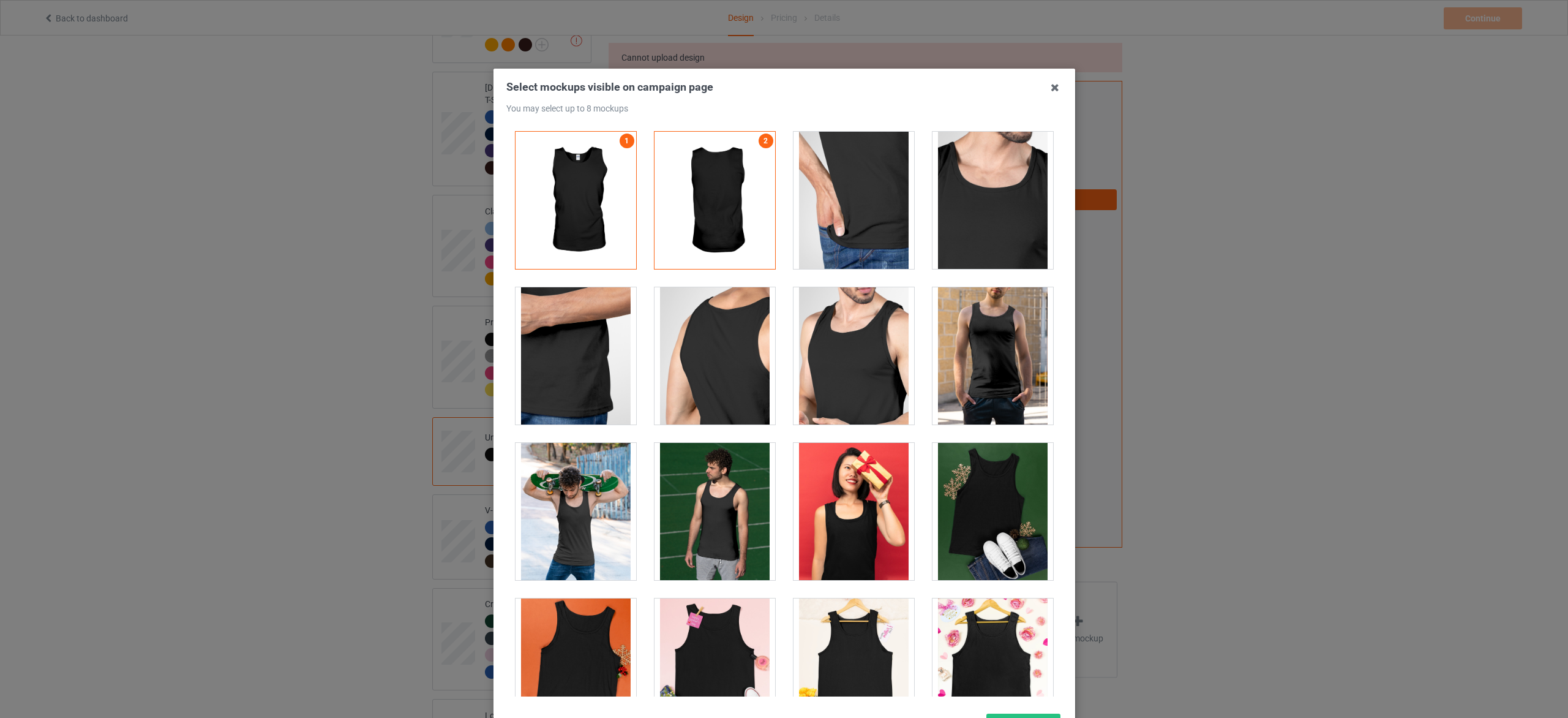
click at [697, 522] on div at bounding box center [715, 512] width 120 height 137
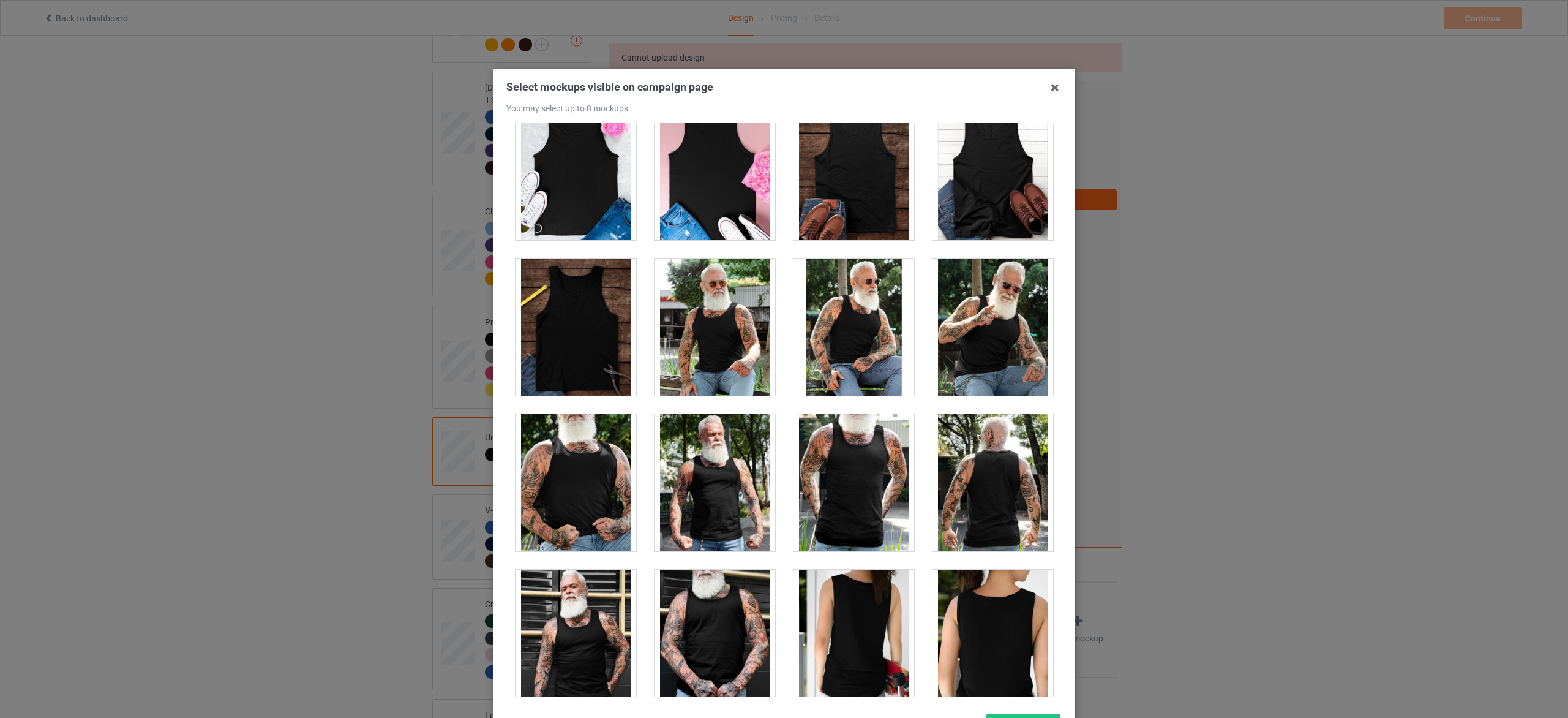
scroll to position [919, 0]
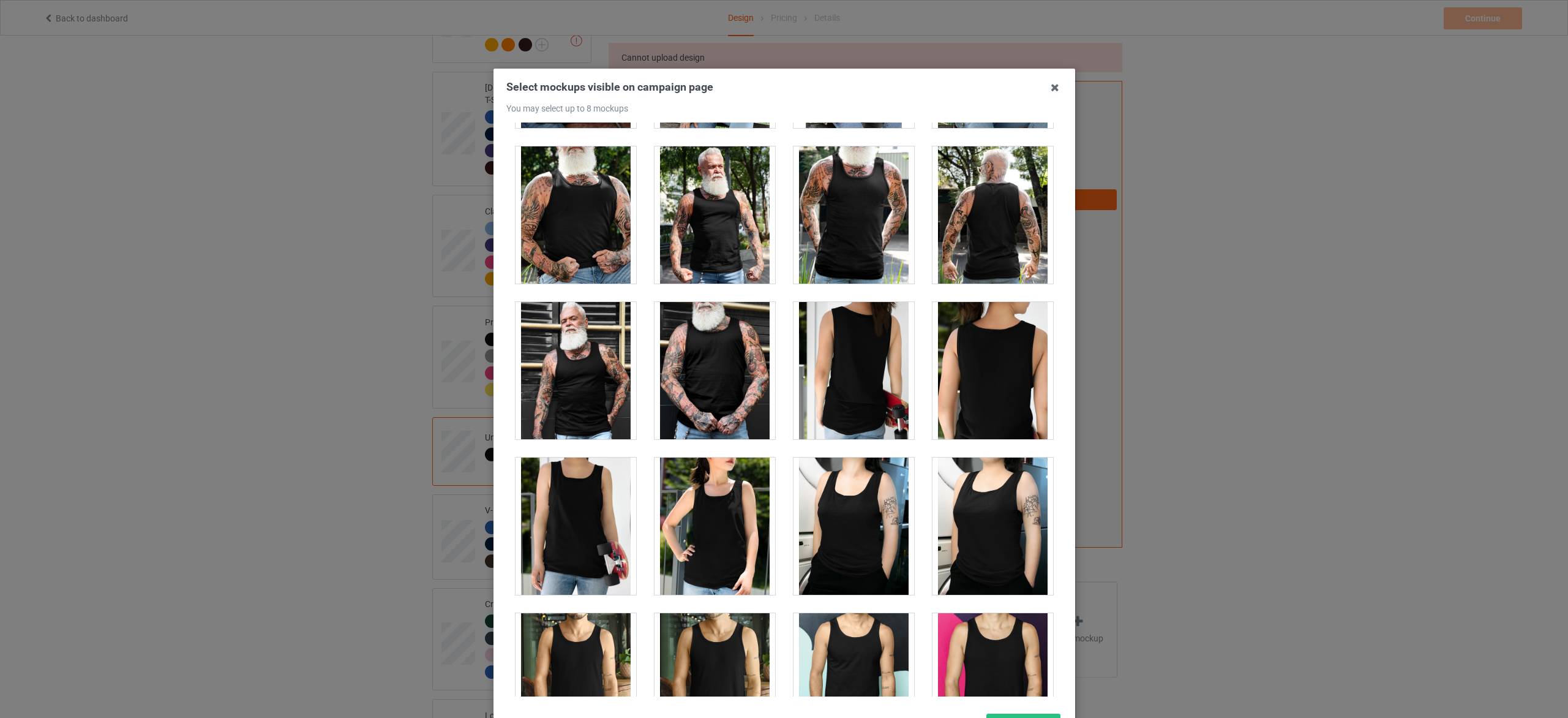
click at [979, 529] on div at bounding box center [993, 527] width 120 height 137
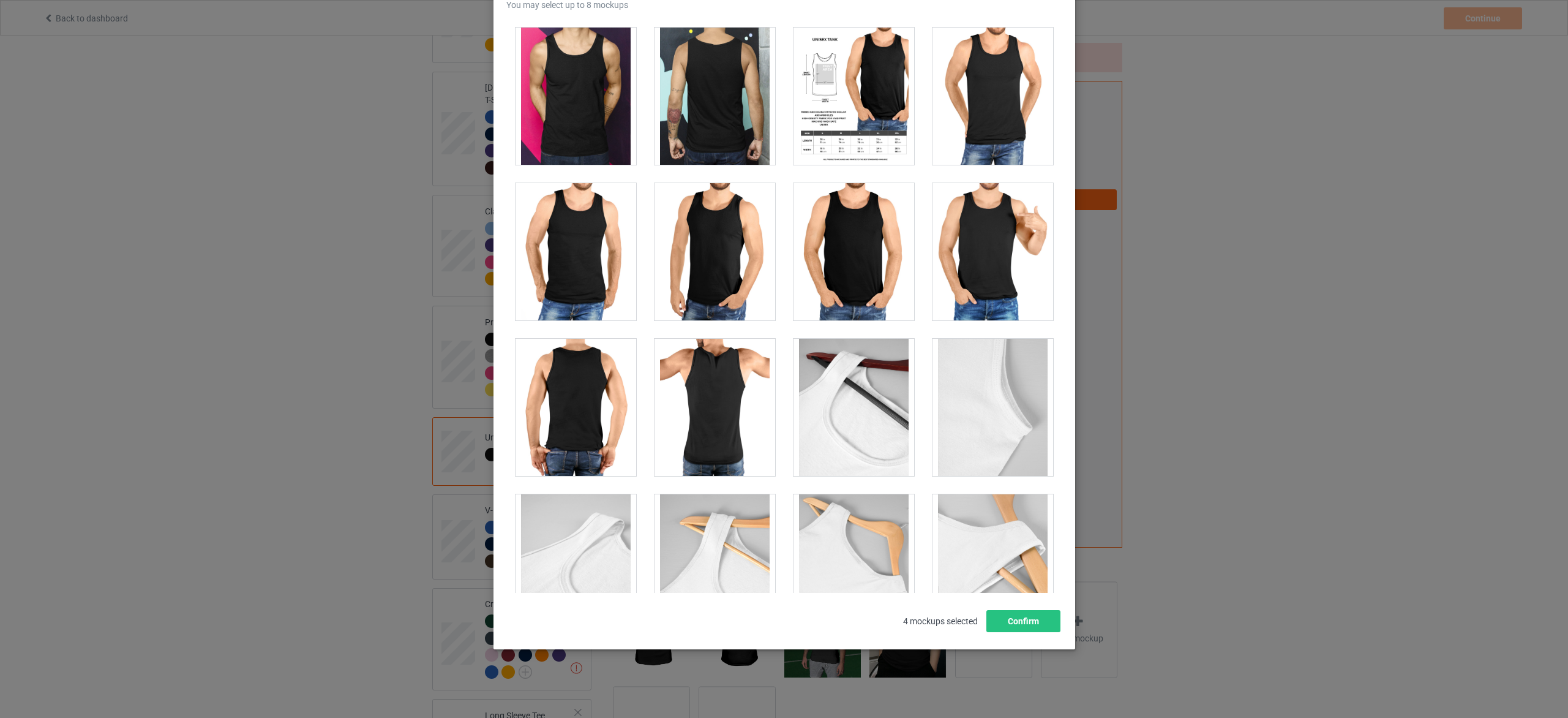
scroll to position [1471, 0]
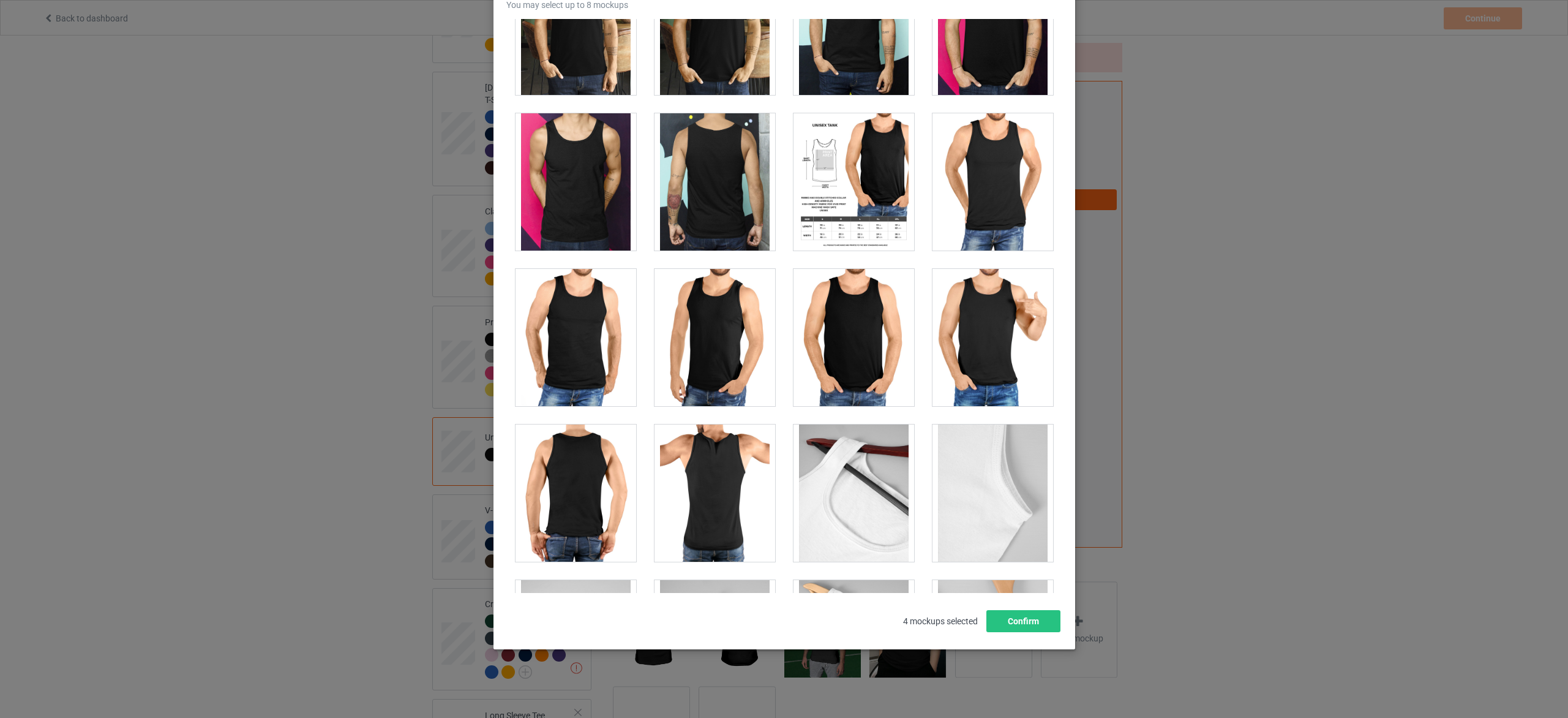
click at [851, 343] on div at bounding box center [854, 338] width 120 height 137
click at [866, 202] on div at bounding box center [854, 182] width 120 height 137
click at [1029, 617] on button "Confirm" at bounding box center [1023, 621] width 74 height 22
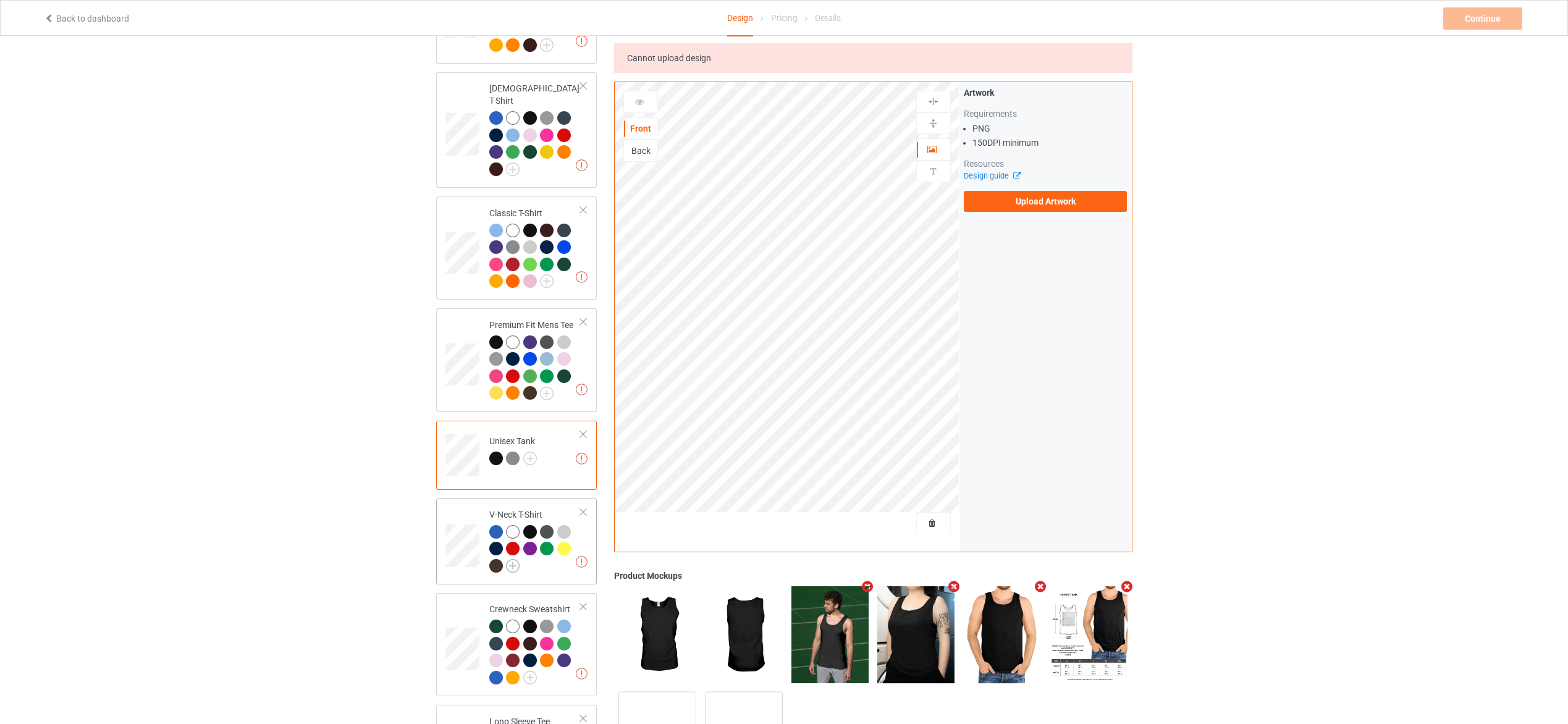
click at [514, 559] on img at bounding box center [513, 566] width 13 height 13
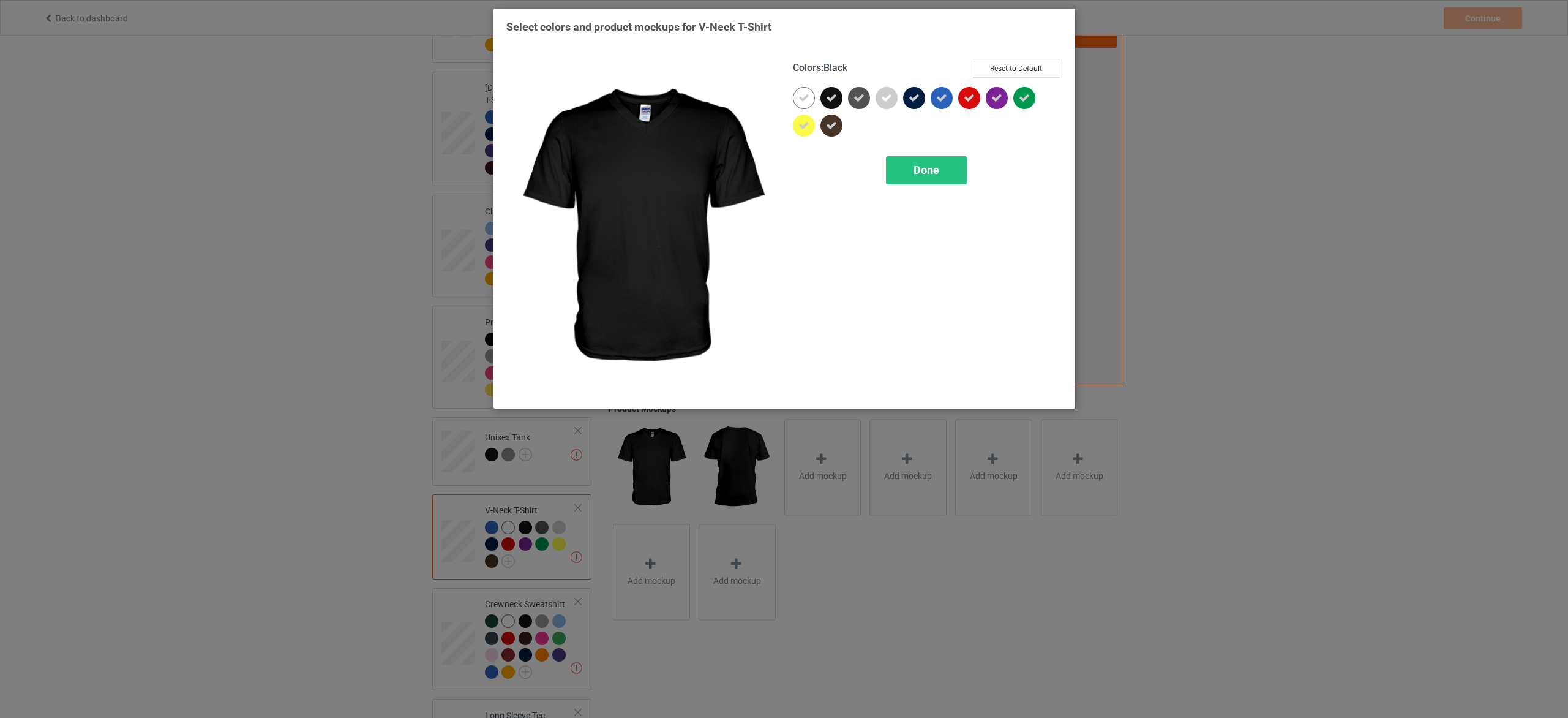
click at [940, 192] on div "Colors : Black Reset to Default Done" at bounding box center [927, 227] width 286 height 354
click at [943, 177] on div "Done" at bounding box center [925, 170] width 81 height 28
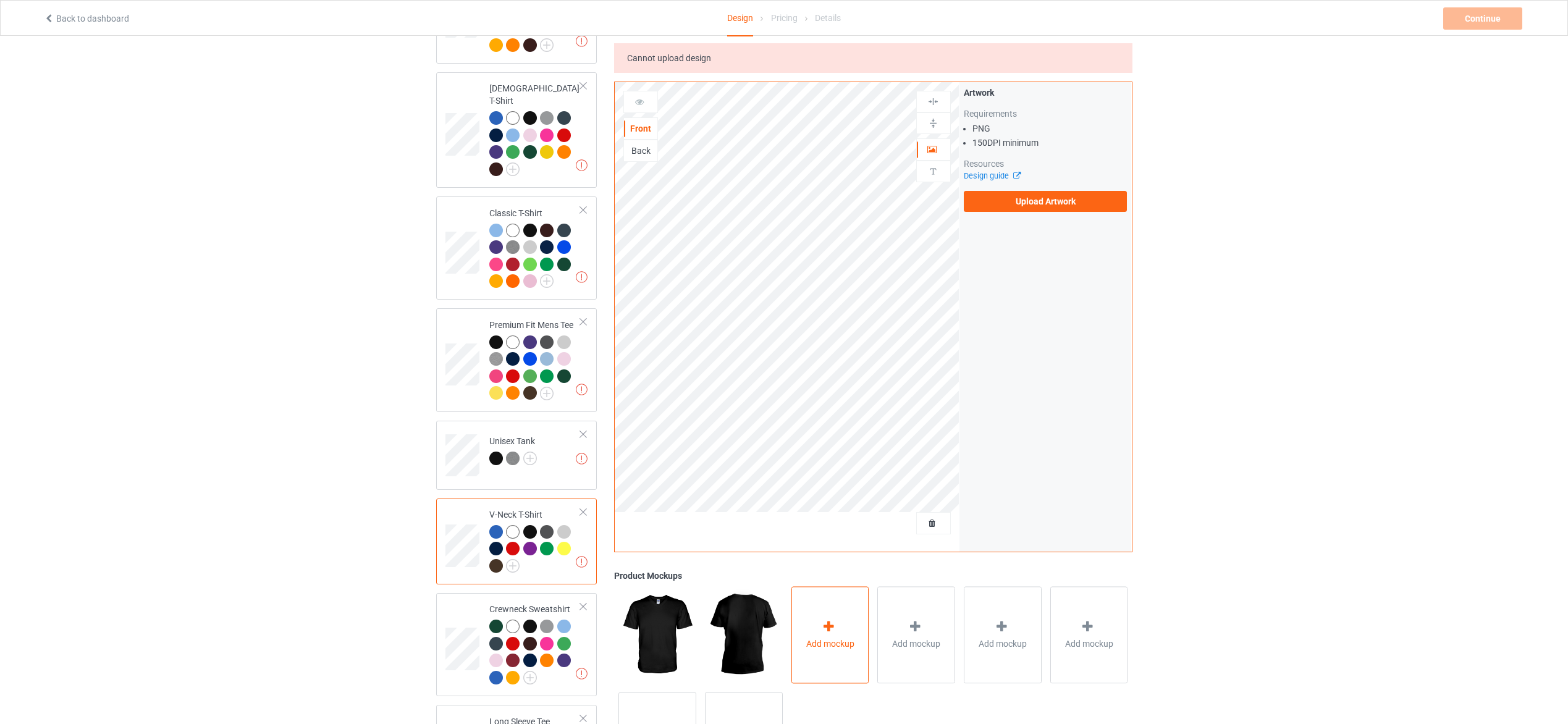
click at [838, 620] on div at bounding box center [830, 629] width 17 height 18
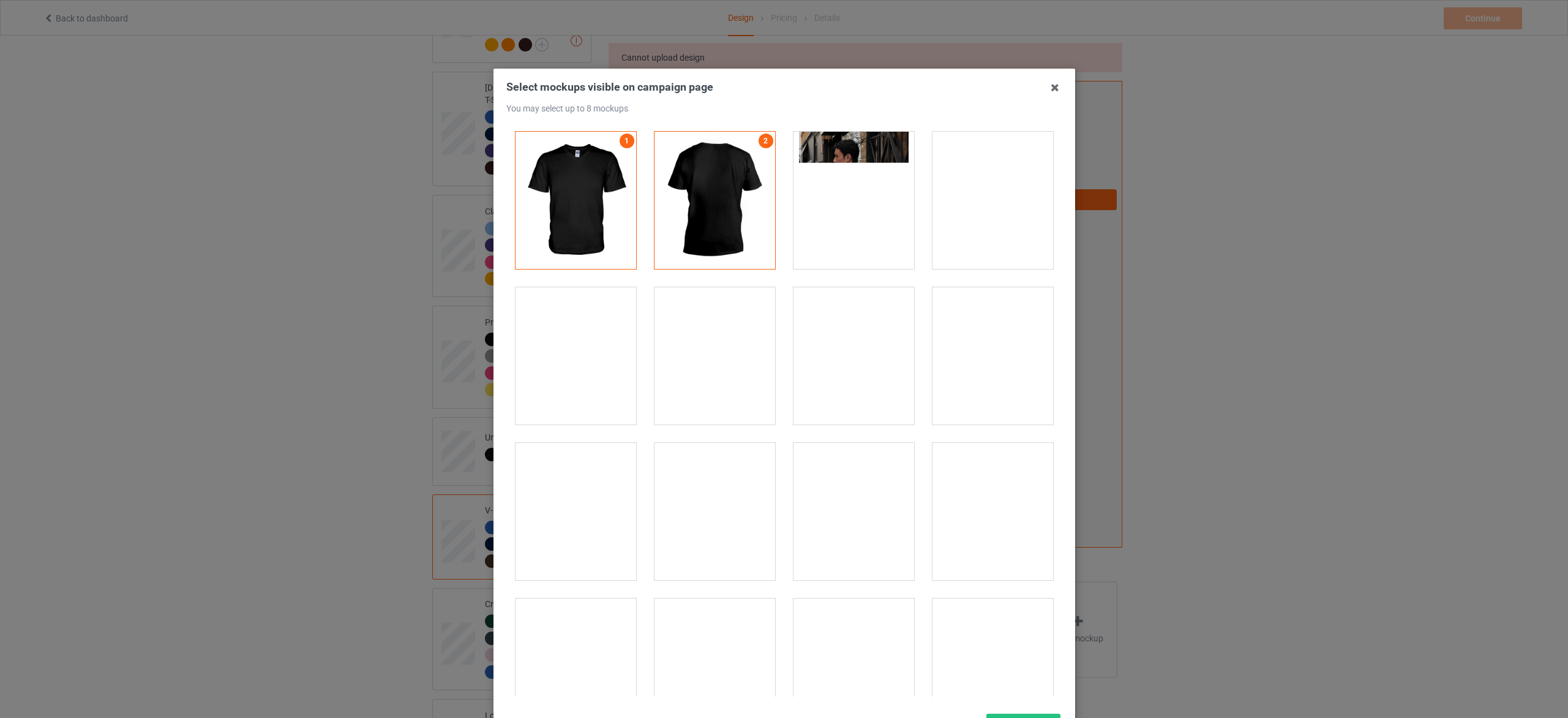
click at [933, 366] on div at bounding box center [993, 356] width 120 height 137
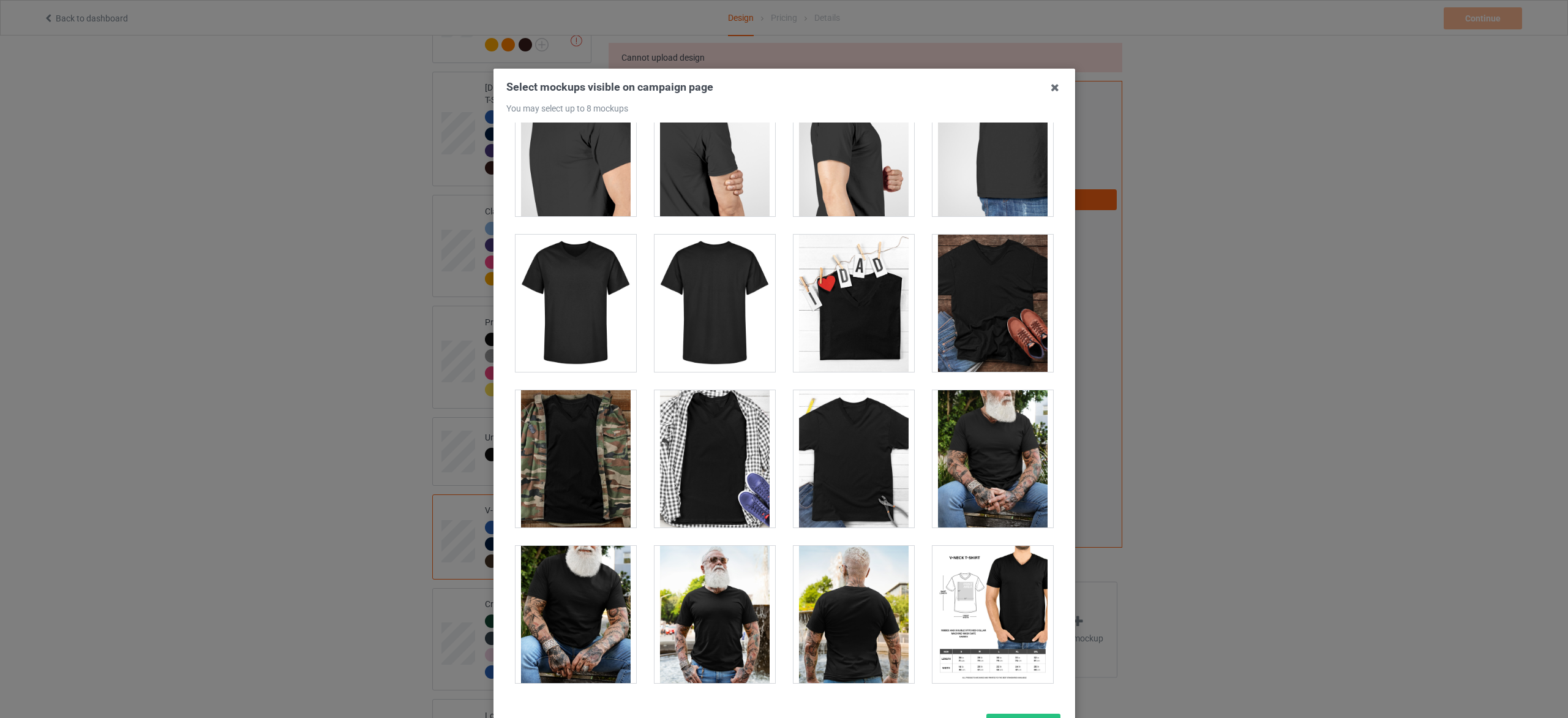
scroll to position [367, 0]
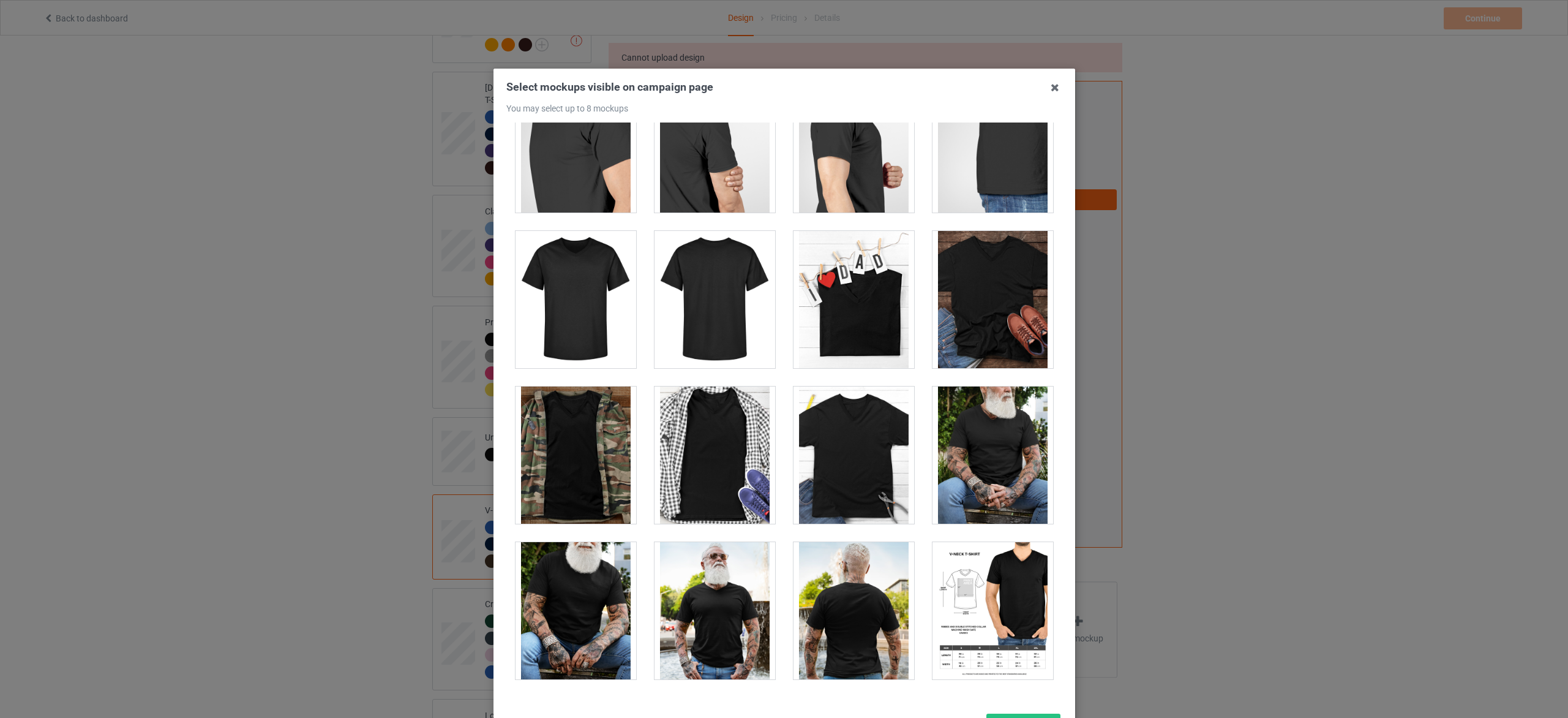
click at [718, 465] on div at bounding box center [715, 455] width 120 height 137
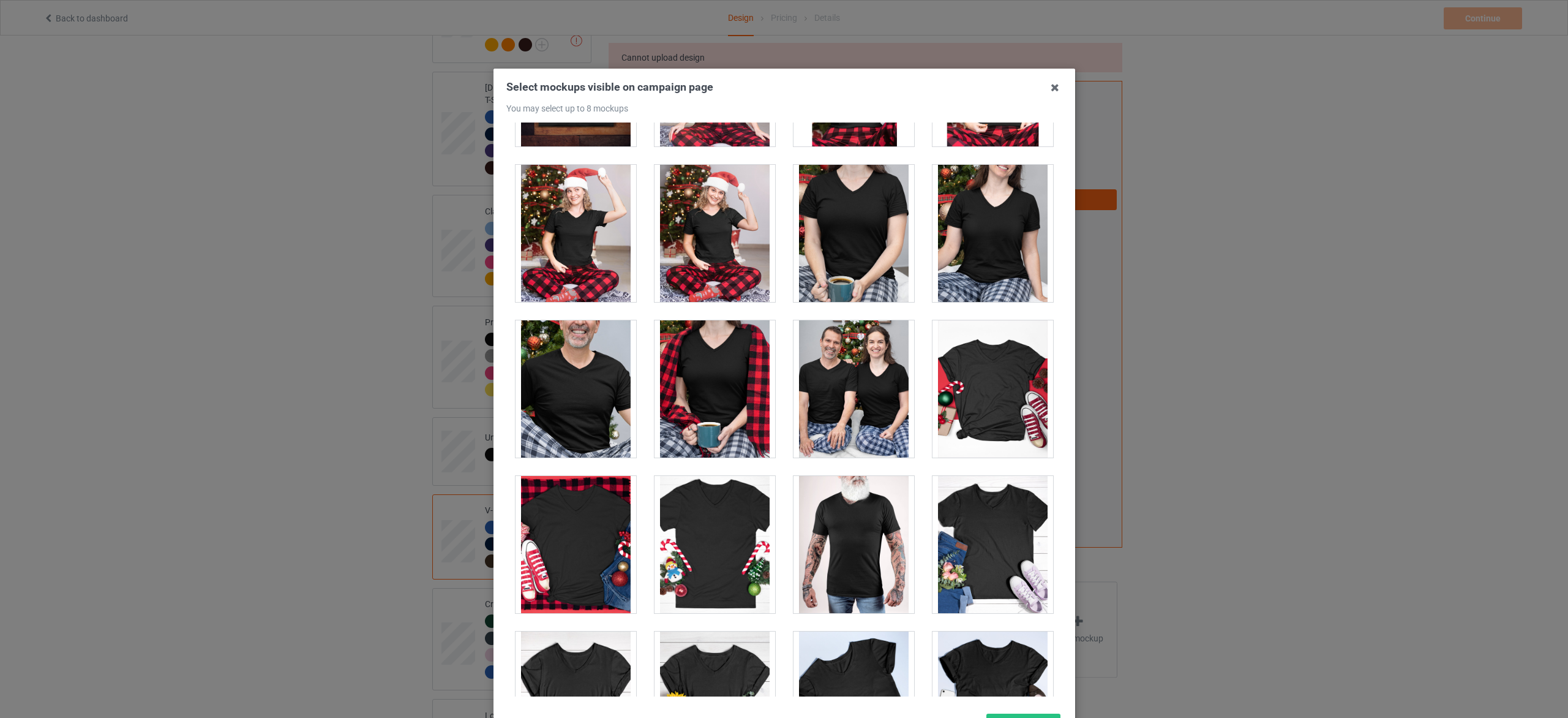
scroll to position [1838, 0]
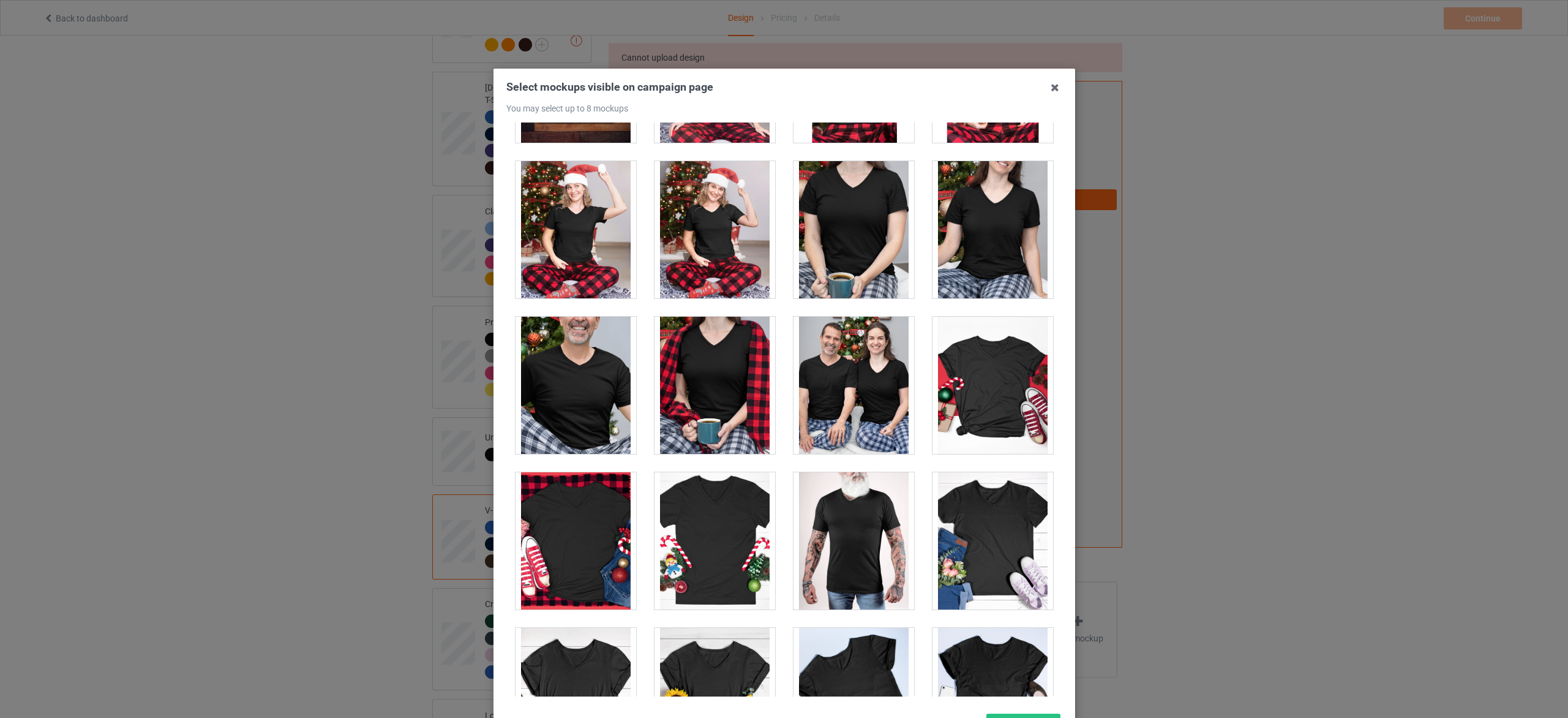
click at [703, 391] on div at bounding box center [715, 385] width 120 height 137
click at [869, 391] on div at bounding box center [854, 385] width 120 height 137
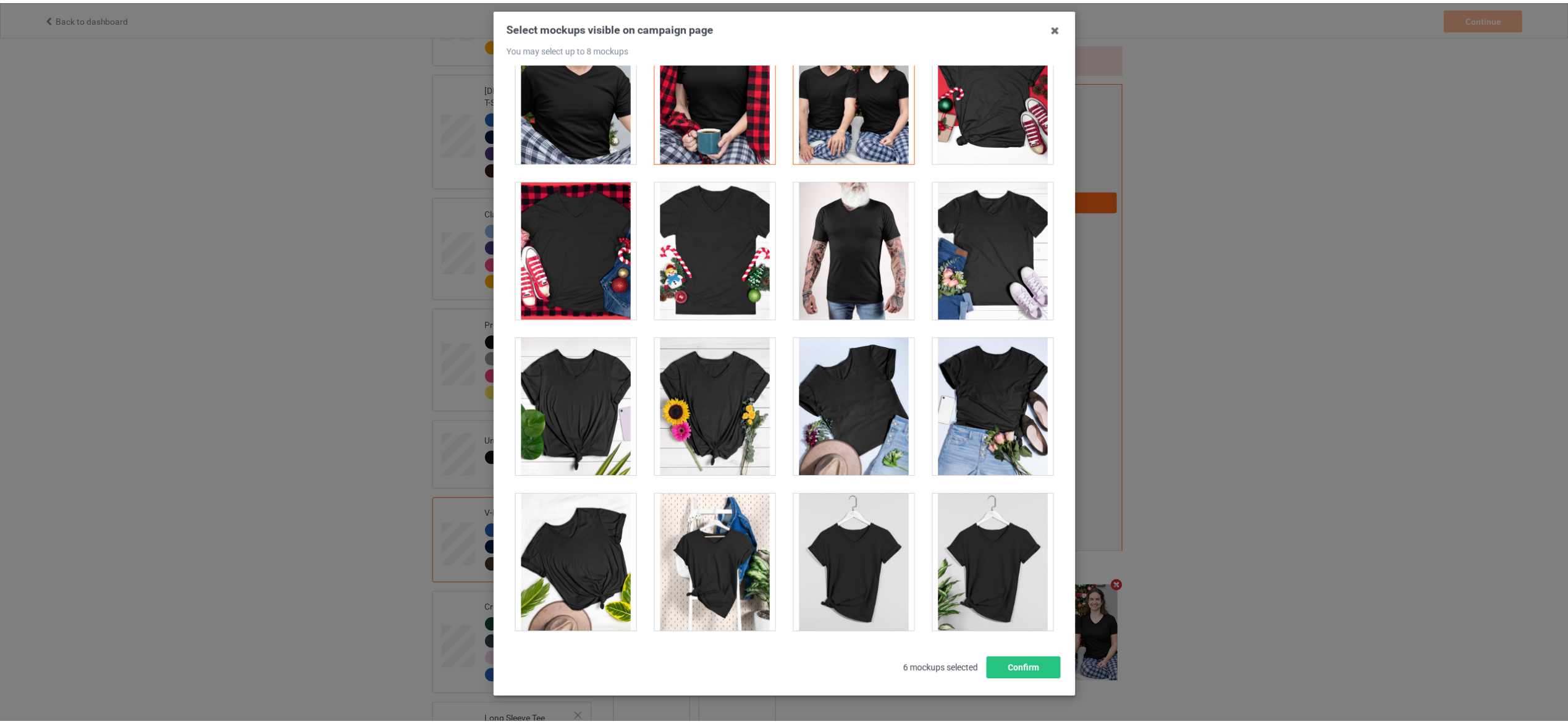
scroll to position [104, 0]
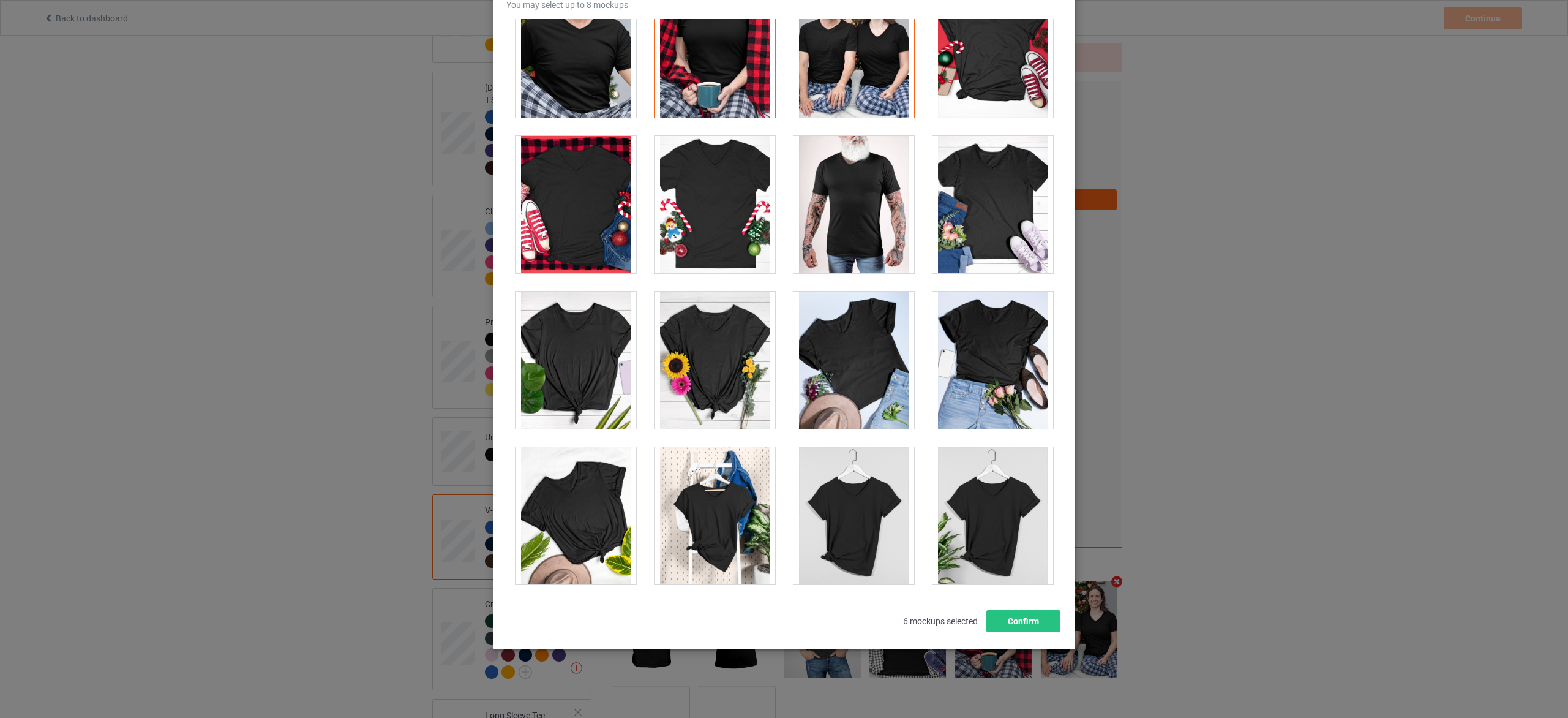
click at [704, 229] on div at bounding box center [715, 205] width 120 height 137
click at [556, 193] on div at bounding box center [576, 205] width 120 height 137
click at [1017, 618] on button "Confirm" at bounding box center [1023, 621] width 74 height 22
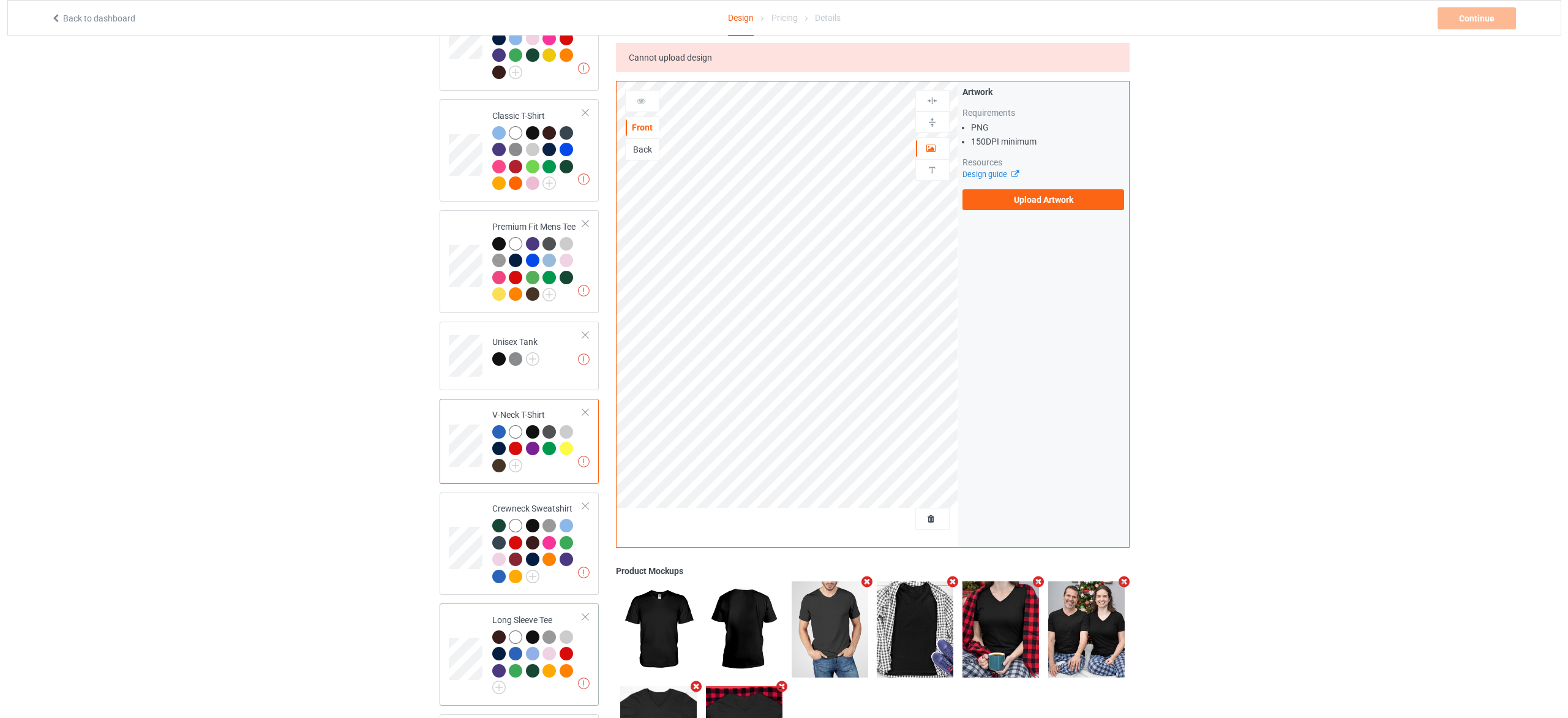
scroll to position [456, 0]
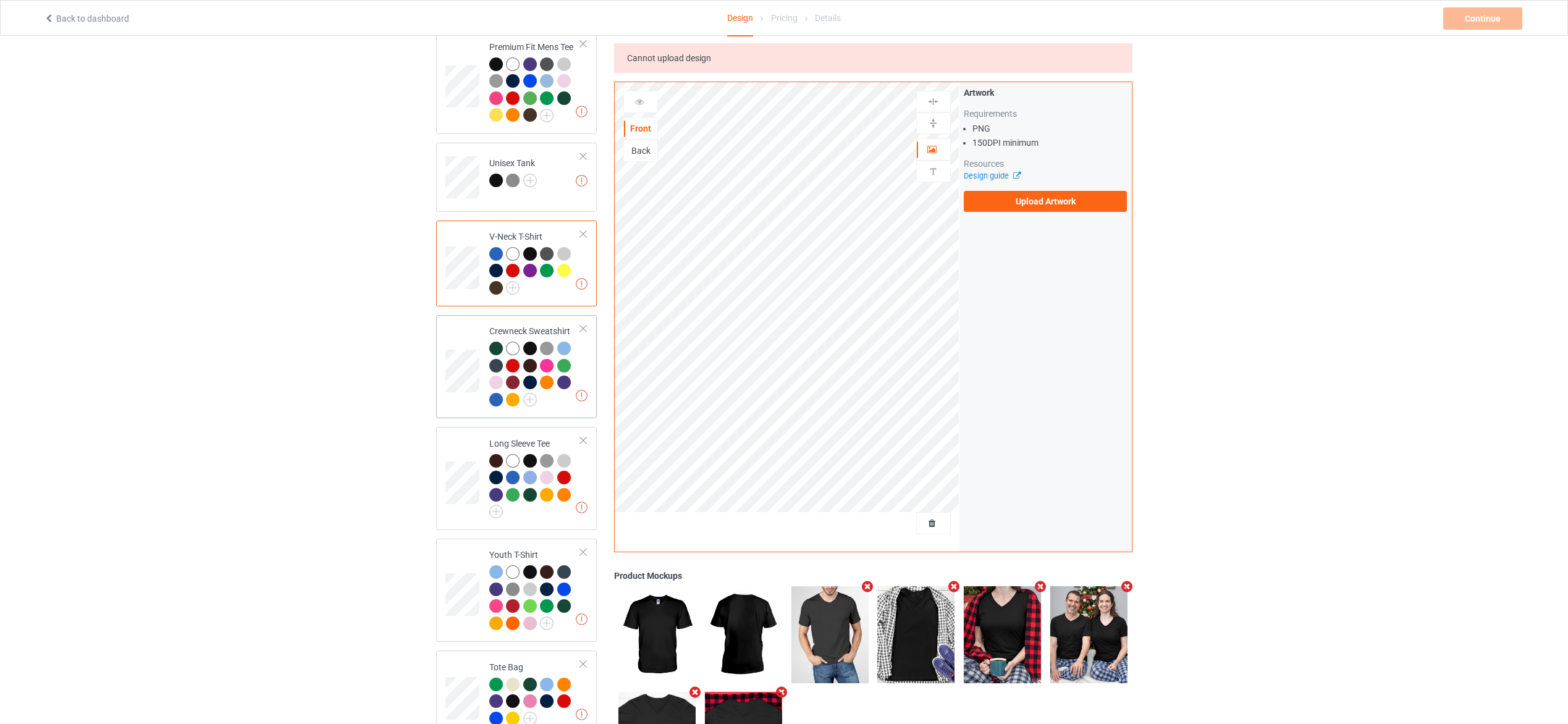
click at [553, 397] on div at bounding box center [535, 376] width 92 height 68
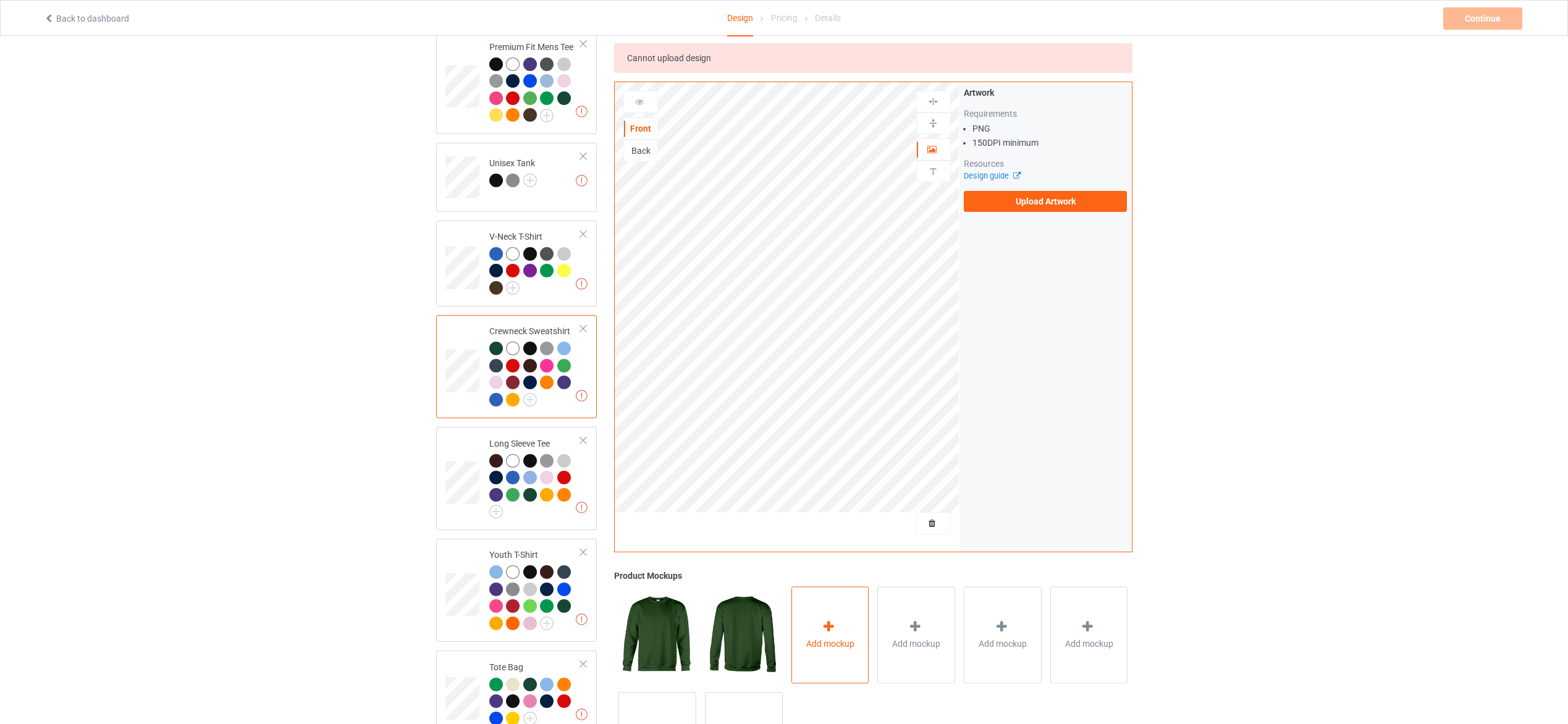
click at [837, 647] on span "Add mockup" at bounding box center [831, 643] width 48 height 12
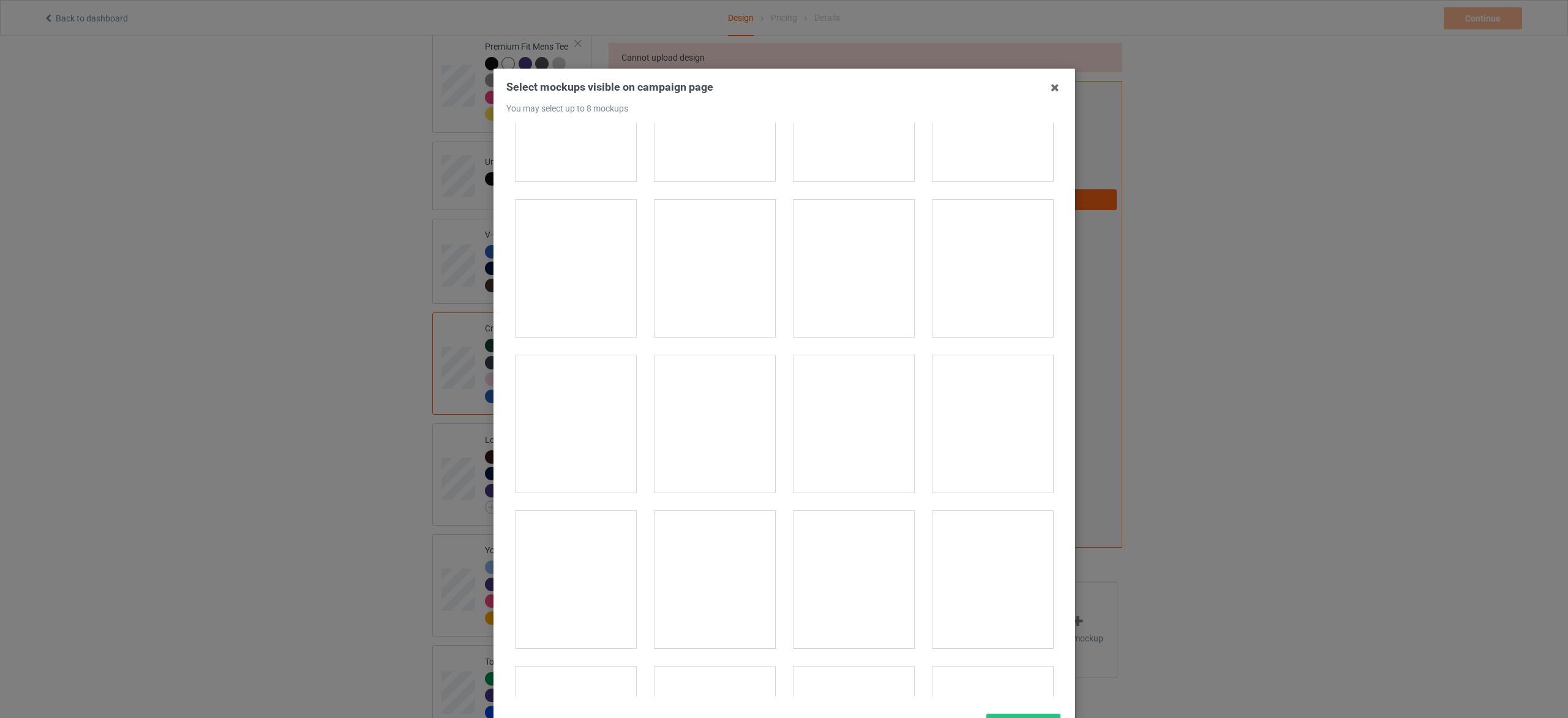
scroll to position [3125, 0]
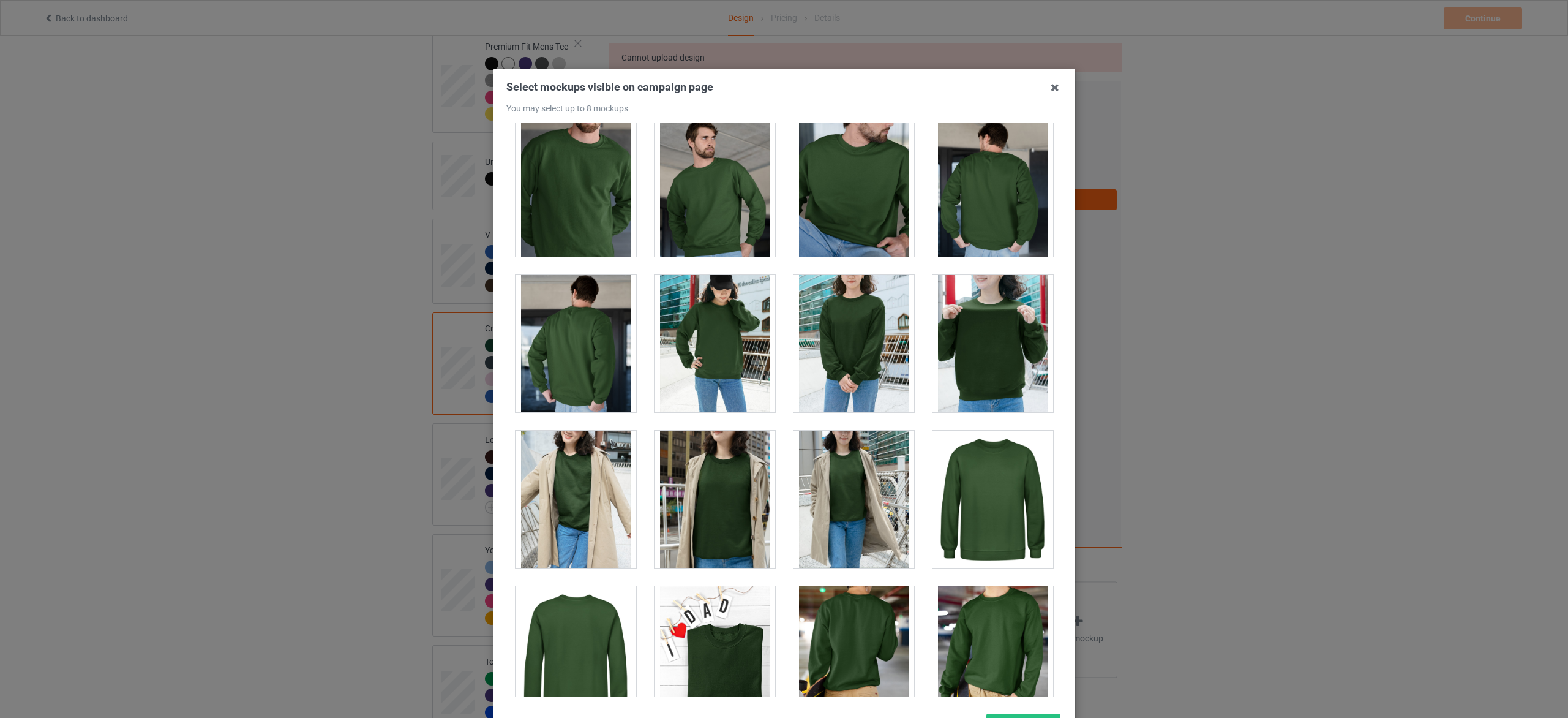
click at [732, 370] on div at bounding box center [715, 343] width 120 height 137
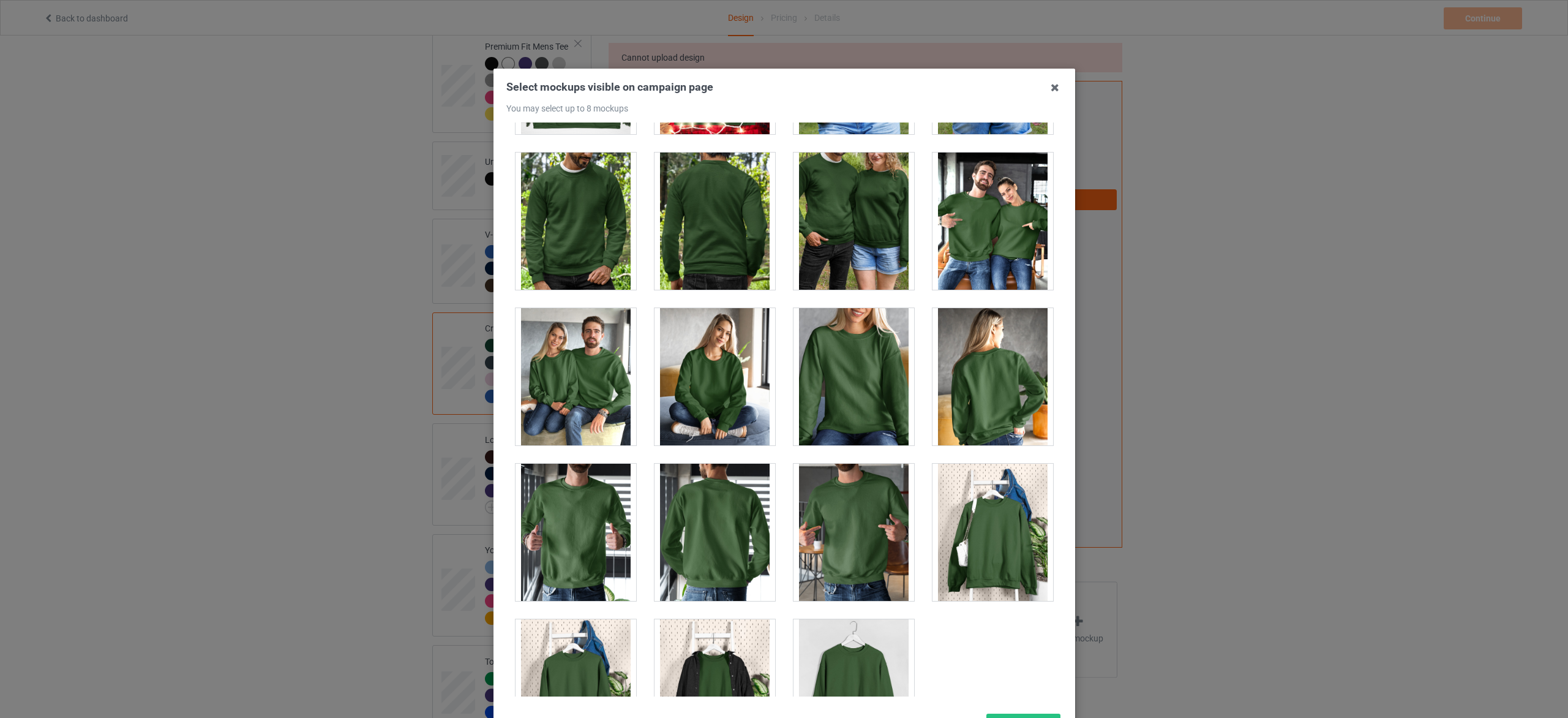
scroll to position [5714, 0]
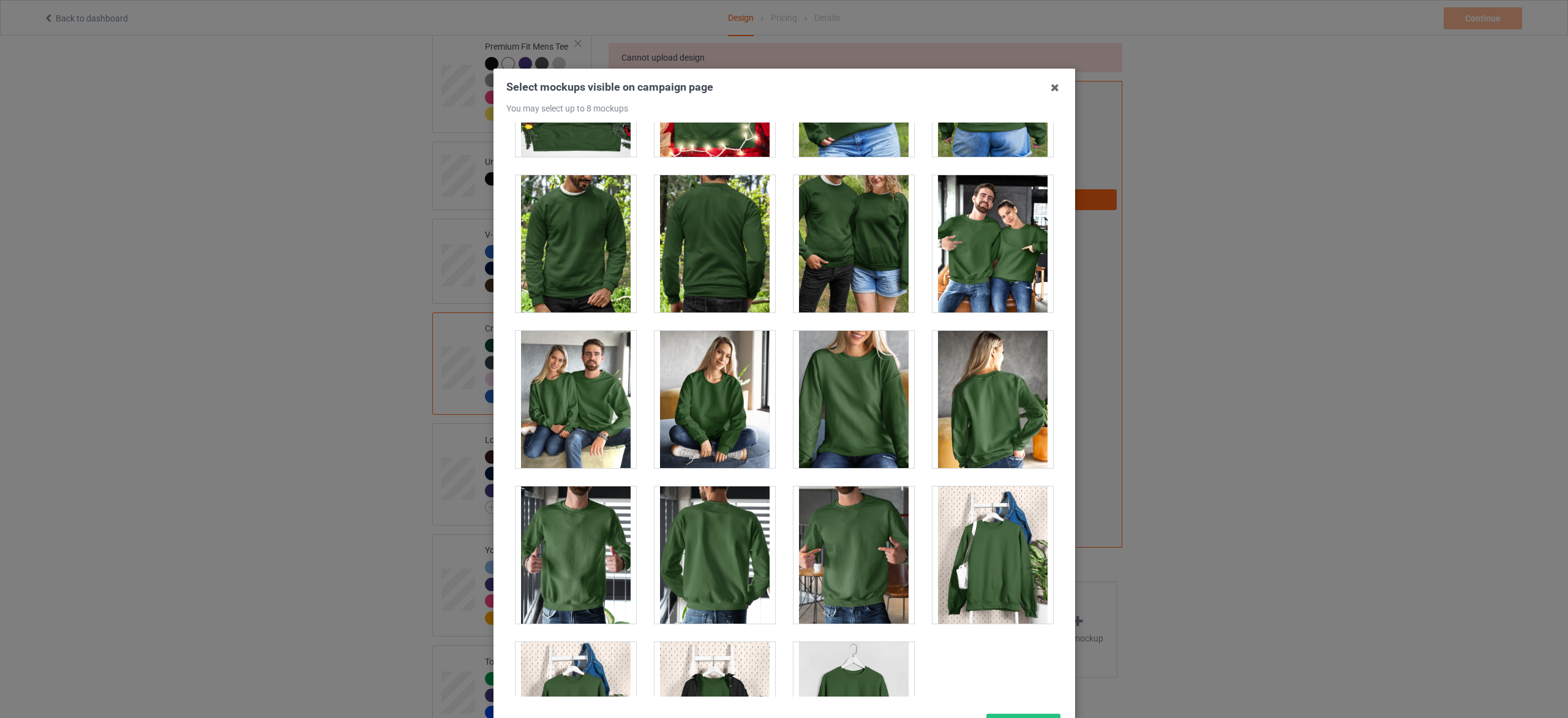
drag, startPoint x: 853, startPoint y: 507, endPoint x: 982, endPoint y: 564, distance: 141.0
click at [982, 564] on div at bounding box center [993, 555] width 120 height 137
click at [571, 434] on div at bounding box center [576, 399] width 120 height 137
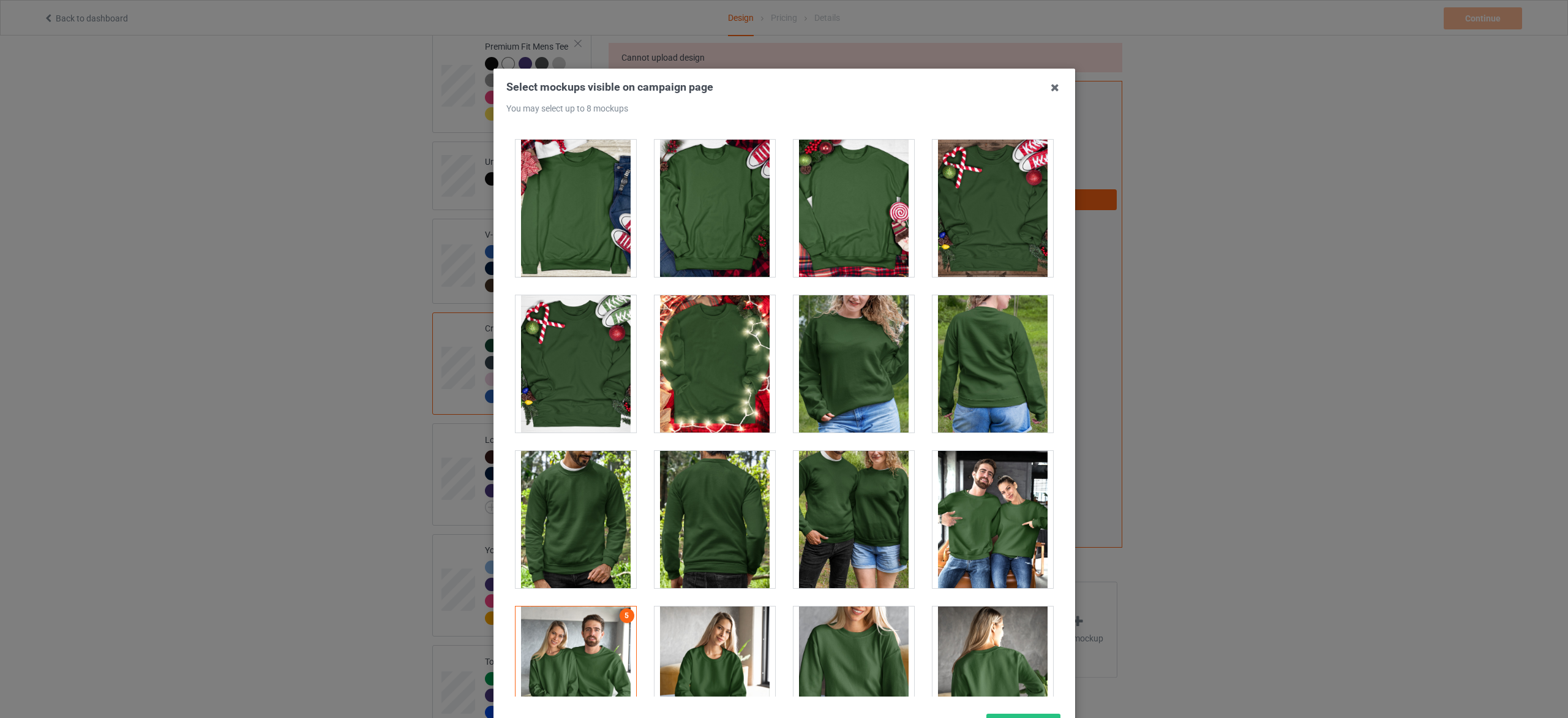
click at [605, 382] on div at bounding box center [576, 364] width 120 height 137
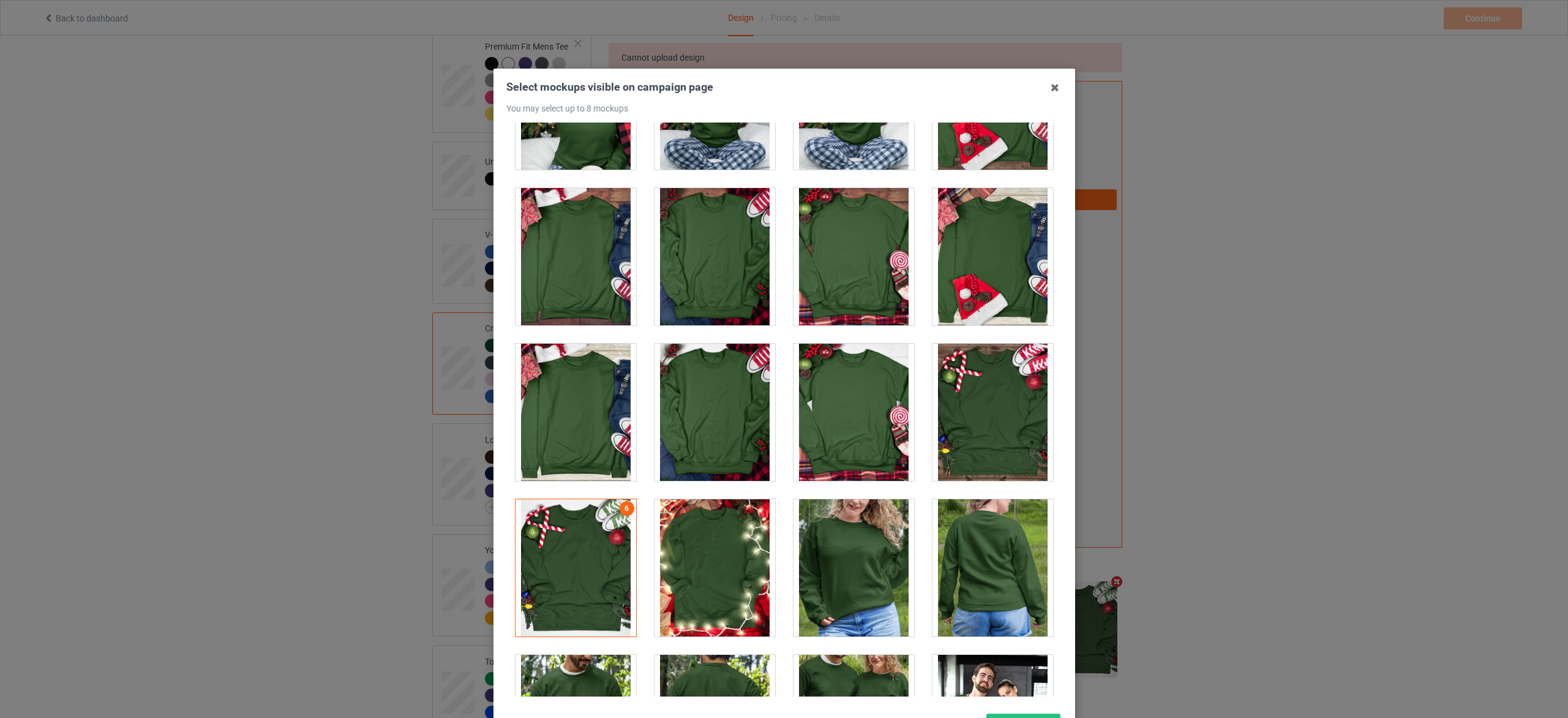
scroll to position [5163, 0]
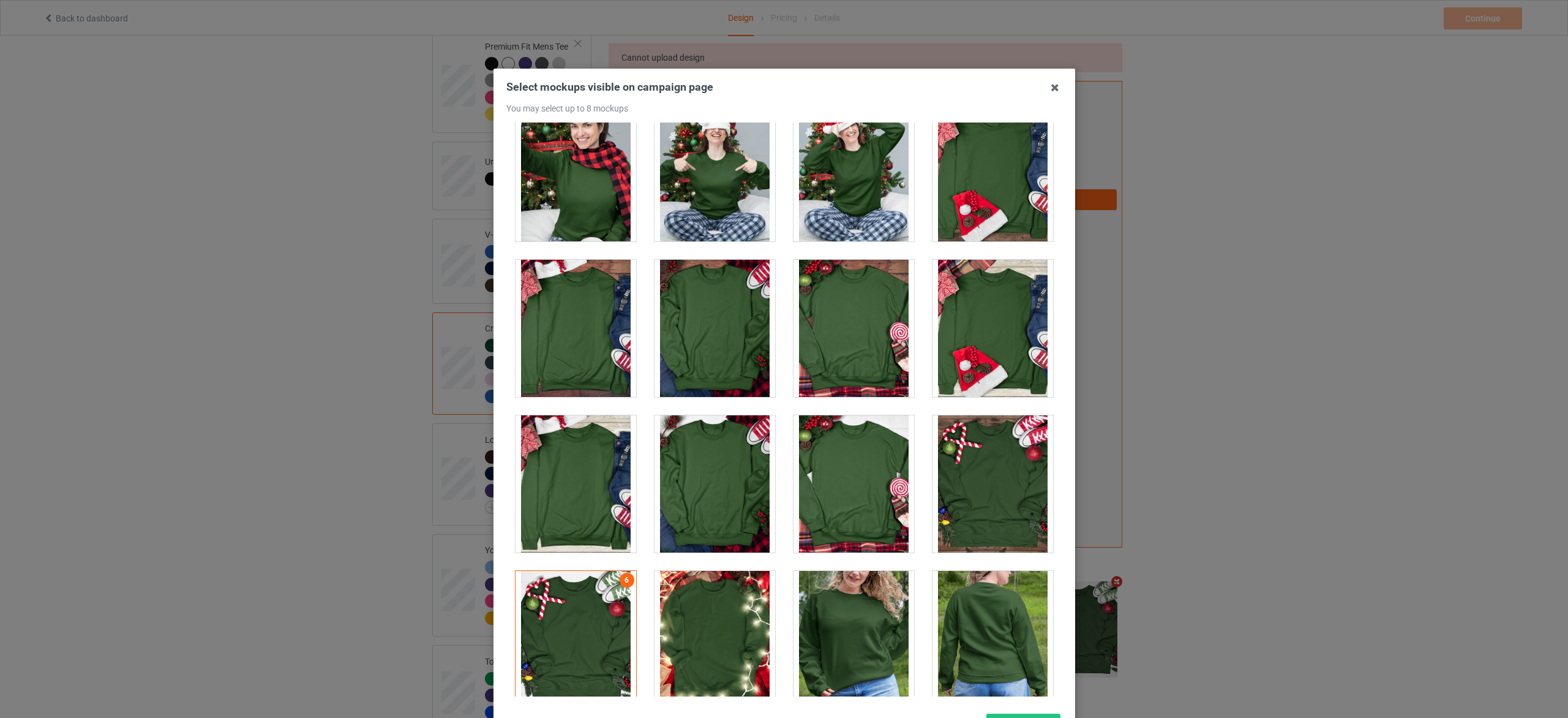
click at [1007, 326] on div at bounding box center [993, 328] width 120 height 137
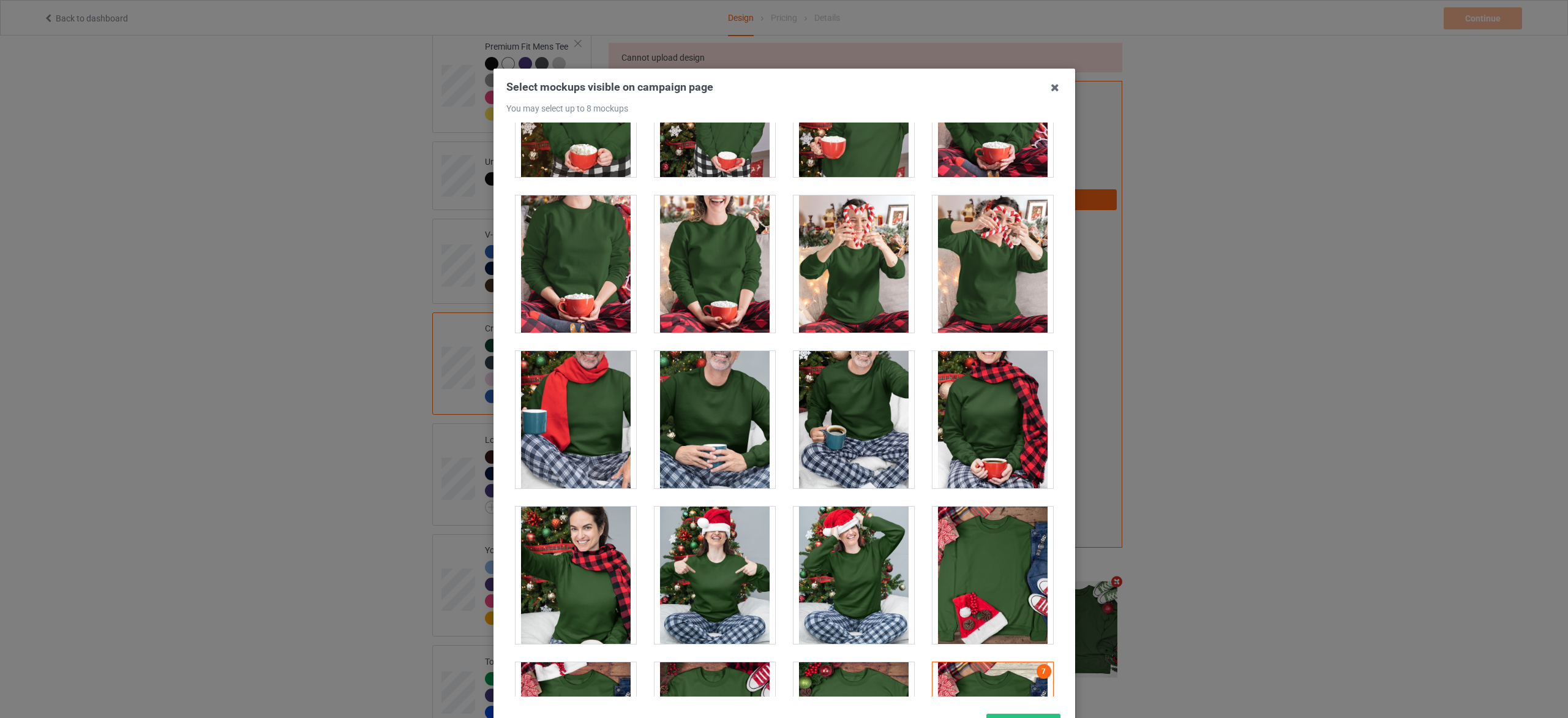
scroll to position [4612, 0]
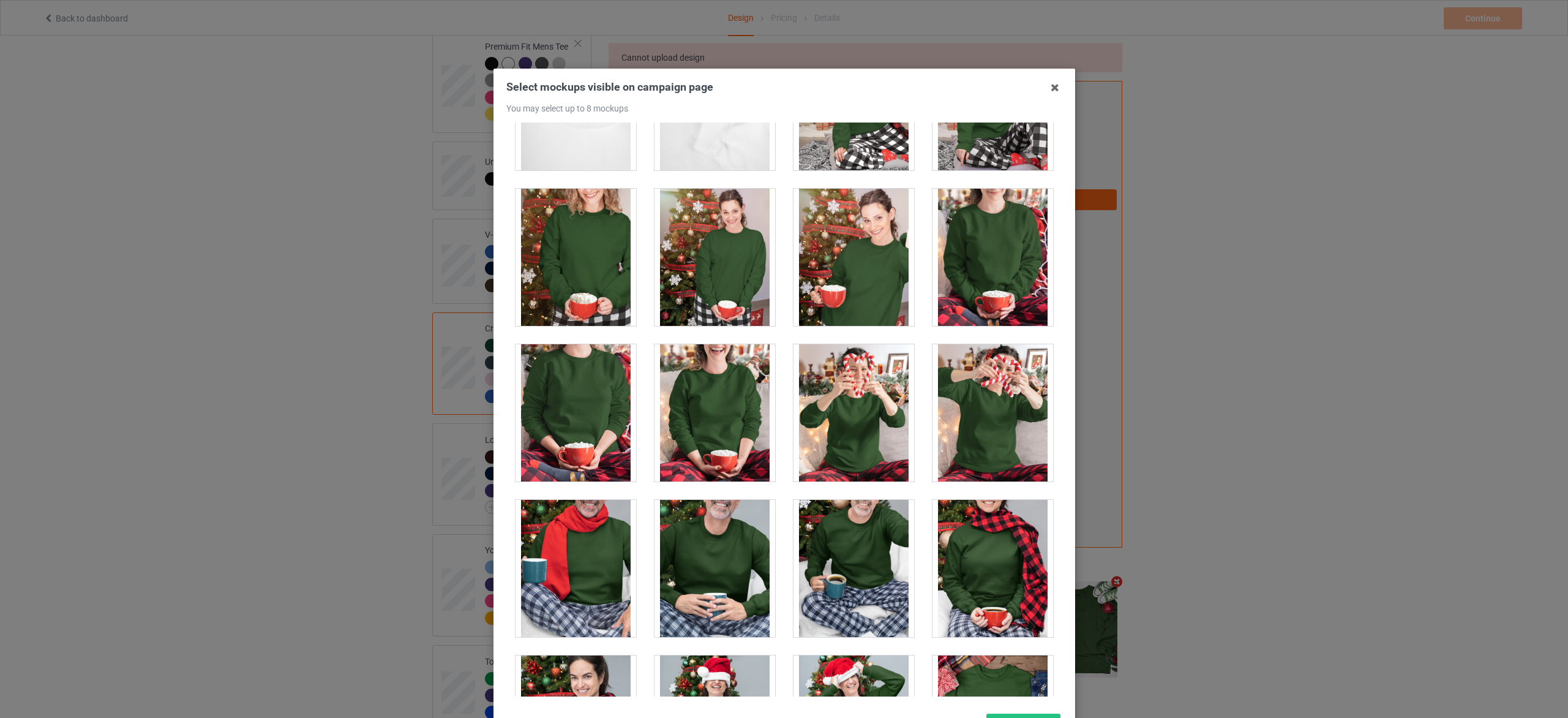
click at [714, 412] on div at bounding box center [715, 413] width 120 height 137
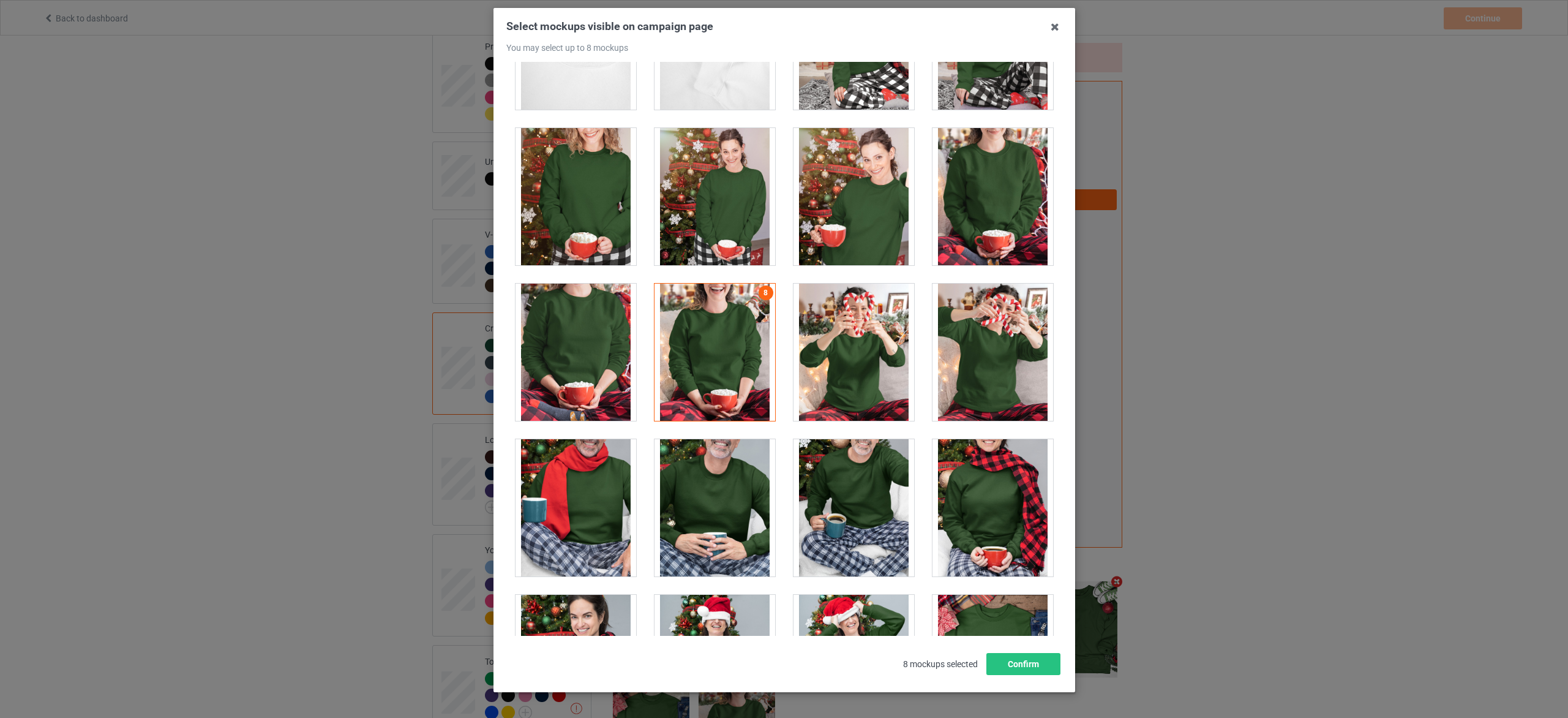
scroll to position [103, 0]
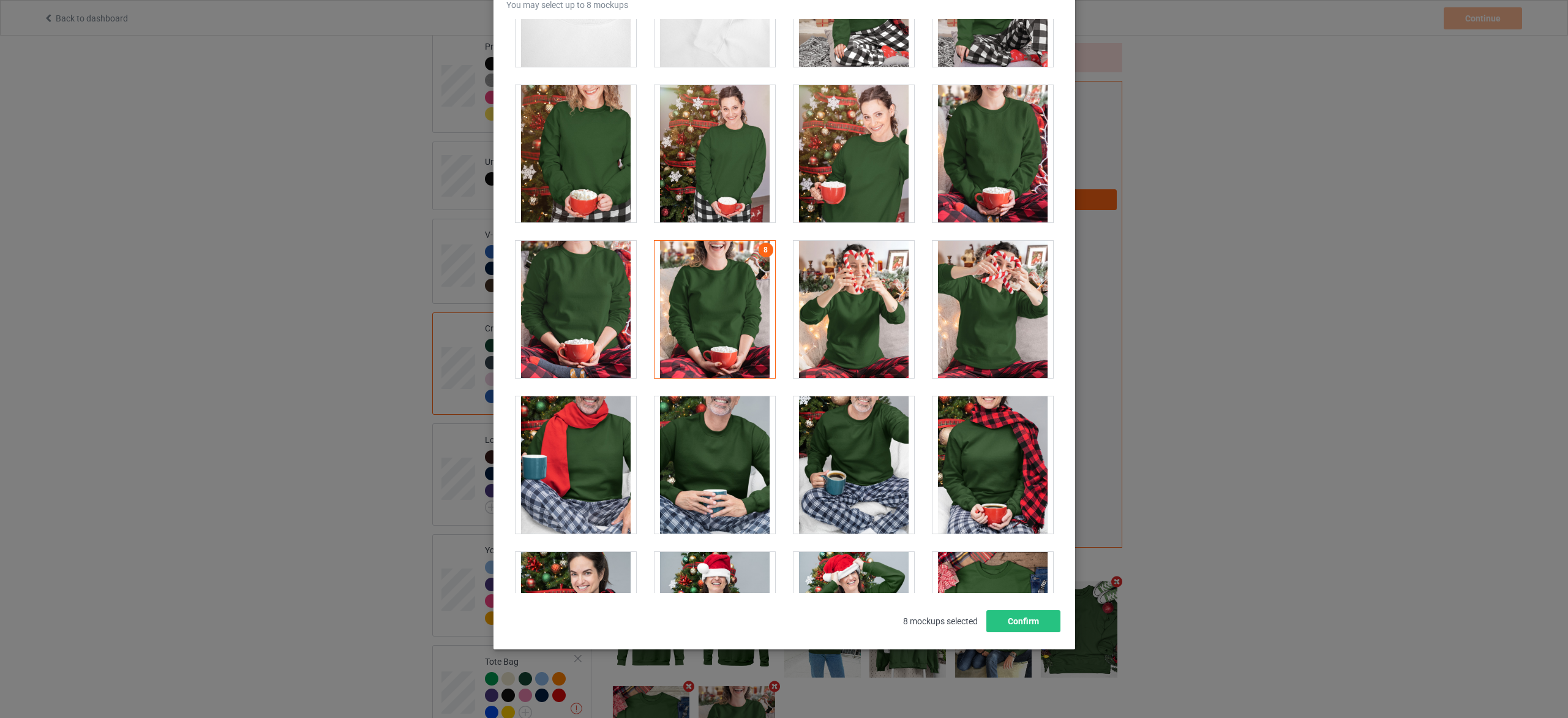
click at [1054, 623] on div "8 mockups selected Confirm" at bounding box center [784, 621] width 556 height 22
click at [1000, 619] on button "Confirm" at bounding box center [1023, 621] width 74 height 22
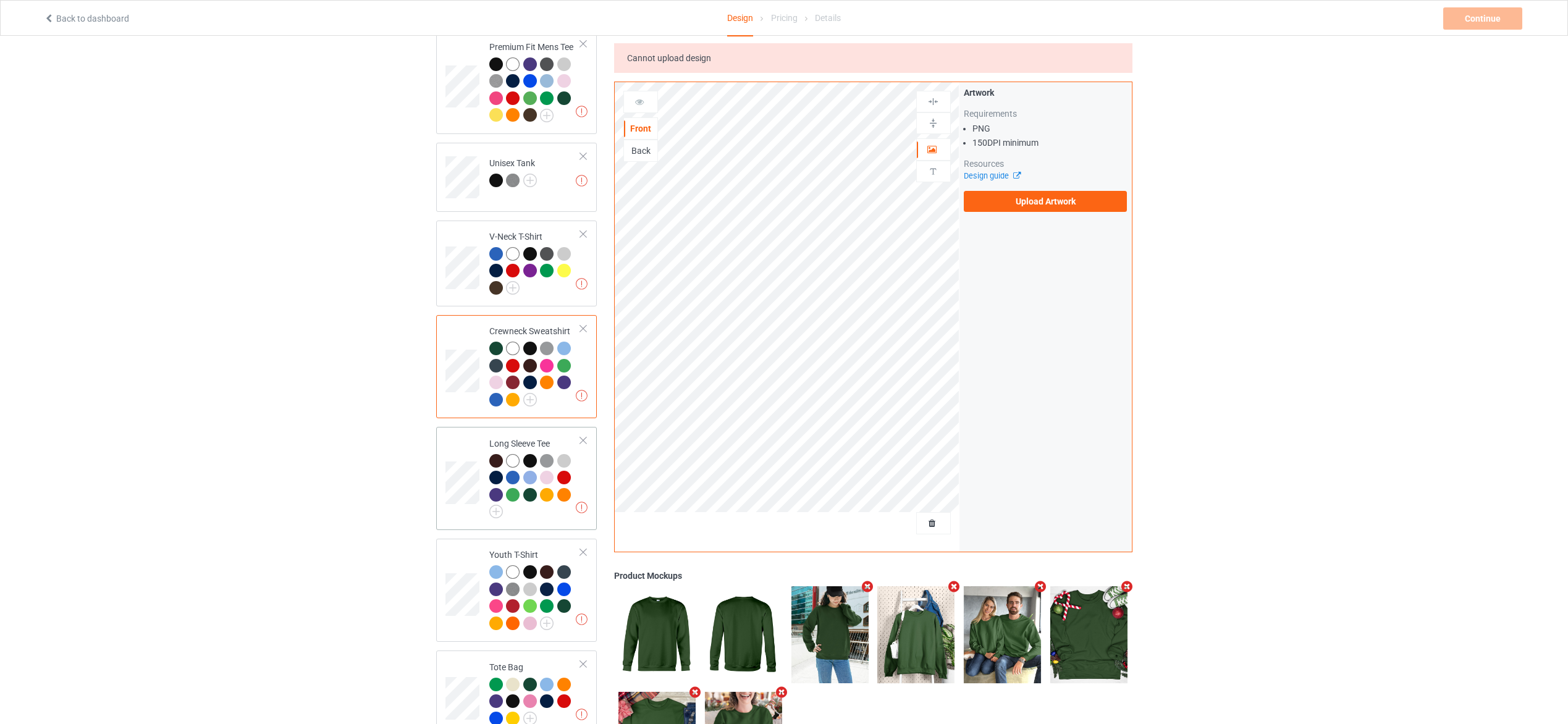
click at [550, 508] on div at bounding box center [535, 487] width 92 height 65
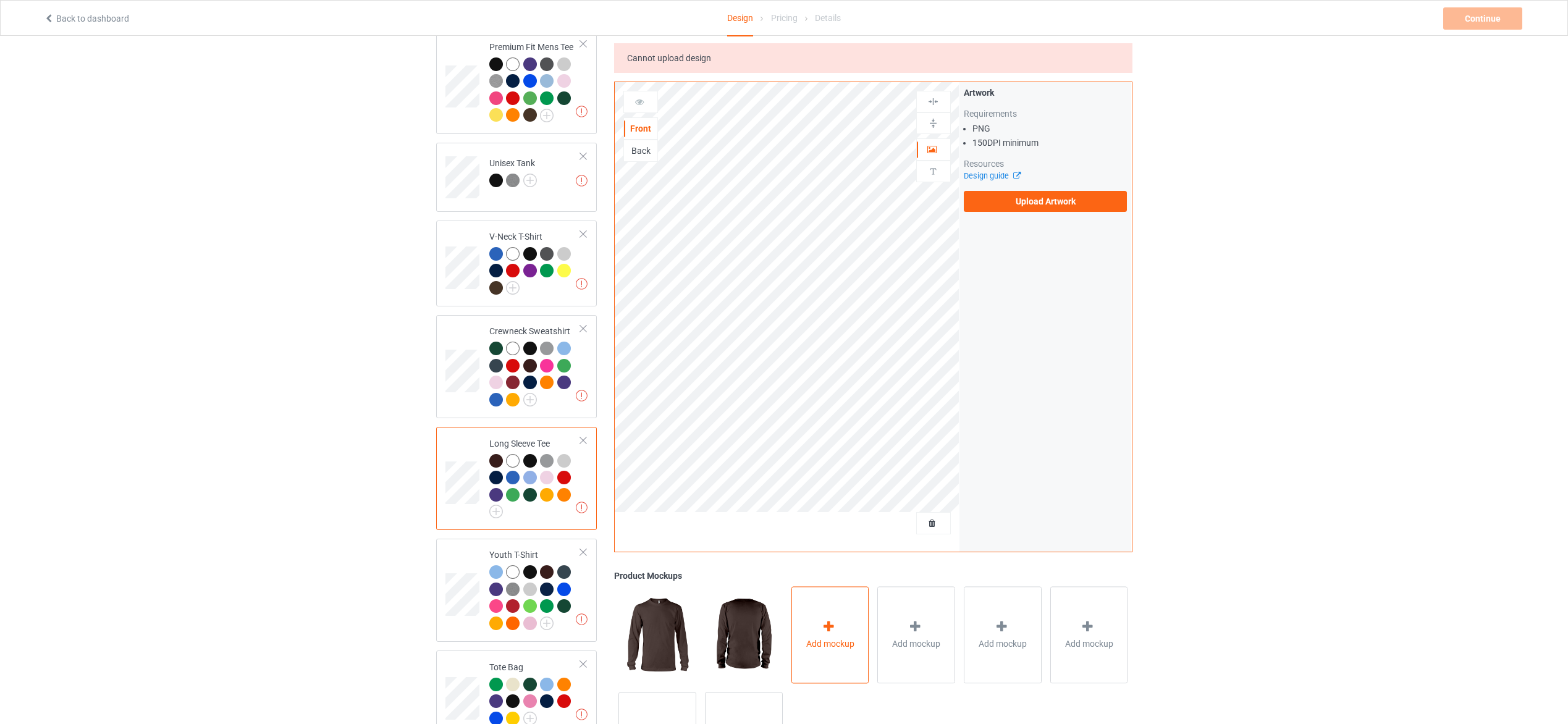
click at [827, 620] on div "Add mockup" at bounding box center [831, 635] width 78 height 97
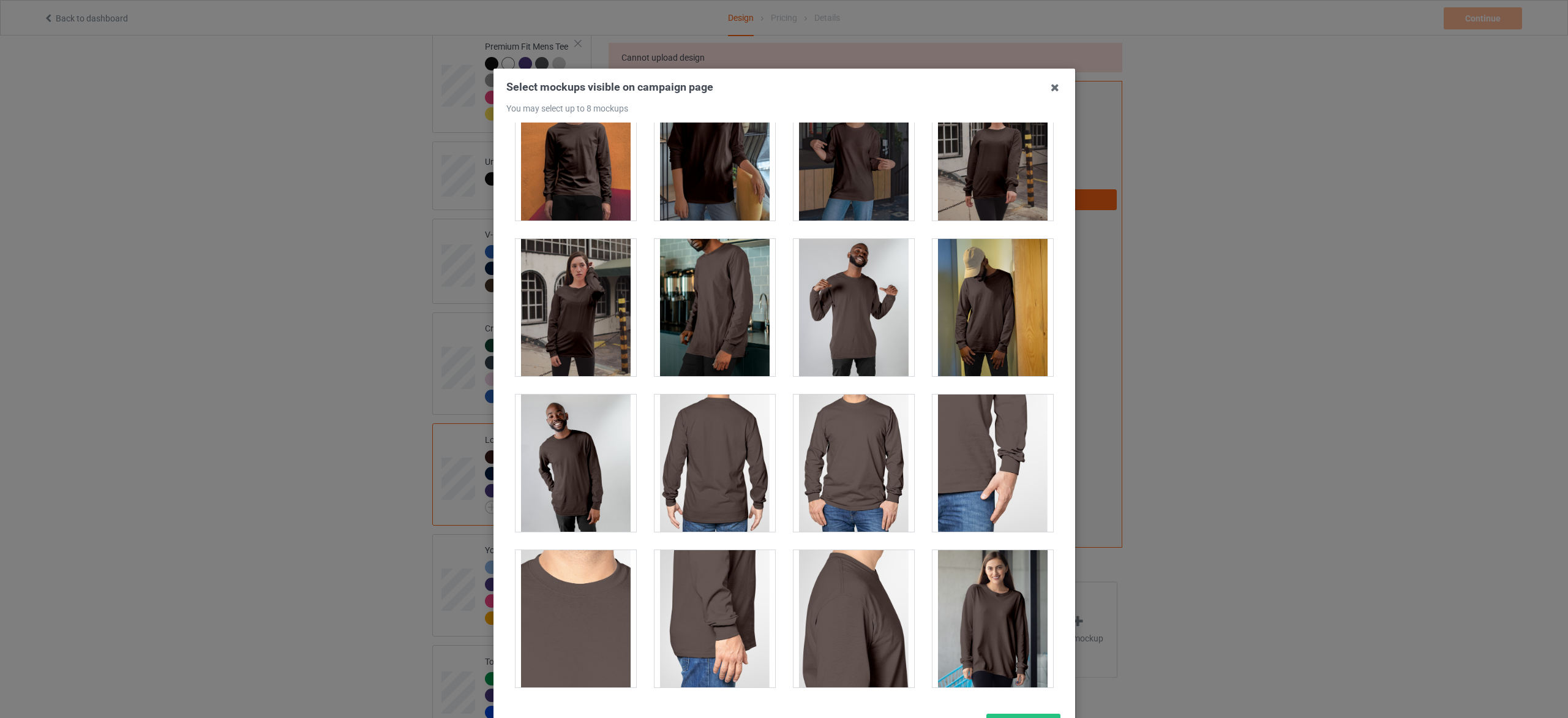
scroll to position [735, 0]
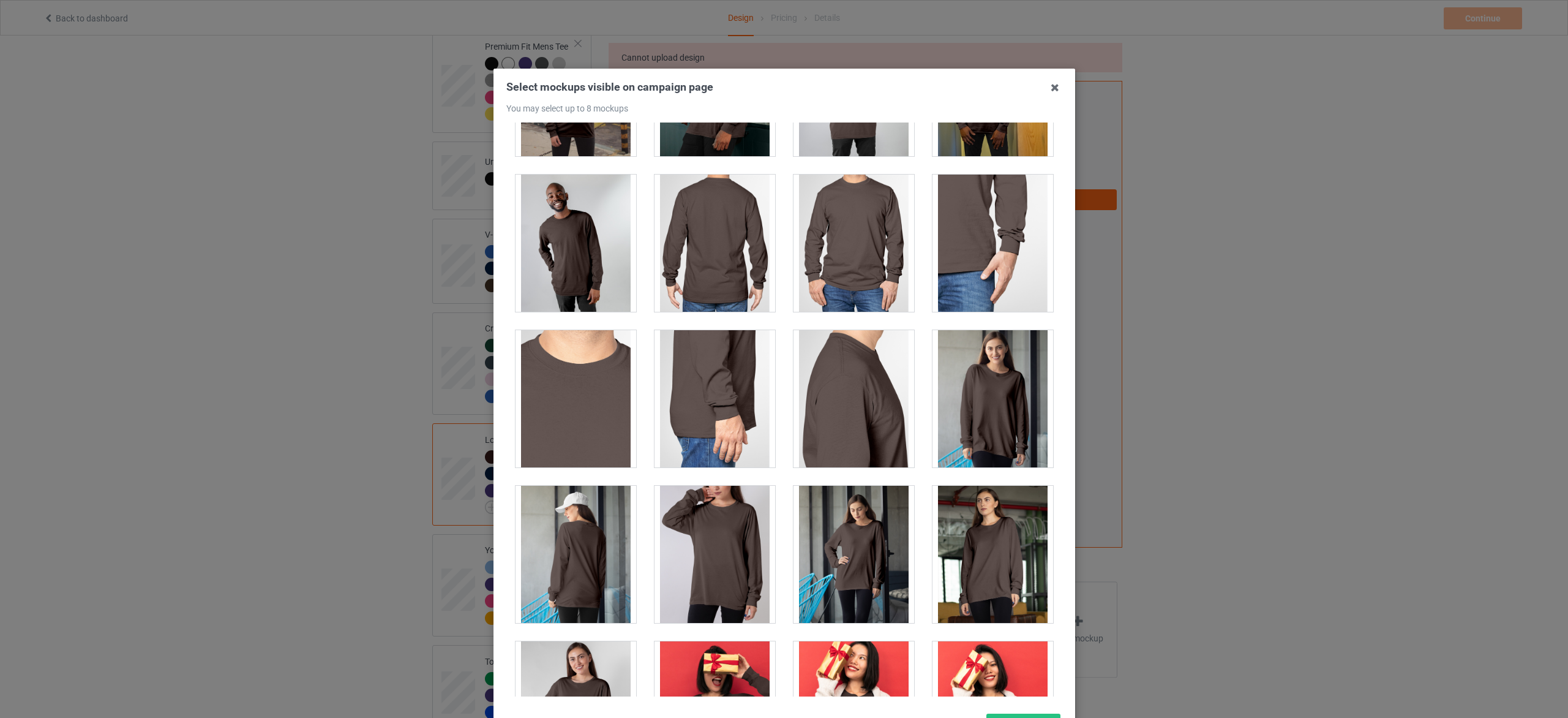
click at [831, 296] on div at bounding box center [854, 243] width 120 height 137
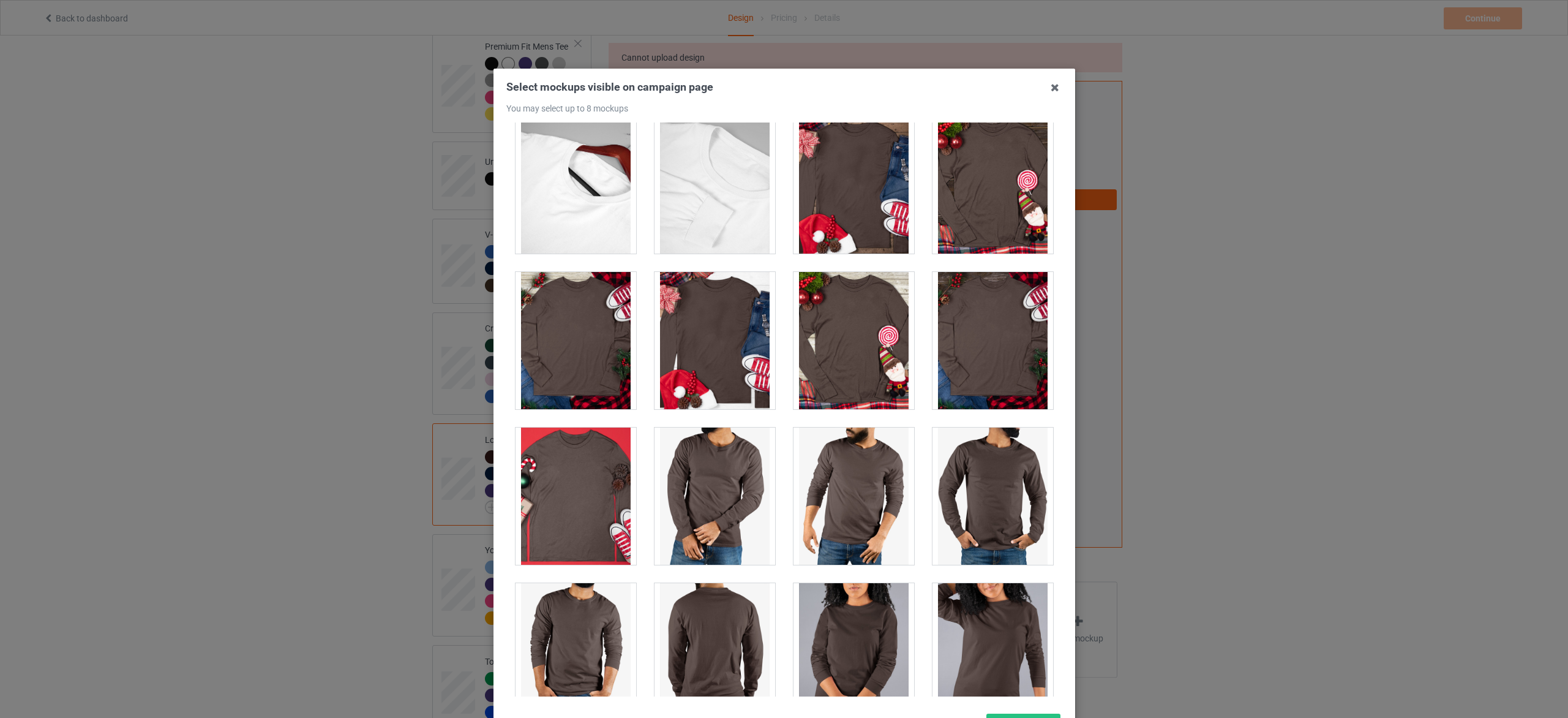
scroll to position [2885, 0]
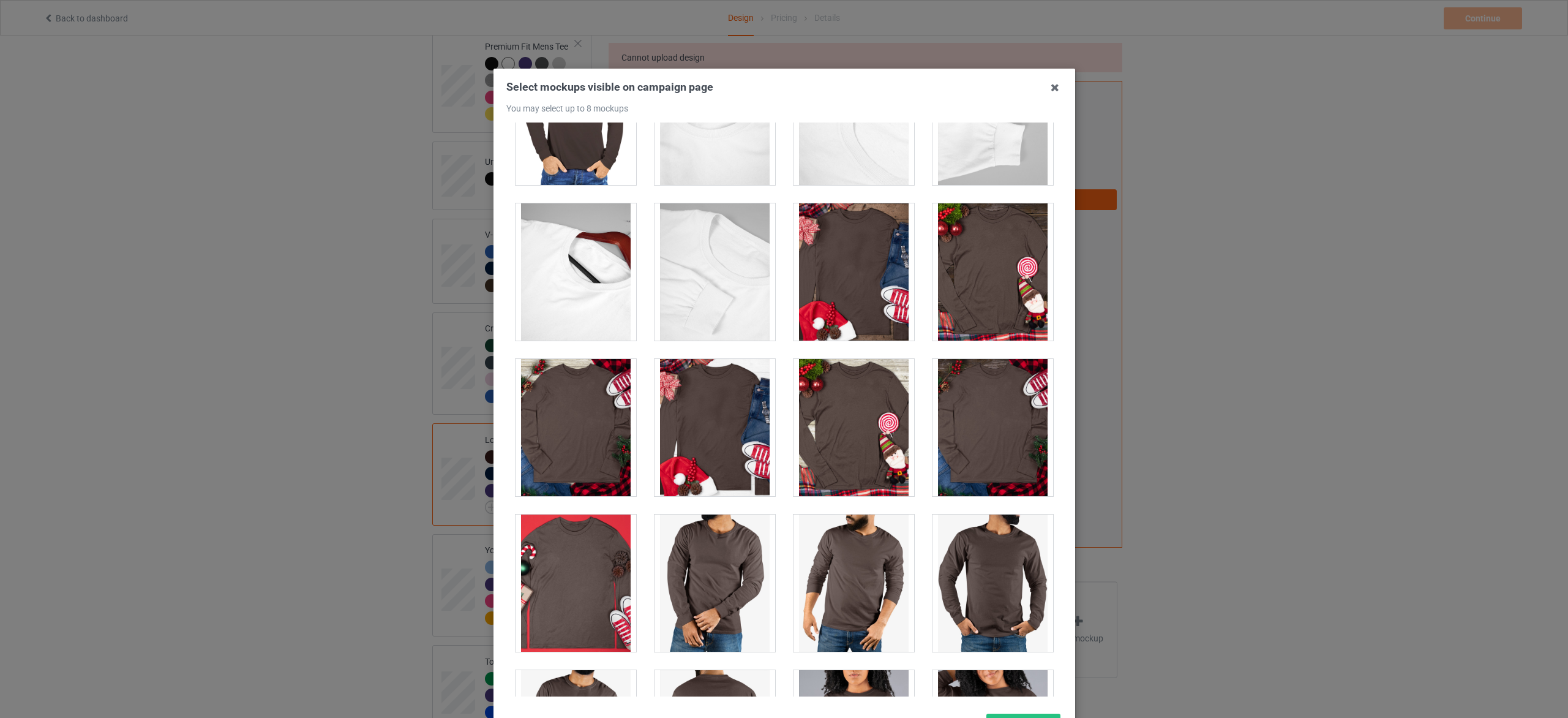
click at [949, 434] on div at bounding box center [993, 427] width 120 height 137
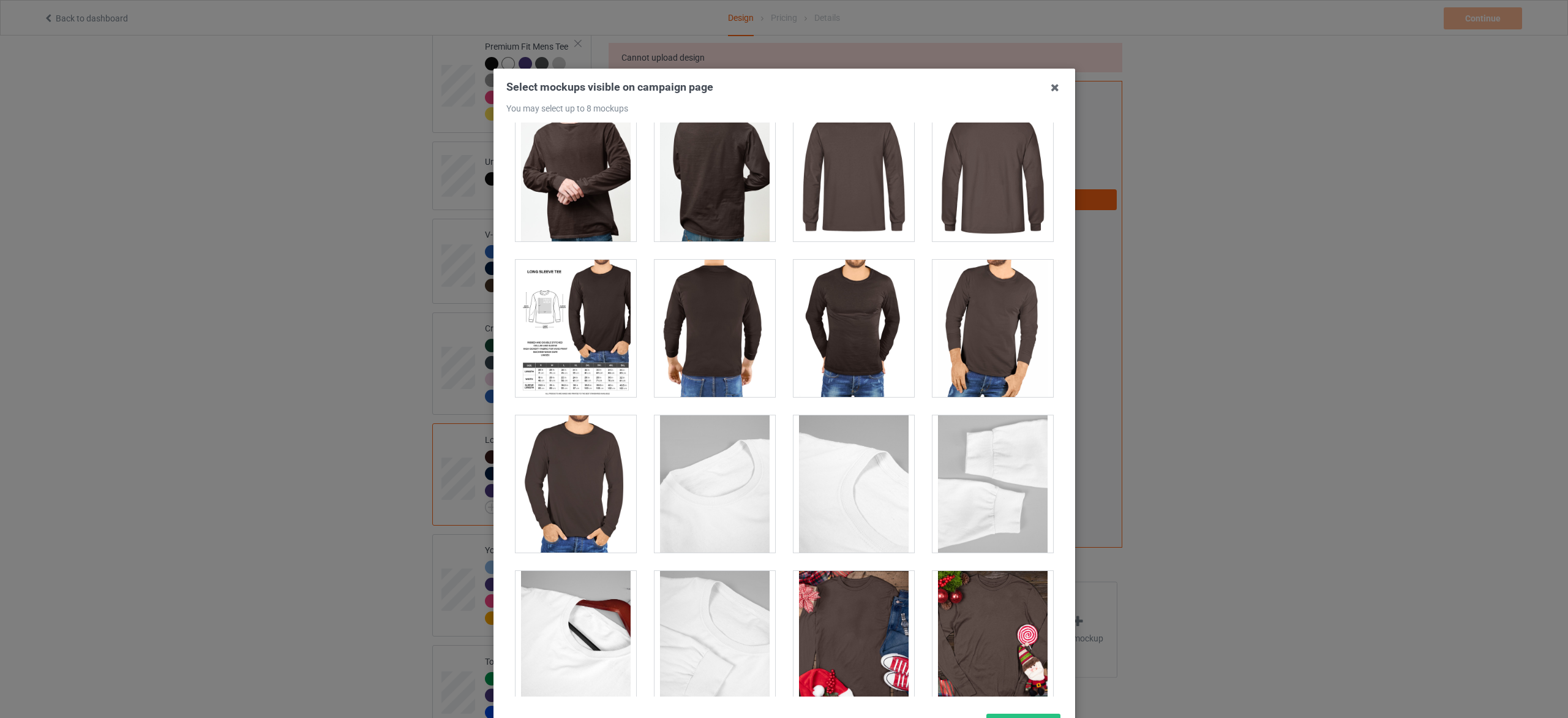
click at [840, 591] on div at bounding box center [854, 640] width 120 height 137
click at [547, 315] on div at bounding box center [576, 328] width 120 height 137
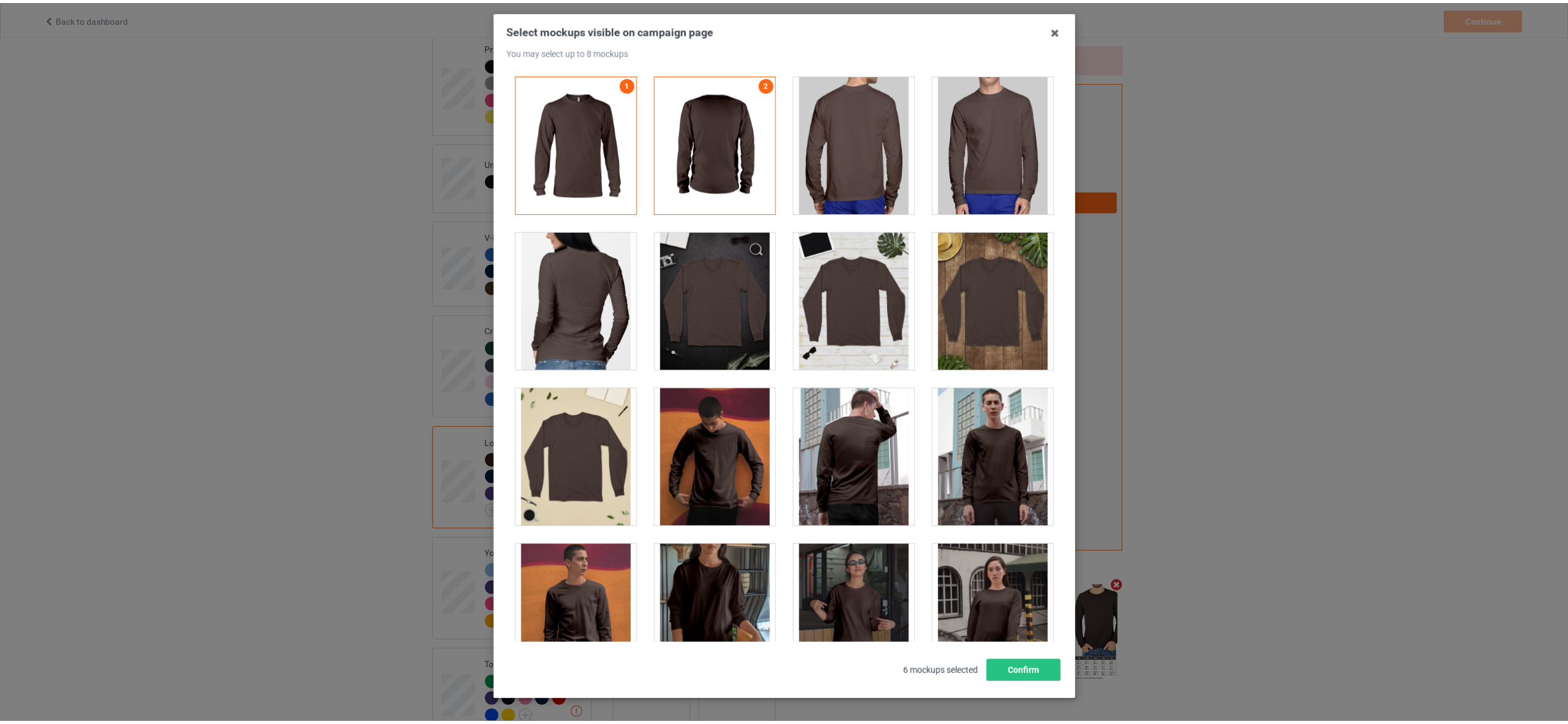
scroll to position [104, 0]
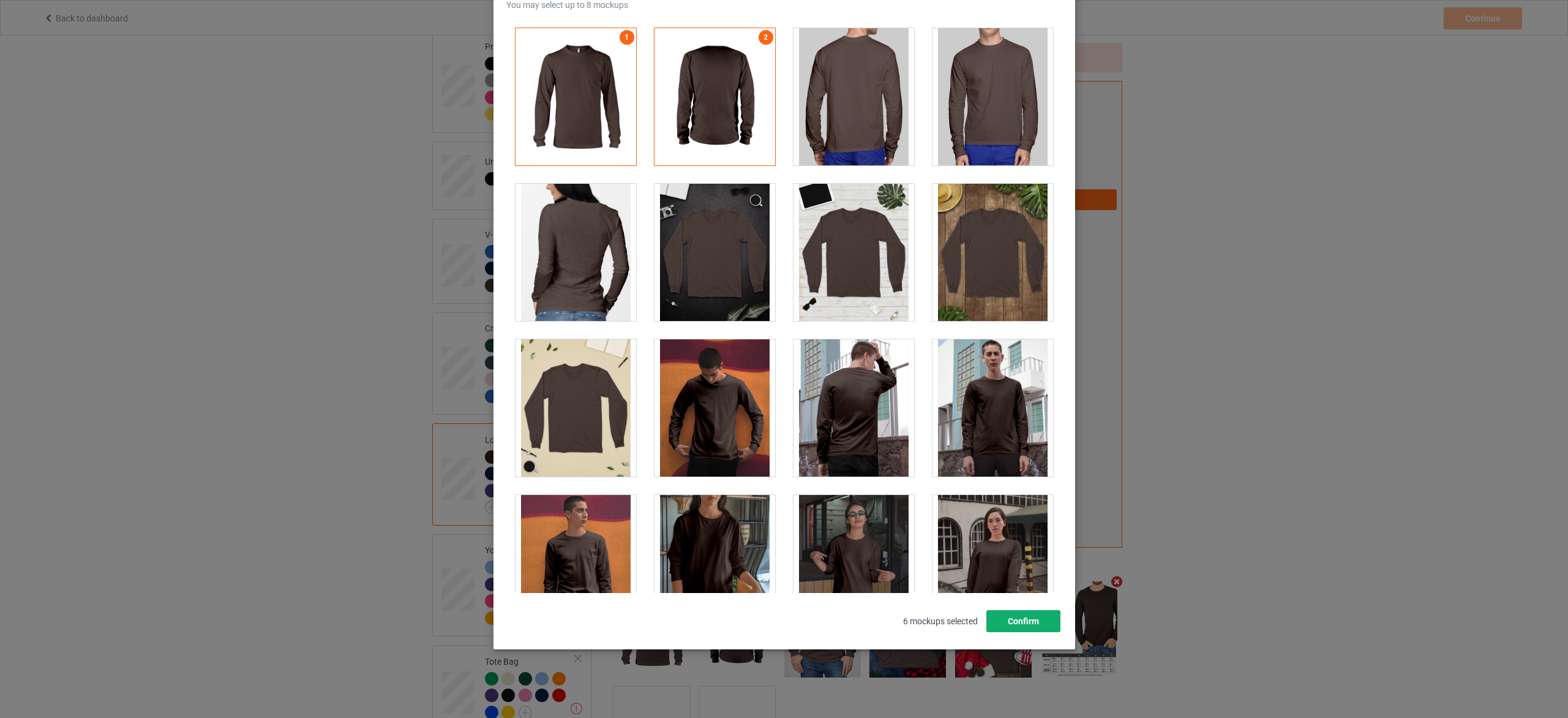
click at [1003, 612] on button "Confirm" at bounding box center [1023, 621] width 74 height 22
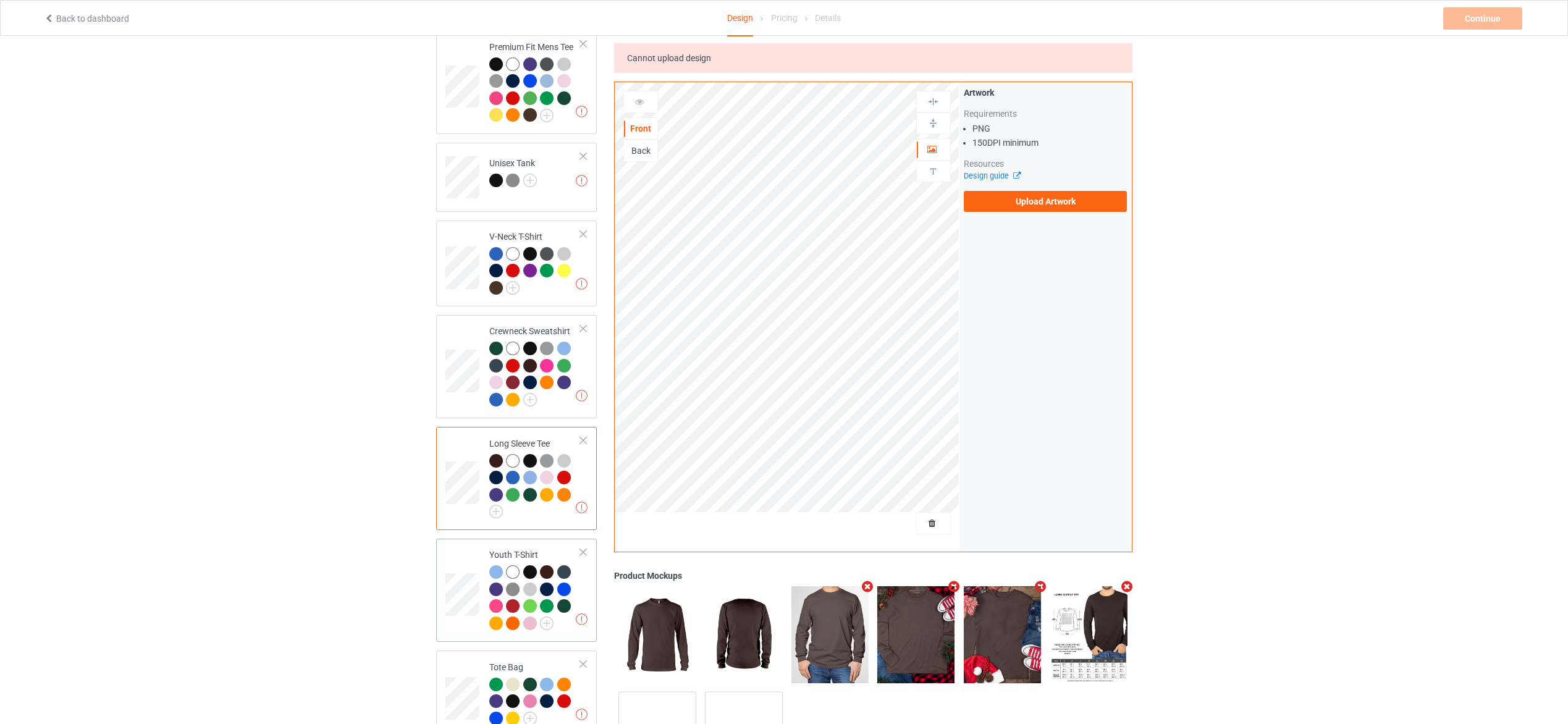
click at [546, 585] on div at bounding box center [547, 589] width 13 height 13
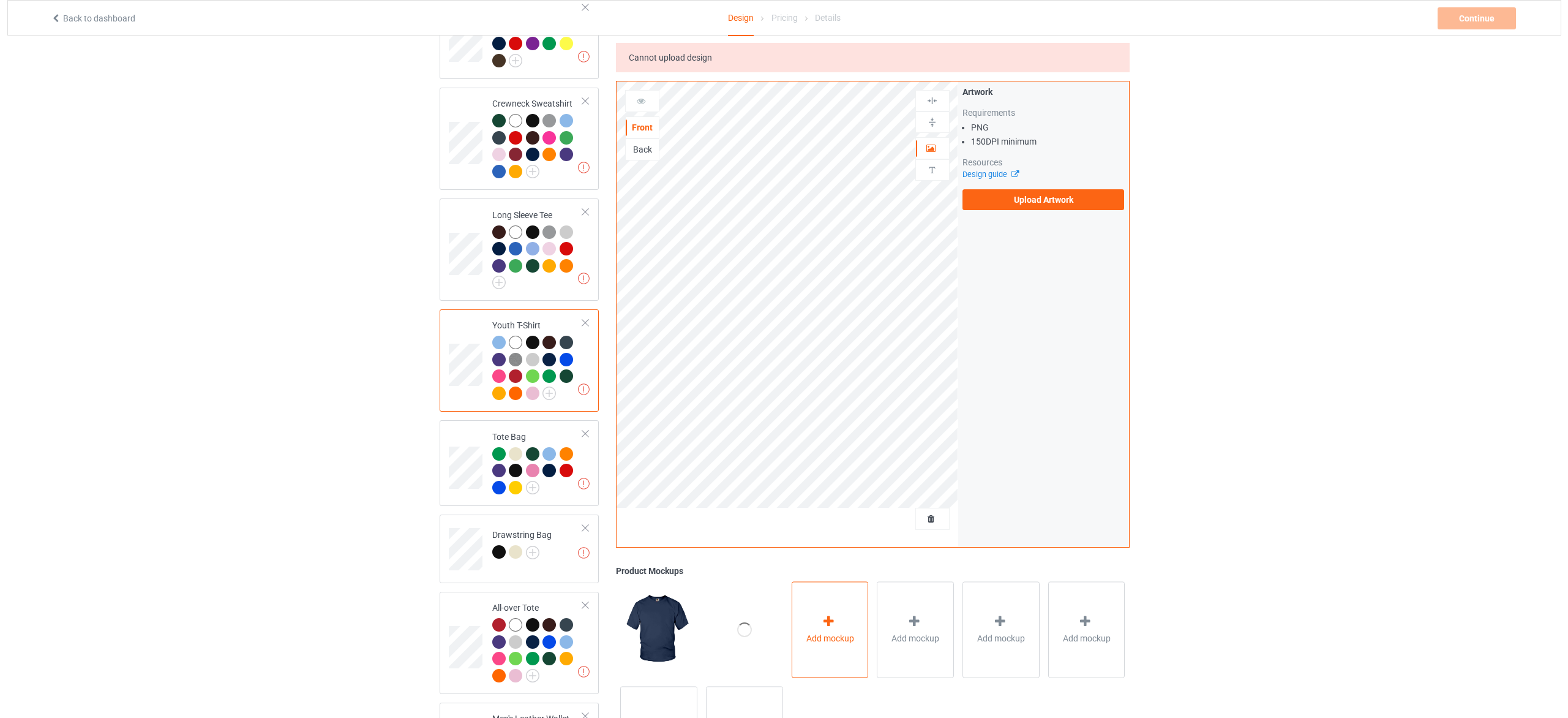
scroll to position [732, 0]
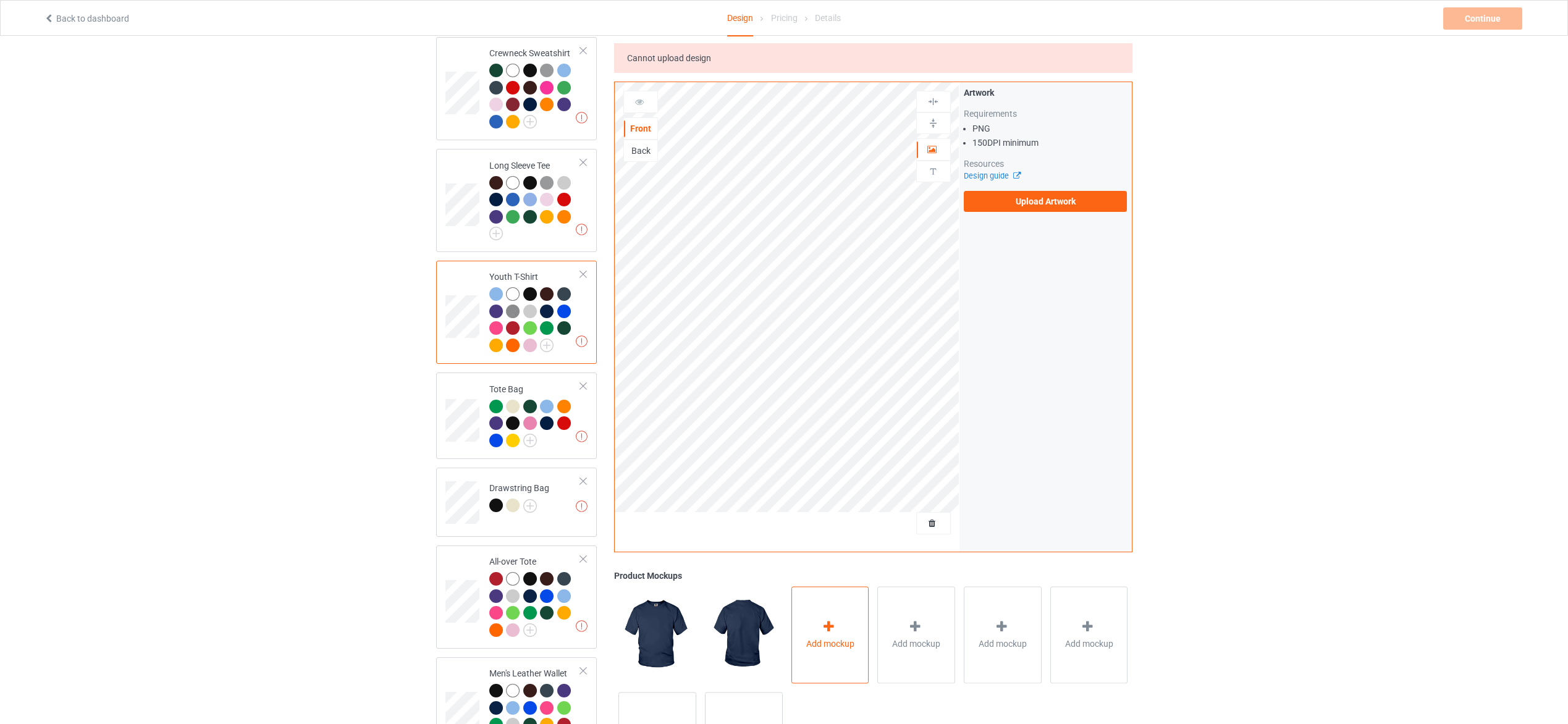
click at [831, 620] on div "Add mockup" at bounding box center [831, 635] width 78 height 97
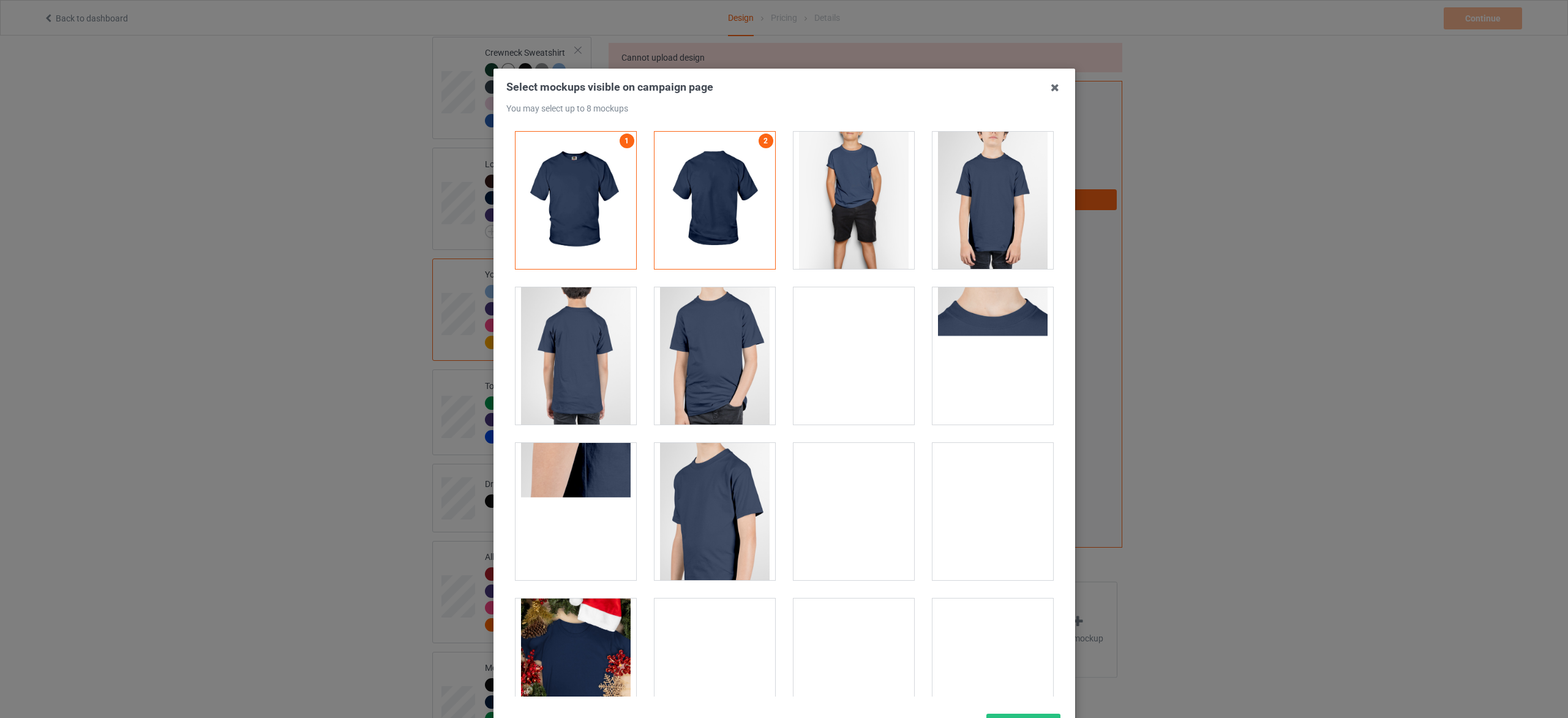
click at [720, 375] on div at bounding box center [715, 356] width 120 height 137
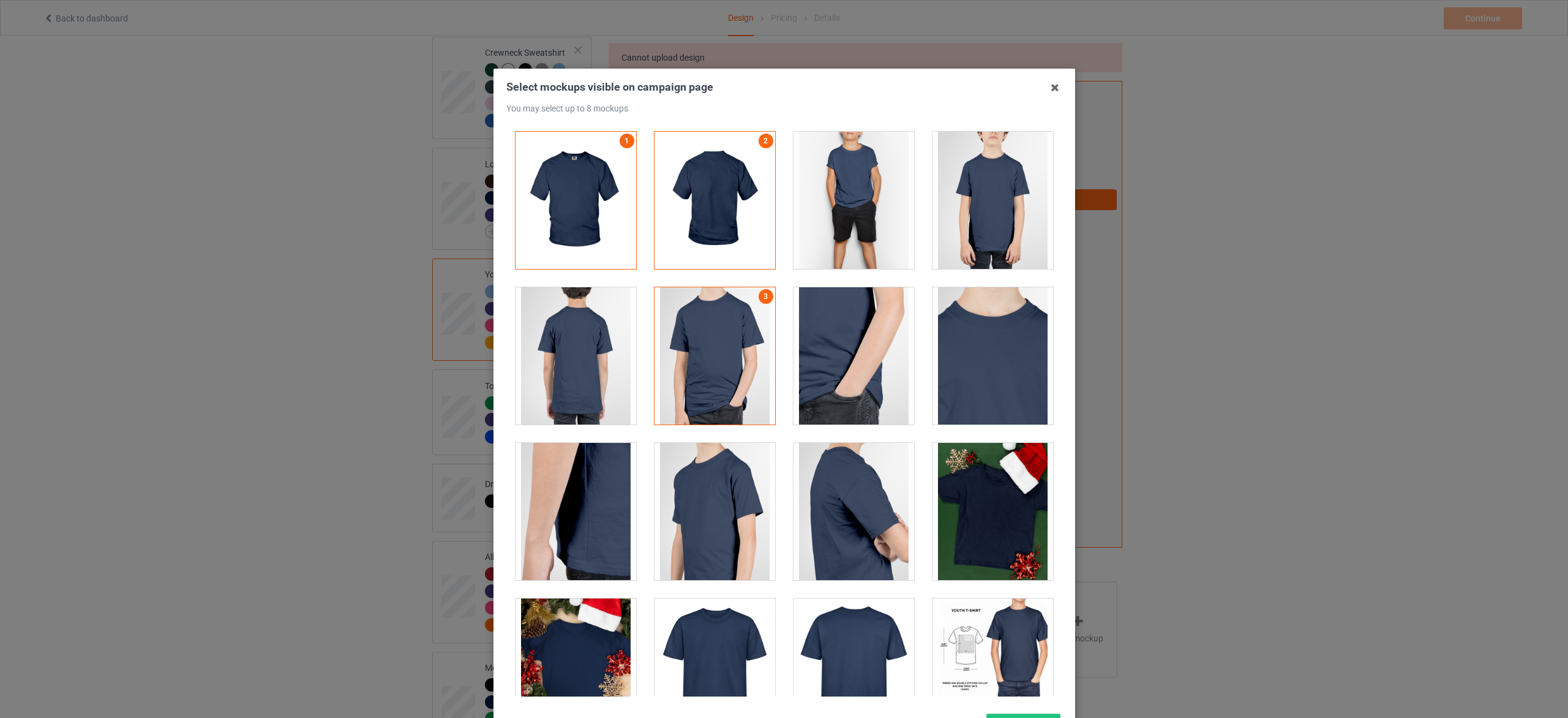
click at [878, 224] on div at bounding box center [854, 201] width 120 height 137
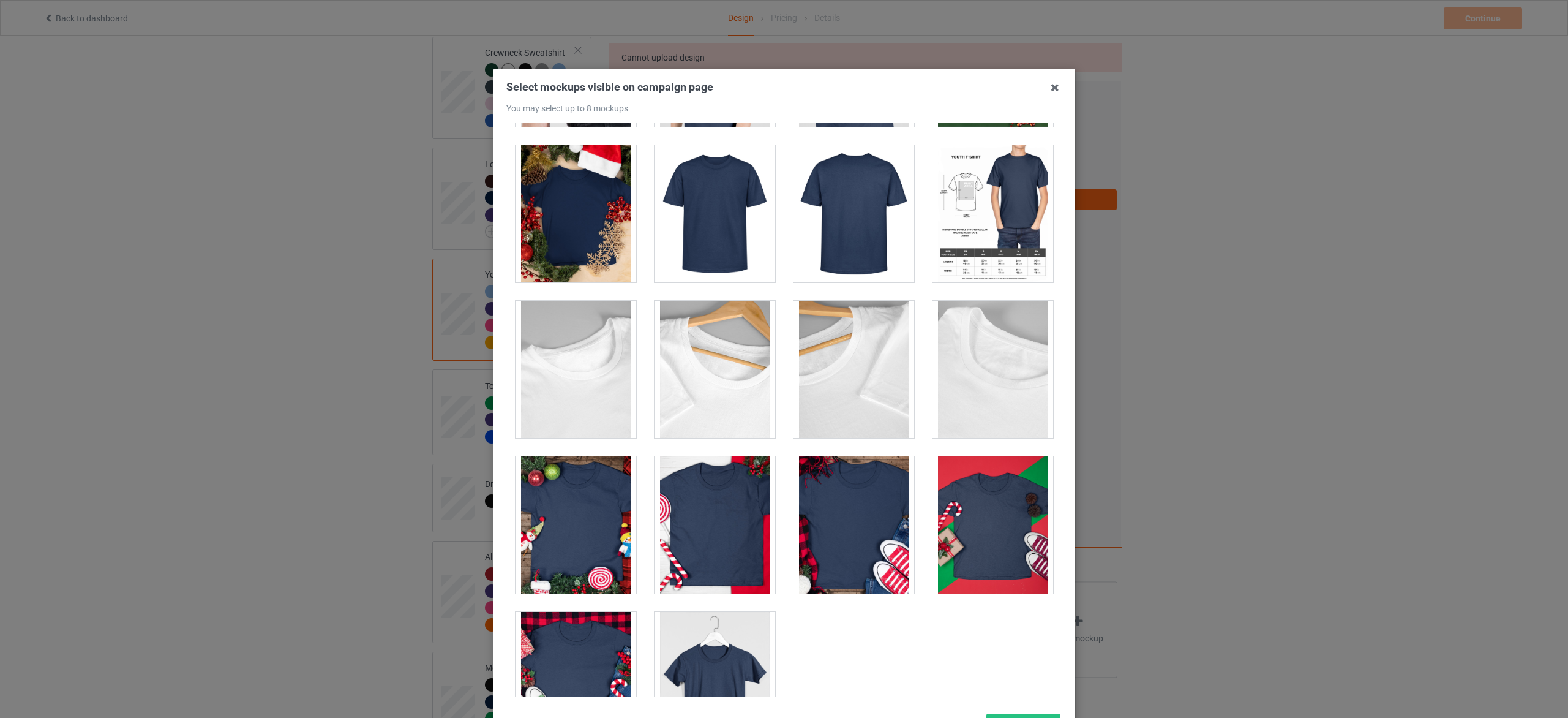
scroll to position [515, 0]
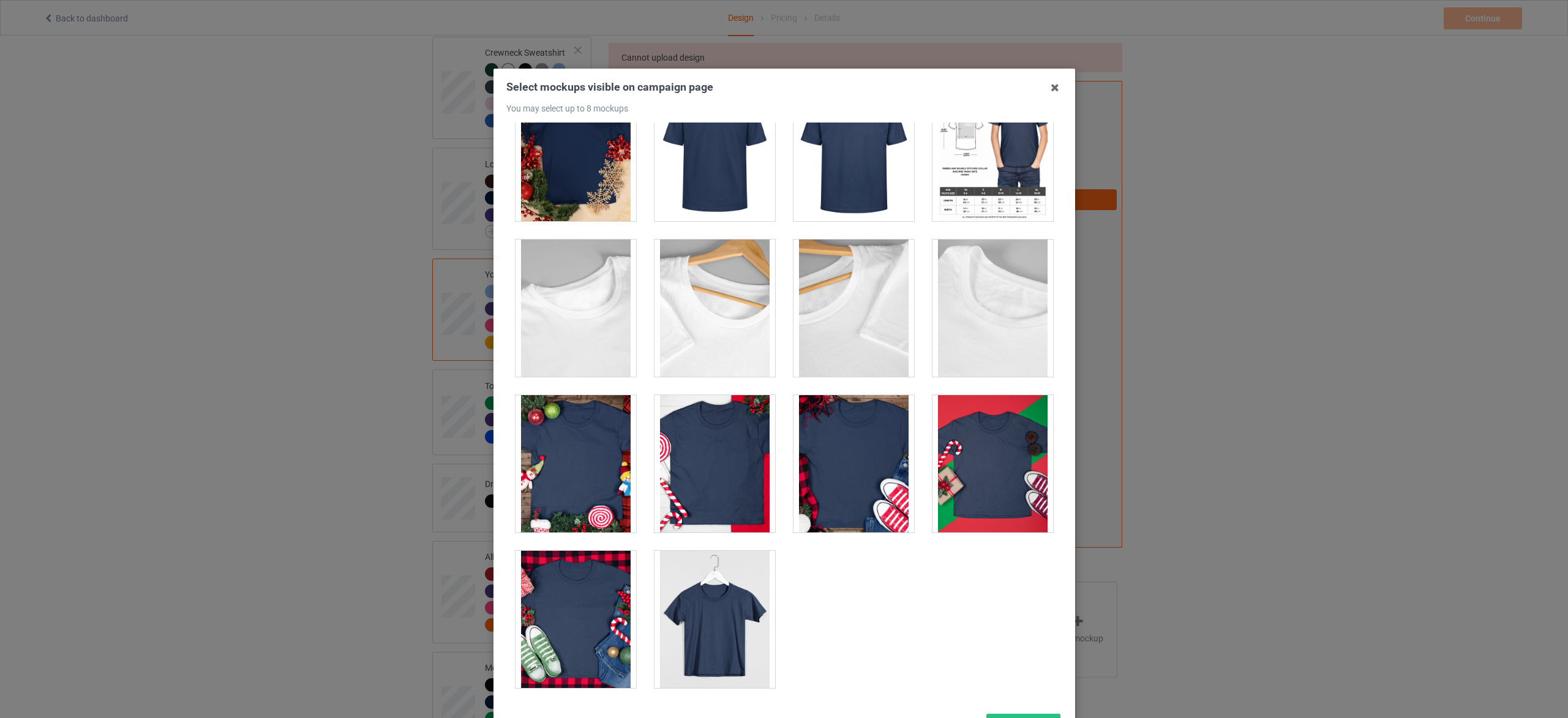
click at [850, 473] on div at bounding box center [854, 464] width 120 height 137
click at [586, 463] on div at bounding box center [576, 464] width 120 height 137
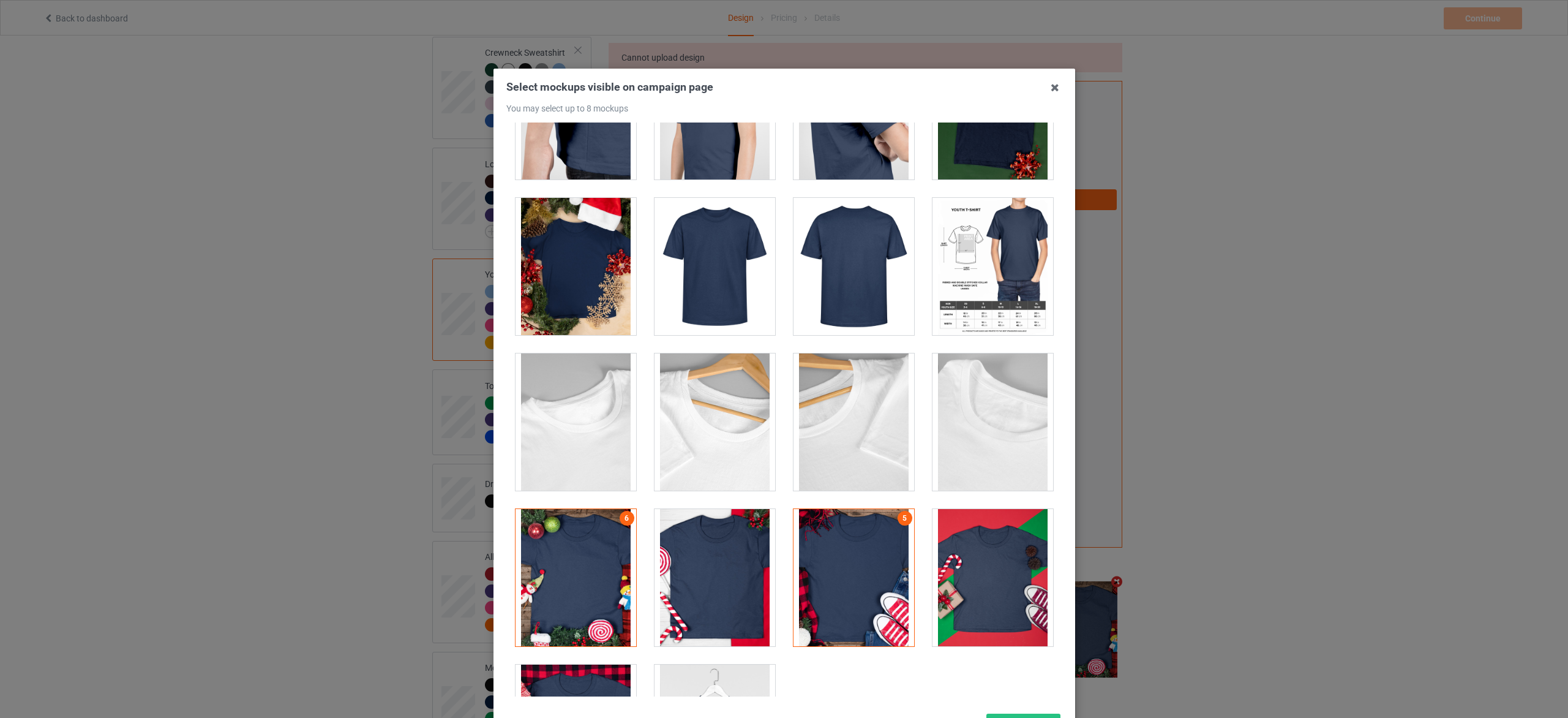
scroll to position [331, 0]
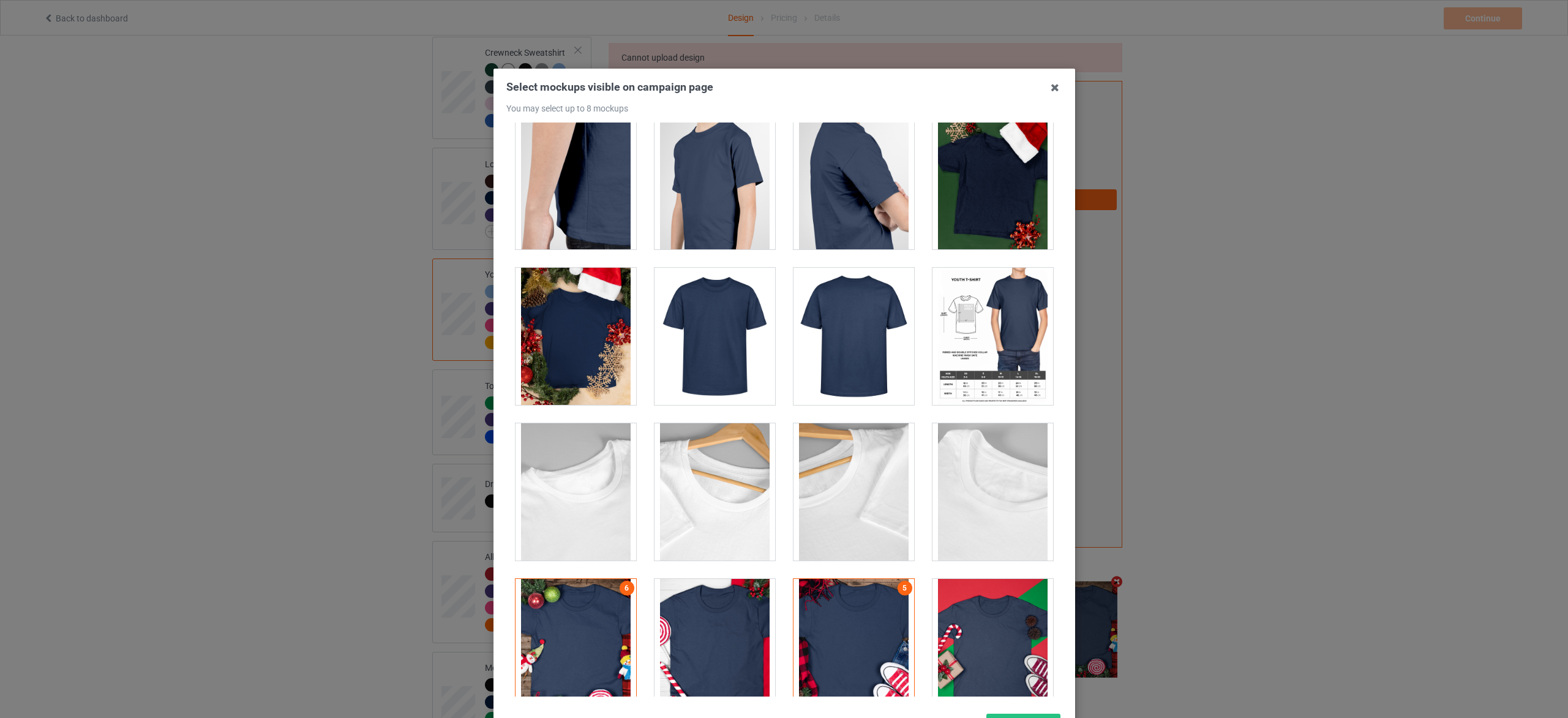
click at [997, 340] on div at bounding box center [993, 336] width 120 height 137
click at [565, 353] on div at bounding box center [576, 336] width 120 height 137
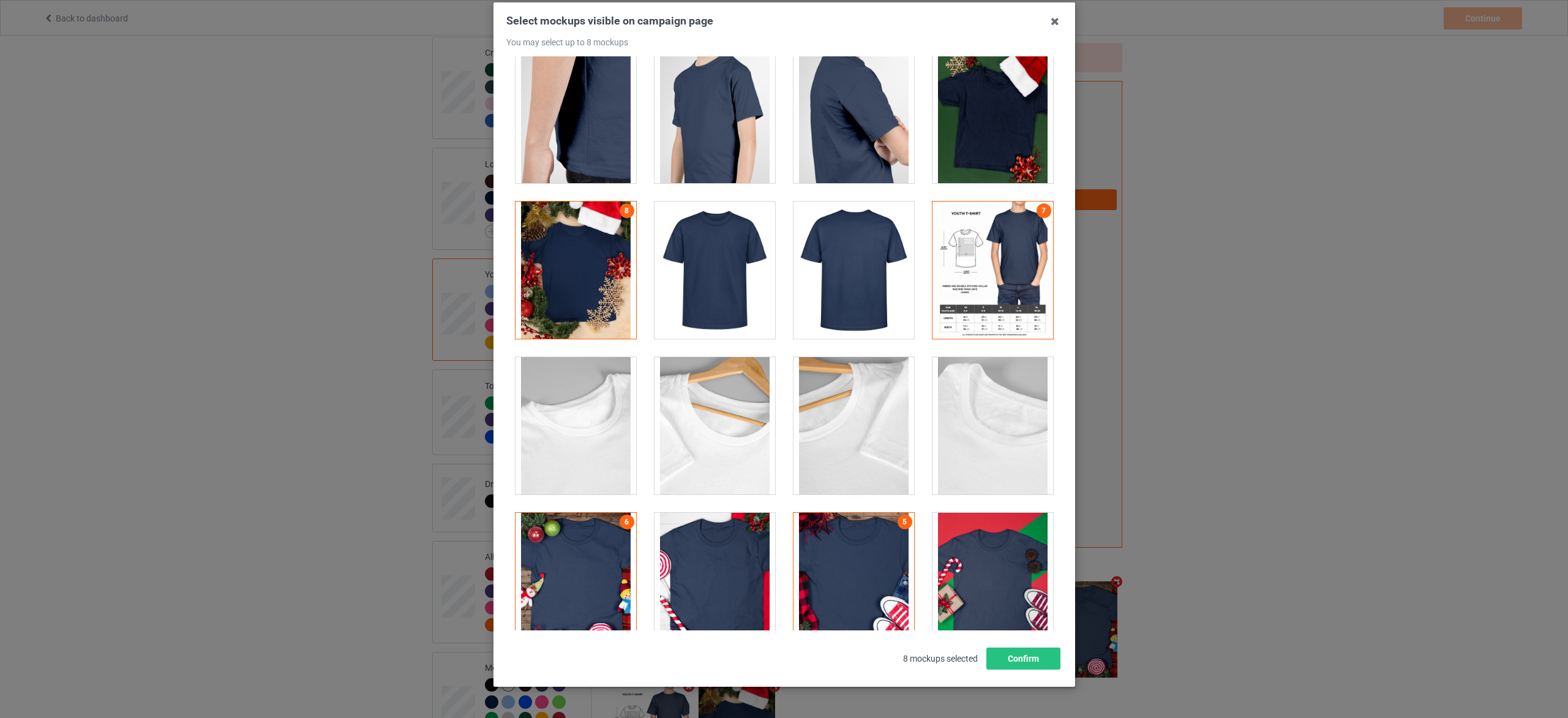
scroll to position [92, 0]
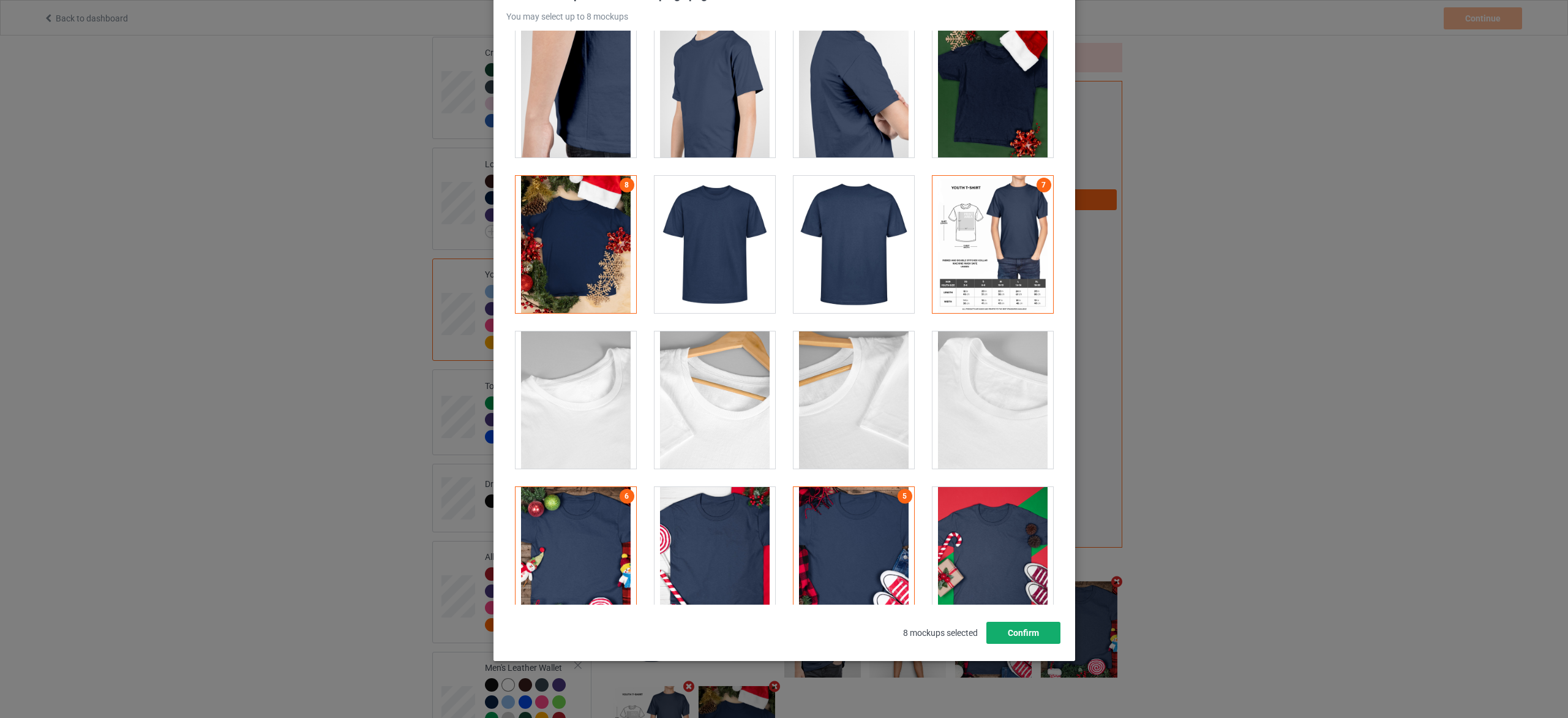
click at [1026, 631] on button "Confirm" at bounding box center [1023, 633] width 74 height 22
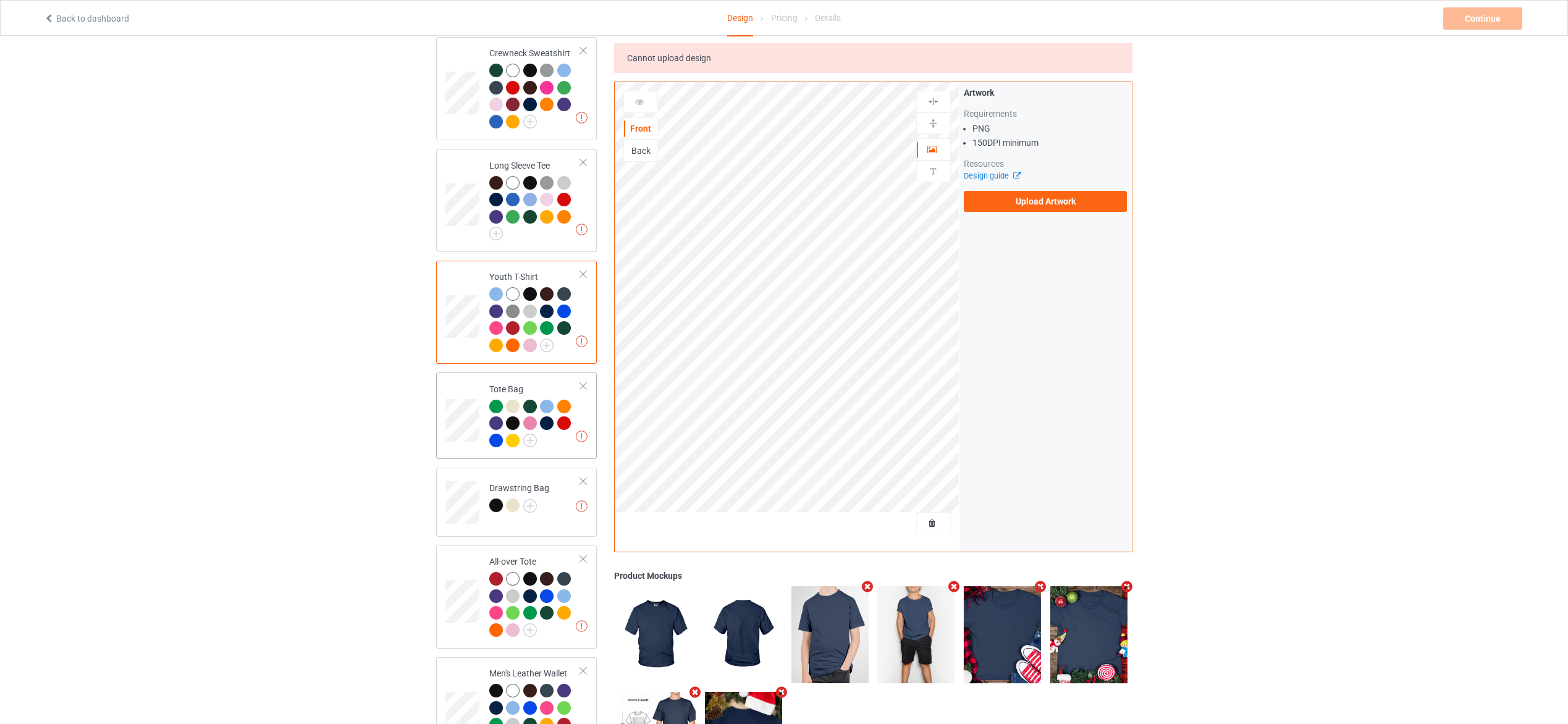
click at [555, 436] on div at bounding box center [535, 425] width 92 height 52
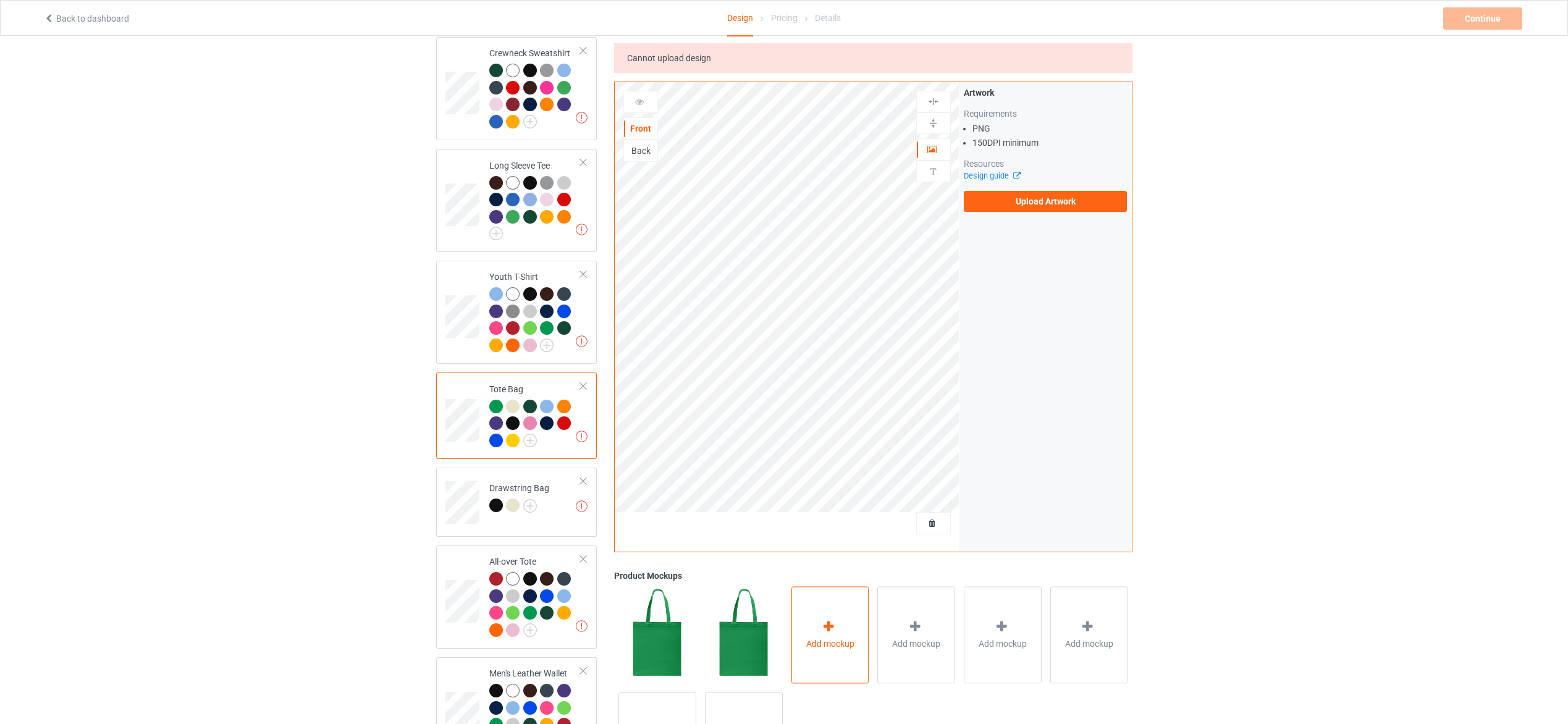
click at [844, 624] on div "Add mockup" at bounding box center [831, 635] width 78 height 97
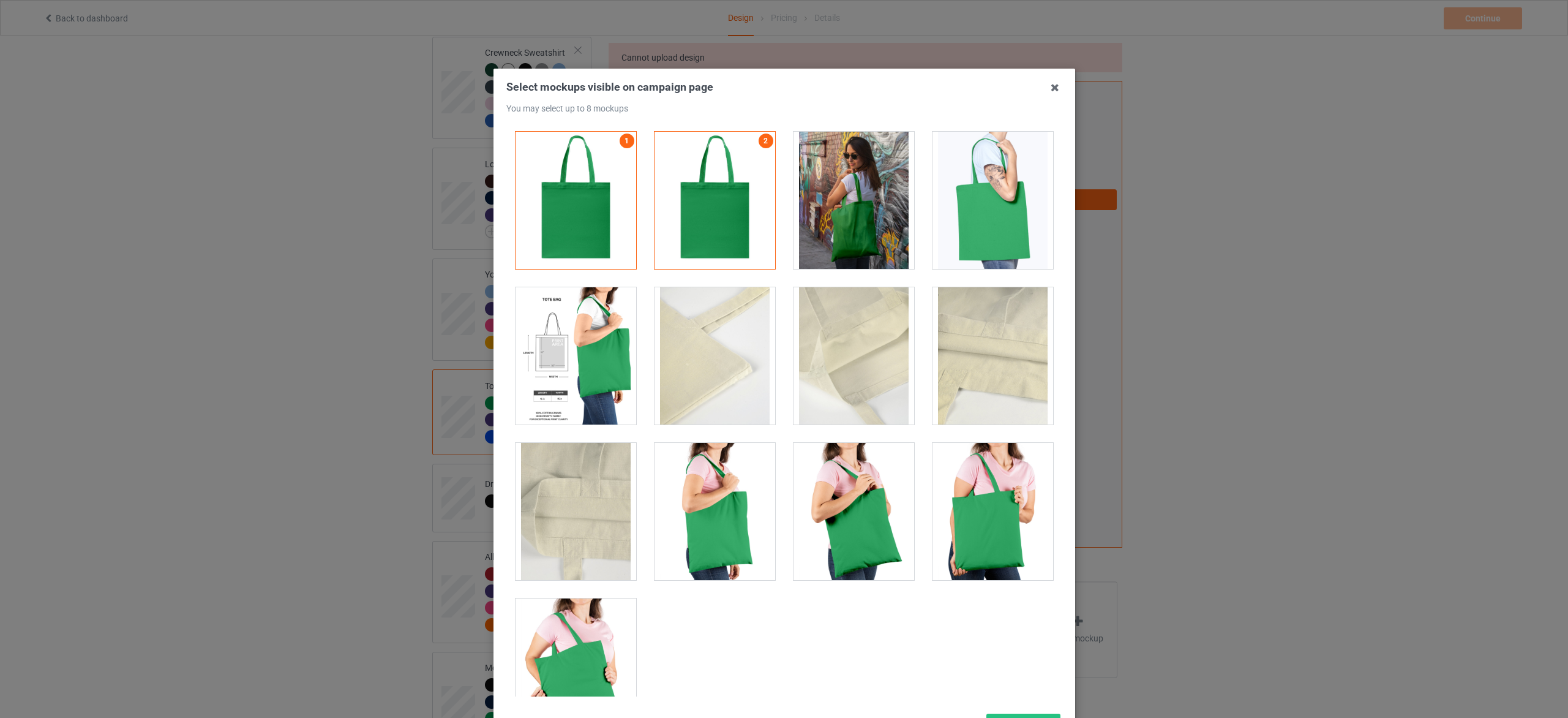
click at [838, 527] on div at bounding box center [854, 512] width 120 height 137
click at [994, 233] on div at bounding box center [993, 201] width 120 height 137
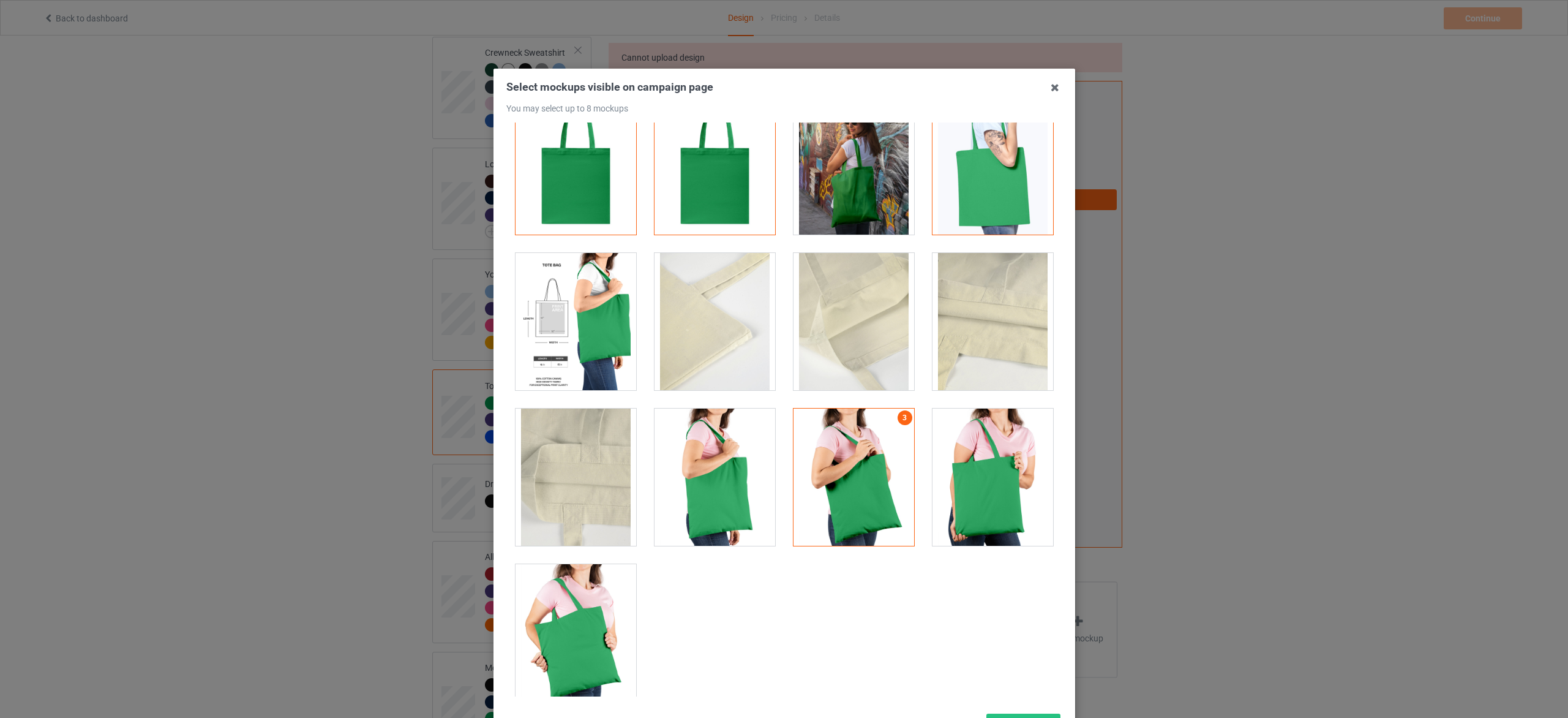
scroll to position [48, 0]
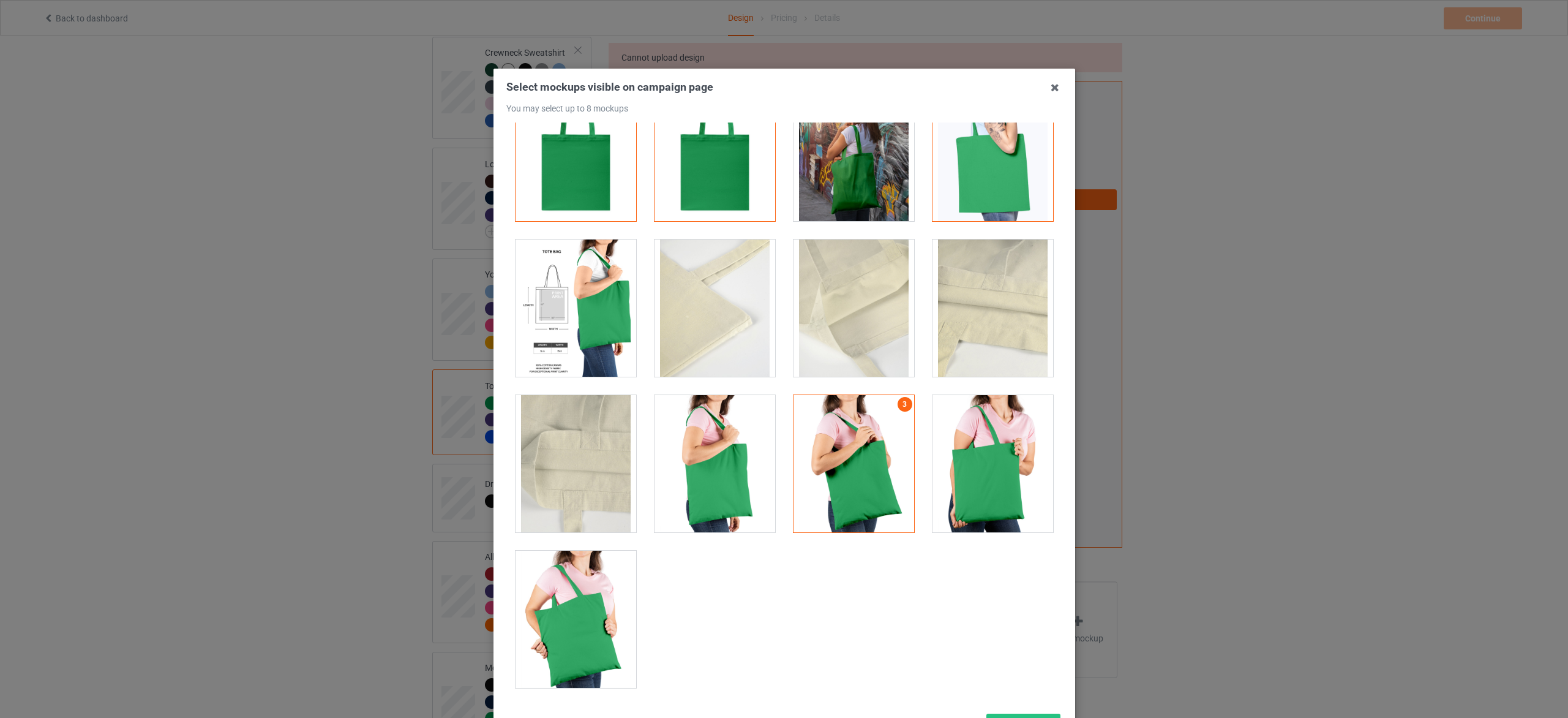
click at [577, 626] on div at bounding box center [576, 619] width 120 height 137
click at [558, 320] on div at bounding box center [576, 308] width 120 height 137
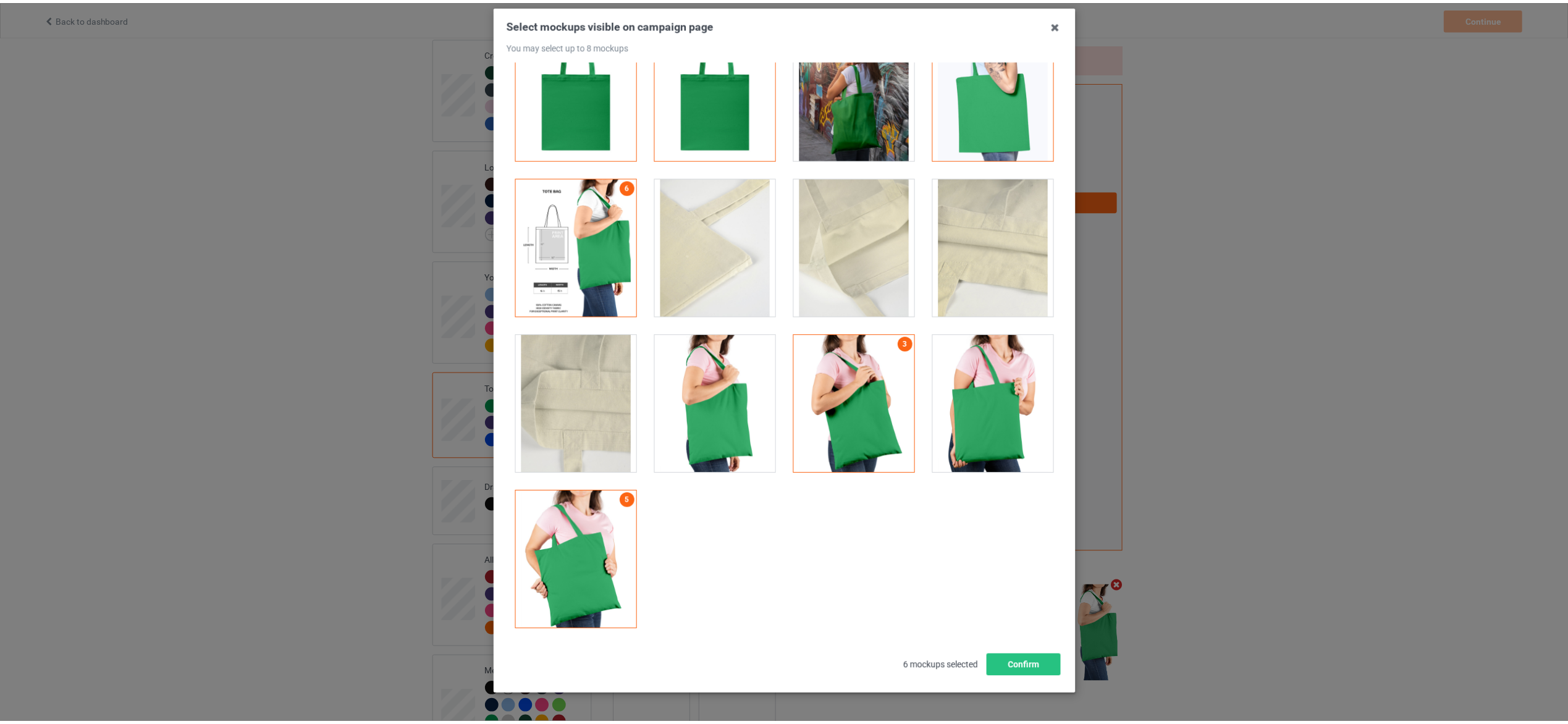
scroll to position [92, 0]
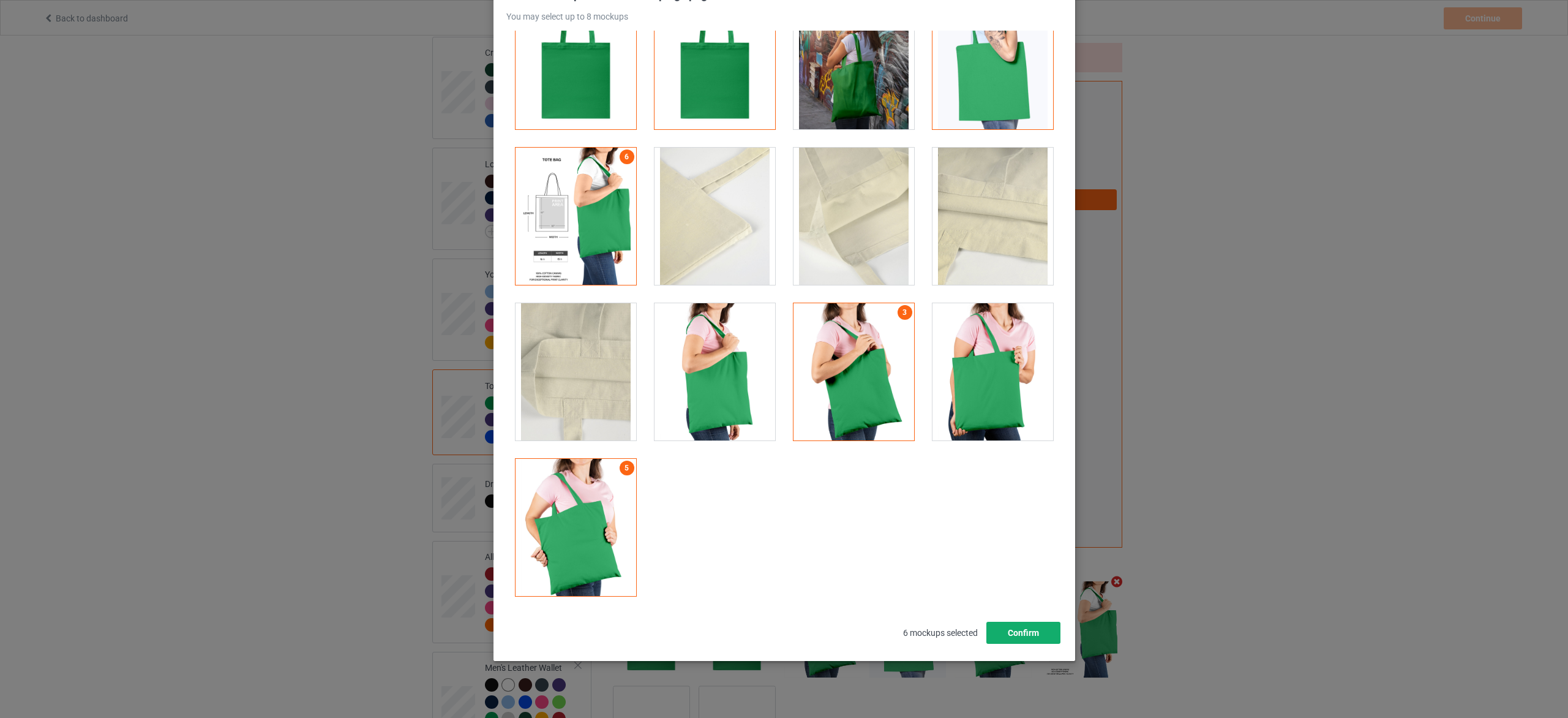
click at [1043, 633] on button "Confirm" at bounding box center [1023, 633] width 74 height 22
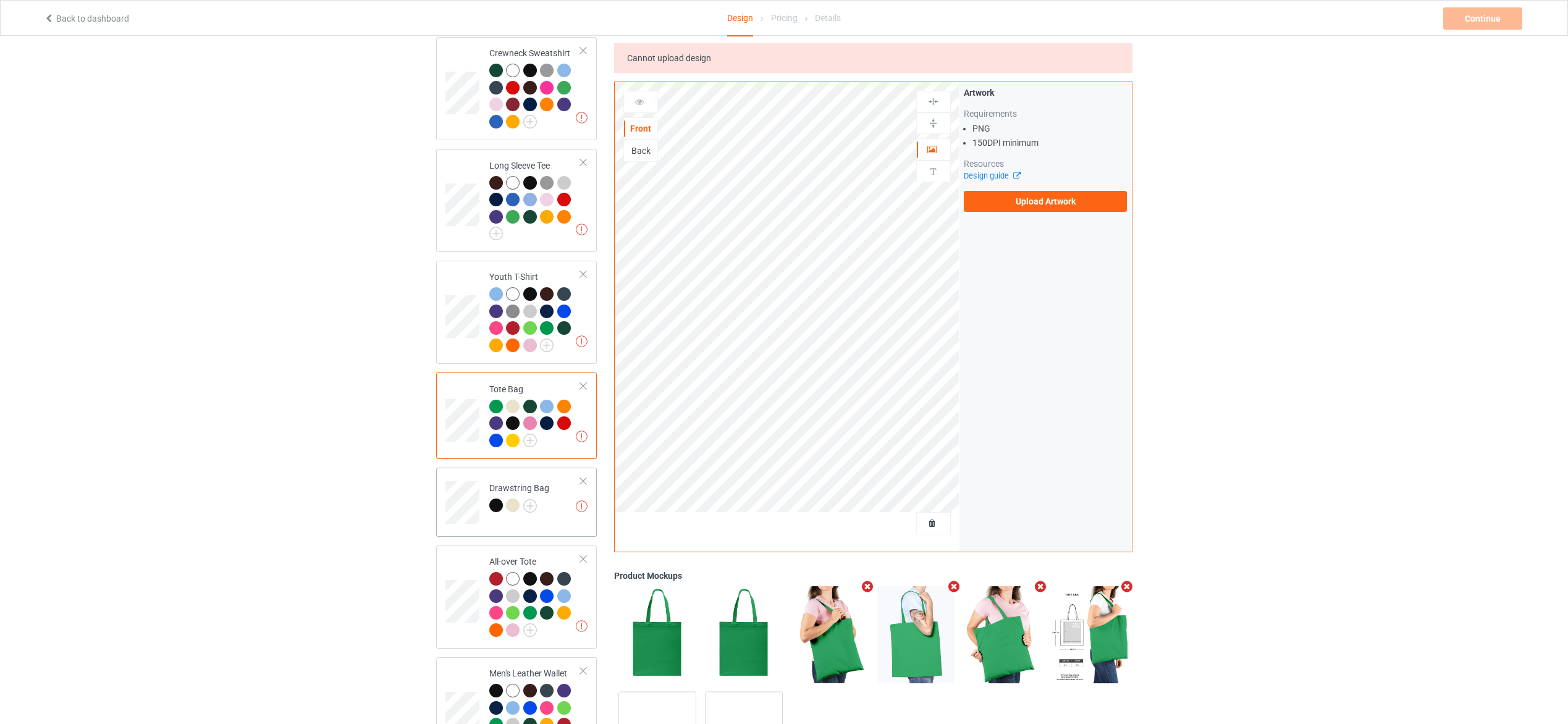
click at [563, 508] on td "Missing artworks Drawstring Bag" at bounding box center [535, 498] width 106 height 52
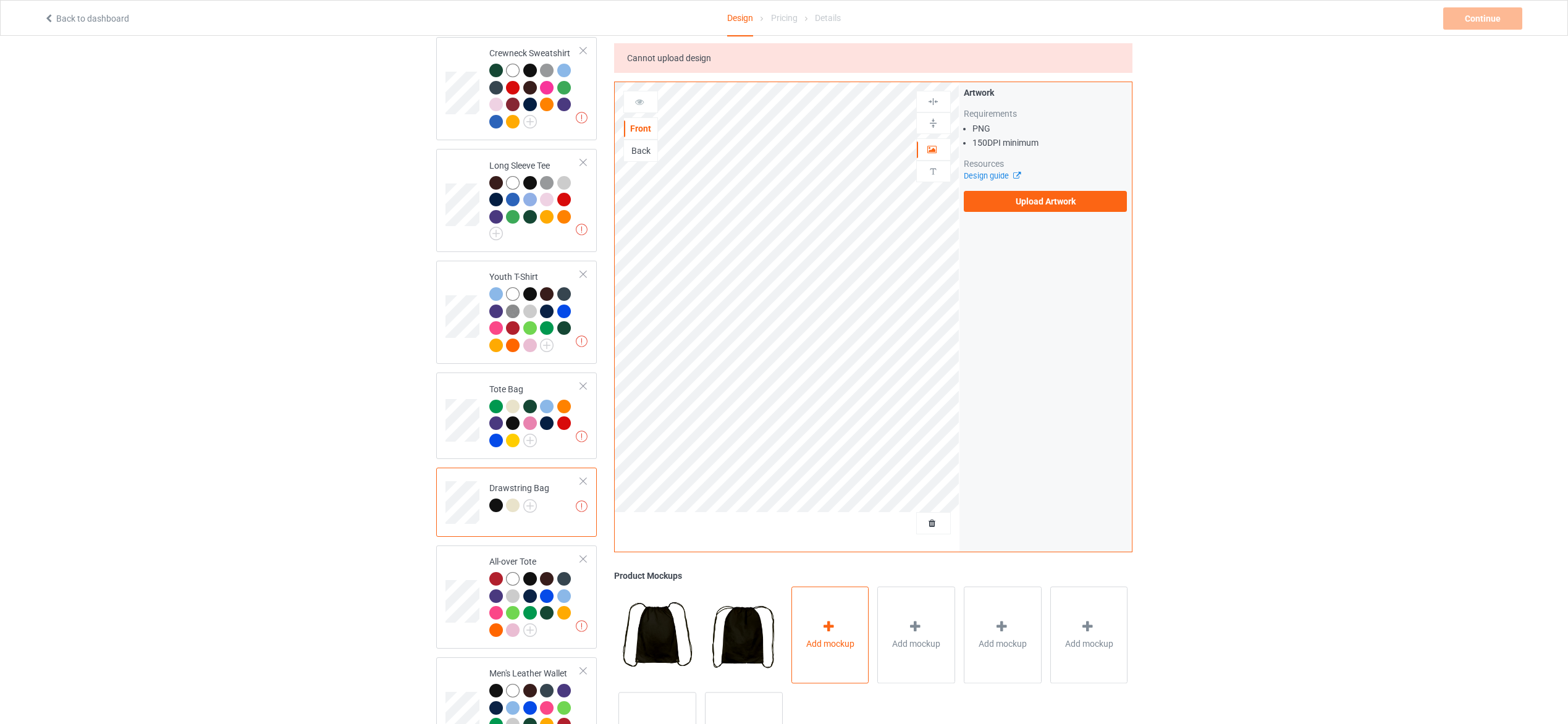
click at [838, 626] on div at bounding box center [830, 629] width 17 height 18
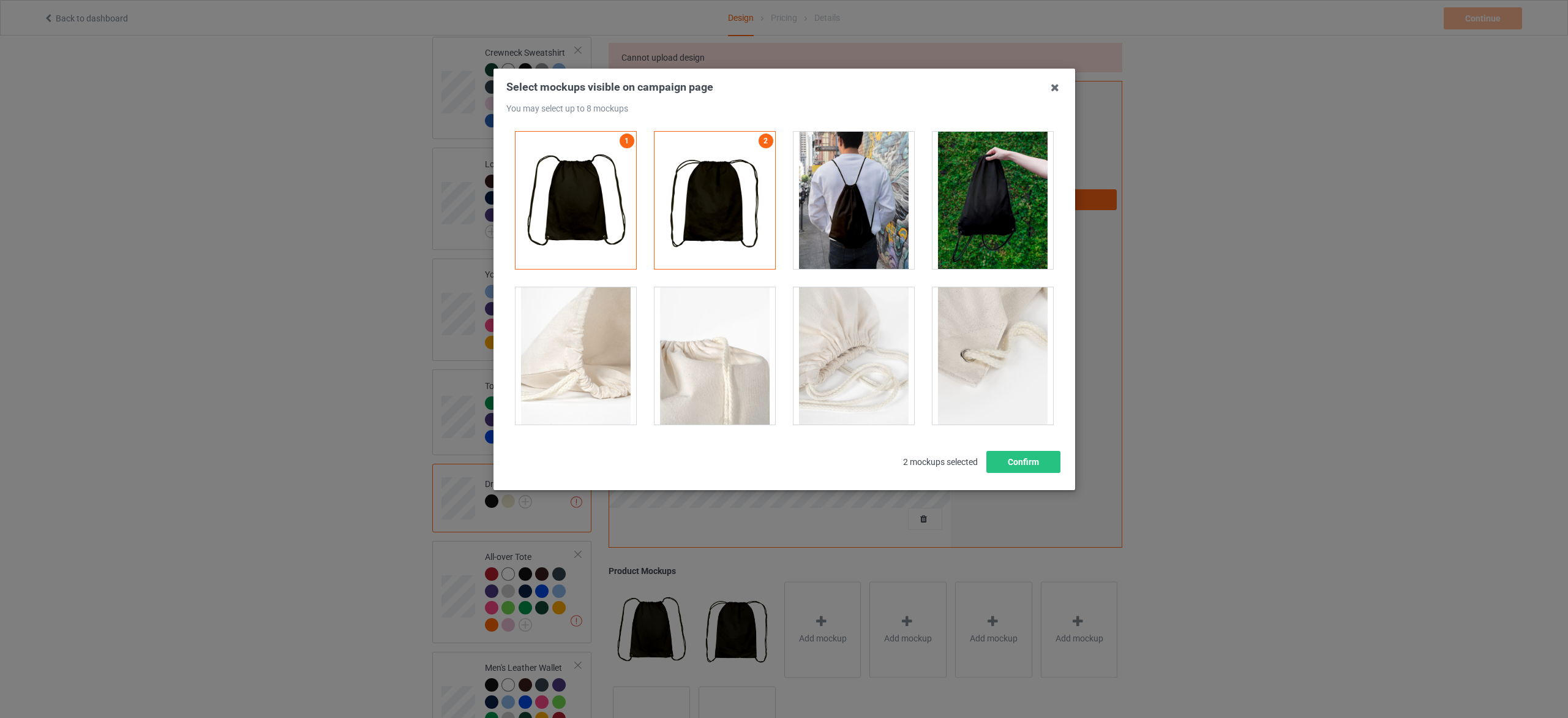
click at [1016, 215] on div at bounding box center [993, 201] width 120 height 137
drag, startPoint x: 866, startPoint y: 346, endPoint x: 855, endPoint y: 344, distance: 11.2
click at [866, 346] on div at bounding box center [854, 356] width 120 height 137
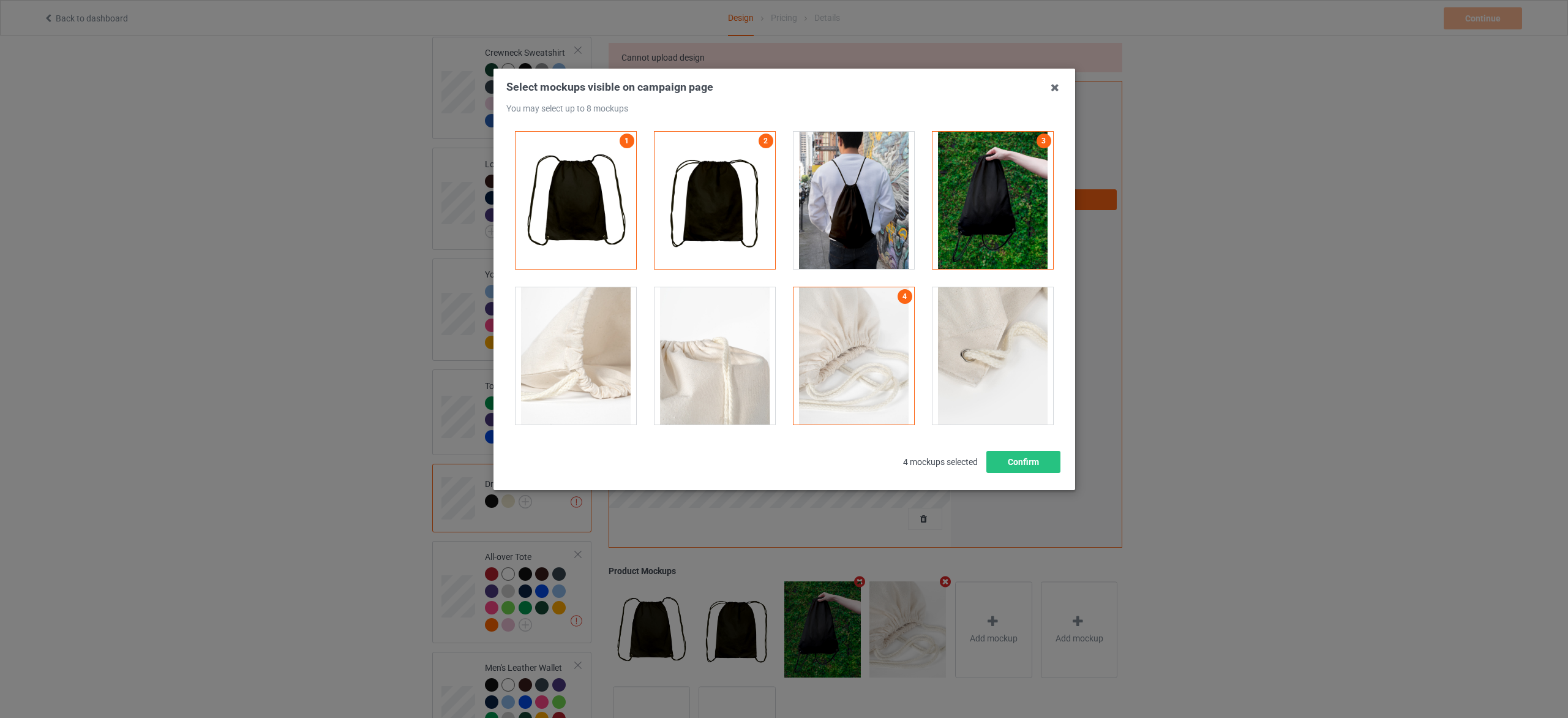
click at [695, 360] on div at bounding box center [715, 356] width 120 height 137
click at [577, 357] on div at bounding box center [576, 356] width 120 height 137
click at [888, 240] on div at bounding box center [854, 201] width 120 height 137
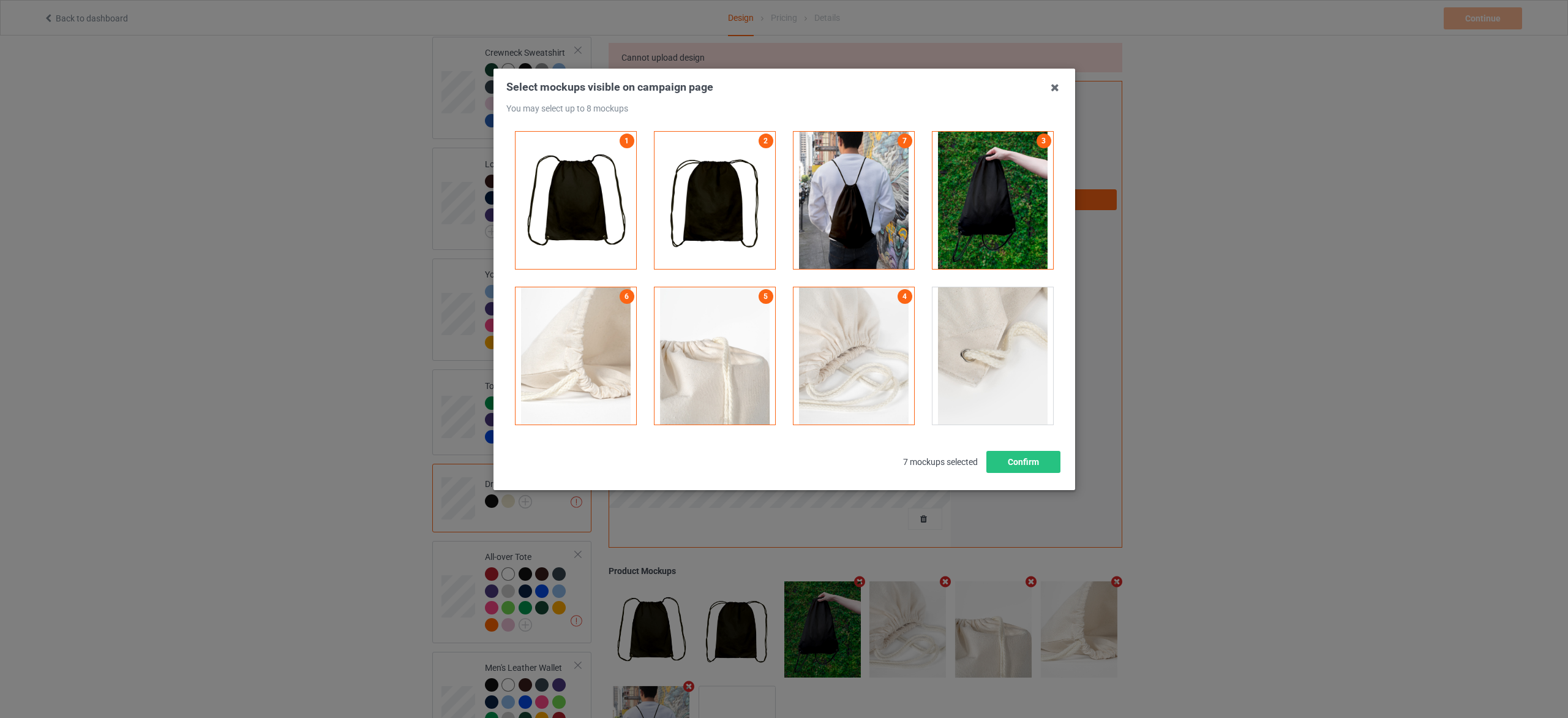
click at [994, 354] on div at bounding box center [993, 356] width 120 height 137
click at [1016, 462] on button "Confirm" at bounding box center [1023, 461] width 74 height 22
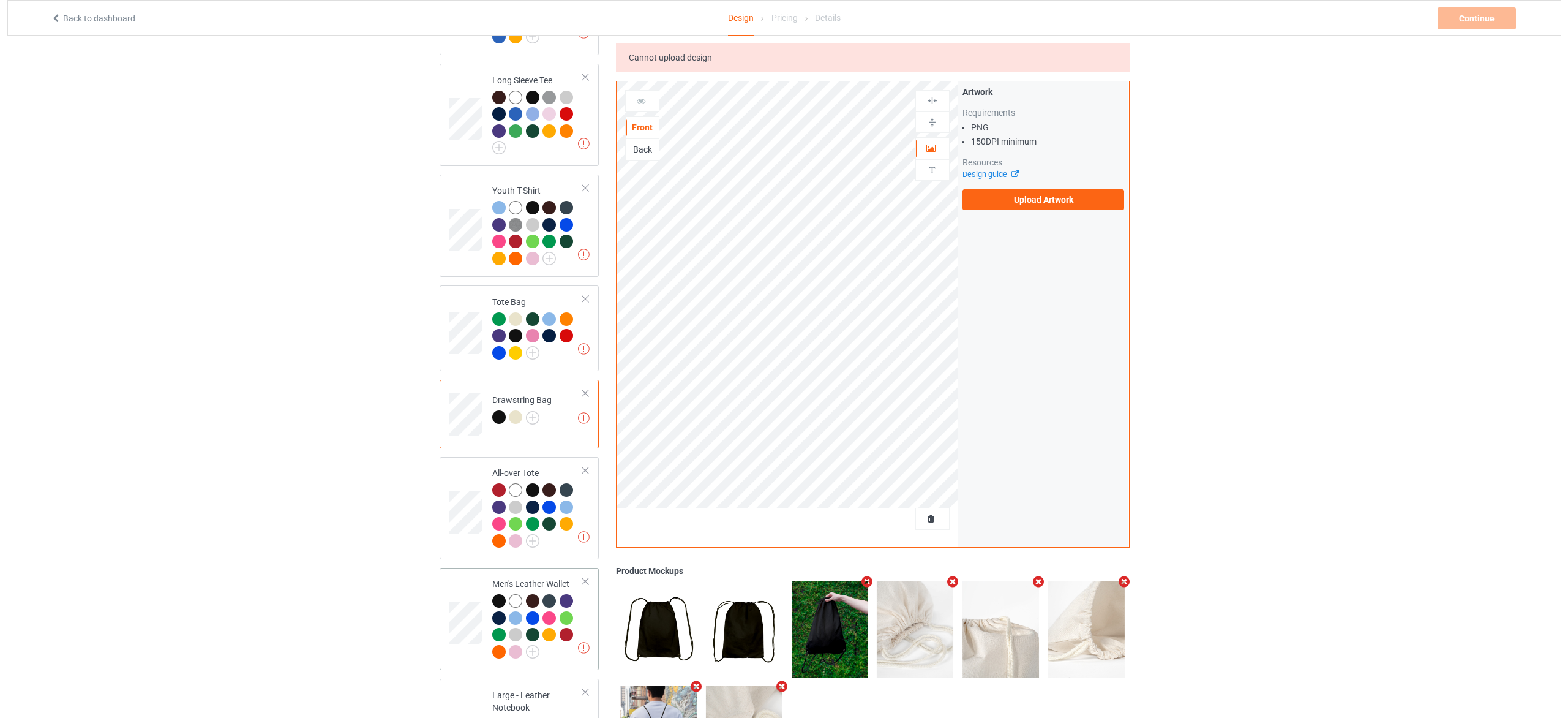
scroll to position [916, 0]
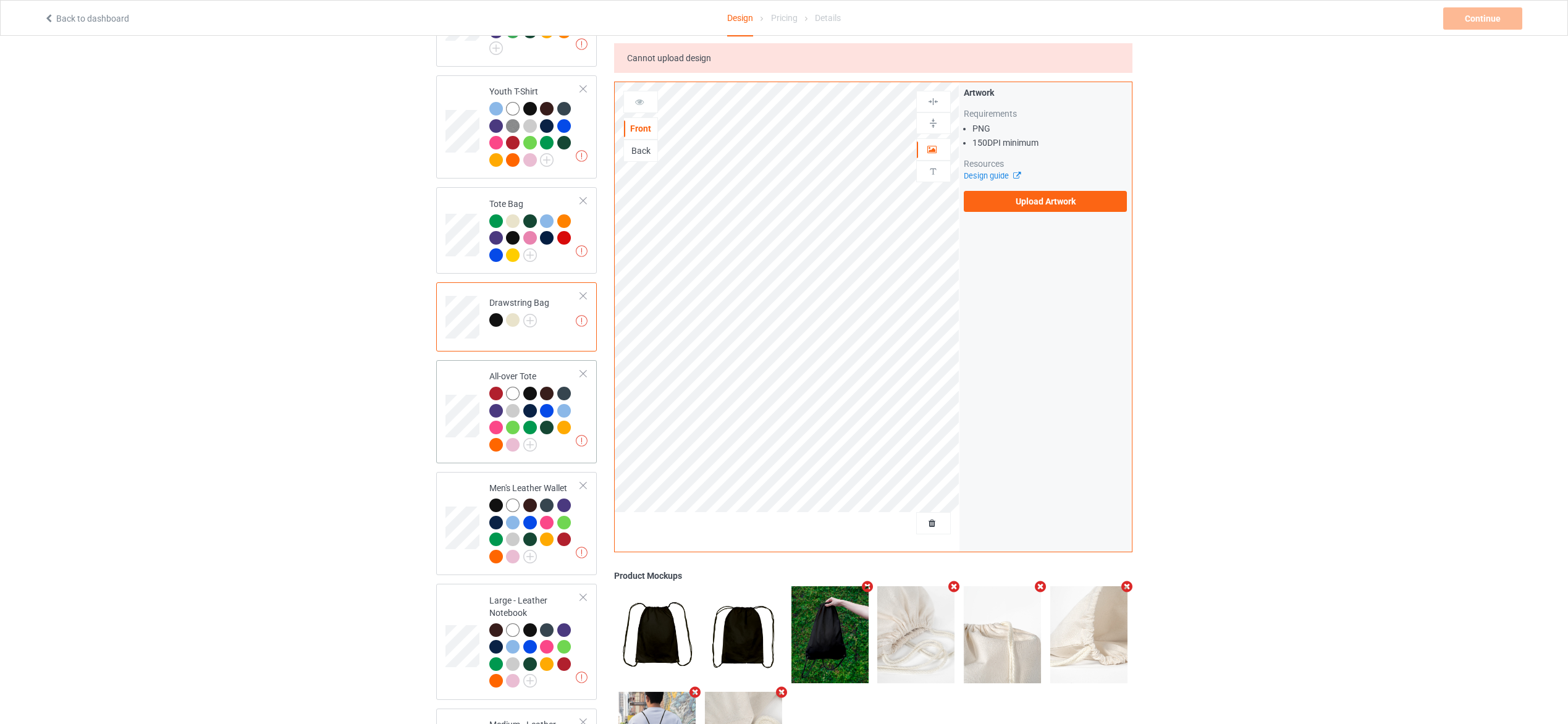
click at [548, 441] on div at bounding box center [535, 421] width 92 height 68
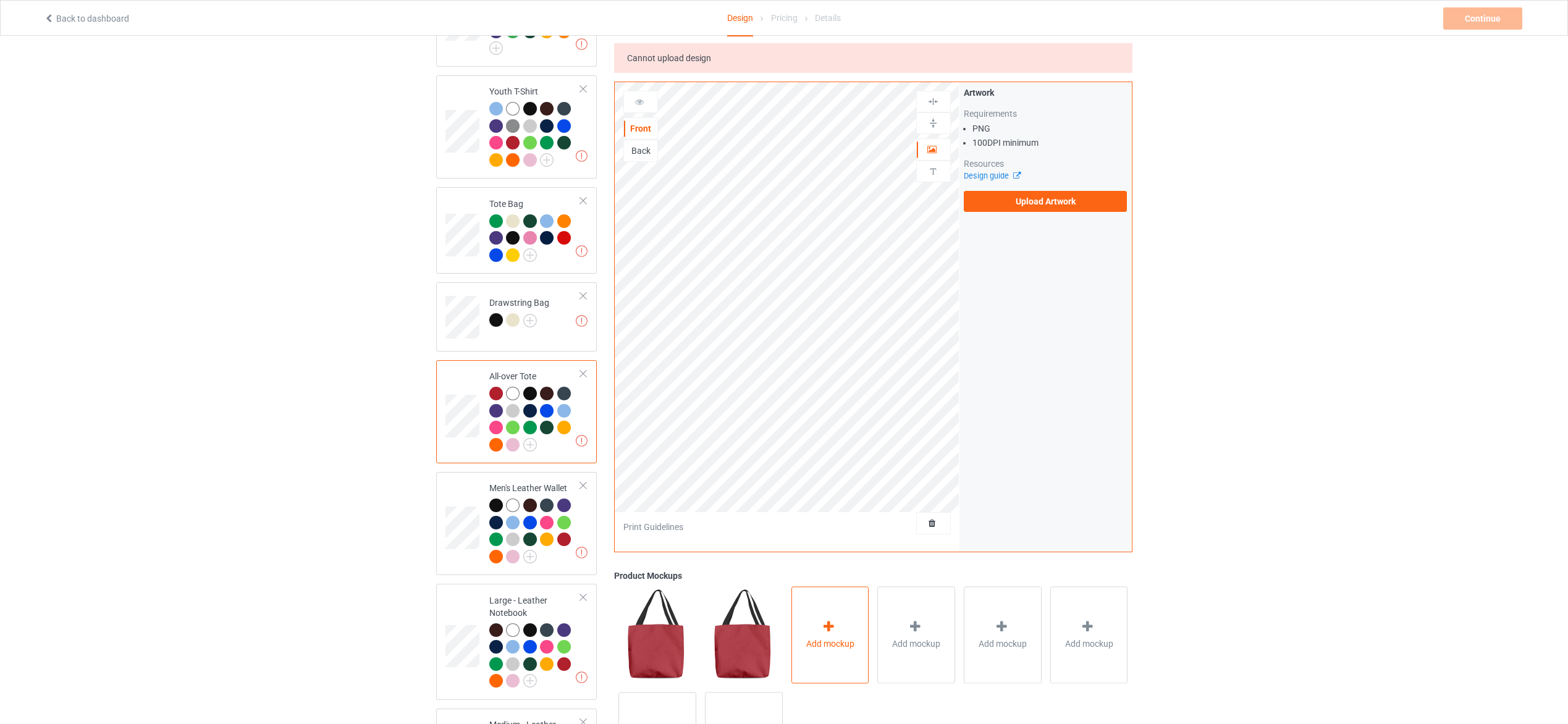
click at [834, 626] on icon at bounding box center [829, 627] width 16 height 13
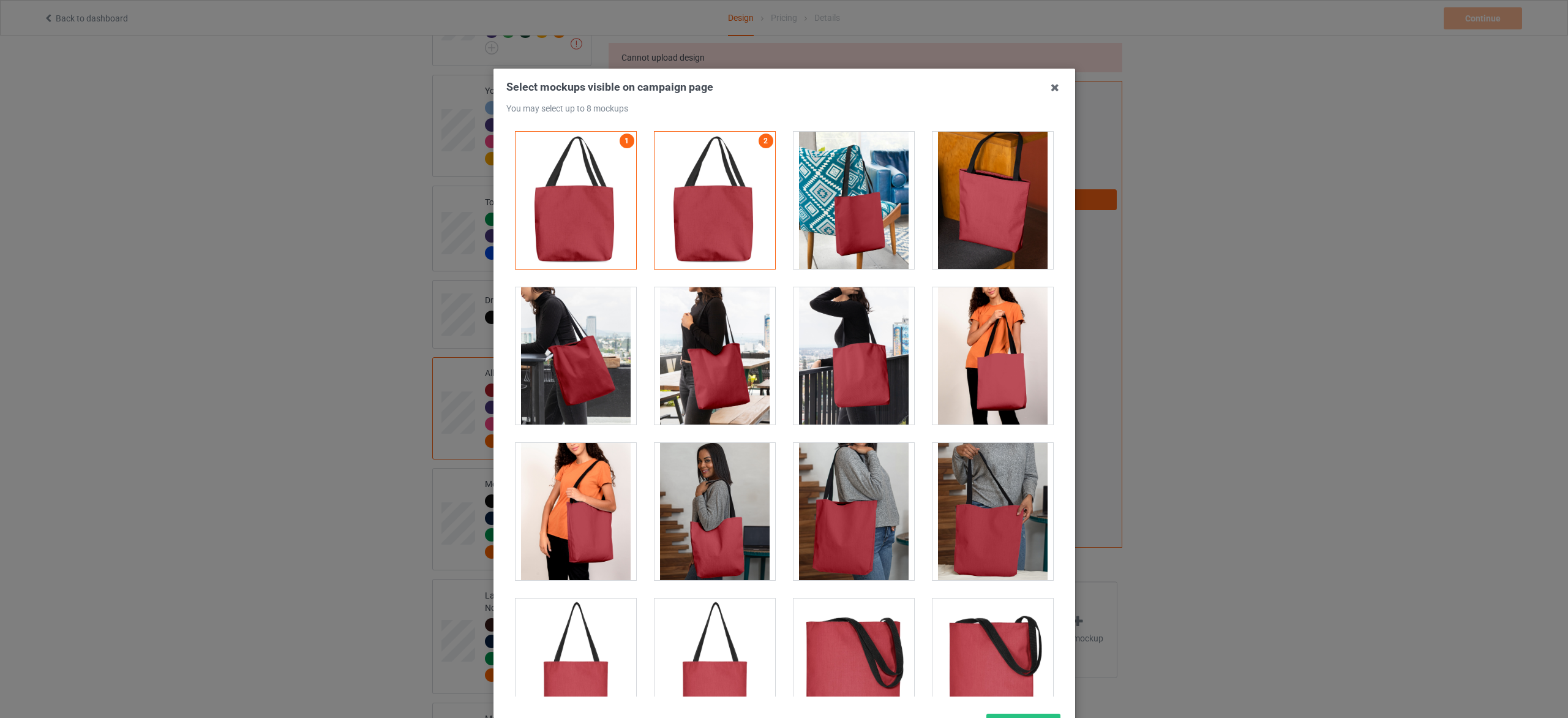
click at [602, 528] on div at bounding box center [576, 512] width 120 height 137
click at [988, 386] on div at bounding box center [993, 356] width 120 height 137
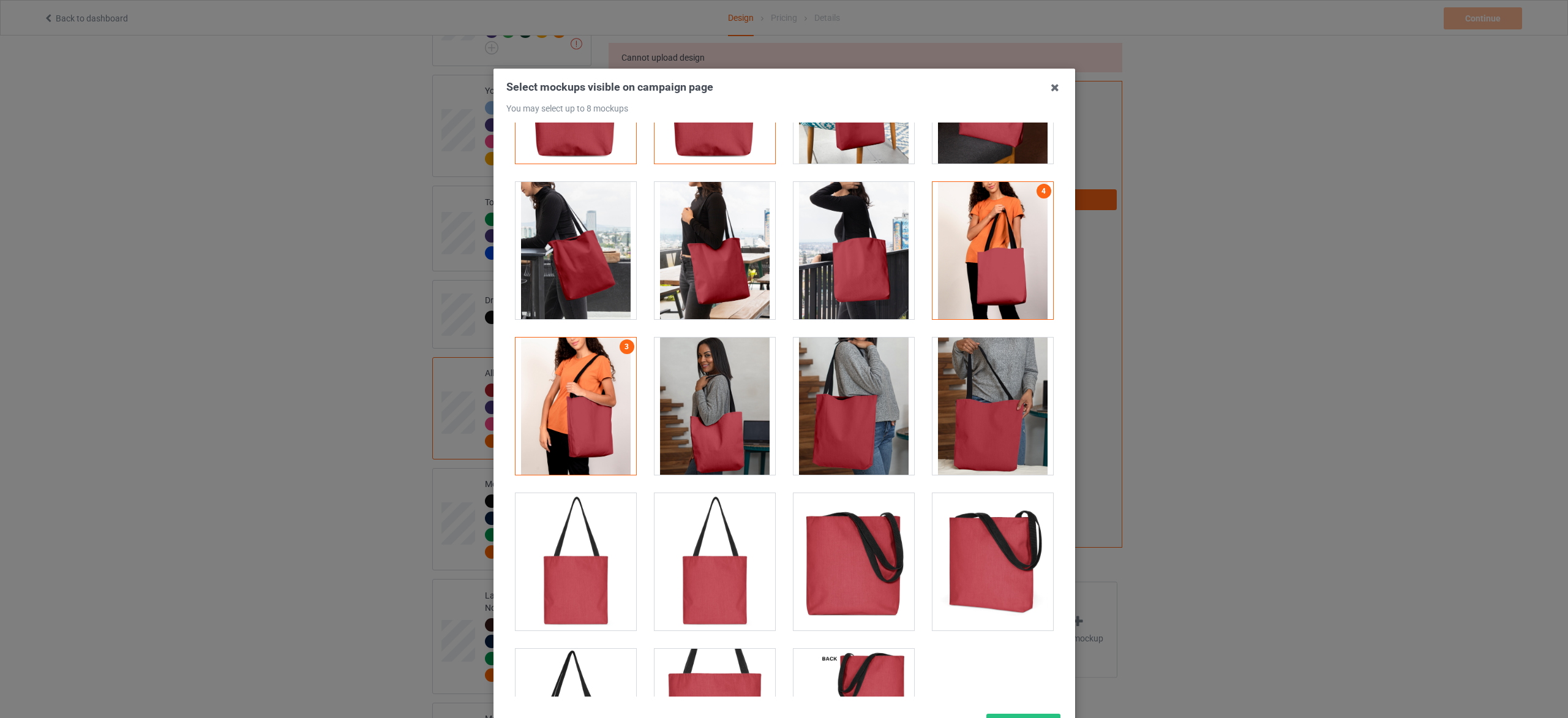
scroll to position [184, 0]
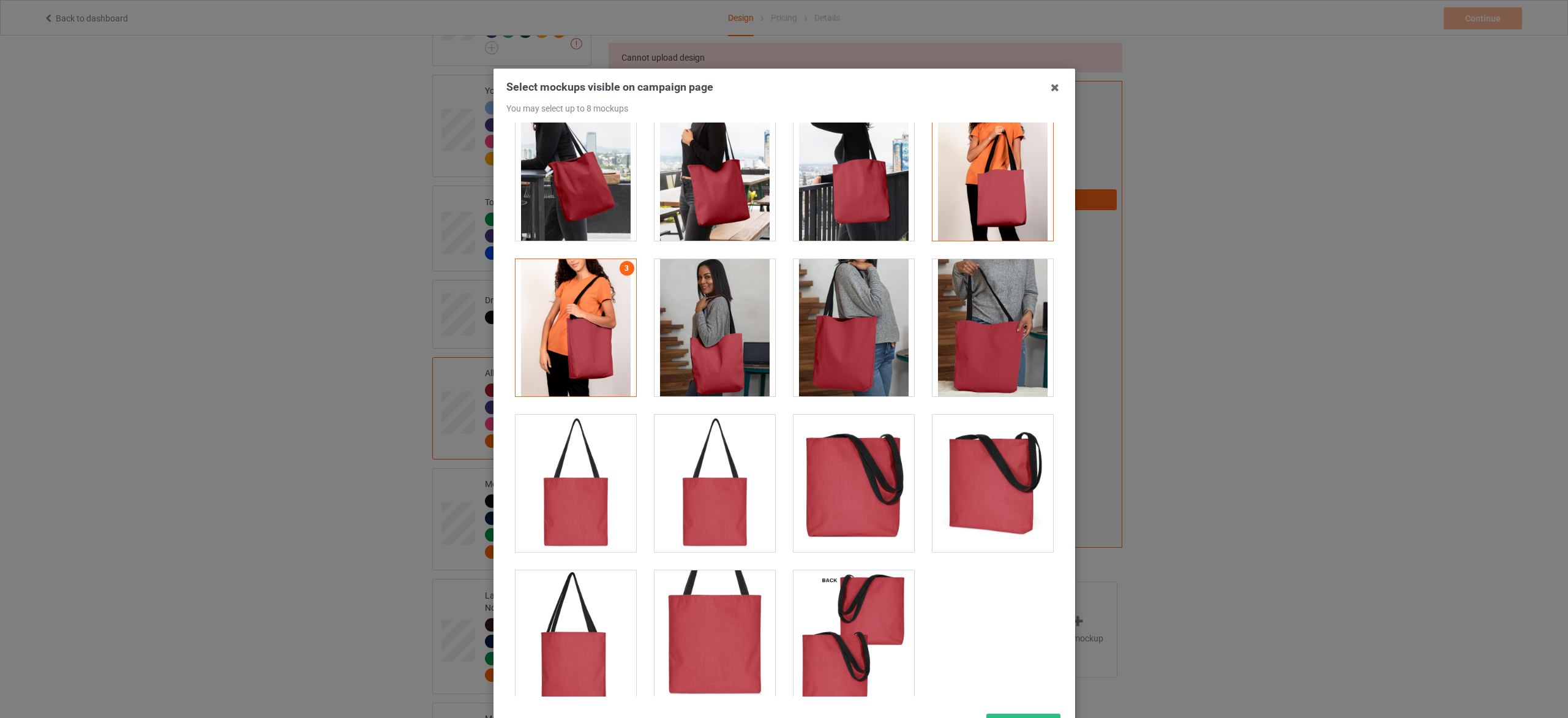
click at [985, 498] on div at bounding box center [993, 484] width 120 height 137
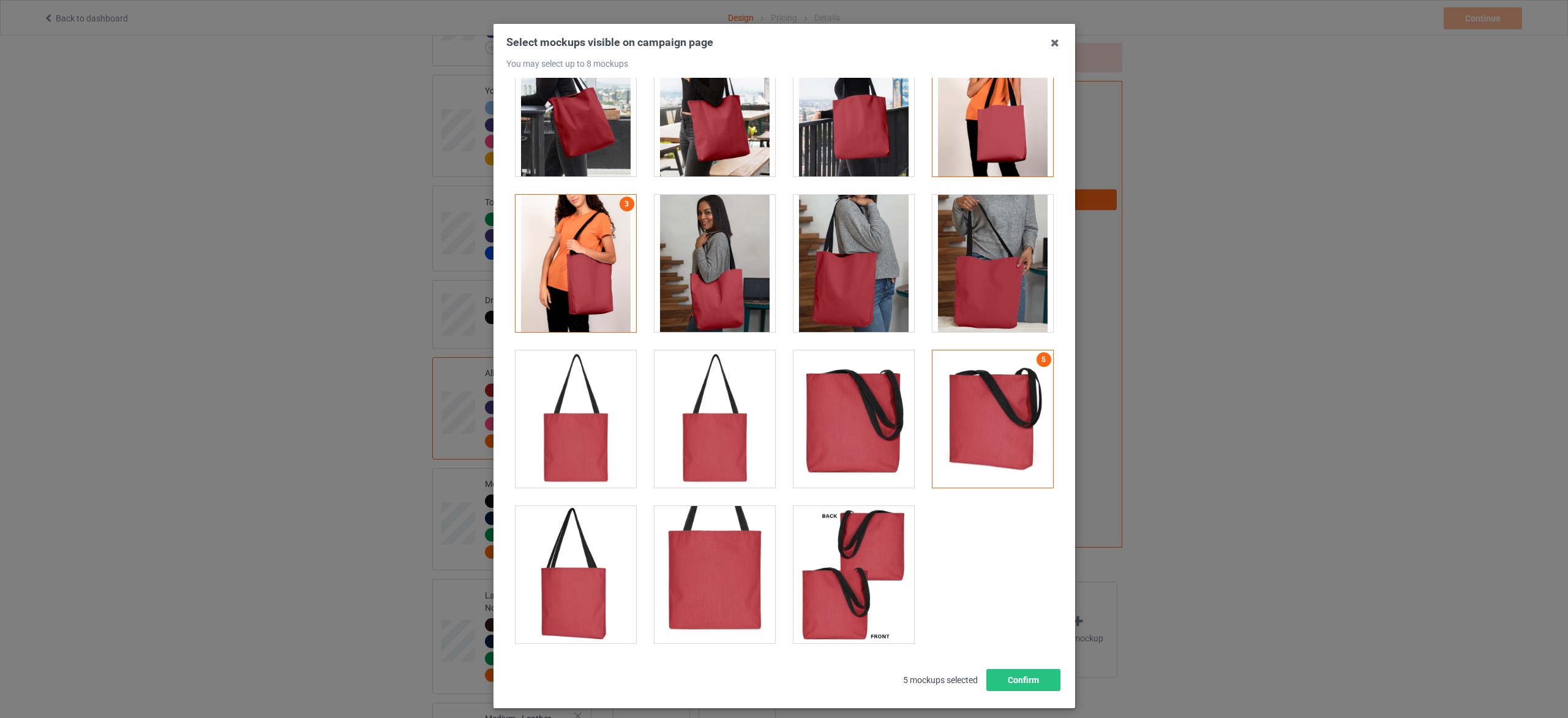
scroll to position [103, 0]
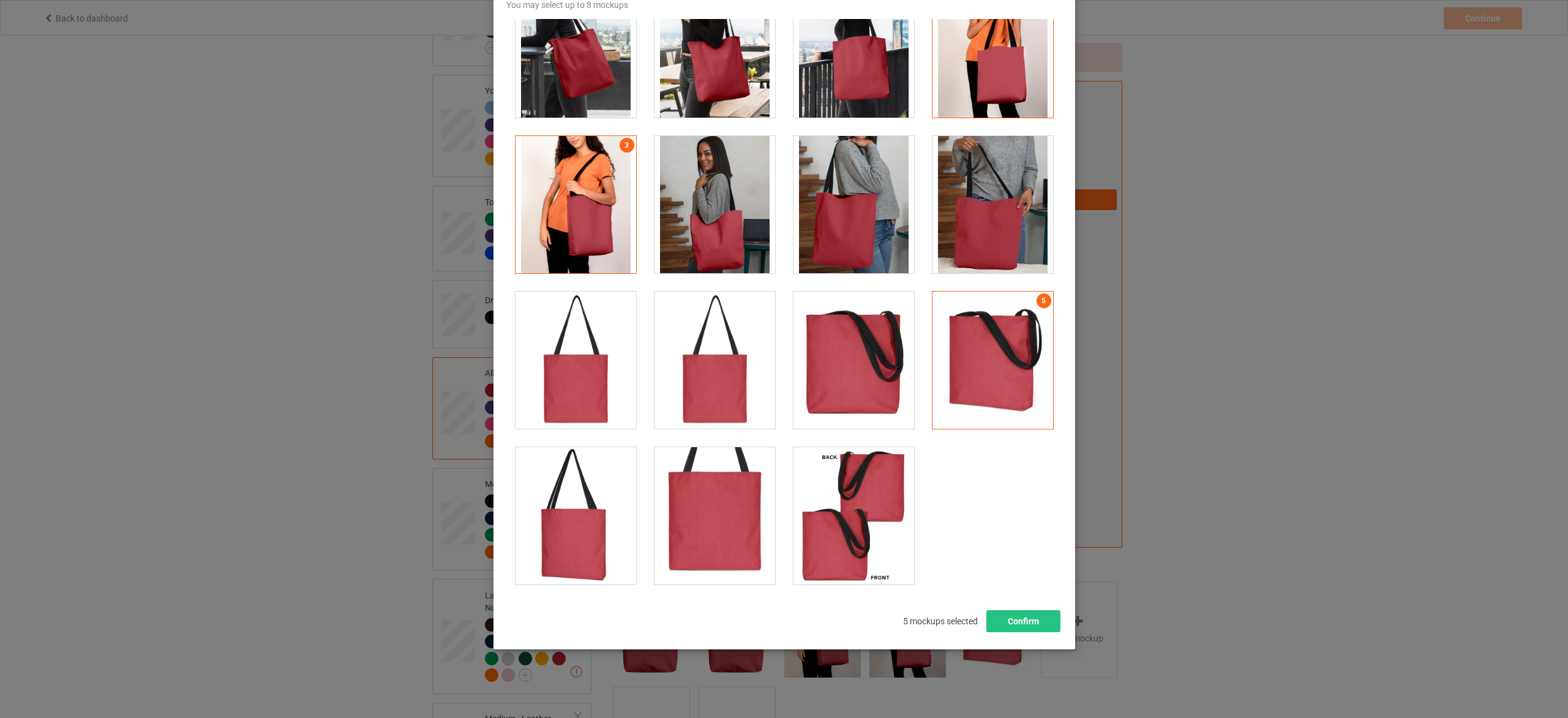
click at [695, 527] on div at bounding box center [715, 516] width 120 height 137
click at [819, 527] on div at bounding box center [854, 516] width 120 height 137
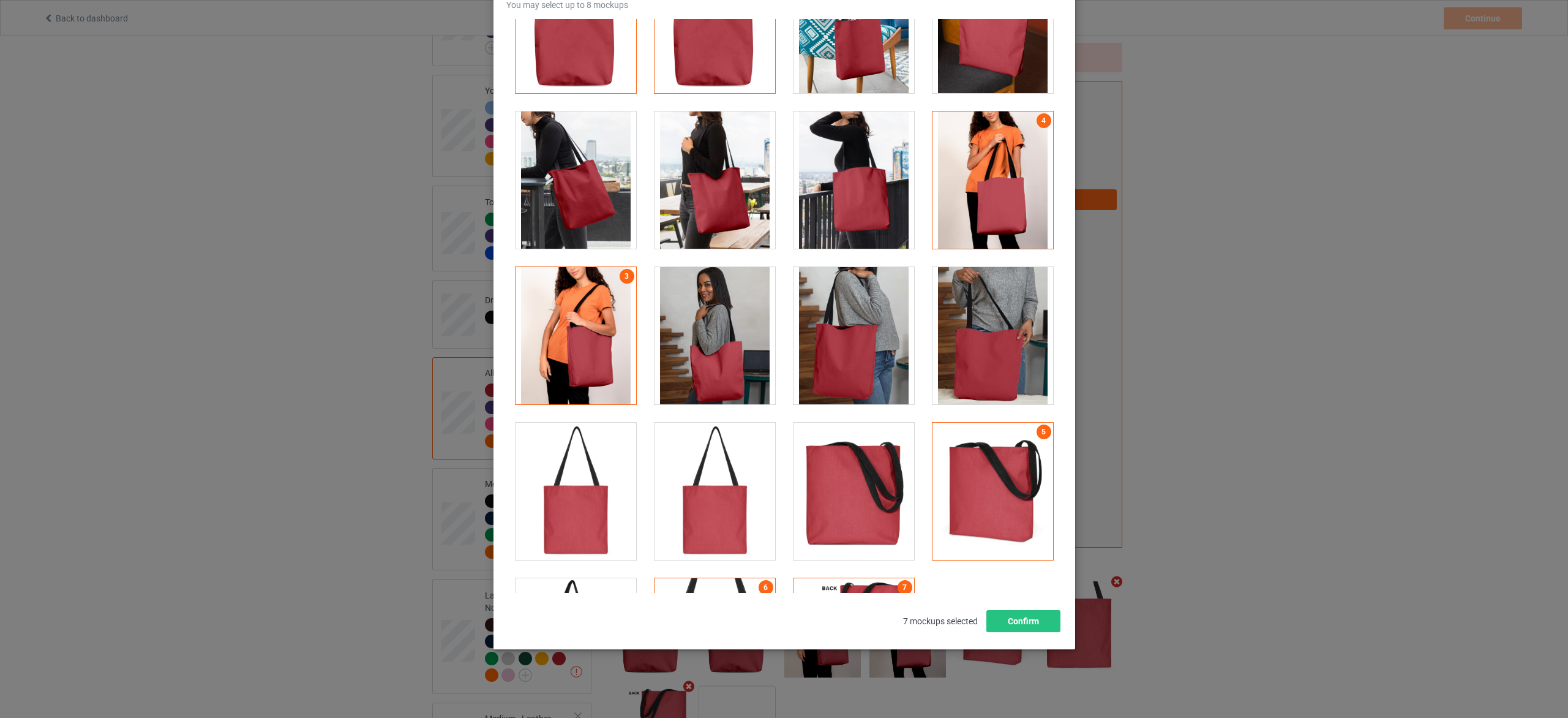
scroll to position [0, 0]
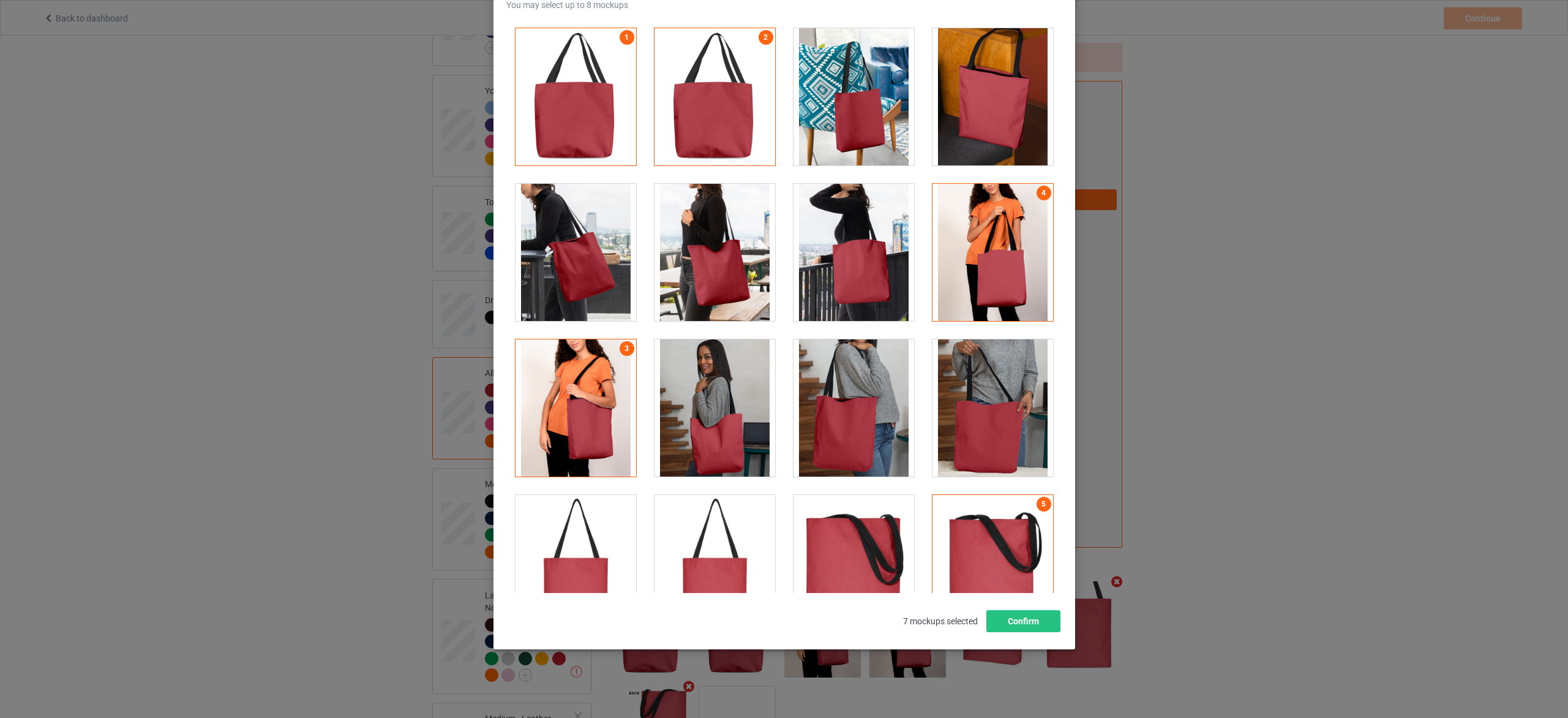
click at [682, 286] on div at bounding box center [715, 253] width 120 height 137
click at [1027, 618] on button "Confirm" at bounding box center [1023, 621] width 74 height 22
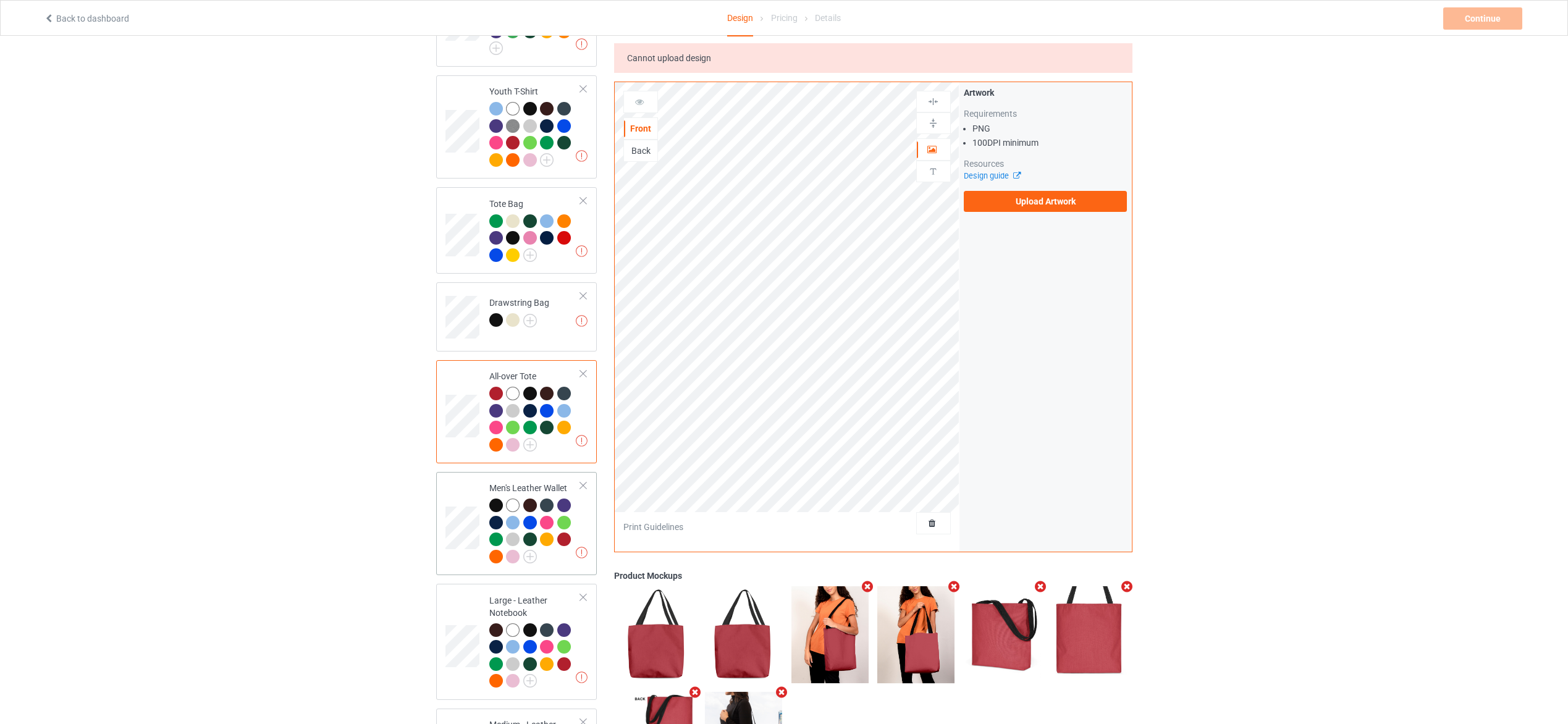
click at [583, 514] on td "Missing artworks Men's Leather Wallet" at bounding box center [535, 523] width 106 height 93
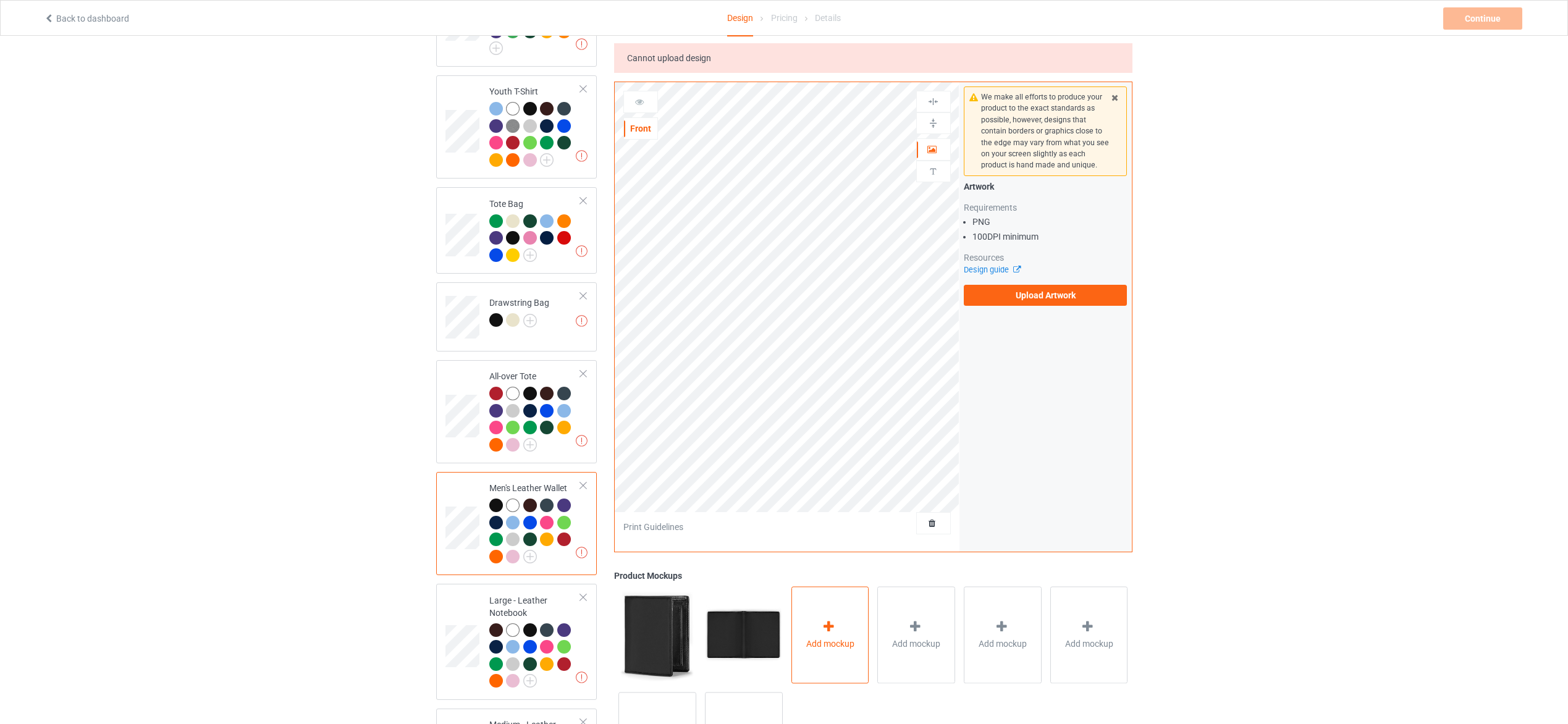
click at [825, 630] on icon at bounding box center [829, 627] width 16 height 13
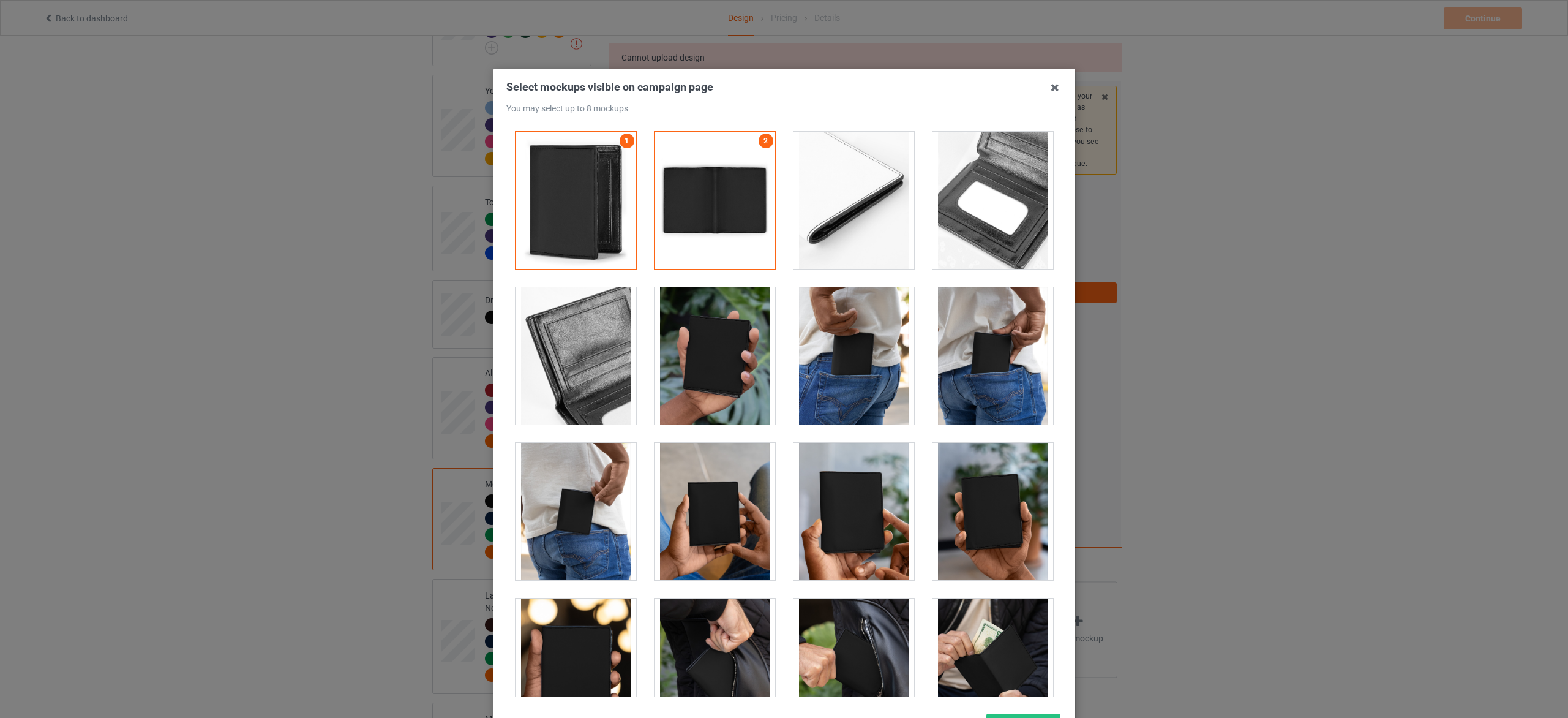
click at [848, 527] on div at bounding box center [854, 512] width 120 height 137
click at [864, 385] on div at bounding box center [854, 356] width 120 height 137
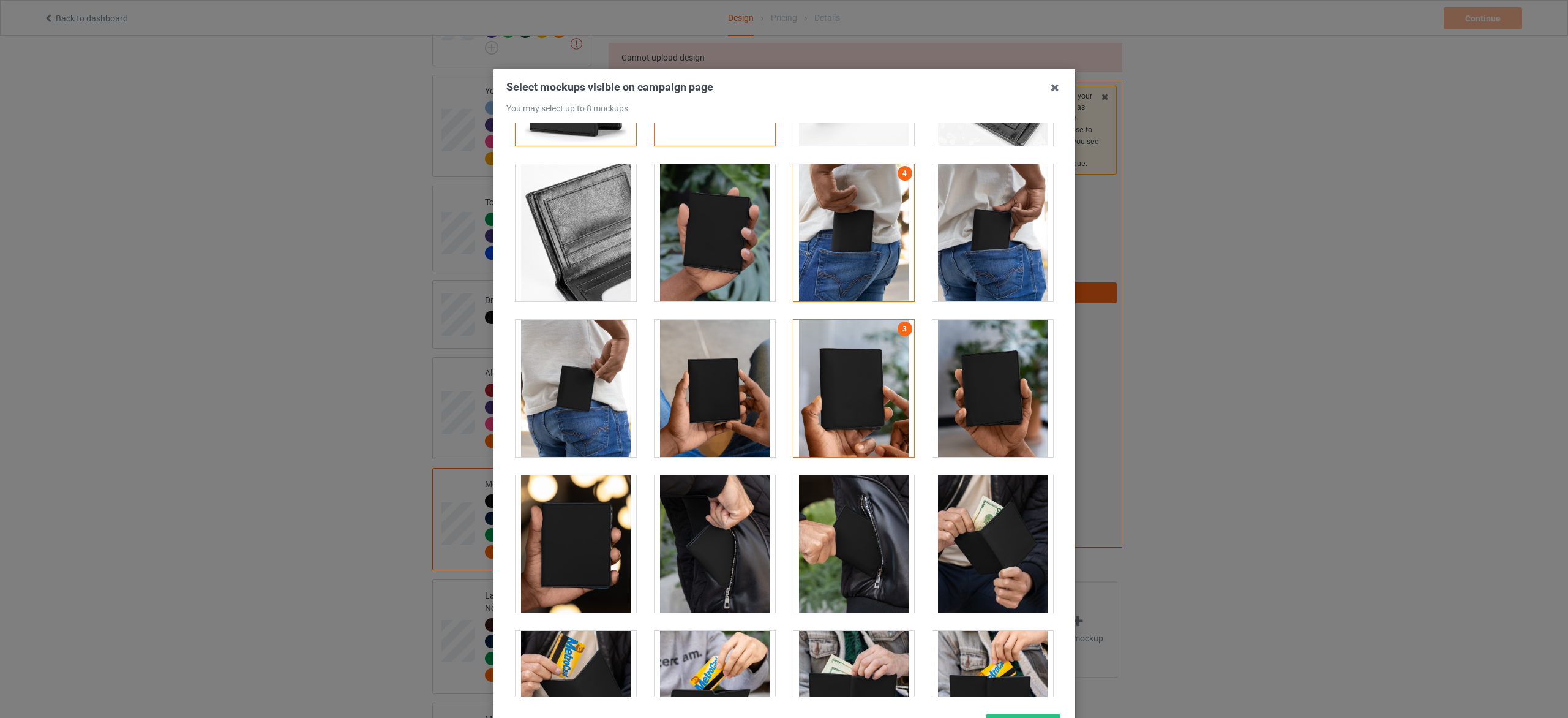
scroll to position [367, 0]
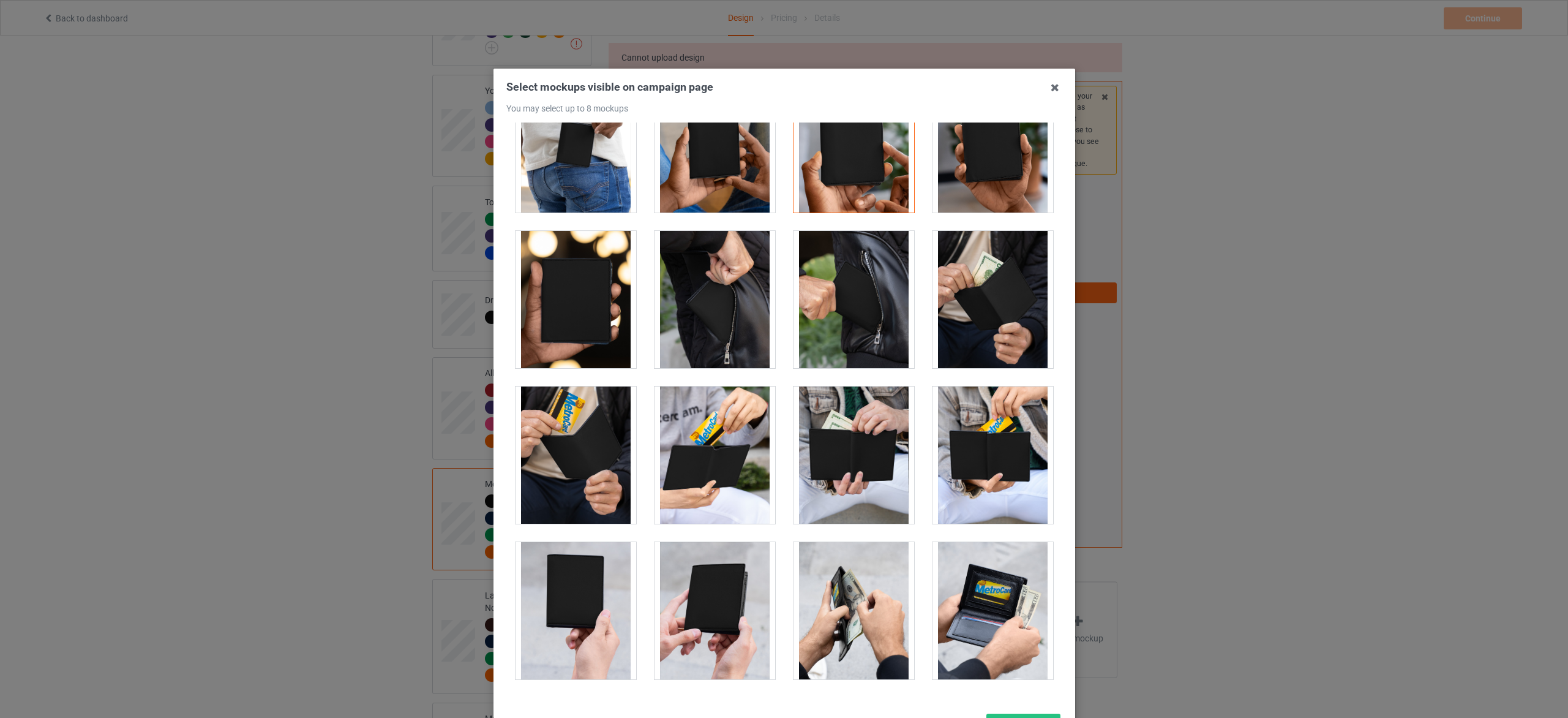
click at [878, 614] on div at bounding box center [854, 611] width 120 height 137
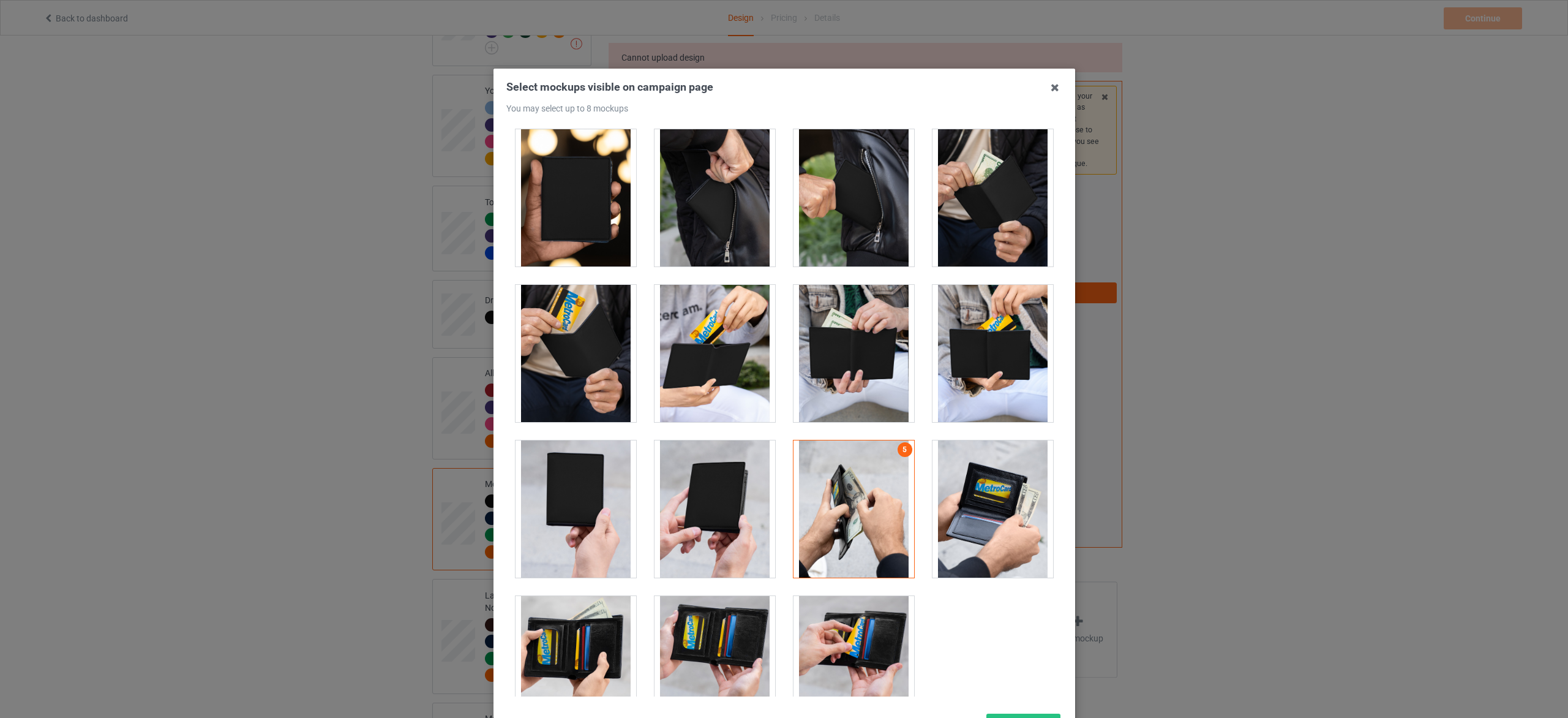
scroll to position [515, 0]
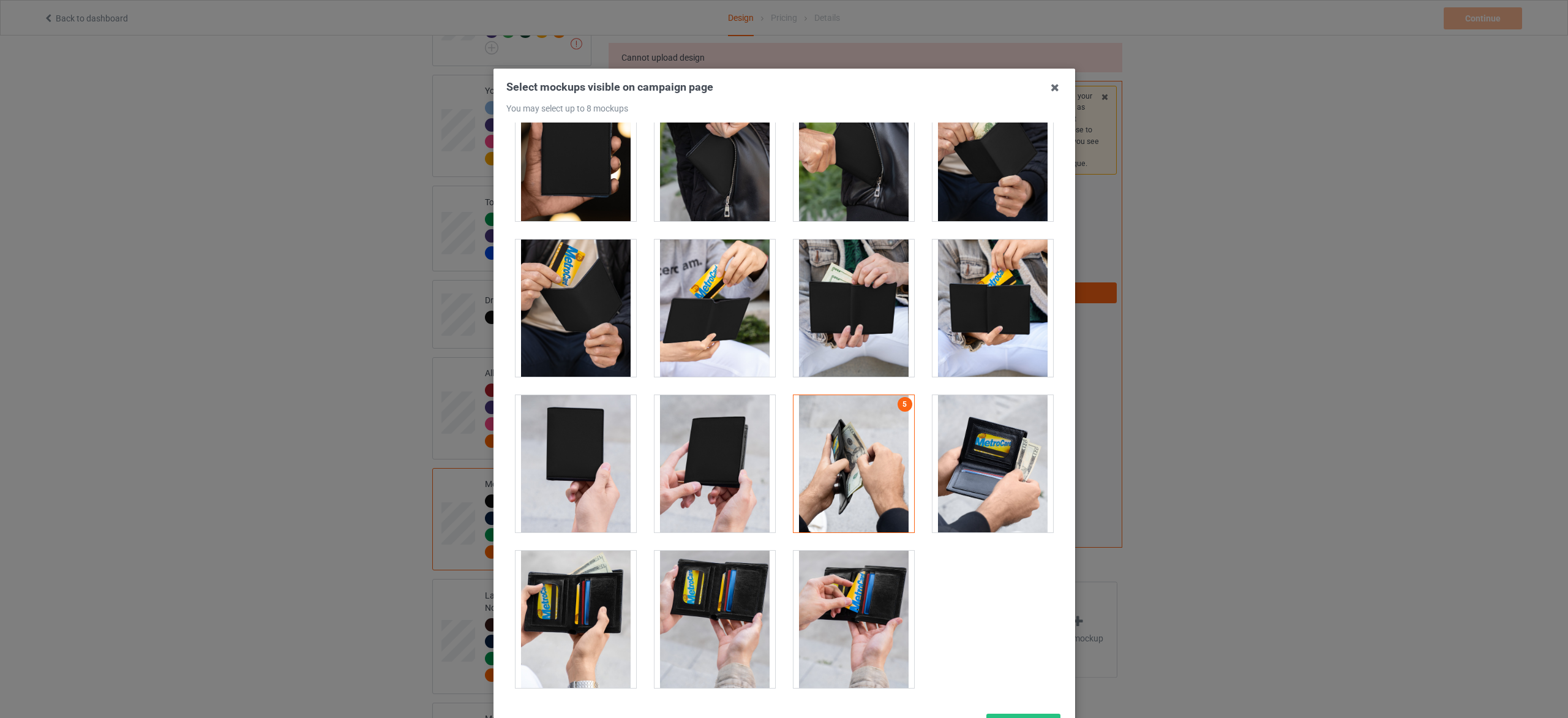
click at [966, 487] on div at bounding box center [993, 464] width 120 height 137
click at [707, 494] on div at bounding box center [715, 464] width 120 height 137
click at [582, 610] on div at bounding box center [576, 619] width 120 height 137
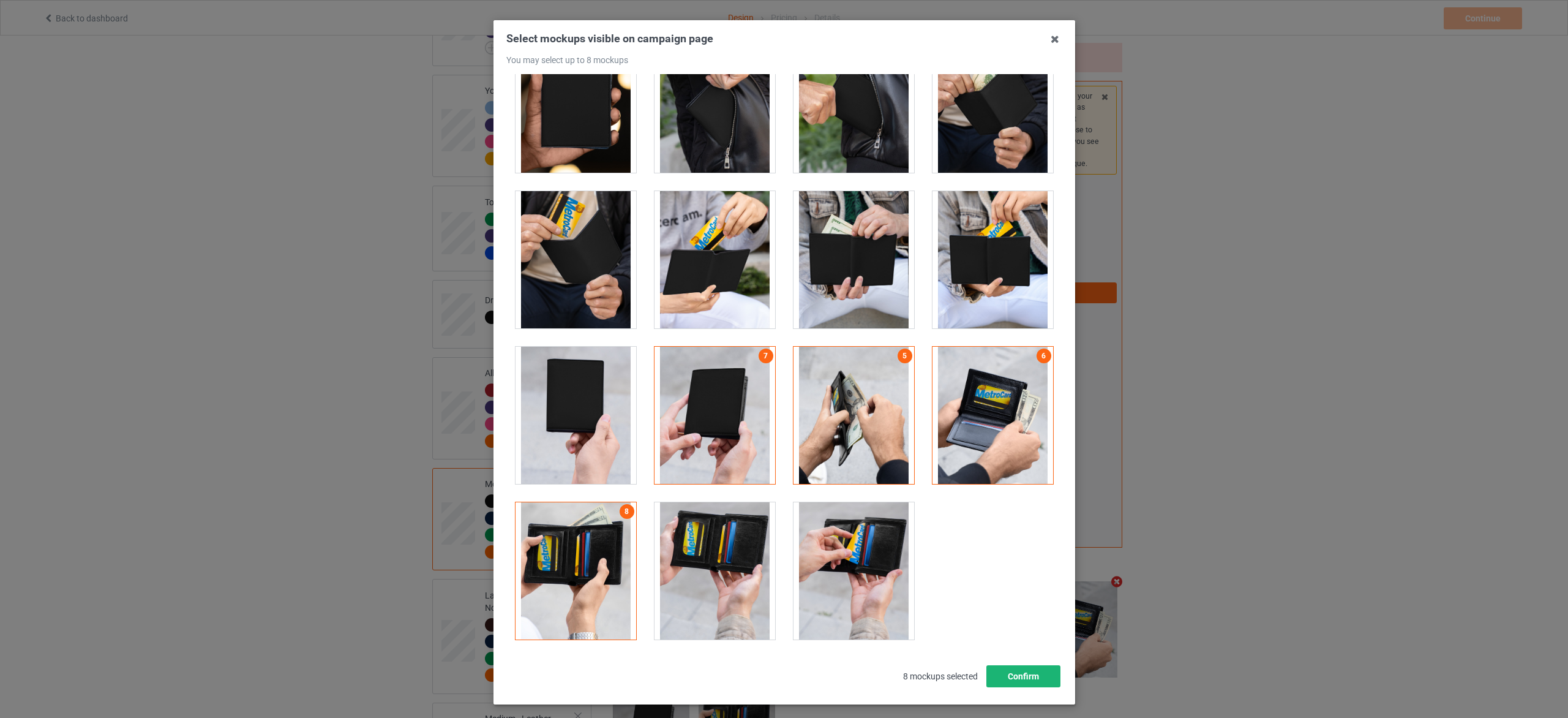
scroll to position [103, 0]
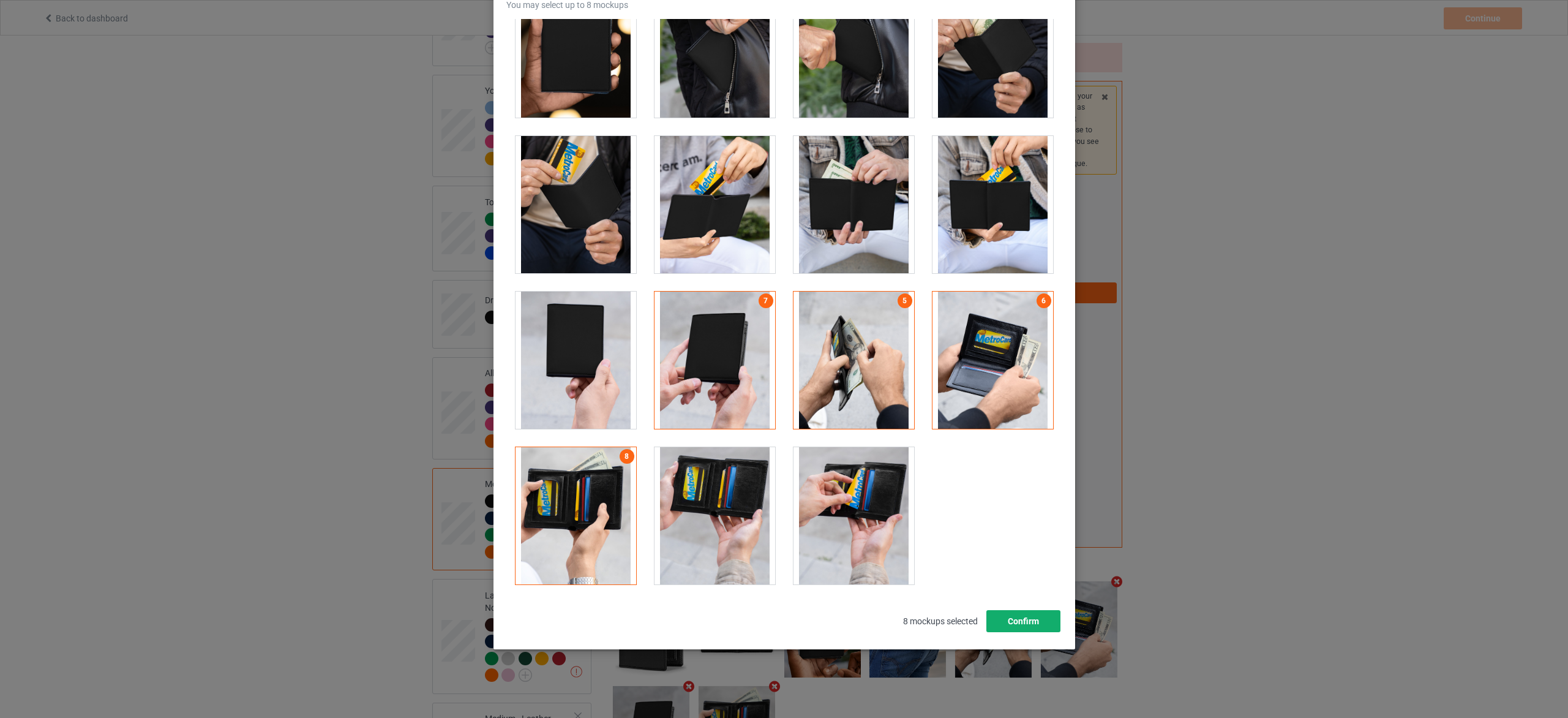
click at [986, 620] on button "Confirm" at bounding box center [1023, 621] width 74 height 22
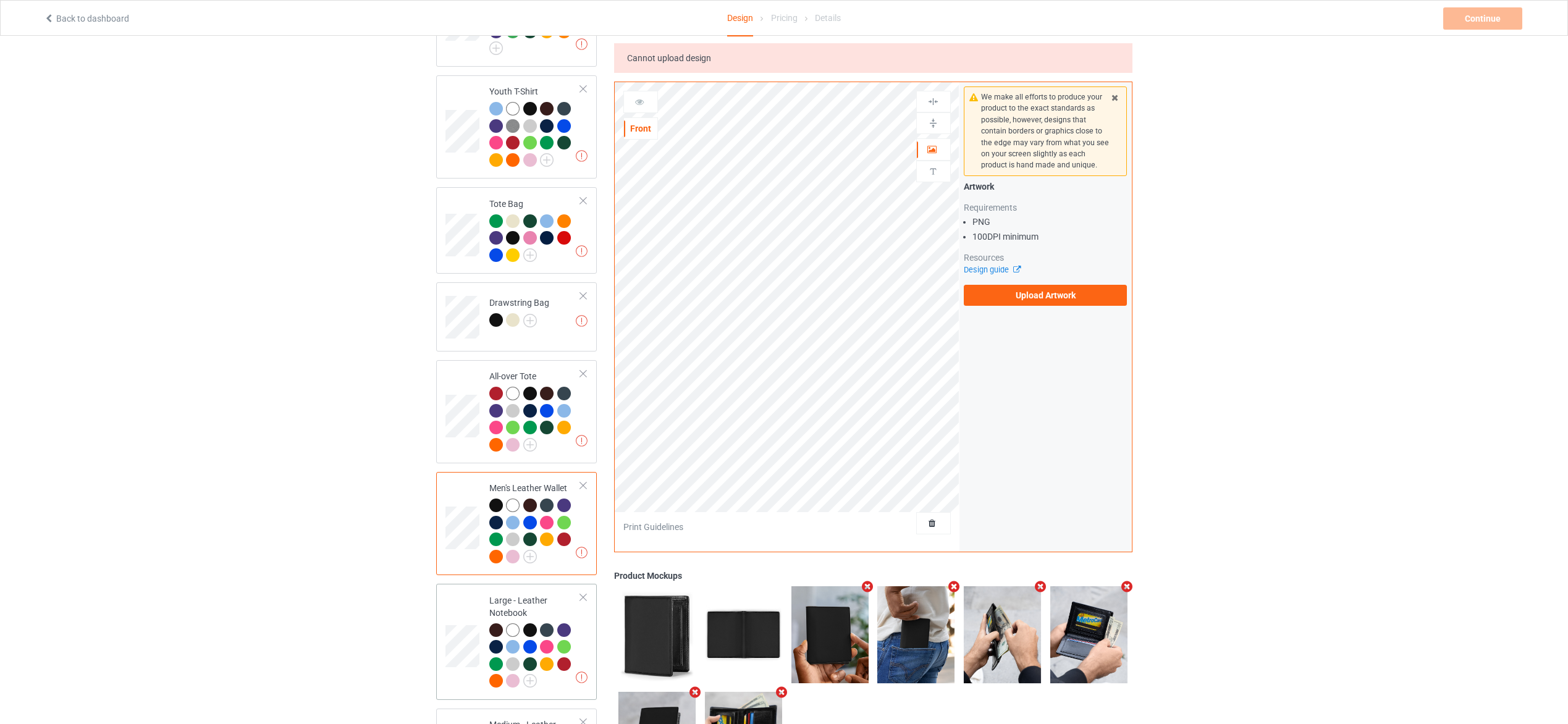
click at [576, 629] on div at bounding box center [535, 657] width 92 height 68
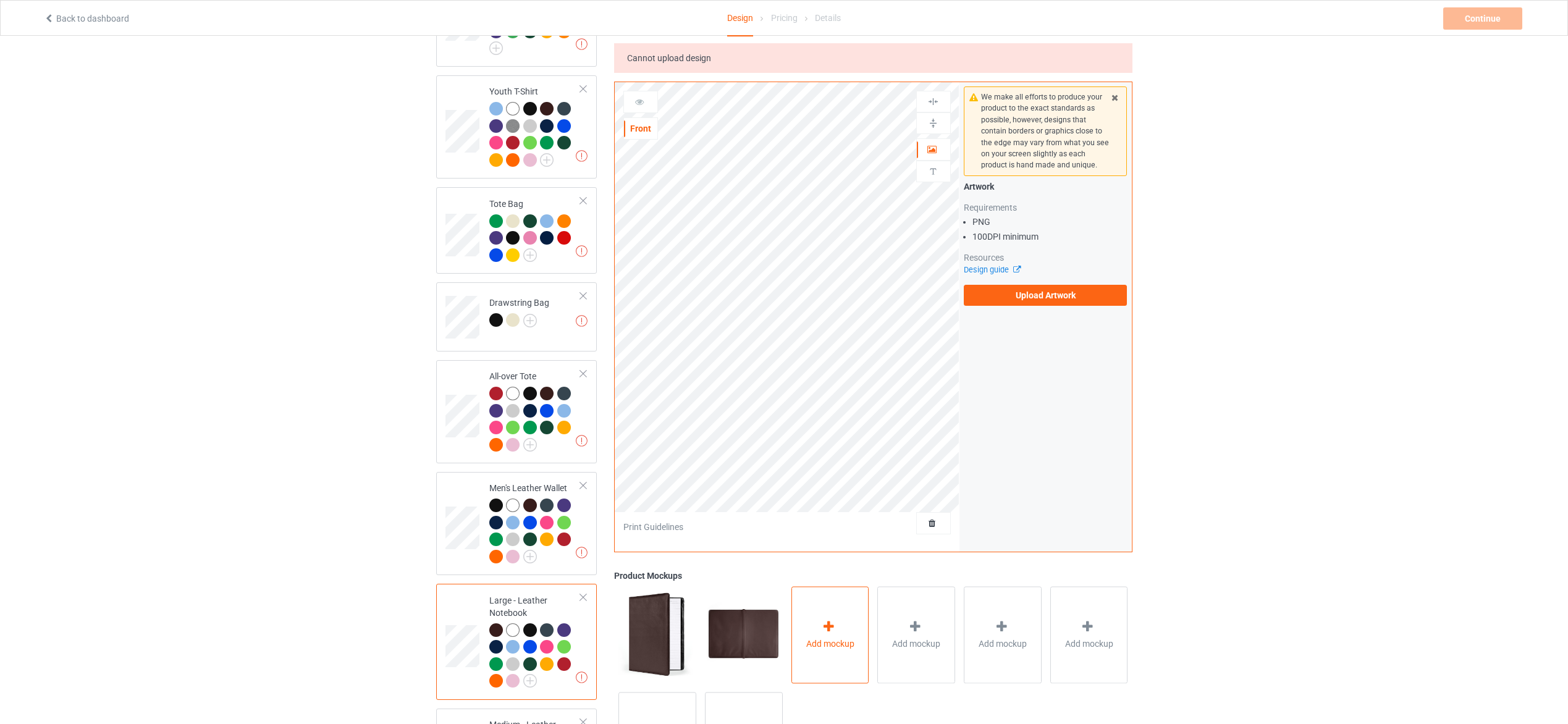
click at [831, 632] on icon at bounding box center [829, 627] width 16 height 13
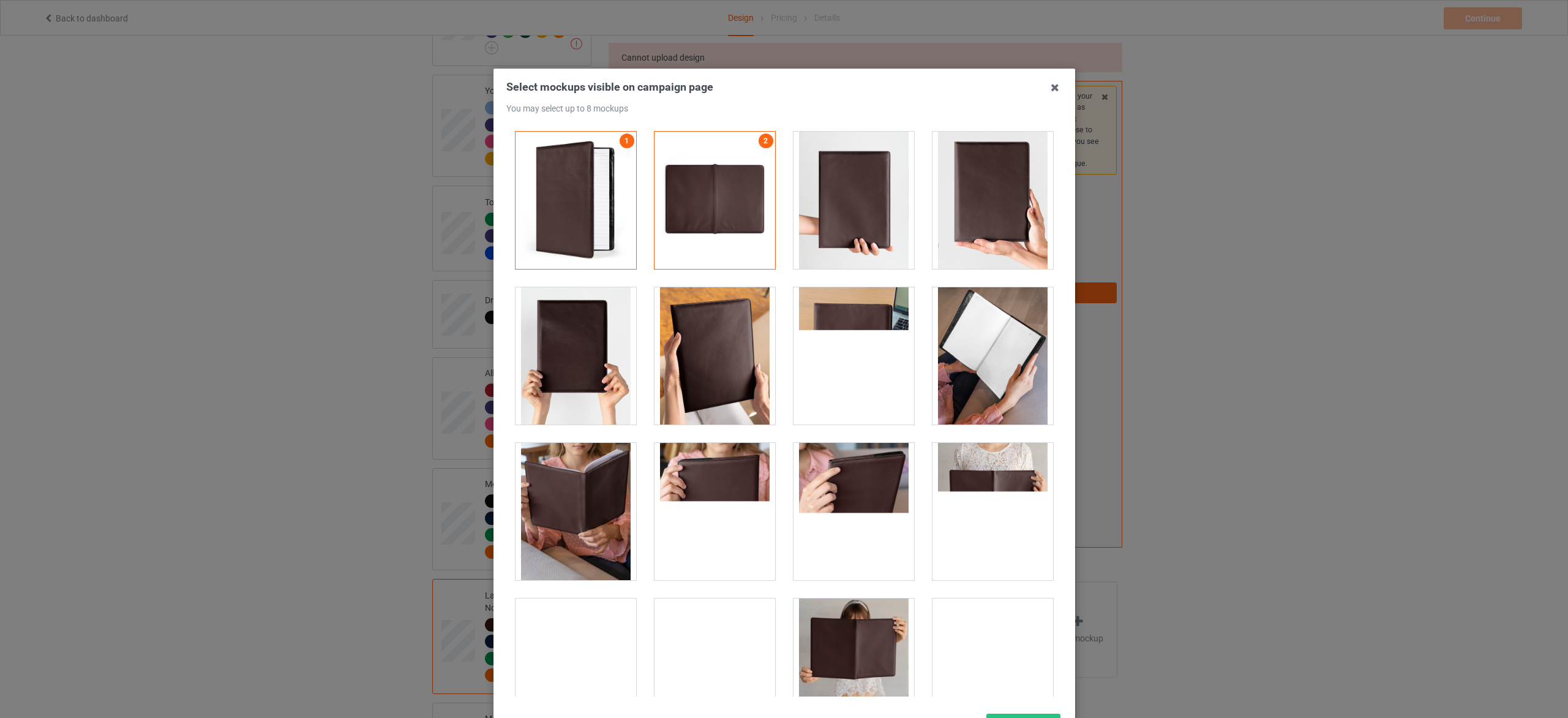
click at [727, 508] on div at bounding box center [715, 512] width 120 height 137
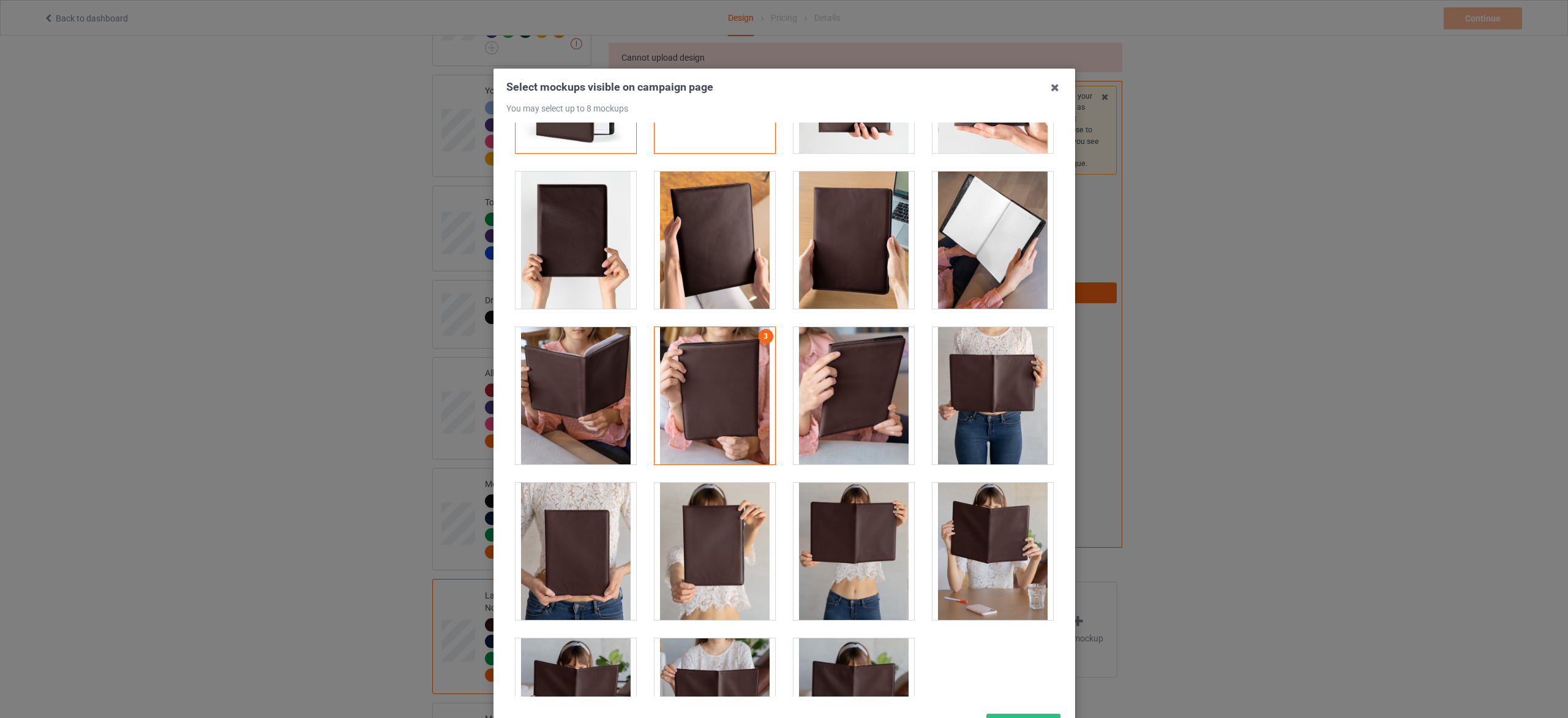
scroll to position [203, 0]
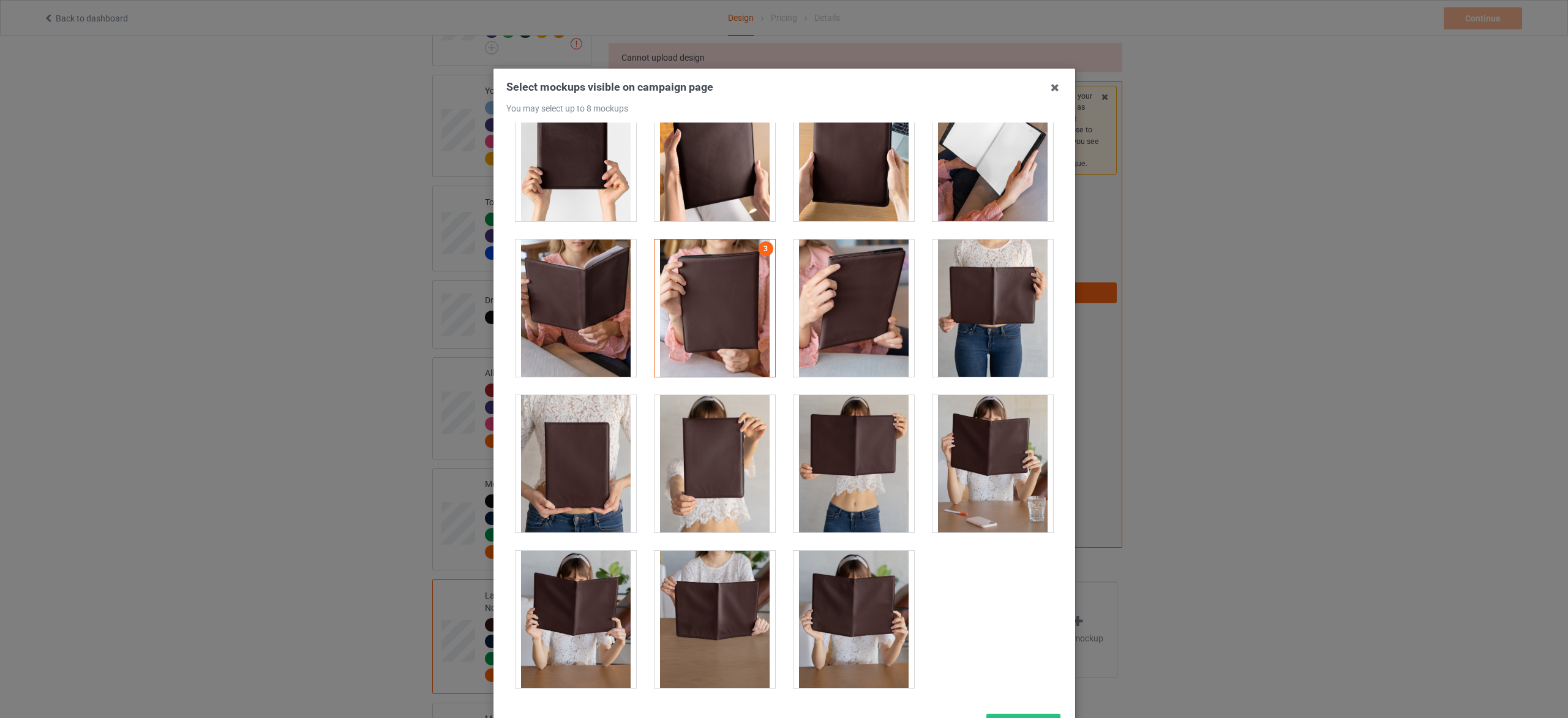
click at [853, 458] on div at bounding box center [854, 464] width 120 height 137
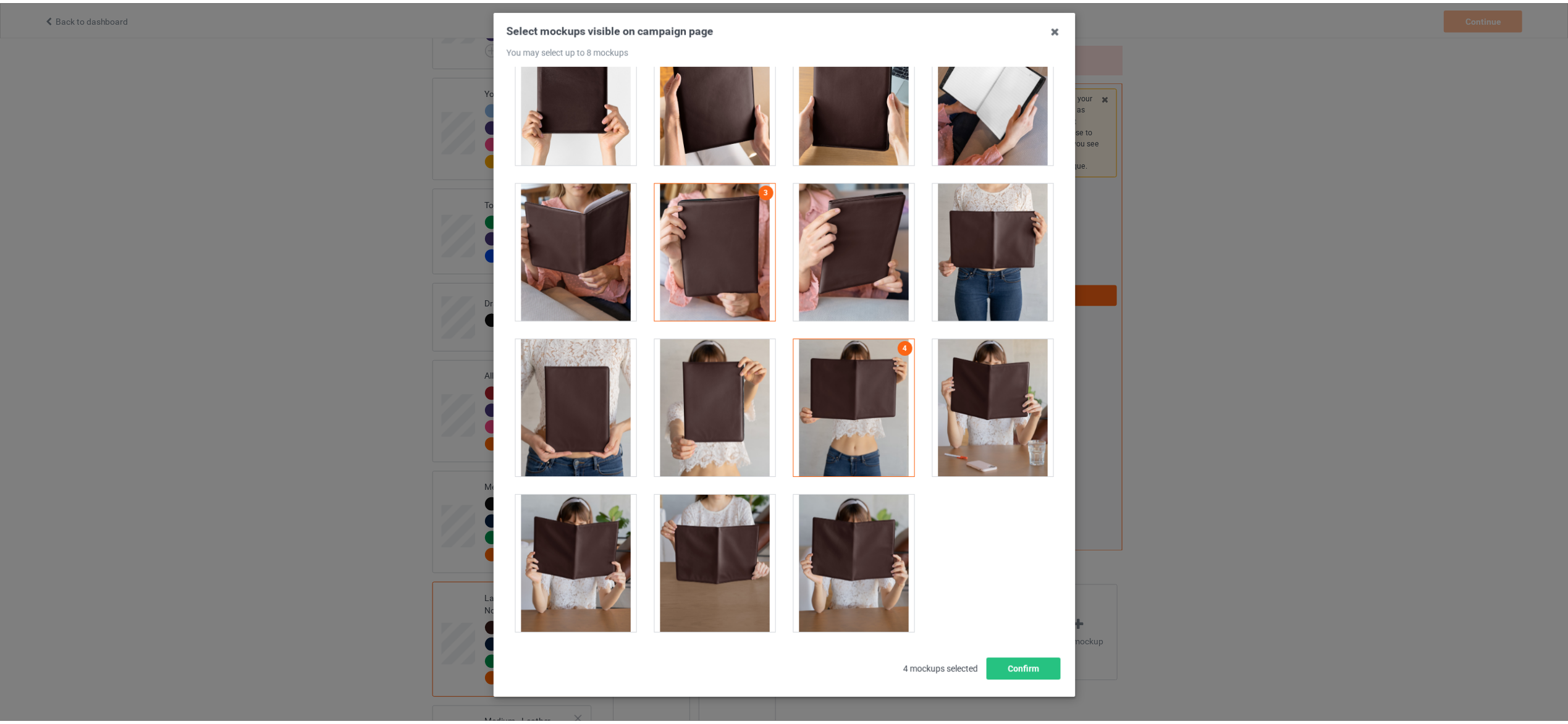
scroll to position [104, 0]
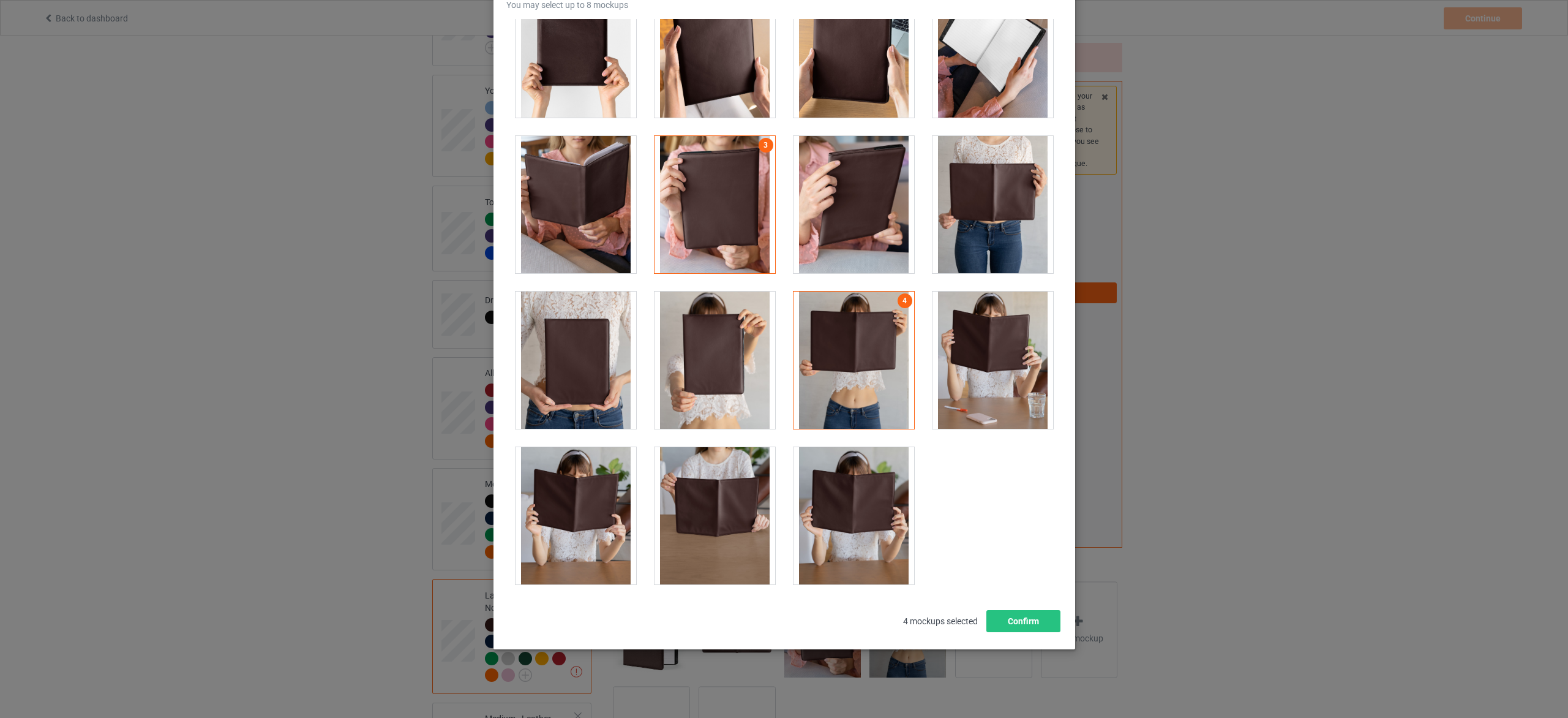
click at [871, 524] on div at bounding box center [854, 516] width 120 height 137
click at [569, 532] on div at bounding box center [576, 516] width 120 height 137
click at [563, 371] on div at bounding box center [576, 360] width 120 height 137
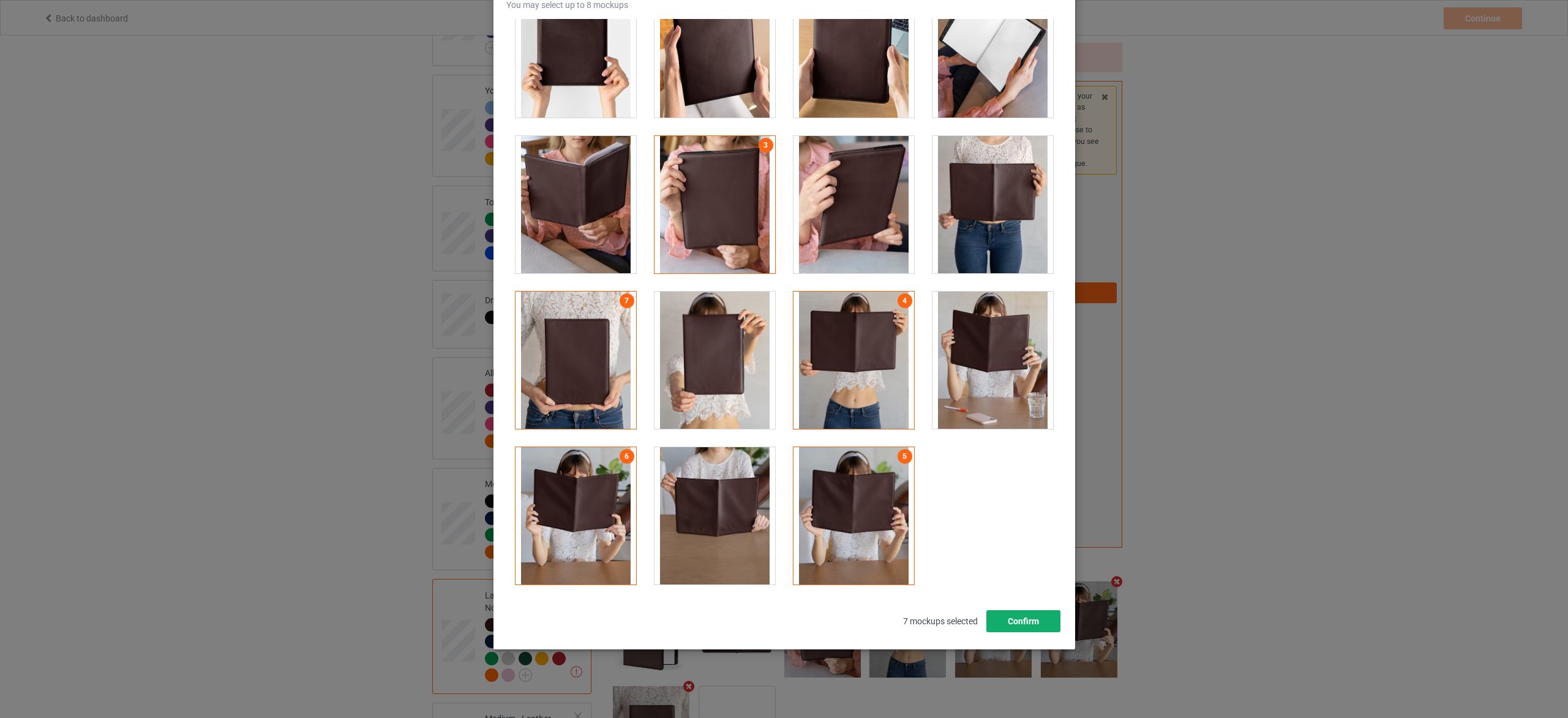
drag, startPoint x: 1011, startPoint y: 613, endPoint x: 996, endPoint y: 613, distance: 15.0
click at [1011, 615] on button "Confirm" at bounding box center [1023, 621] width 74 height 22
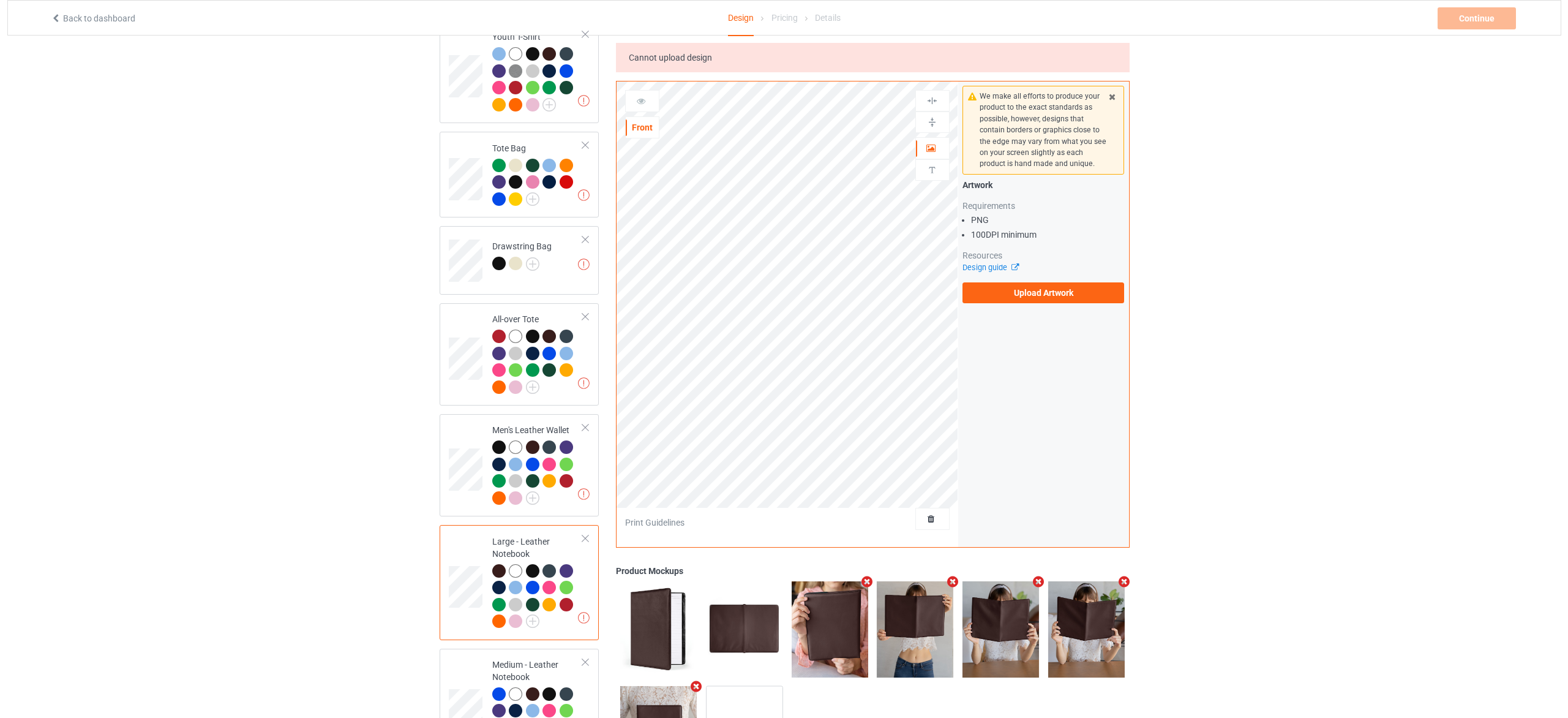
scroll to position [1283, 0]
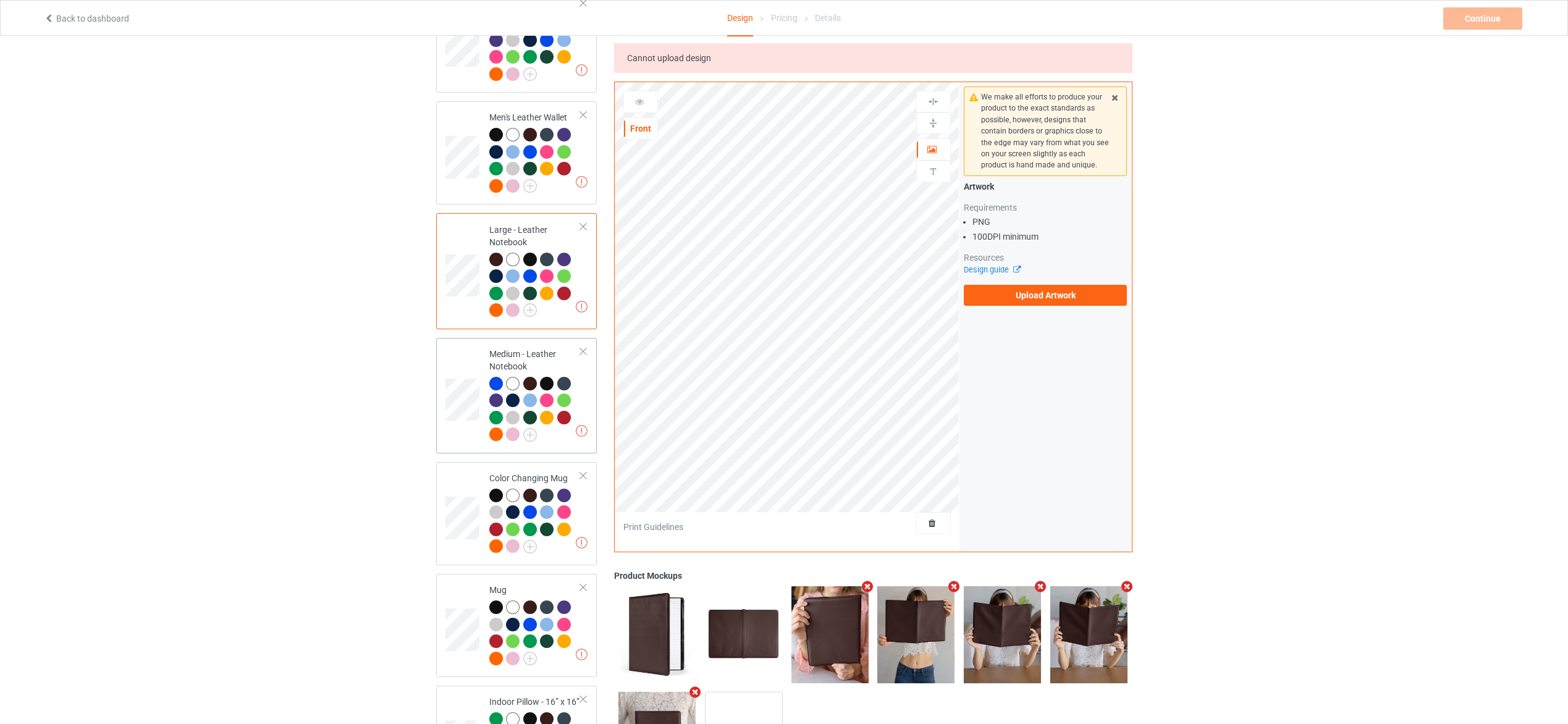
click at [583, 385] on td "Missing artworks Medium - Leather Notebook" at bounding box center [535, 395] width 106 height 106
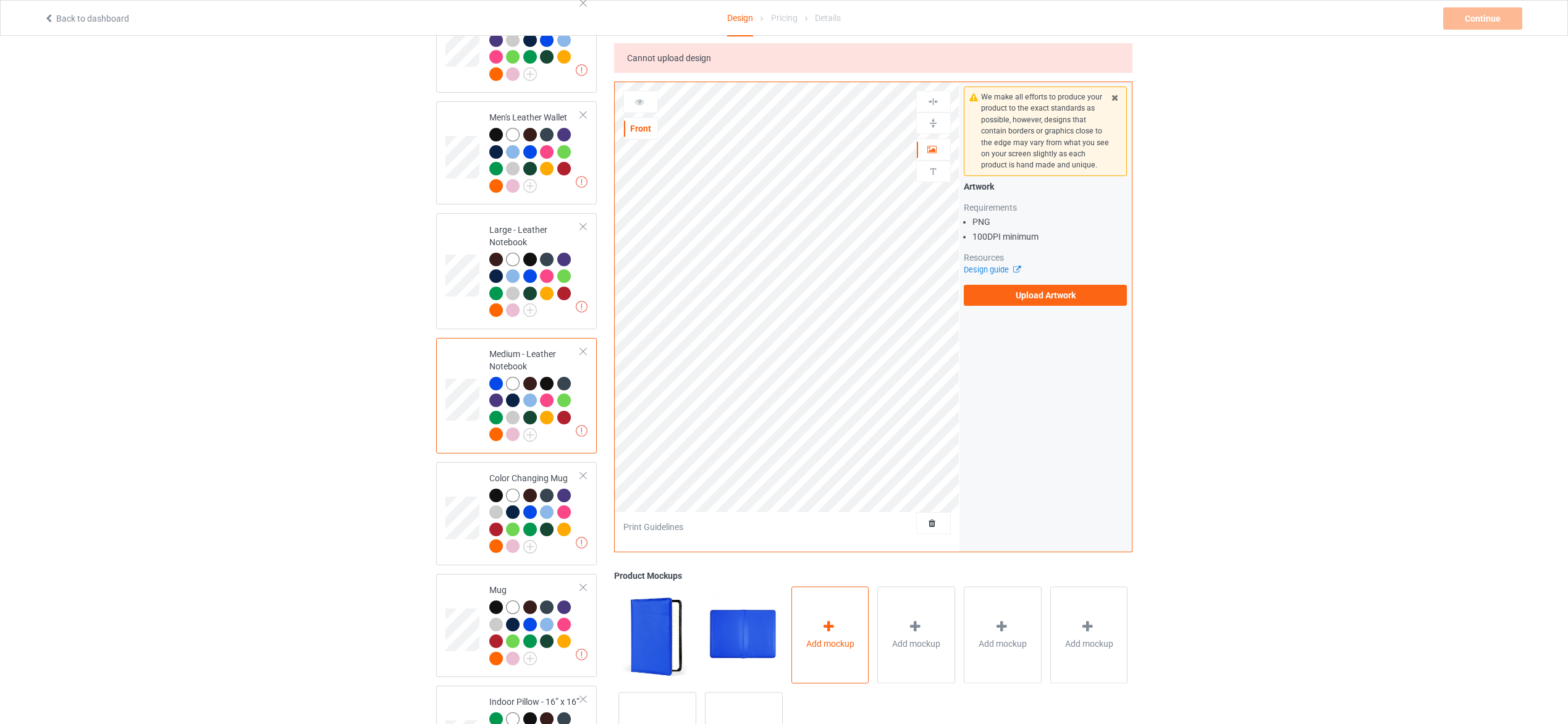
click at [849, 621] on div "Add mockup" at bounding box center [831, 635] width 78 height 97
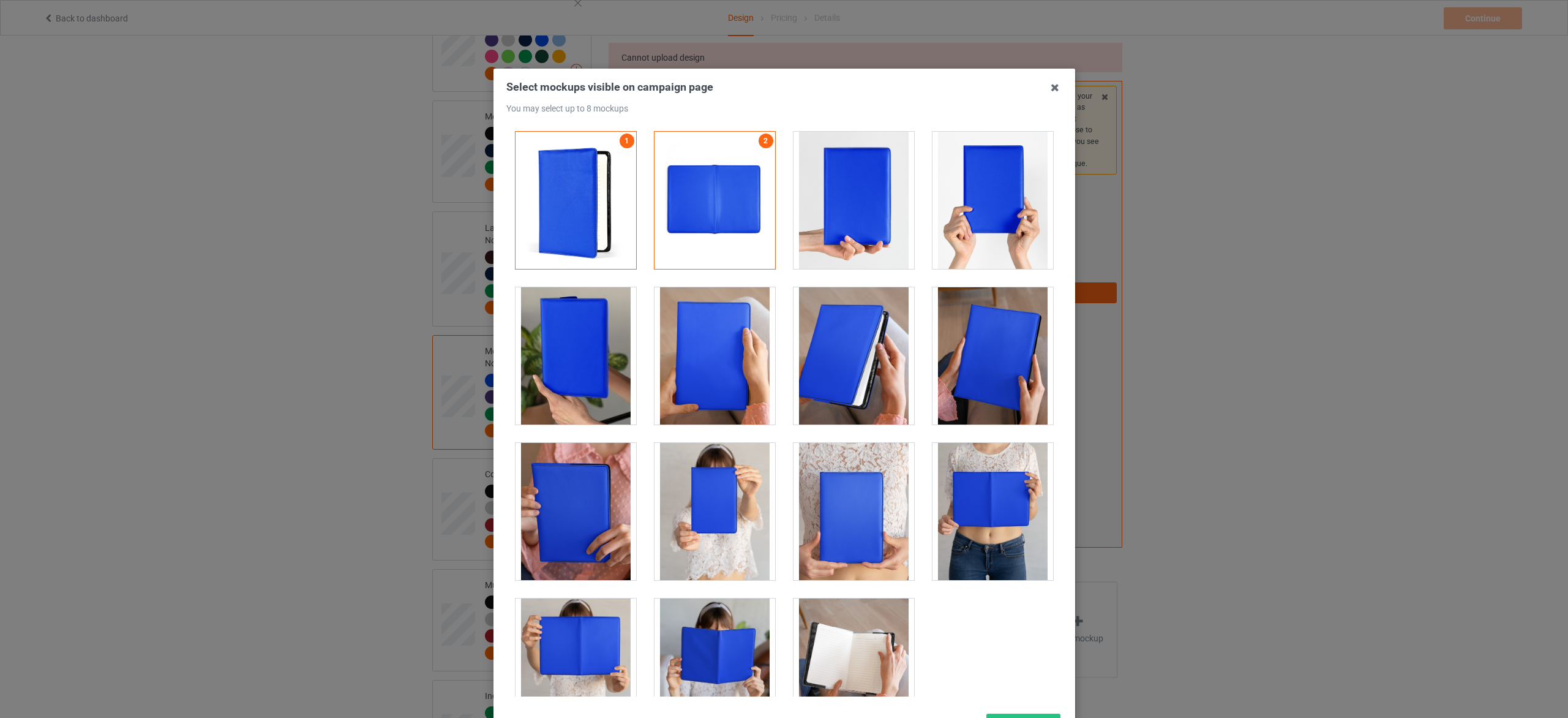
click at [859, 235] on div at bounding box center [854, 201] width 120 height 137
click at [997, 365] on div at bounding box center [993, 356] width 120 height 137
click at [817, 372] on div at bounding box center [854, 356] width 120 height 137
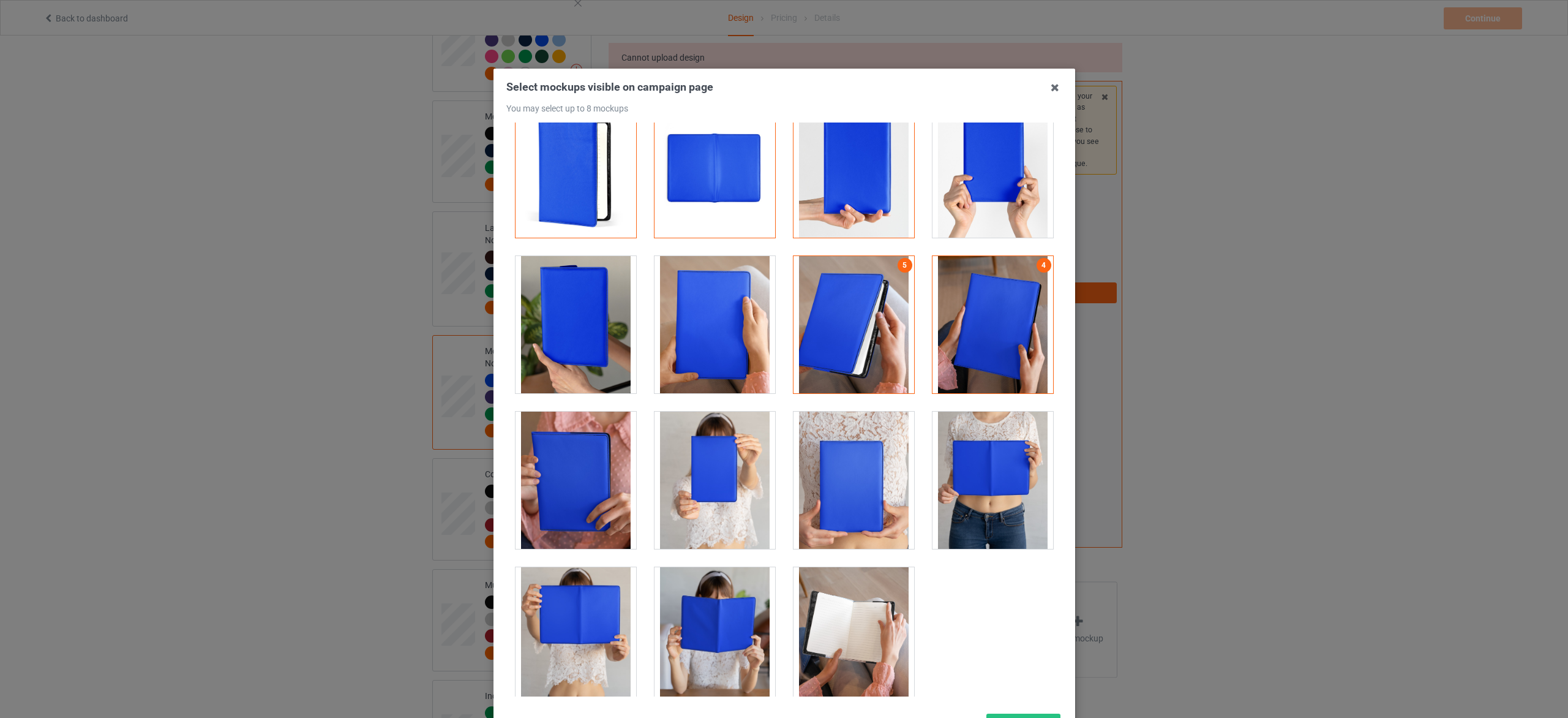
scroll to position [48, 0]
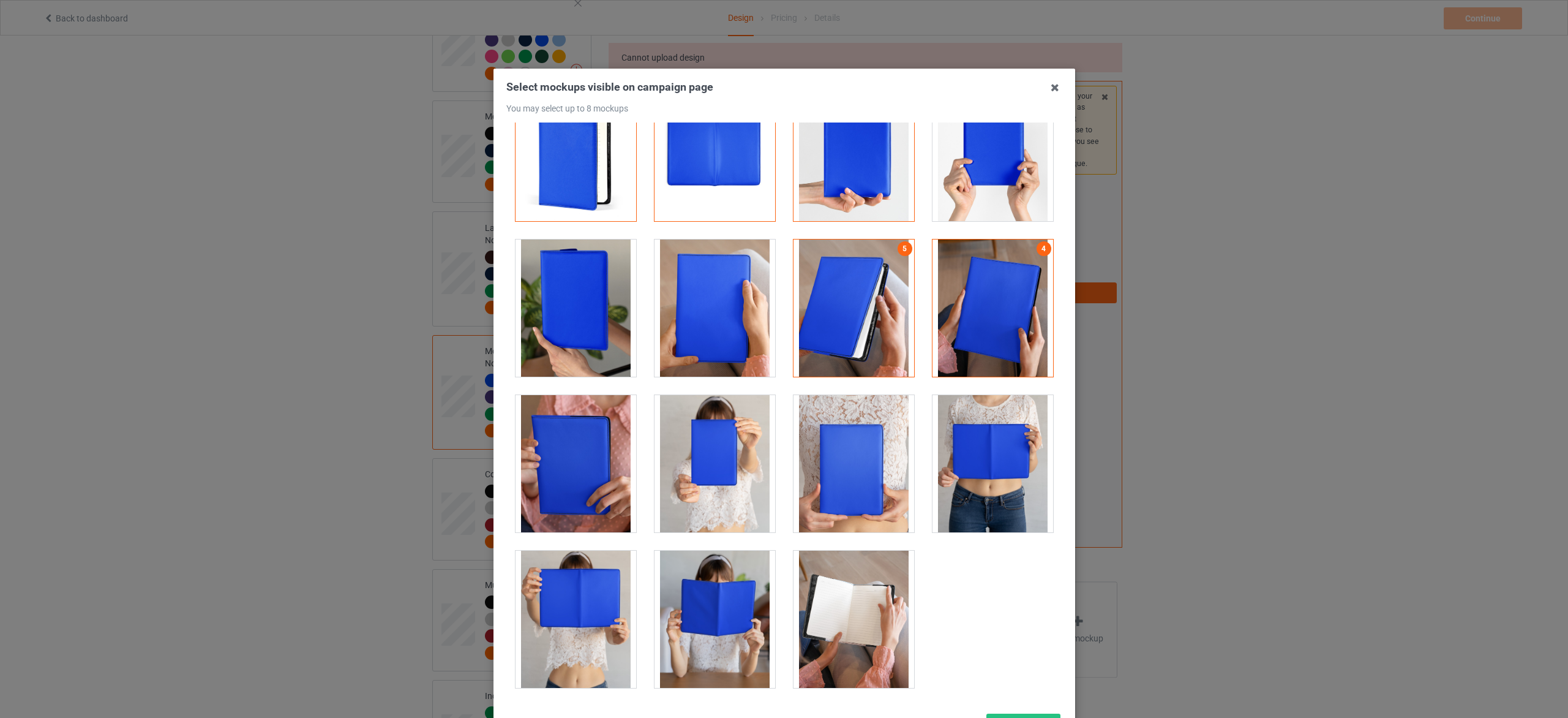
click at [719, 621] on div at bounding box center [715, 619] width 120 height 137
click at [838, 610] on div at bounding box center [854, 619] width 120 height 137
click at [1005, 464] on div at bounding box center [993, 464] width 120 height 137
click at [577, 484] on div at bounding box center [576, 464] width 120 height 137
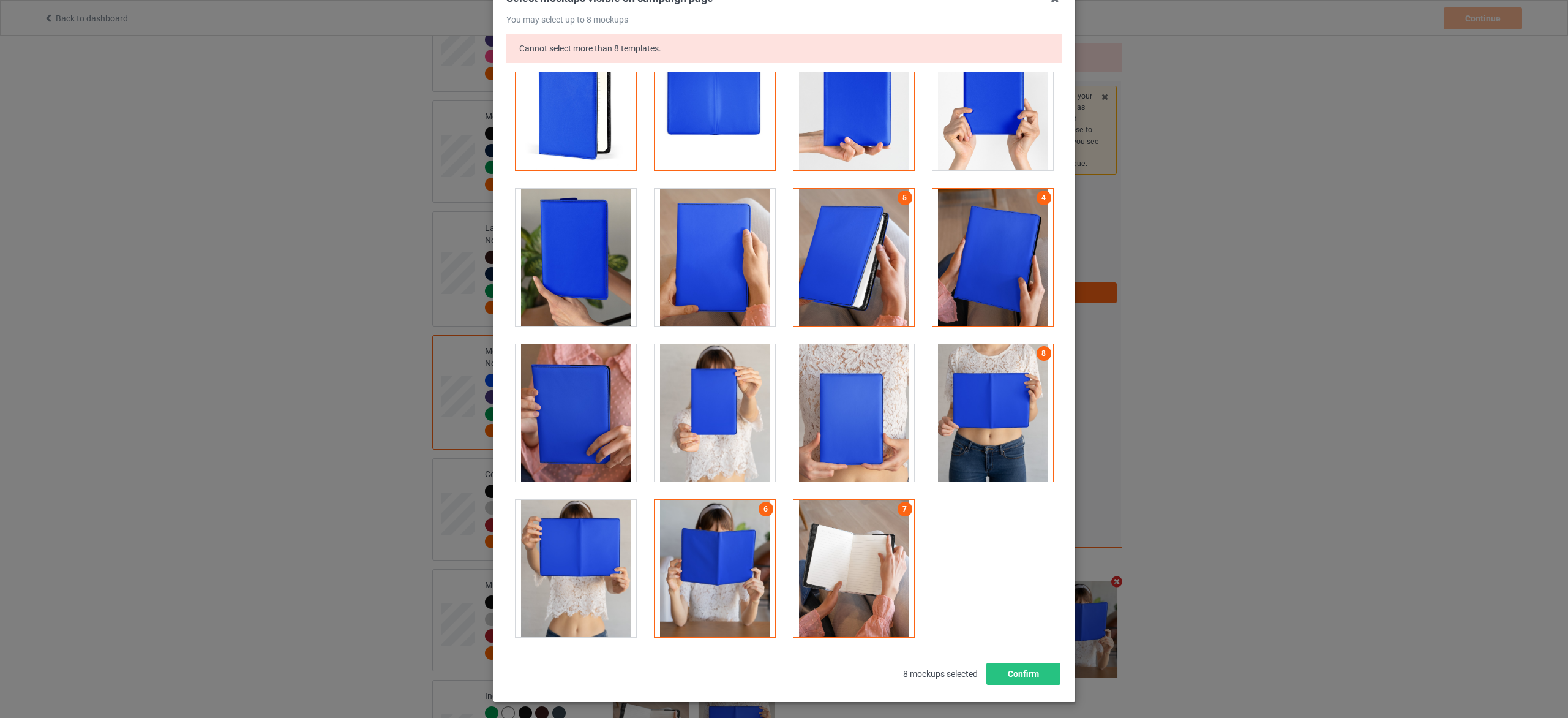
scroll to position [141, 0]
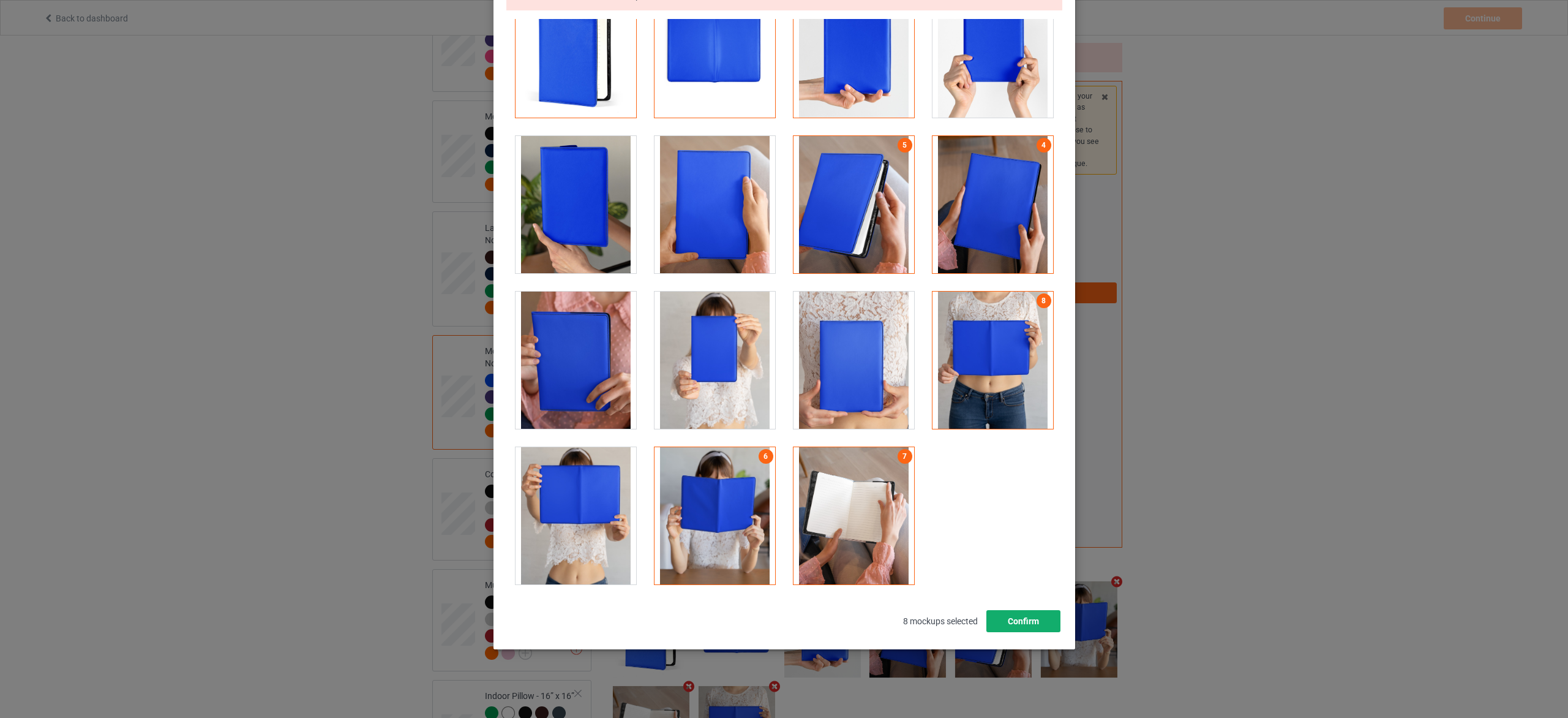
click at [1015, 611] on button "Confirm" at bounding box center [1023, 621] width 74 height 22
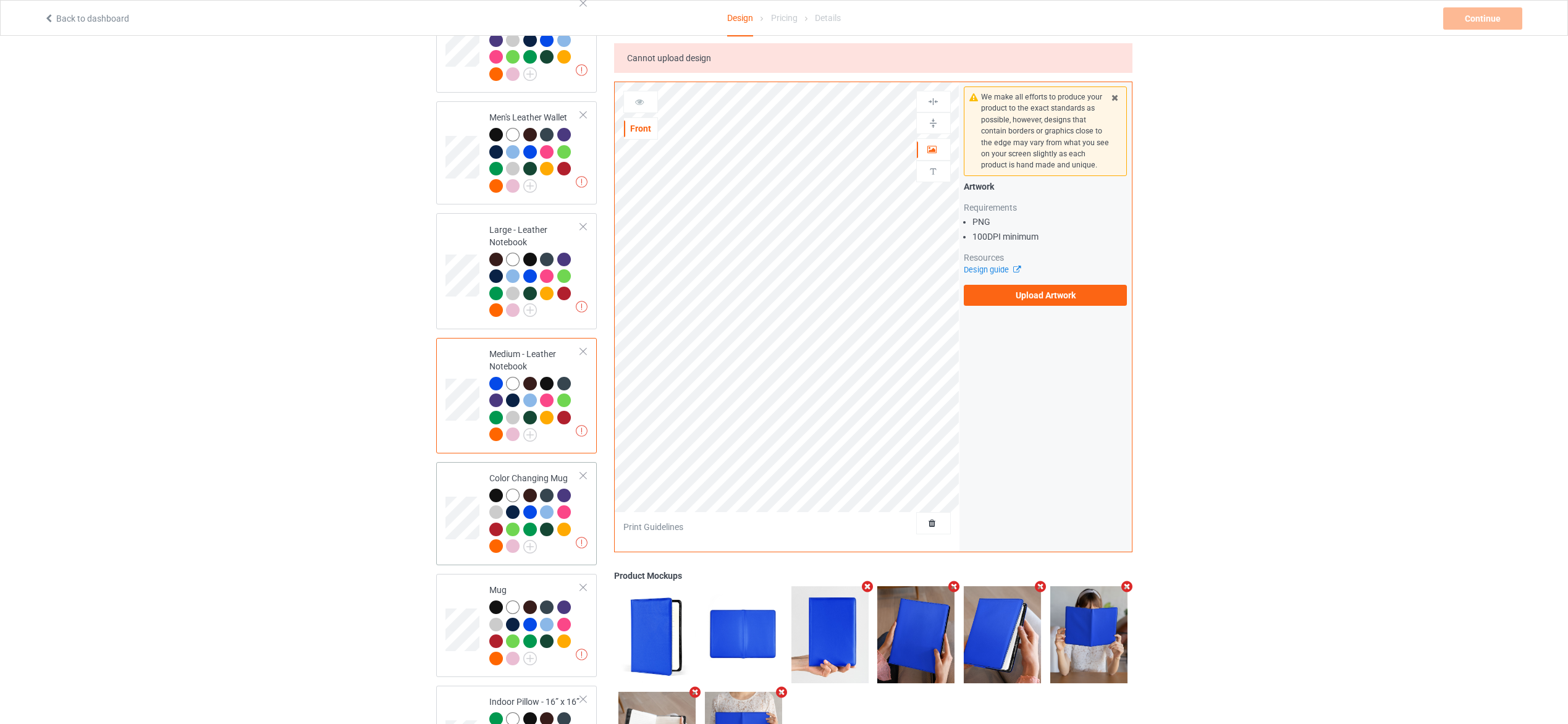
click at [548, 547] on div at bounding box center [535, 523] width 92 height 68
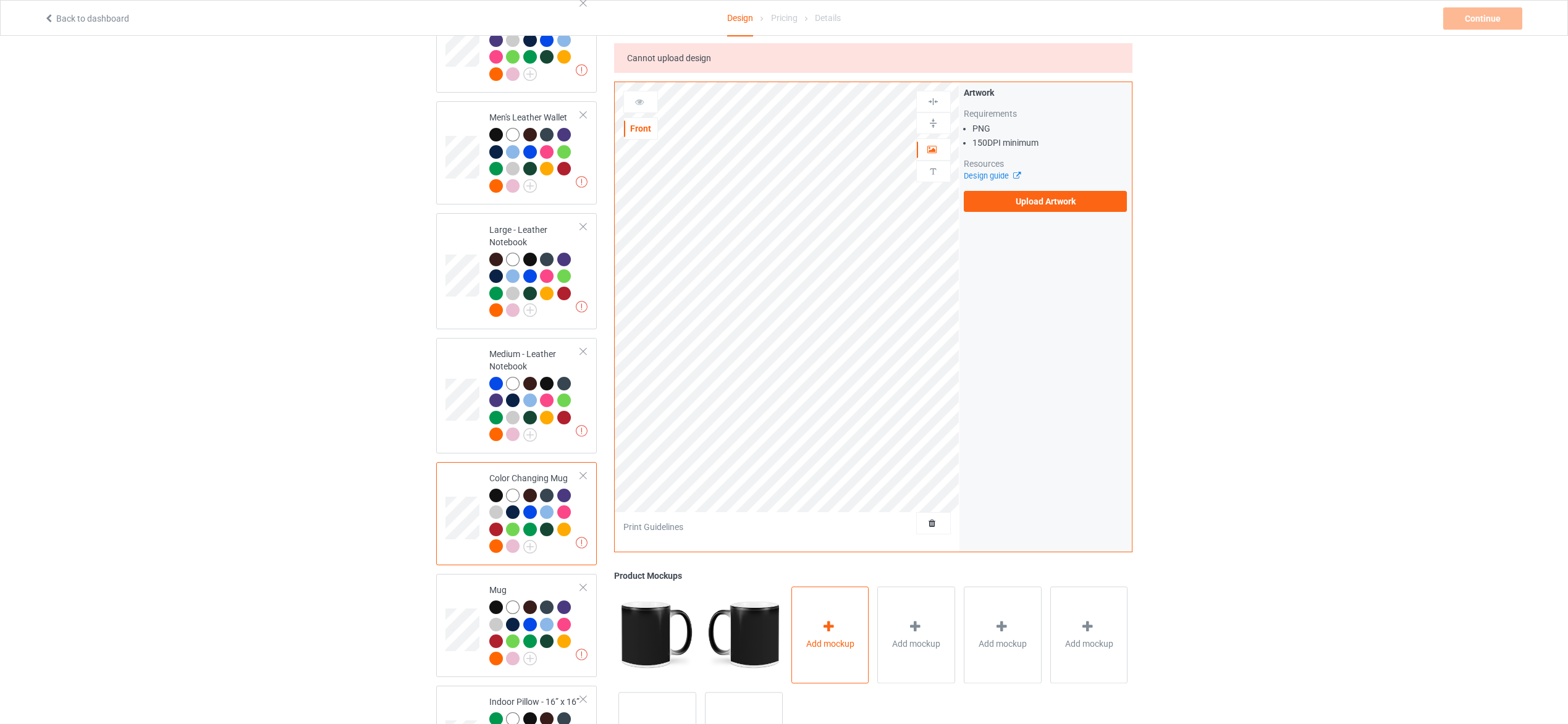
click at [851, 619] on div "Add mockup" at bounding box center [831, 635] width 78 height 97
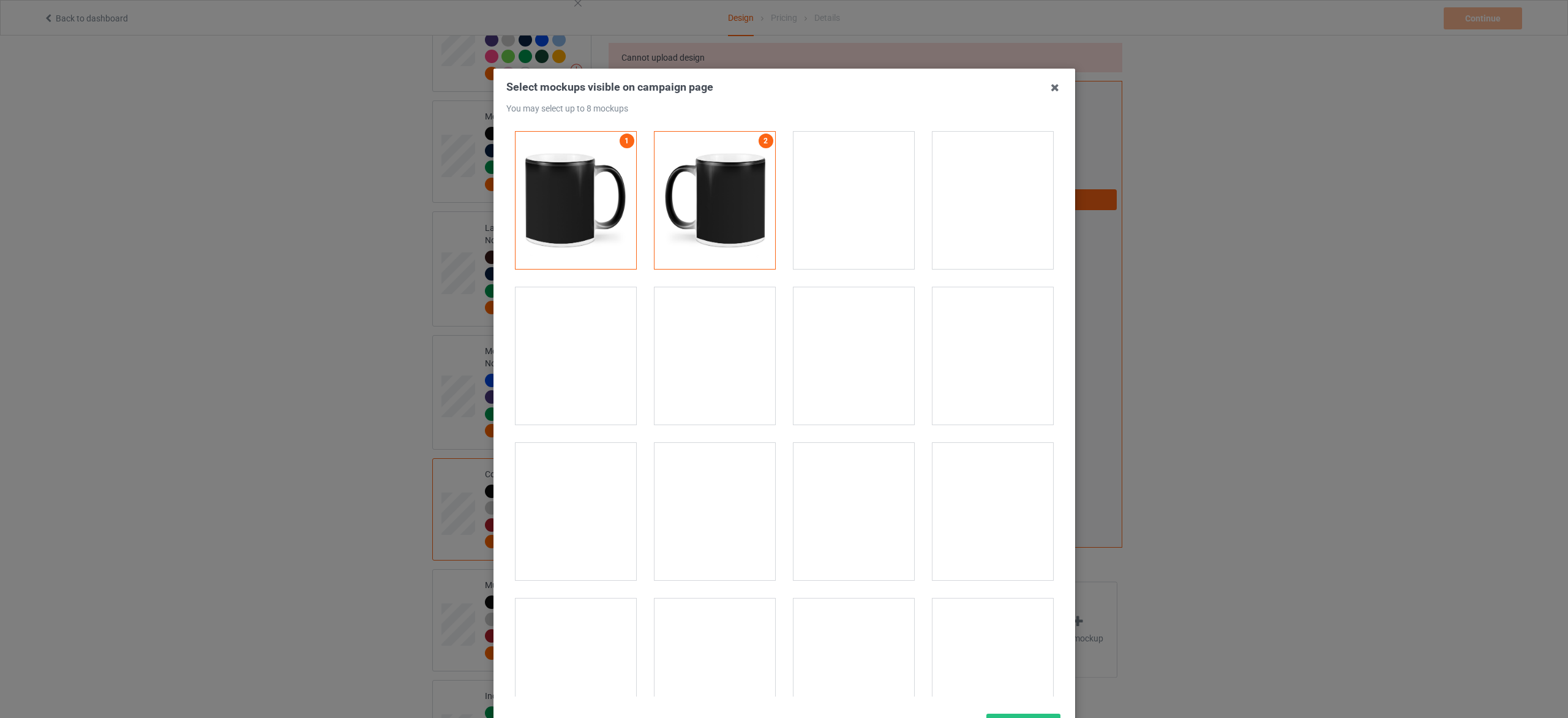
click at [981, 200] on div at bounding box center [993, 201] width 120 height 137
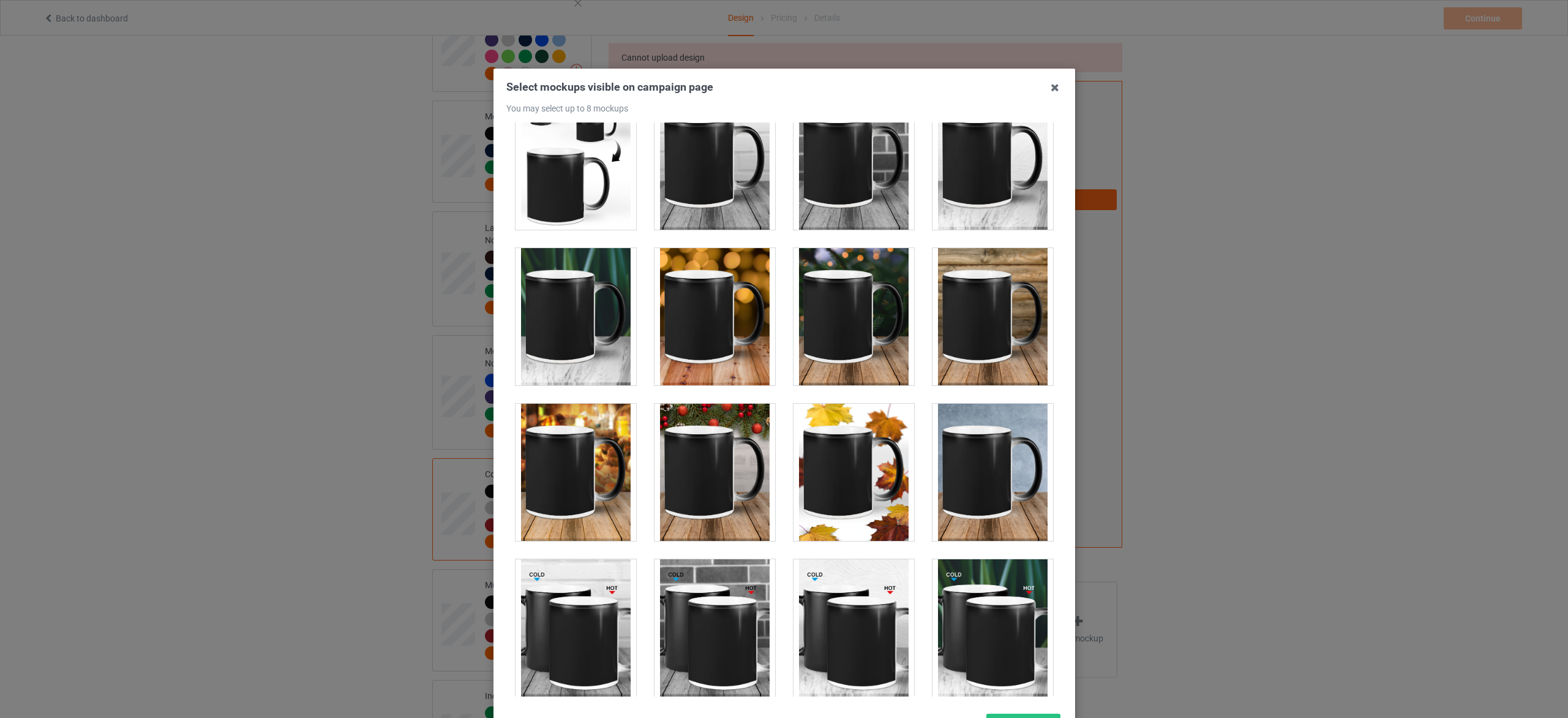
scroll to position [460, 0]
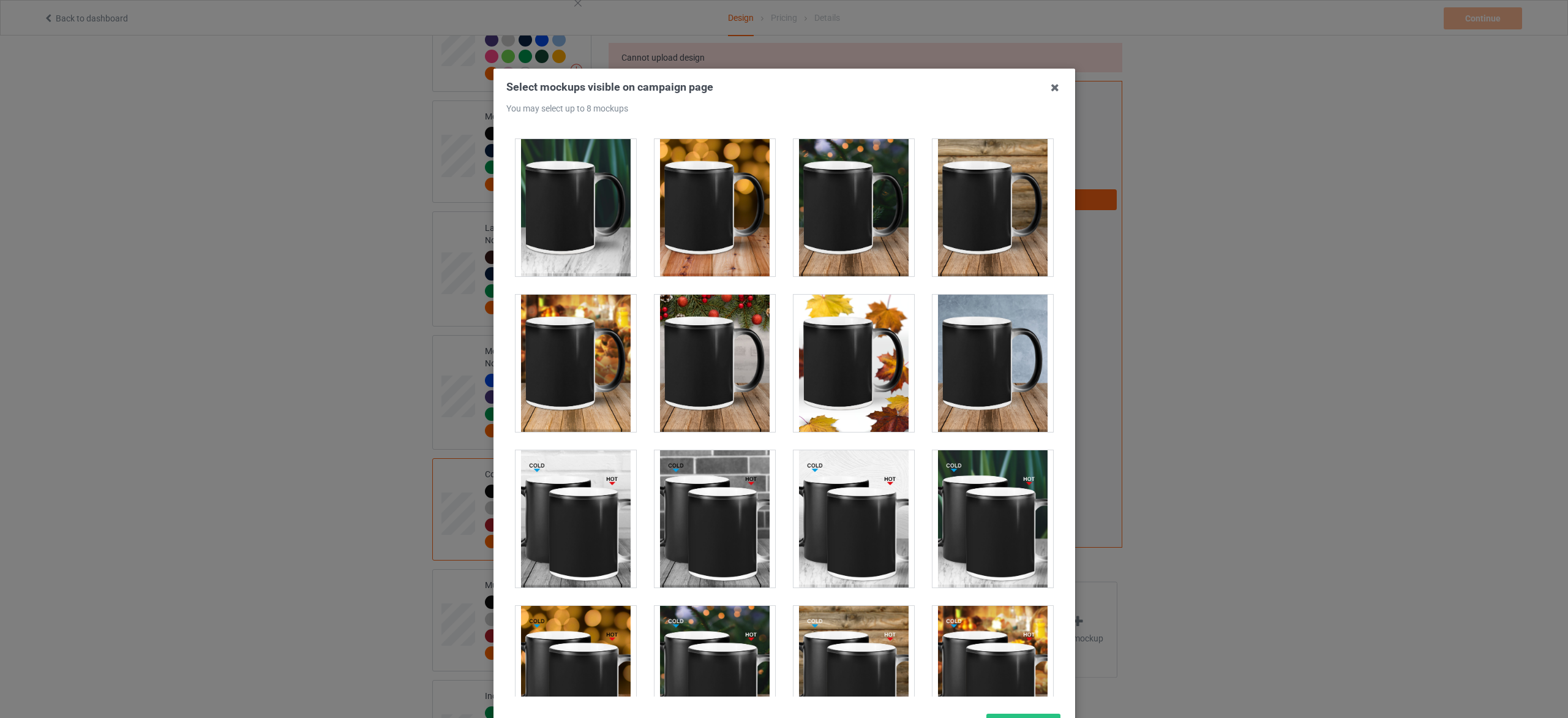
click at [715, 377] on div at bounding box center [715, 363] width 120 height 137
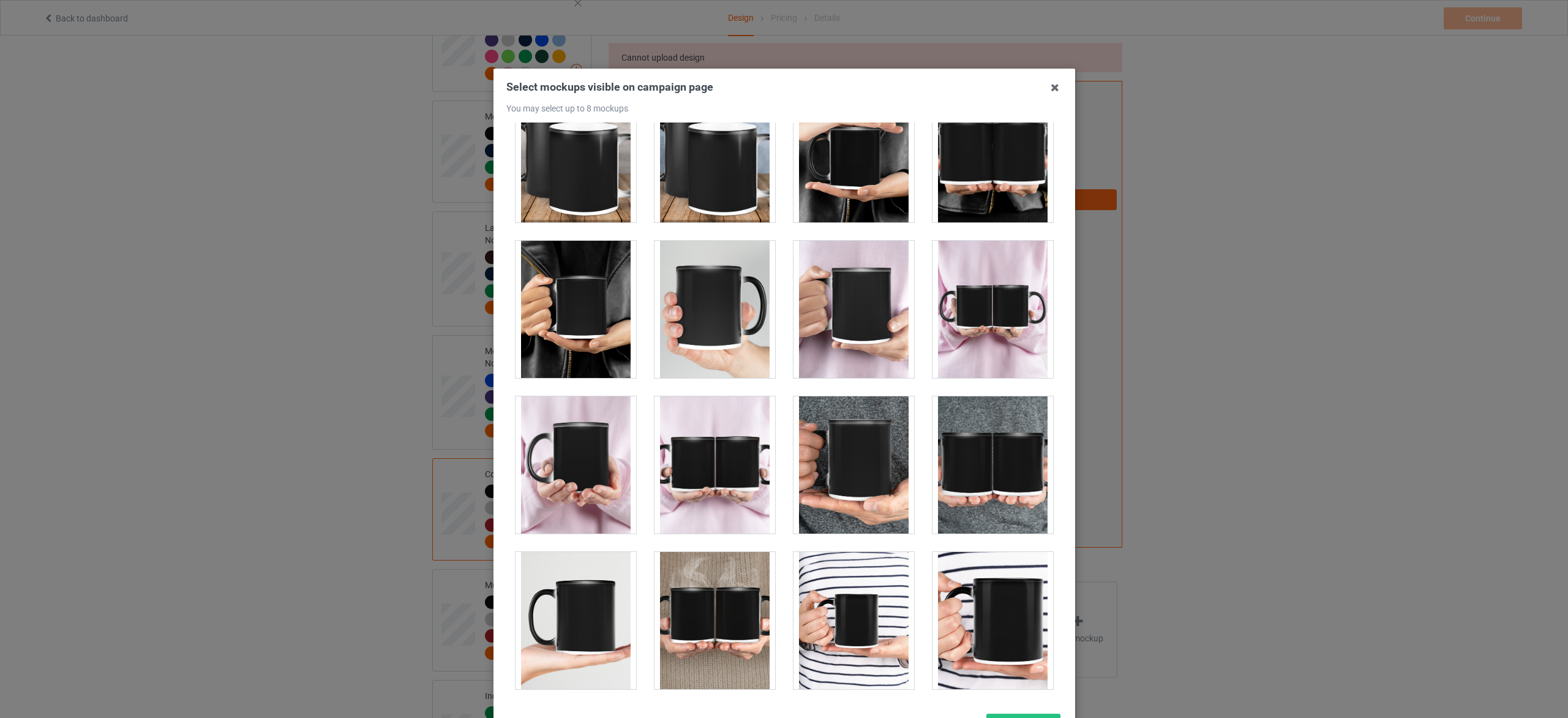
scroll to position [1195, 0]
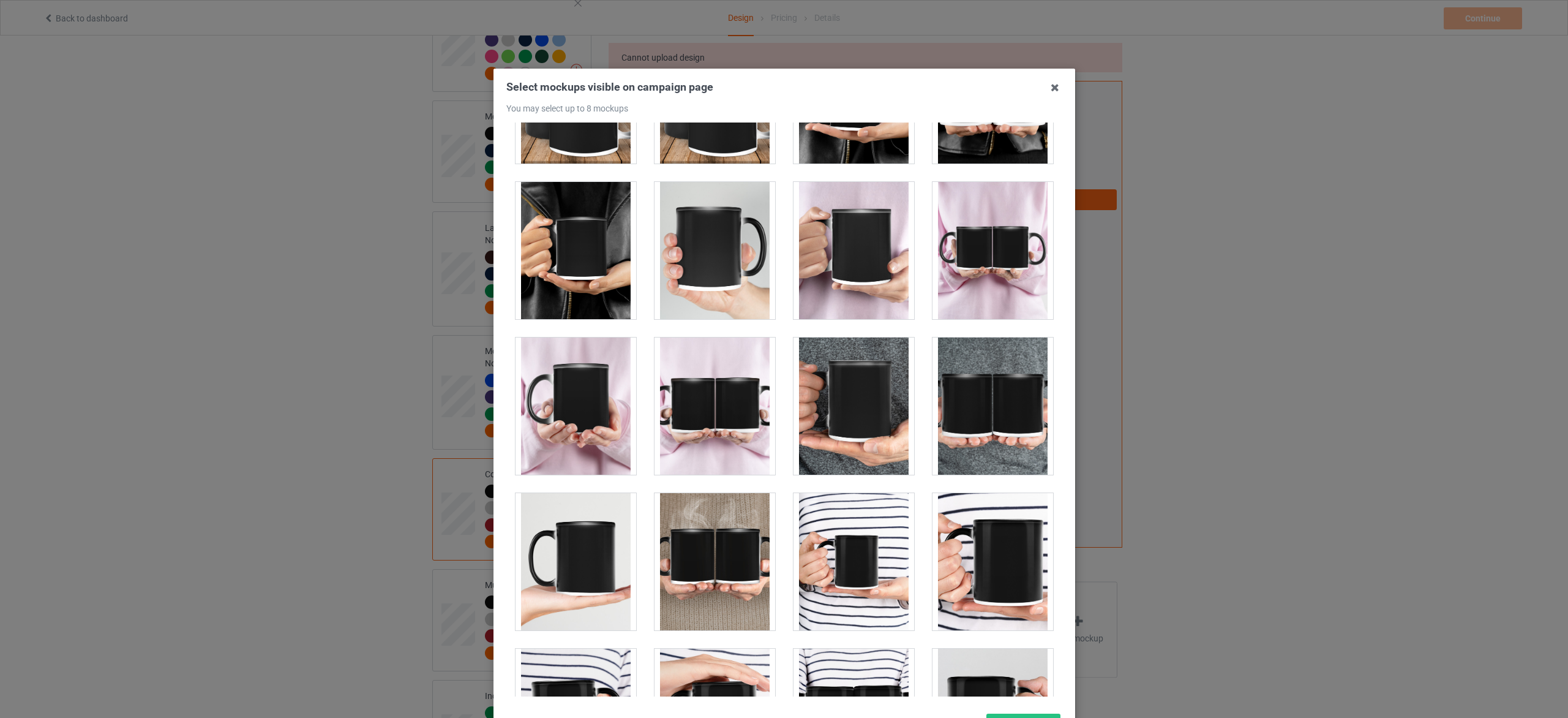
click at [826, 253] on div at bounding box center [854, 250] width 120 height 137
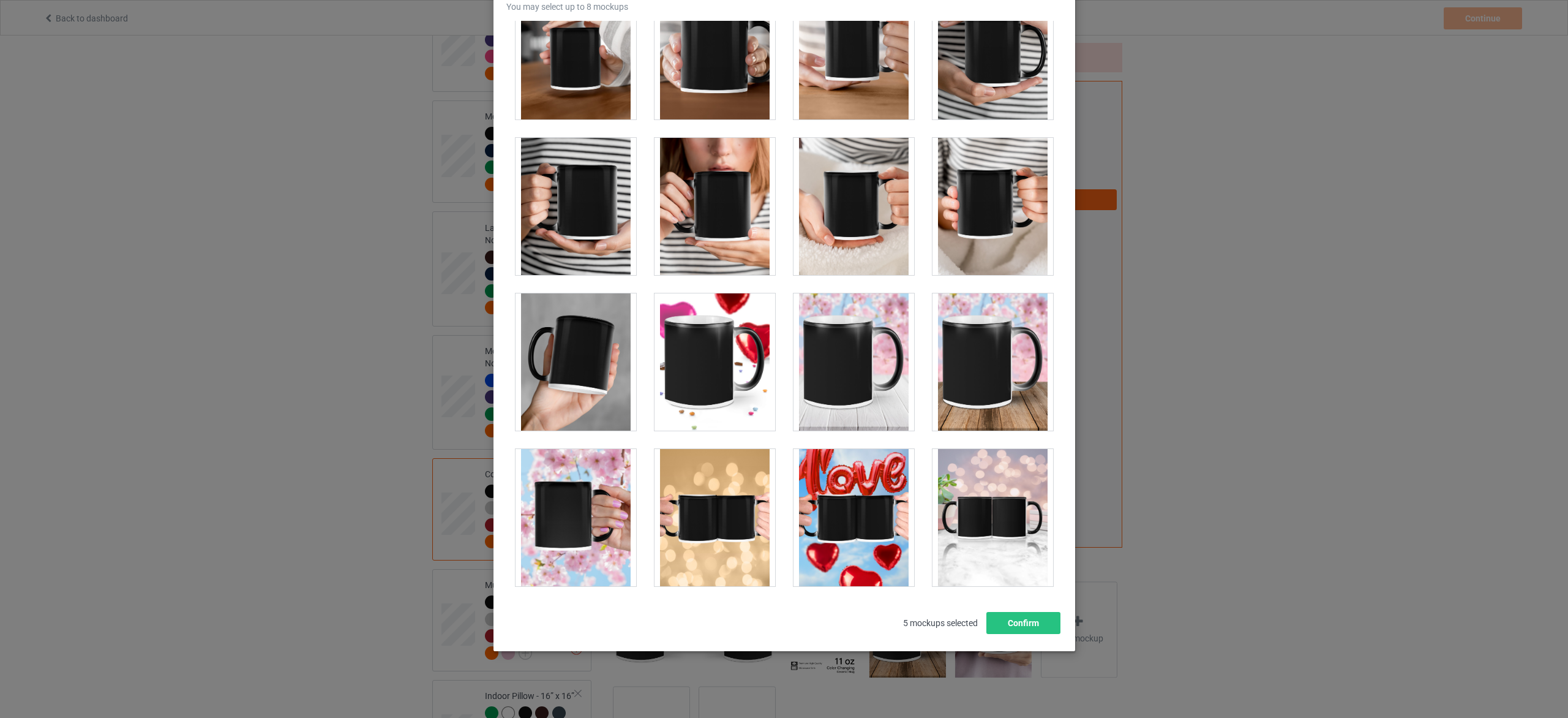
scroll to position [103, 0]
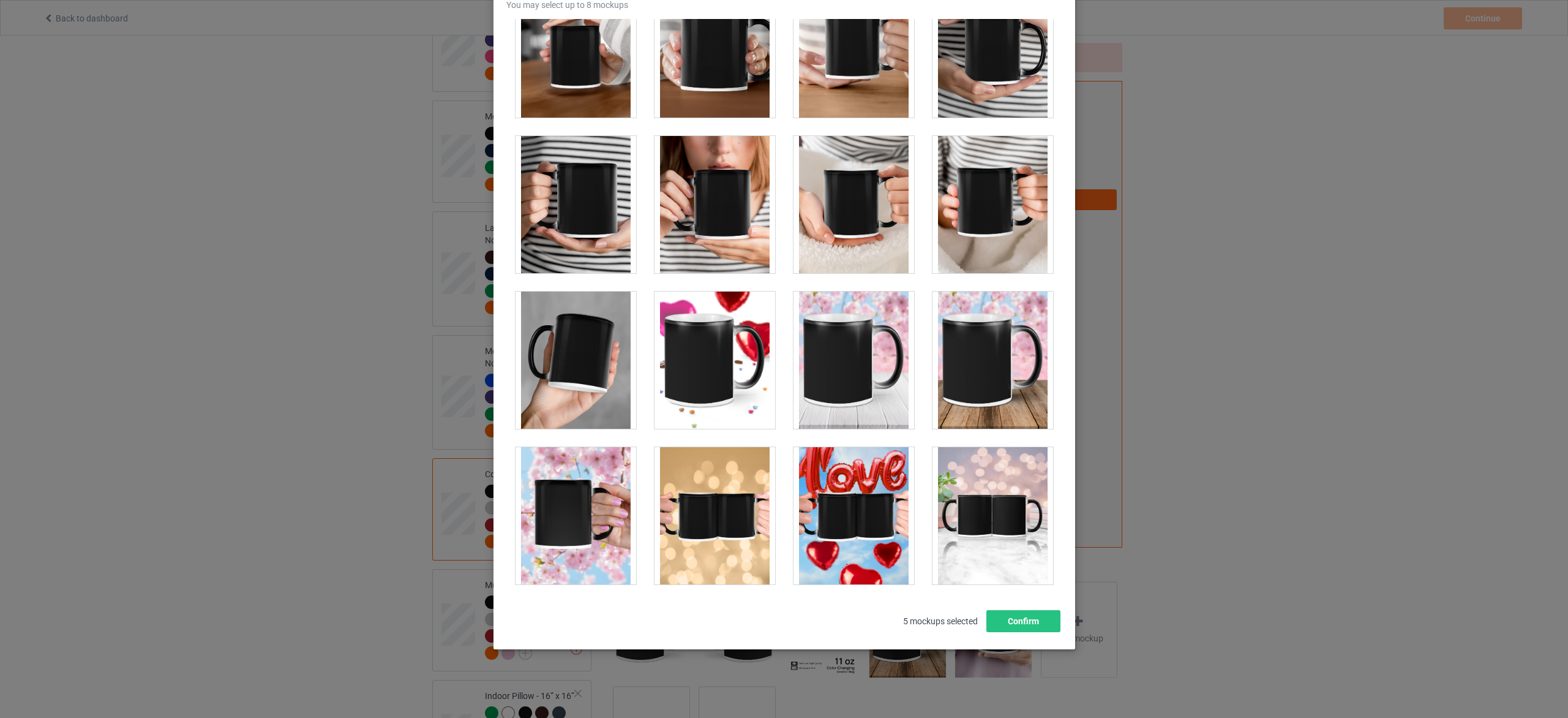
click at [698, 370] on div at bounding box center [715, 360] width 120 height 137
click at [1004, 357] on div at bounding box center [993, 360] width 120 height 137
click at [1040, 615] on button "Confirm" at bounding box center [1023, 621] width 74 height 22
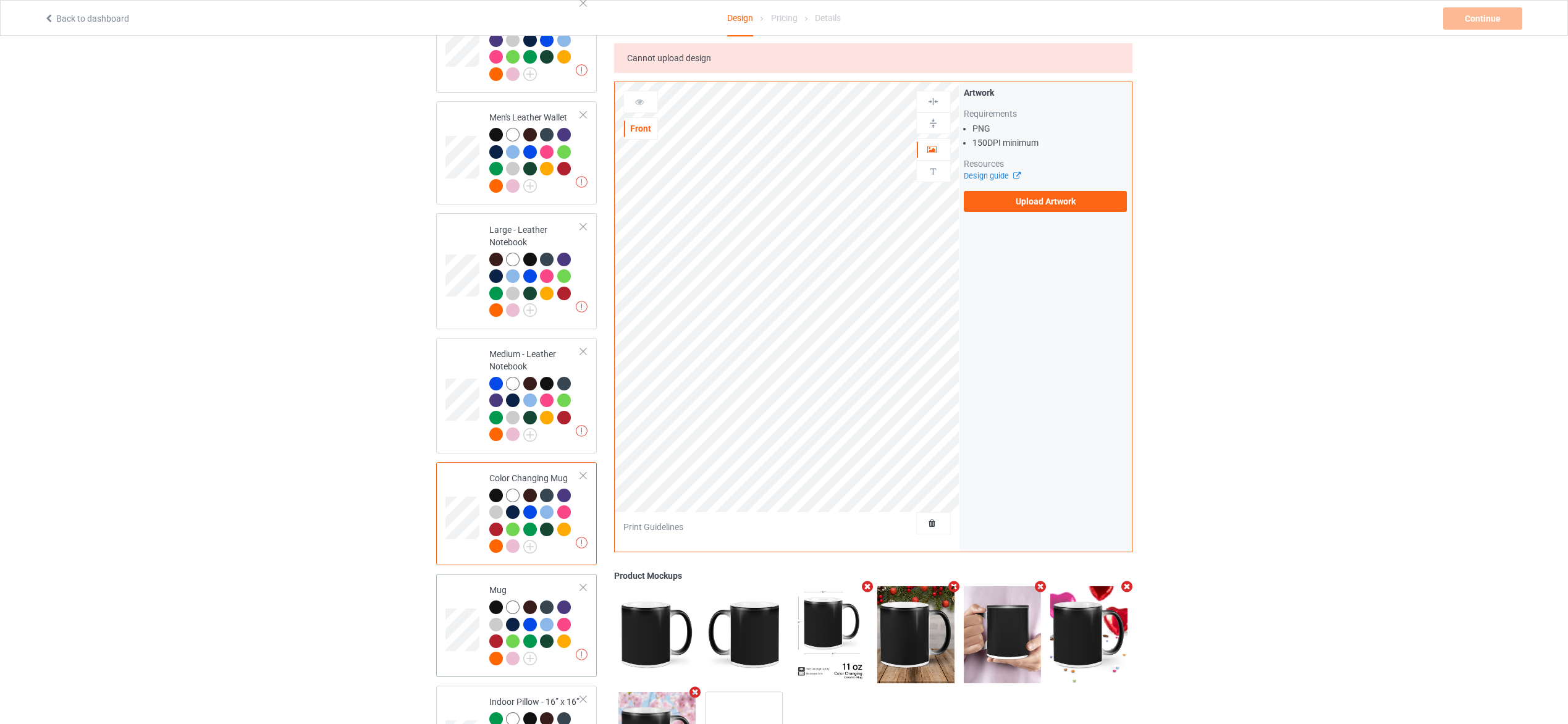
click at [586, 610] on td "Missing artworks Mug" at bounding box center [535, 626] width 106 height 93
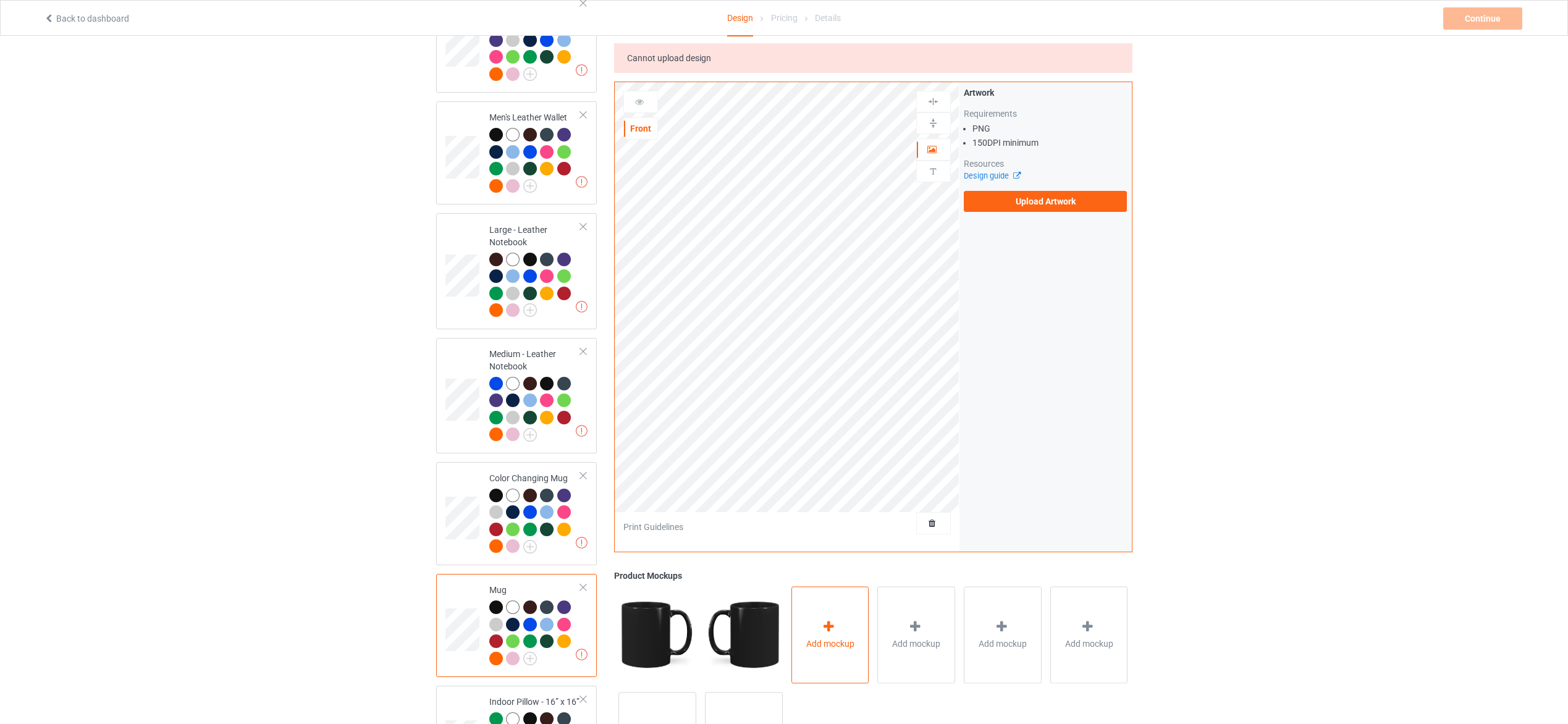
click at [811, 607] on div "Add mockup" at bounding box center [831, 635] width 78 height 97
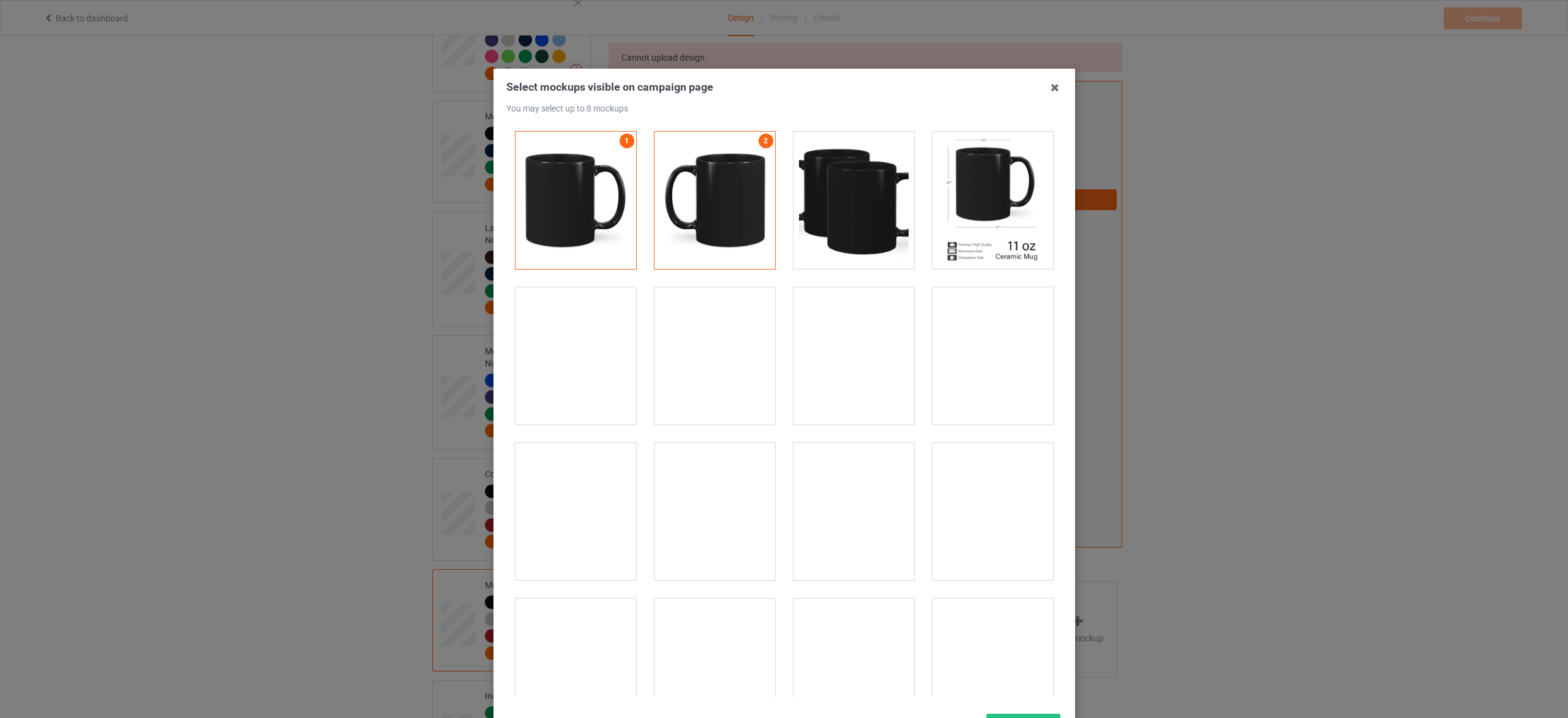
click at [978, 640] on div at bounding box center [993, 667] width 120 height 137
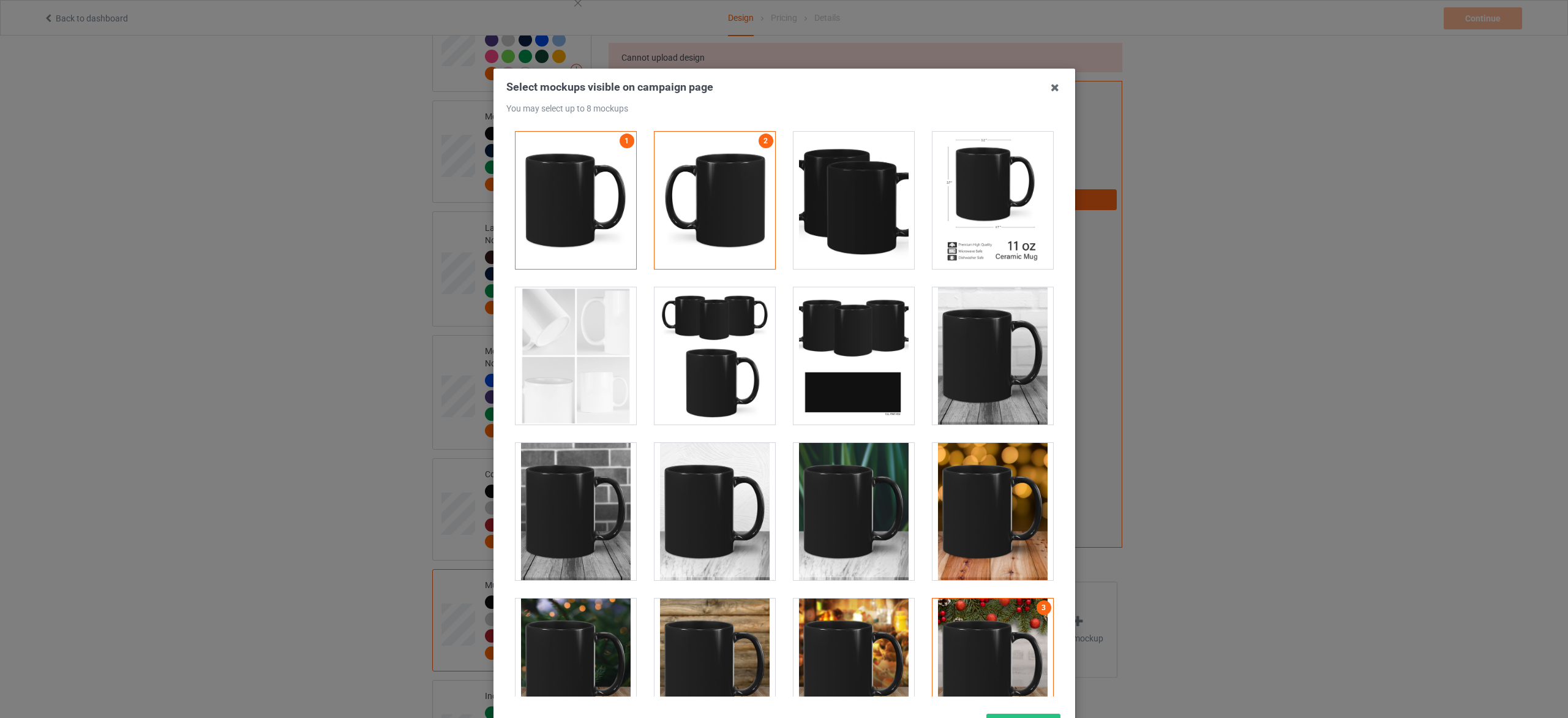
click at [978, 371] on div at bounding box center [993, 356] width 120 height 137
click at [979, 246] on div at bounding box center [993, 201] width 120 height 137
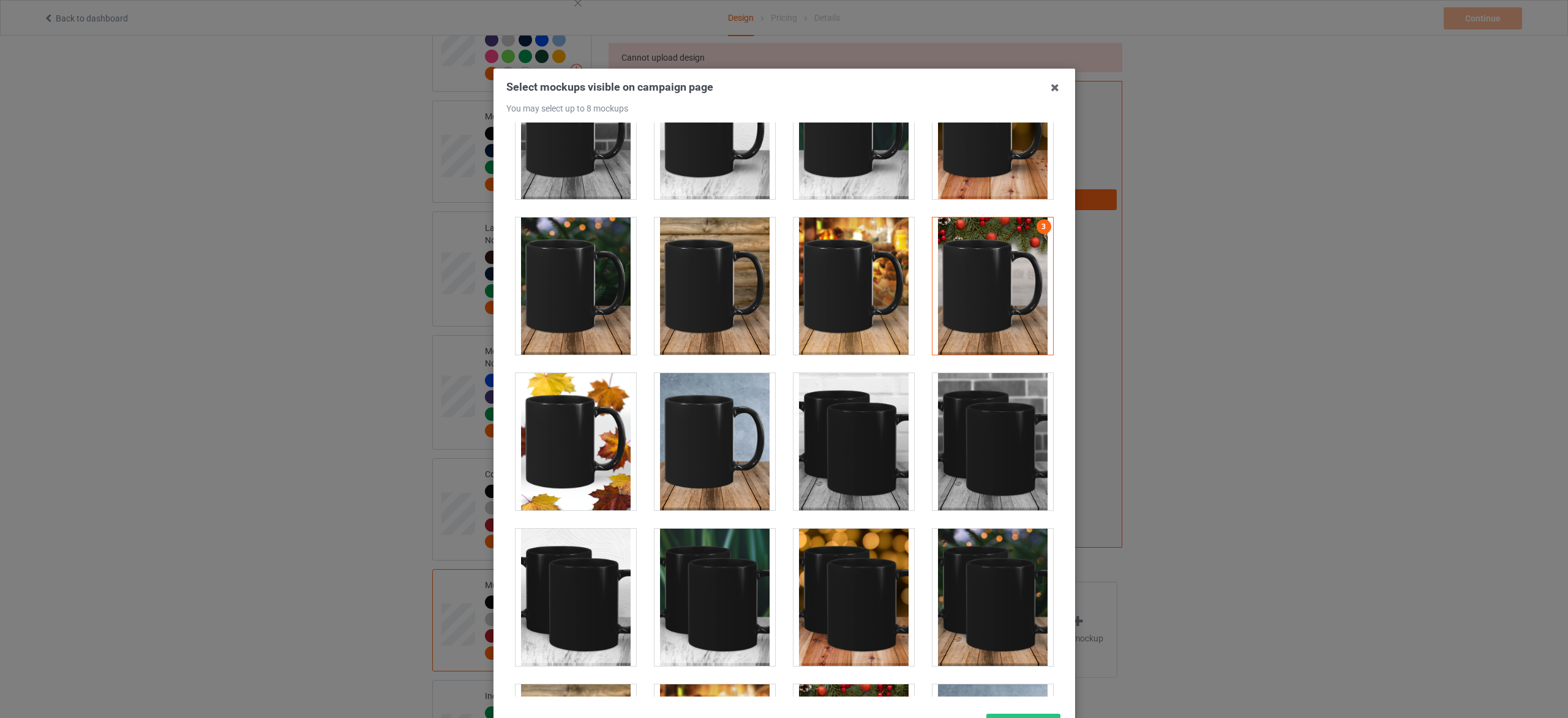
scroll to position [460, 0]
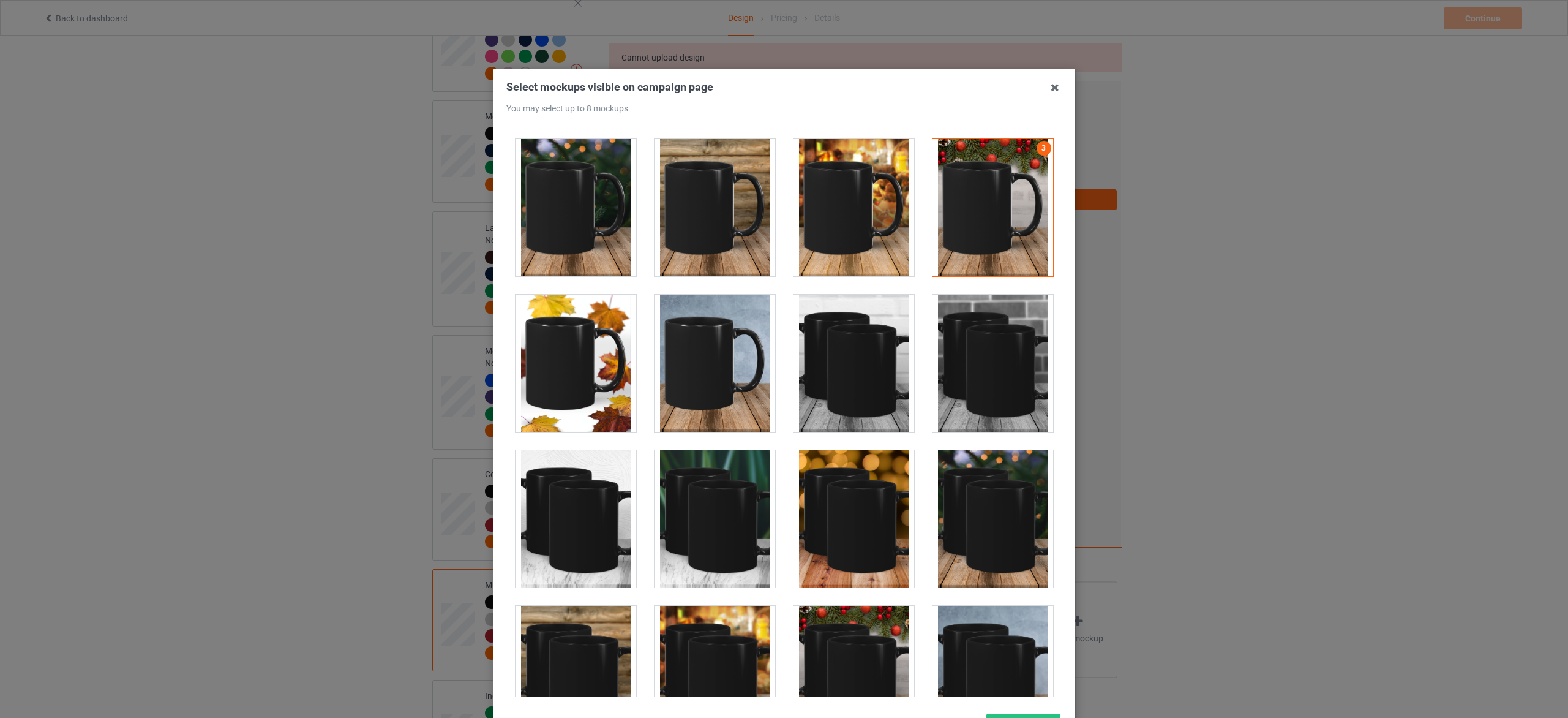
click at [712, 393] on div at bounding box center [715, 363] width 120 height 137
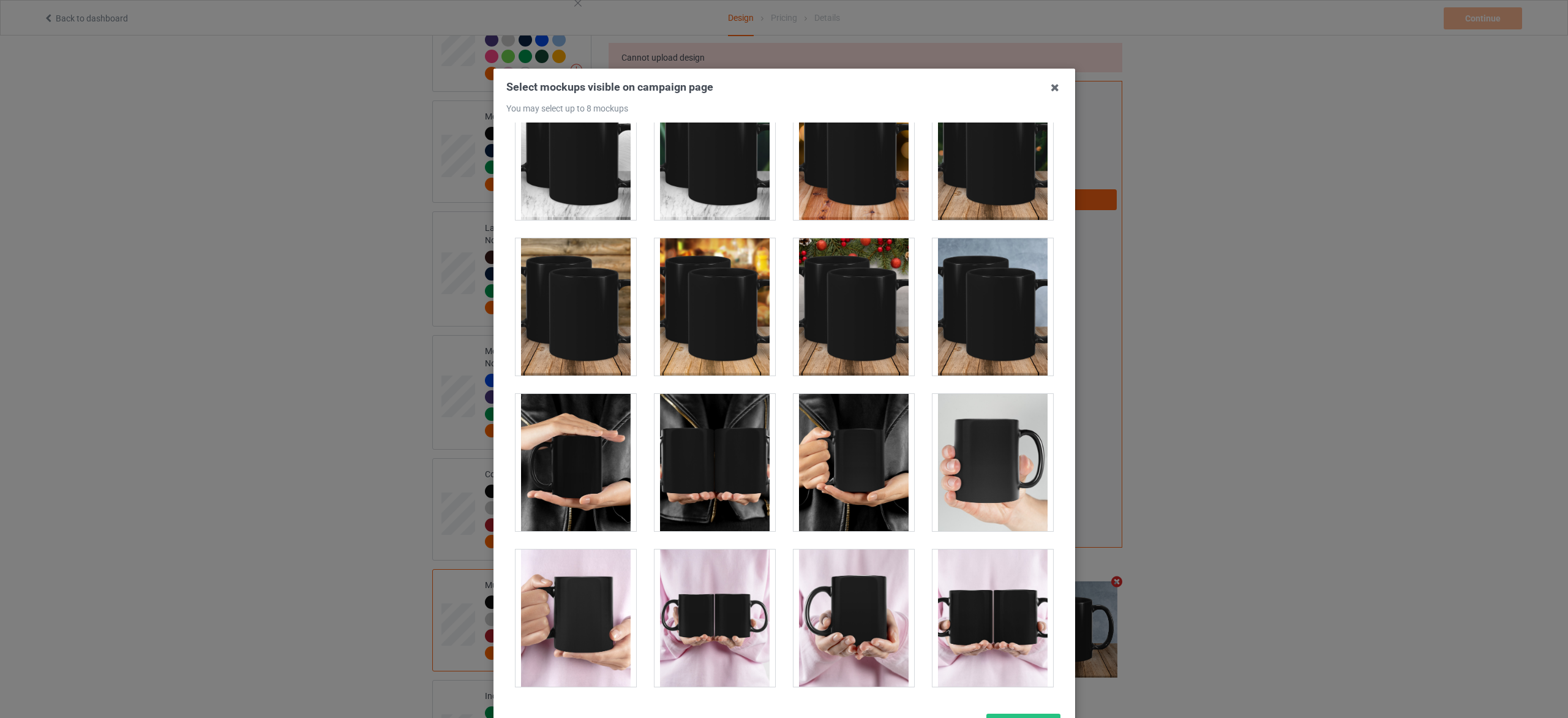
scroll to position [1103, 0]
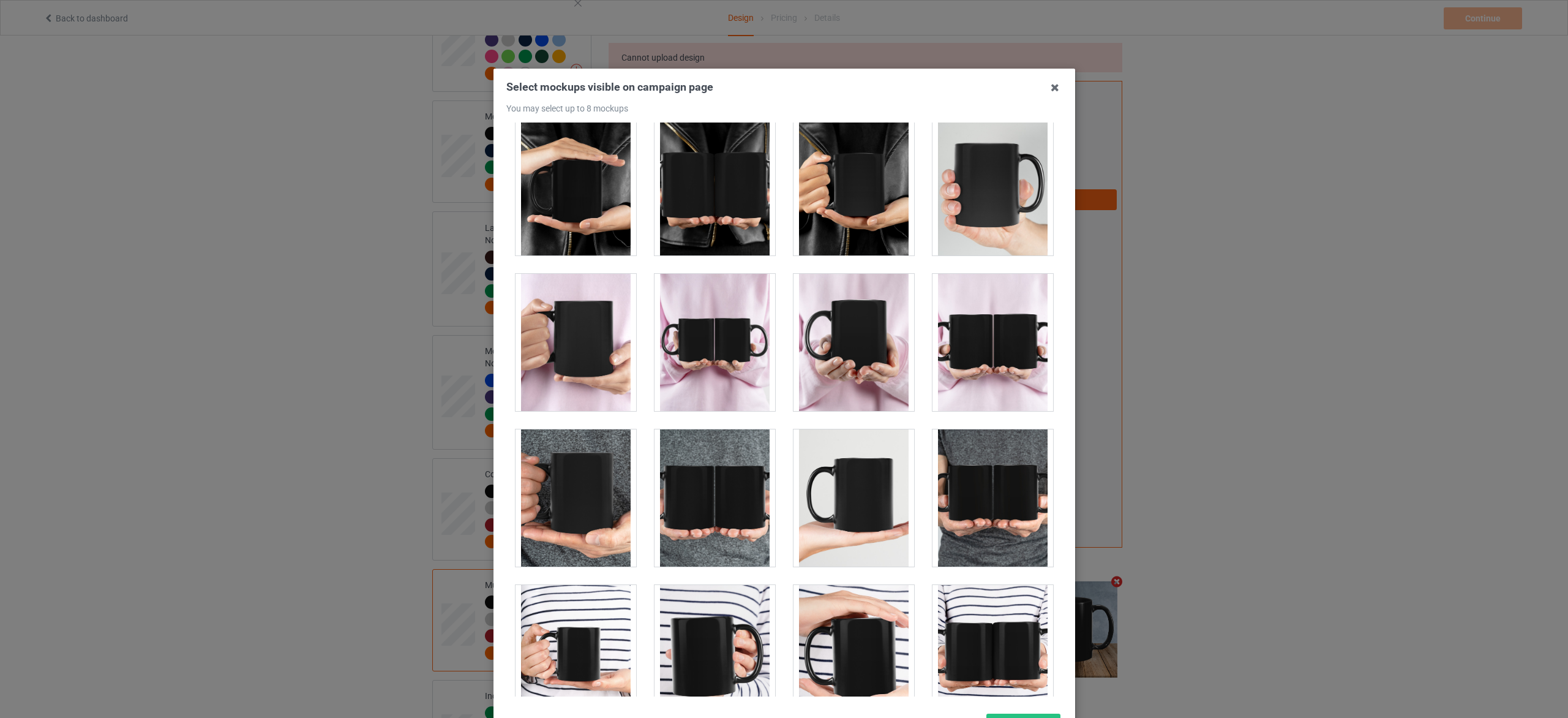
click at [728, 358] on div at bounding box center [715, 342] width 120 height 137
click at [857, 357] on div at bounding box center [854, 342] width 120 height 137
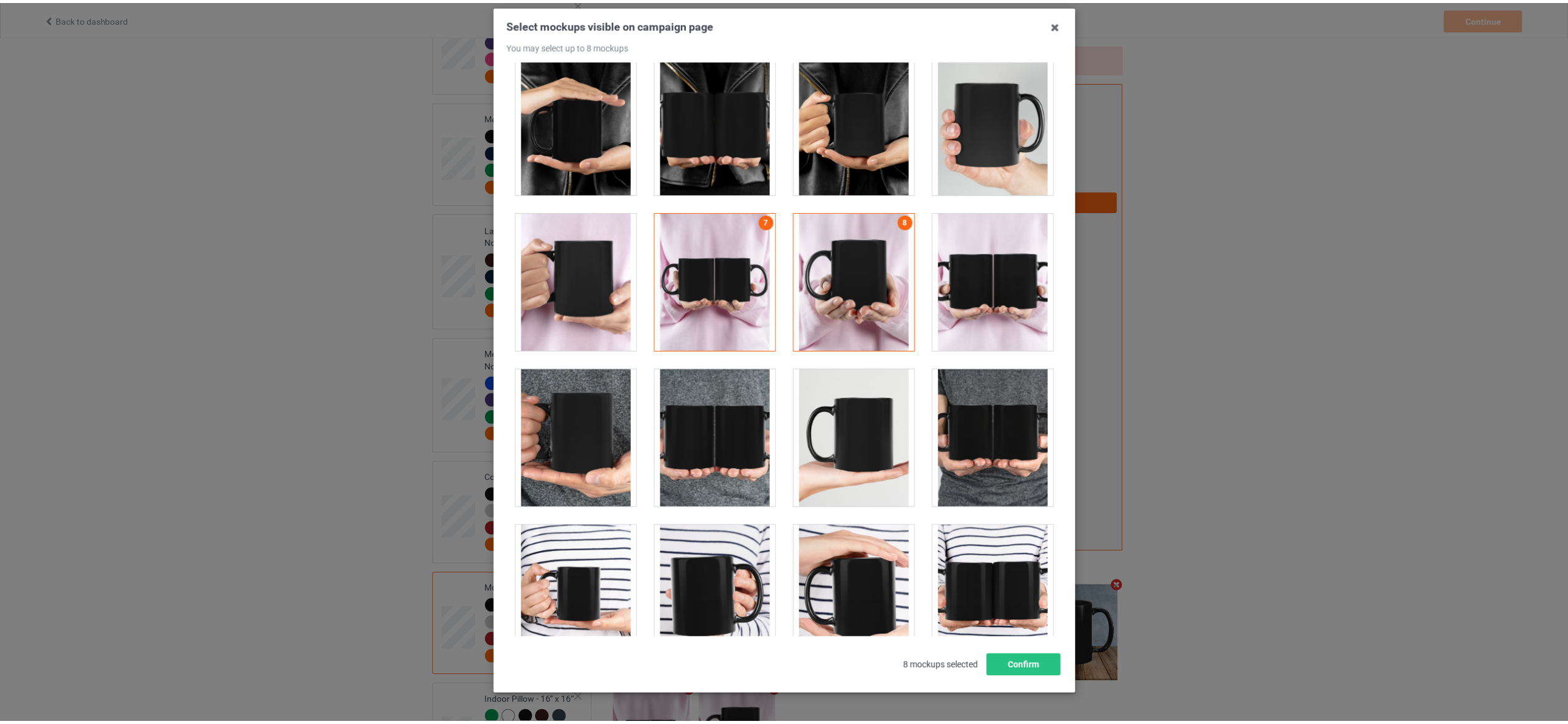
scroll to position [104, 0]
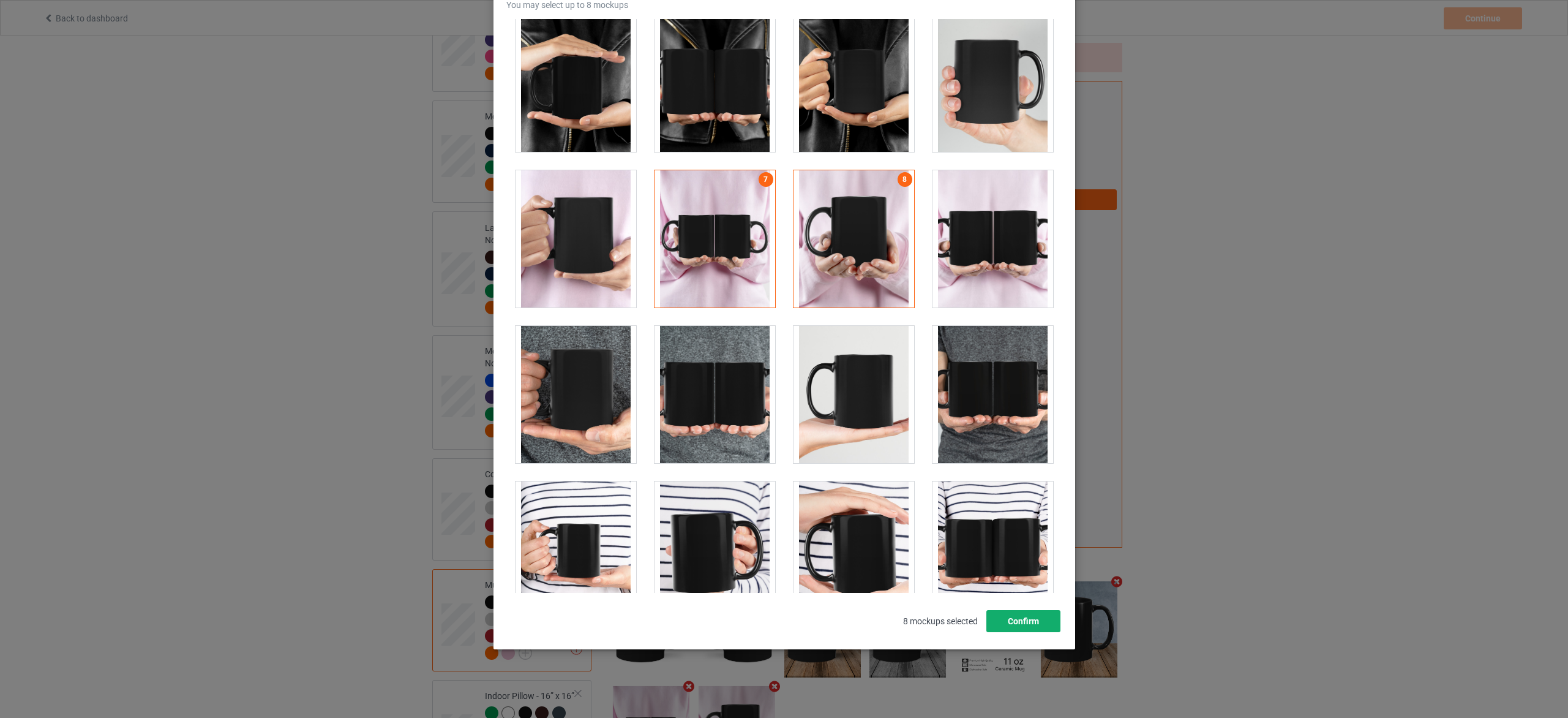
click at [1002, 616] on button "Confirm" at bounding box center [1023, 621] width 74 height 22
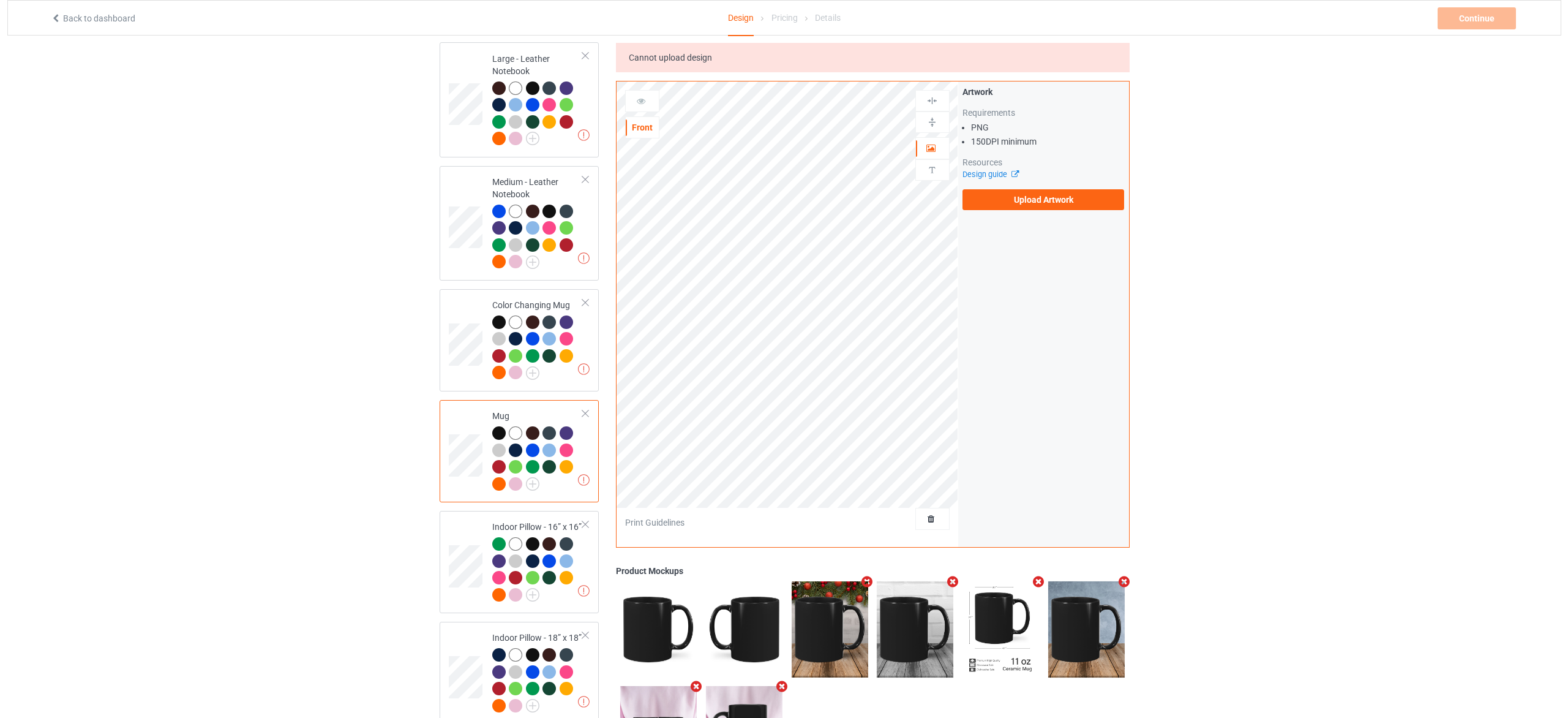
scroll to position [1651, 0]
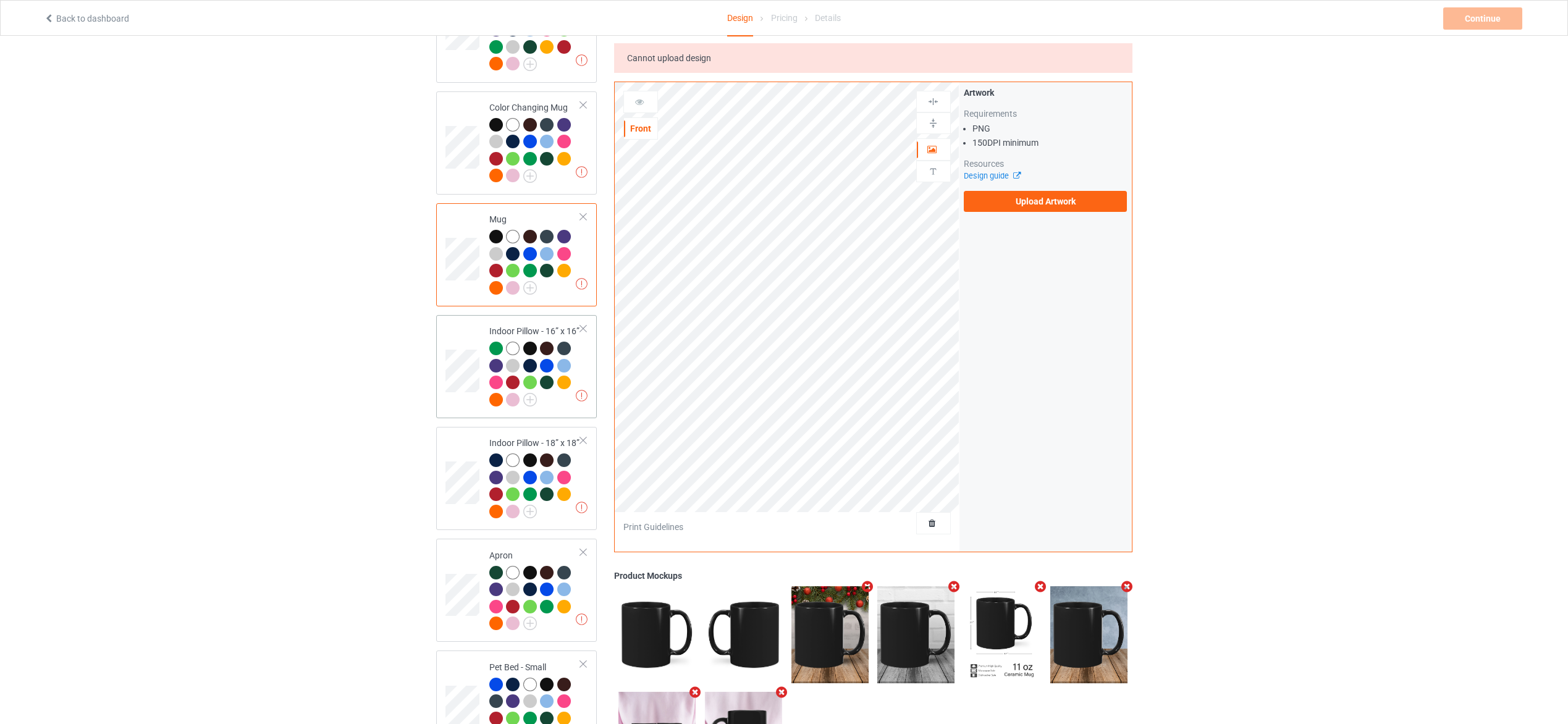
click at [553, 402] on div at bounding box center [535, 376] width 92 height 68
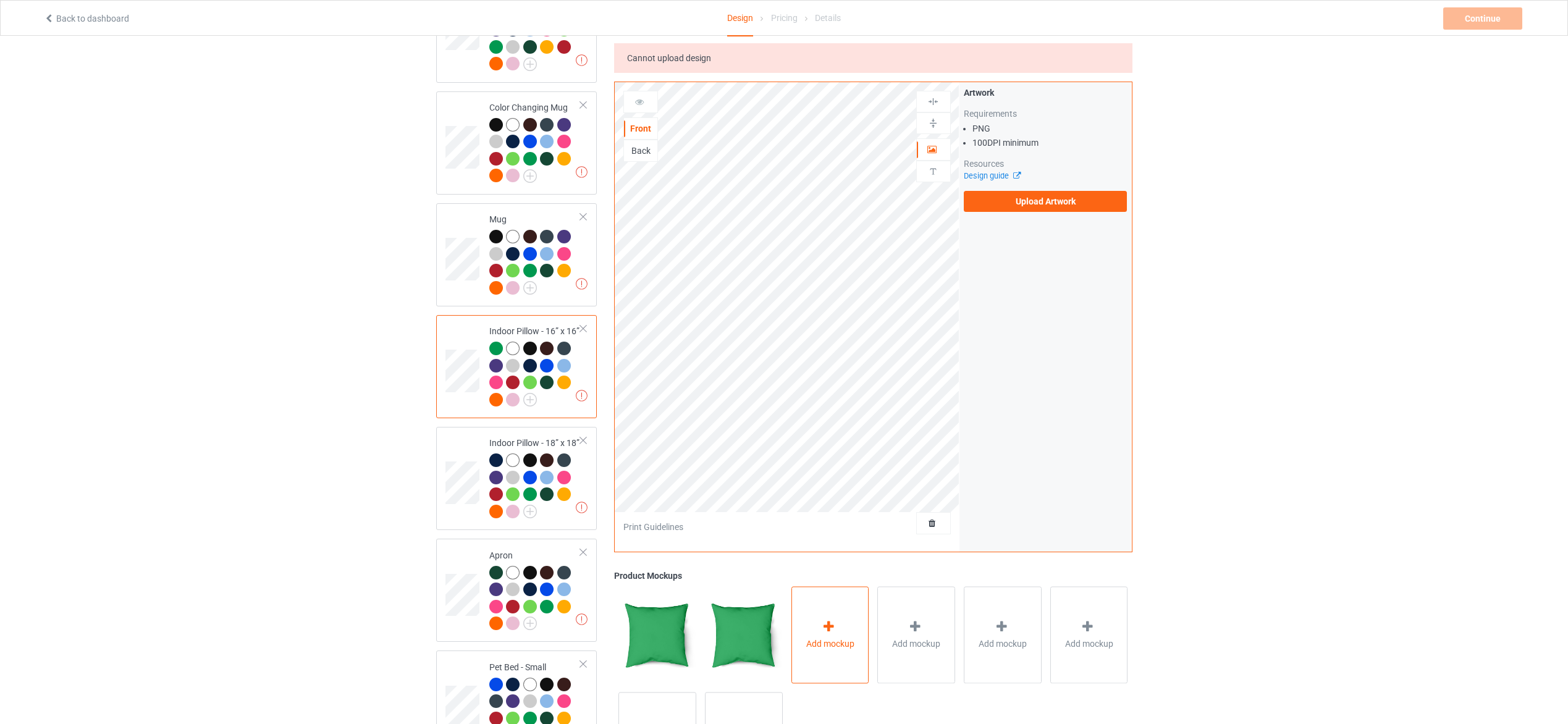
click at [833, 609] on div "Add mockup" at bounding box center [831, 635] width 78 height 97
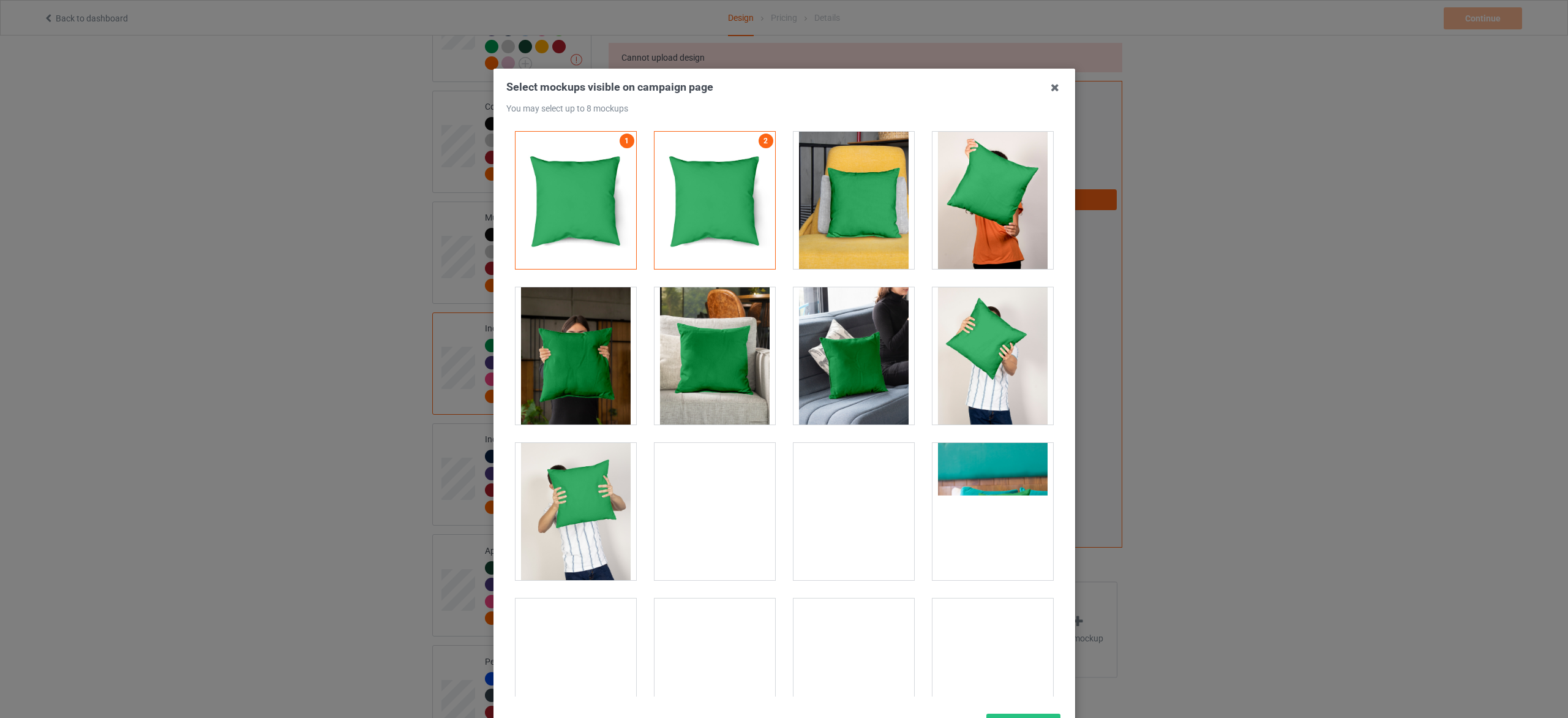
click at [736, 376] on div at bounding box center [715, 356] width 120 height 137
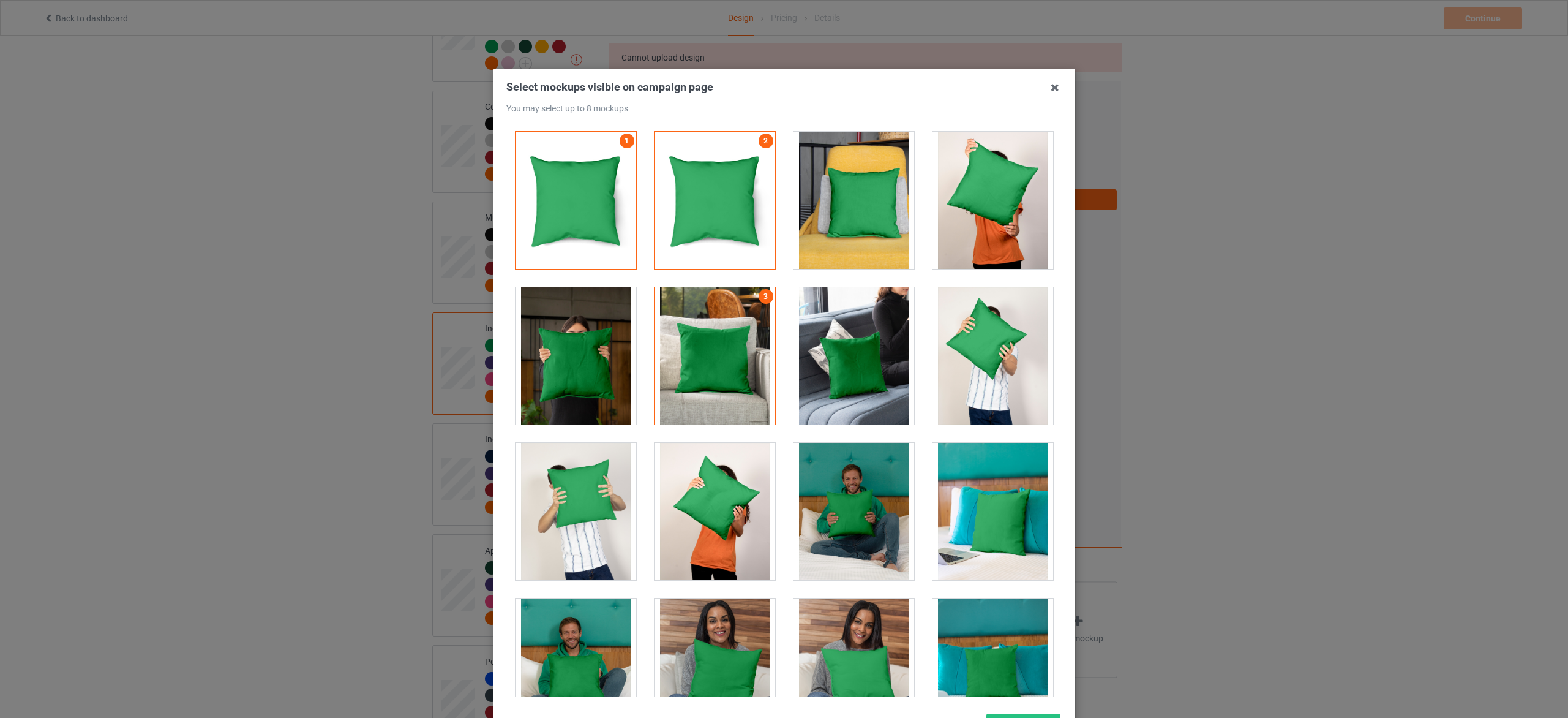
click at [968, 220] on div at bounding box center [993, 201] width 120 height 137
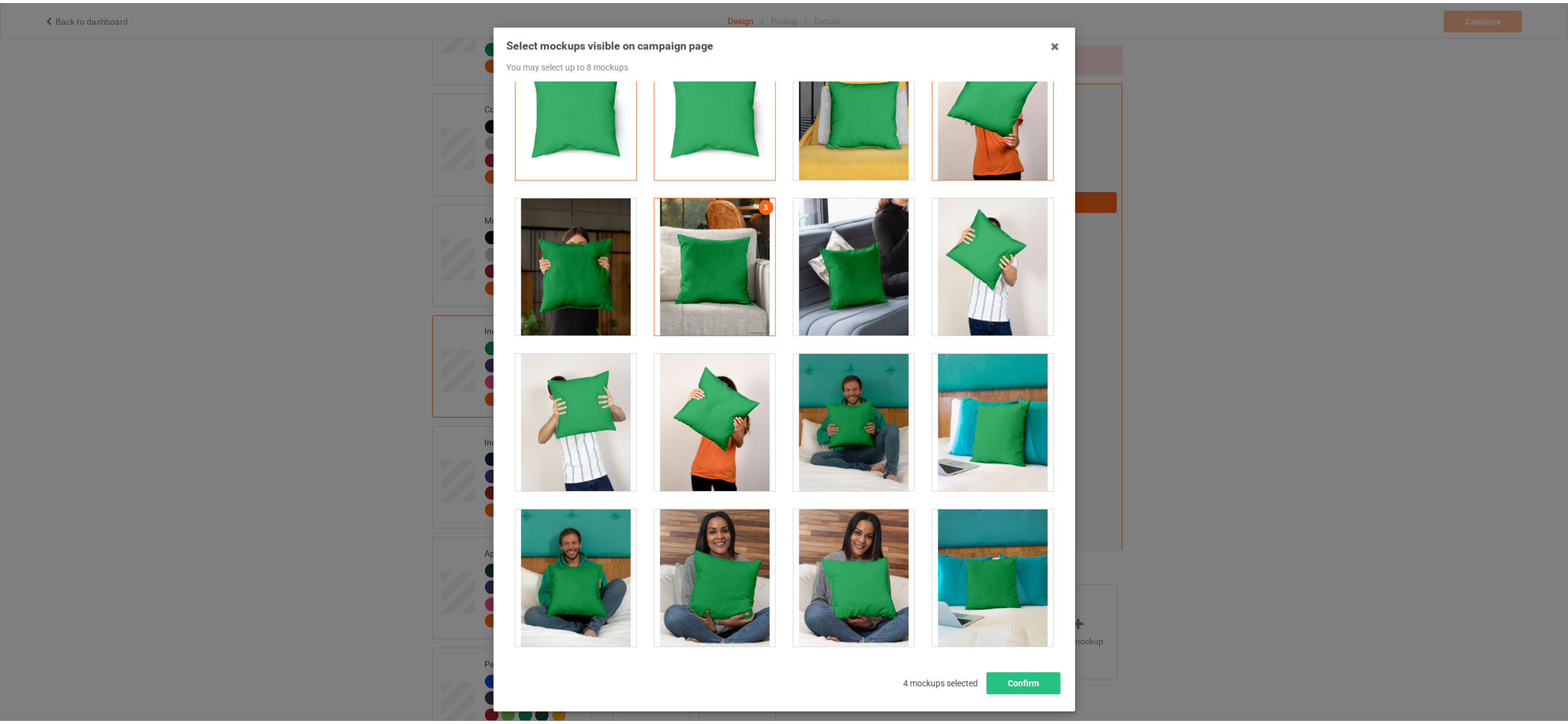
scroll to position [104, 0]
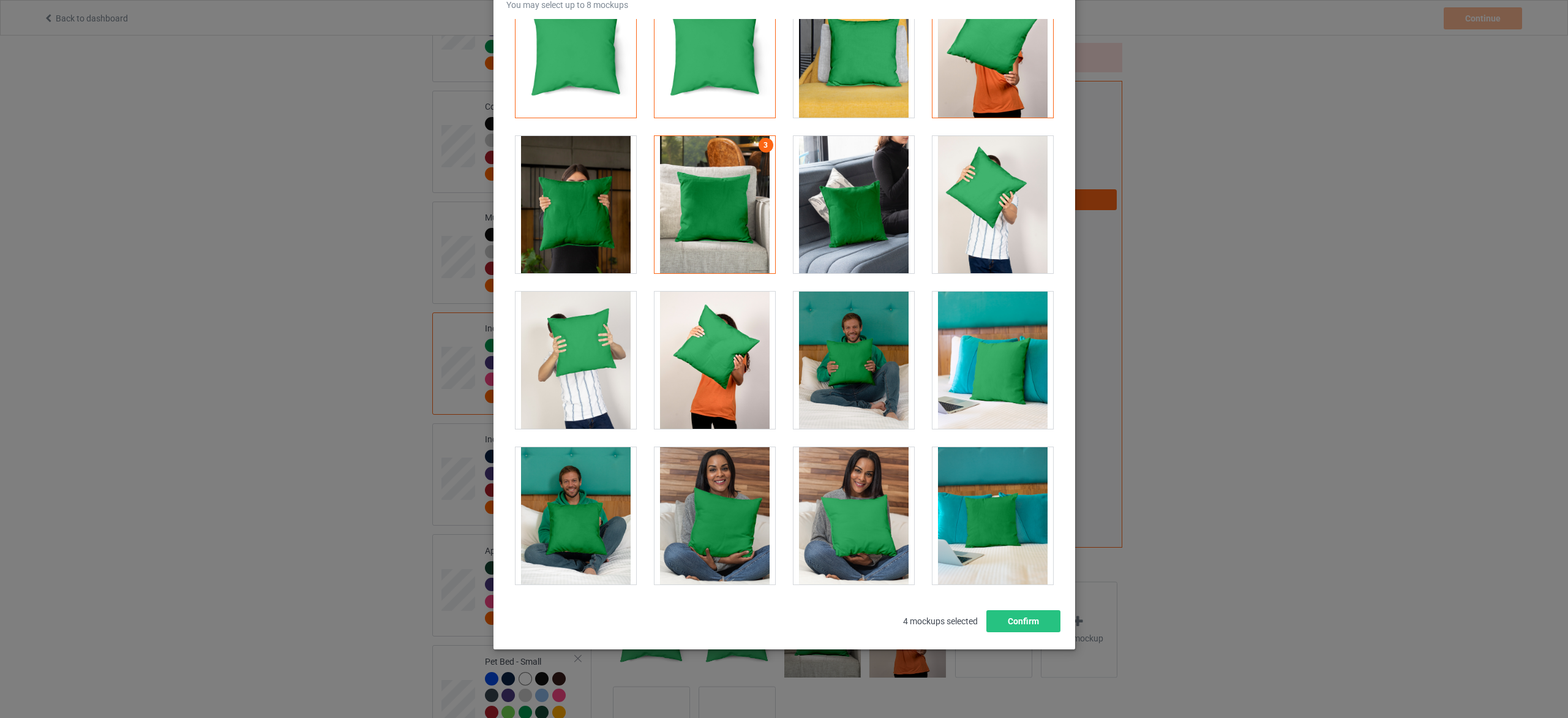
click at [839, 541] on div at bounding box center [854, 516] width 120 height 137
click at [976, 505] on div at bounding box center [993, 516] width 120 height 137
drag, startPoint x: 1025, startPoint y: 617, endPoint x: 1015, endPoint y: 560, distance: 57.9
click at [1021, 616] on button "Confirm" at bounding box center [1023, 621] width 74 height 22
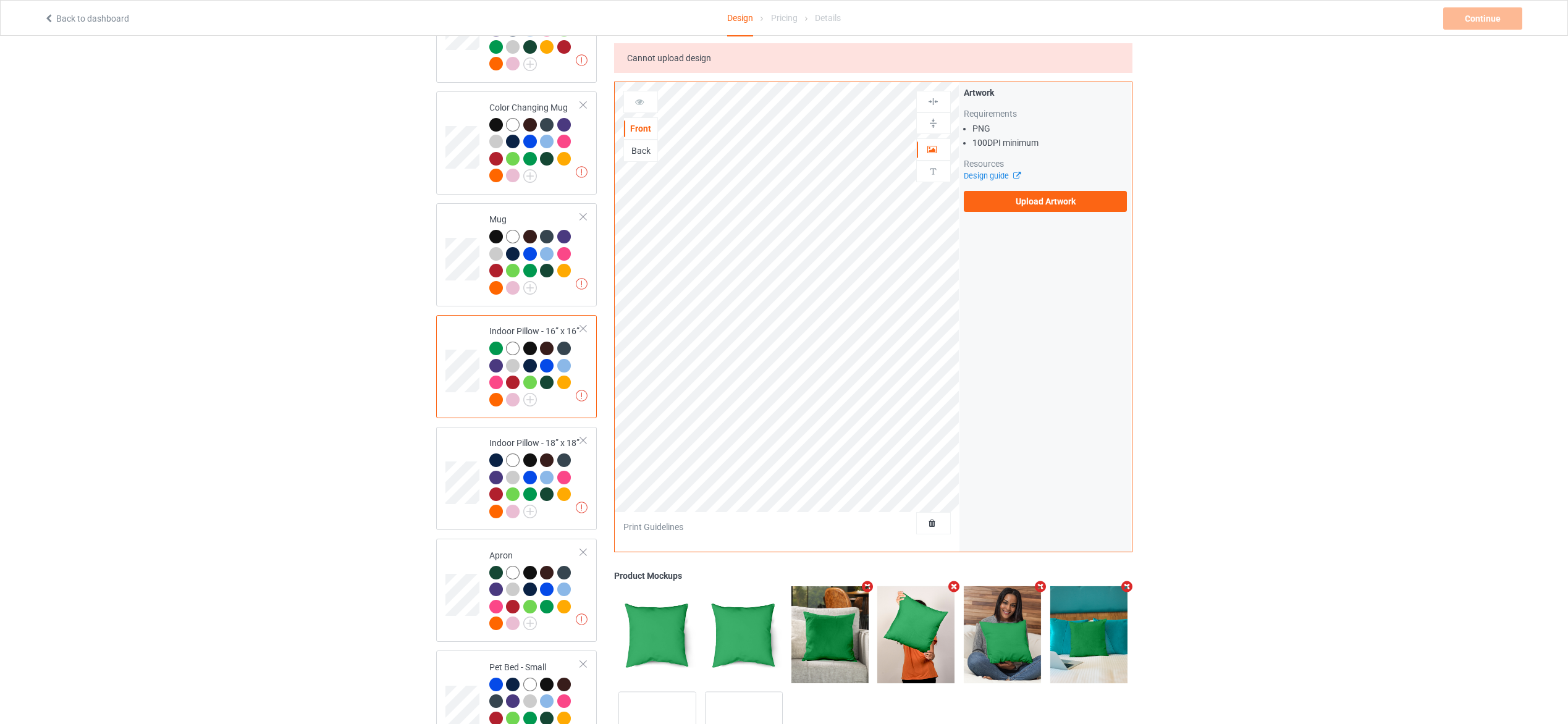
click at [580, 474] on div at bounding box center [535, 488] width 92 height 68
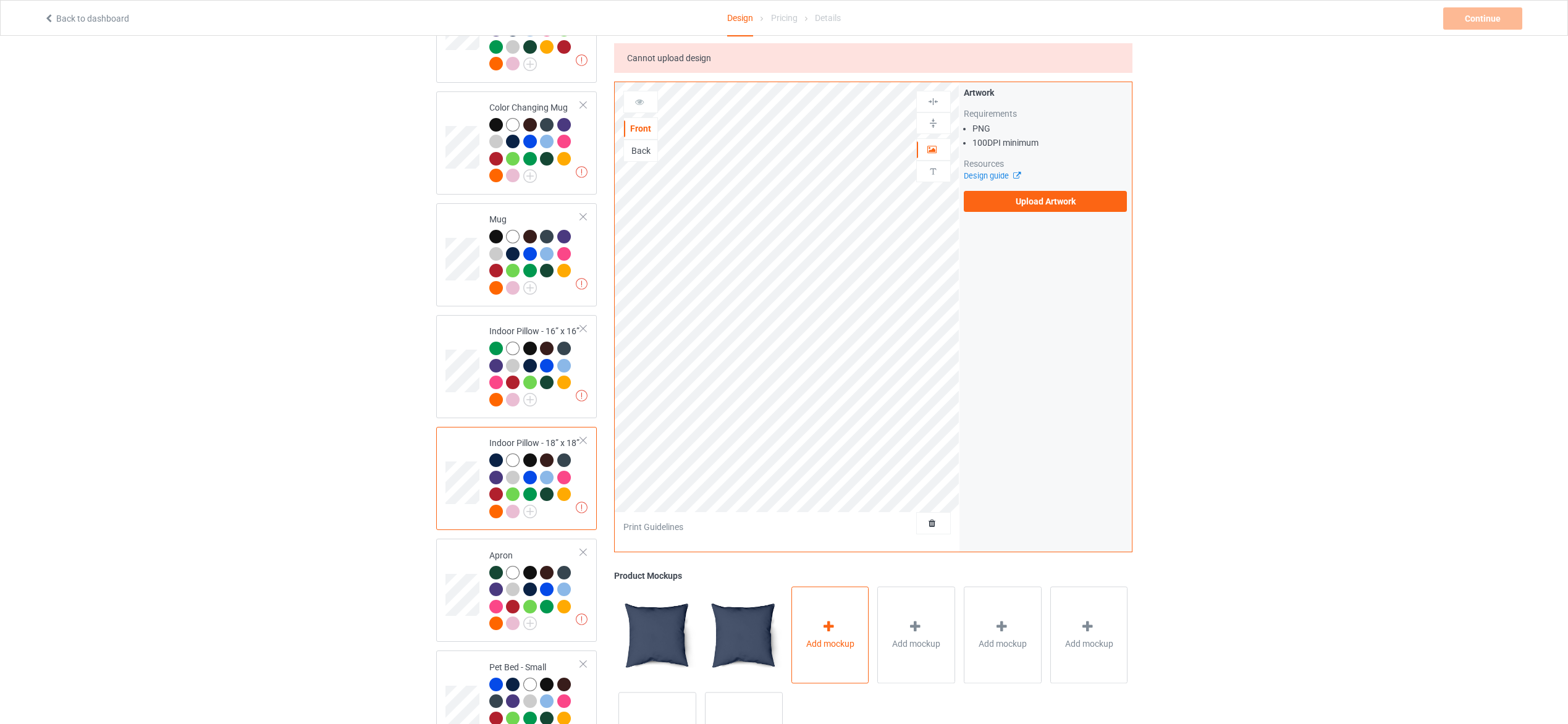
click at [832, 625] on icon at bounding box center [829, 627] width 16 height 13
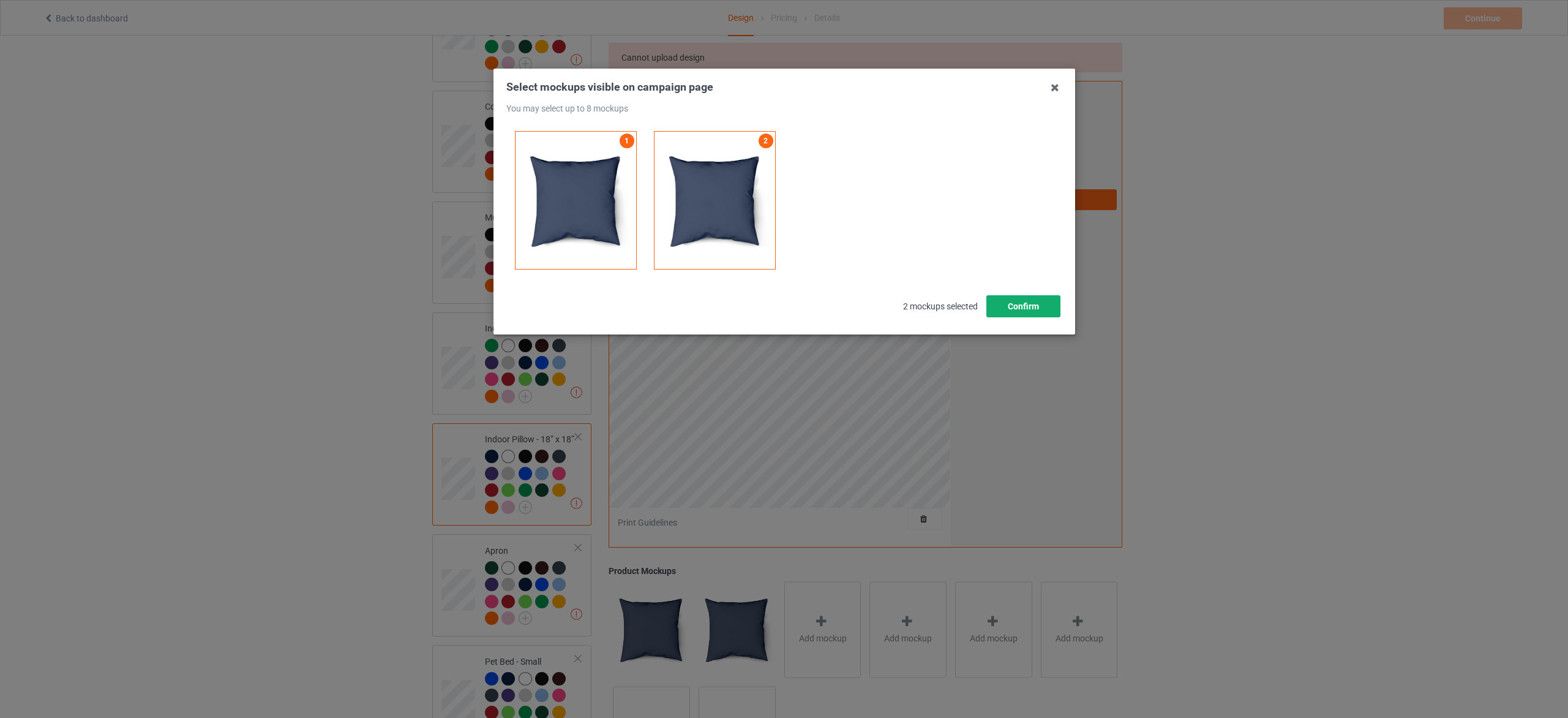
click at [1048, 301] on button "Confirm" at bounding box center [1023, 306] width 74 height 22
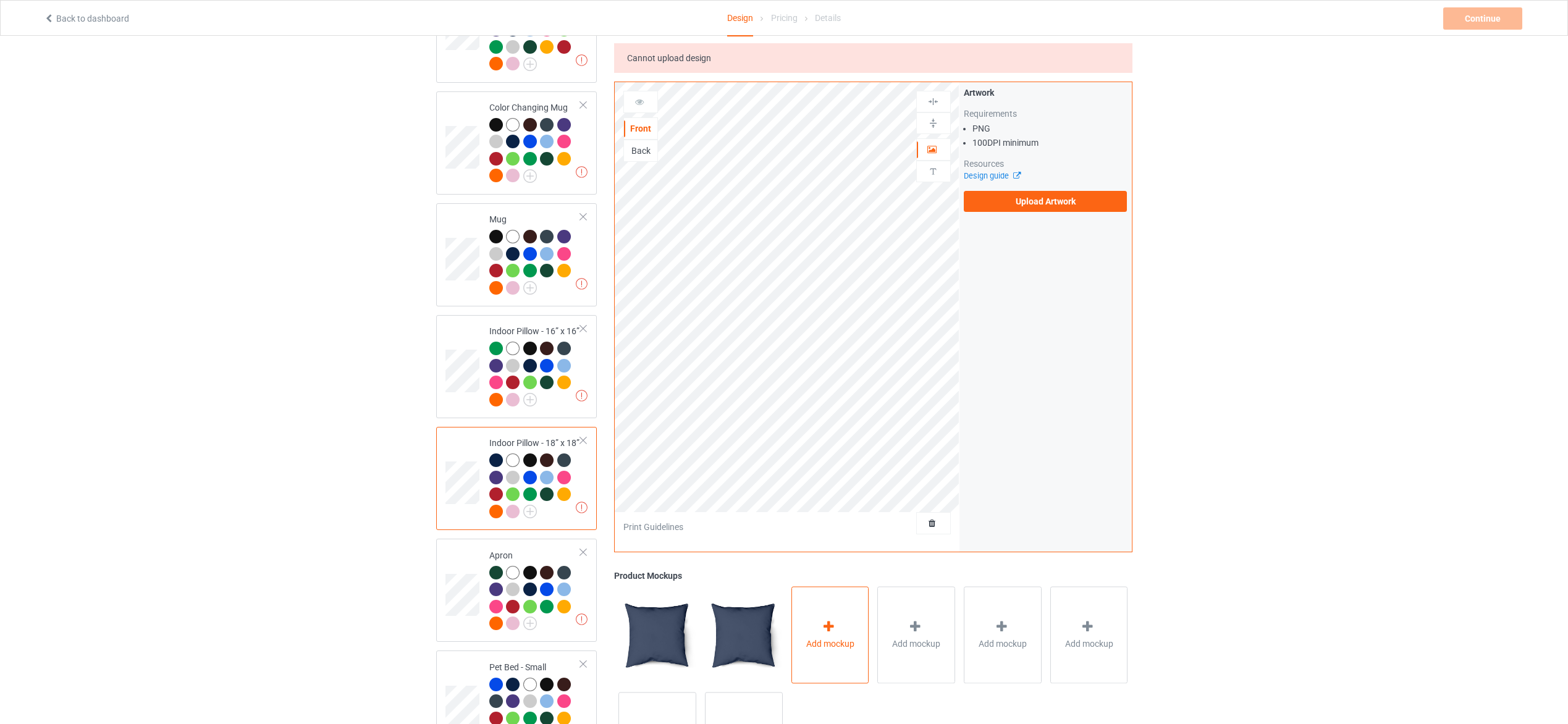
click at [829, 625] on icon at bounding box center [829, 627] width 16 height 13
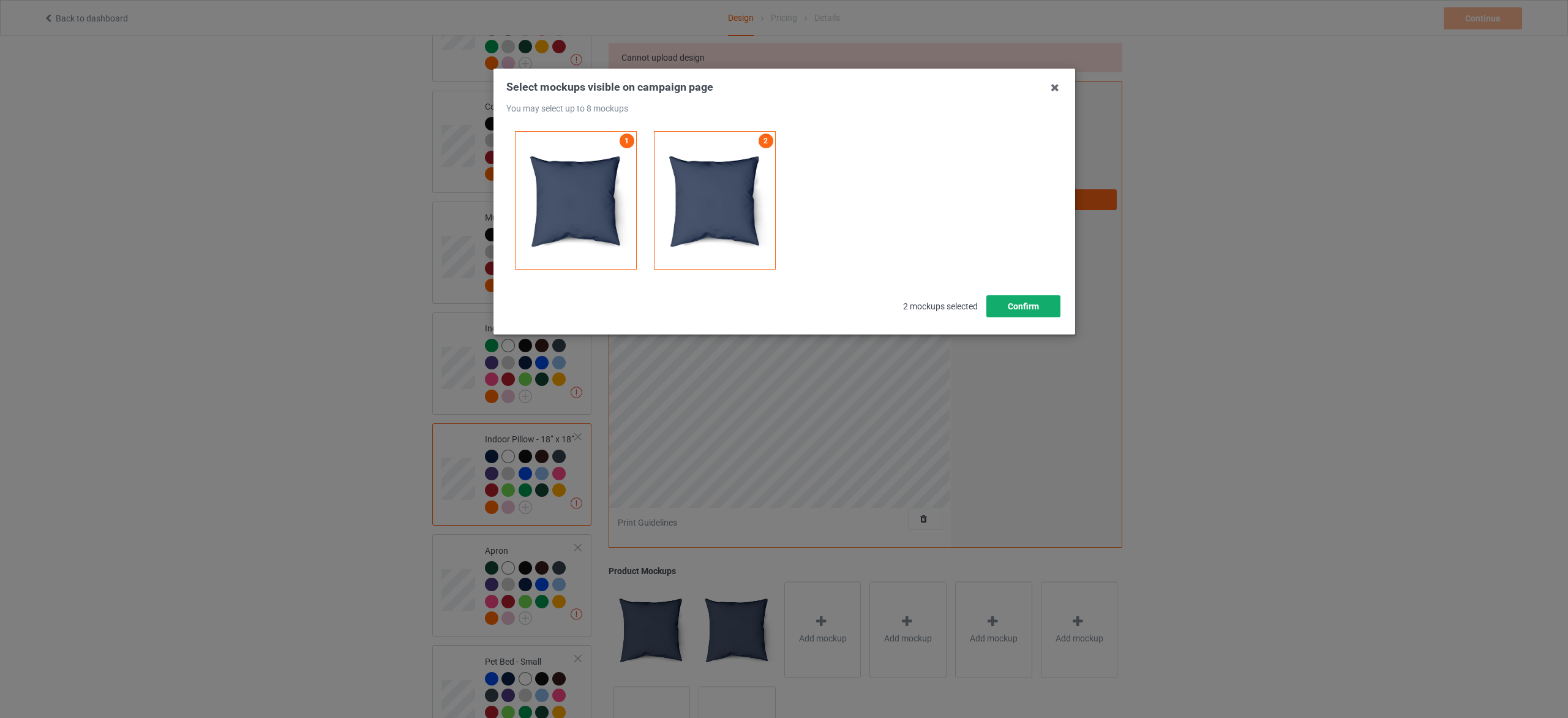
click at [1026, 308] on button "Confirm" at bounding box center [1023, 306] width 74 height 22
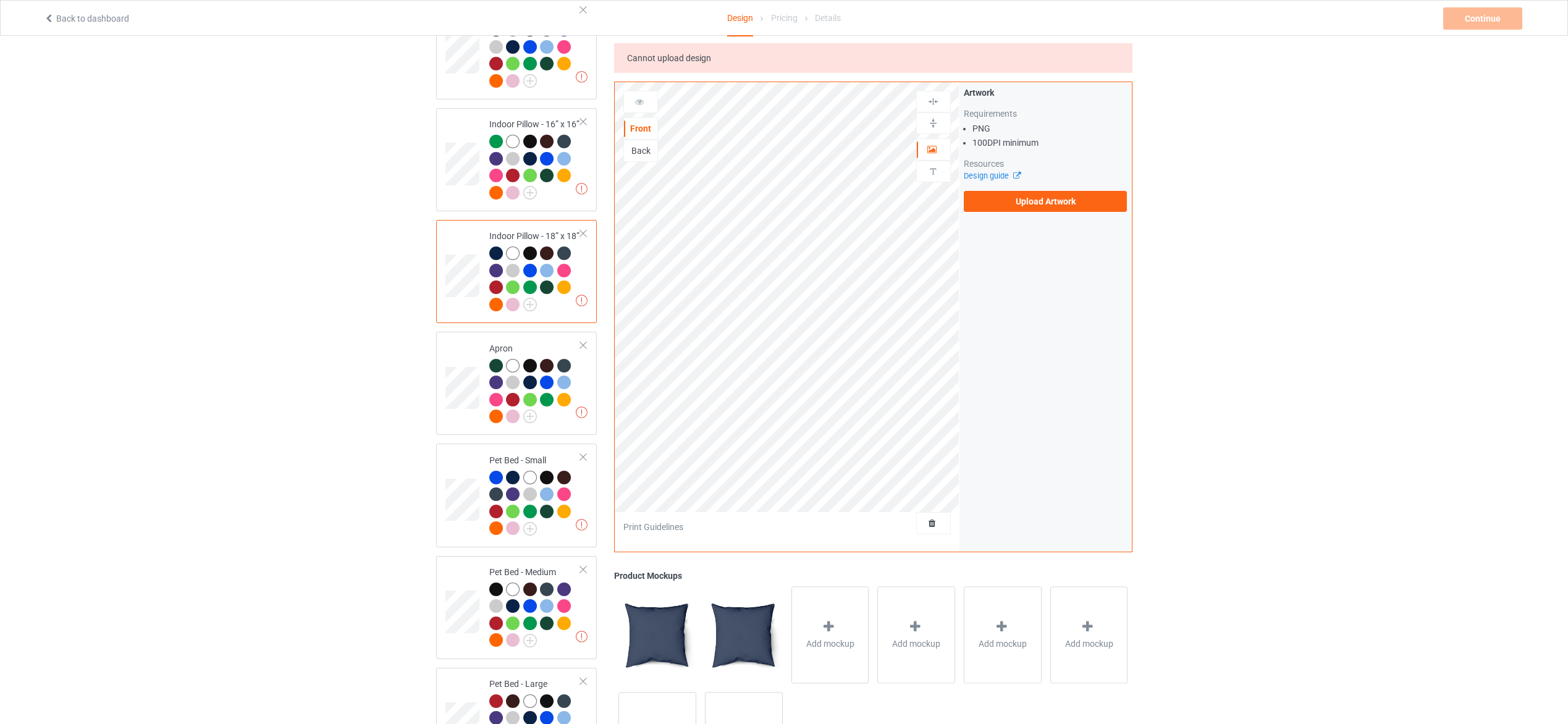
scroll to position [1943, 0]
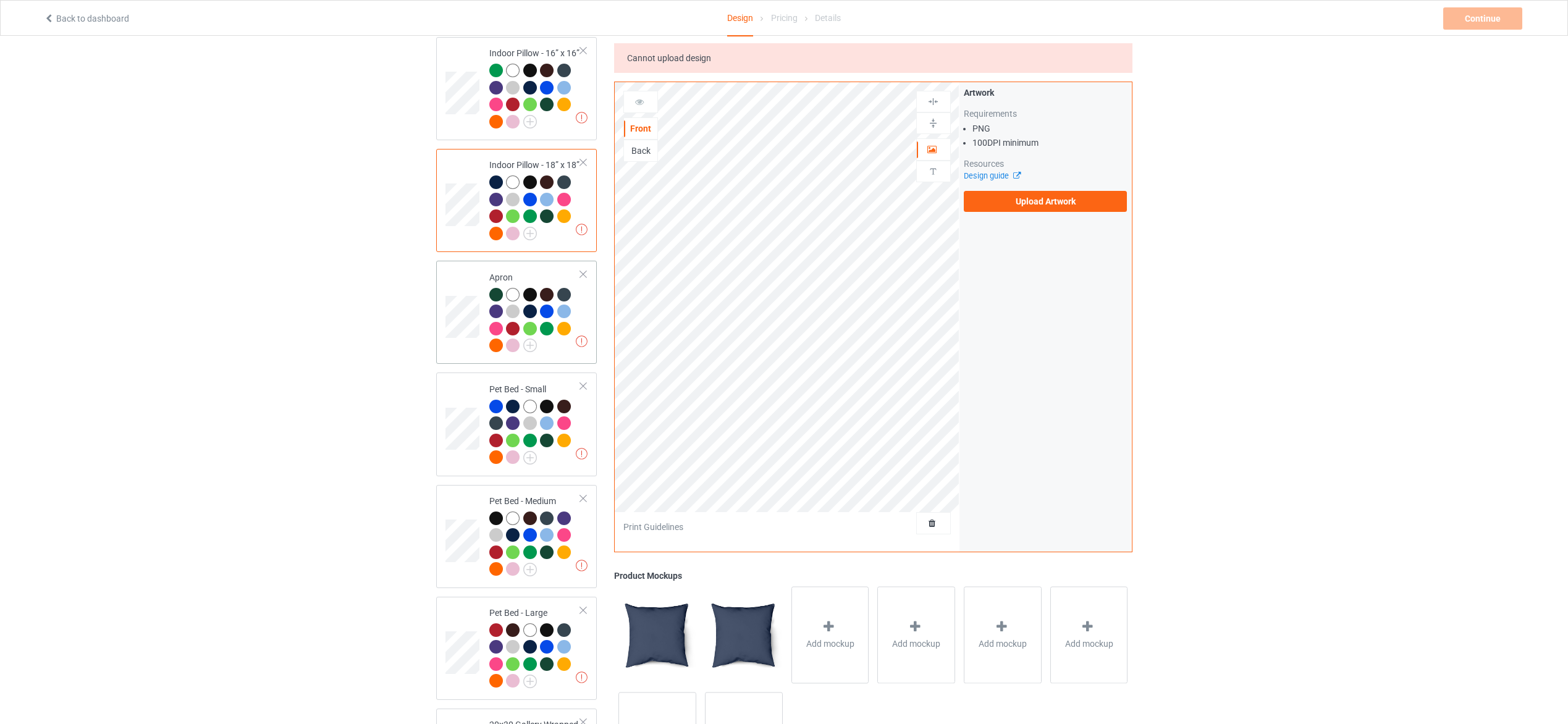
click at [548, 340] on div at bounding box center [535, 322] width 92 height 68
click at [745, 626] on icon at bounding box center [742, 627] width 16 height 13
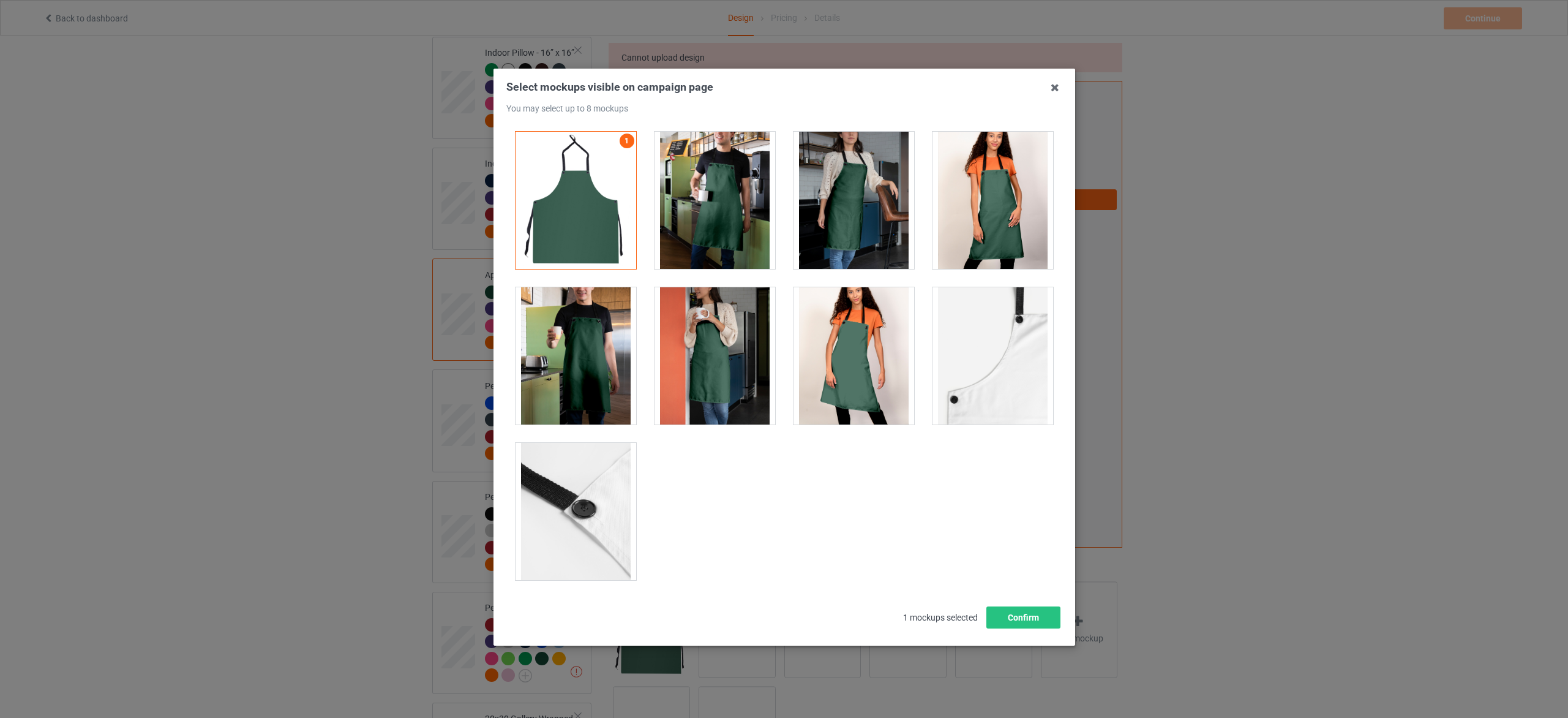
click at [587, 378] on div at bounding box center [576, 356] width 120 height 137
click at [746, 220] on div at bounding box center [715, 201] width 120 height 137
click at [848, 203] on div at bounding box center [854, 201] width 120 height 137
click at [990, 190] on div at bounding box center [993, 201] width 120 height 137
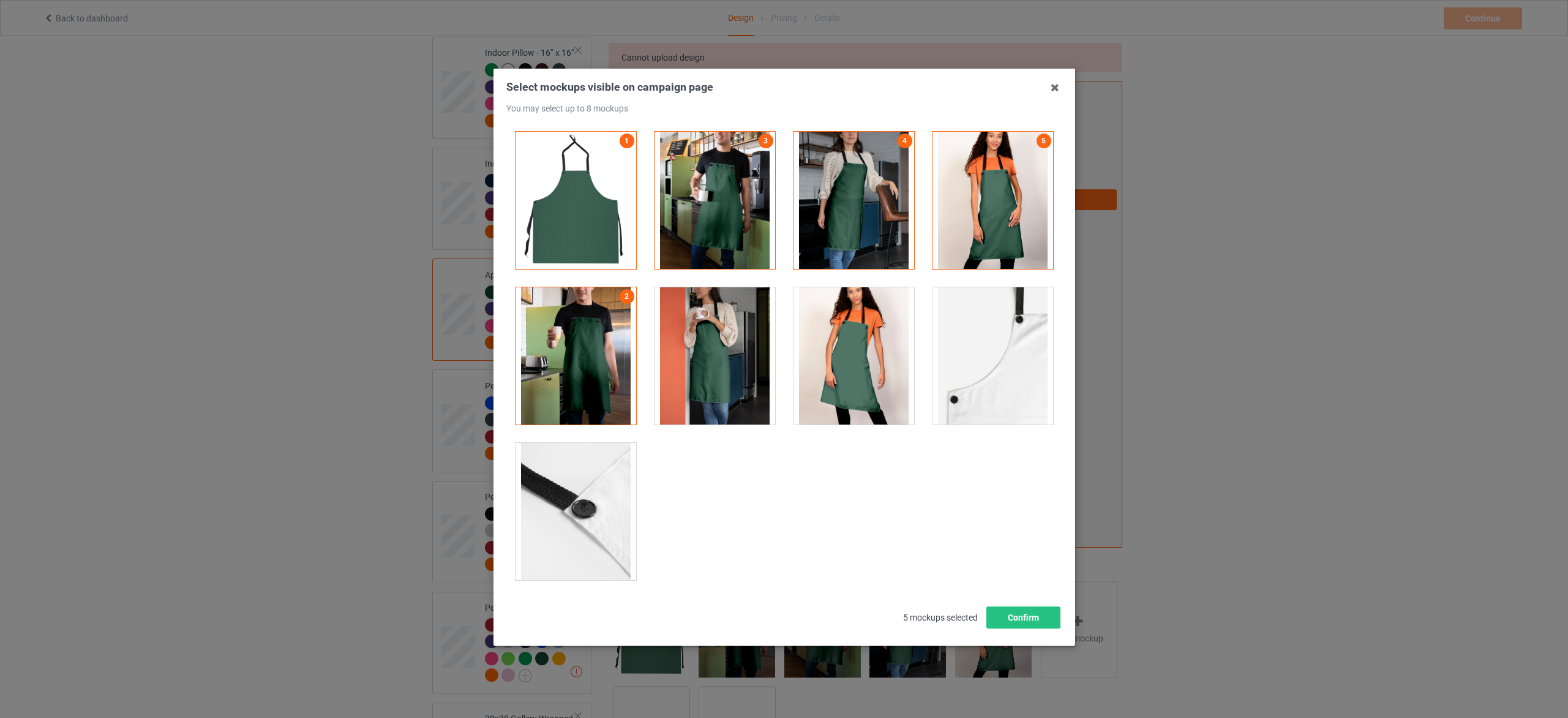
click at [890, 357] on div at bounding box center [854, 356] width 120 height 137
click at [1024, 618] on button "Confirm" at bounding box center [1023, 617] width 74 height 22
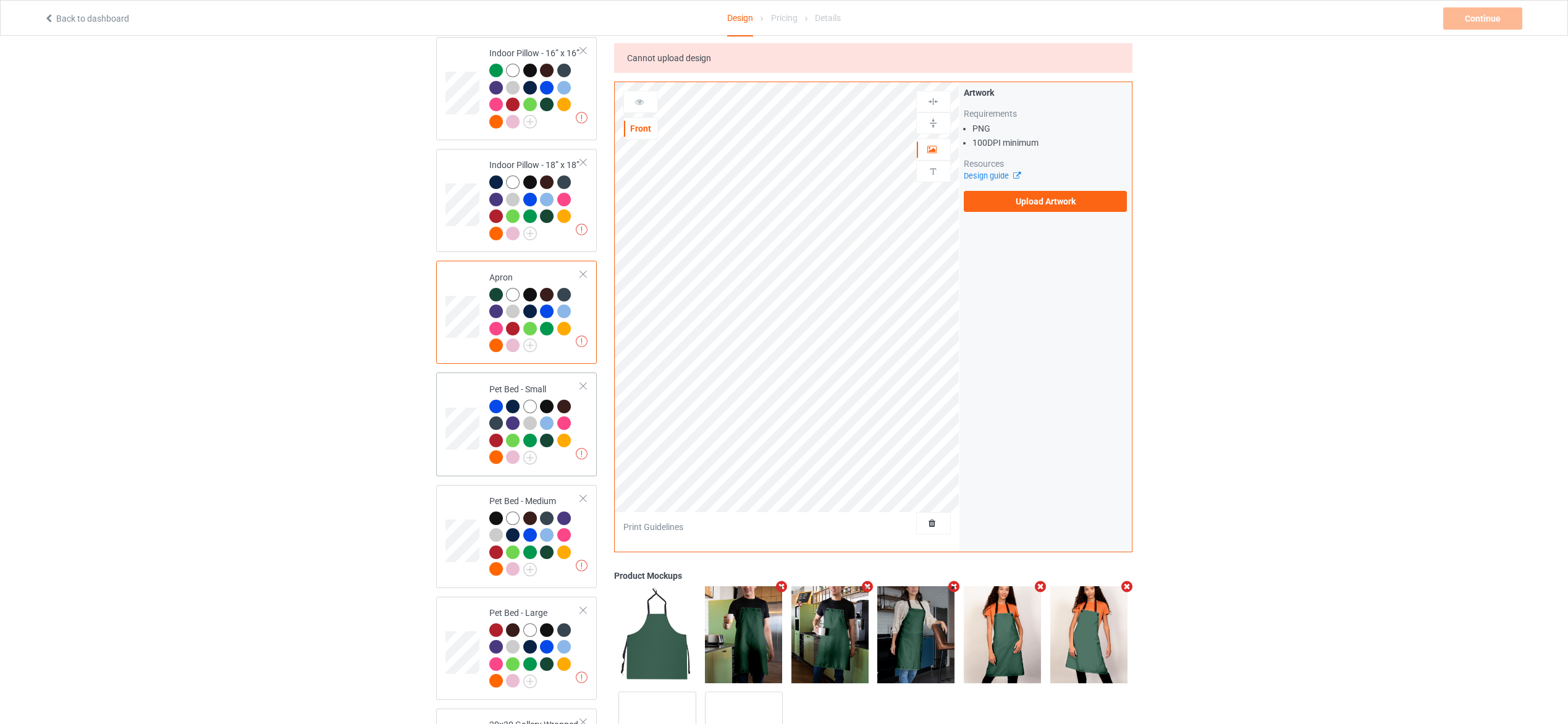
click at [591, 410] on div "Missing artworks Pet Bed - Small" at bounding box center [517, 424] width 161 height 103
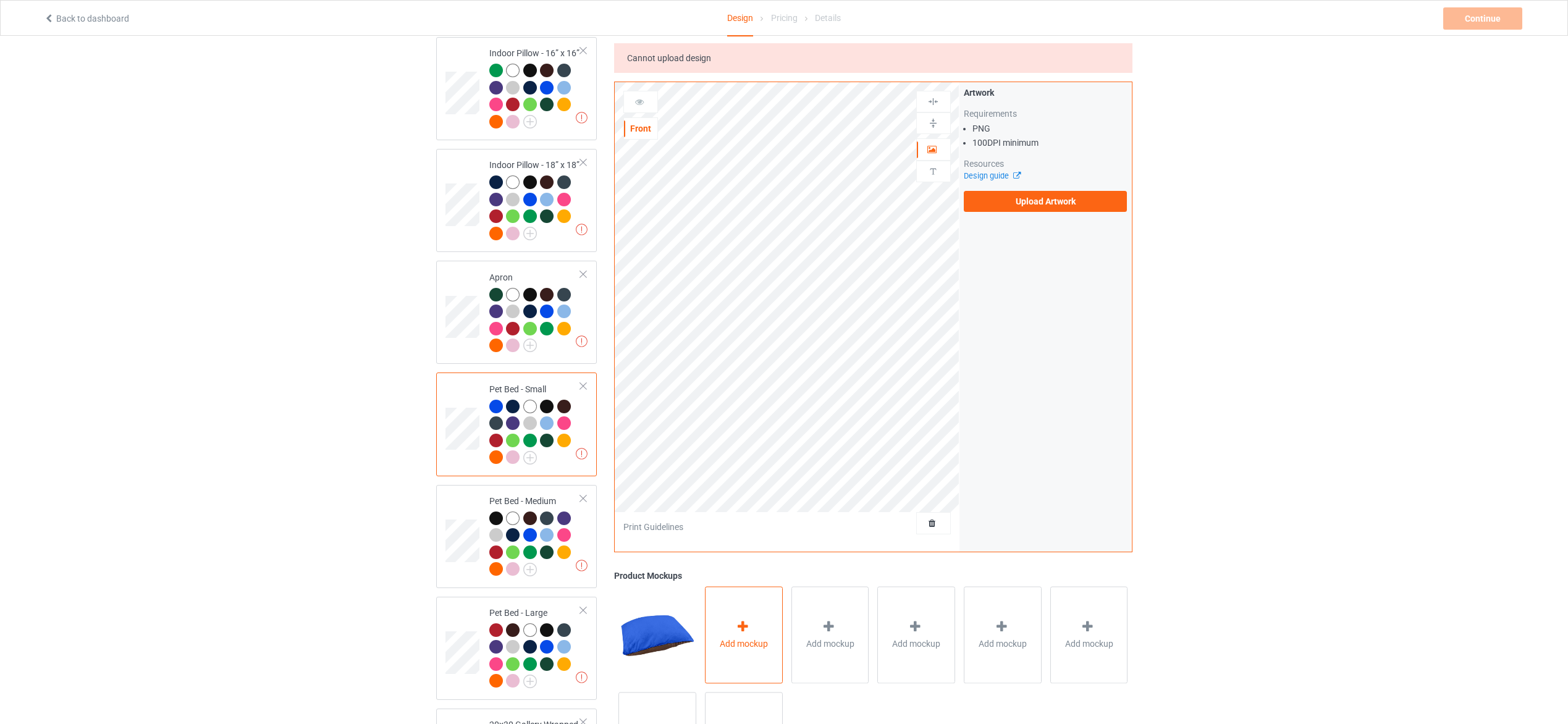
click at [747, 617] on div "Add mockup" at bounding box center [744, 635] width 78 height 97
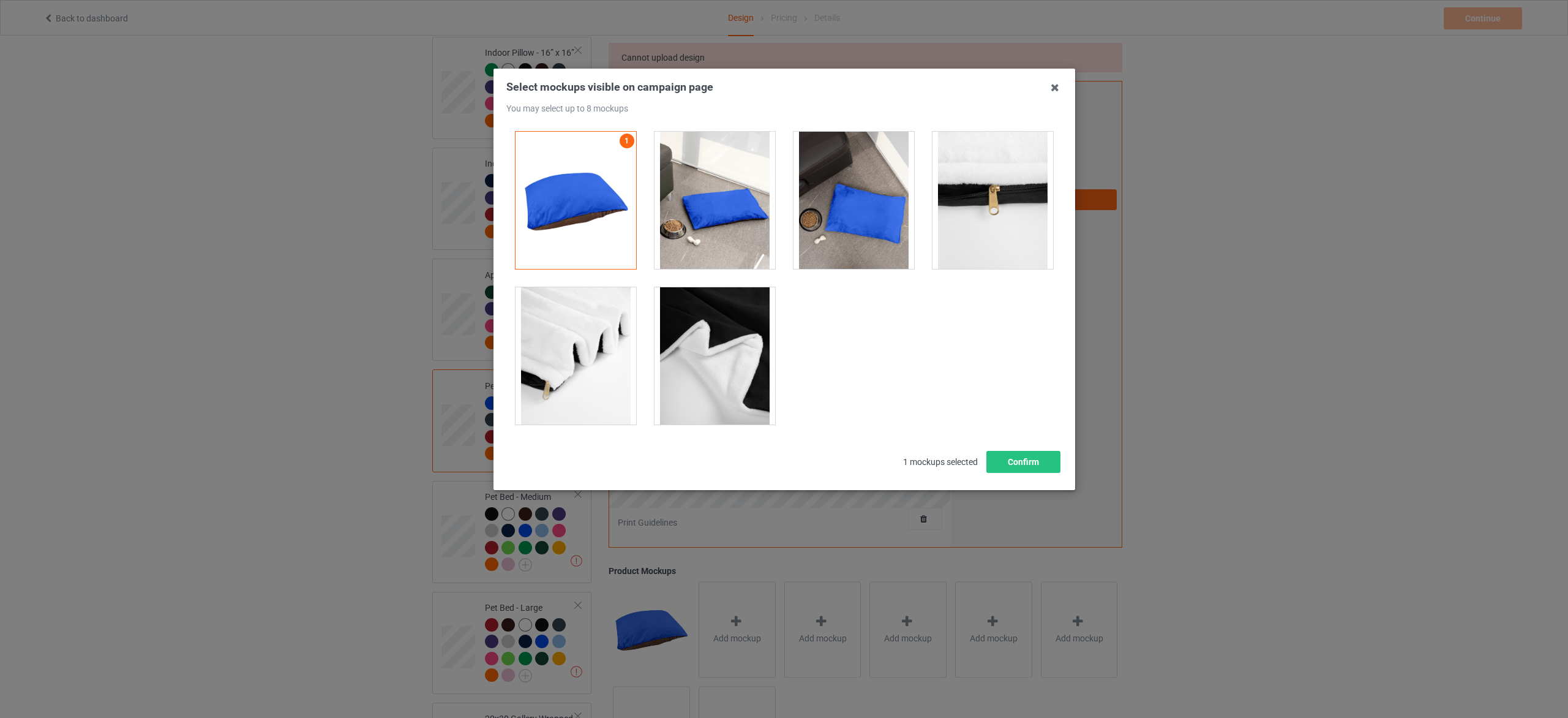
click at [714, 361] on div at bounding box center [715, 356] width 120 height 137
click at [642, 349] on div at bounding box center [576, 356] width 139 height 156
click at [697, 227] on div at bounding box center [715, 201] width 120 height 137
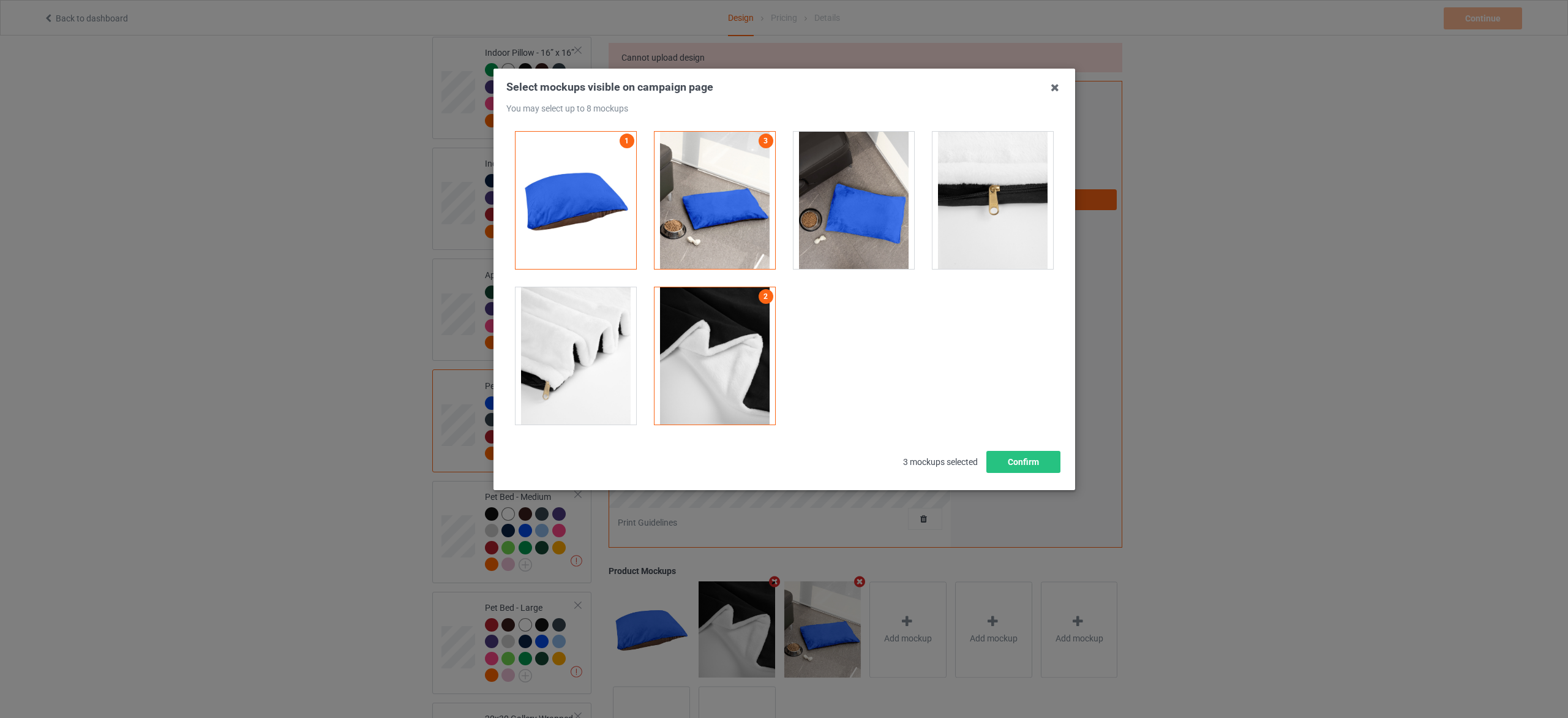
click at [808, 221] on div at bounding box center [854, 201] width 120 height 137
click at [979, 205] on div at bounding box center [993, 201] width 120 height 137
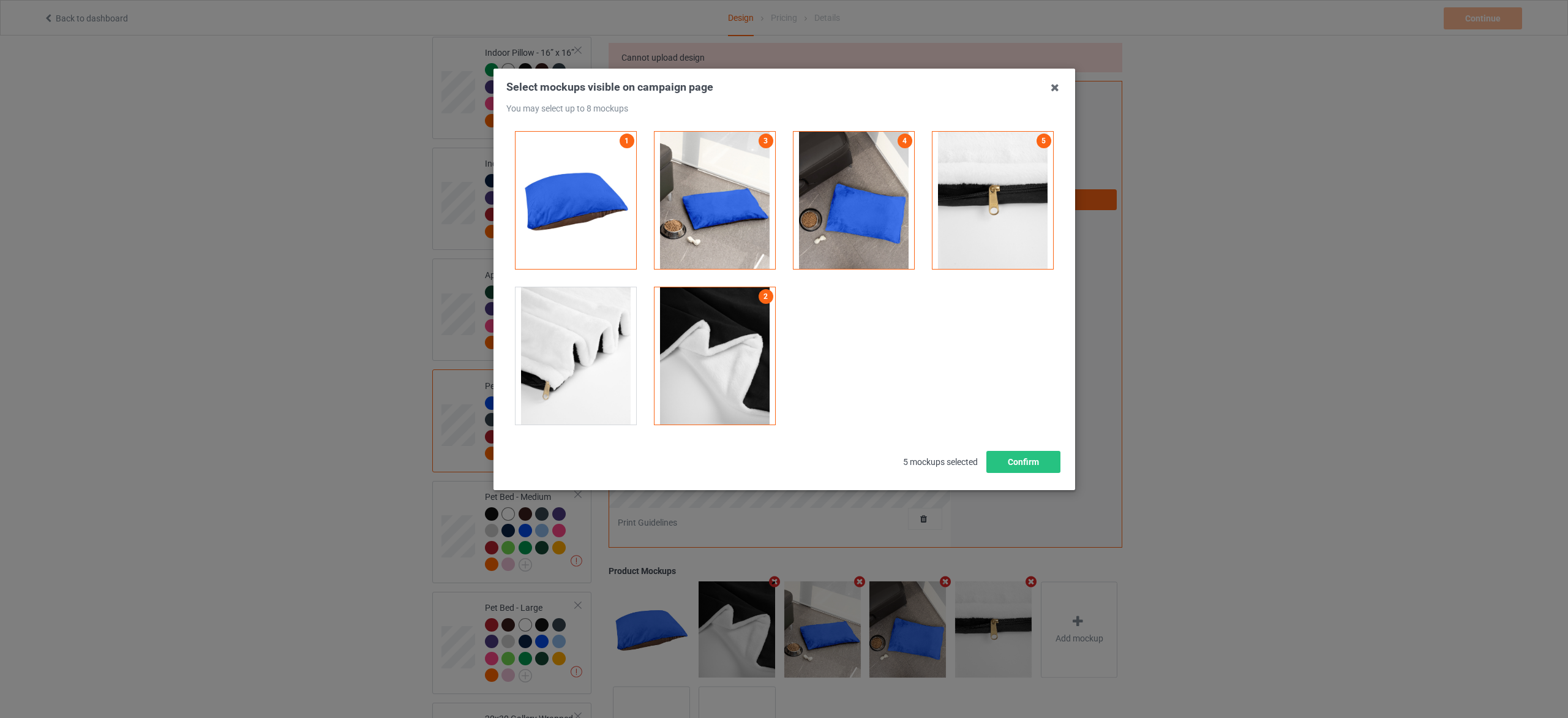
click at [1019, 214] on div at bounding box center [993, 201] width 120 height 137
click at [1008, 458] on button "Confirm" at bounding box center [1023, 461] width 74 height 22
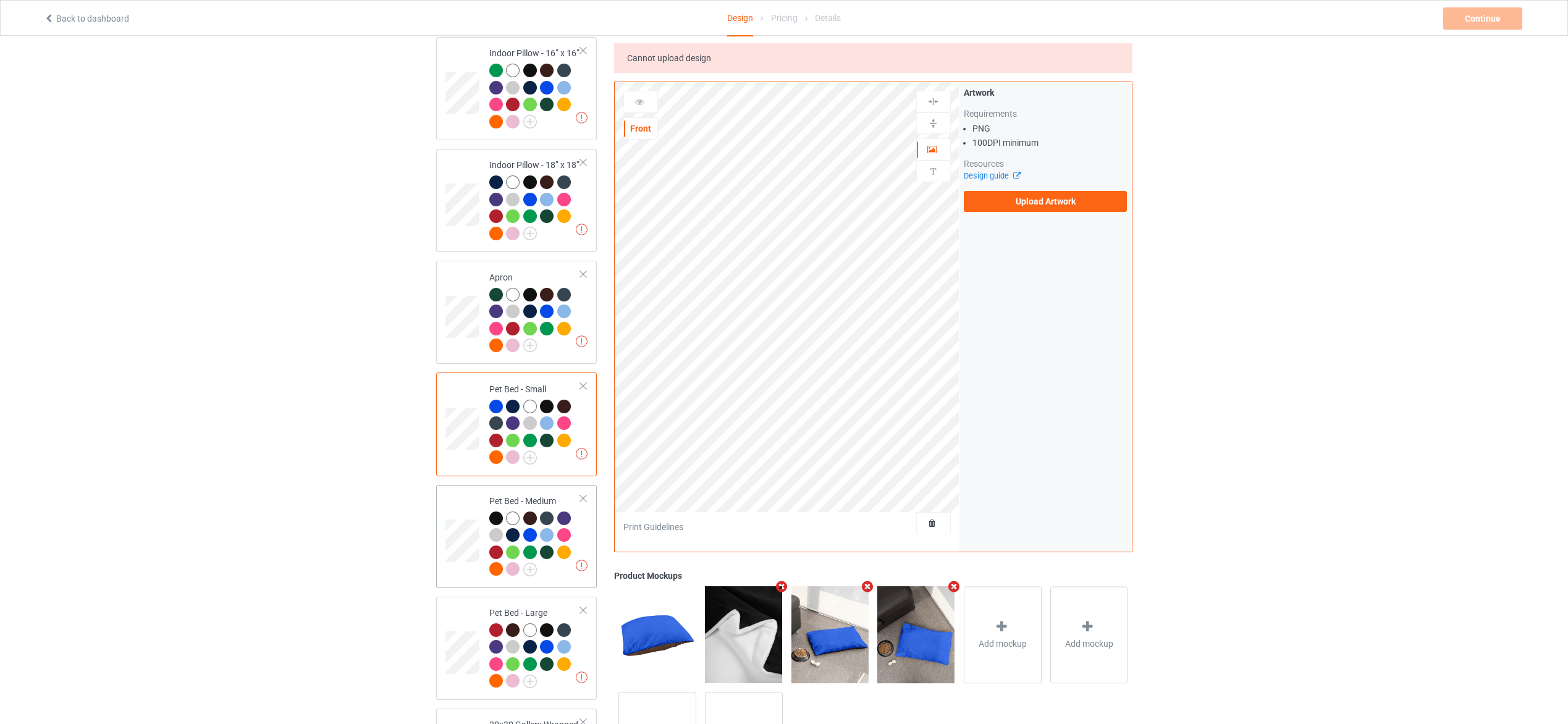
click at [574, 528] on div at bounding box center [535, 546] width 92 height 68
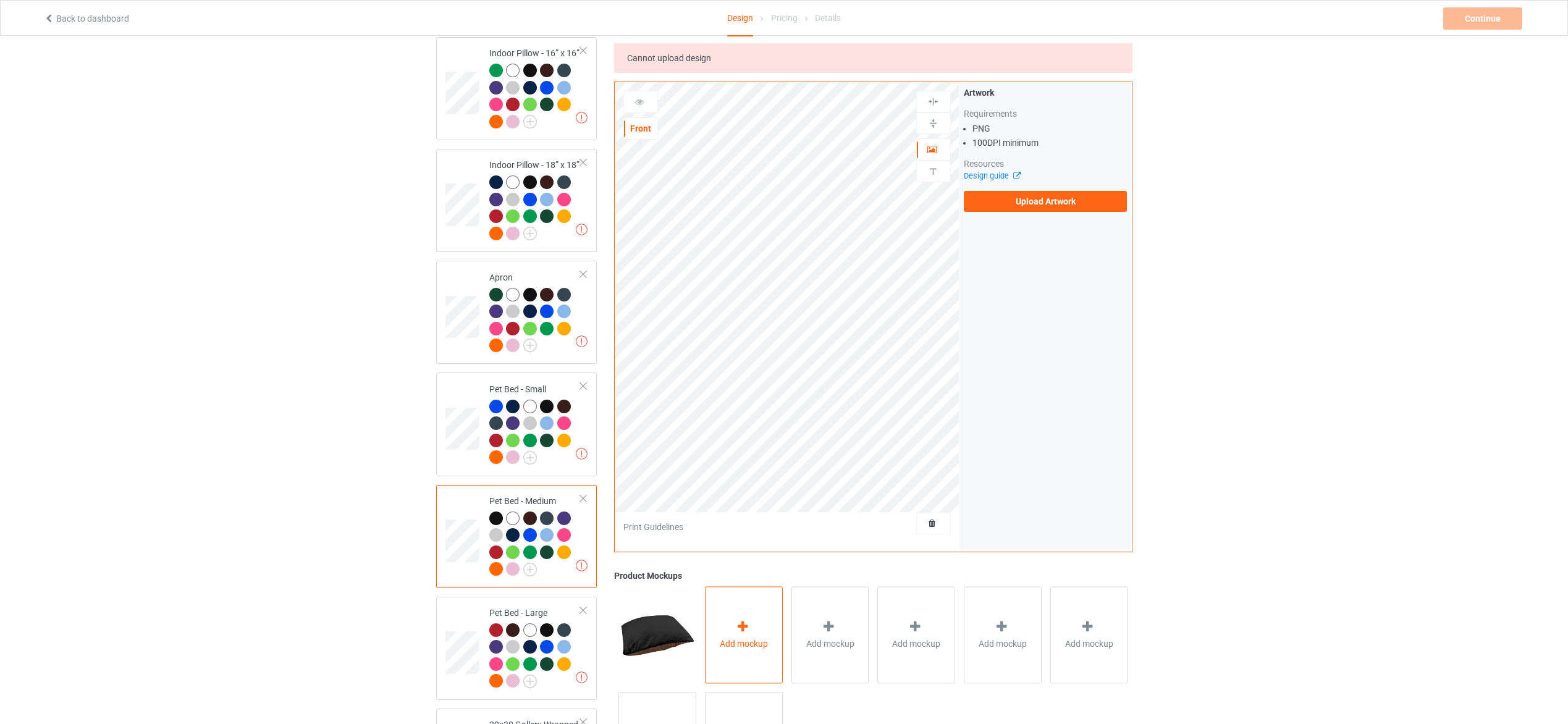
click at [759, 623] on div "Add mockup" at bounding box center [744, 635] width 78 height 97
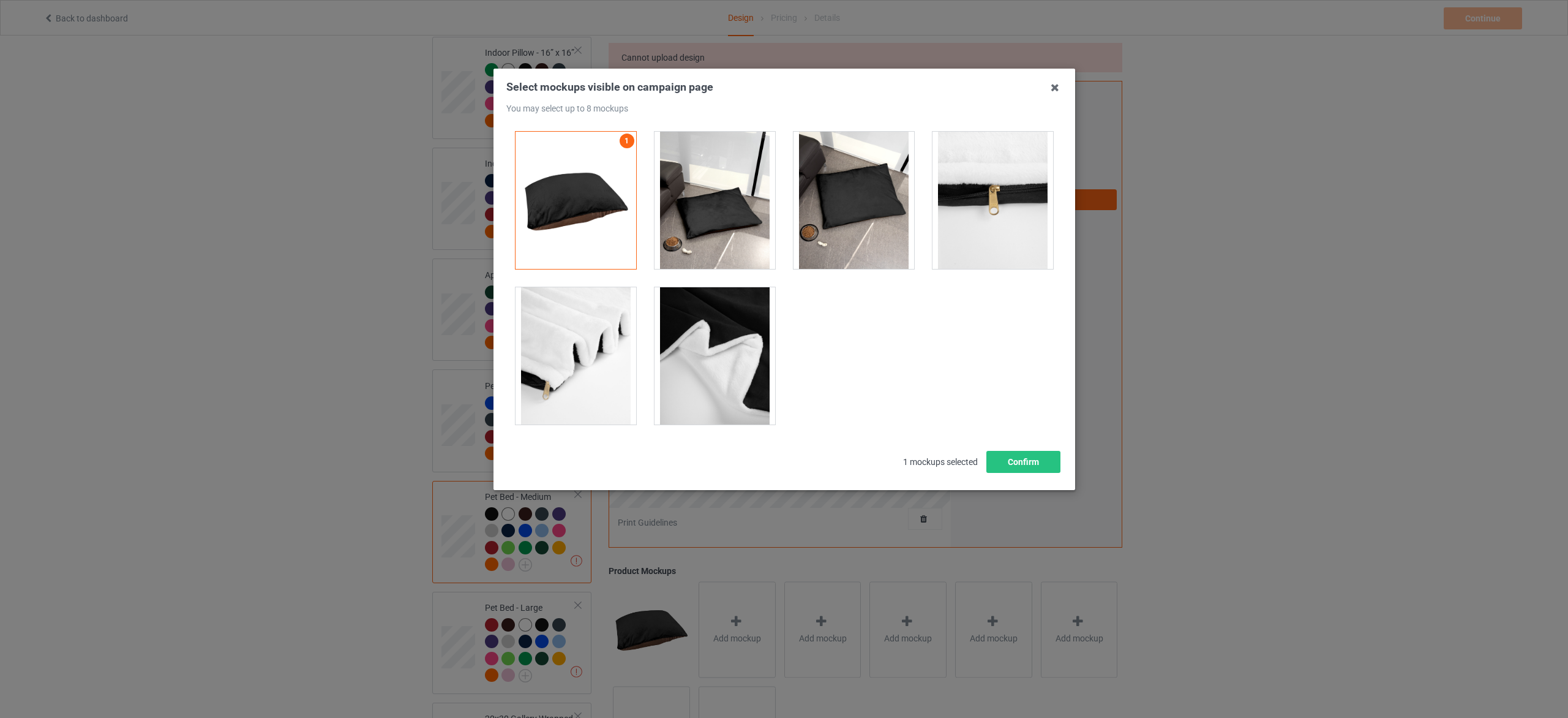
click at [702, 245] on div at bounding box center [715, 201] width 120 height 137
click at [855, 237] on div at bounding box center [854, 201] width 120 height 137
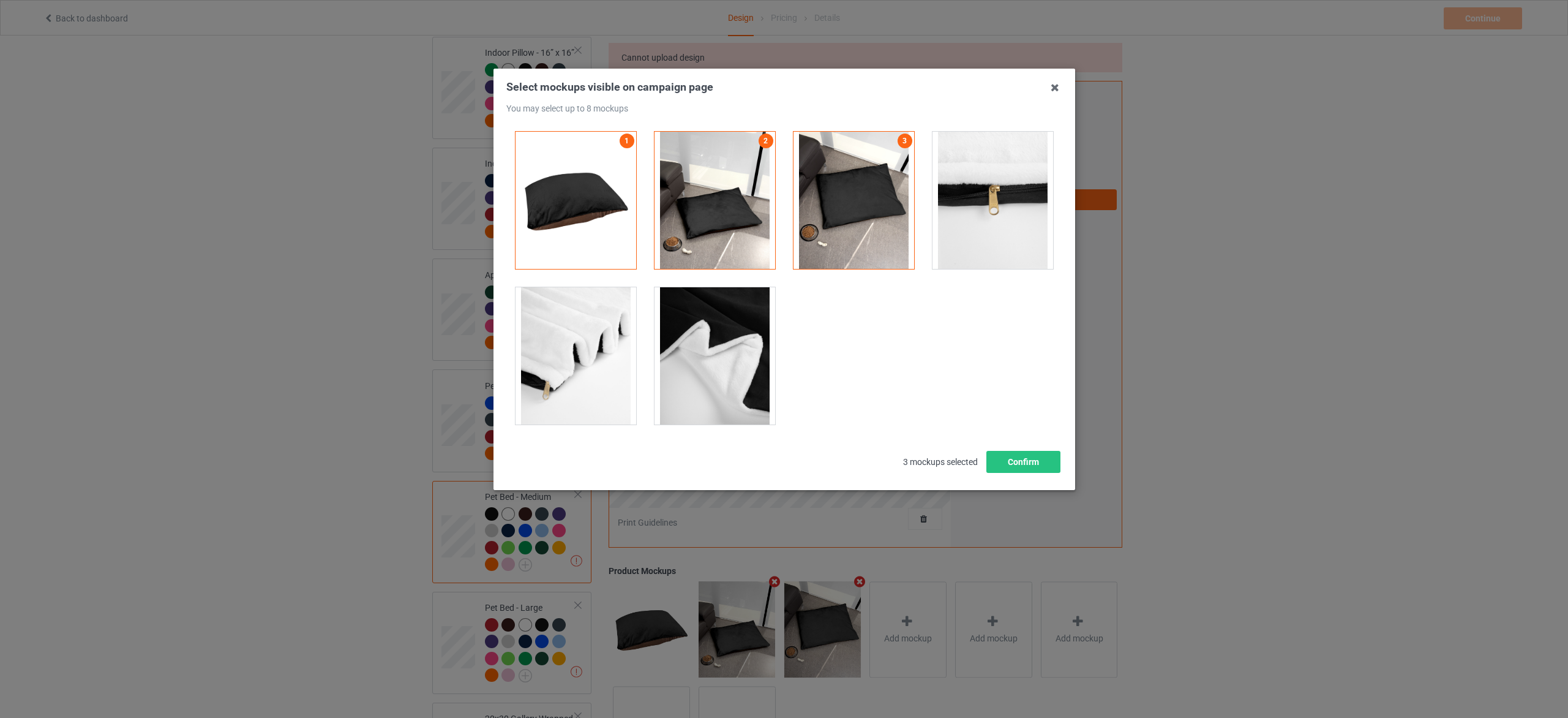
click at [689, 403] on div at bounding box center [715, 356] width 120 height 137
click at [588, 389] on div at bounding box center [576, 356] width 120 height 137
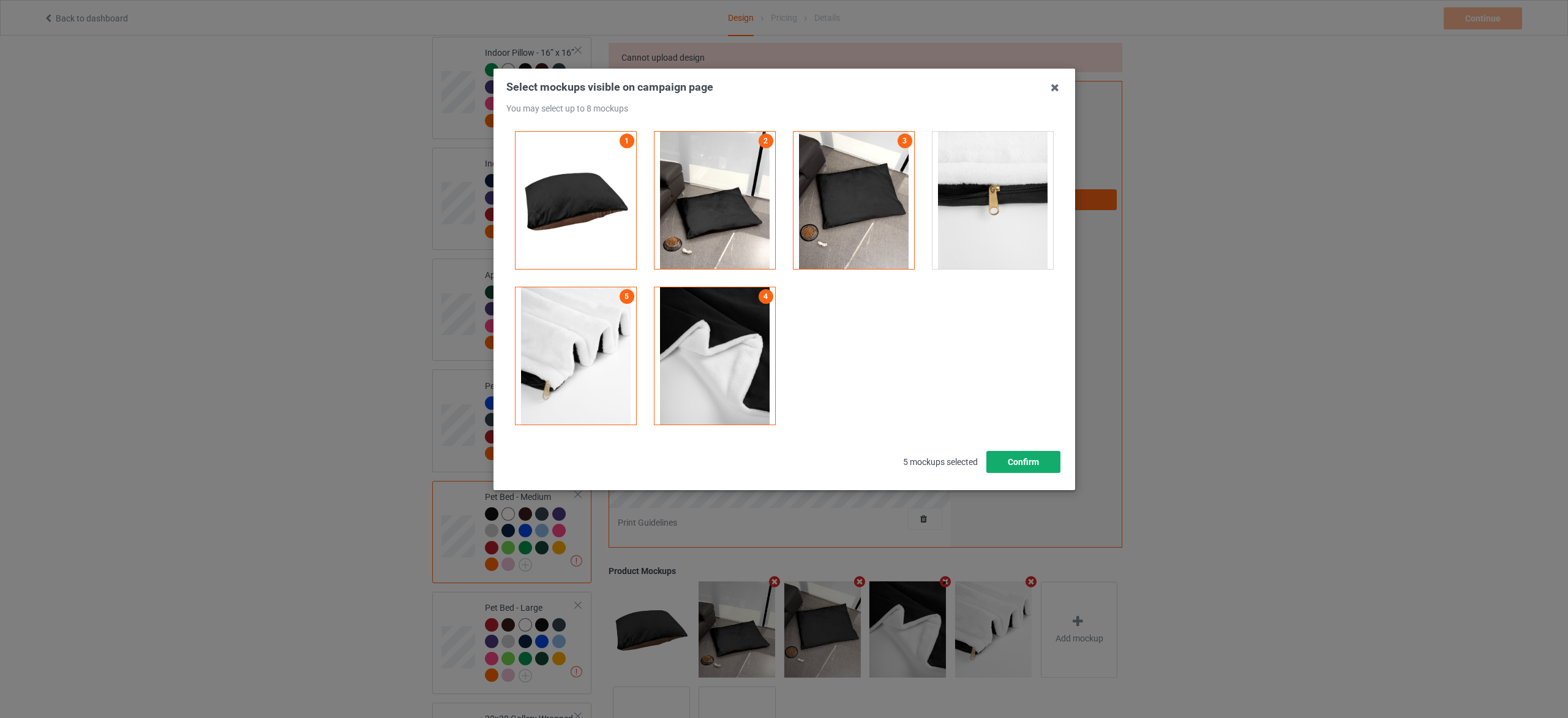
click at [1007, 456] on button "Confirm" at bounding box center [1023, 461] width 74 height 22
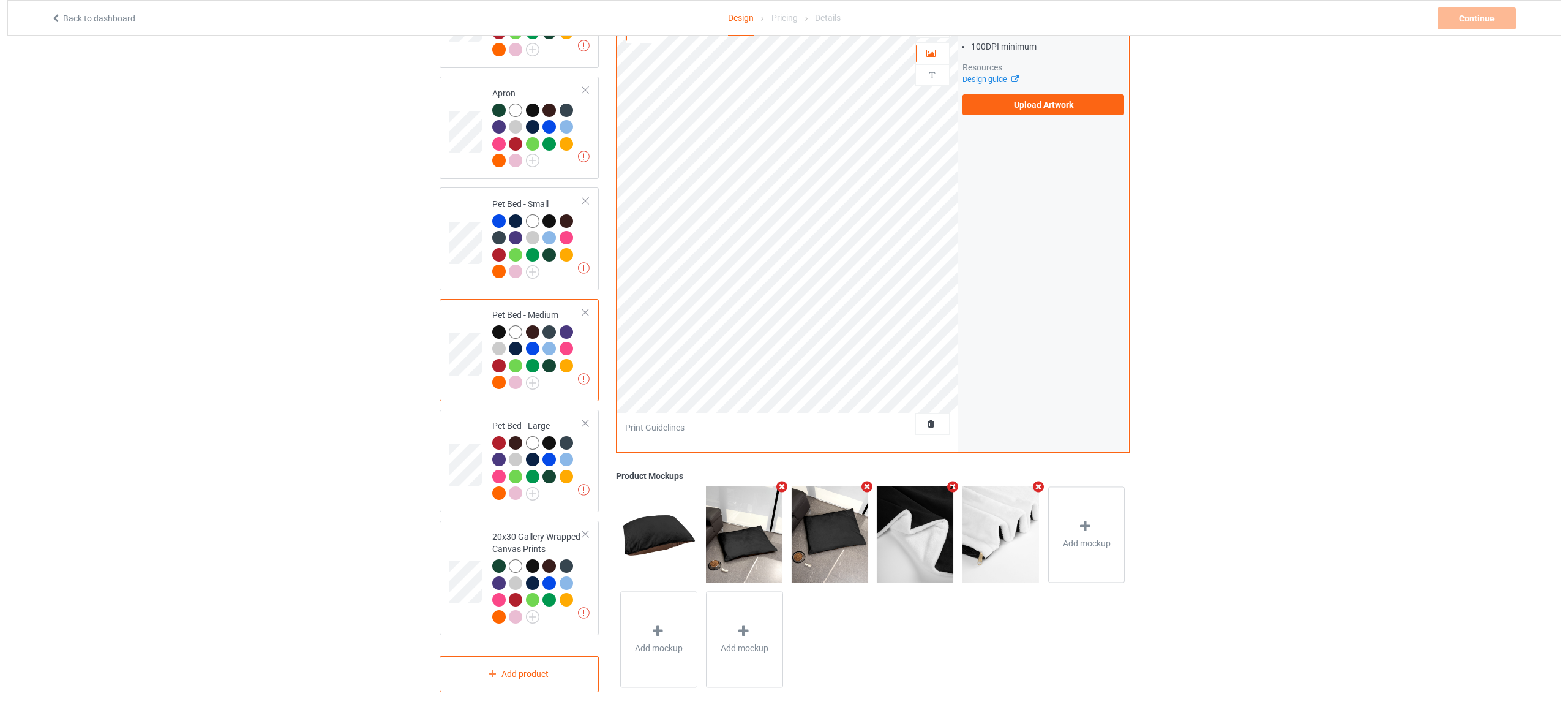
scroll to position [2110, 0]
click at [579, 448] on td "Missing artworks Pet Bed - Large" at bounding box center [530, 461] width 105 height 92
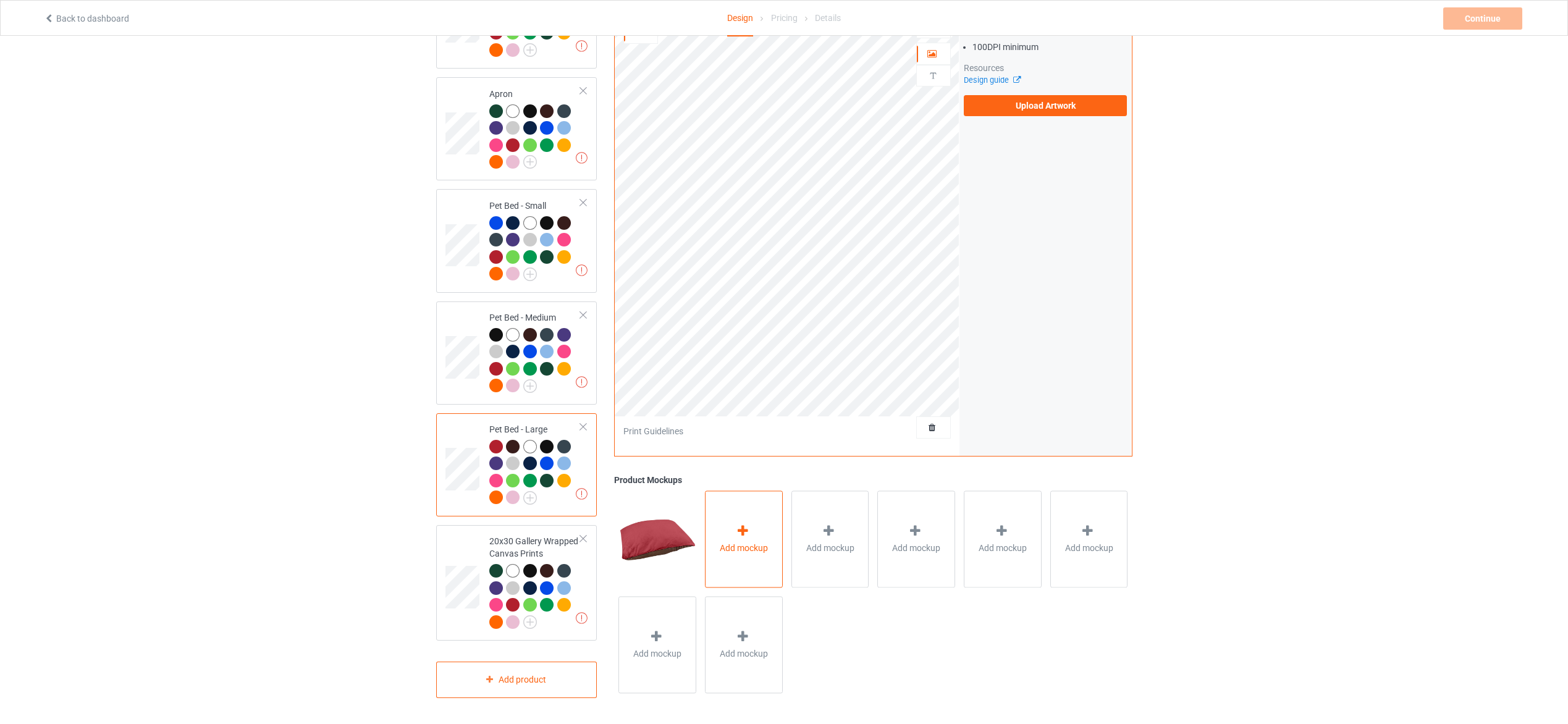
click at [752, 531] on div at bounding box center [743, 533] width 17 height 18
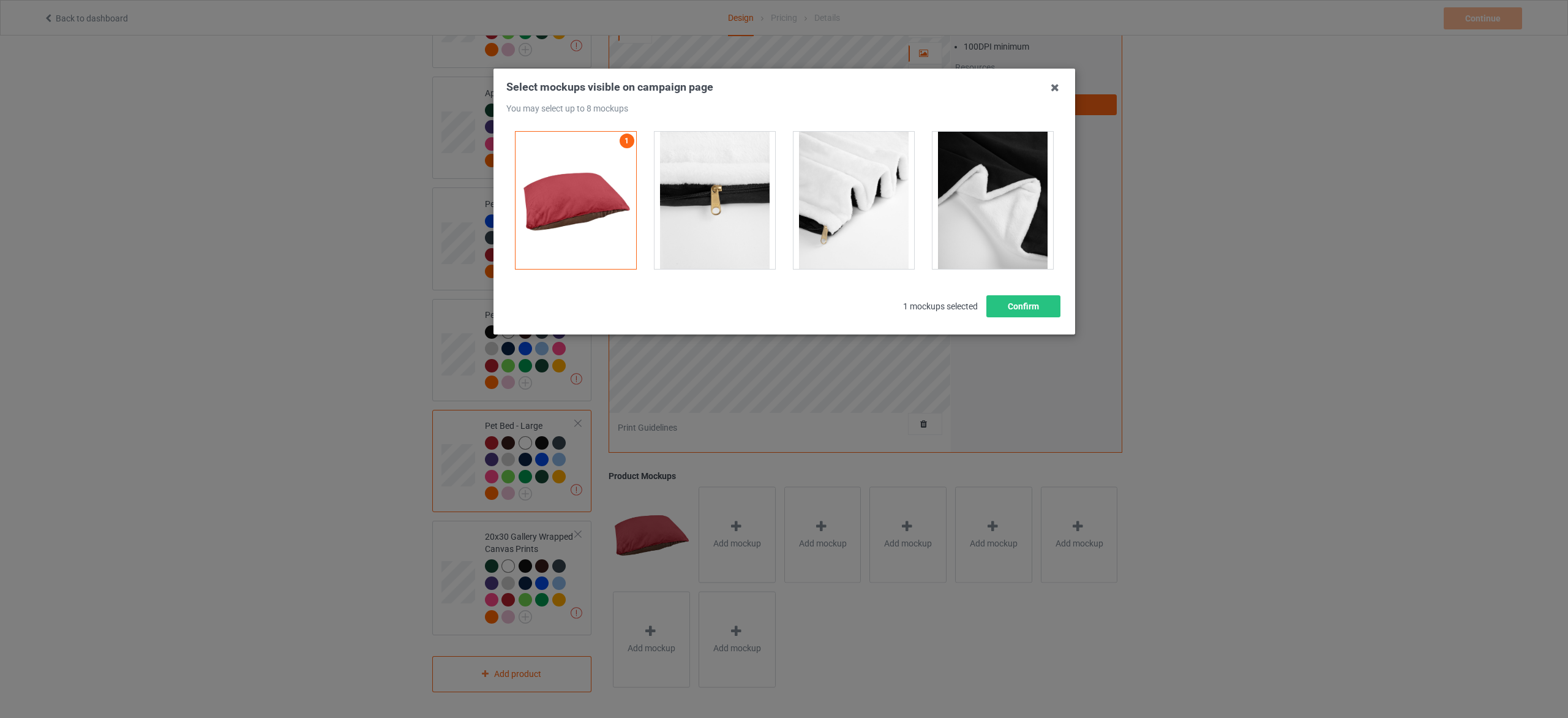
click at [924, 199] on div at bounding box center [993, 200] width 139 height 156
click at [992, 198] on div at bounding box center [993, 201] width 120 height 137
click at [1016, 302] on button "Confirm" at bounding box center [1023, 306] width 74 height 22
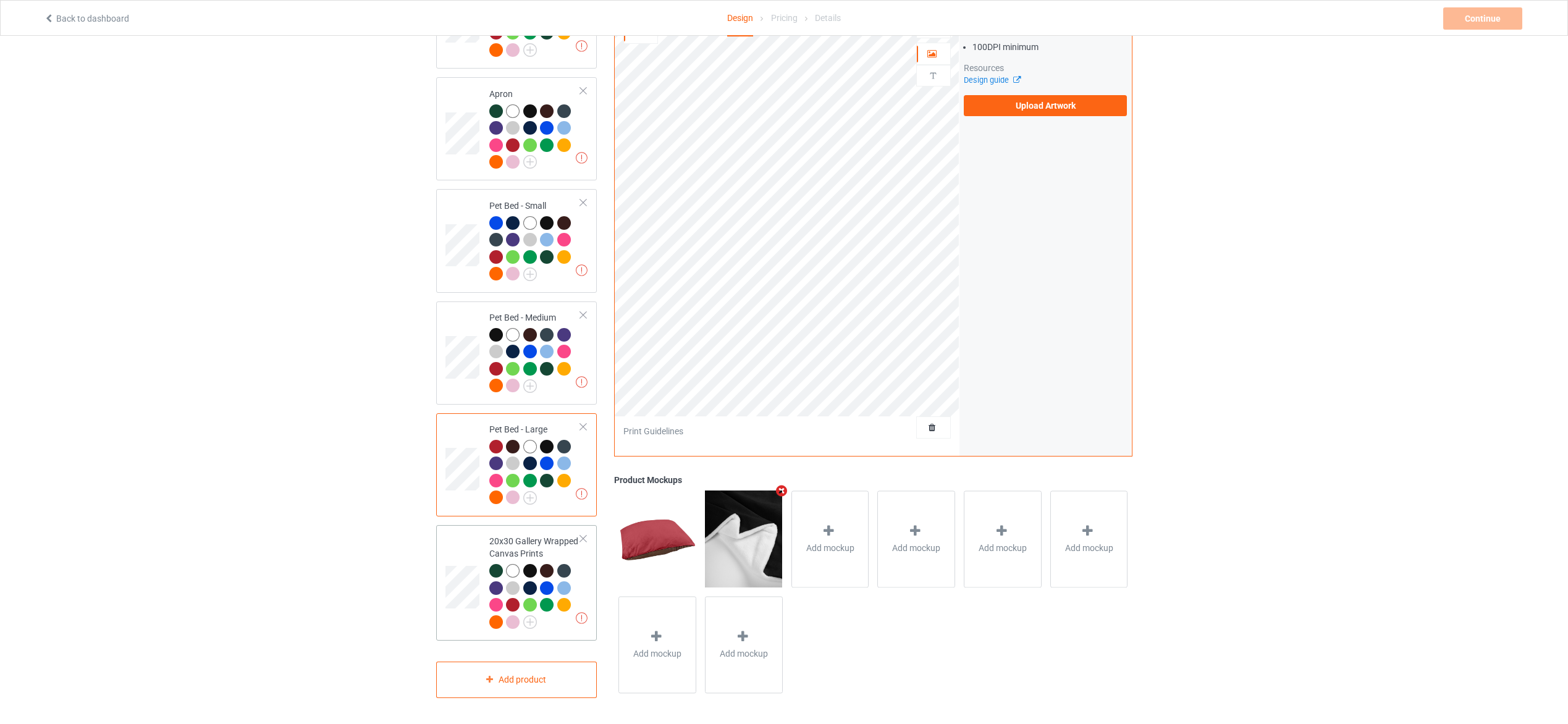
click at [578, 577] on div at bounding box center [535, 598] width 92 height 68
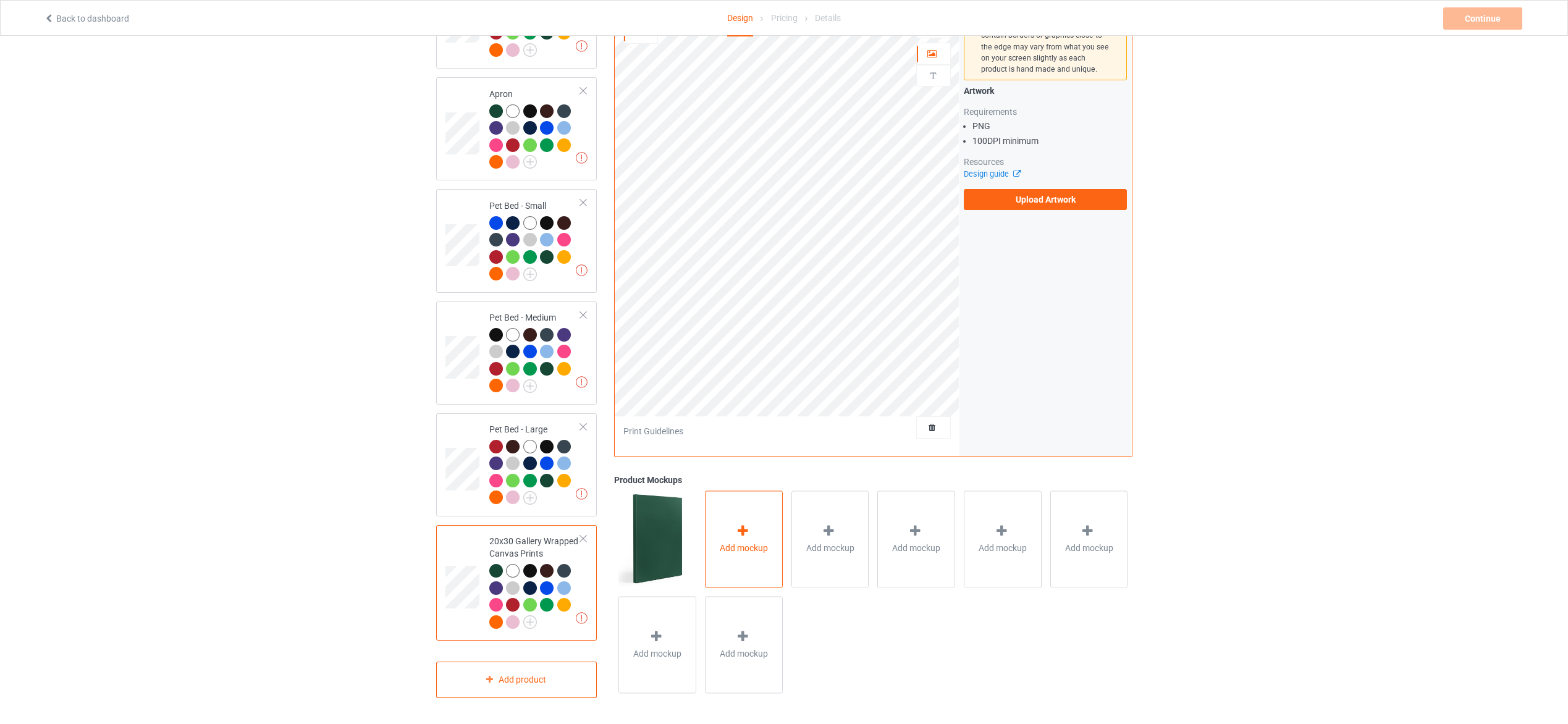
click at [720, 538] on div "Add mockup" at bounding box center [744, 539] width 78 height 97
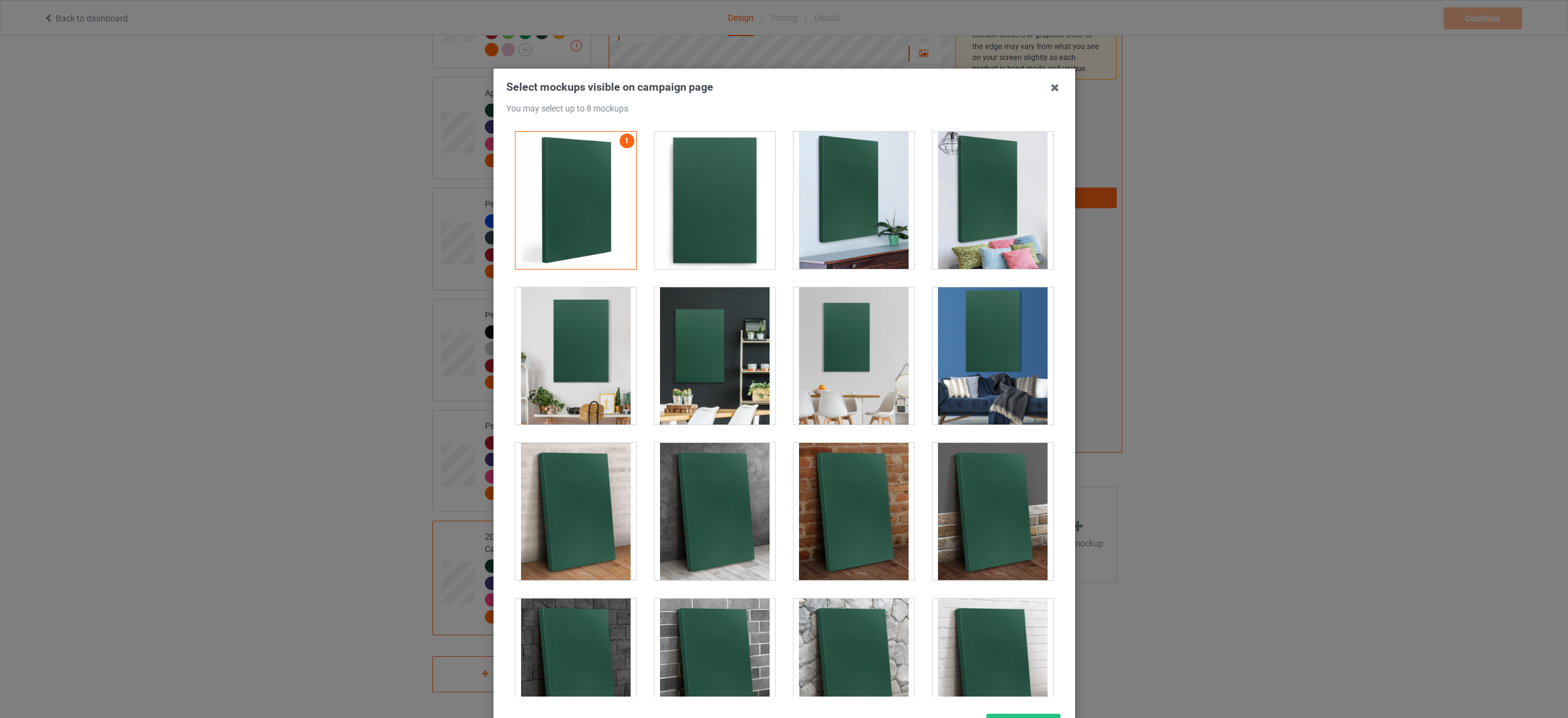
click at [1016, 529] on div at bounding box center [993, 512] width 120 height 137
click at [984, 367] on div at bounding box center [993, 356] width 120 height 137
click at [996, 216] on div at bounding box center [993, 201] width 120 height 137
click at [902, 223] on div at bounding box center [854, 200] width 139 height 156
click at [869, 226] on div at bounding box center [854, 201] width 120 height 137
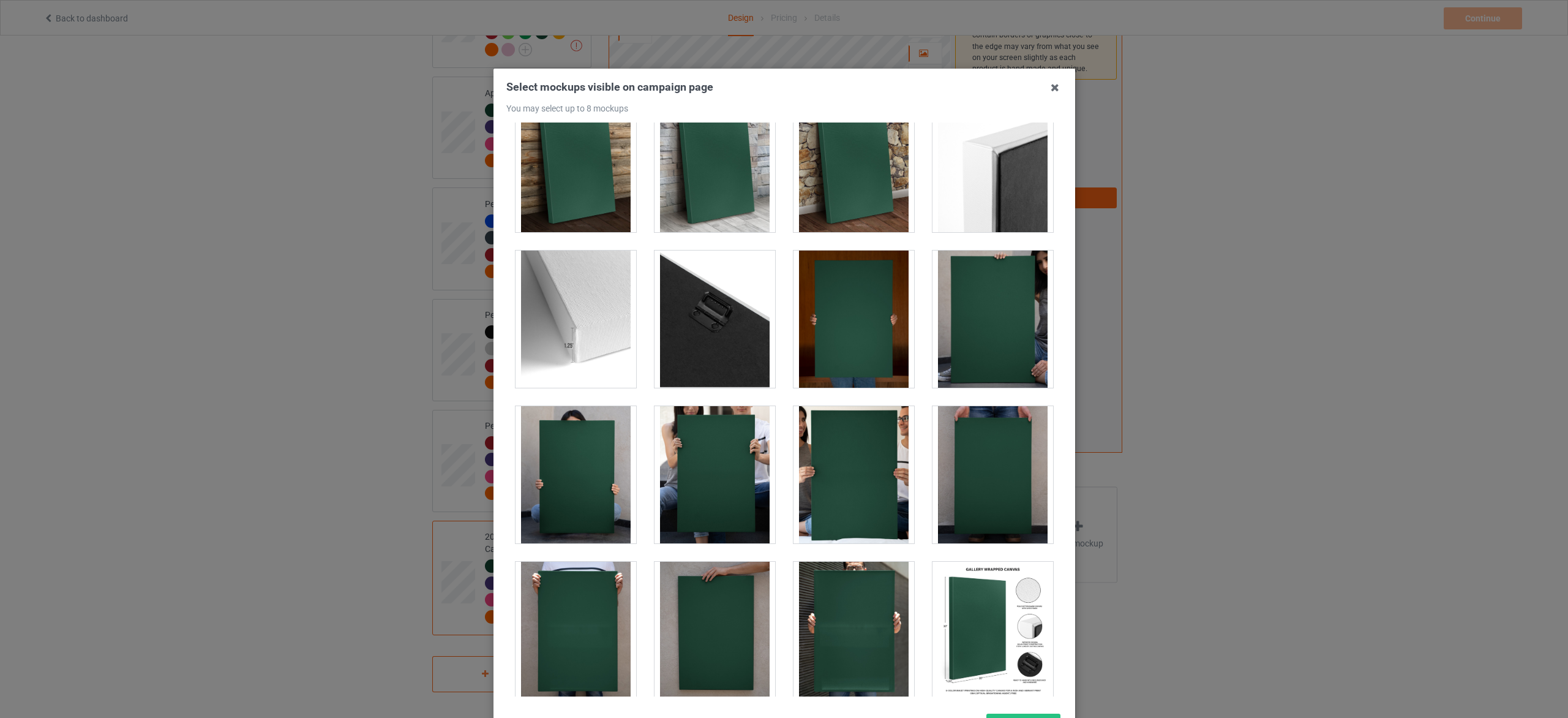
scroll to position [826, 0]
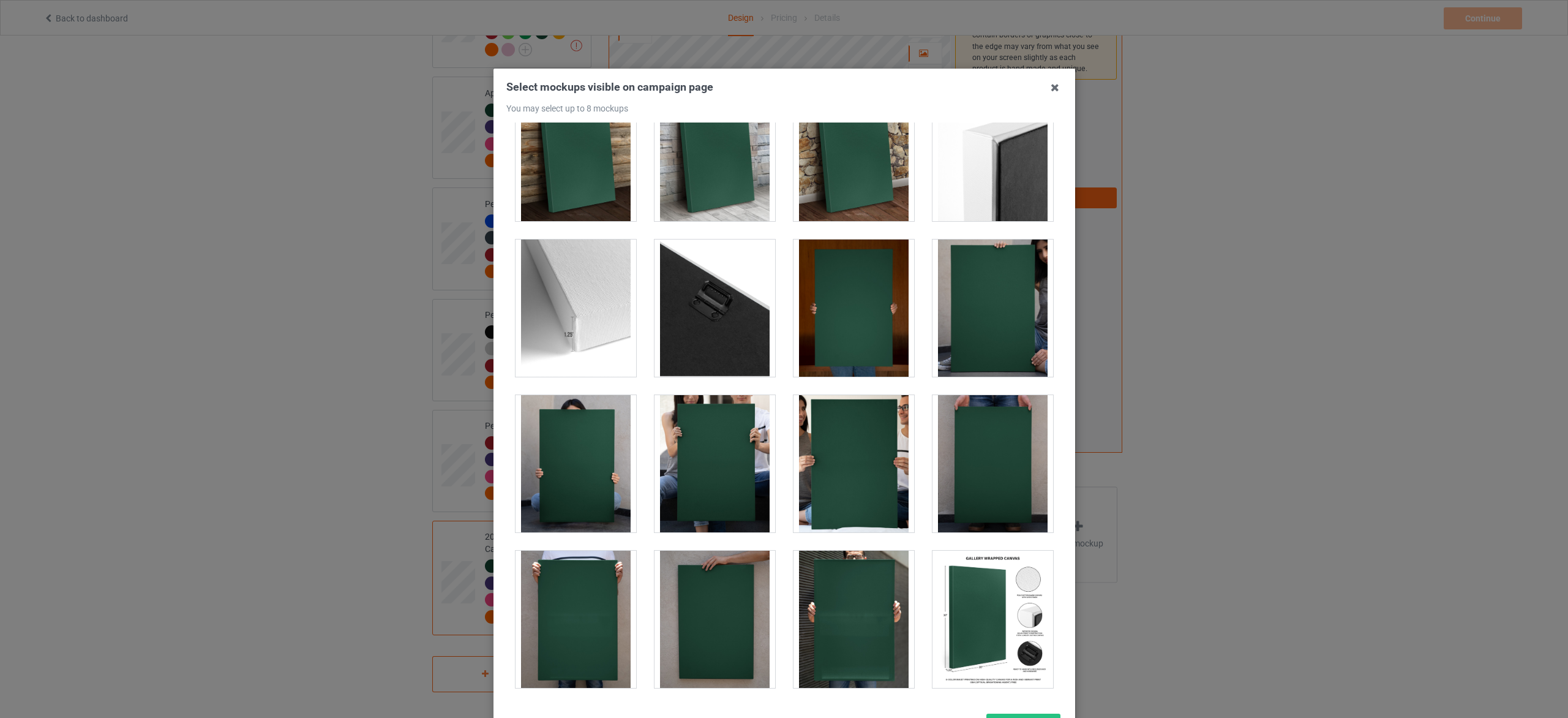
click at [976, 621] on div at bounding box center [993, 619] width 120 height 137
click at [847, 155] on div at bounding box center [854, 153] width 120 height 137
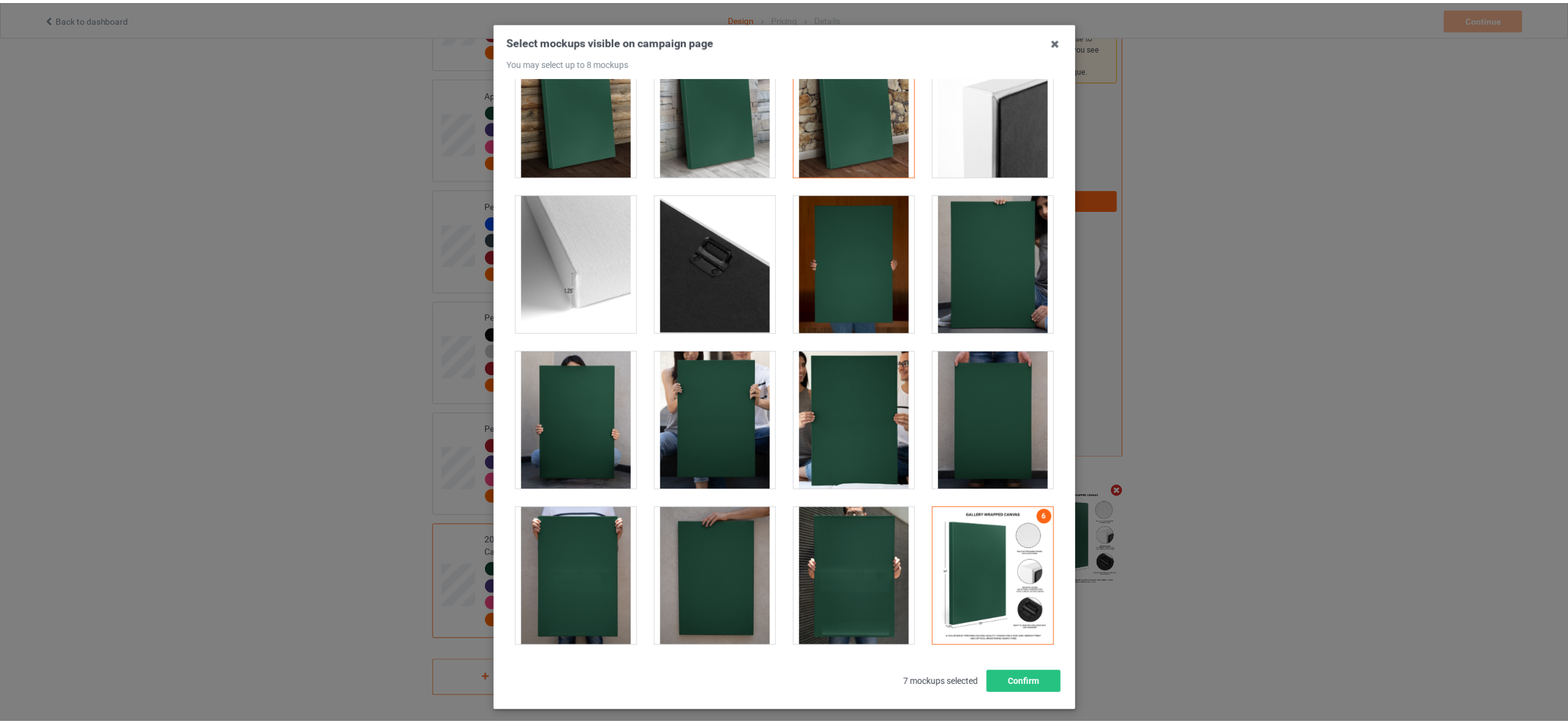
scroll to position [104, 0]
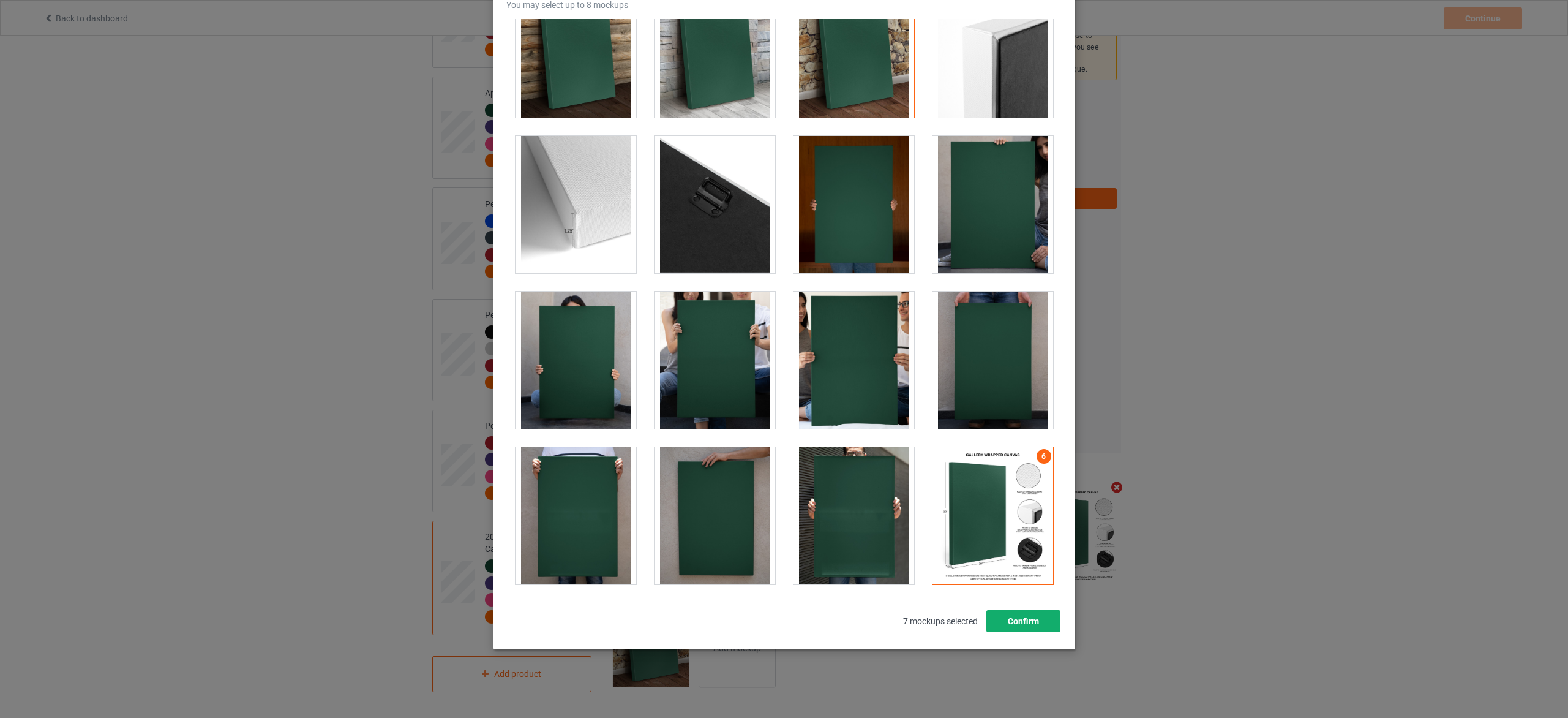
click at [993, 621] on button "Confirm" at bounding box center [1023, 621] width 74 height 22
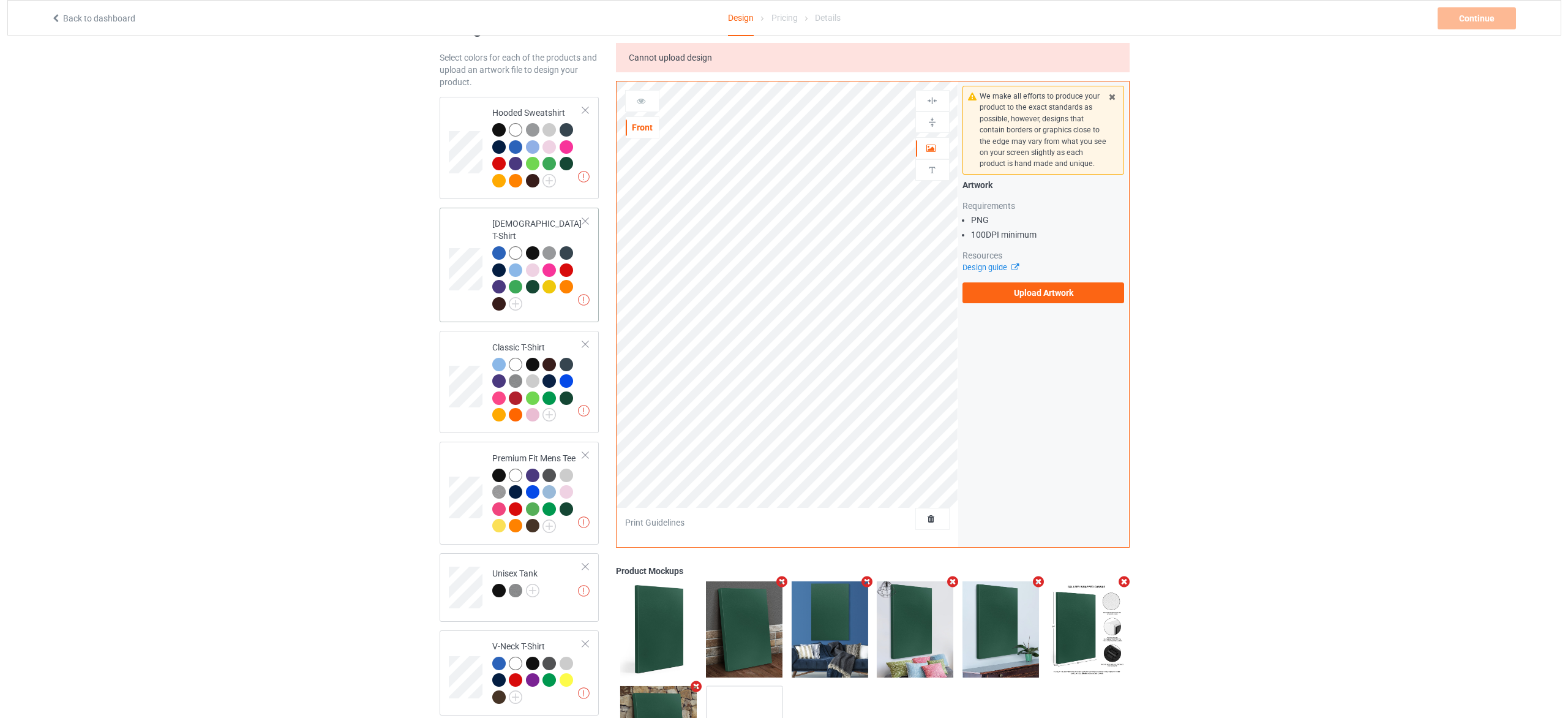
scroll to position [0, 0]
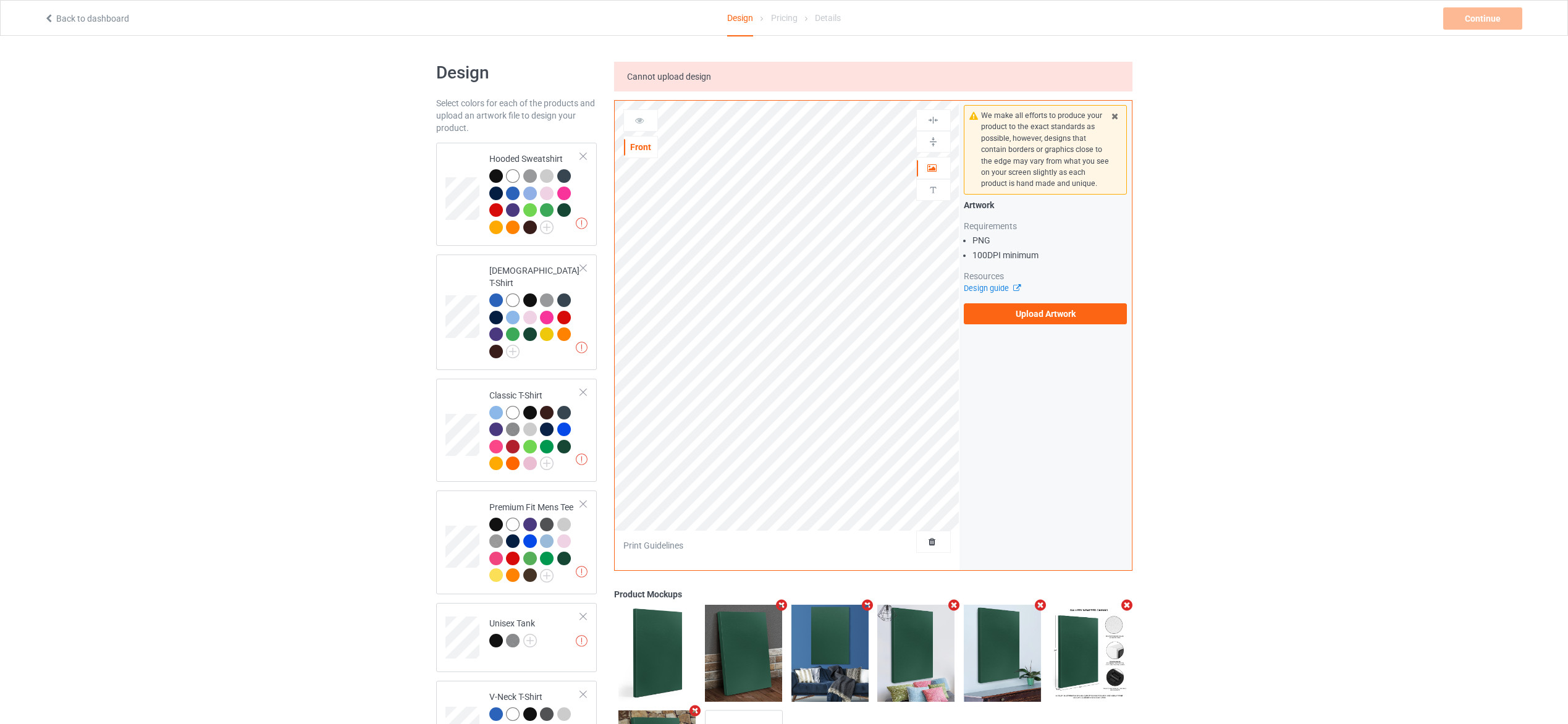
drag, startPoint x: 953, startPoint y: 701, endPoint x: 1376, endPoint y: 760, distance: 427.1
drag, startPoint x: 1376, startPoint y: 760, endPoint x: 990, endPoint y: 119, distance: 748.2
click at [990, 119] on div "We make all efforts to produce your product to the exact standards as possible,…" at bounding box center [1045, 150] width 129 height 80
copy div "e make all efforts to produce your product to the exact standards as possible, …"
click at [1058, 313] on label "Upload Artwork" at bounding box center [1045, 314] width 164 height 21
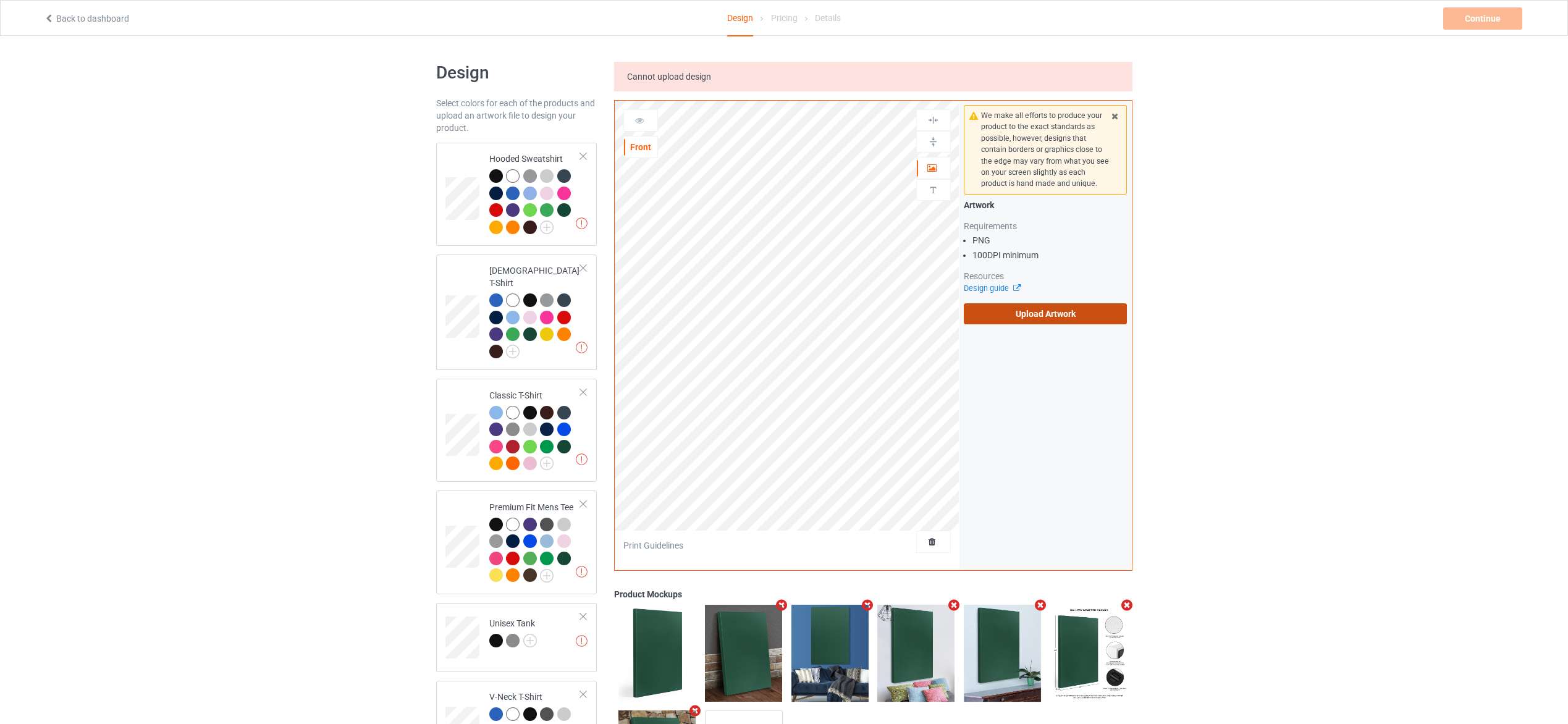
click at [0, 0] on input "Upload Artwork" at bounding box center [0, 0] width 0 height 0
click at [590, 186] on div "Missing artworks Hooded Sweatshirt" at bounding box center [517, 194] width 161 height 103
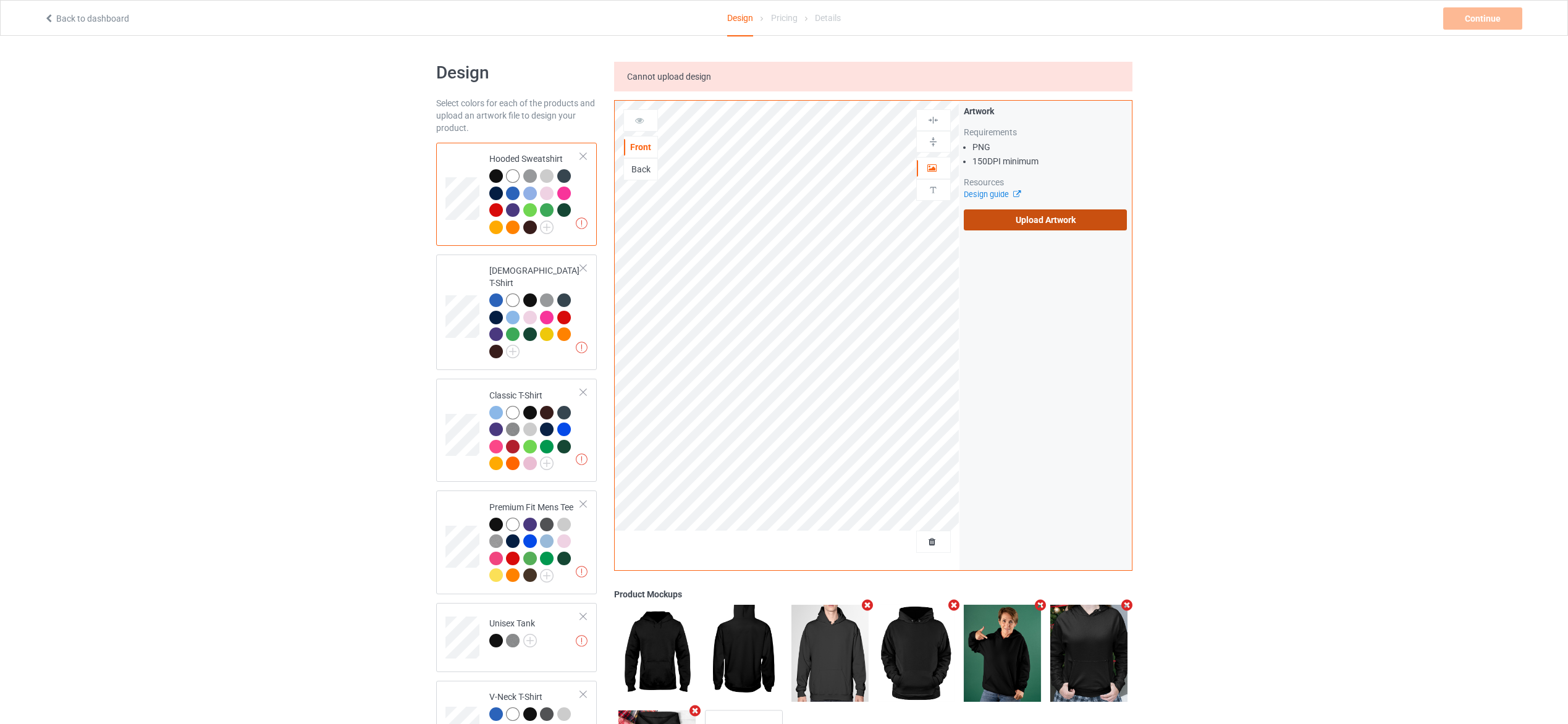
click at [1009, 215] on label "Upload Artwork" at bounding box center [1045, 220] width 164 height 21
click at [0, 0] on input "Upload Artwork" at bounding box center [0, 0] width 0 height 0
click at [1027, 213] on label "Upload Artwork" at bounding box center [1045, 220] width 164 height 21
click at [0, 0] on input "Upload Artwork" at bounding box center [0, 0] width 0 height 0
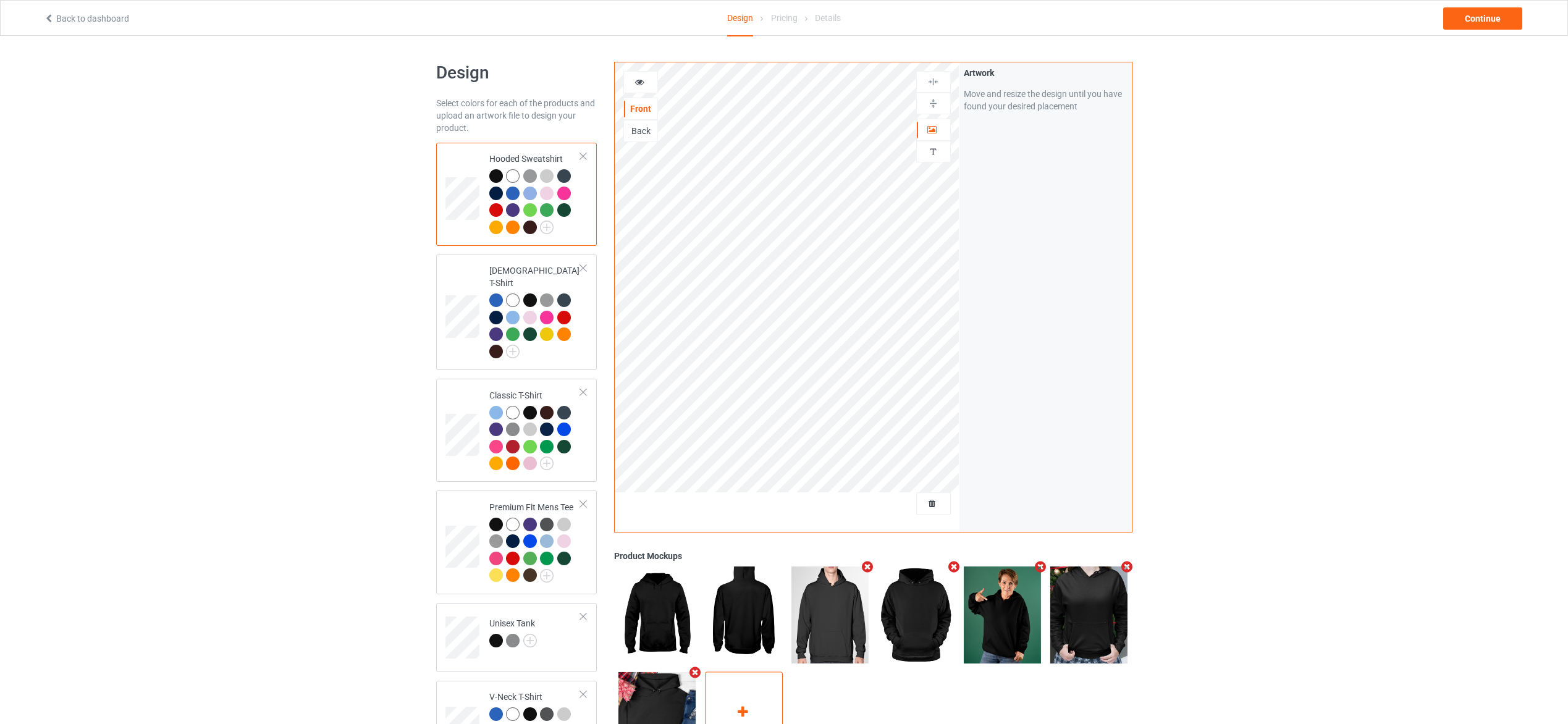
click at [742, 697] on div "Add mockup" at bounding box center [744, 721] width 78 height 97
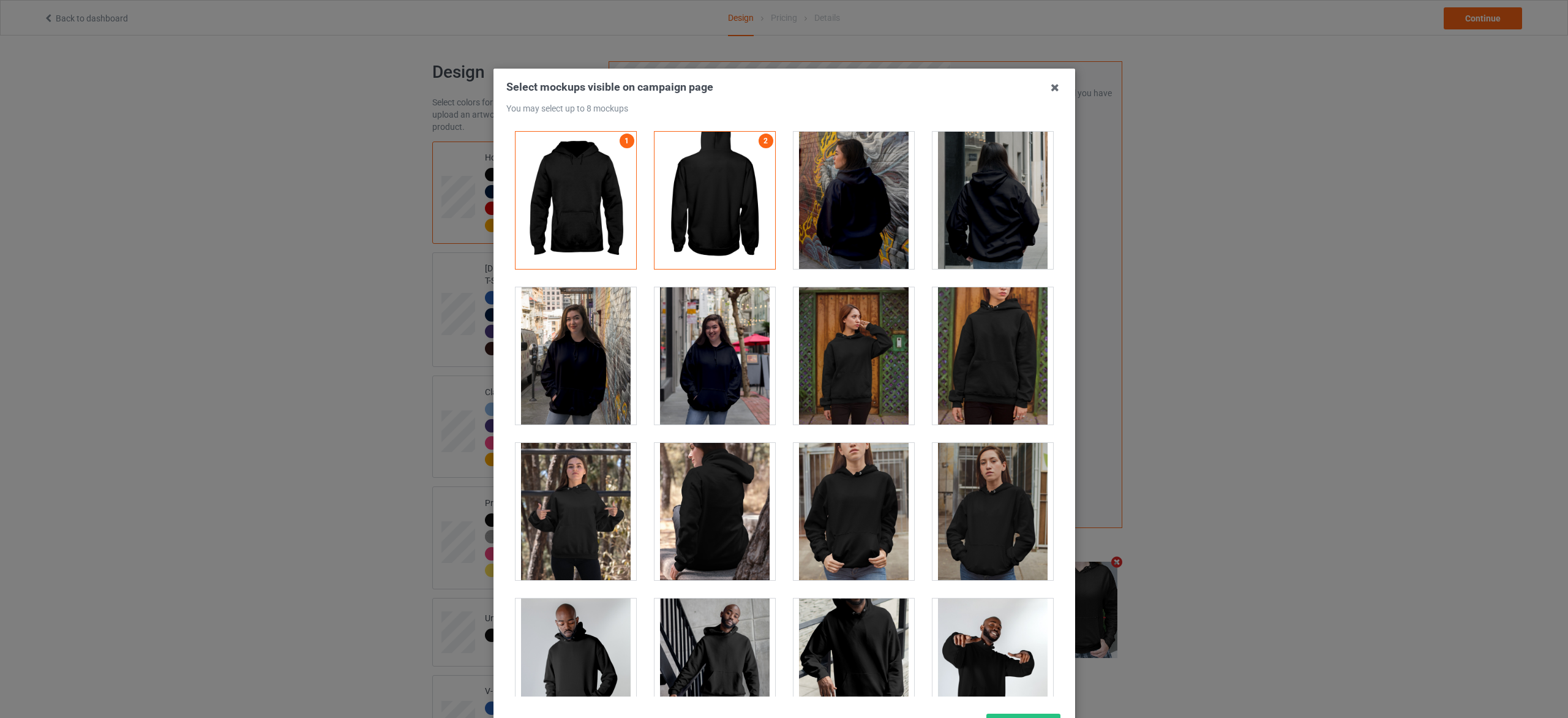
click at [596, 380] on div at bounding box center [576, 356] width 120 height 137
click at [599, 380] on div at bounding box center [576, 356] width 120 height 137
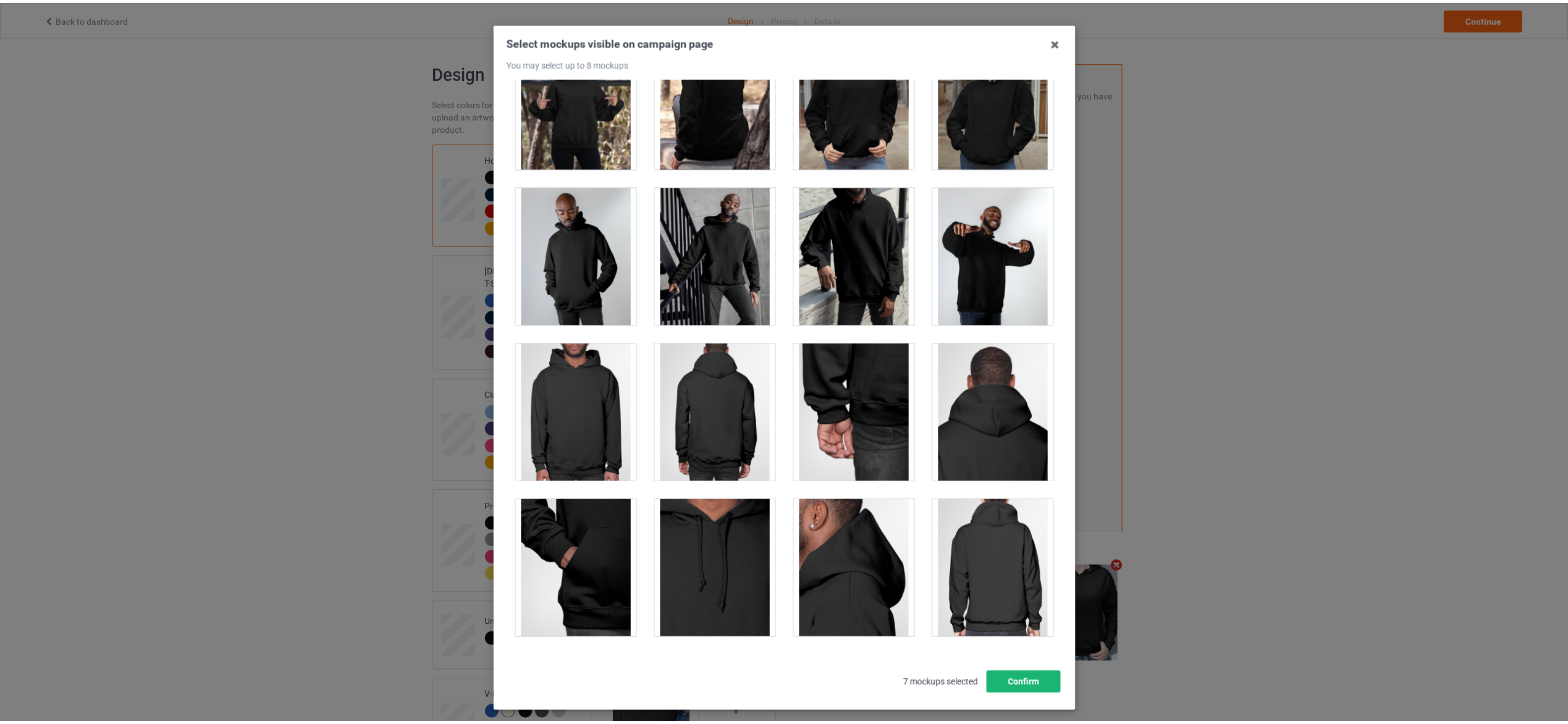
scroll to position [104, 0]
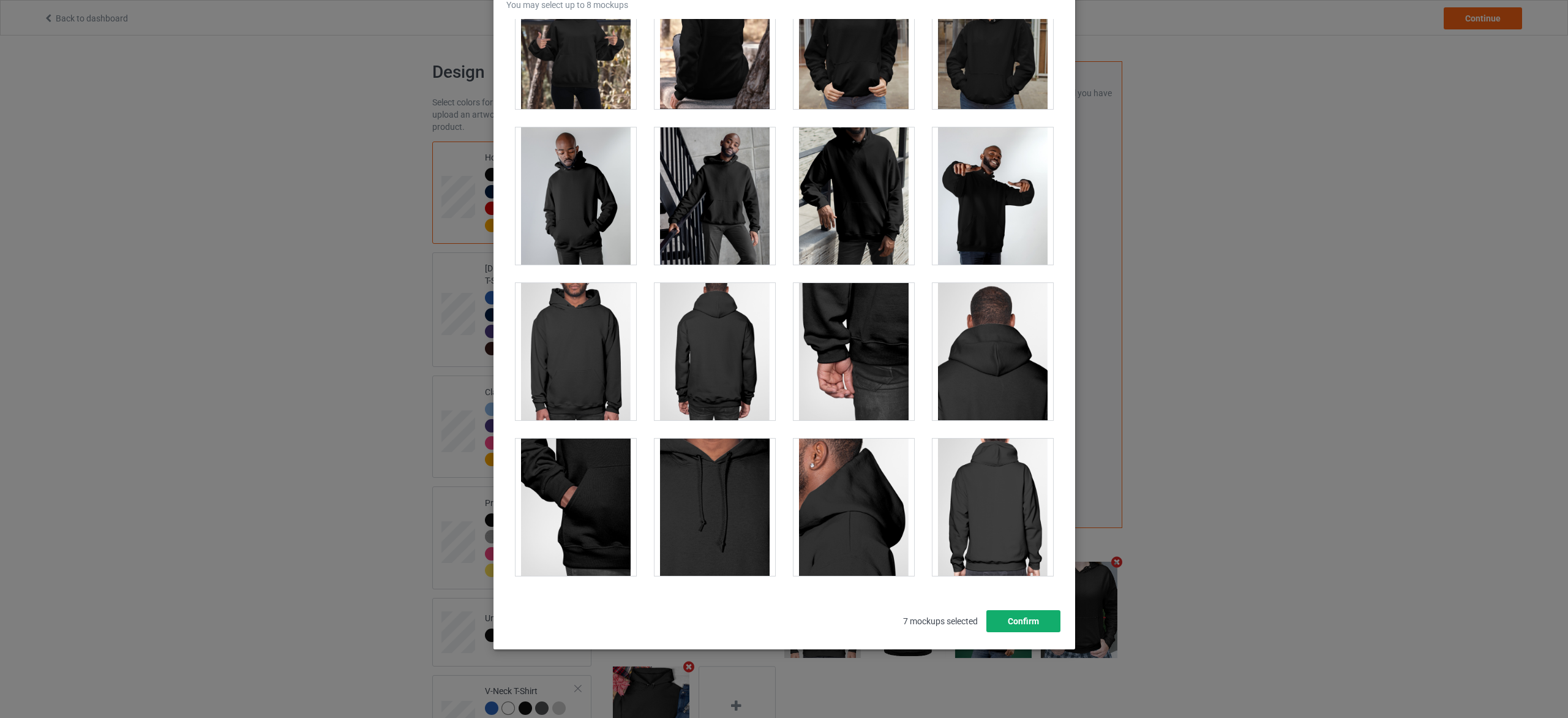
click at [1024, 620] on button "Confirm" at bounding box center [1023, 621] width 74 height 22
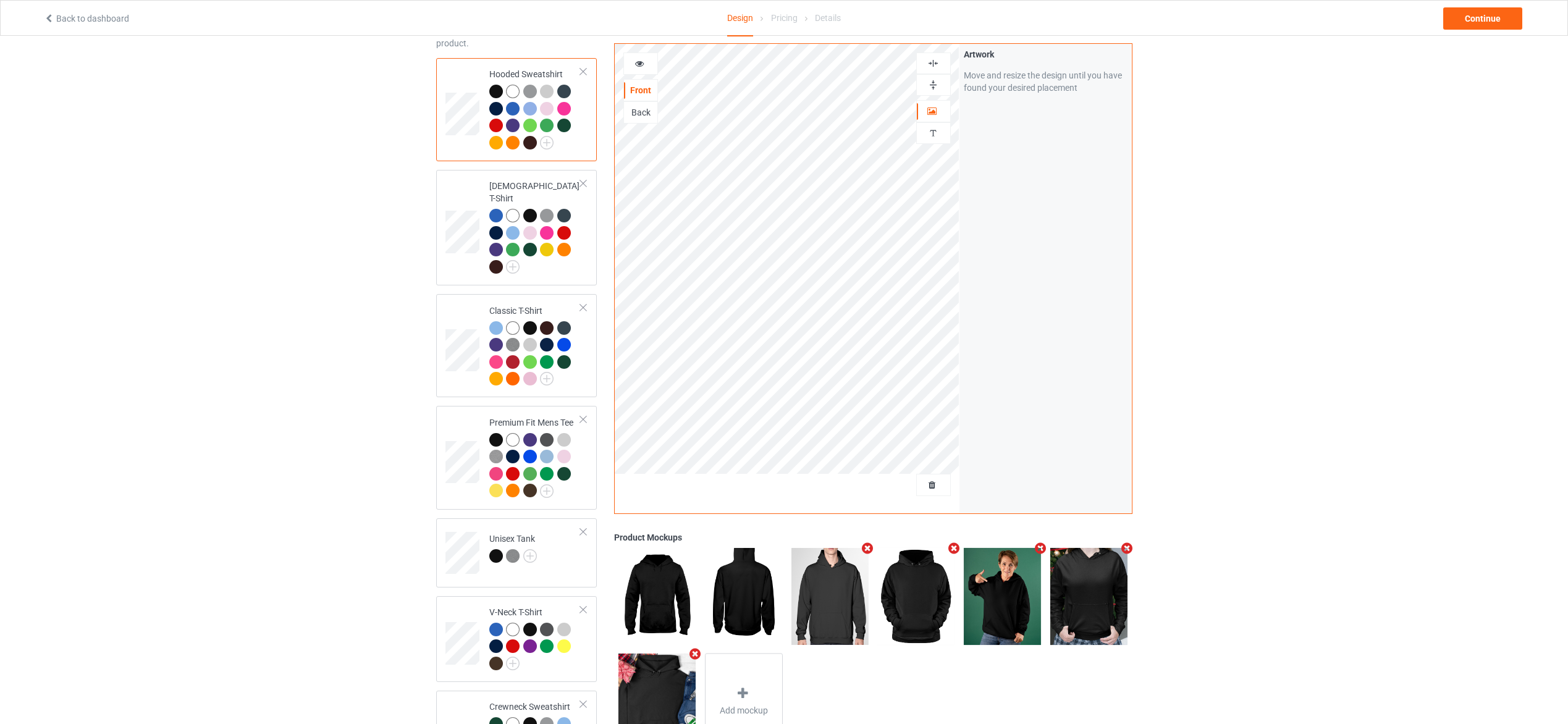
scroll to position [0, 0]
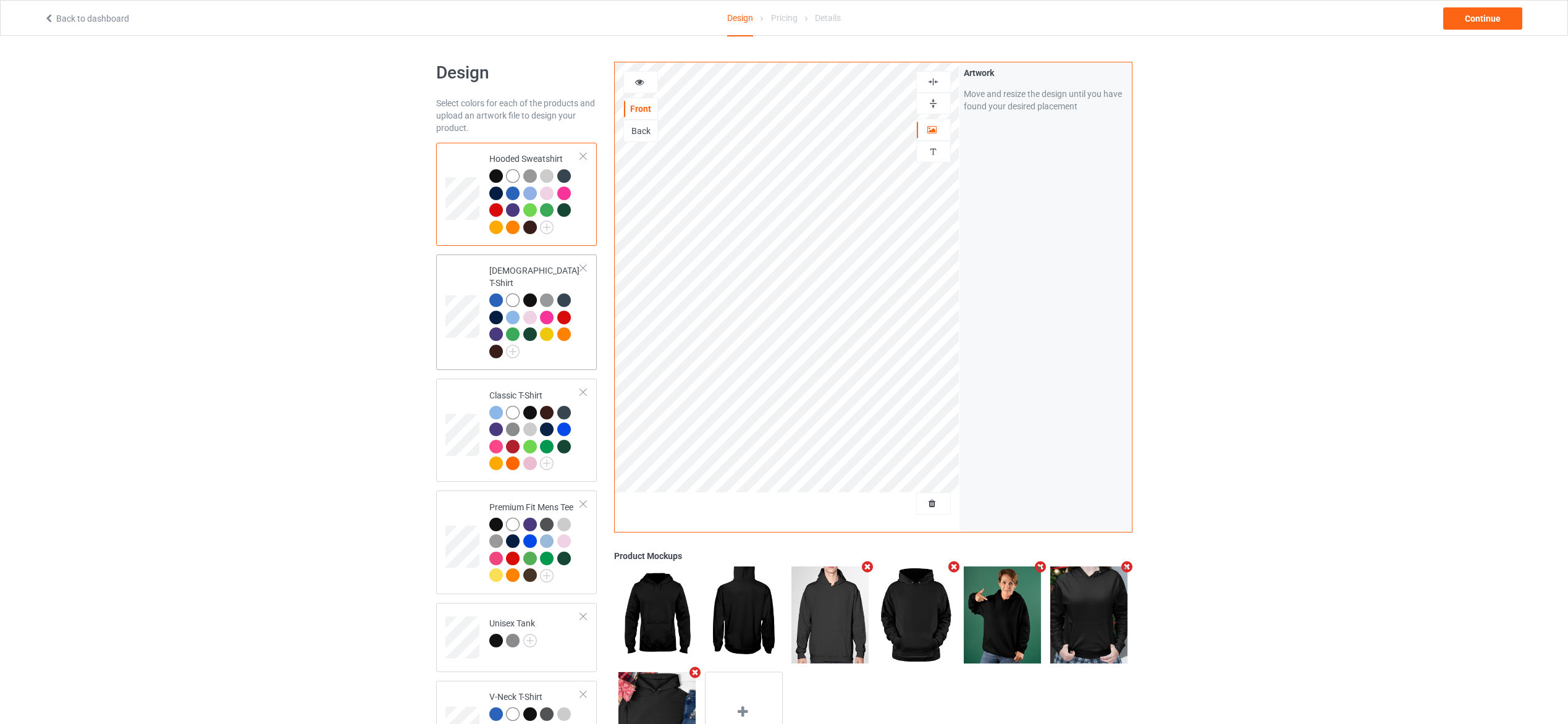
click at [580, 335] on div at bounding box center [535, 328] width 92 height 68
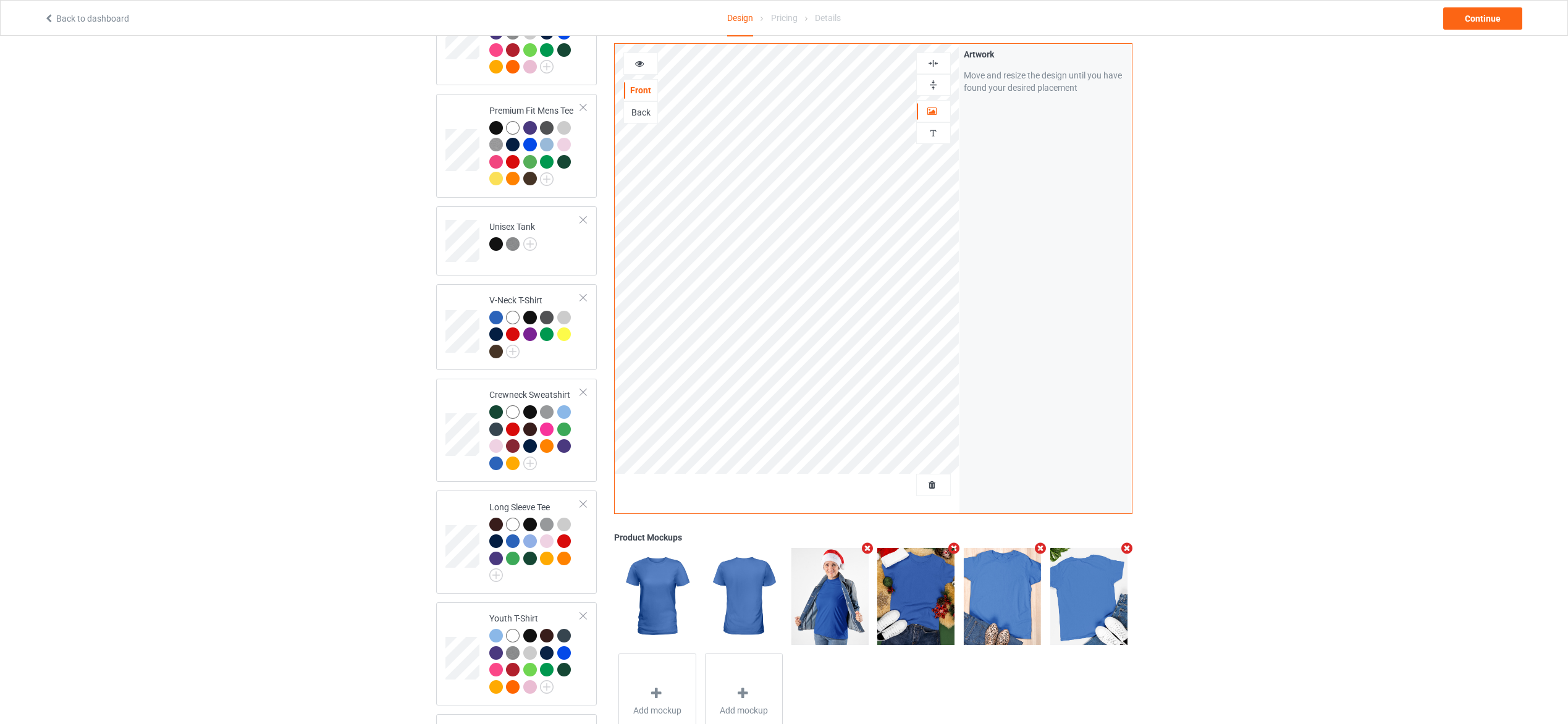
scroll to position [464, 0]
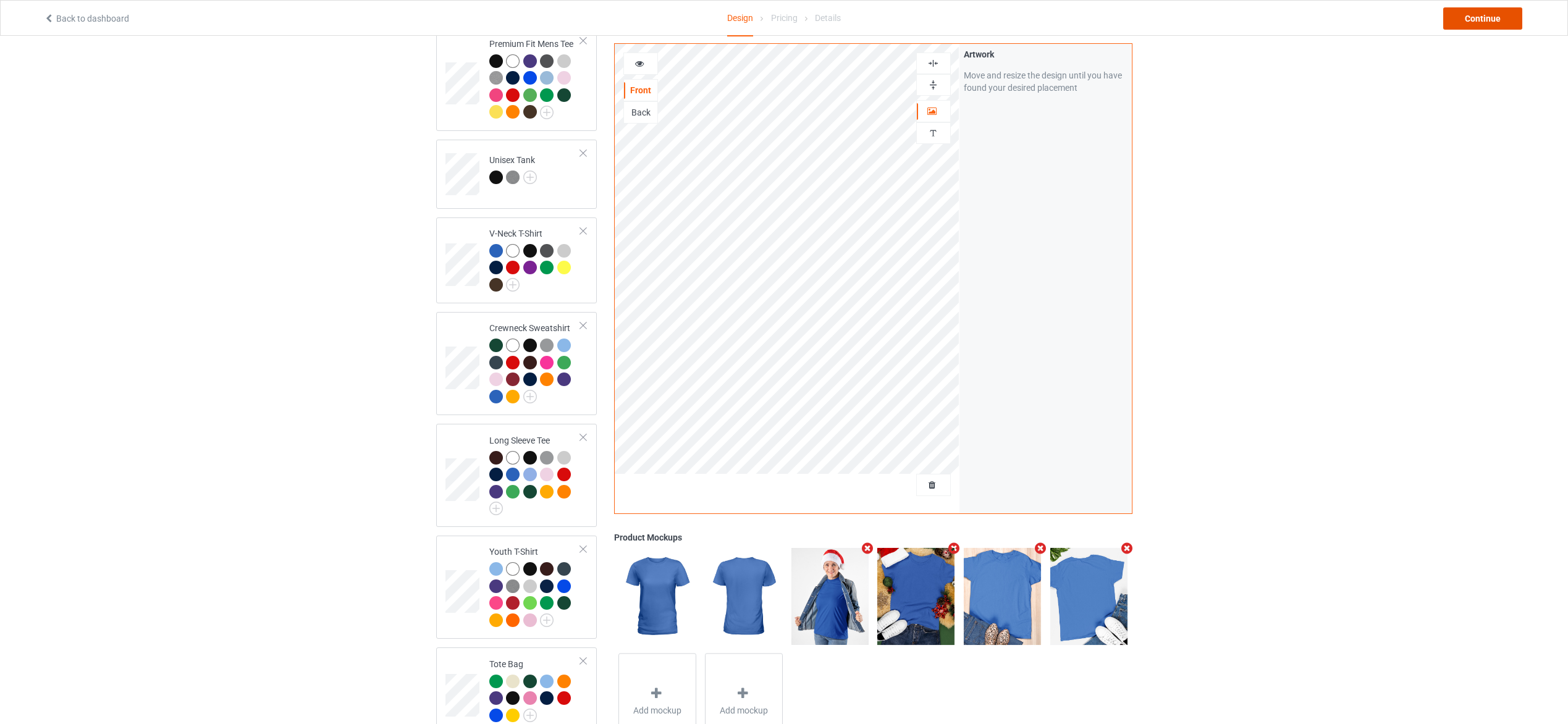
click at [1488, 13] on div "Continue" at bounding box center [1482, 18] width 79 height 22
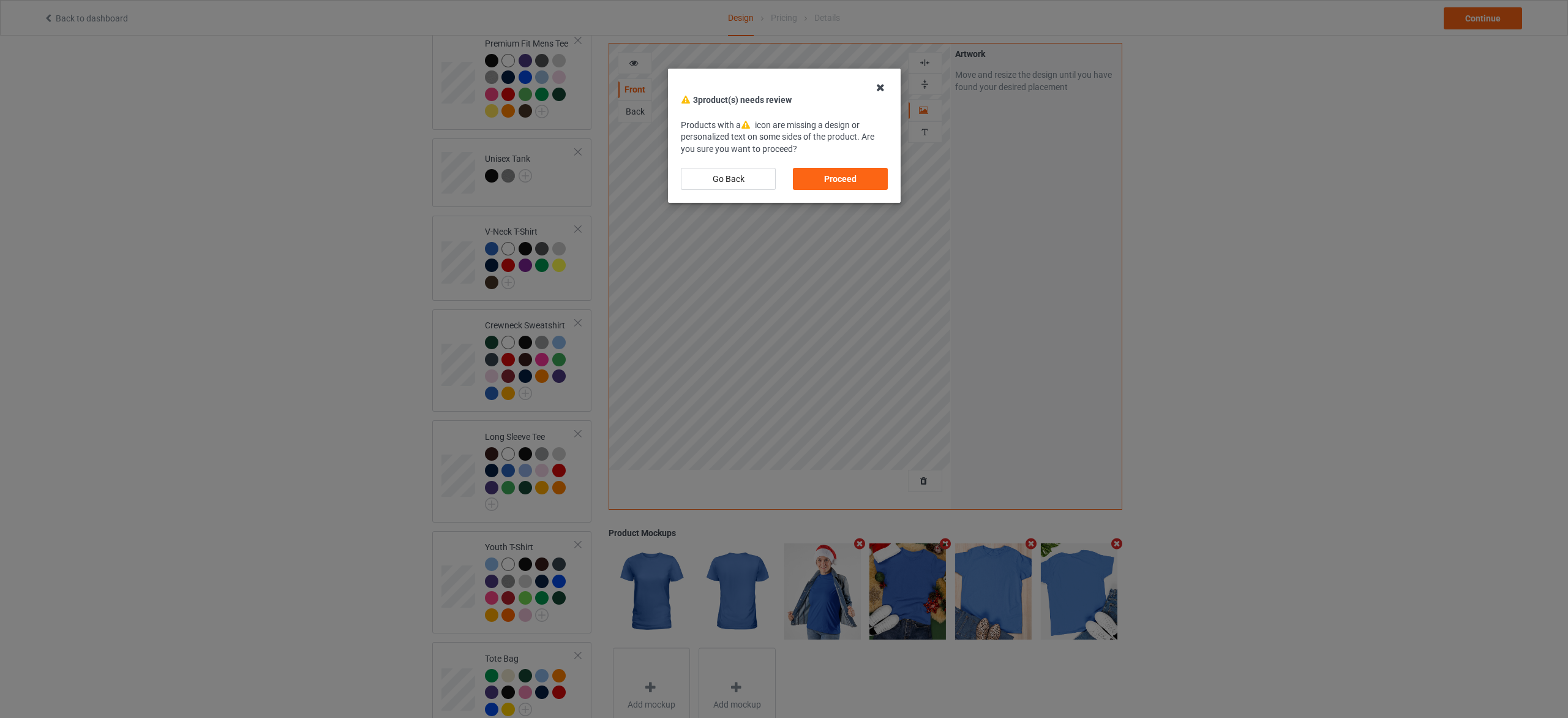
click at [878, 85] on icon at bounding box center [881, 87] width 20 height 20
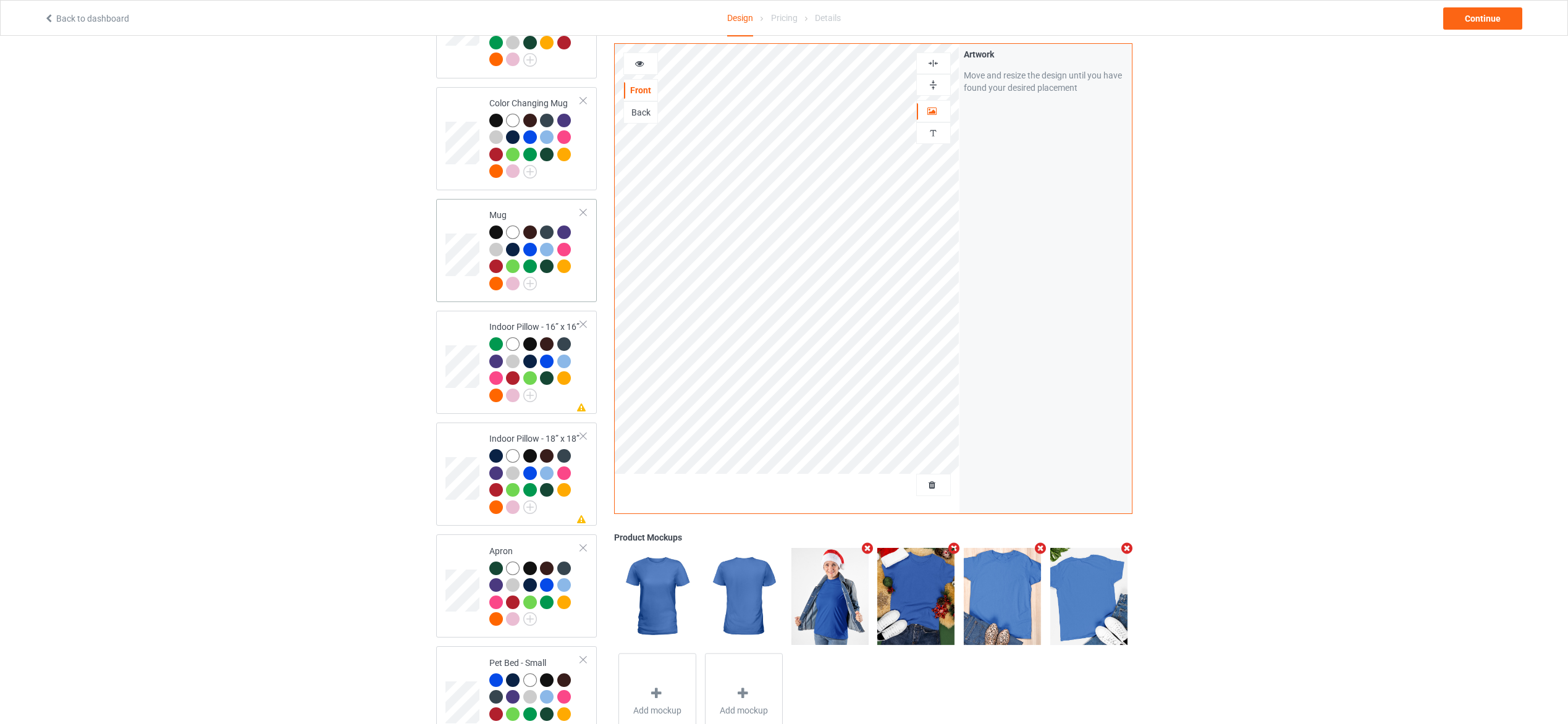
scroll to position [1761, 0]
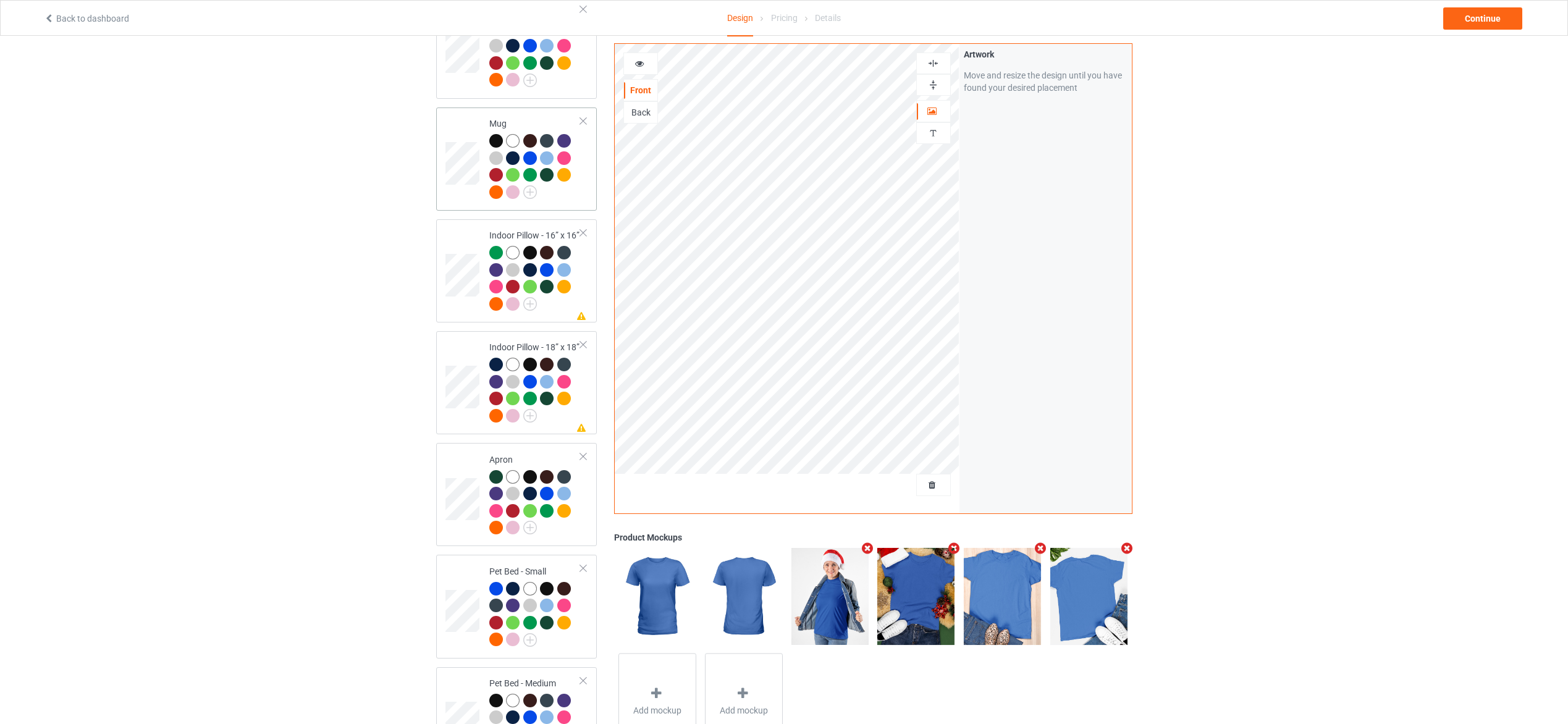
click at [567, 178] on div at bounding box center [566, 176] width 17 height 17
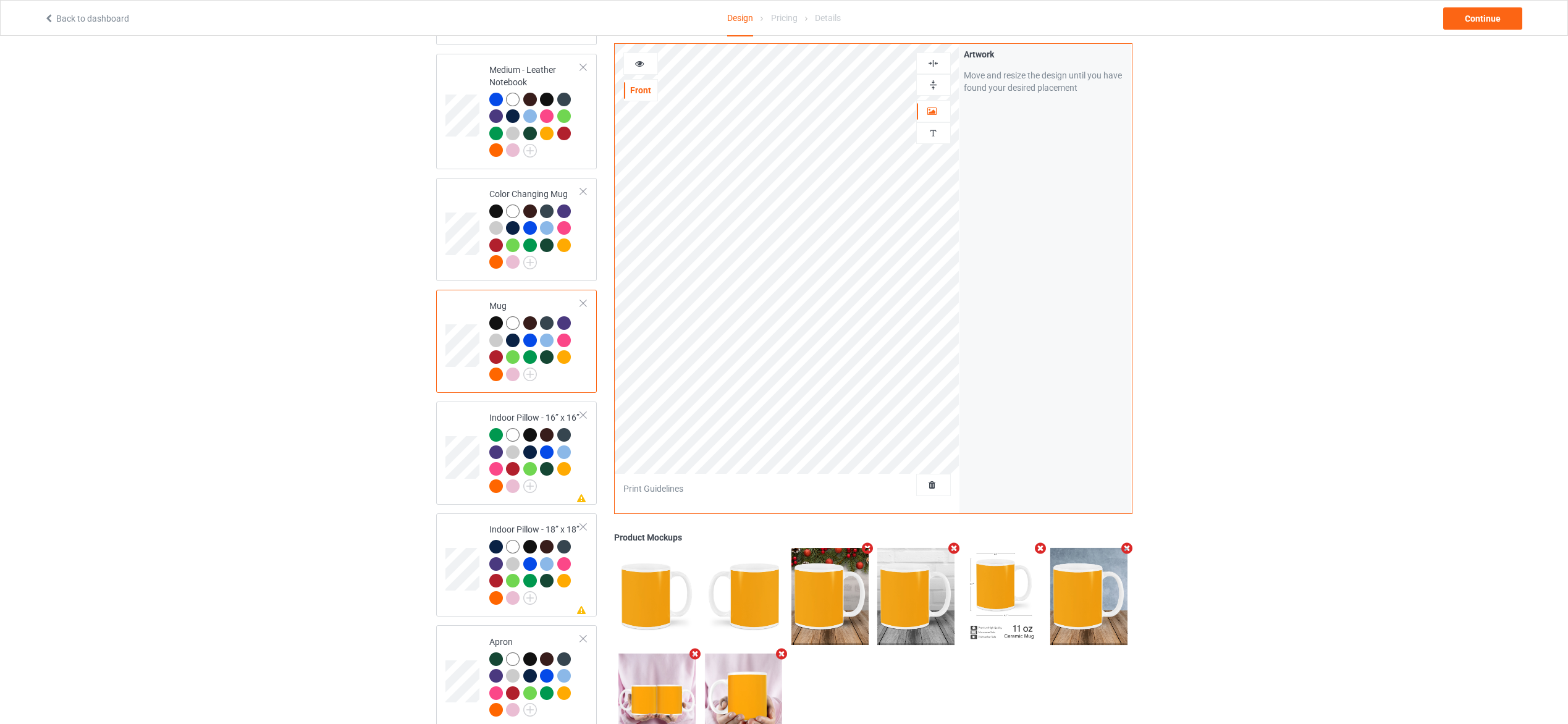
scroll to position [1575, 0]
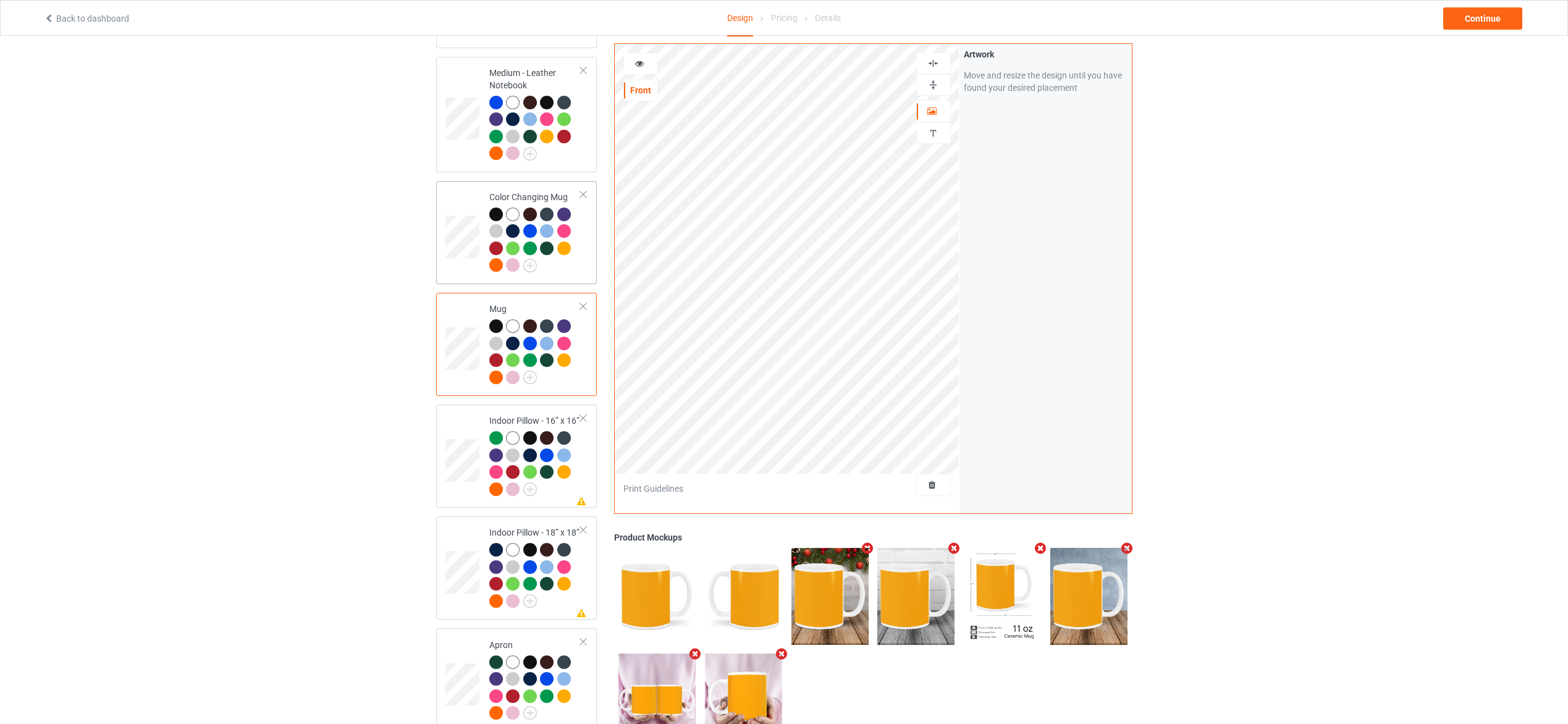
click at [572, 255] on div at bounding box center [535, 241] width 92 height 68
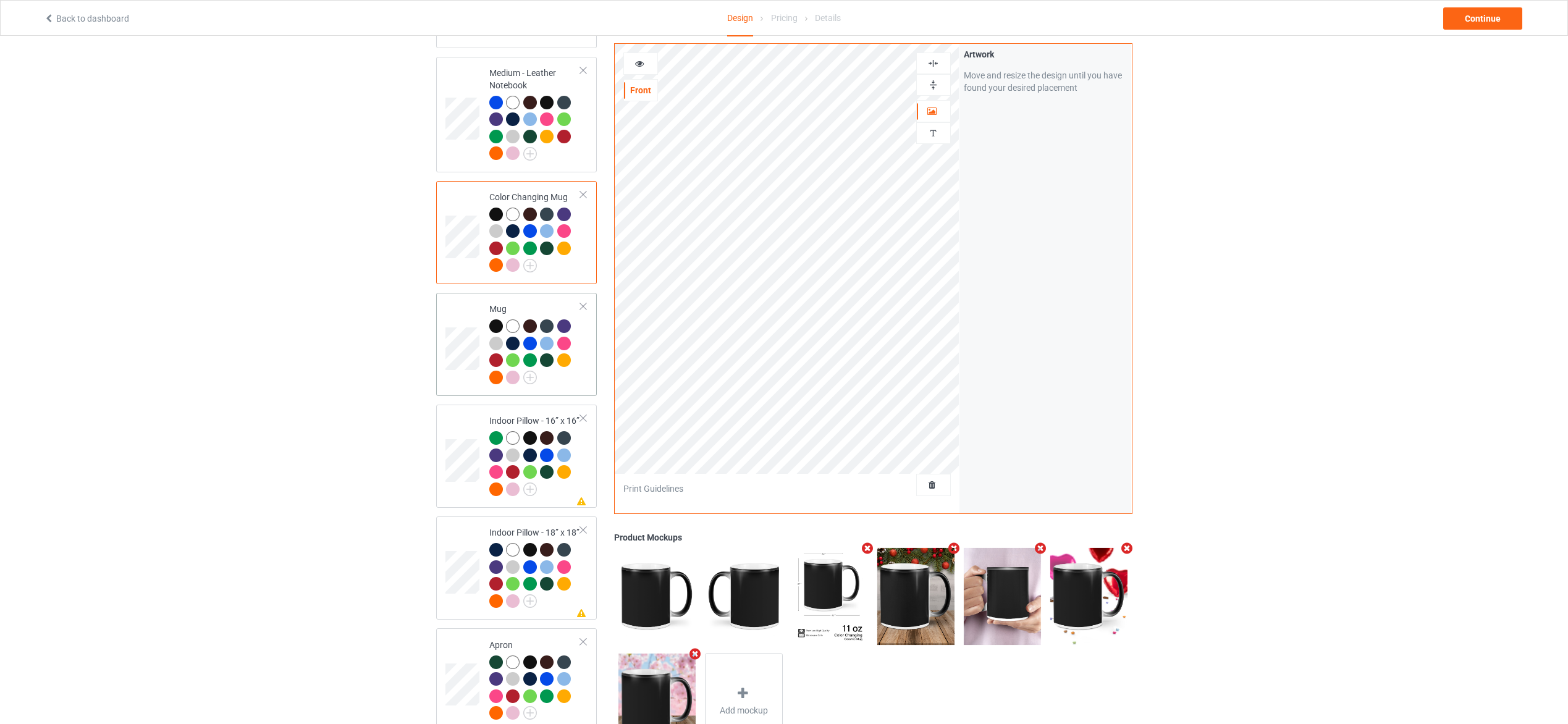
click at [573, 375] on div at bounding box center [535, 354] width 92 height 68
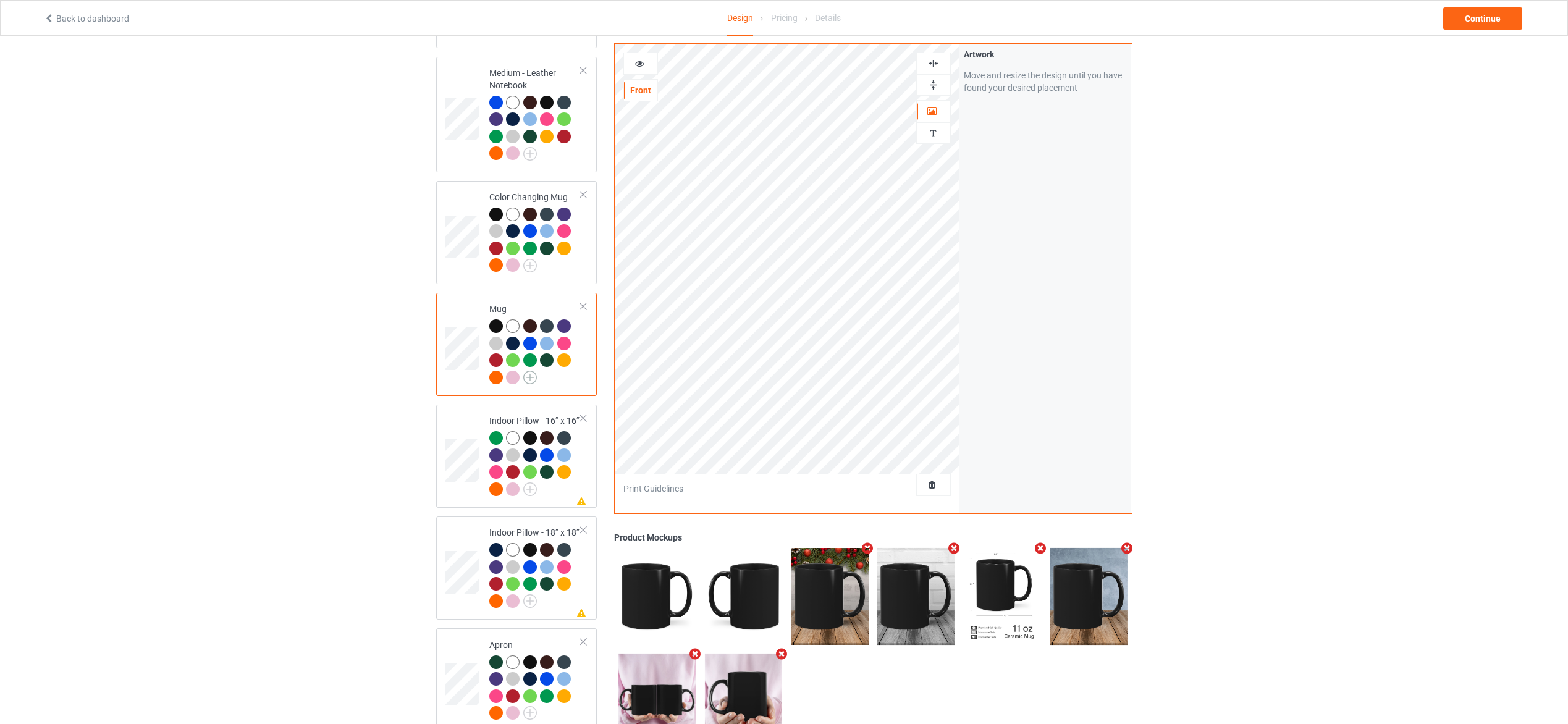
click at [533, 370] on img at bounding box center [530, 377] width 13 height 13
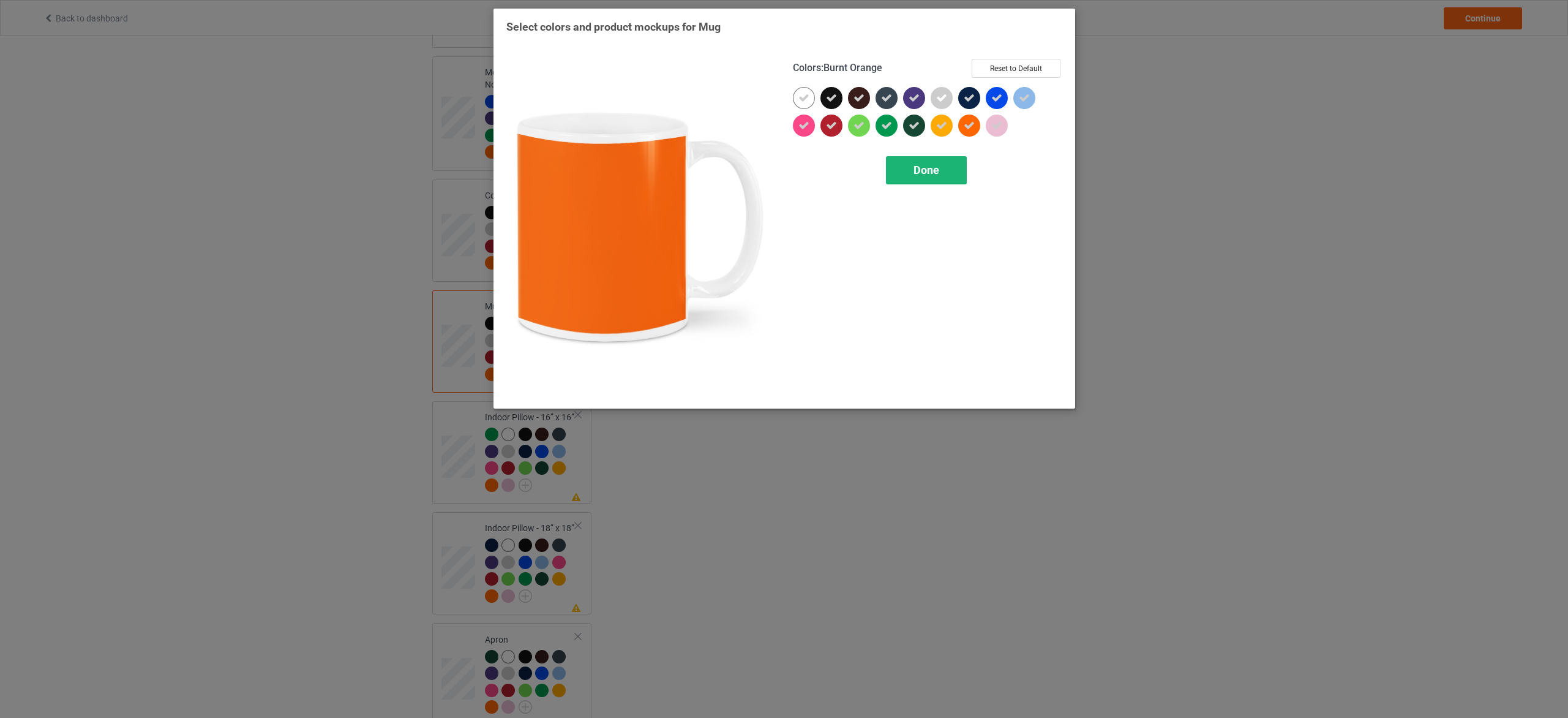
click at [928, 172] on span "Done" at bounding box center [925, 170] width 26 height 13
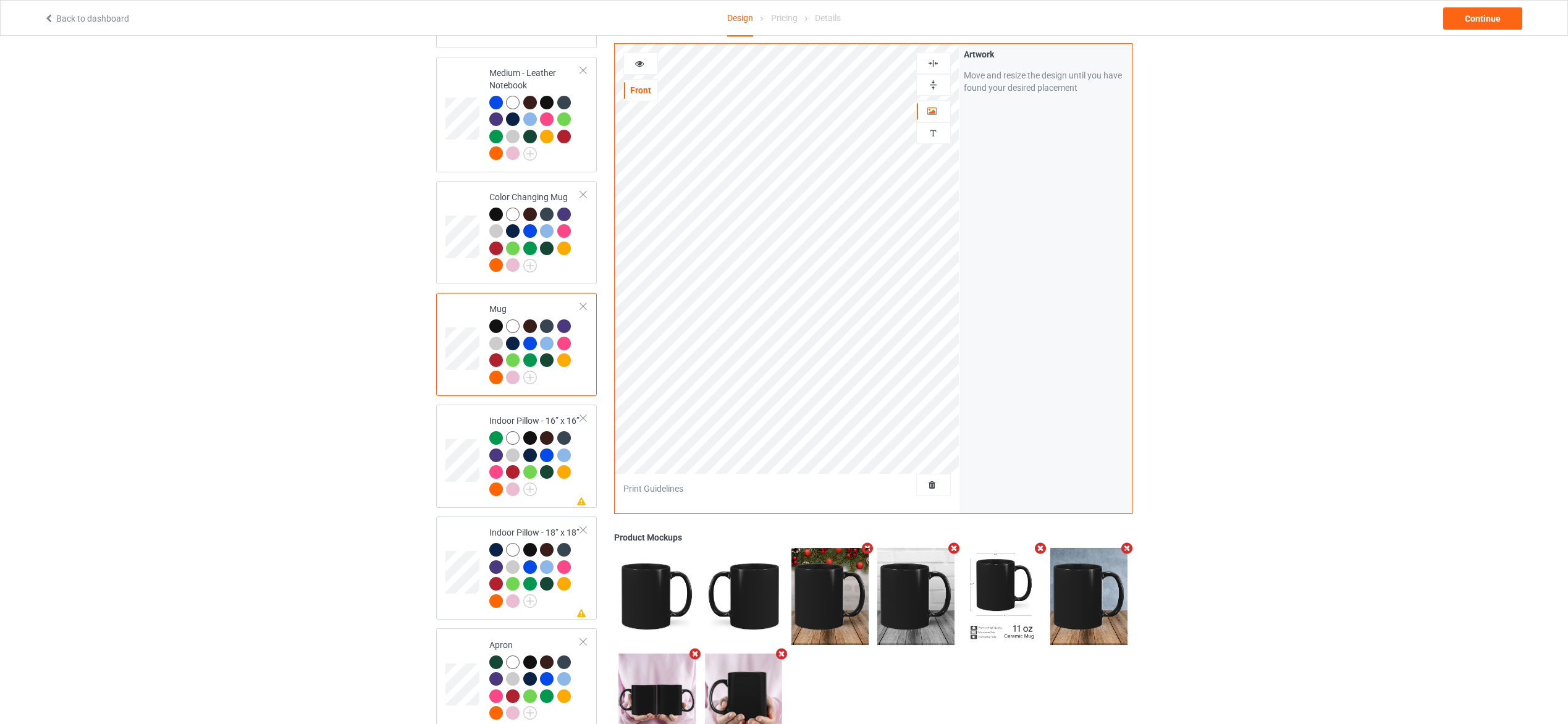
click at [584, 362] on td "Mug" at bounding box center [535, 345] width 106 height 93
click at [576, 265] on div at bounding box center [535, 241] width 92 height 68
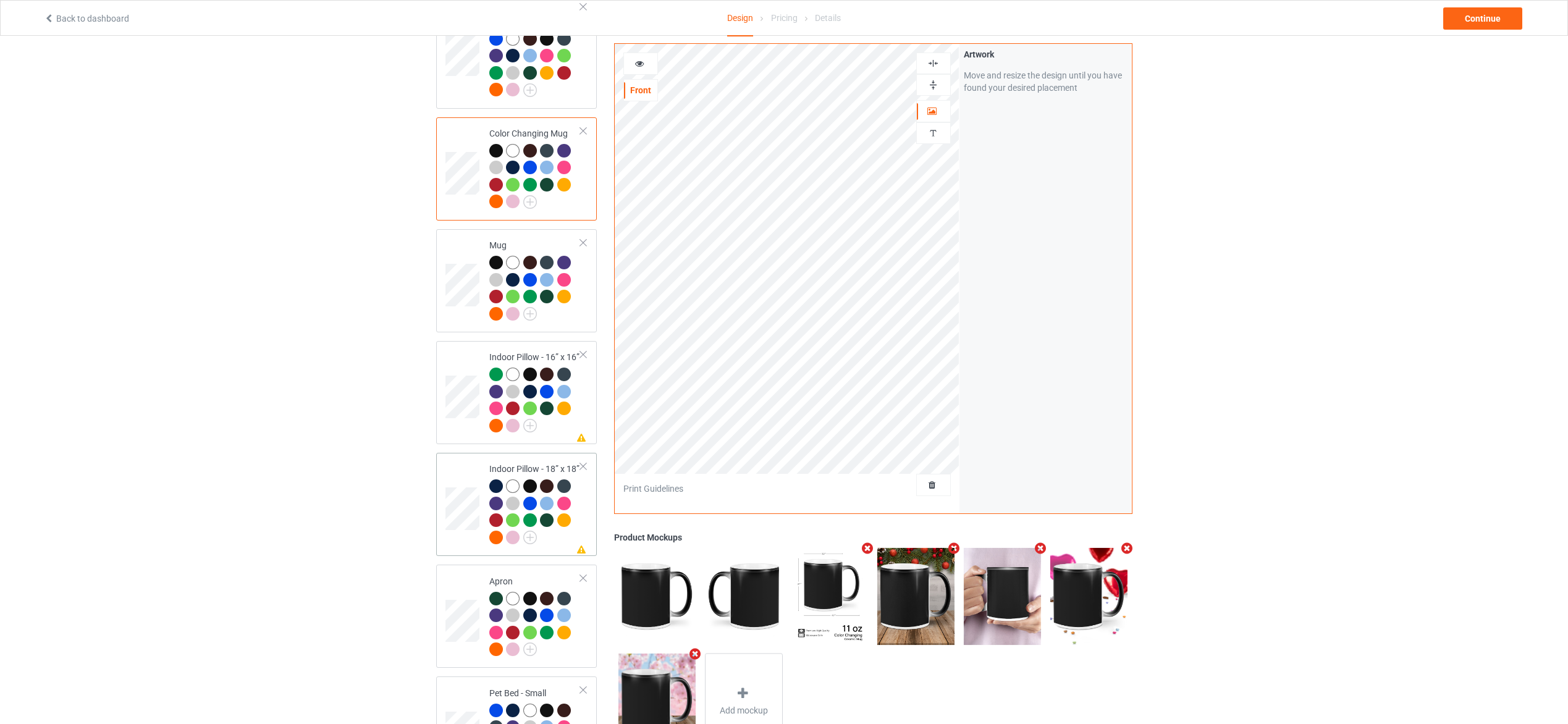
scroll to position [1668, 0]
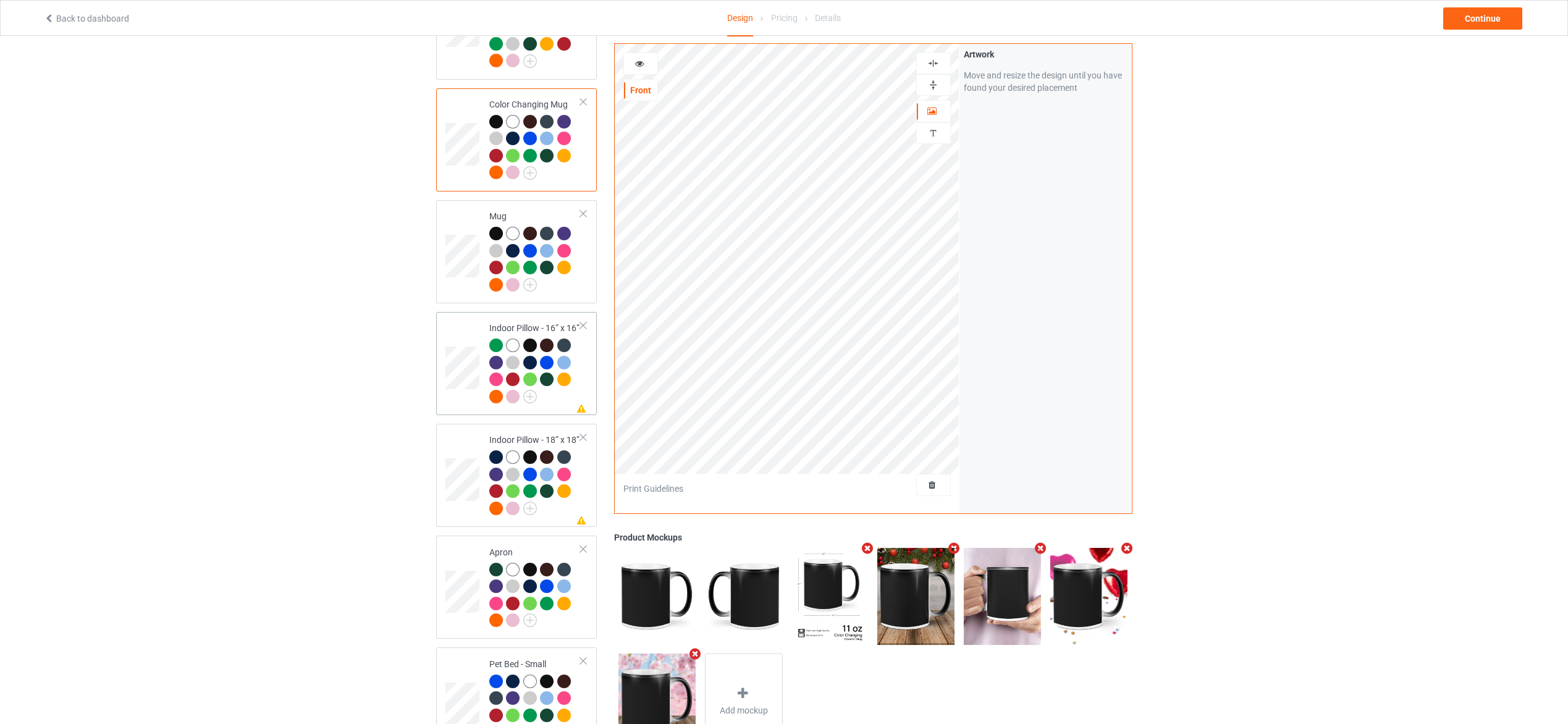
click at [585, 371] on td "Missing artwork on 1 side(s) Indoor Pillow - 16” x 16”" at bounding box center [535, 364] width 106 height 93
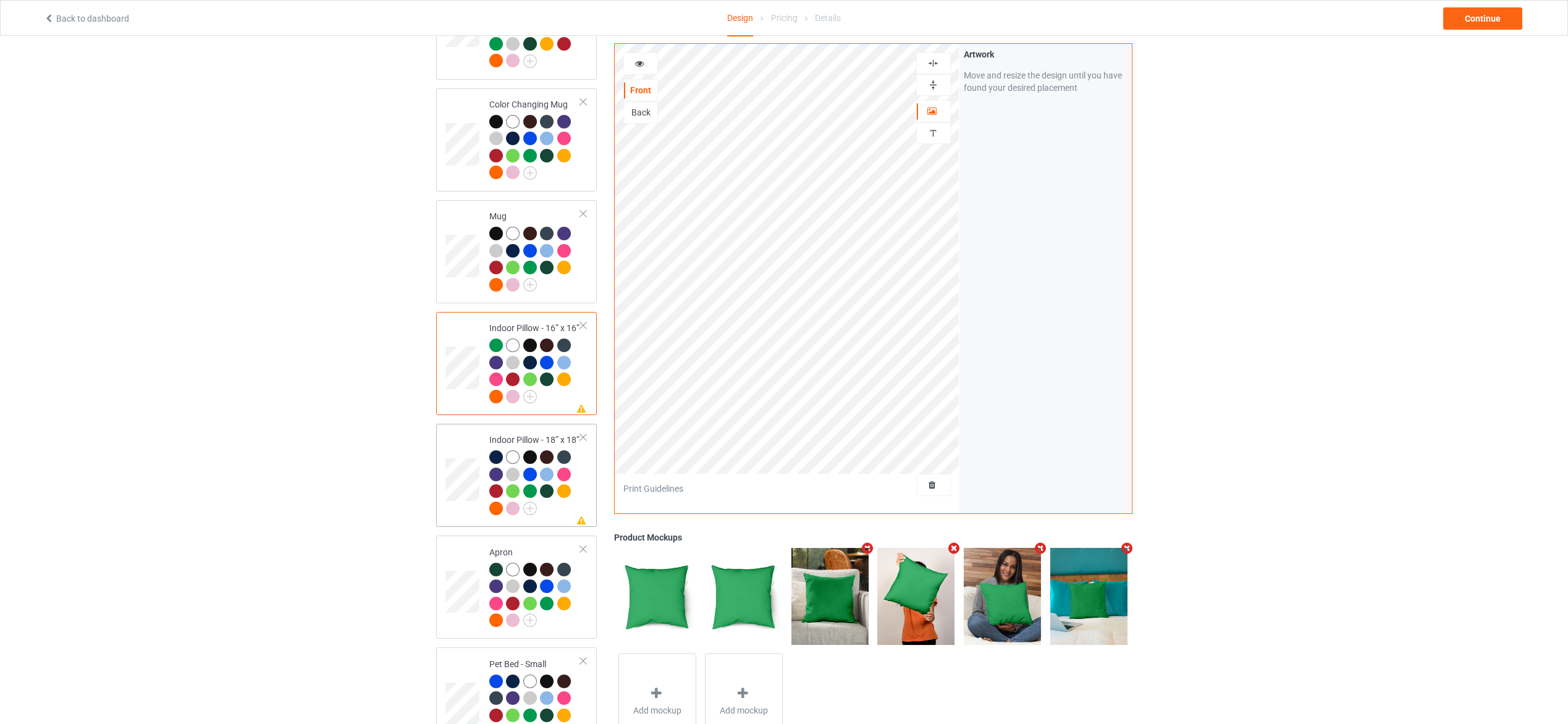
click at [578, 477] on div at bounding box center [535, 484] width 92 height 68
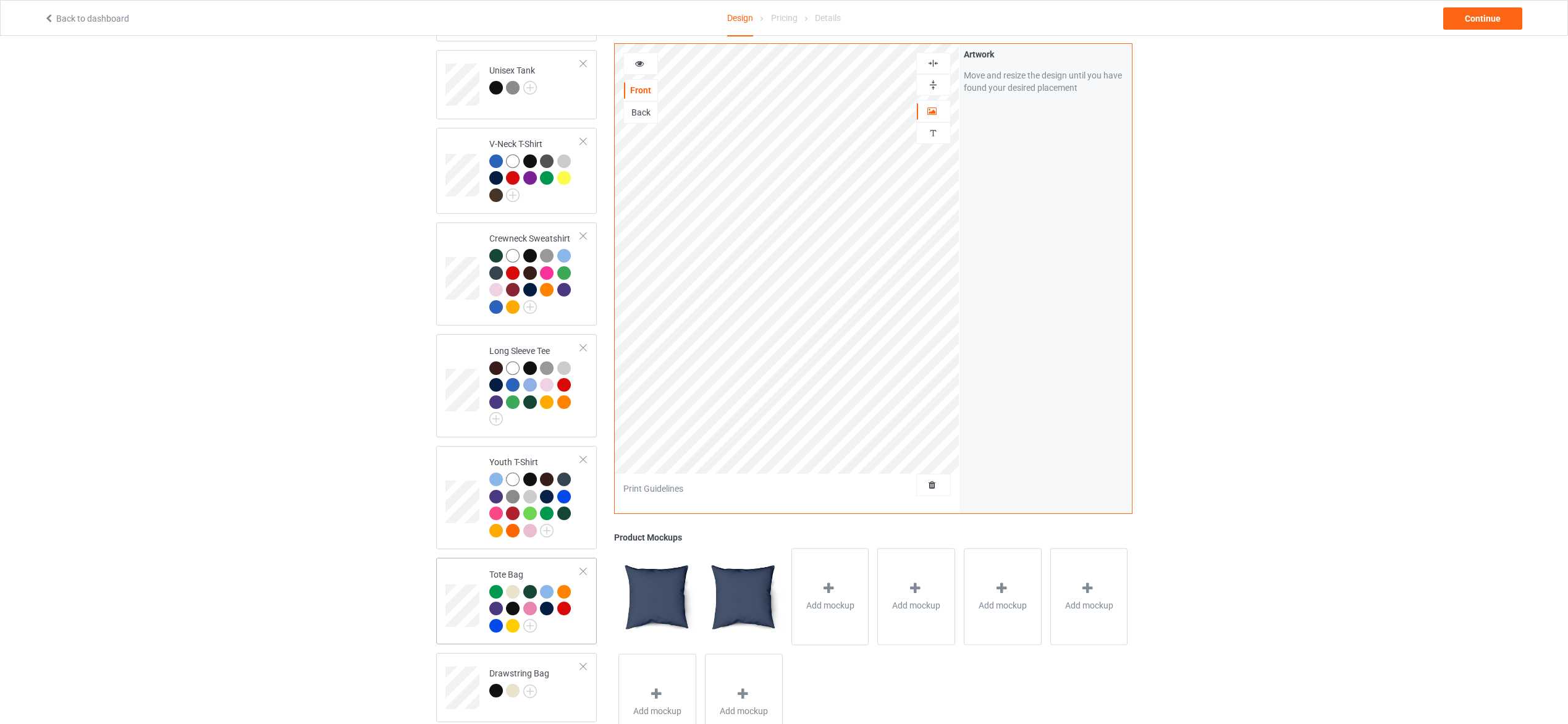
scroll to position [831, 0]
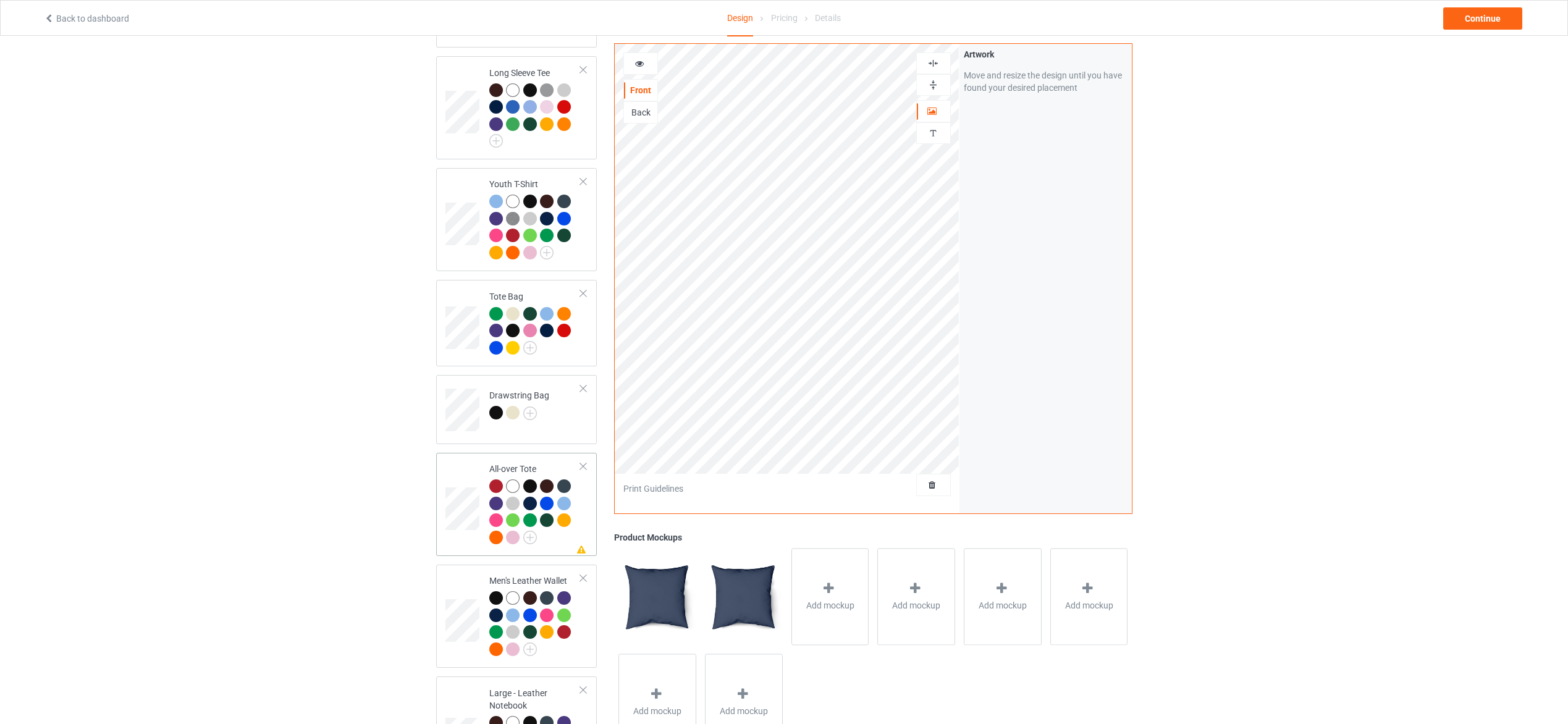
click at [589, 509] on div "Missing artwork on 1 side(s) All-over Tote" at bounding box center [517, 504] width 161 height 103
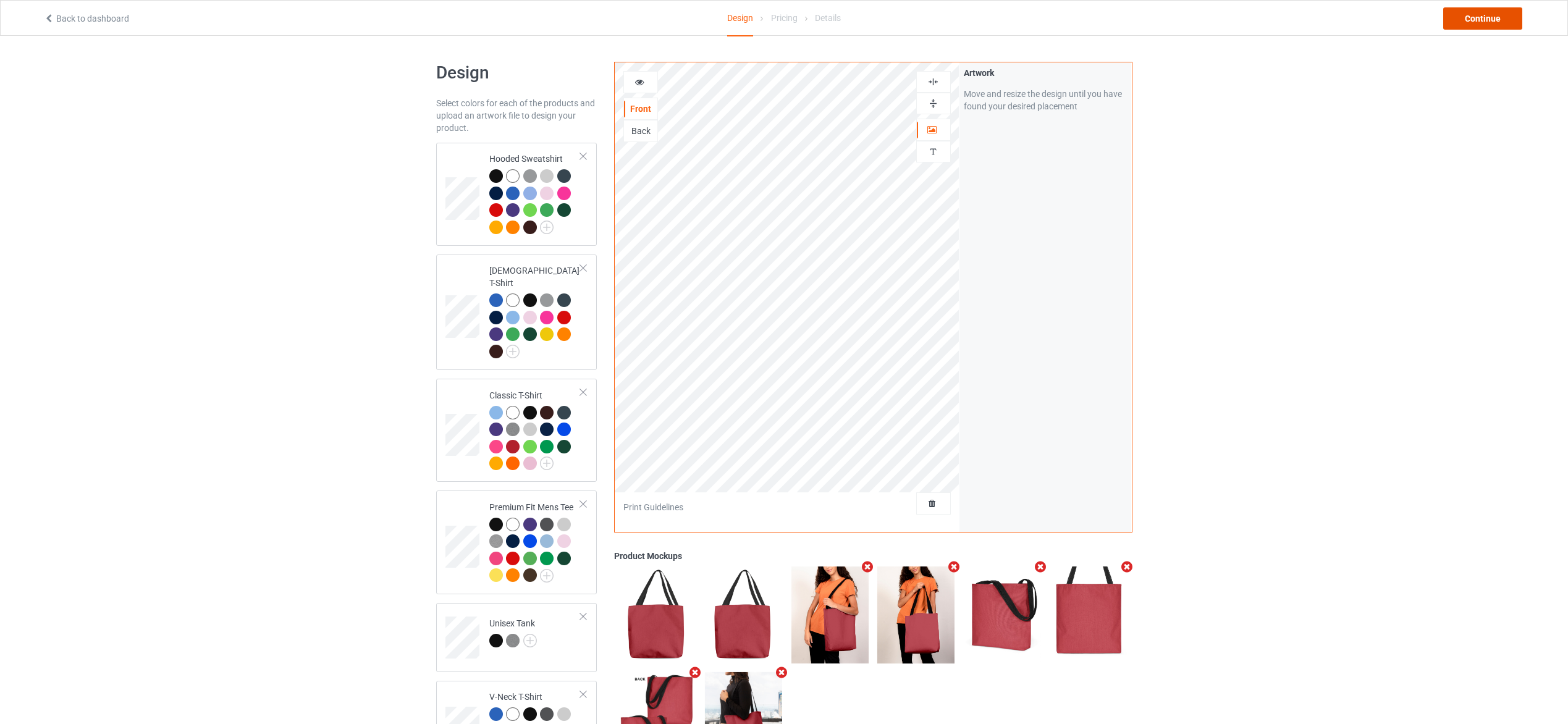
click at [1471, 20] on div "Continue" at bounding box center [1482, 18] width 79 height 22
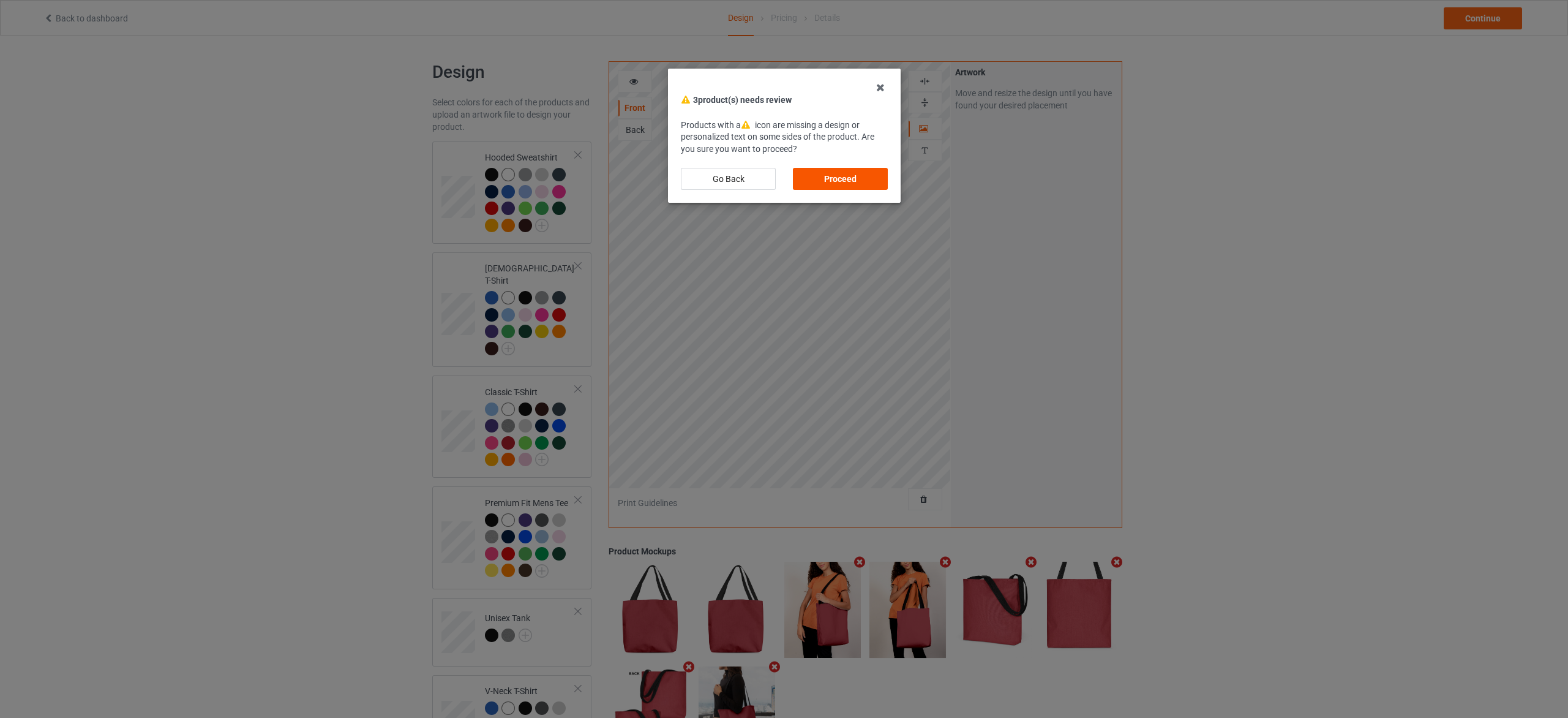
click at [862, 177] on div "Proceed" at bounding box center [840, 178] width 95 height 22
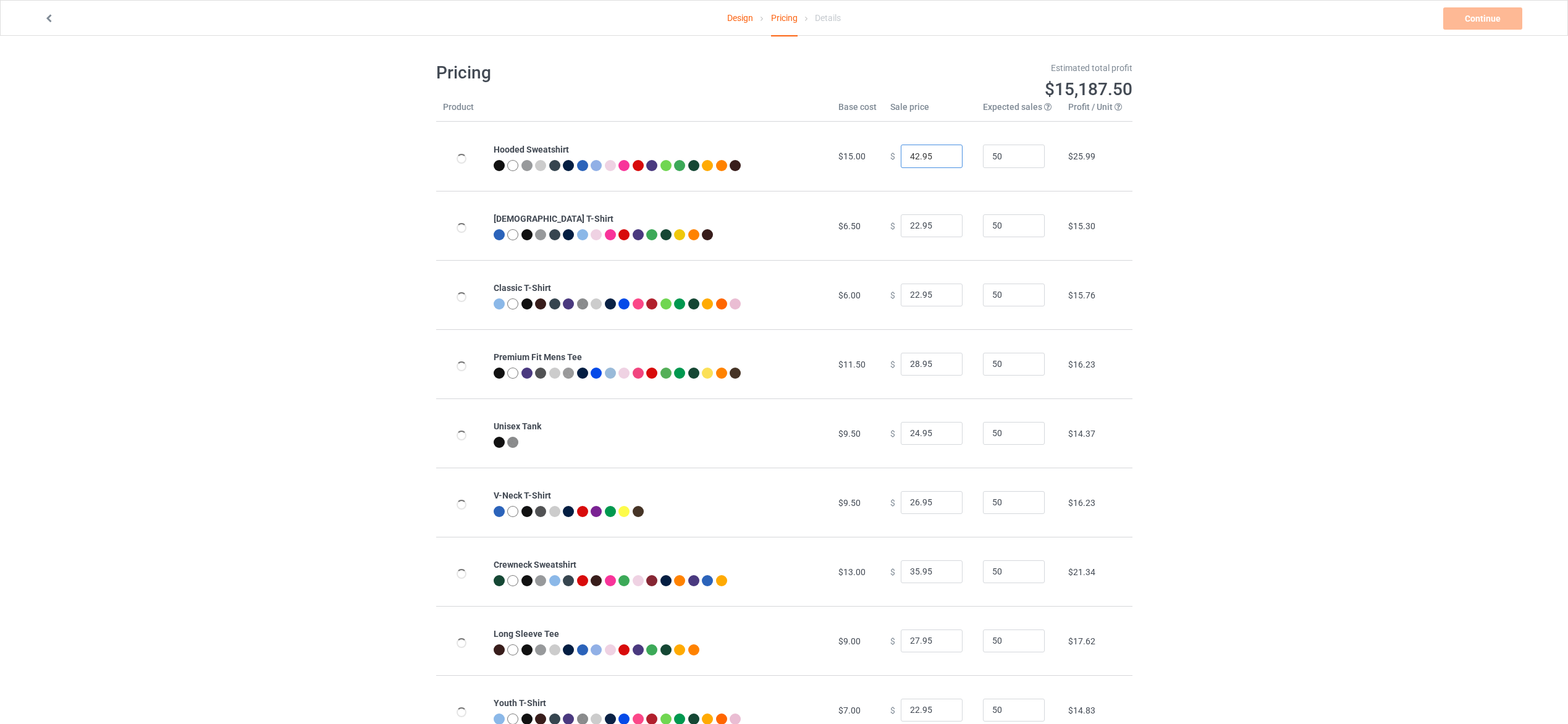
click at [912, 162] on input "42.95" at bounding box center [931, 156] width 62 height 23
click at [921, 160] on input "40.95" at bounding box center [931, 156] width 62 height 23
type input "40.99"
click at [925, 230] on input "22.95" at bounding box center [931, 226] width 62 height 23
type input "22.99"
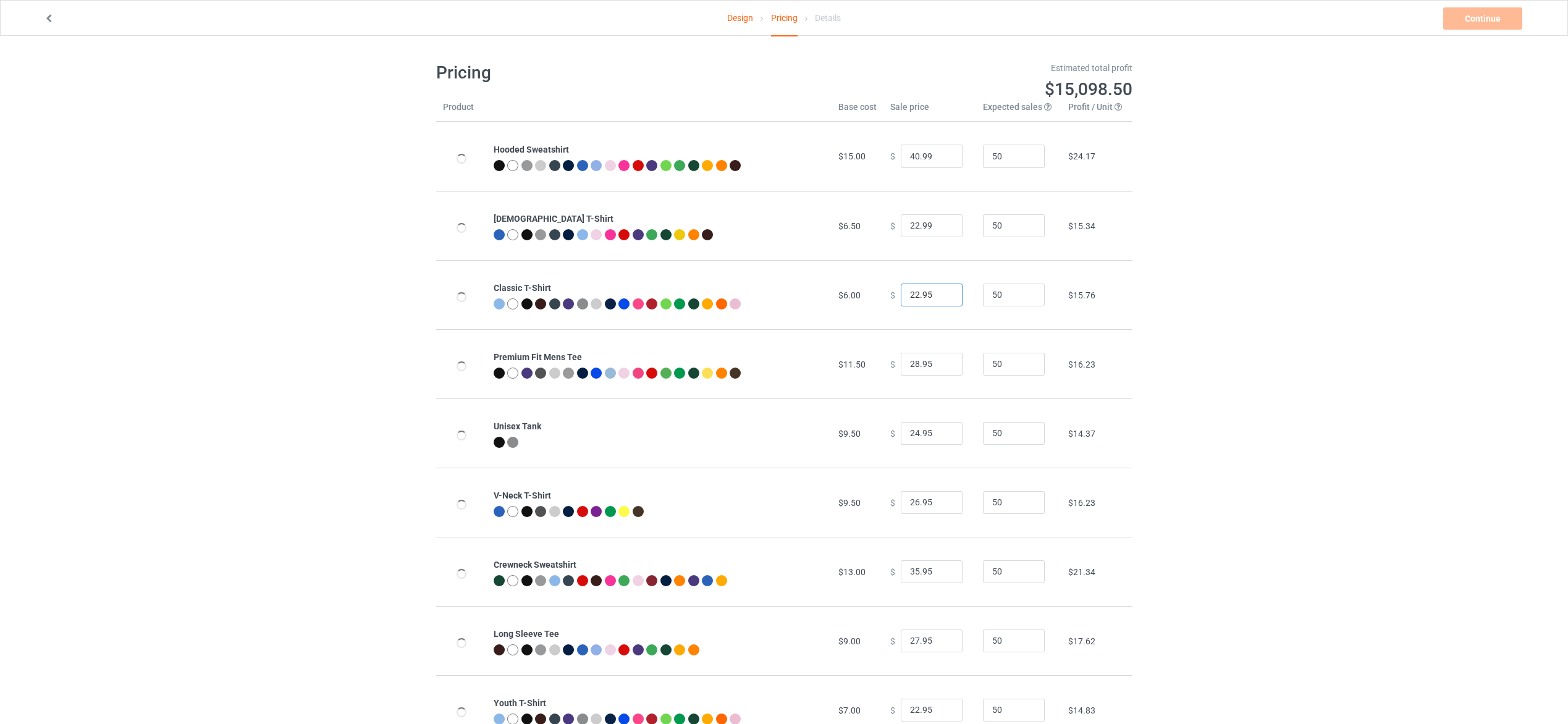
click at [922, 292] on input "22.95" at bounding box center [931, 295] width 62 height 23
type input "22.99"
click at [922, 362] on input "28.95" at bounding box center [931, 364] width 62 height 23
type input "28.99"
click at [925, 438] on input "24.95" at bounding box center [931, 434] width 62 height 23
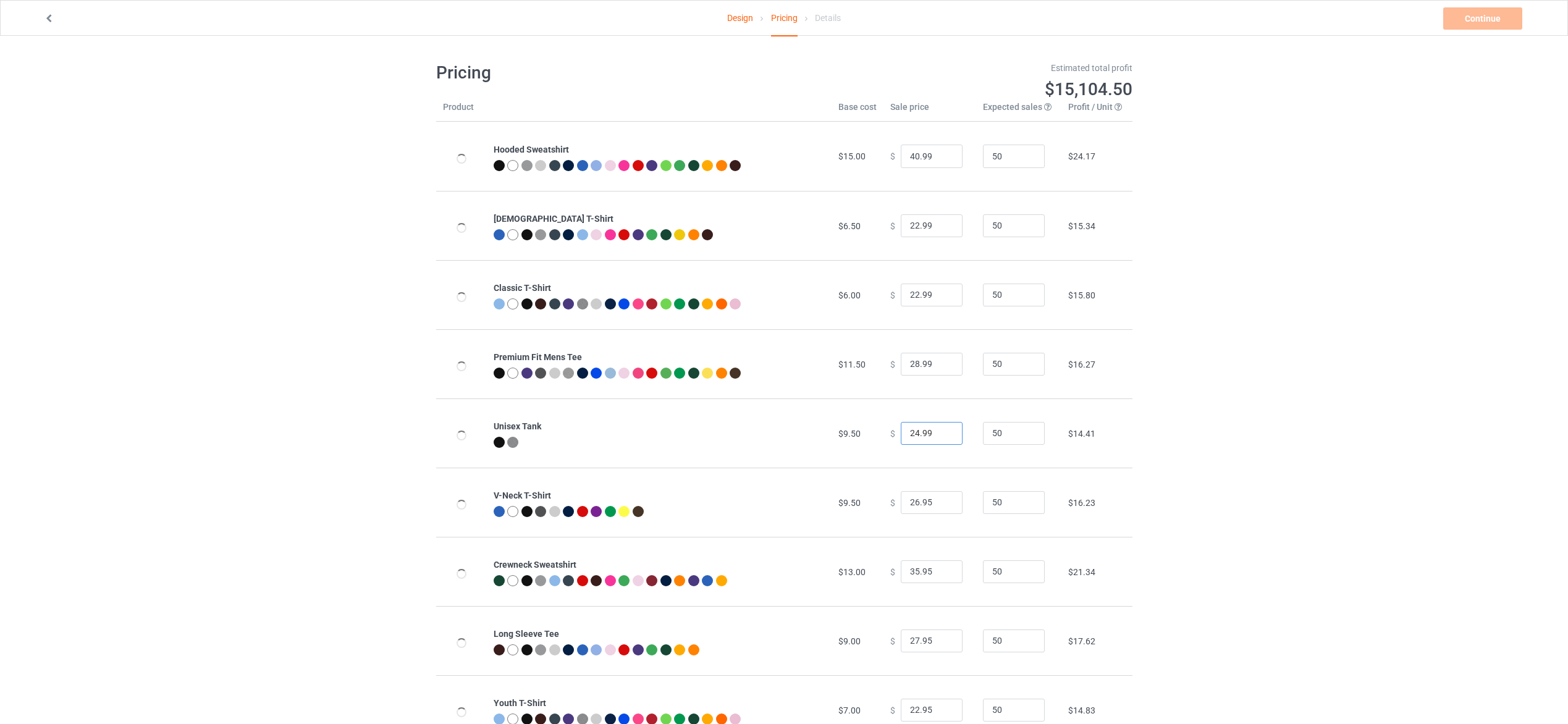
type input "24.99"
click at [920, 498] on input "26.95" at bounding box center [931, 503] width 62 height 23
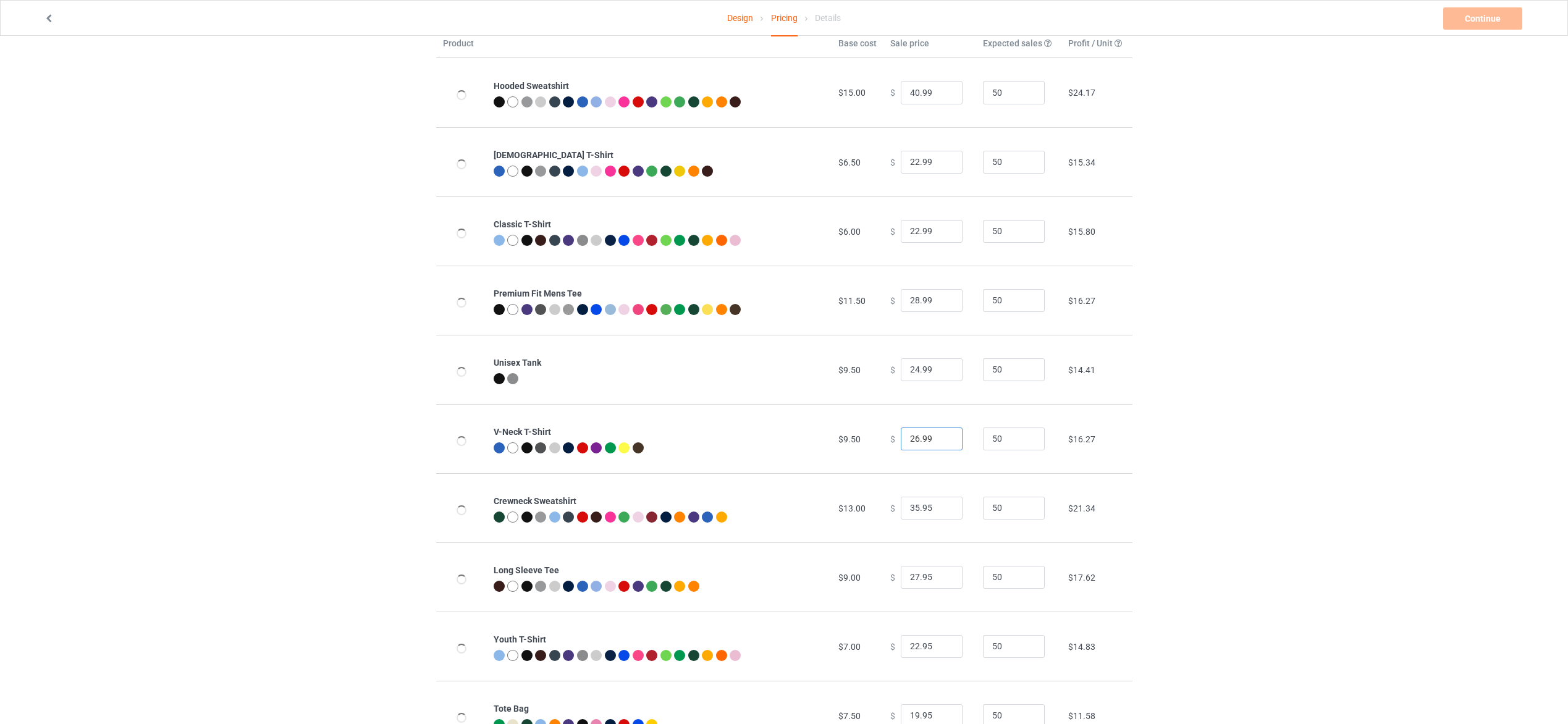
scroll to position [92, 0]
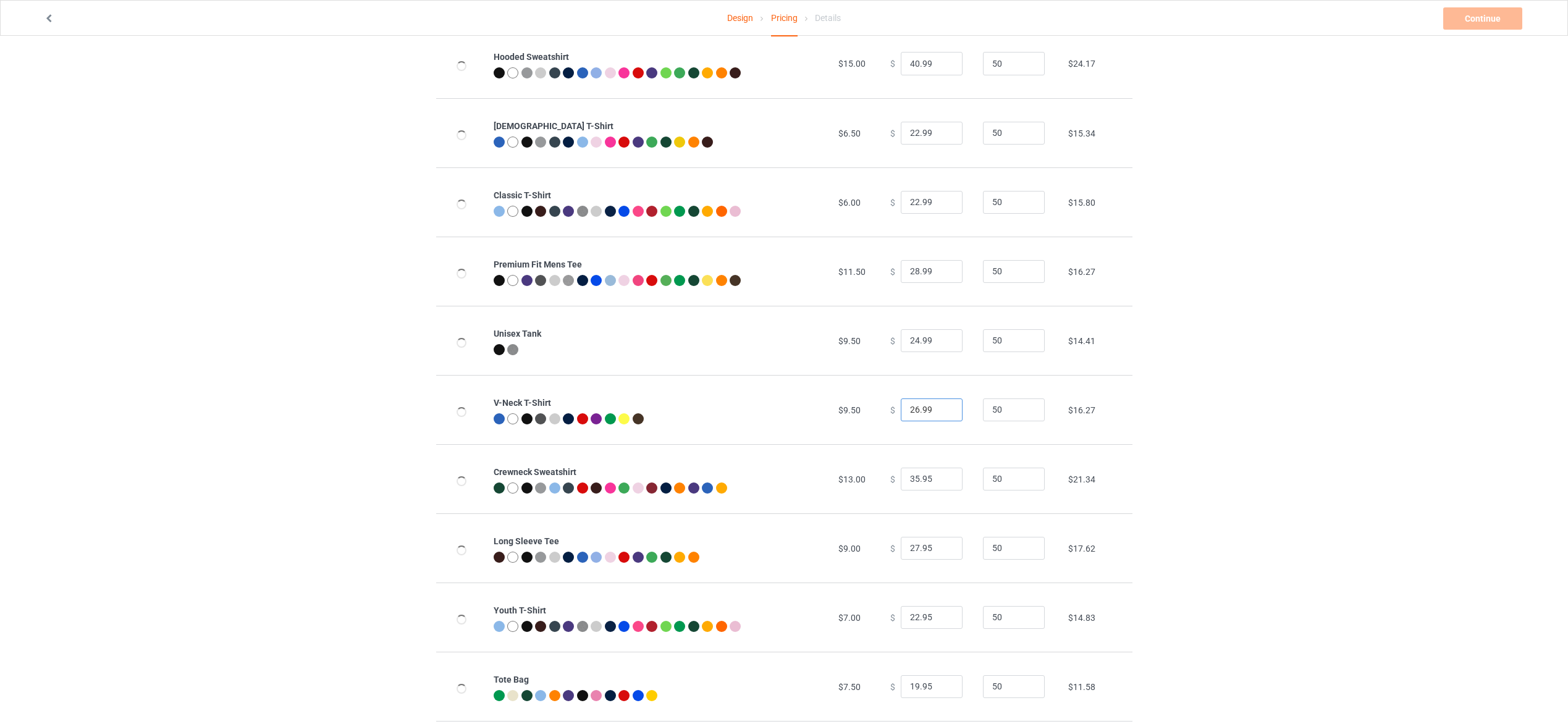
type input "26.99"
click at [922, 483] on input "35.95" at bounding box center [931, 479] width 62 height 23
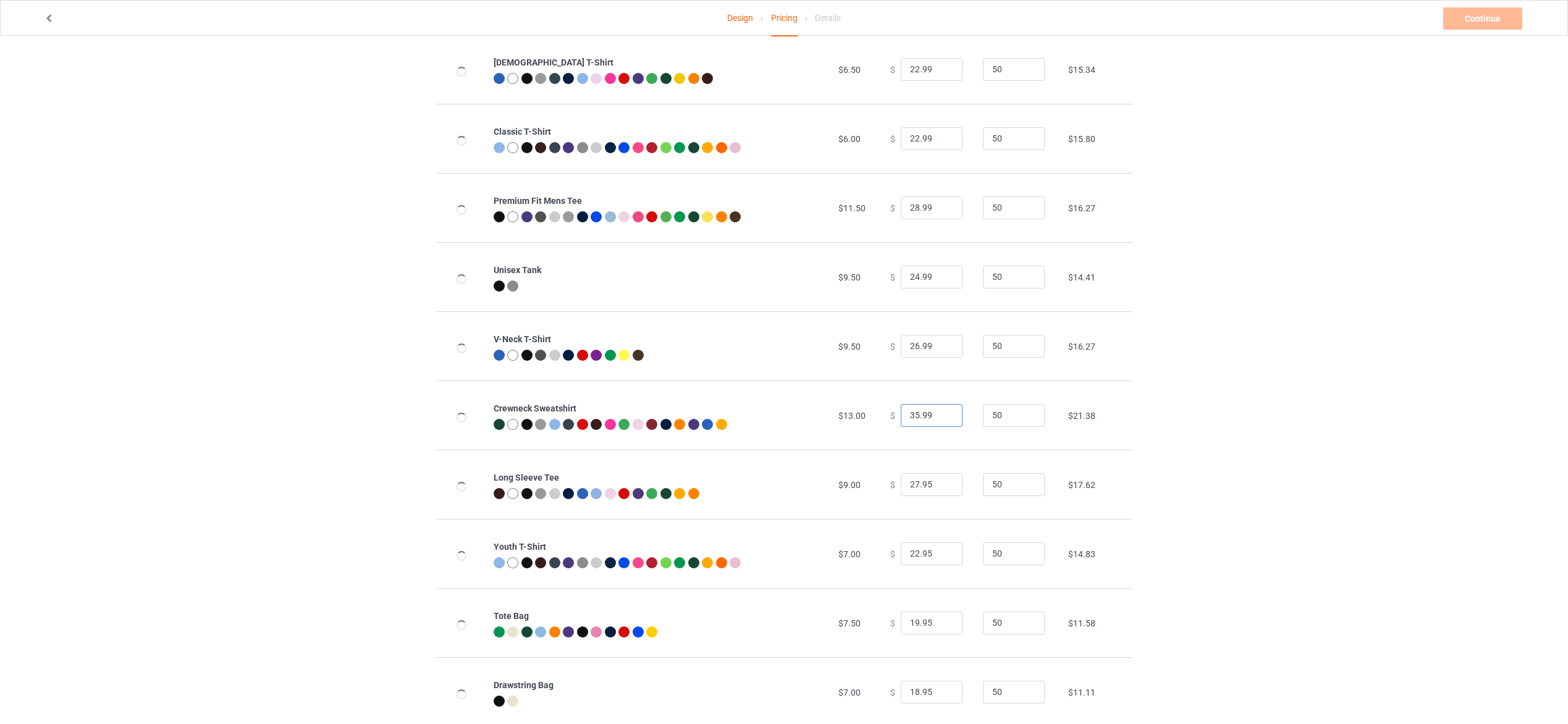
scroll to position [186, 0]
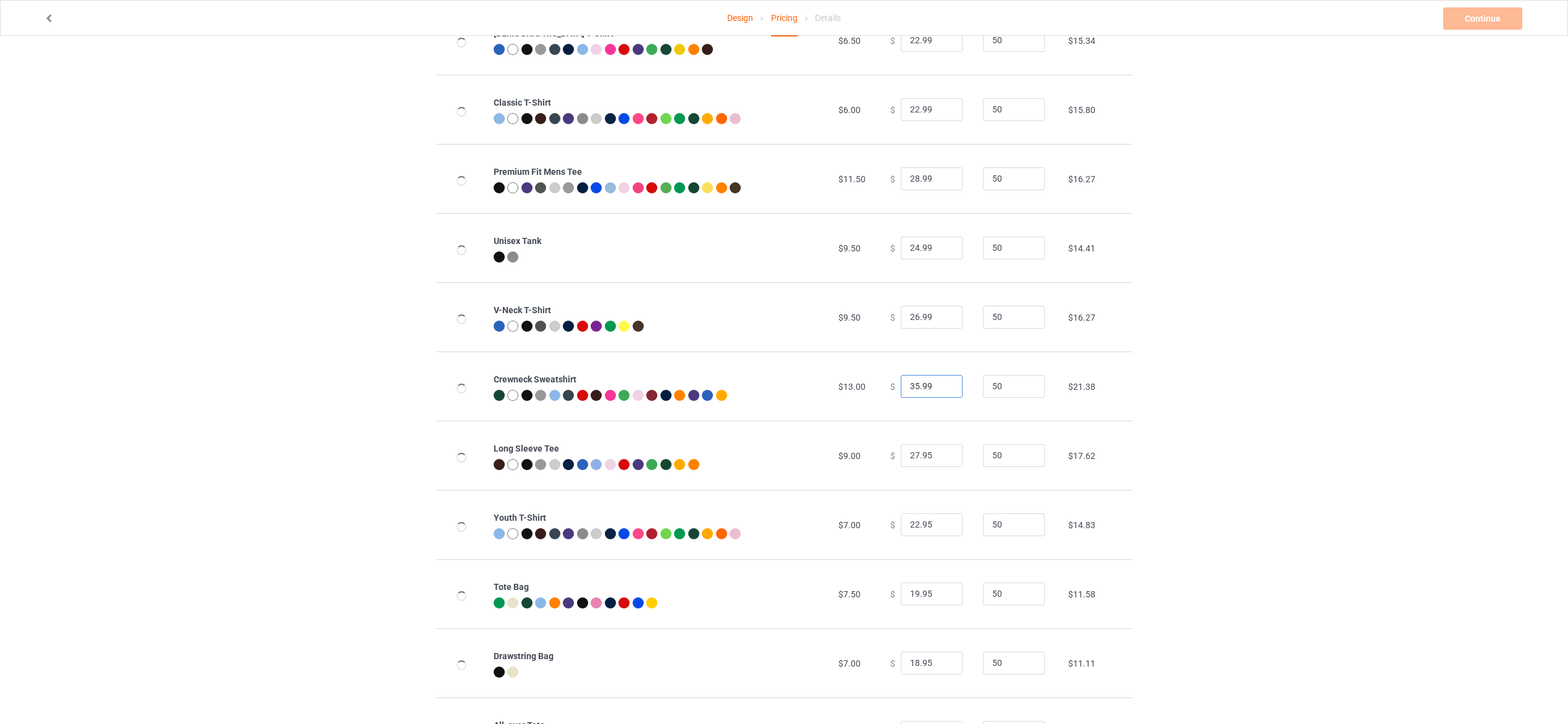
type input "35.99"
click at [921, 459] on input "27.95" at bounding box center [931, 456] width 62 height 23
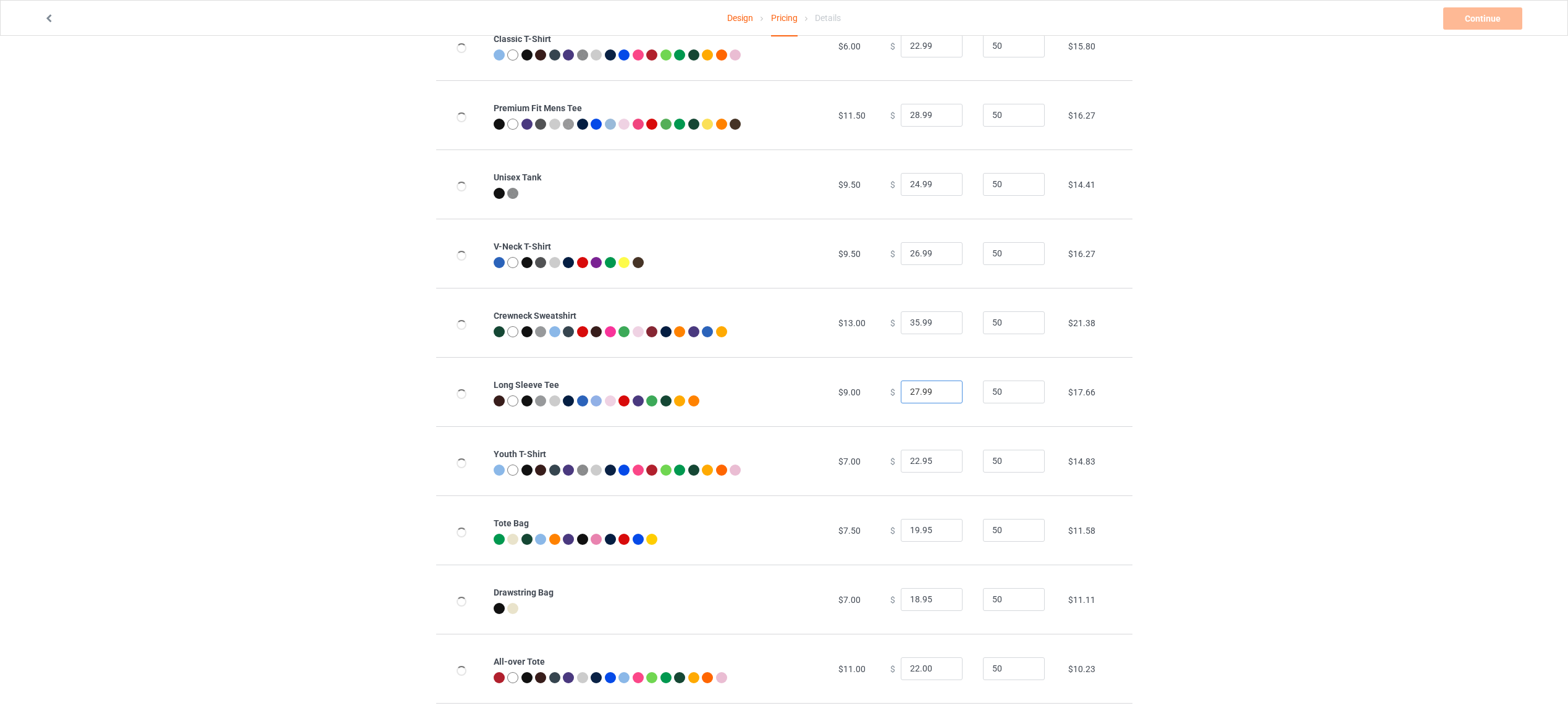
scroll to position [278, 0]
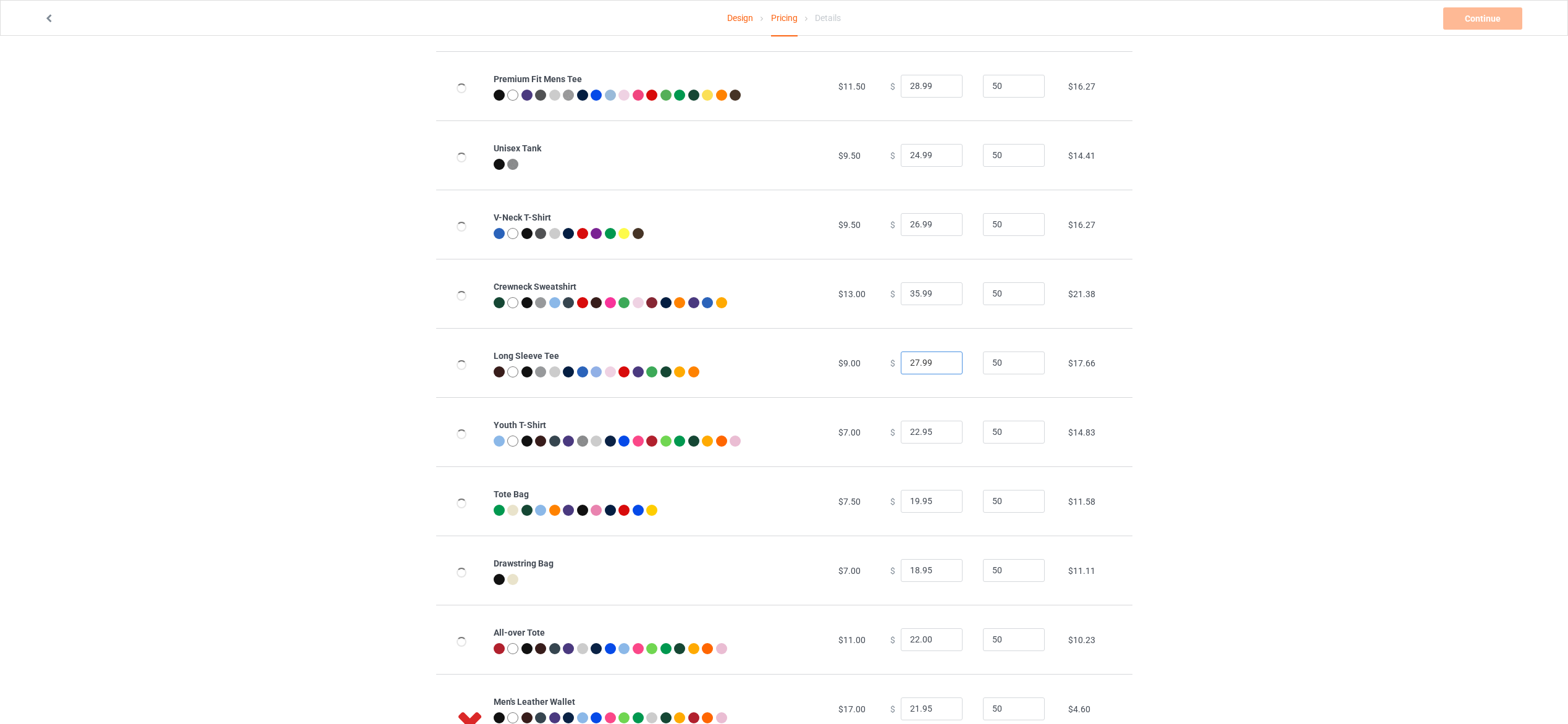
type input "27.99"
click at [922, 438] on input "22.95" at bounding box center [931, 433] width 62 height 23
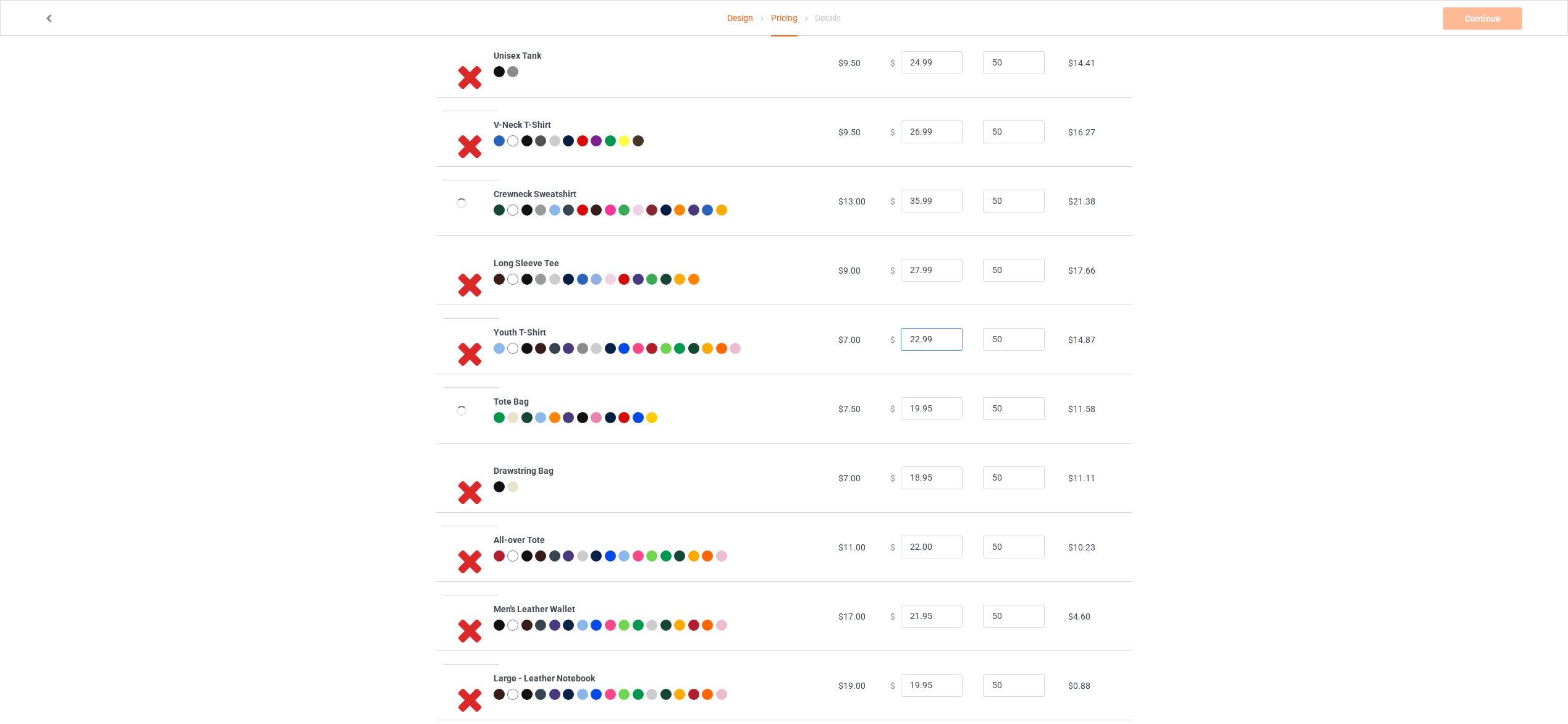
type input "22.99"
drag, startPoint x: 925, startPoint y: 414, endPoint x: 918, endPoint y: 414, distance: 7.0
click at [918, 414] on input "19.95" at bounding box center [931, 409] width 62 height 23
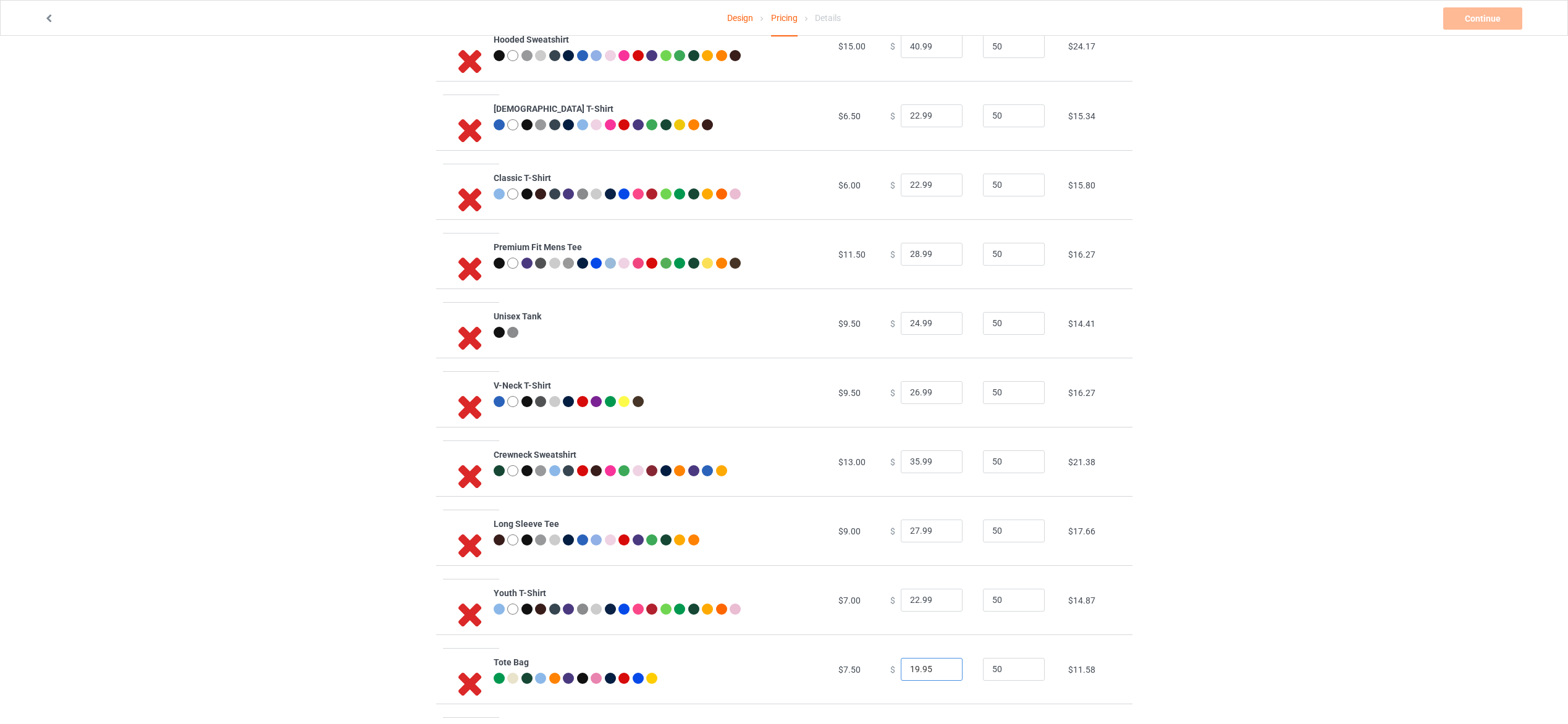
scroll to position [0, 0]
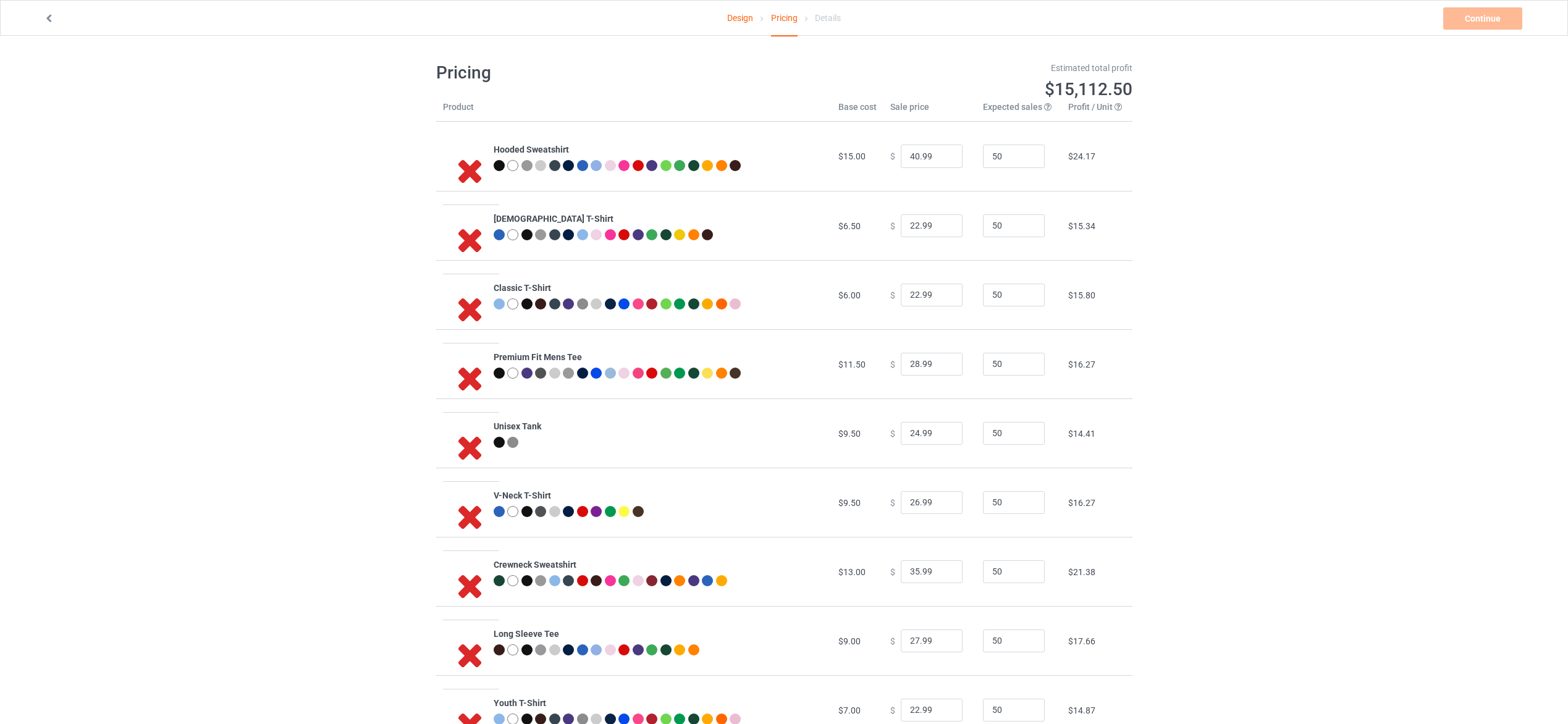
click at [742, 23] on link "Design" at bounding box center [740, 18] width 26 height 35
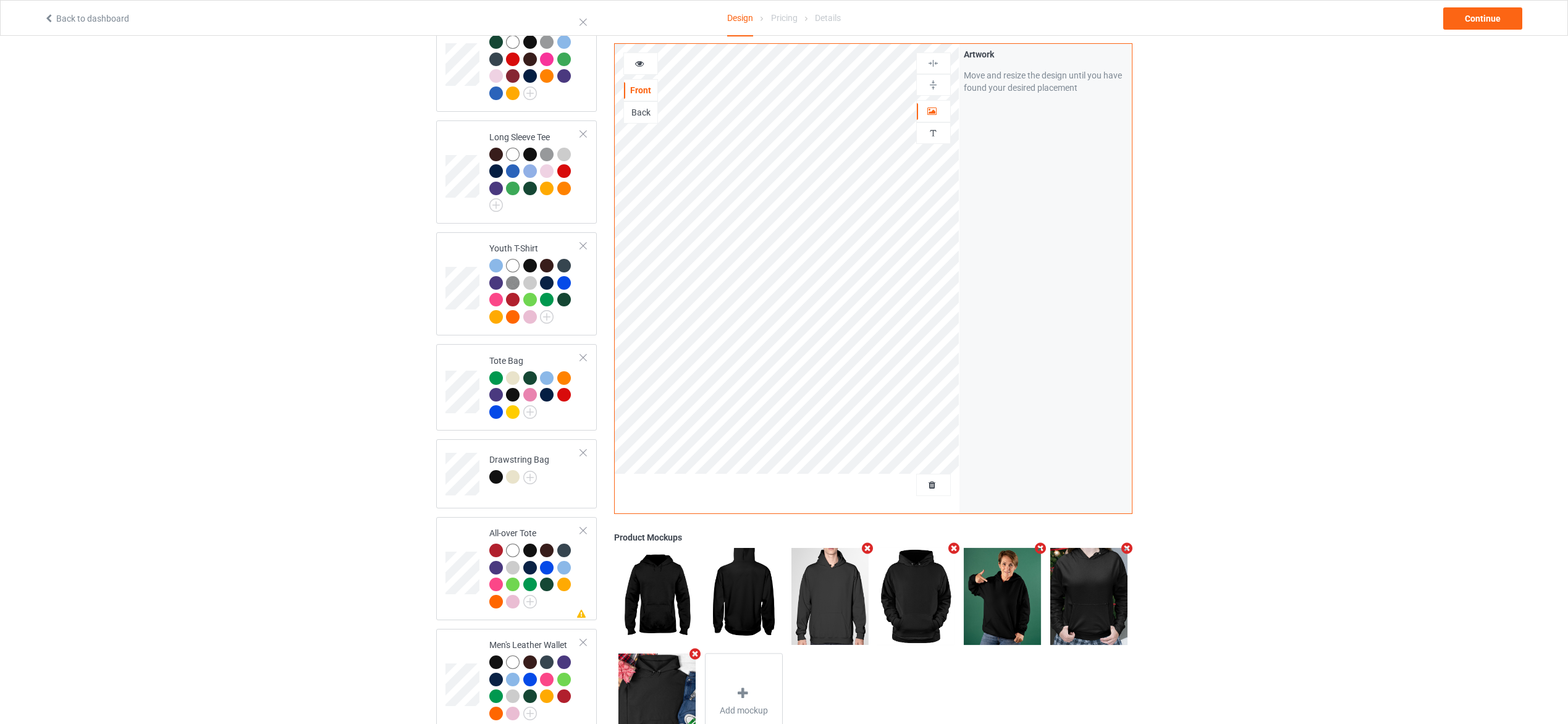
scroll to position [927, 0]
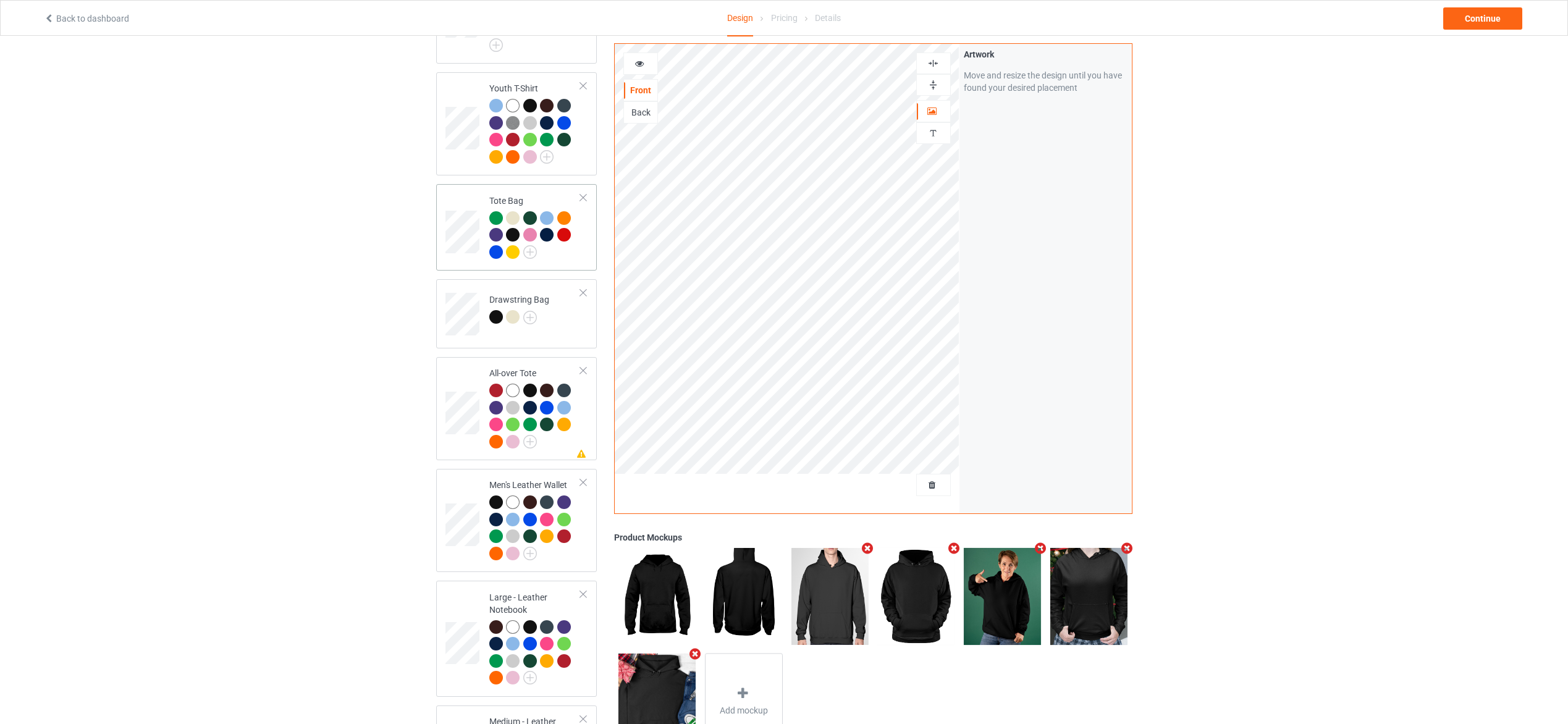
click at [538, 228] on div at bounding box center [532, 236] width 17 height 17
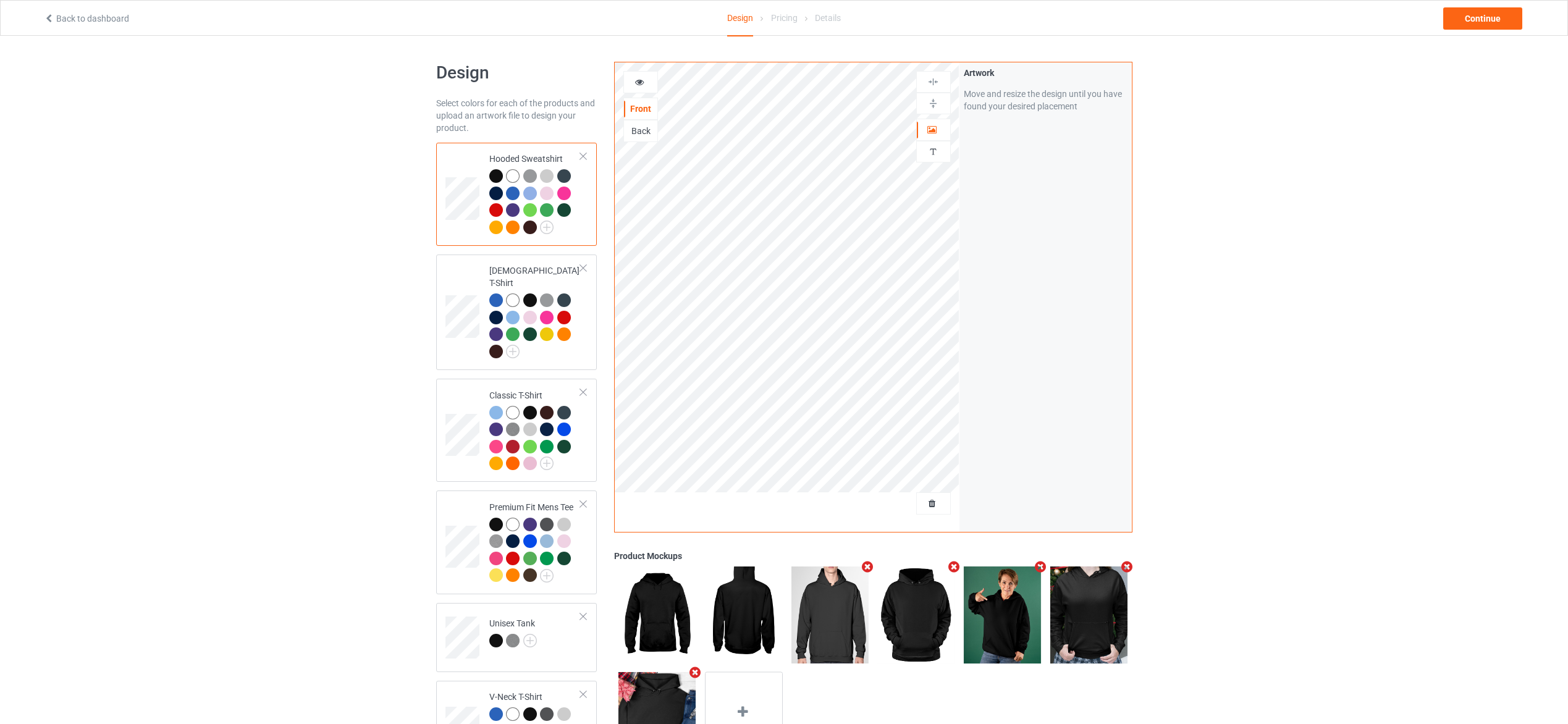
click at [585, 224] on td "Hooded Sweatshirt" at bounding box center [535, 194] width 106 height 93
click at [1020, 92] on div "Move and resize the design until you have found your desired placement" at bounding box center [1045, 100] width 164 height 25
